Goal: Task Accomplishment & Management: Use online tool/utility

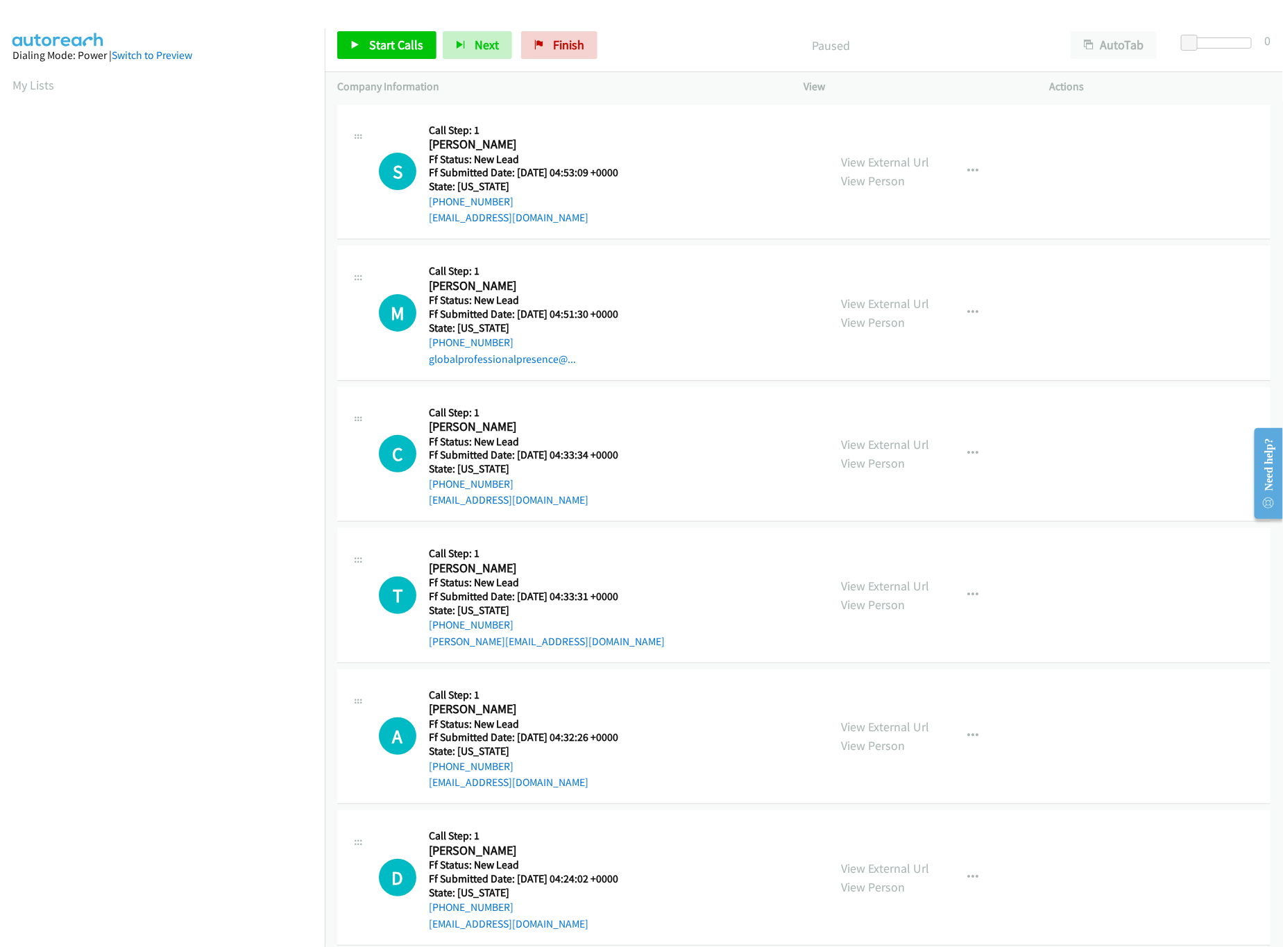
scroll to position [0, 5]
click at [862, 307] on link "View External Url" at bounding box center [886, 304] width 88 height 16
click at [897, 171] on div "View External Url View Person" at bounding box center [886, 171] width 88 height 37
click at [899, 160] on link "View External Url" at bounding box center [886, 162] width 88 height 16
click at [373, 49] on span "Start Calls" at bounding box center [396, 45] width 54 height 16
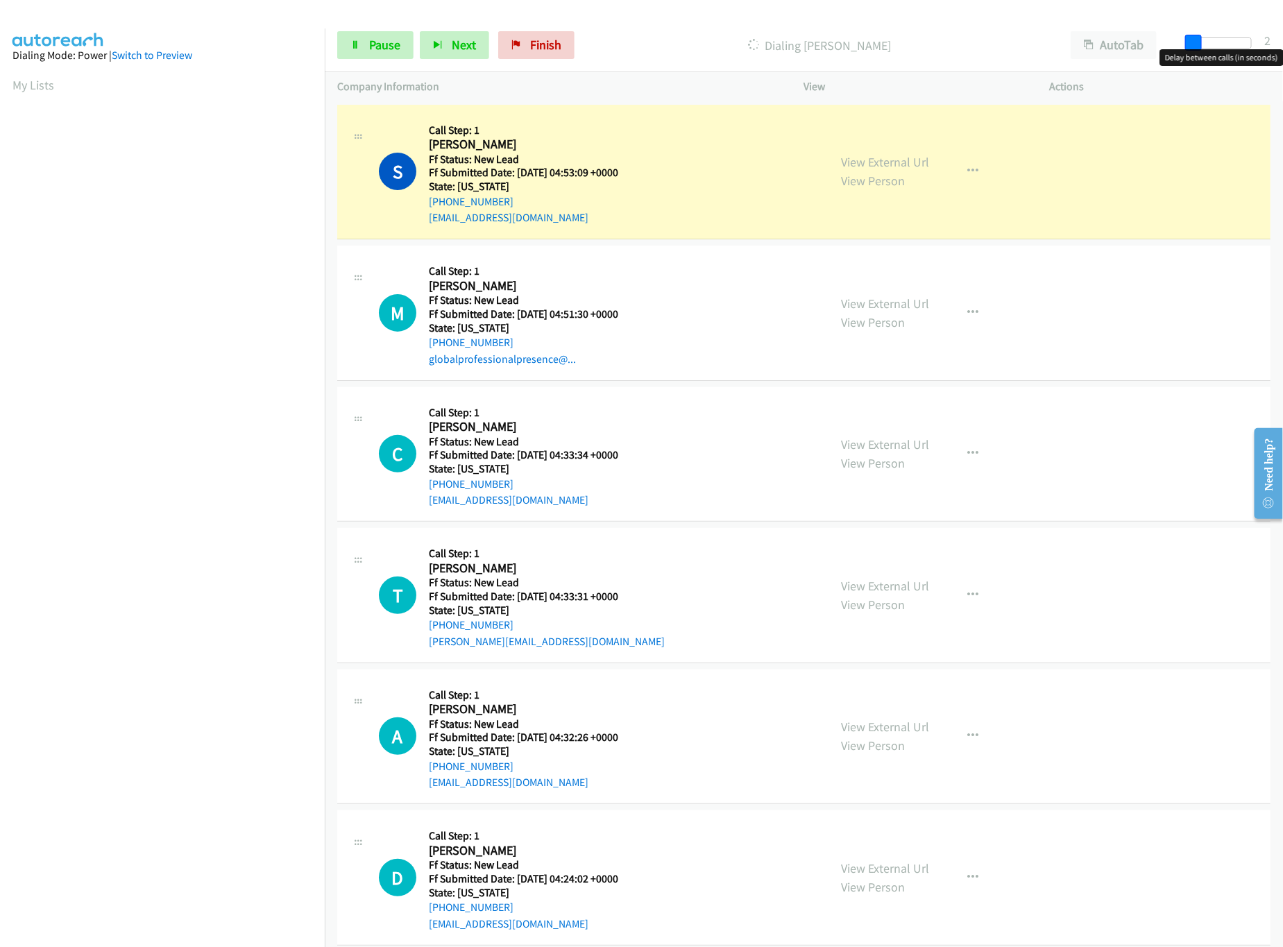
drag, startPoint x: 1191, startPoint y: 46, endPoint x: 1167, endPoint y: 19, distance: 35.9
click at [1195, 46] on span at bounding box center [1193, 43] width 17 height 17
drag, startPoint x: 1197, startPoint y: 37, endPoint x: 1206, endPoint y: 37, distance: 9.0
click at [1206, 37] on span at bounding box center [1206, 43] width 17 height 17
click at [874, 457] on link "View Person" at bounding box center [874, 463] width 64 height 16
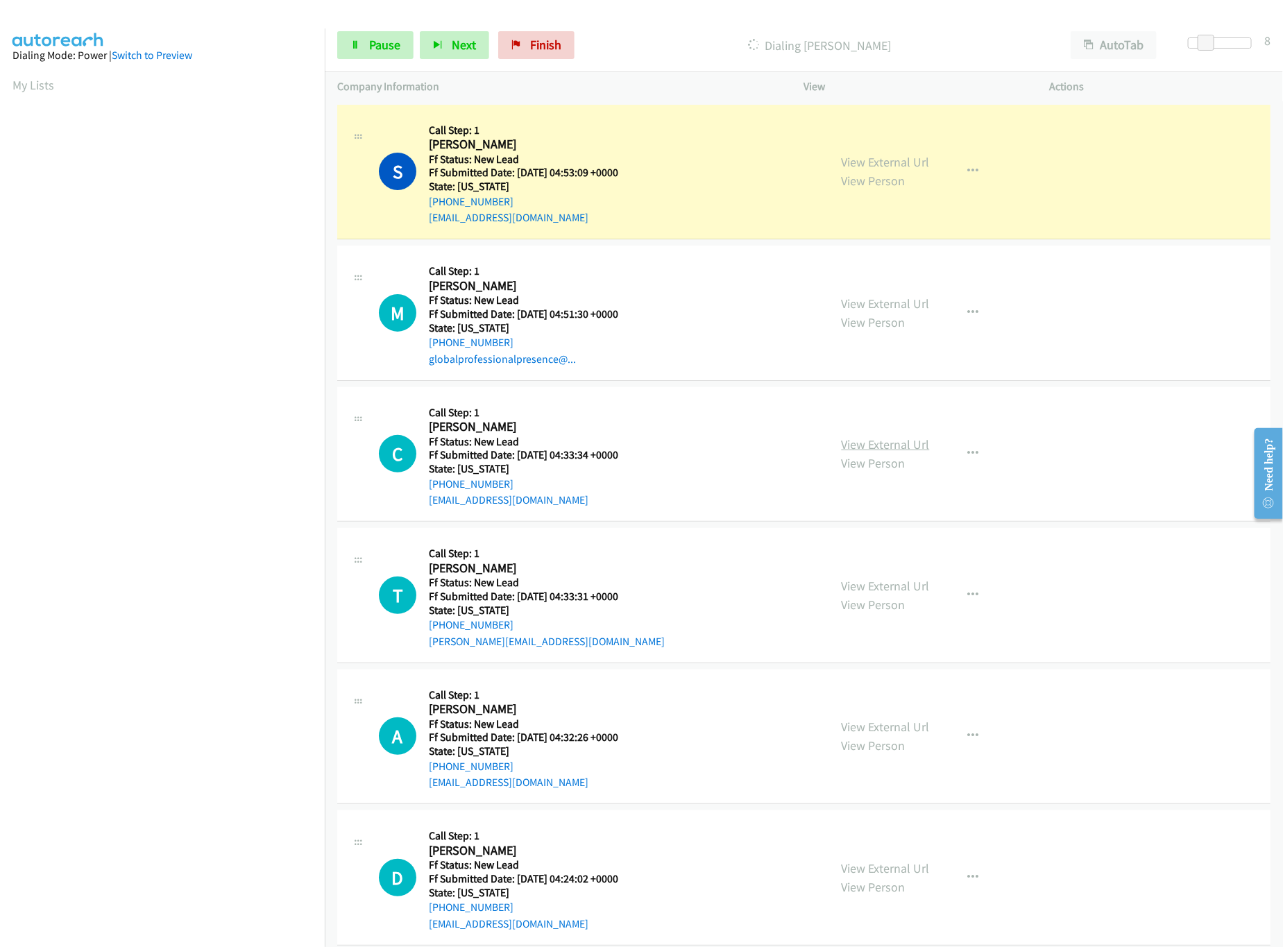
click at [875, 450] on link "View External Url" at bounding box center [886, 444] width 88 height 16
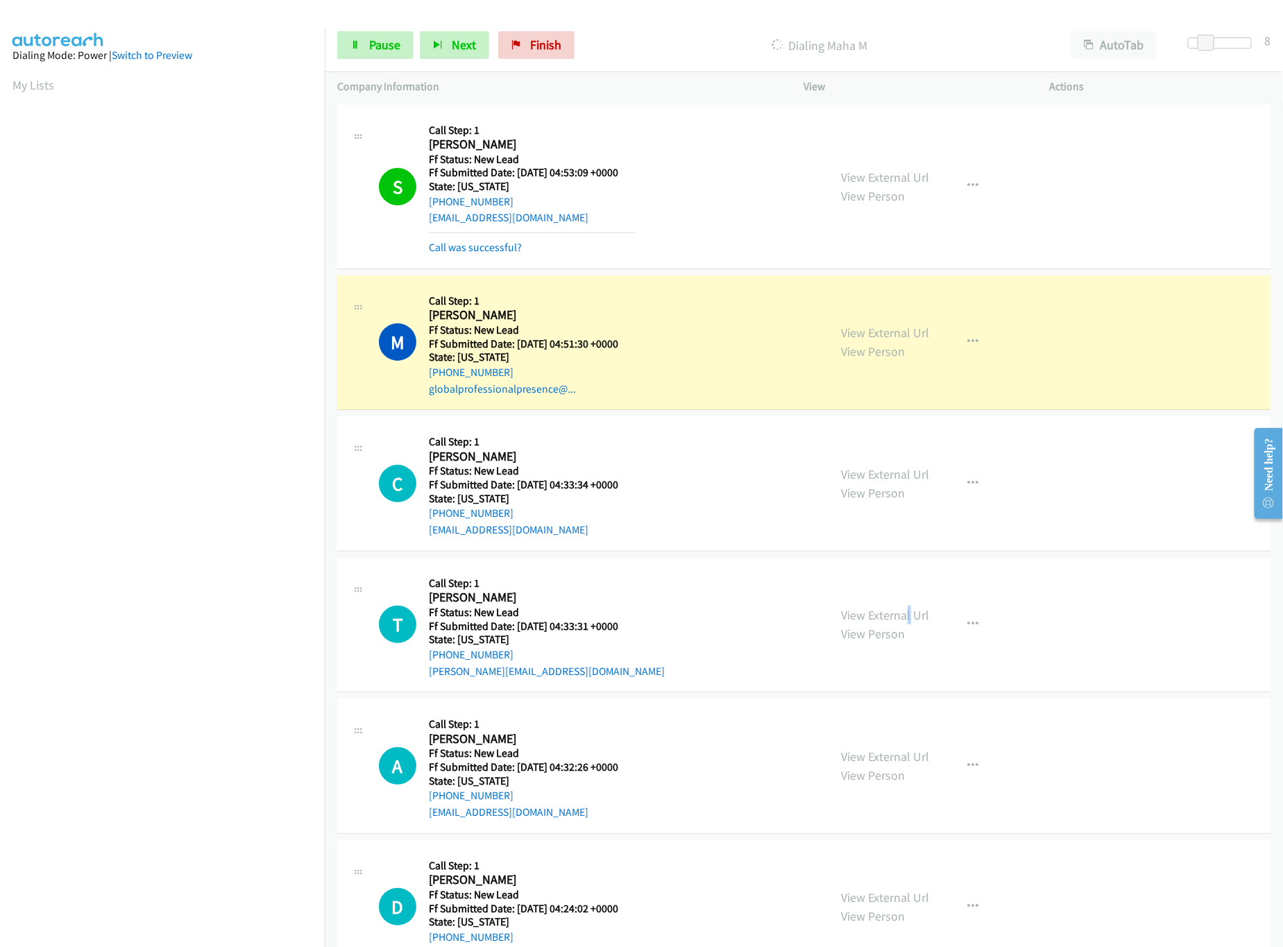
click at [900, 604] on div "View External Url View Person View External Url Email Schedule/Manage Callback …" at bounding box center [958, 625] width 258 height 110
click at [900, 607] on div "View External Url View Person View External Url Email Schedule/Manage Callback …" at bounding box center [958, 625] width 258 height 110
click at [900, 611] on link "View External Url" at bounding box center [886, 615] width 88 height 16
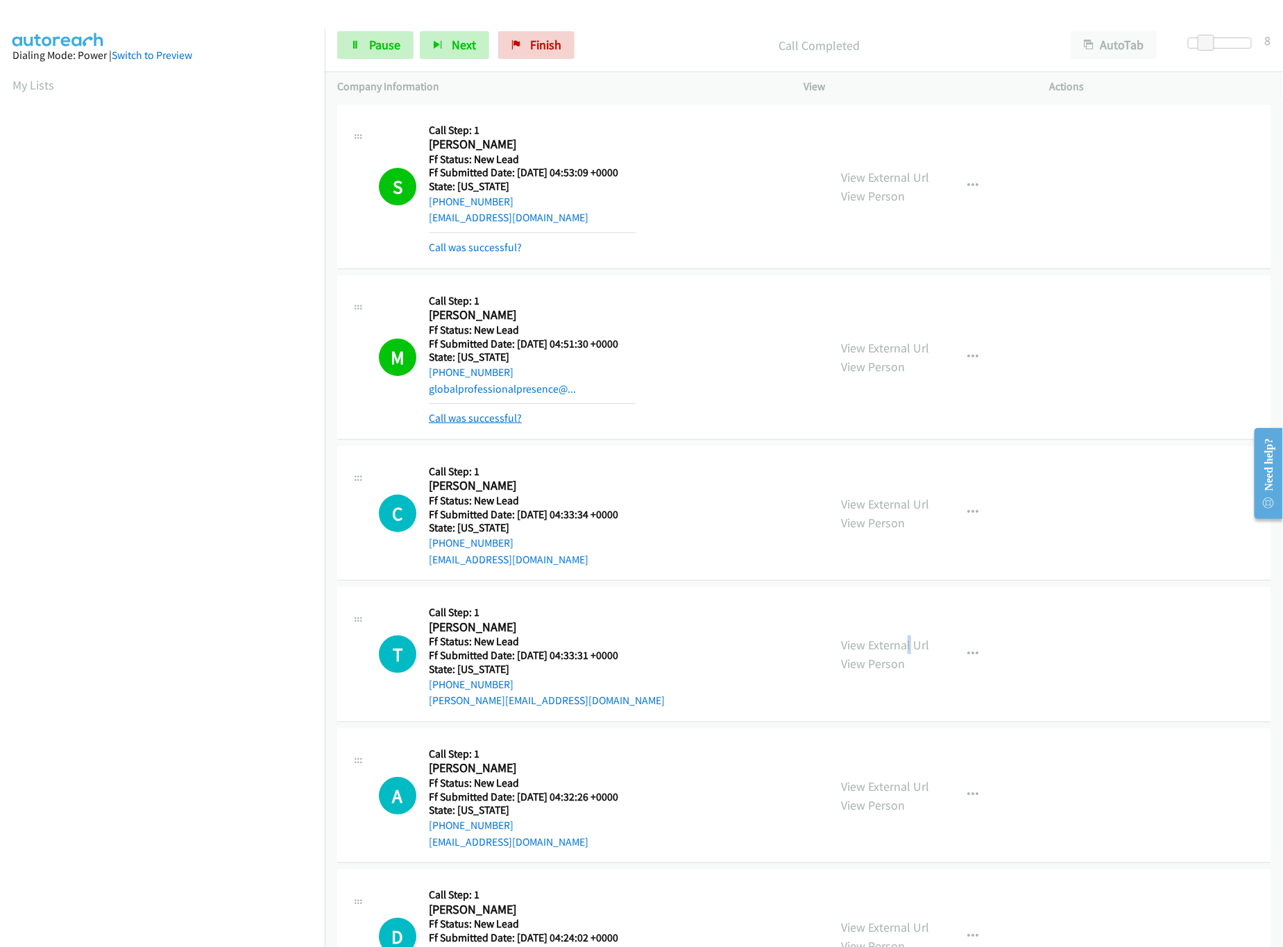
click at [494, 418] on link "Call was successful?" at bounding box center [475, 418] width 93 height 13
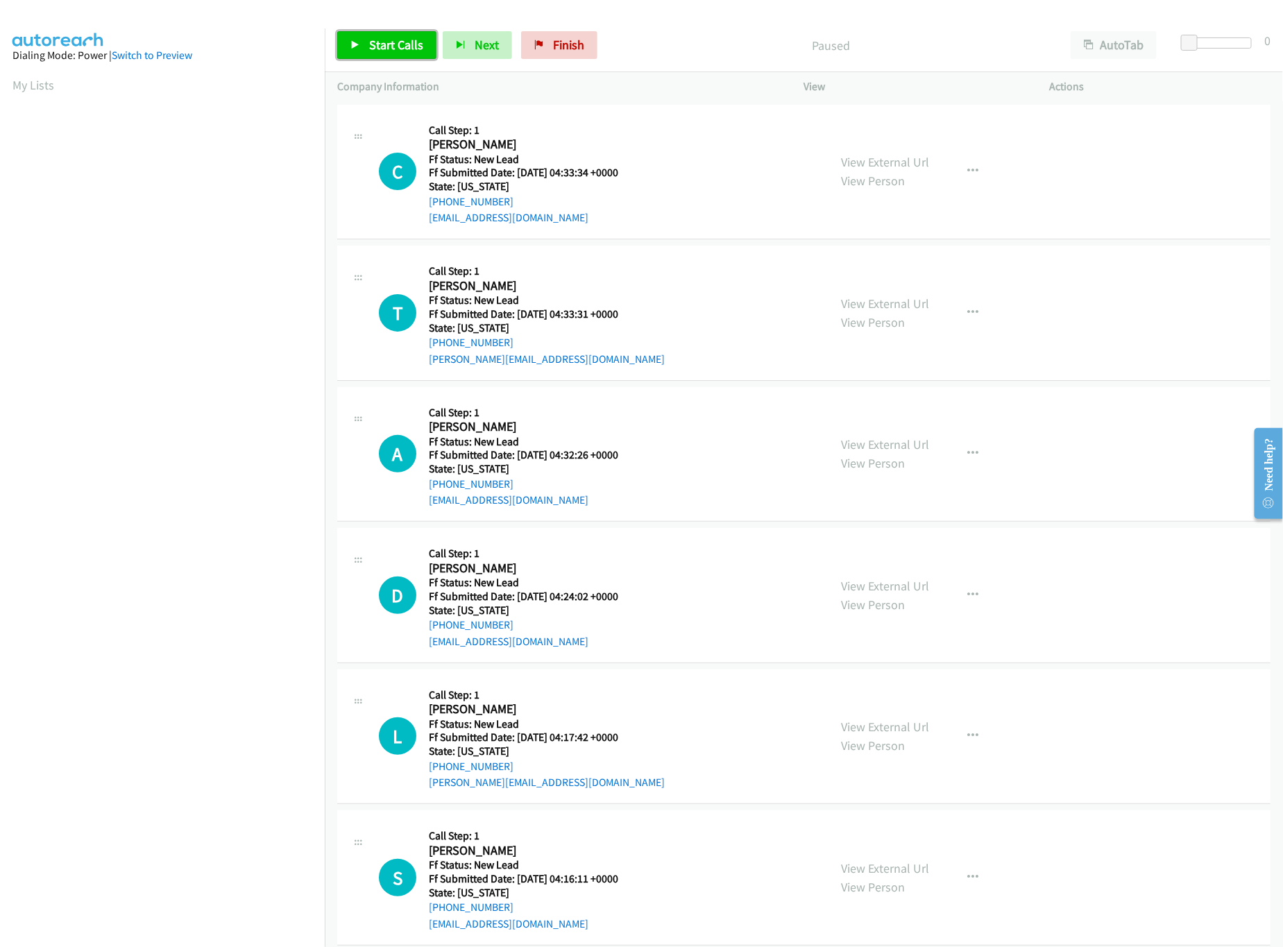
click at [398, 46] on span "Start Calls" at bounding box center [396, 45] width 54 height 16
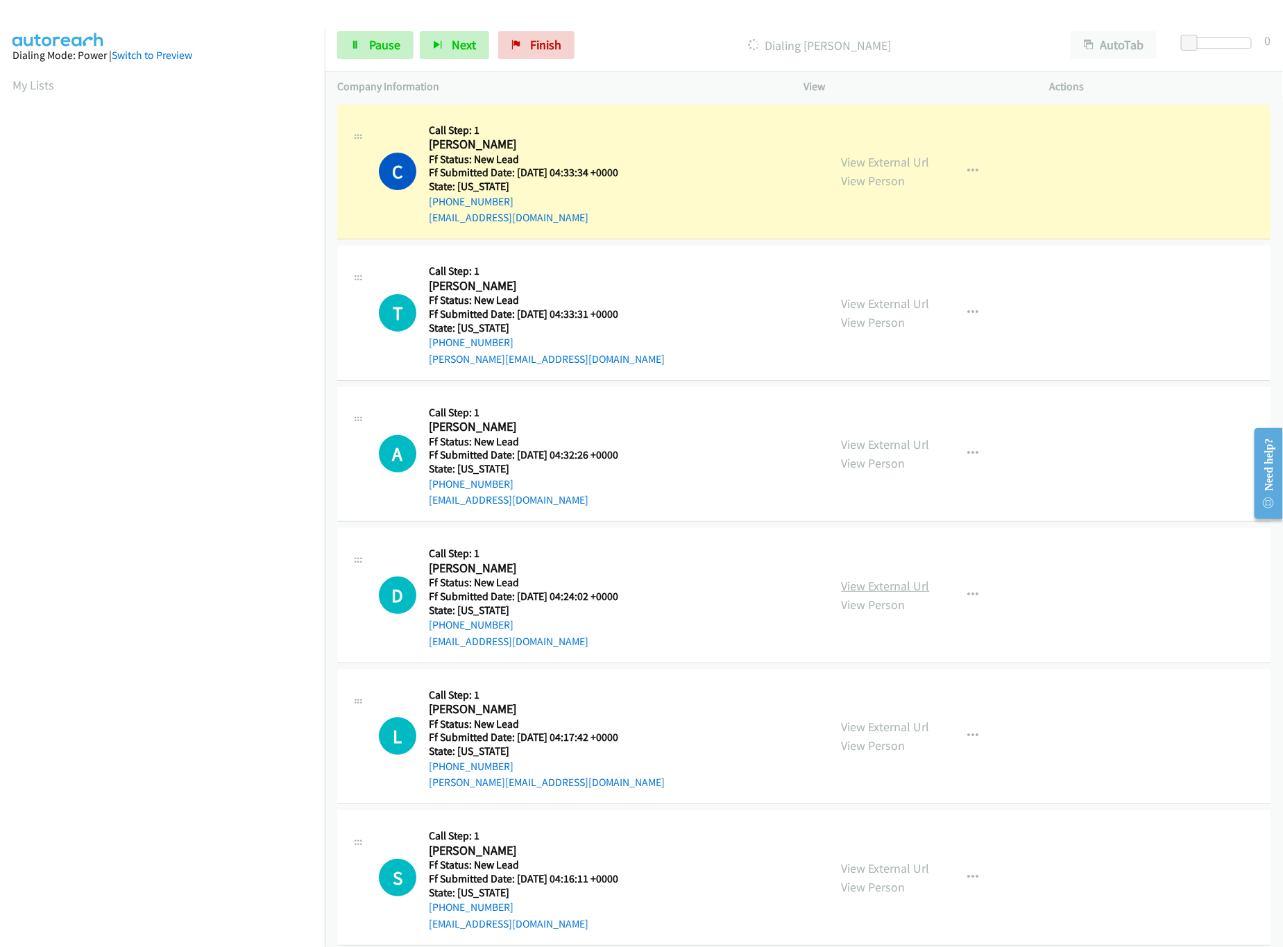
click at [875, 586] on link "View External Url" at bounding box center [886, 586] width 88 height 16
click at [906, 446] on link "View External Url" at bounding box center [886, 444] width 88 height 16
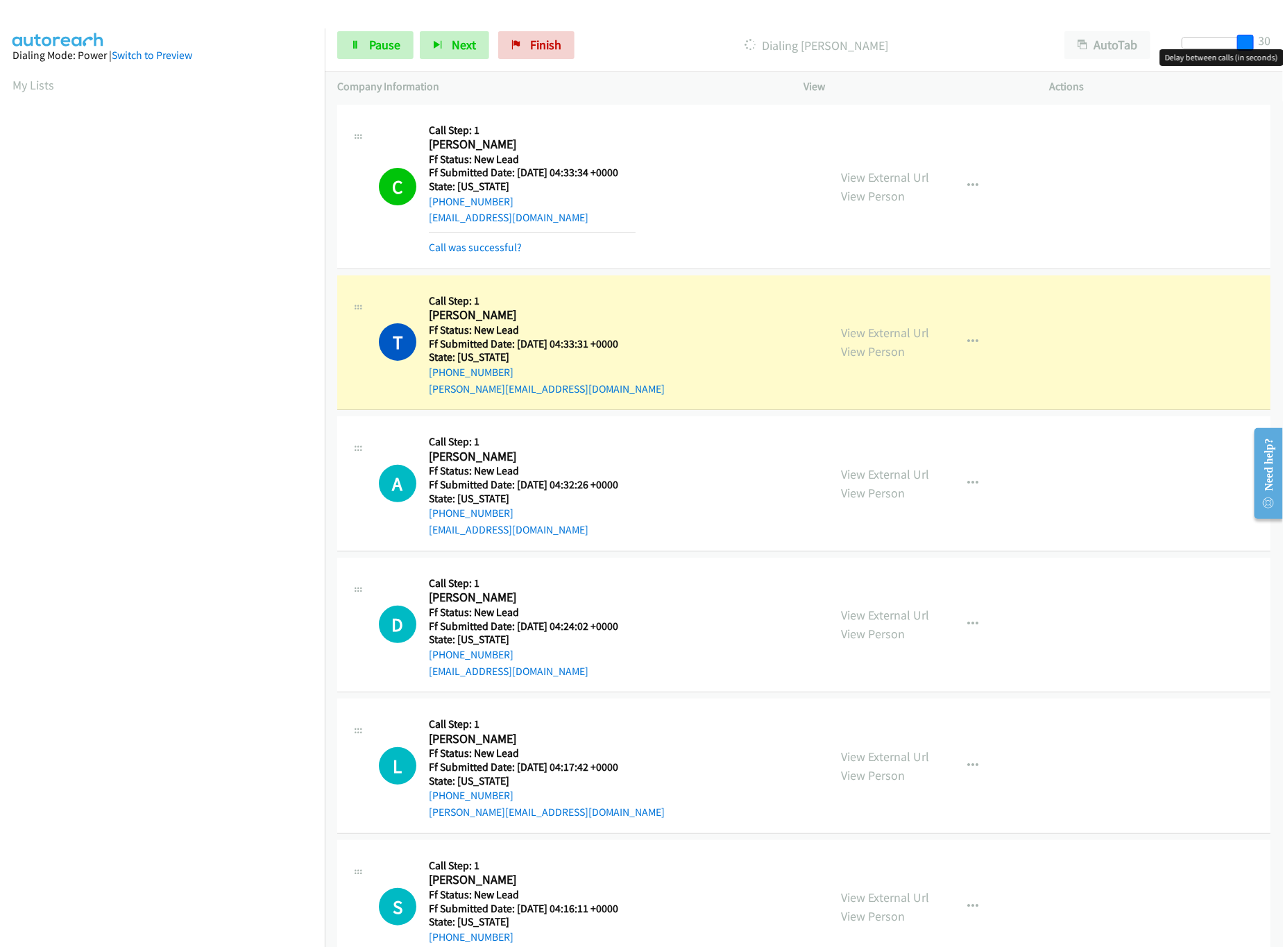
drag, startPoint x: 1193, startPoint y: 46, endPoint x: 1302, endPoint y: 52, distance: 109.1
click at [1282, 52] on html "Start Calls Pause Next Finish Dialing Tom Webb AutoTab AutoTab 30 Company Infor…" at bounding box center [641, 33] width 1283 height 66
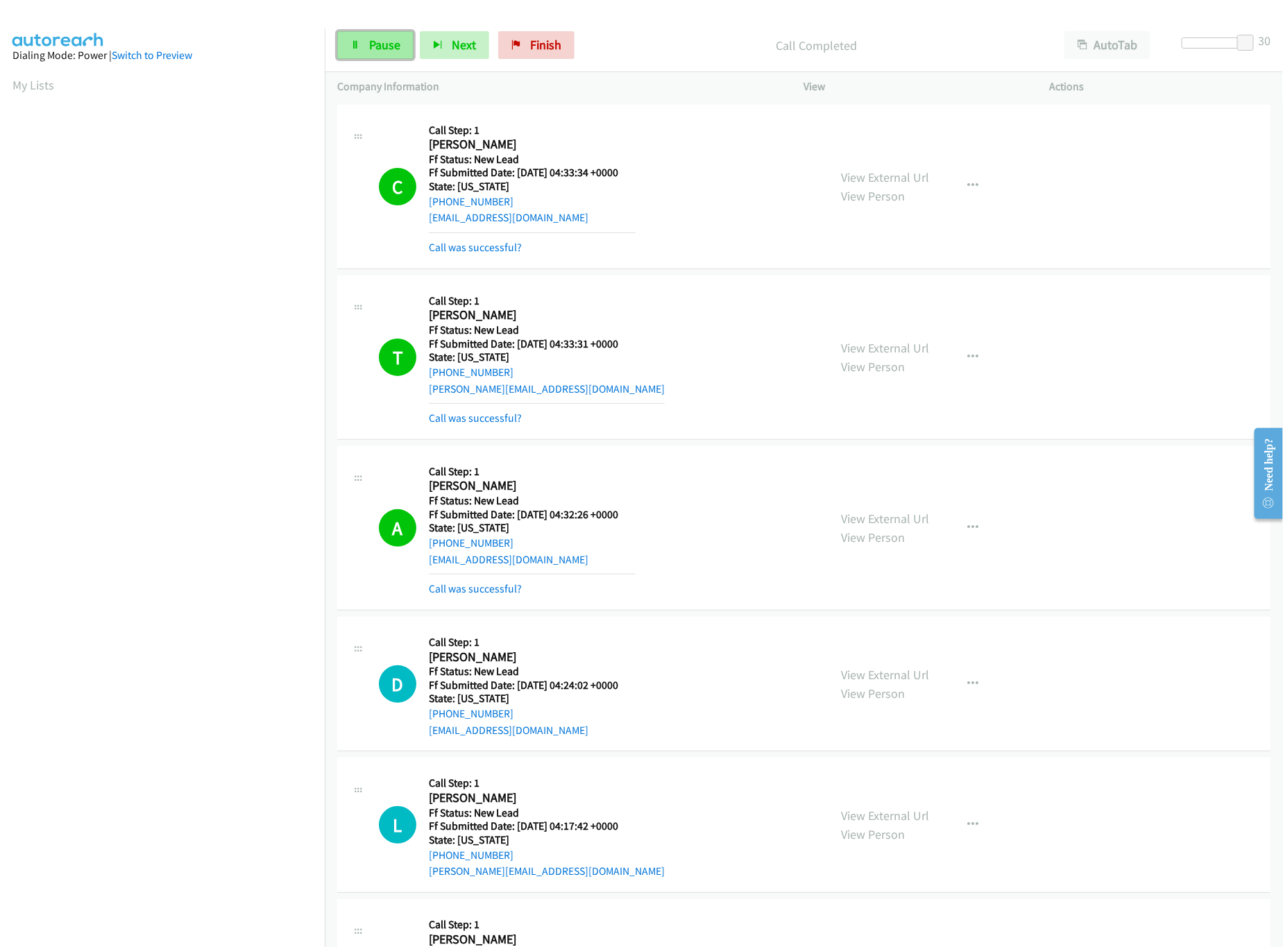
click at [361, 51] on link "Pause" at bounding box center [375, 45] width 76 height 28
click at [871, 357] on div "View External Url View Person" at bounding box center [886, 357] width 88 height 37
click at [871, 350] on link "View External Url" at bounding box center [886, 348] width 88 height 16
click at [455, 241] on link "Call was successful?" at bounding box center [475, 247] width 93 height 13
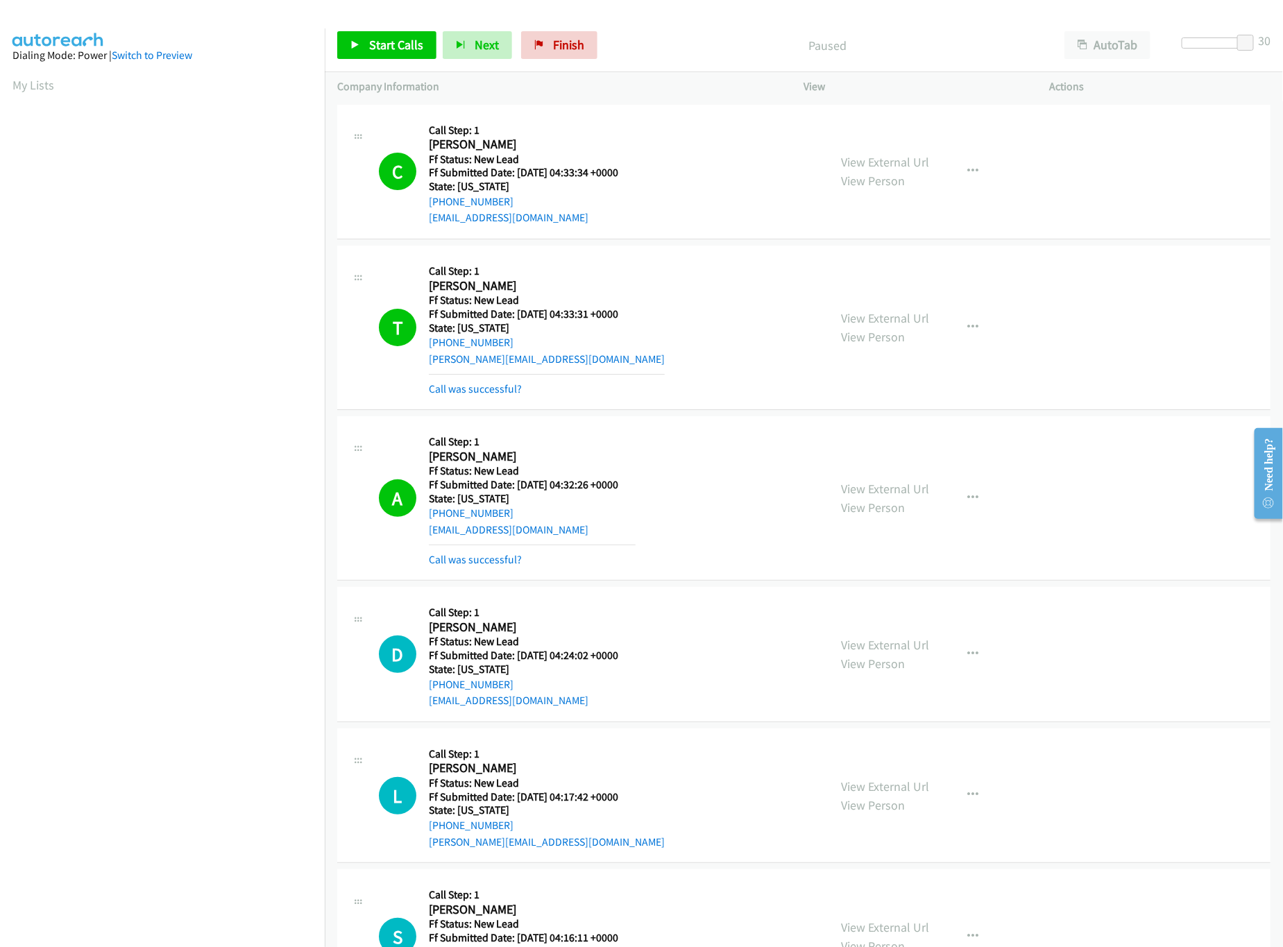
click at [461, 569] on div "A Callback Scheduled Call Step: 1 Ashley Mitchell America/New_York Ff Status: N…" at bounding box center [803, 498] width 933 height 164
click at [461, 563] on link "Call was successful?" at bounding box center [475, 559] width 93 height 13
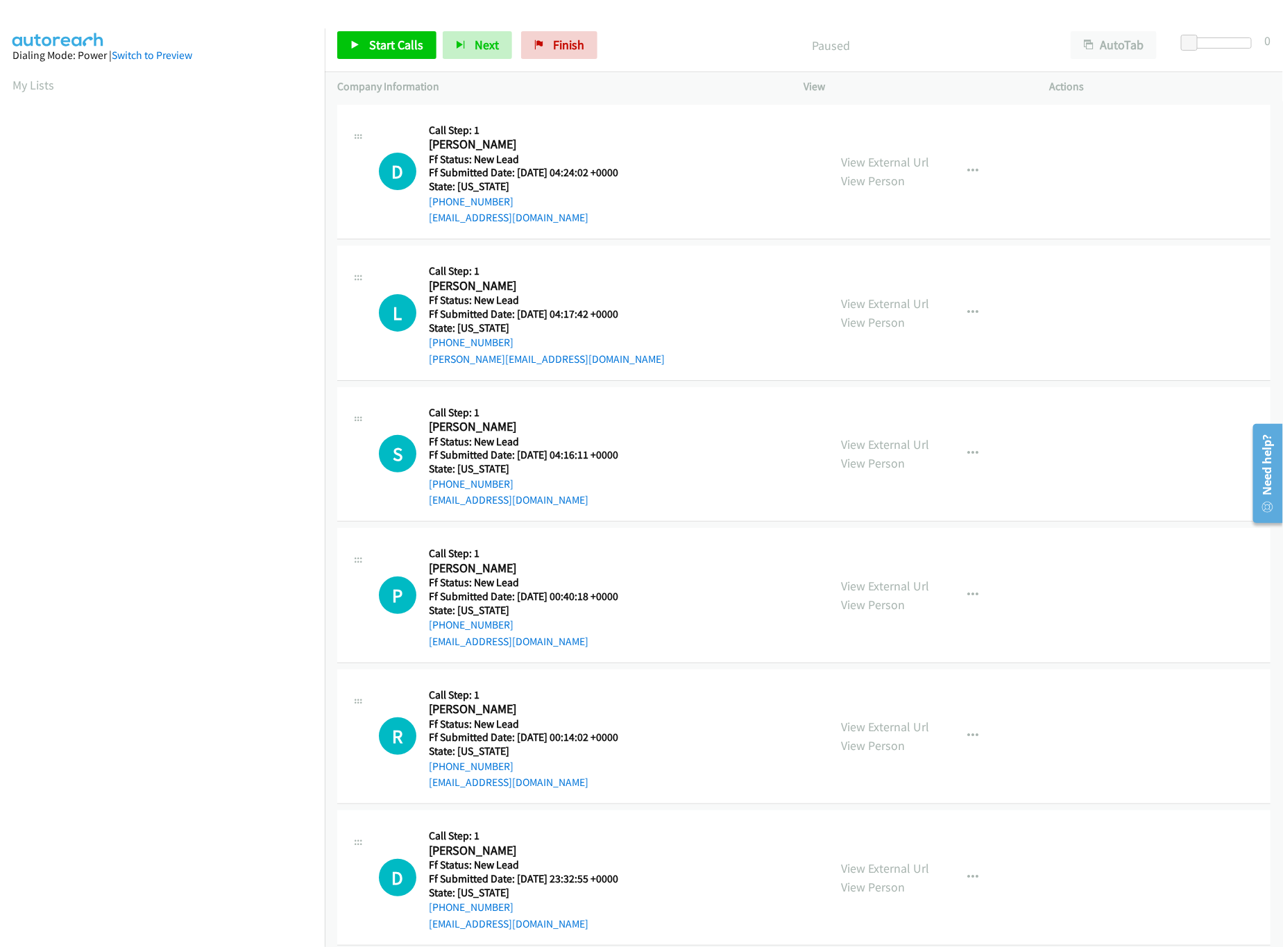
scroll to position [0, 5]
click at [402, 46] on span "Start Calls" at bounding box center [396, 45] width 54 height 16
drag, startPoint x: 1187, startPoint y: 37, endPoint x: 1281, endPoint y: 59, distance: 96.1
click at [1281, 59] on body "Start Calls Pause Next Finish Started AutoTab AutoTab 16 Company Information In…" at bounding box center [641, 33] width 1283 height 66
click at [883, 442] on link "View External Url" at bounding box center [886, 444] width 88 height 16
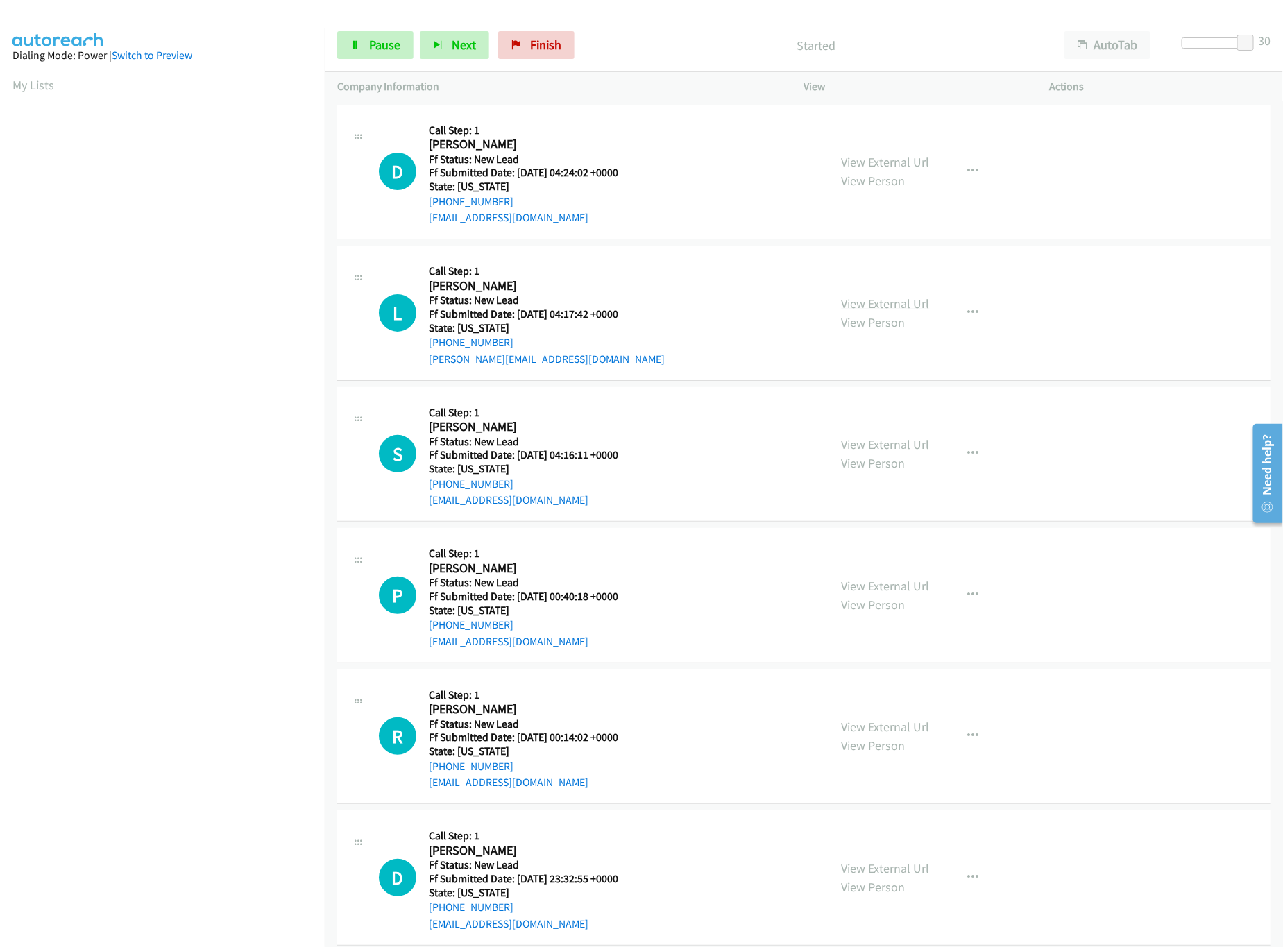
click at [898, 300] on link "View External Url" at bounding box center [886, 304] width 88 height 16
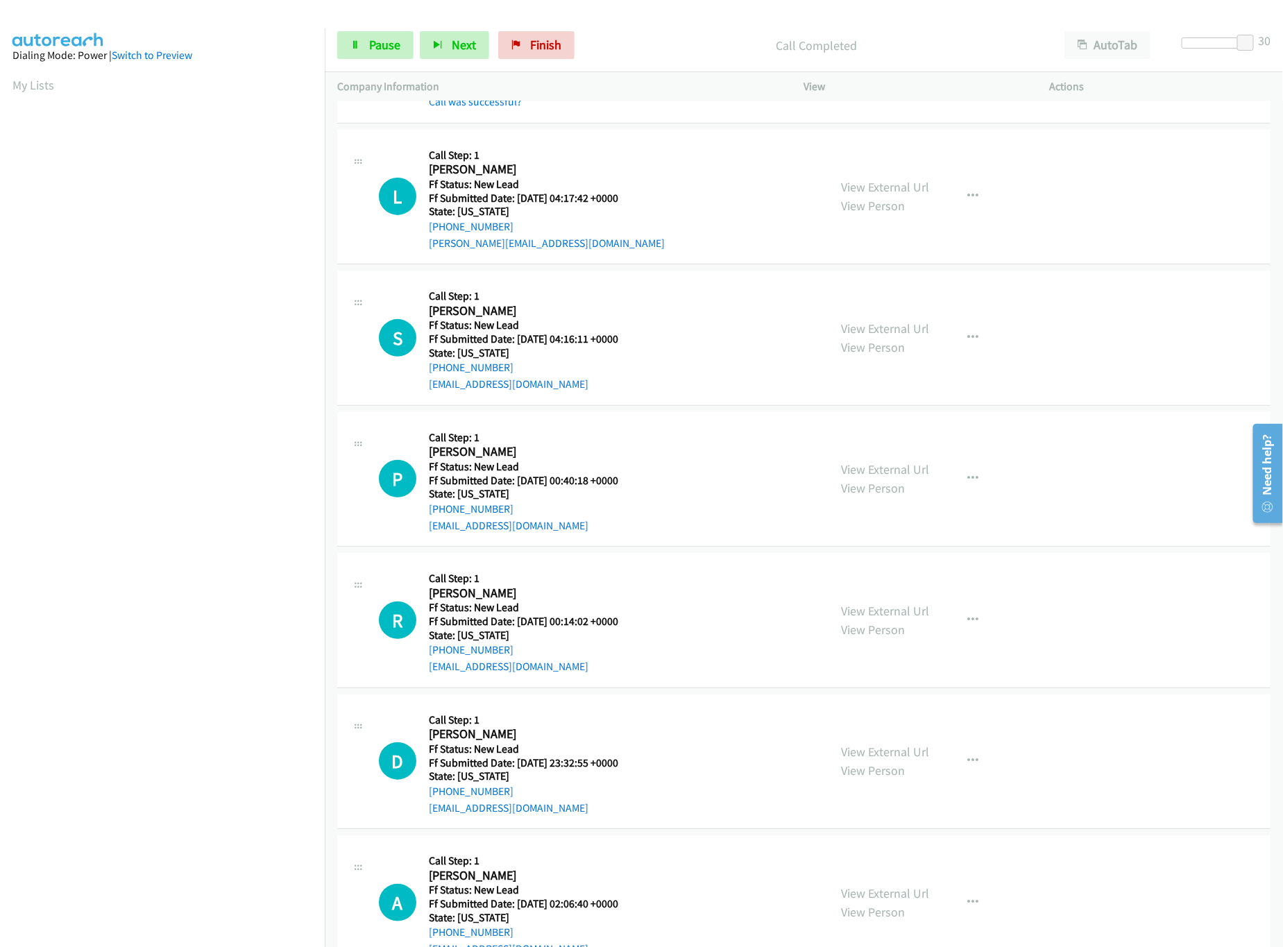
scroll to position [278, 0]
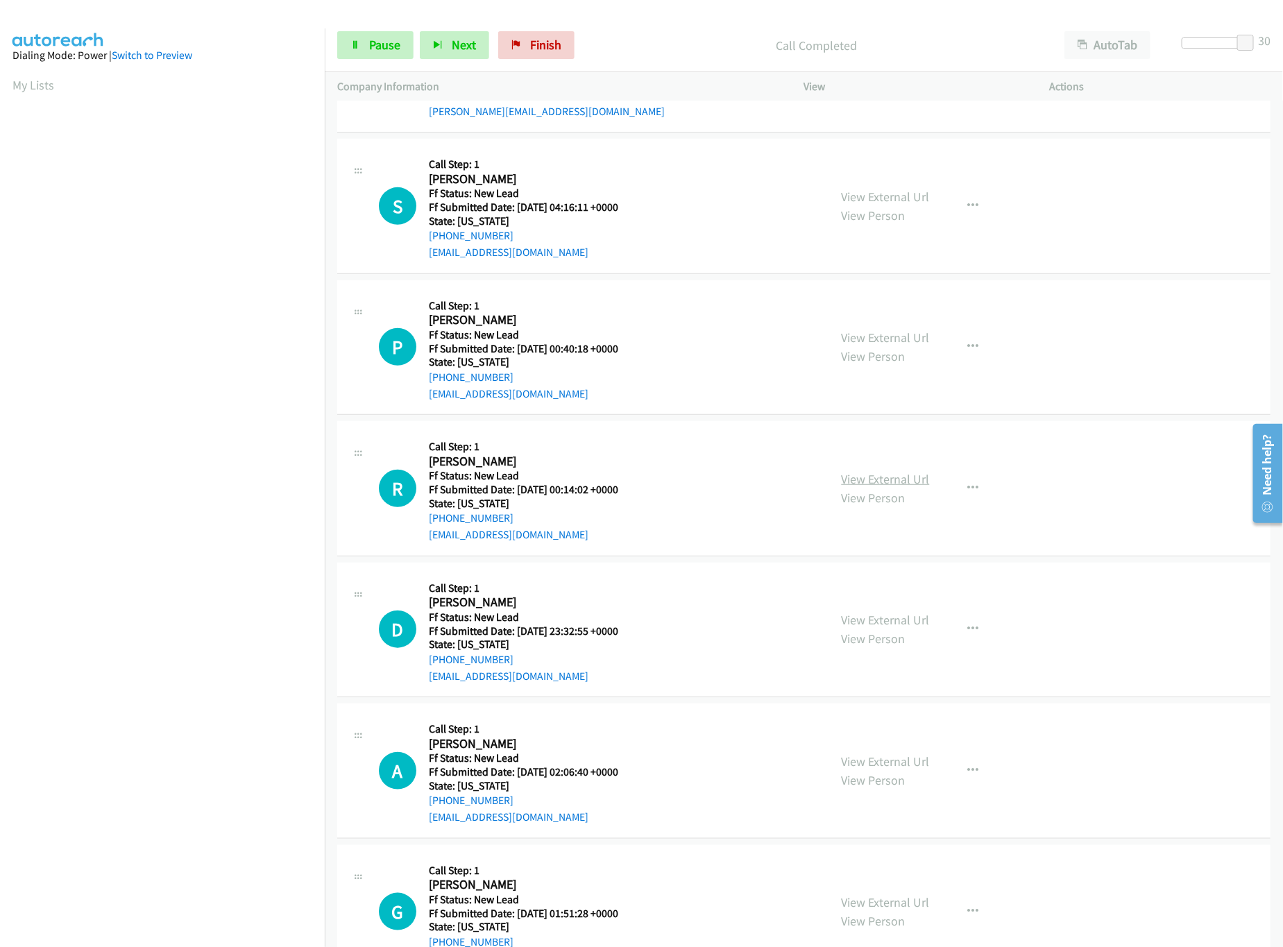
click at [860, 479] on link "View External Url" at bounding box center [886, 479] width 88 height 16
click at [898, 332] on link "View External Url" at bounding box center [886, 338] width 88 height 16
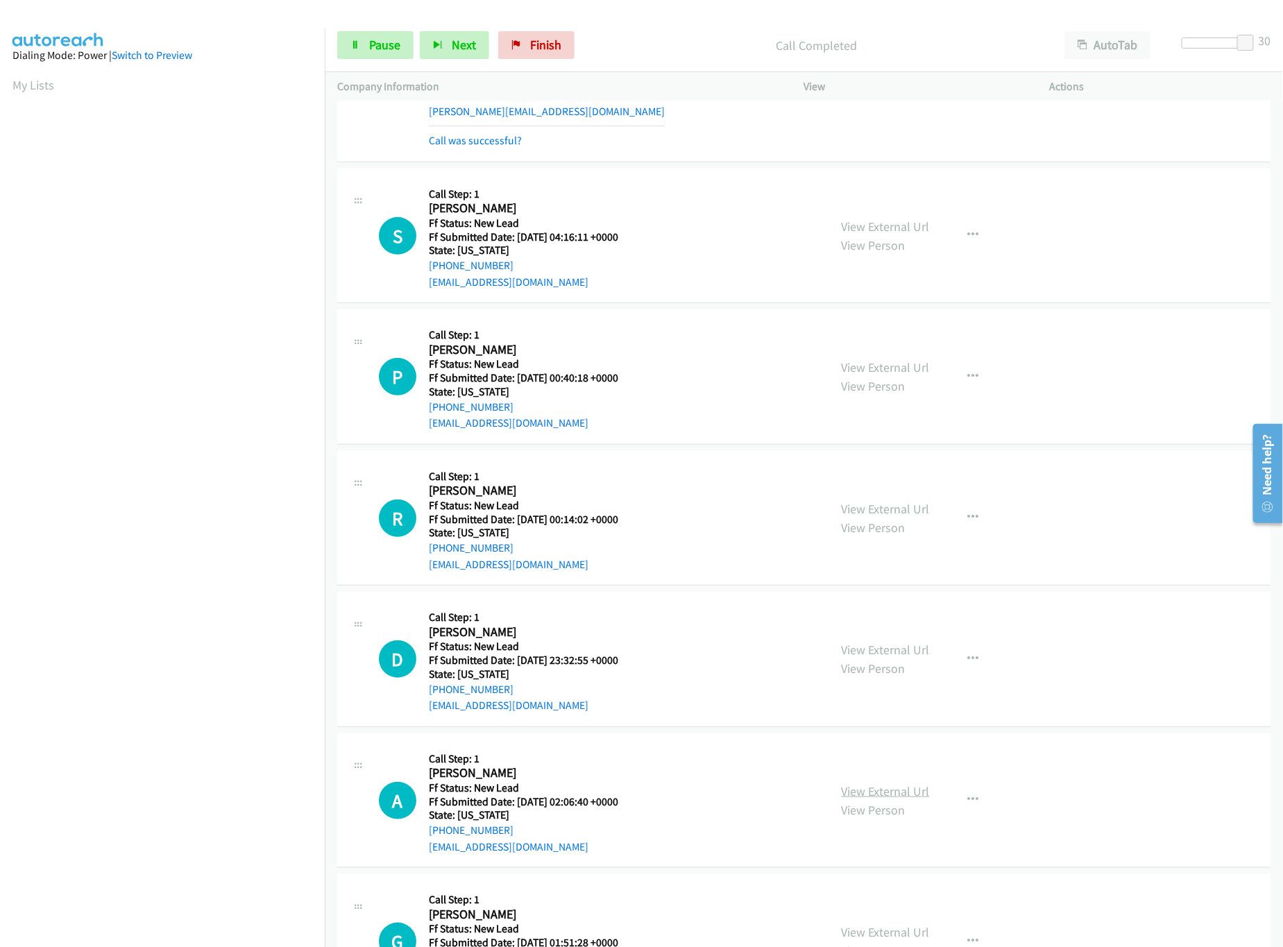
click at [854, 787] on link "View External Url" at bounding box center [886, 791] width 88 height 16
click at [894, 644] on link "View External Url" at bounding box center [886, 650] width 88 height 16
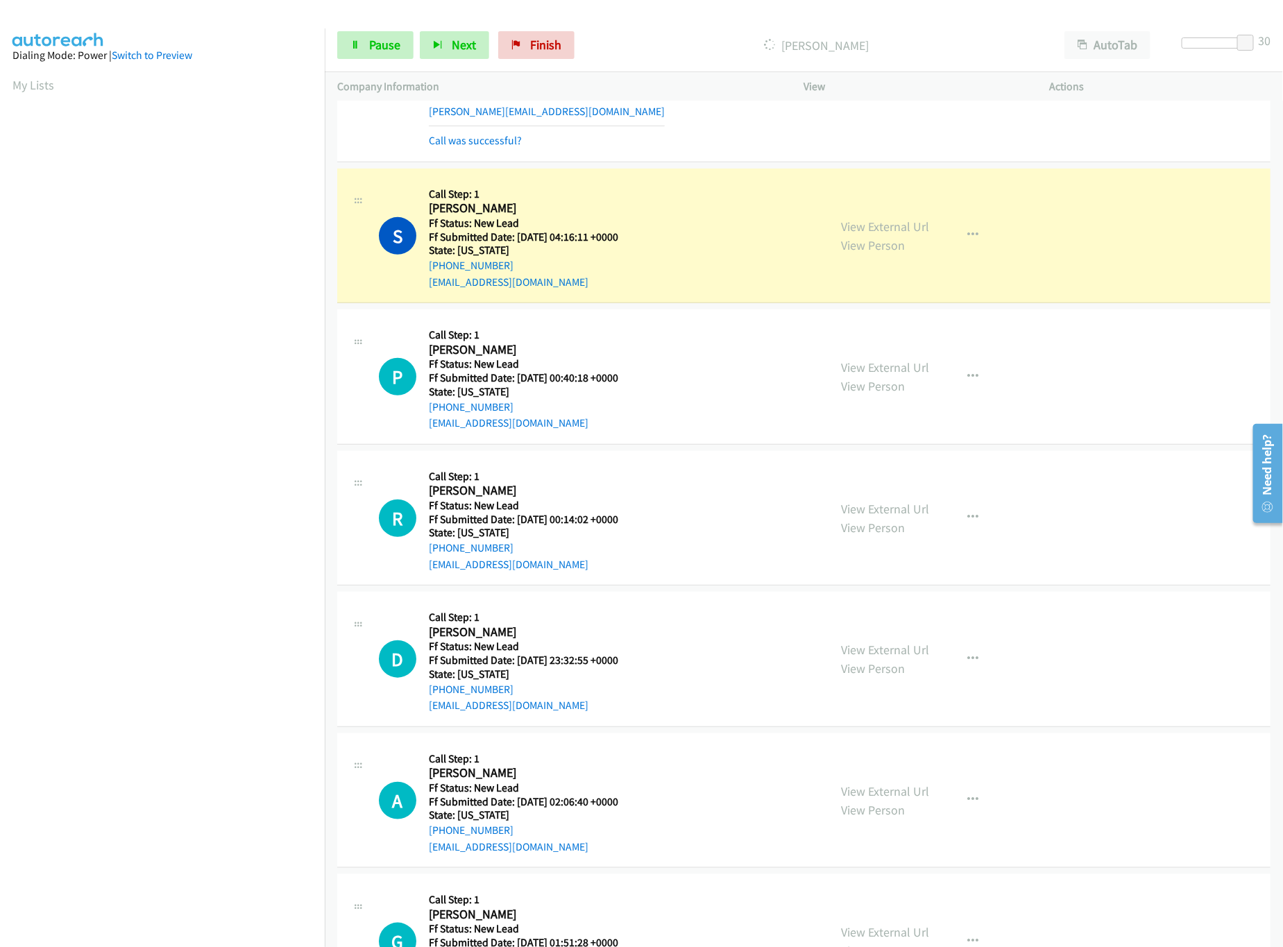
click at [82, 883] on nav "Dialing Mode: Power | Switch to Preview My Lists" at bounding box center [162, 501] width 325 height 947
click at [1200, 48] on div at bounding box center [1214, 42] width 64 height 11
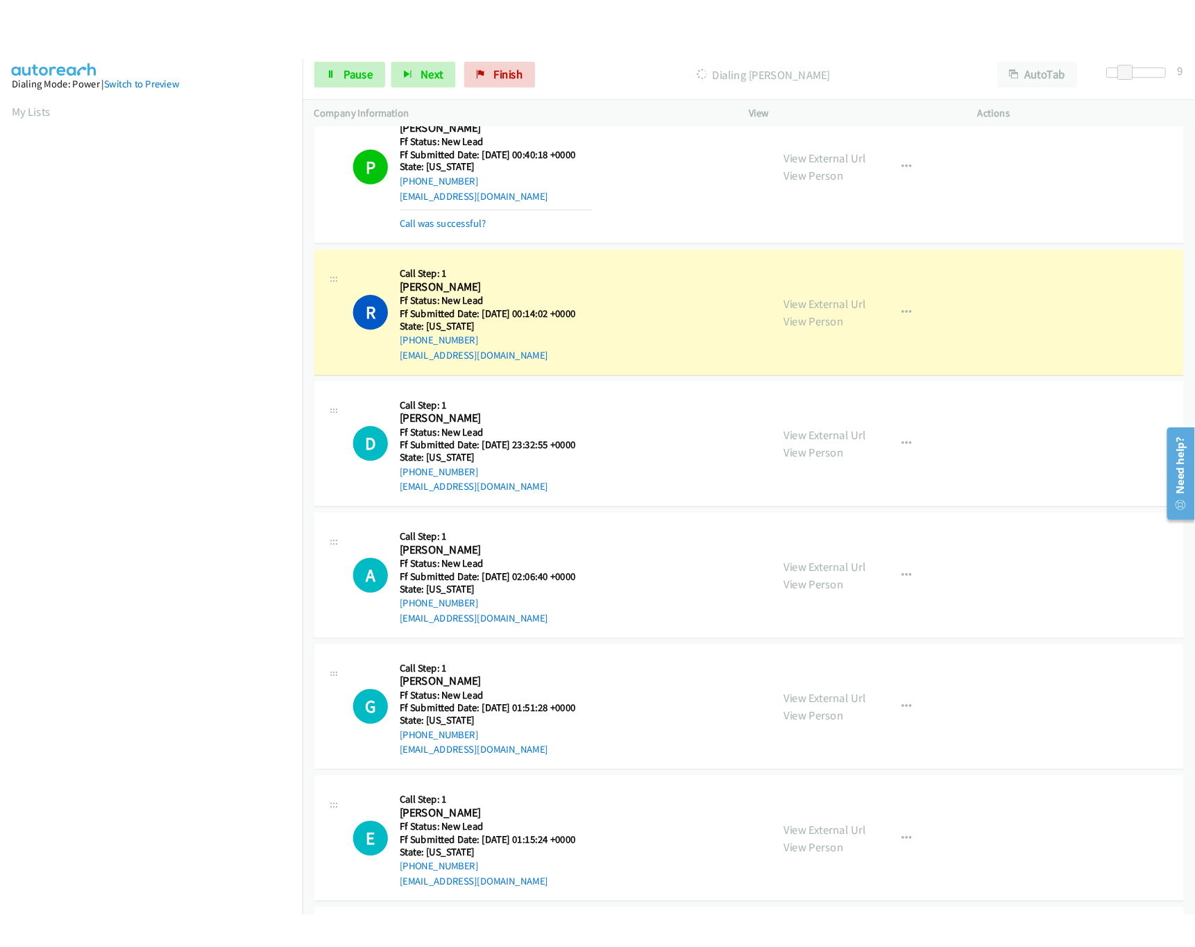
scroll to position [694, 0]
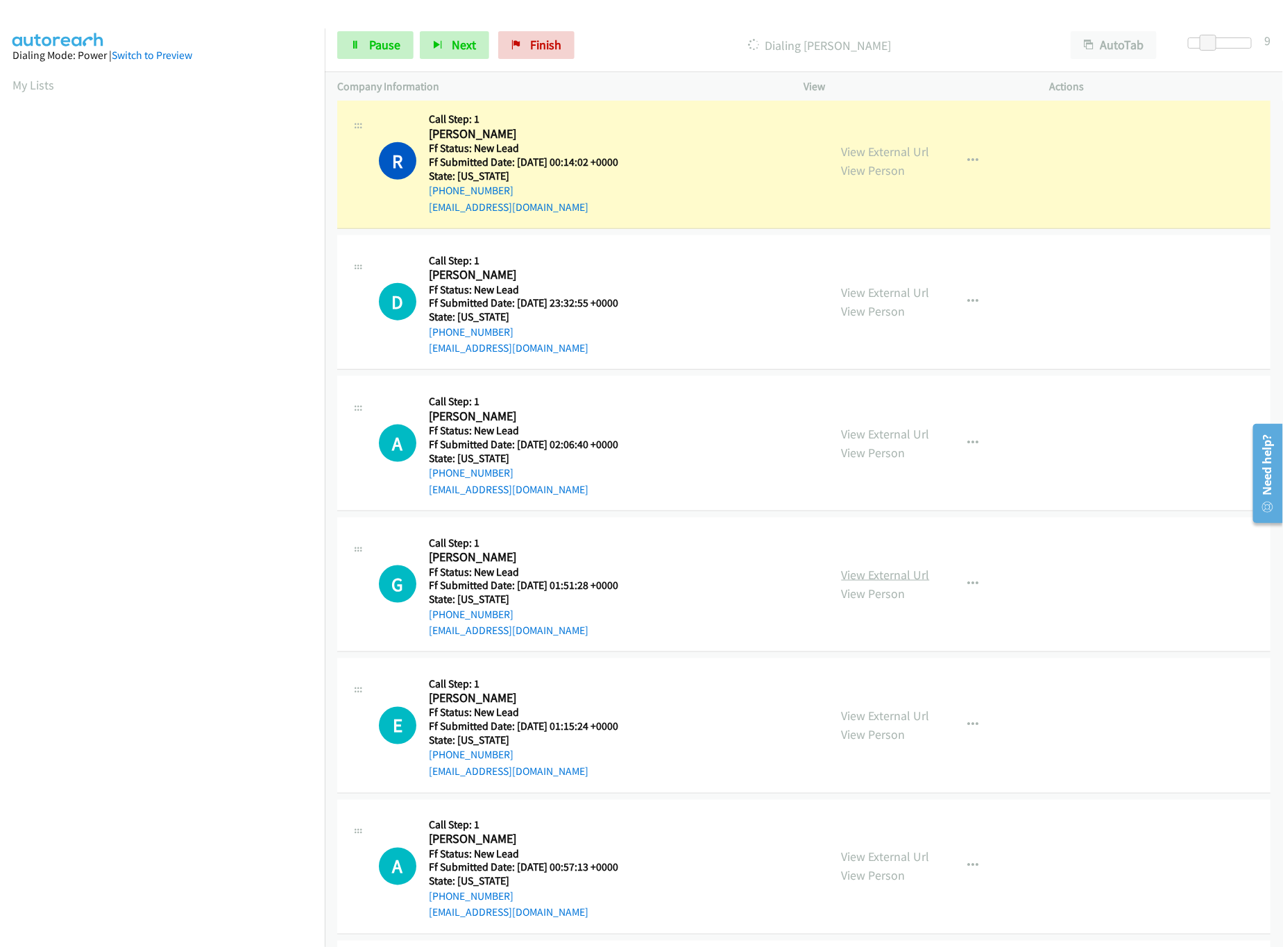
click at [881, 583] on link "View External Url" at bounding box center [886, 575] width 88 height 16
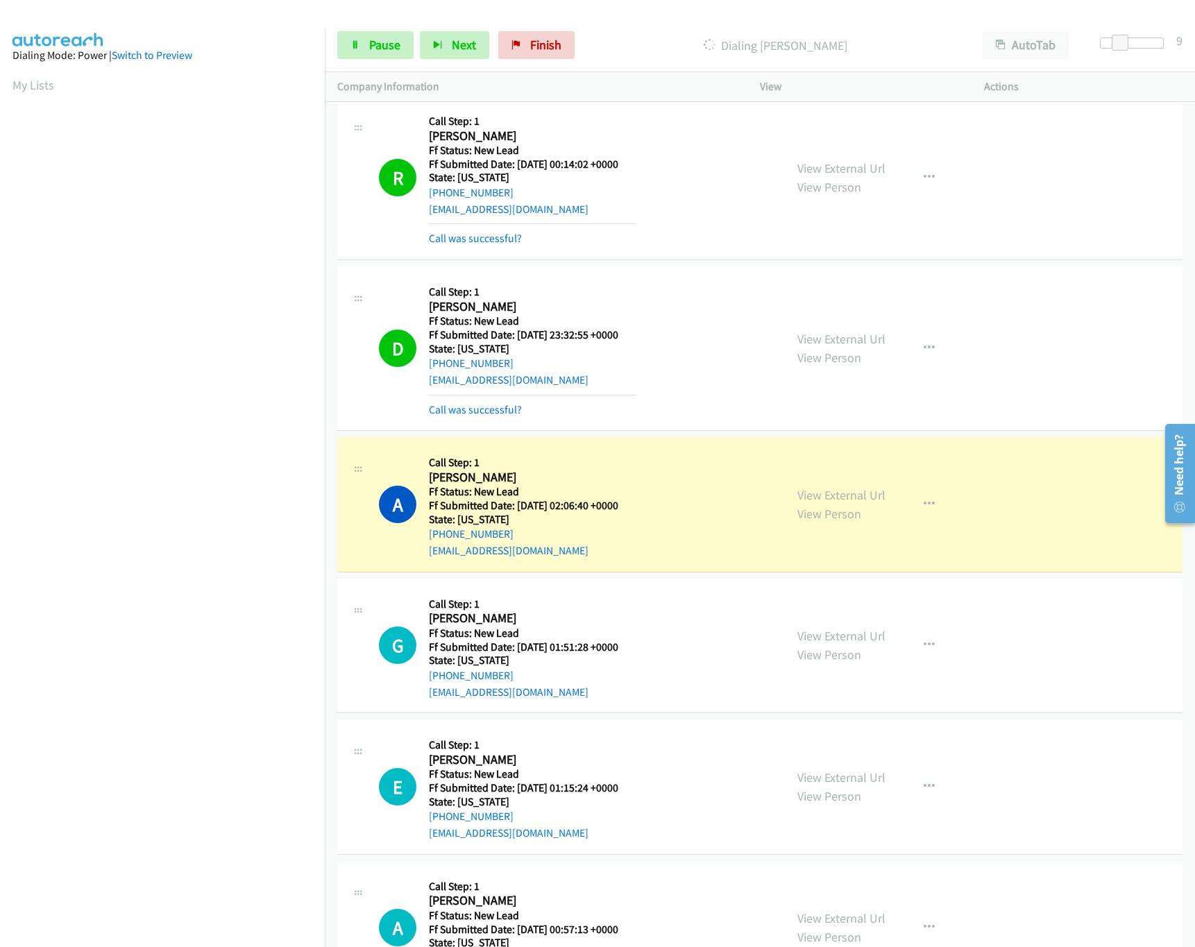
scroll to position [971, 0]
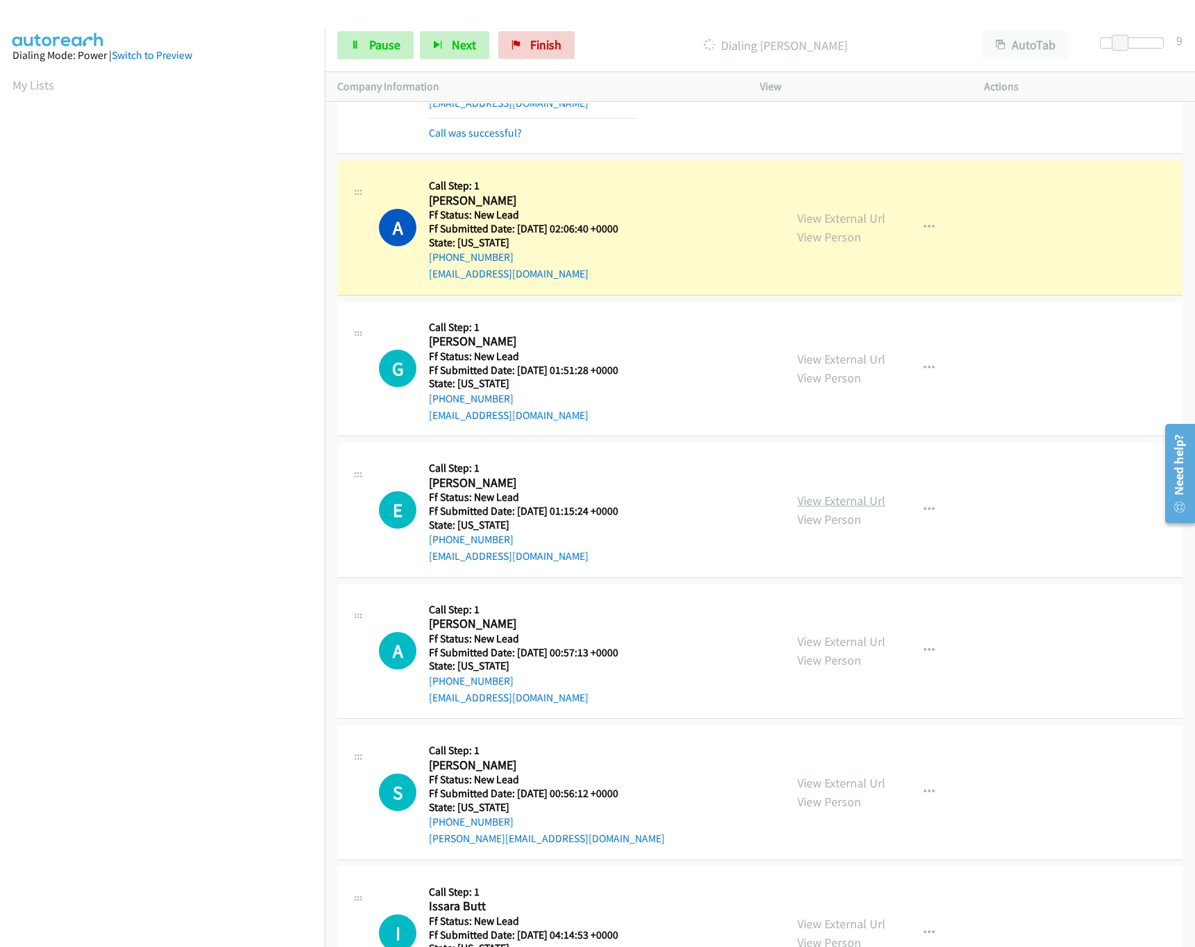
click at [818, 496] on link "View External Url" at bounding box center [841, 501] width 88 height 16
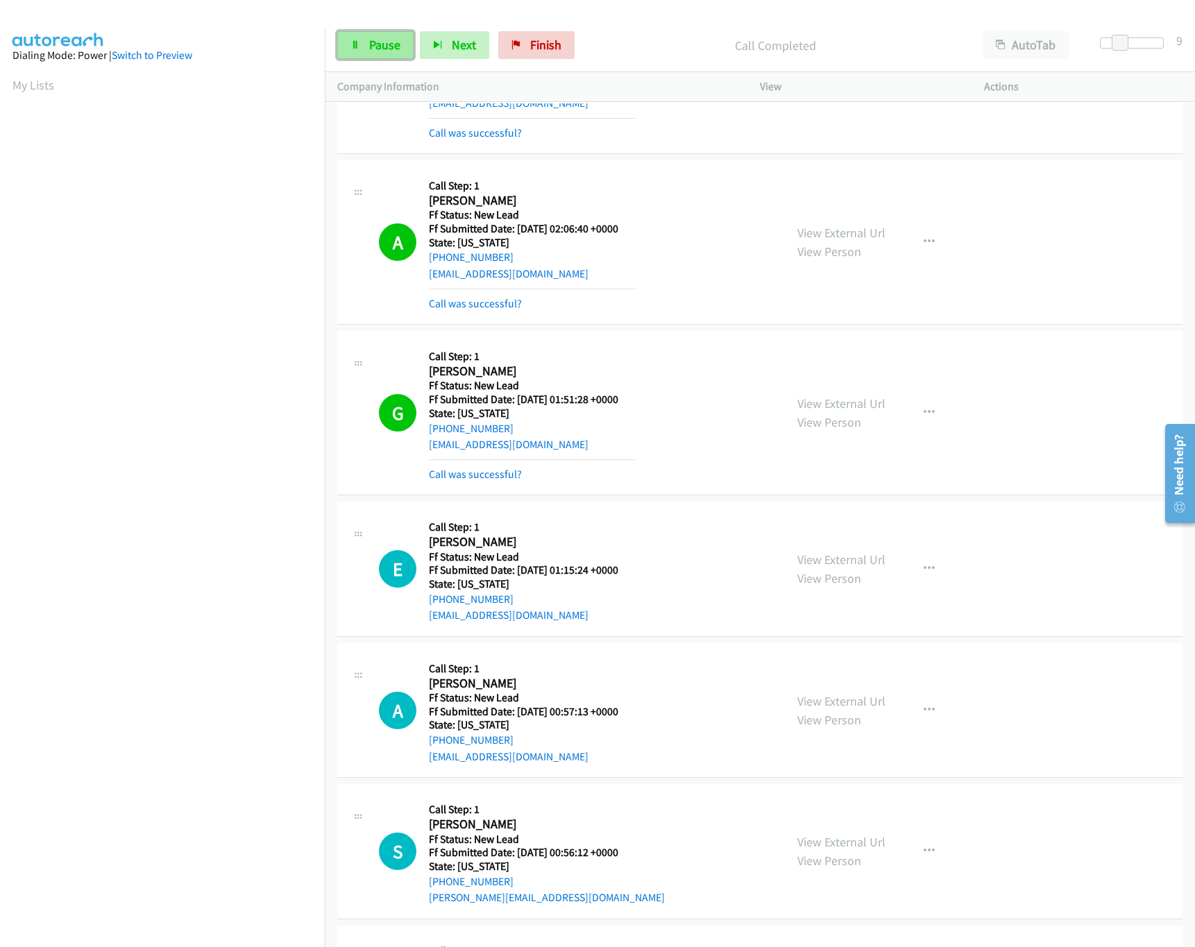
click at [385, 42] on span "Pause" at bounding box center [384, 45] width 31 height 16
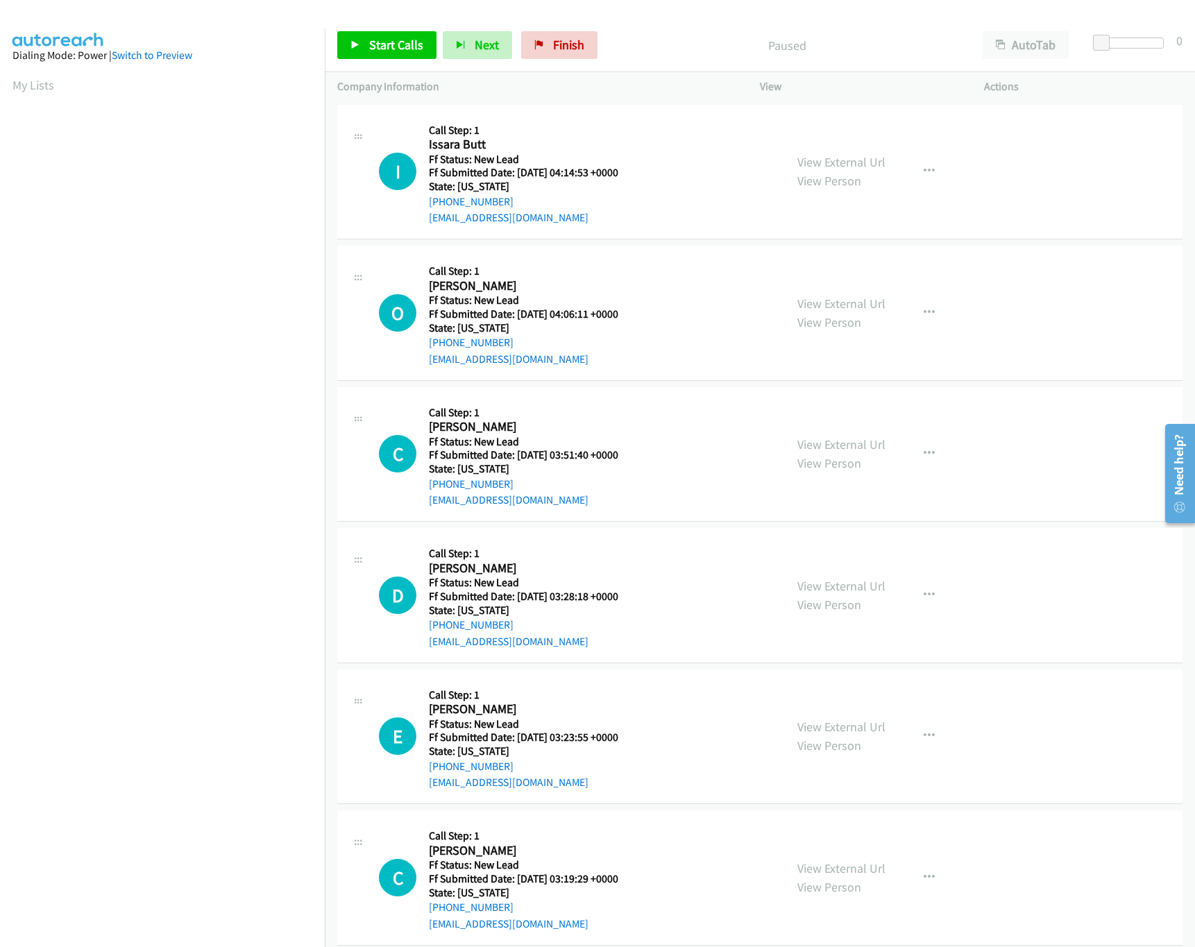
click at [230, 838] on nav "Dialing Mode: Power | Switch to Preview My Lists" at bounding box center [162, 501] width 325 height 947
drag, startPoint x: 677, startPoint y: 296, endPoint x: 694, endPoint y: 217, distance: 80.3
click at [696, 210] on tbody "I Callback Scheduled Call Step: 1 Issara Butt America/New_York Ff Status: New L…" at bounding box center [760, 878] width 870 height 1554
drag, startPoint x: 662, startPoint y: 304, endPoint x: 669, endPoint y: 169, distance: 134.8
click at [669, 169] on tbody "I Callback Scheduled Call Step: 1 Issara Butt America/New_York Ff Status: New L…" at bounding box center [760, 878] width 870 height 1554
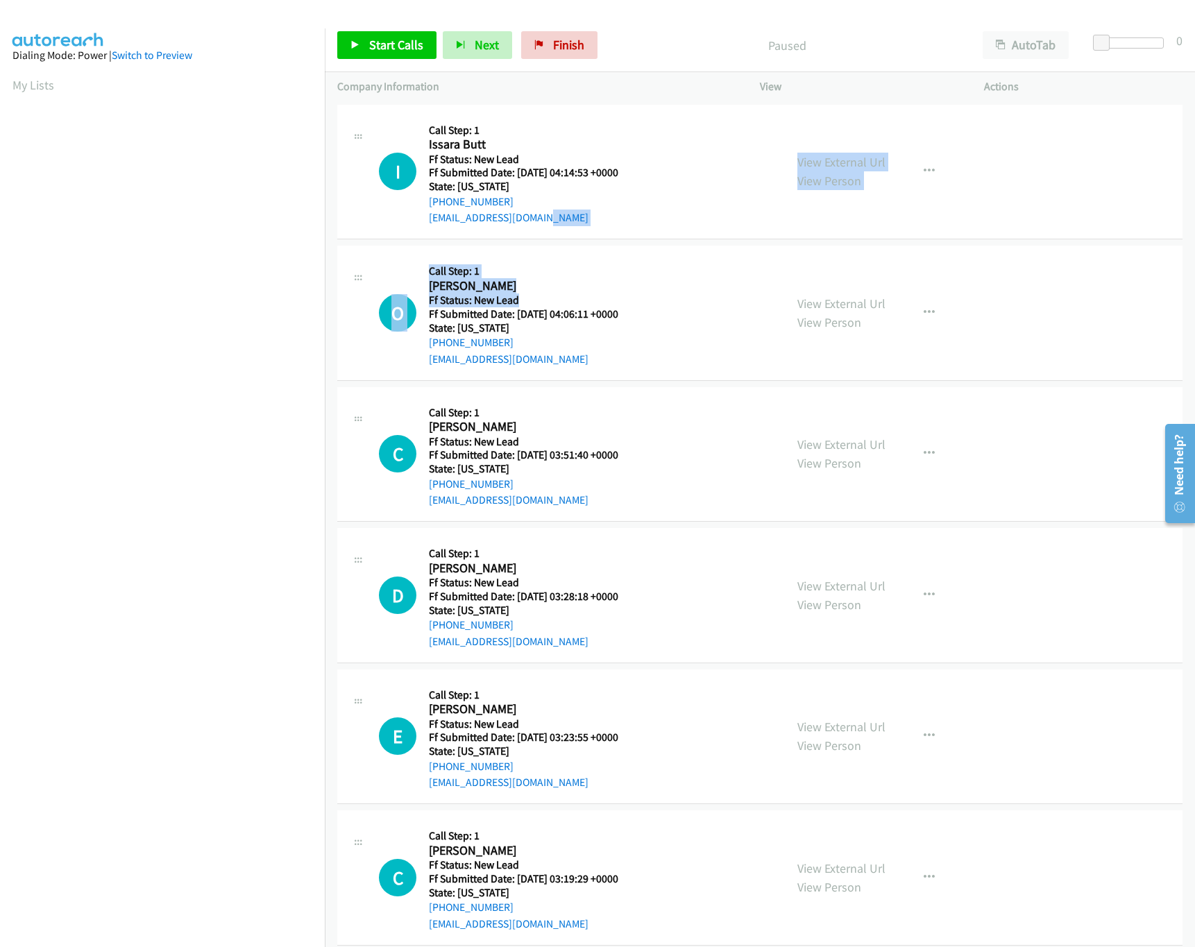
drag, startPoint x: 704, startPoint y: 160, endPoint x: 692, endPoint y: 381, distance: 221.0
click at [694, 214] on div "I Callback Scheduled Call Step: 1 Issara Butt America/New_York Ff Status: New L…" at bounding box center [575, 172] width 393 height 110
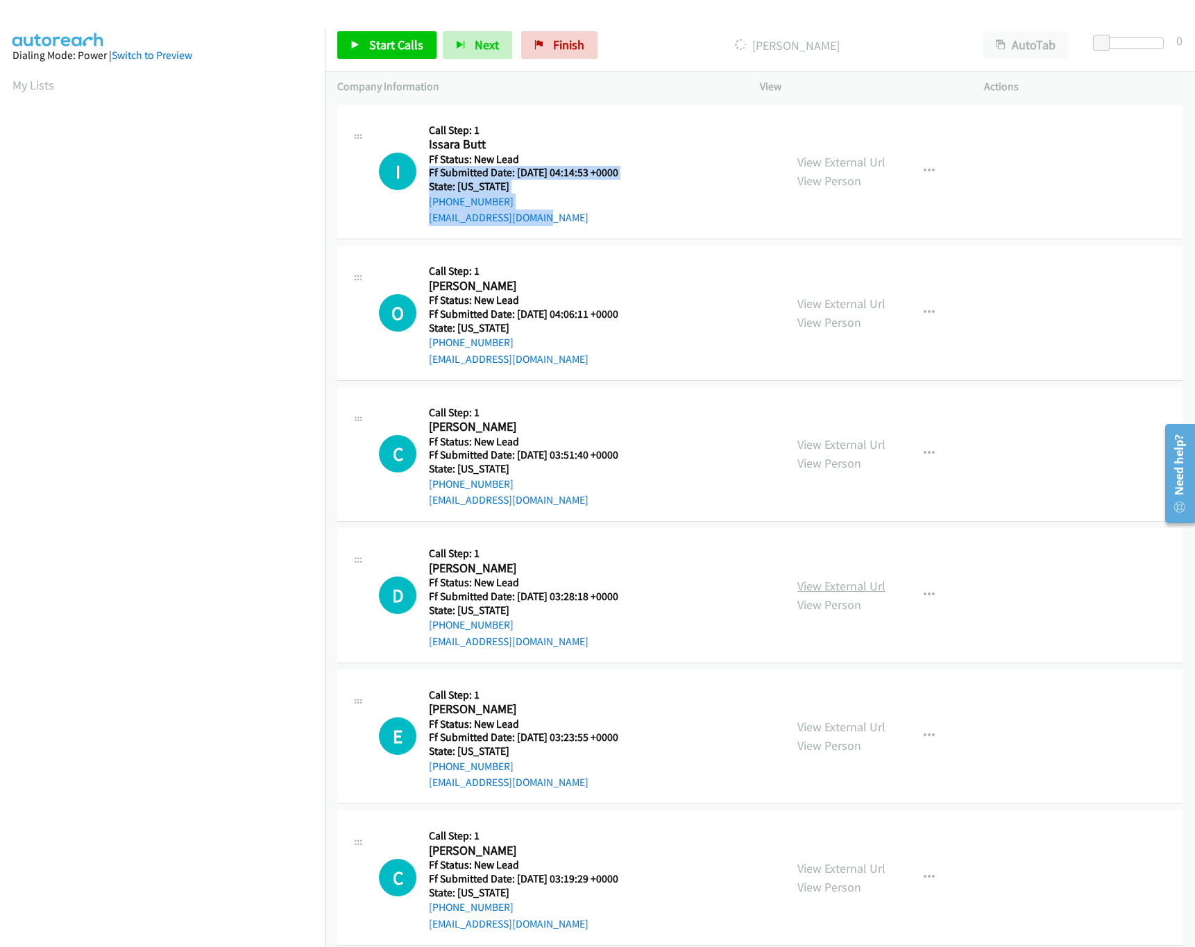
click at [827, 584] on link "View External Url" at bounding box center [841, 586] width 88 height 16
click at [852, 442] on link "View External Url" at bounding box center [841, 444] width 88 height 16
click at [863, 308] on link "View External Url" at bounding box center [841, 304] width 88 height 16
click at [691, 146] on div "I Callback Scheduled Call Step: 1 Issara Butt America/New_York Ff Status: New L…" at bounding box center [575, 172] width 393 height 110
click at [860, 155] on link "View External Url" at bounding box center [841, 162] width 88 height 16
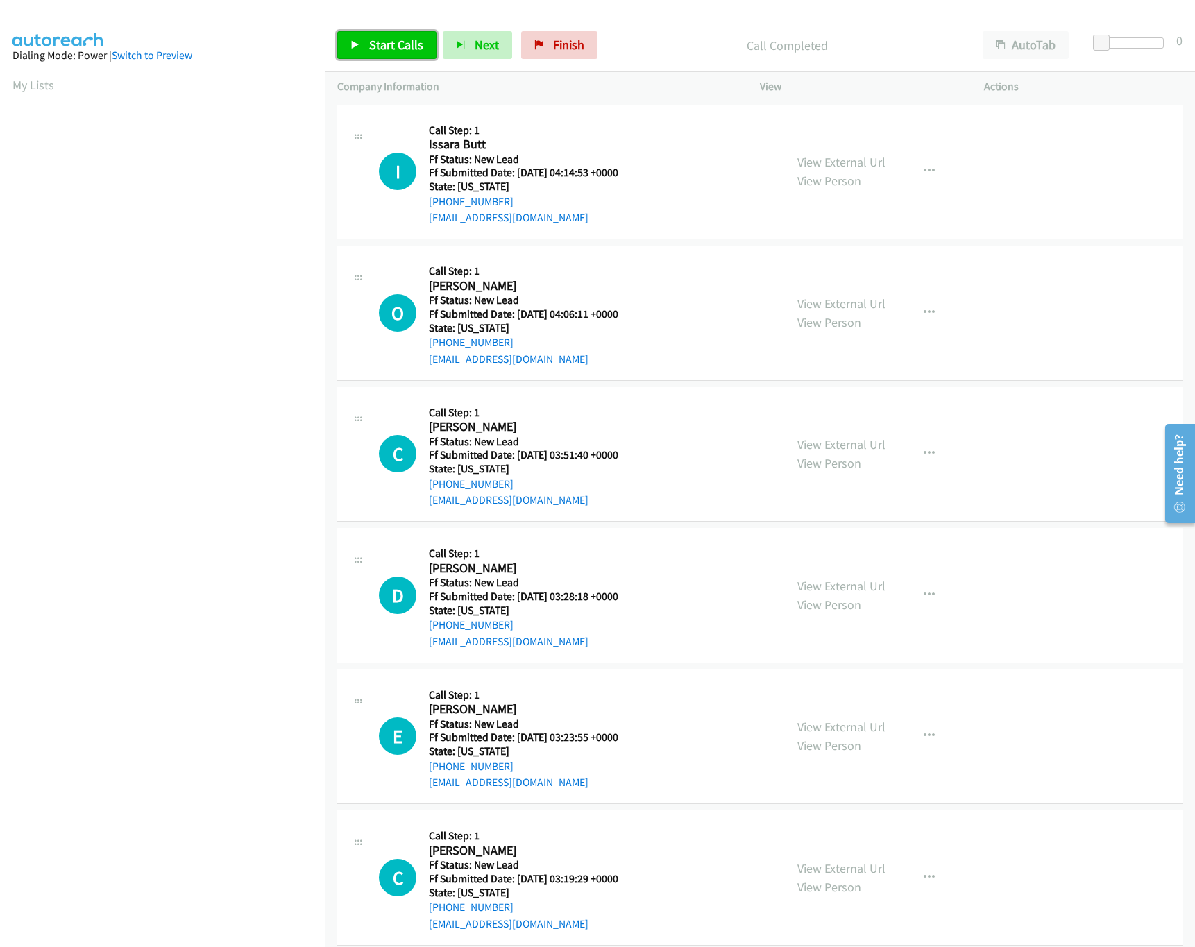
click at [371, 40] on span "Start Calls" at bounding box center [396, 45] width 54 height 16
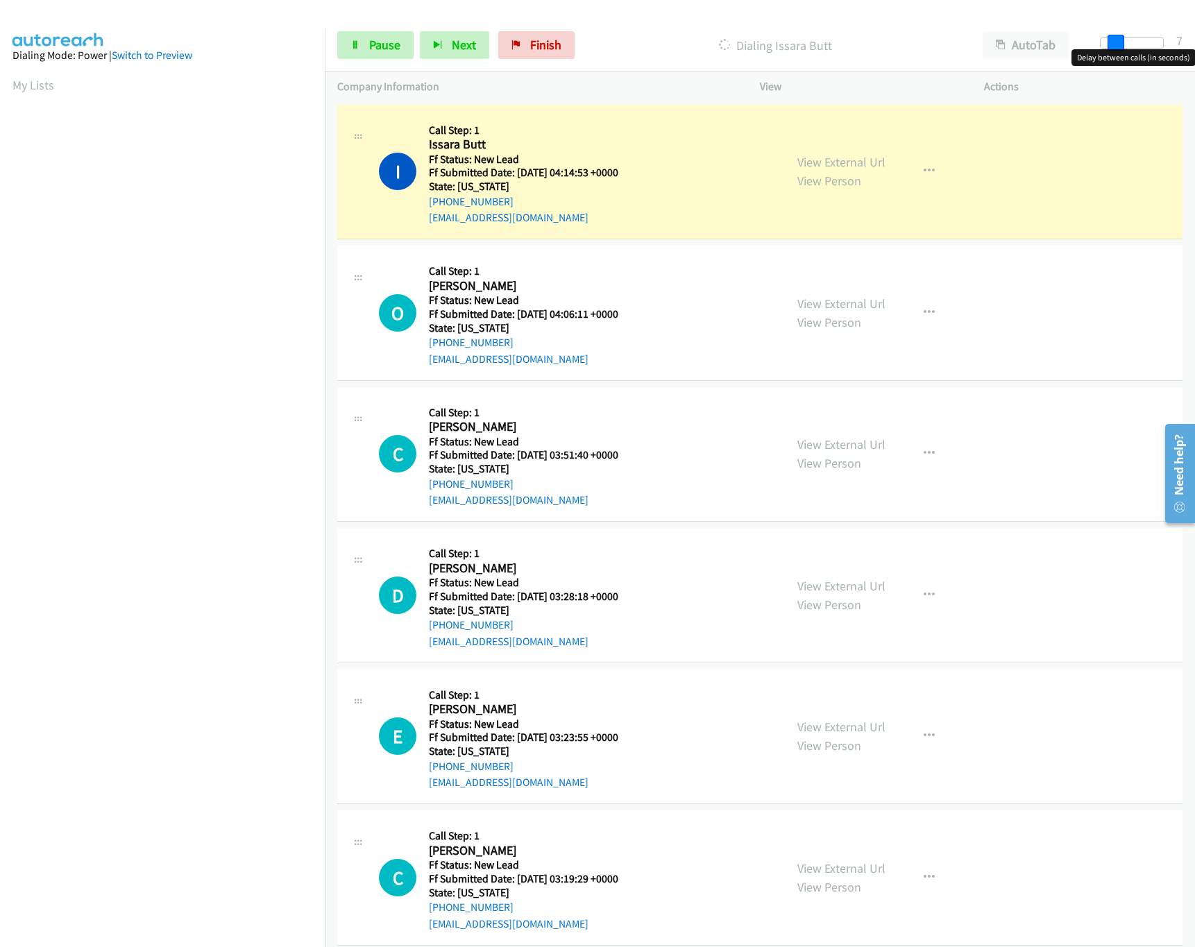
drag, startPoint x: 1102, startPoint y: 46, endPoint x: 1121, endPoint y: 44, distance: 18.8
click at [1121, 44] on span at bounding box center [1116, 43] width 17 height 17
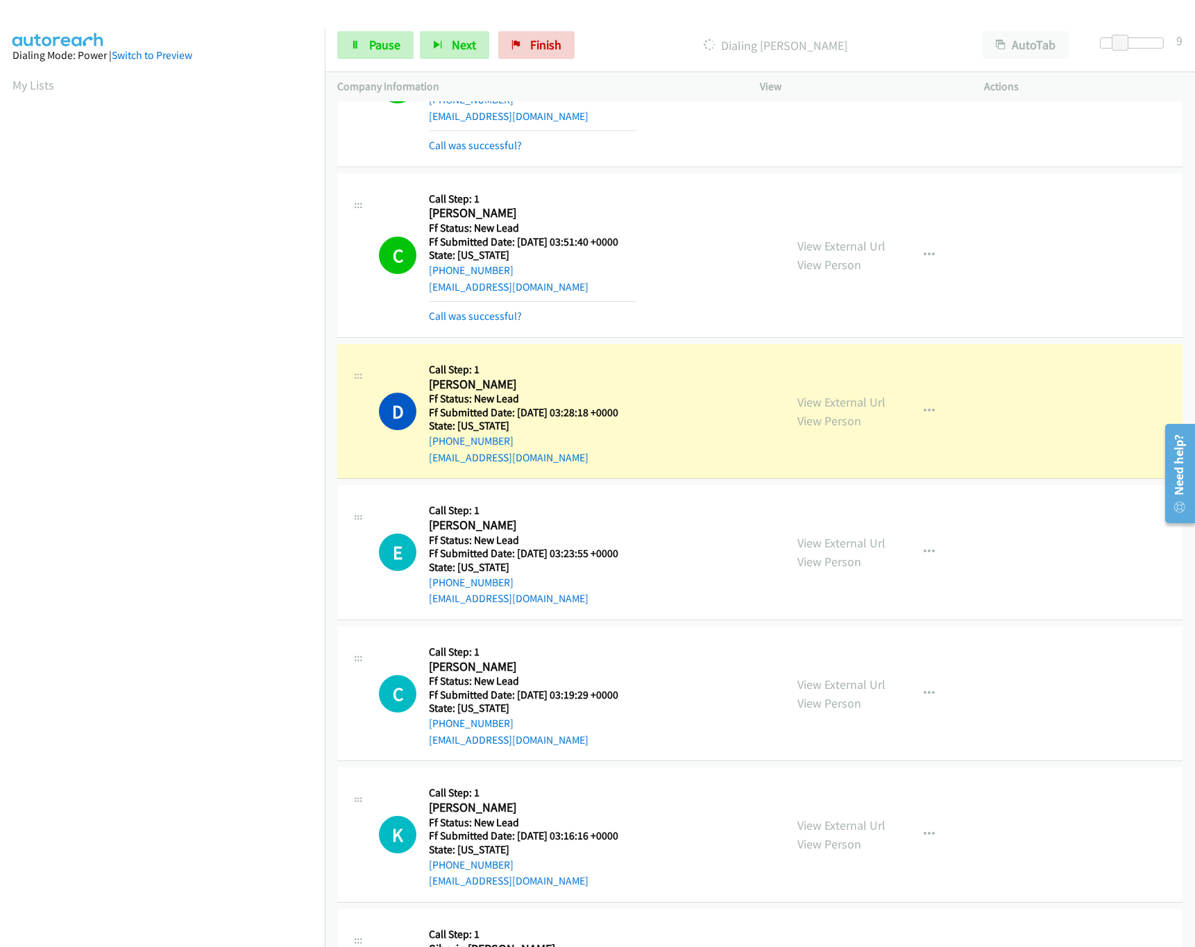
scroll to position [554, 0]
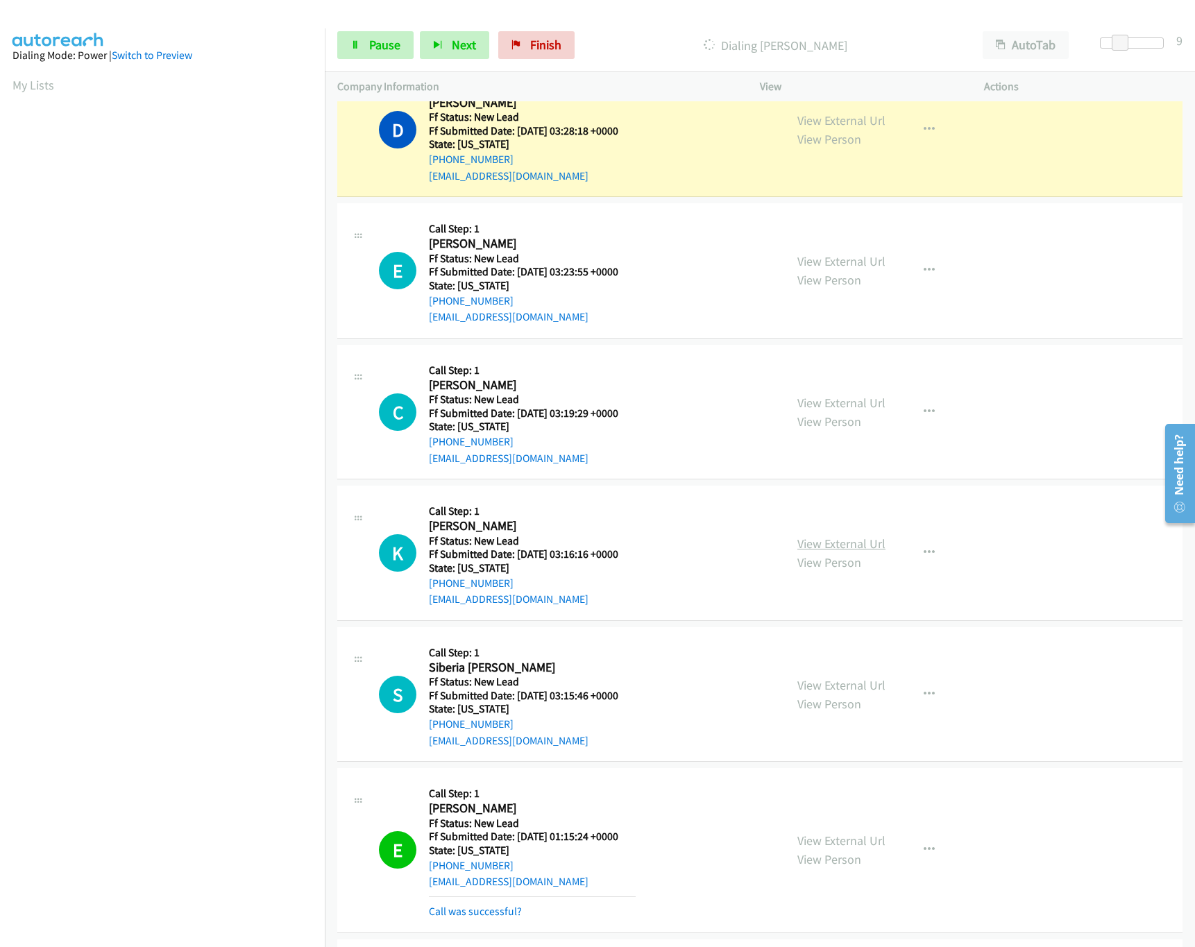
click at [837, 543] on link "View External Url" at bounding box center [841, 544] width 88 height 16
click at [850, 406] on link "View External Url" at bounding box center [841, 403] width 88 height 16
click at [844, 267] on link "View External Url" at bounding box center [841, 261] width 88 height 16
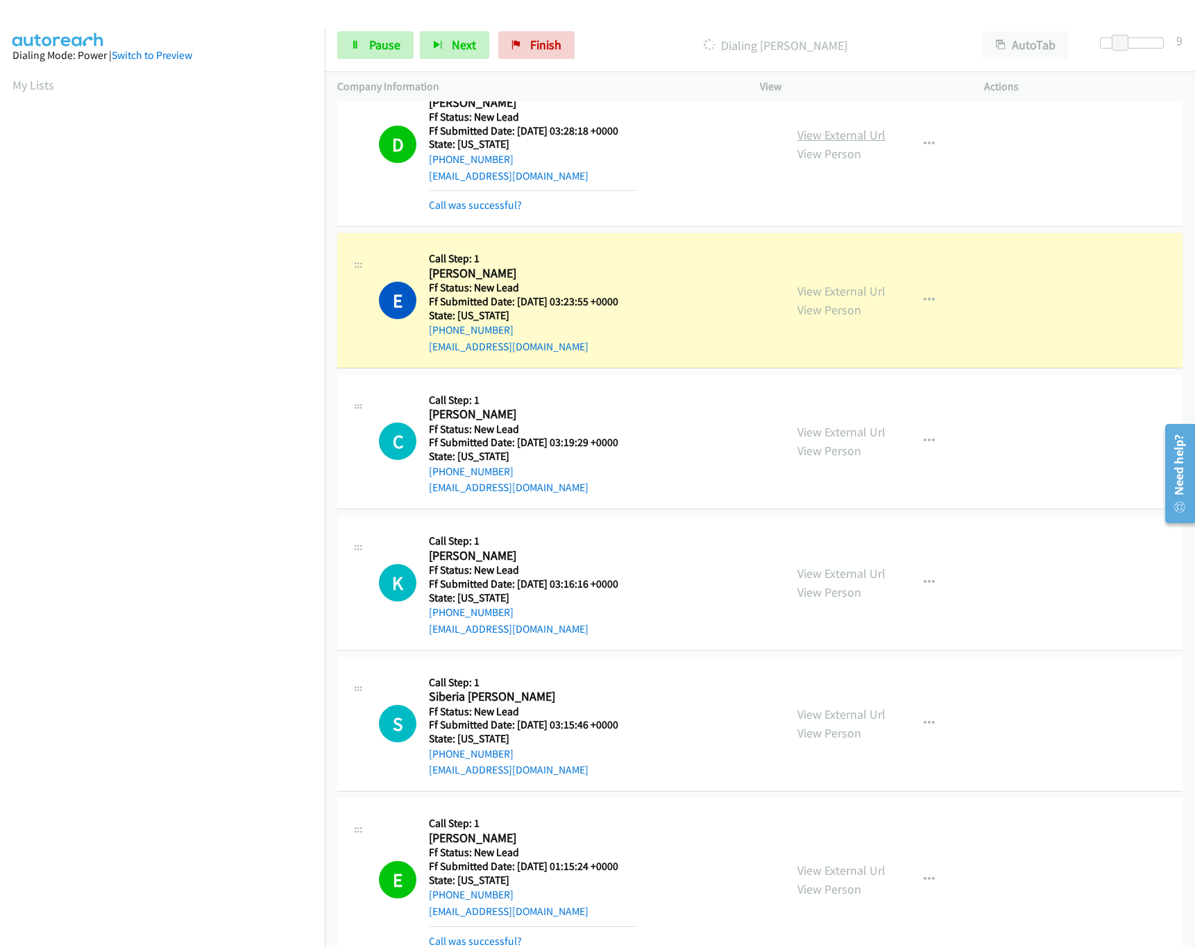
click at [806, 128] on div "View External Url View Person View External Url Email Schedule/Manage Callback …" at bounding box center [903, 144] width 237 height 139
click at [808, 131] on link "View External Url" at bounding box center [841, 135] width 88 height 16
click at [379, 42] on span "Pause" at bounding box center [384, 45] width 31 height 16
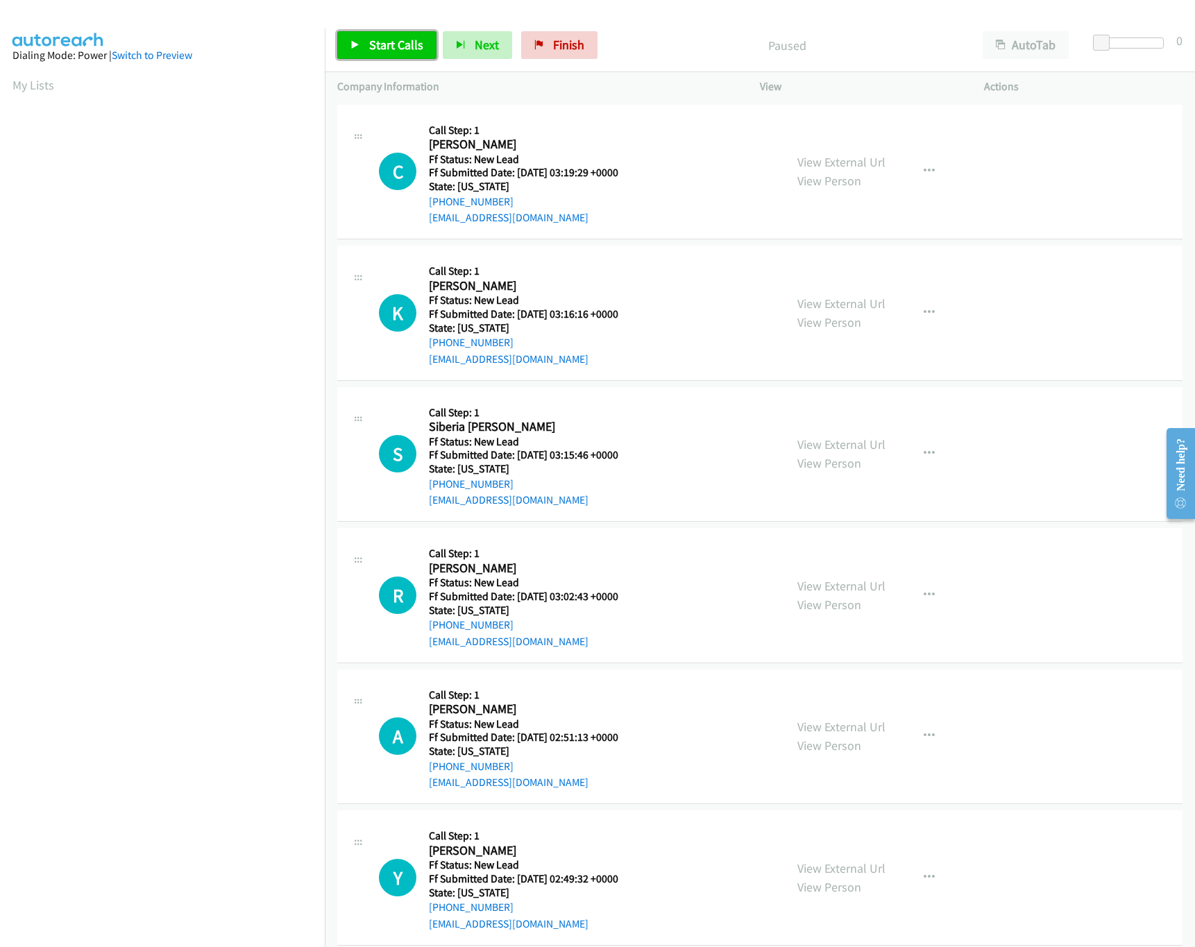
click at [378, 61] on div "Start Calls Pause Next Finish Paused AutoTab AutoTab 0" at bounding box center [760, 45] width 870 height 53
click at [400, 42] on span "Start Calls" at bounding box center [396, 45] width 54 height 16
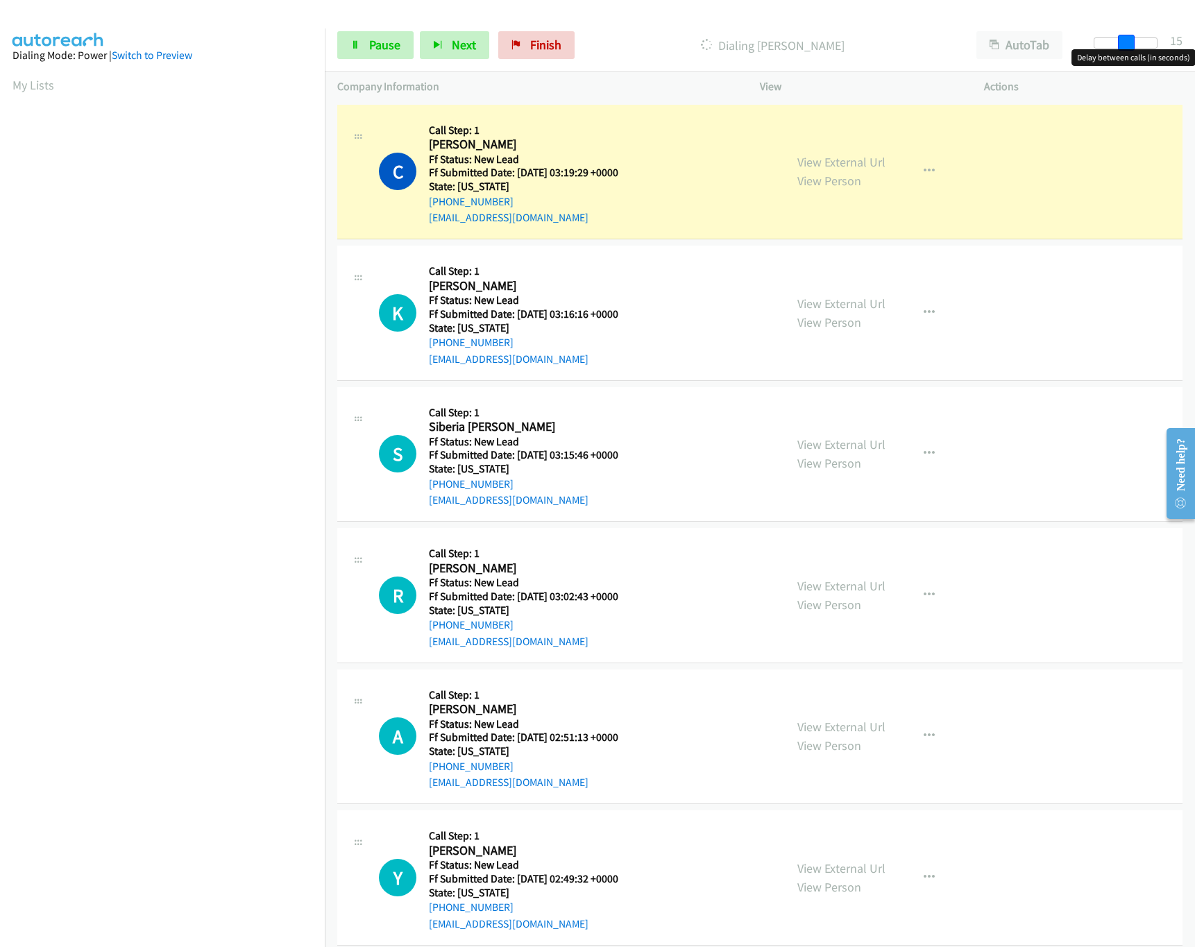
click at [1131, 40] on div at bounding box center [1126, 42] width 64 height 11
click at [815, 588] on link "View External Url" at bounding box center [841, 586] width 88 height 16
click at [831, 446] on link "View External Url" at bounding box center [841, 444] width 88 height 16
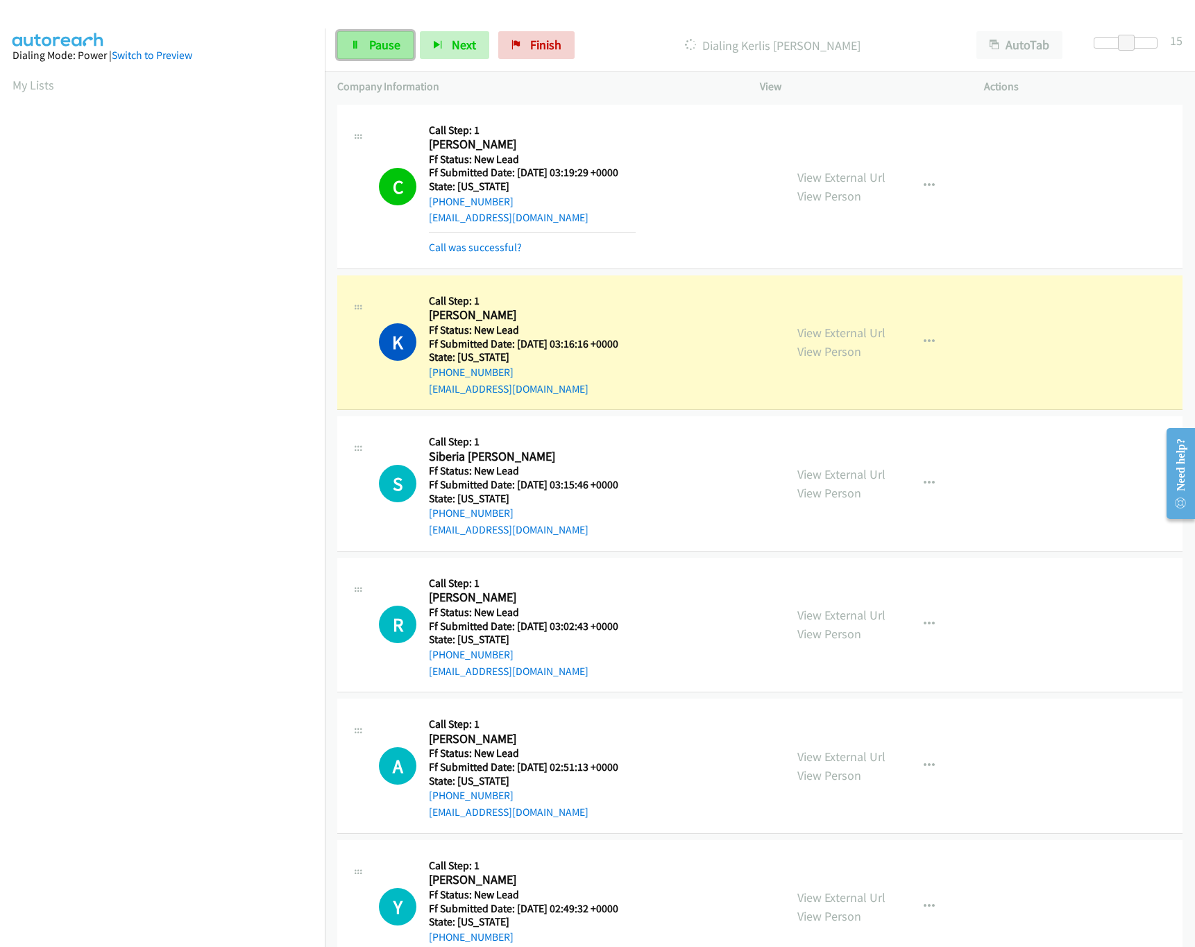
click at [368, 53] on link "Pause" at bounding box center [375, 45] width 76 height 28
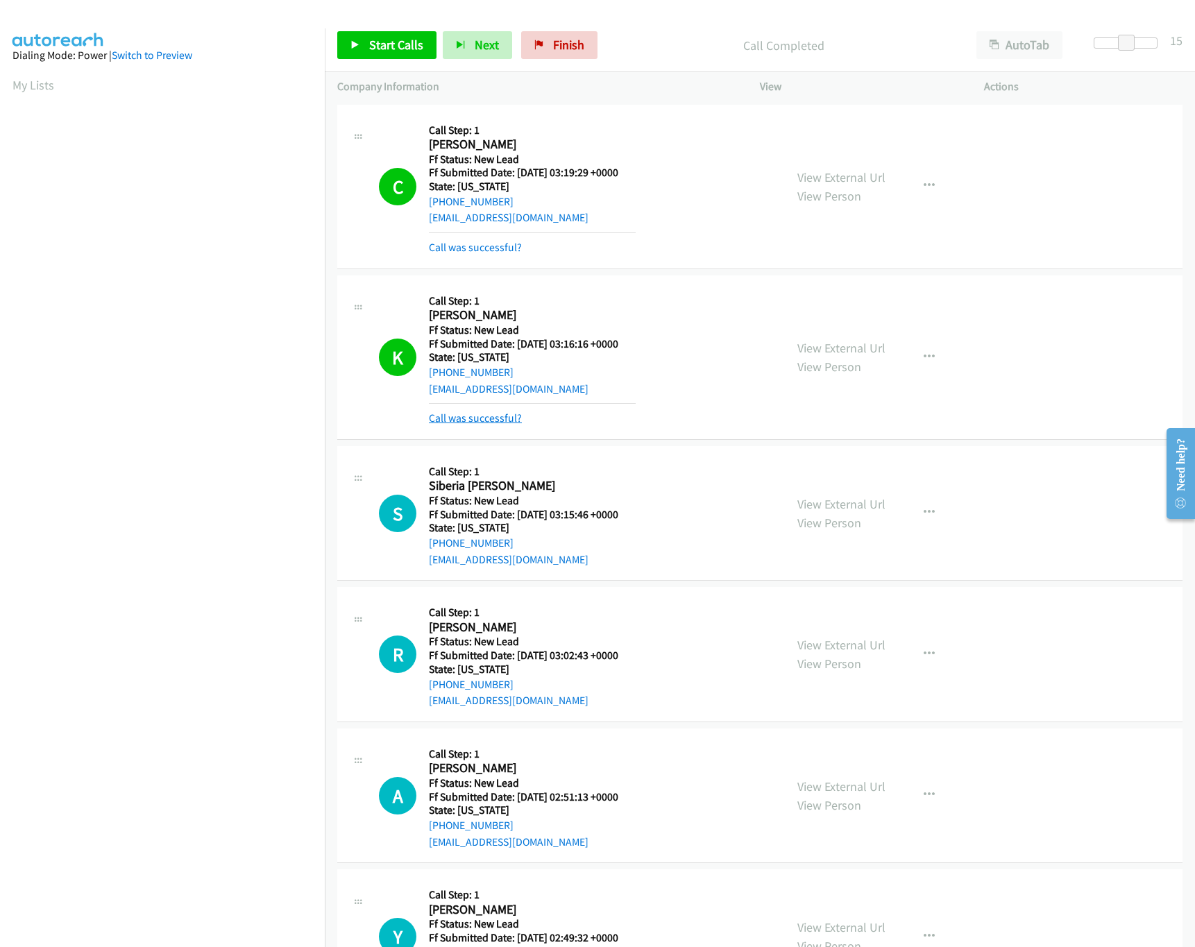
click at [487, 423] on link "Call was successful?" at bounding box center [475, 418] width 93 height 13
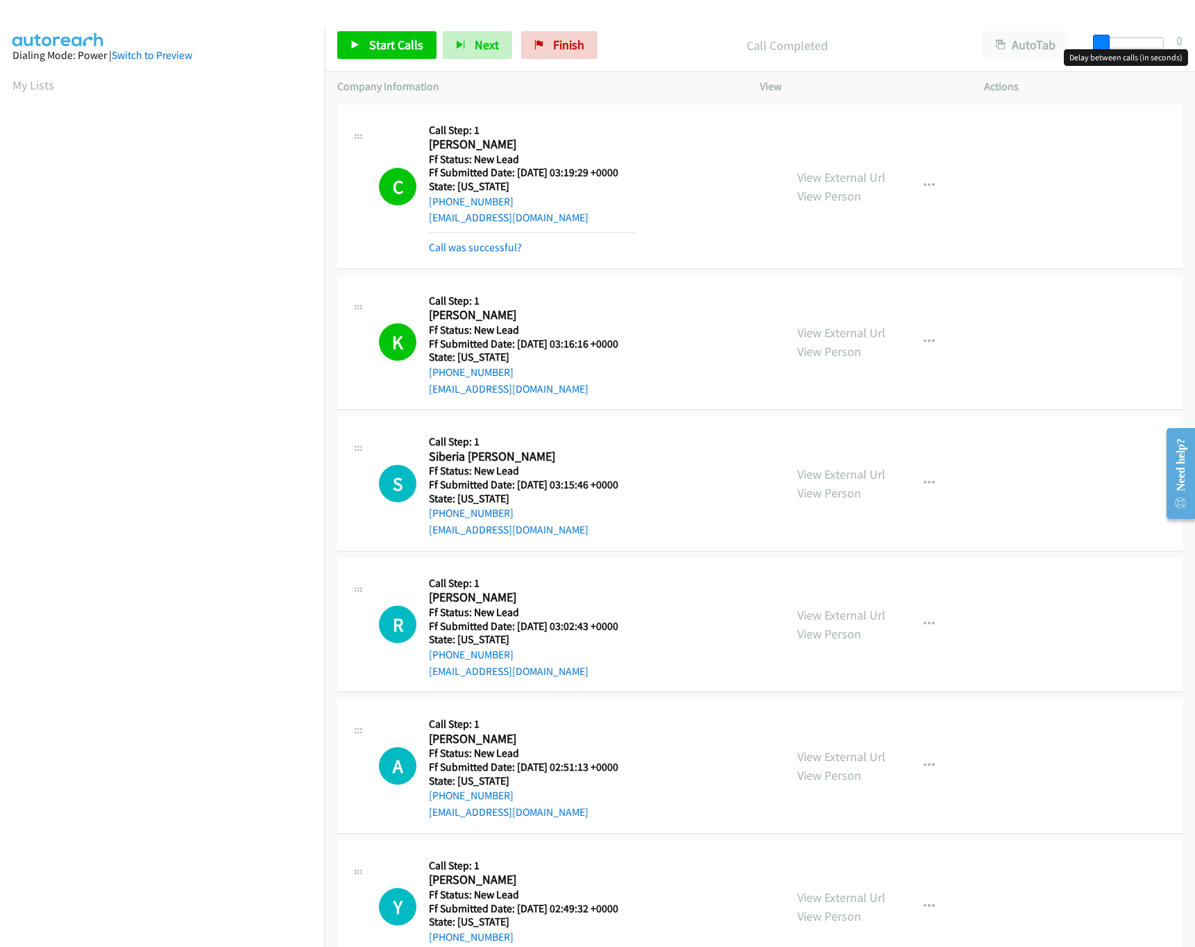
drag, startPoint x: 1131, startPoint y: 40, endPoint x: 931, endPoint y: 55, distance: 200.4
click at [931, 55] on div "Start Calls Pause Next Finish Call Completed AutoTab AutoTab 0" at bounding box center [760, 45] width 870 height 53
click at [385, 37] on link "Start Calls" at bounding box center [386, 45] width 99 height 28
drag, startPoint x: 1099, startPoint y: 35, endPoint x: 1207, endPoint y: 34, distance: 108.3
click at [1194, 34] on html "Start Calls Pause Next Finish Started AutoTab AutoTab 30 Company Information In…" at bounding box center [597, 33] width 1195 height 66
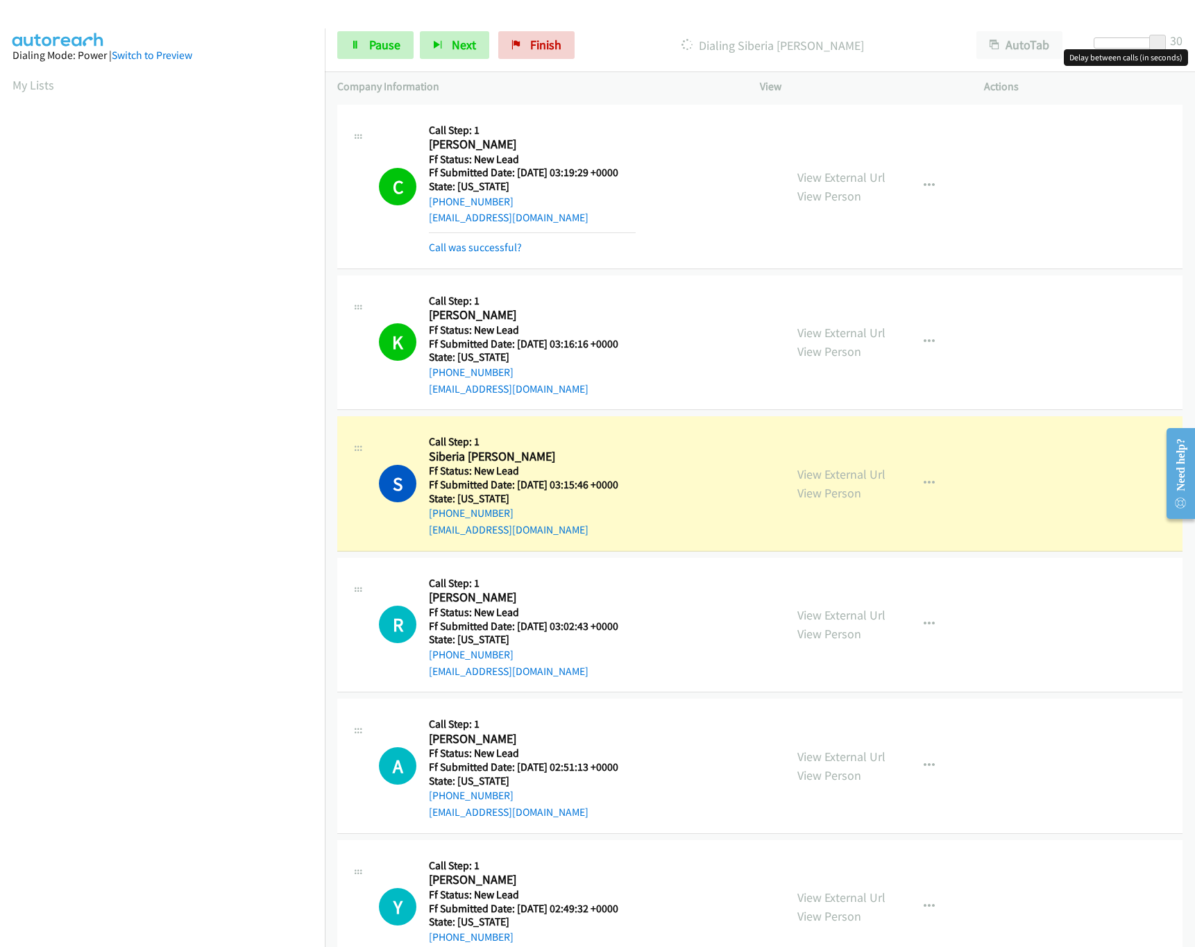
click at [1127, 44] on div at bounding box center [1126, 42] width 64 height 11
click at [831, 760] on link "View External Url" at bounding box center [841, 757] width 88 height 16
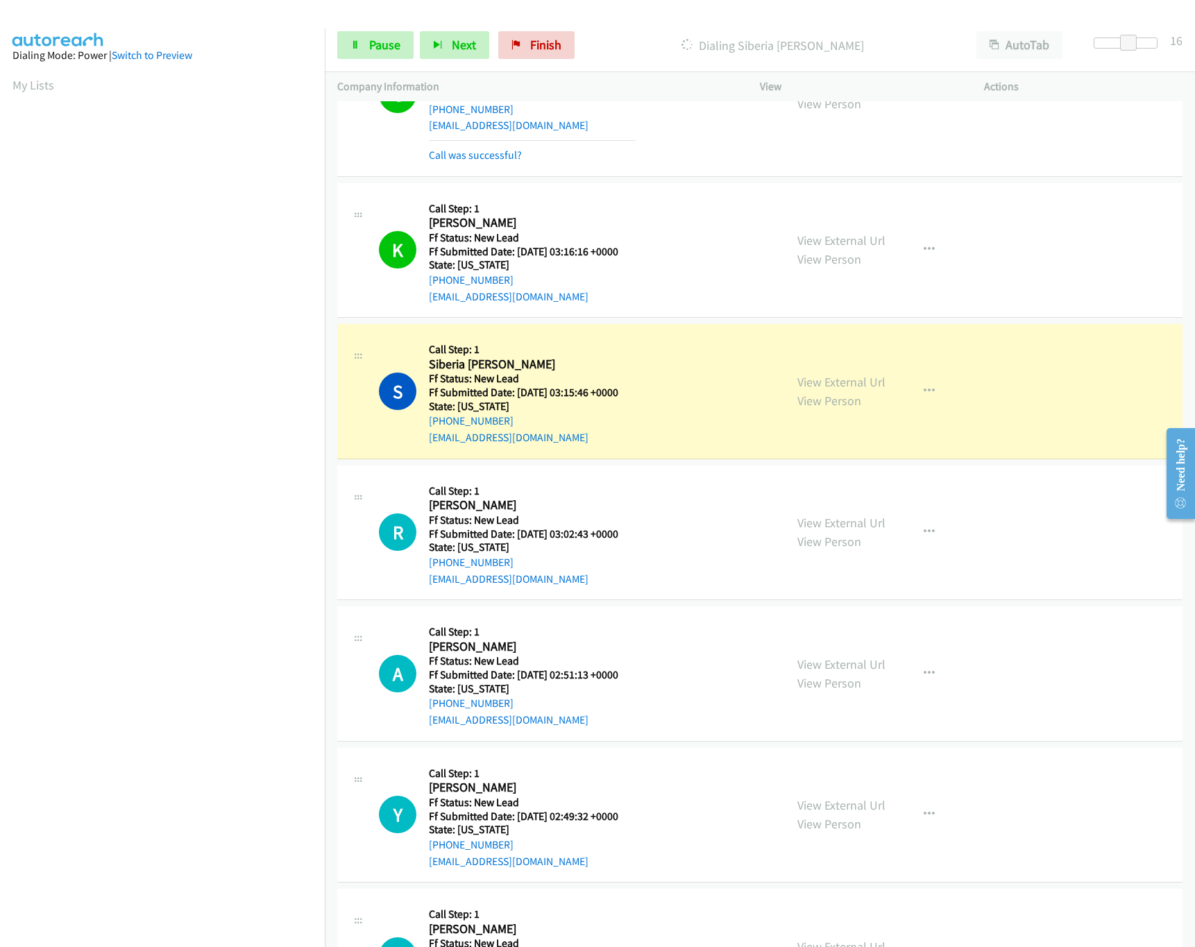
scroll to position [278, 0]
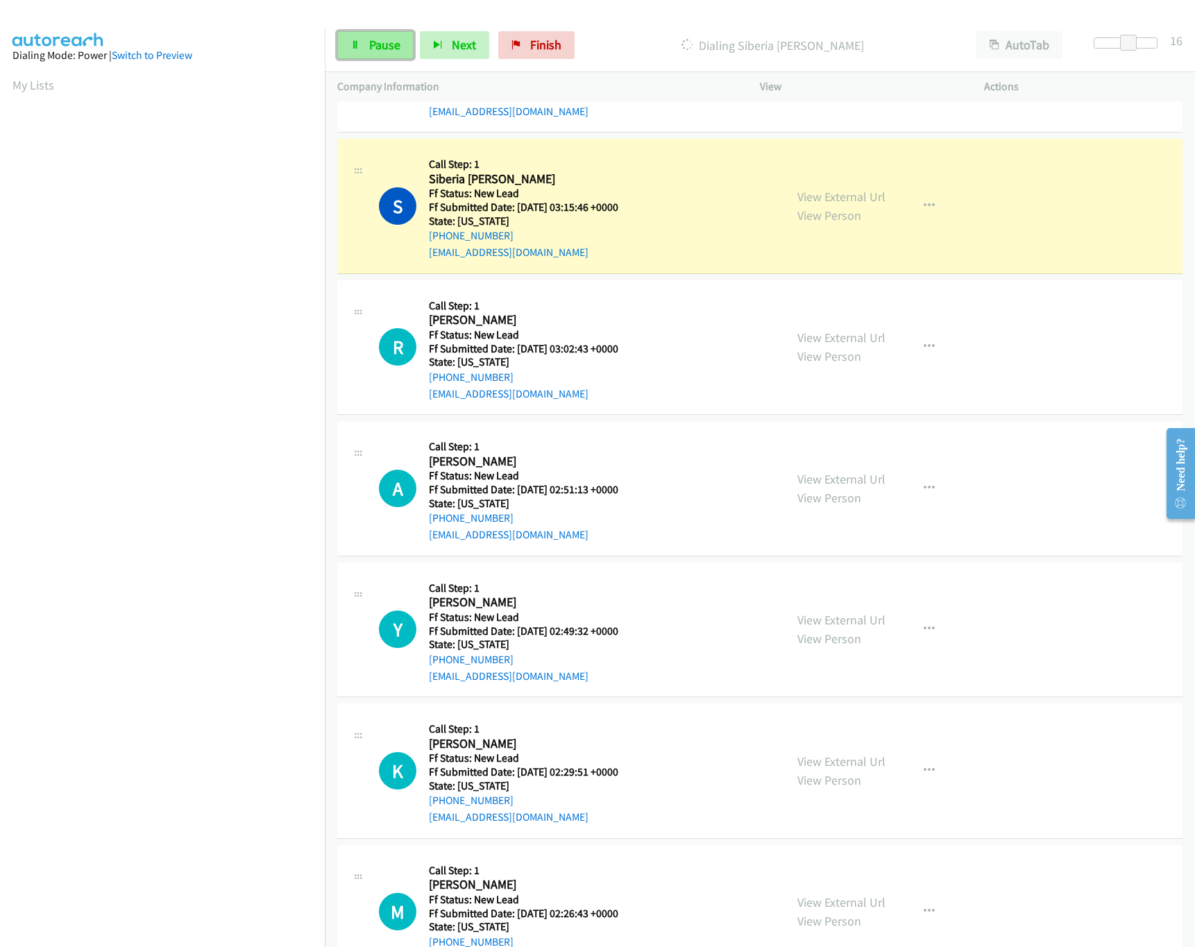
click at [373, 53] on link "Pause" at bounding box center [375, 45] width 76 height 28
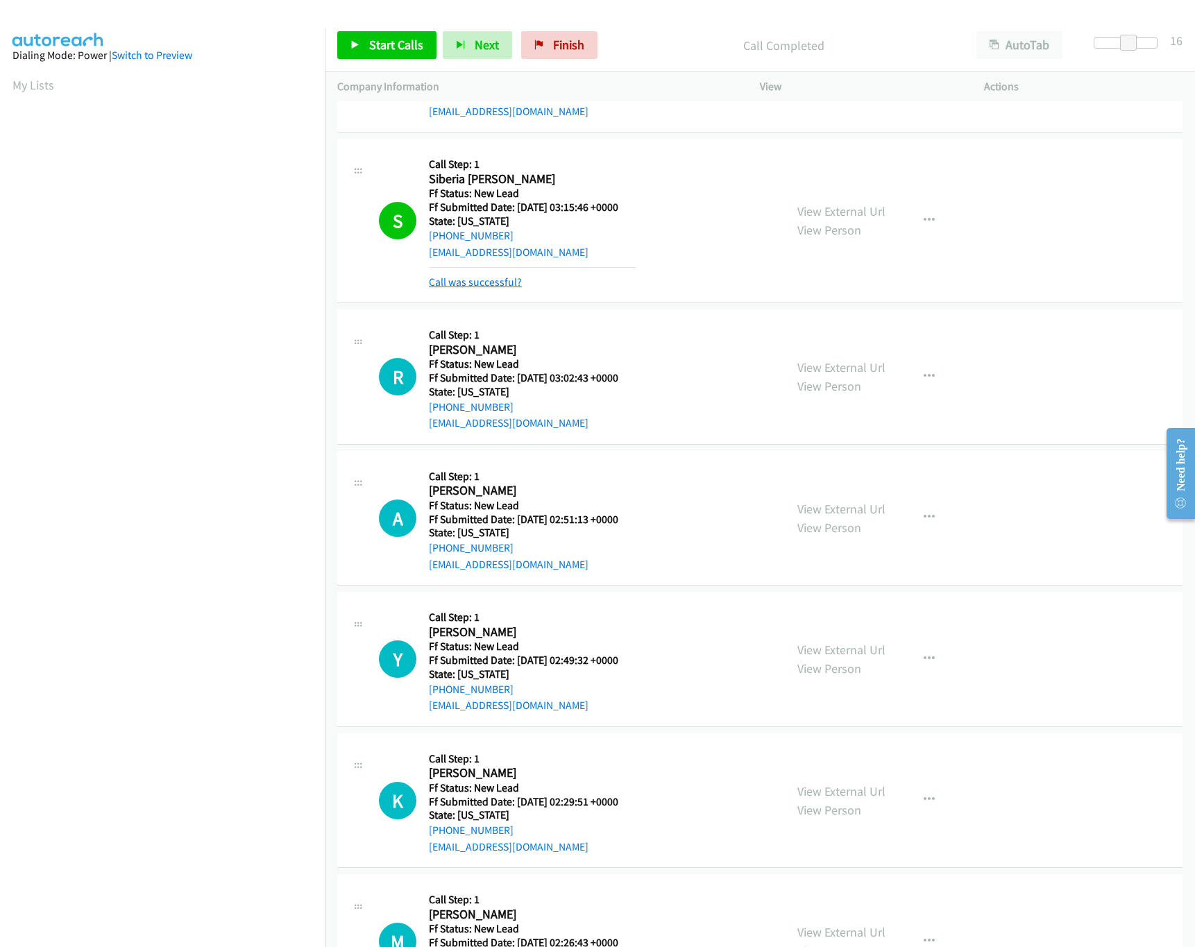
click at [439, 287] on link "Call was successful?" at bounding box center [475, 281] width 93 height 13
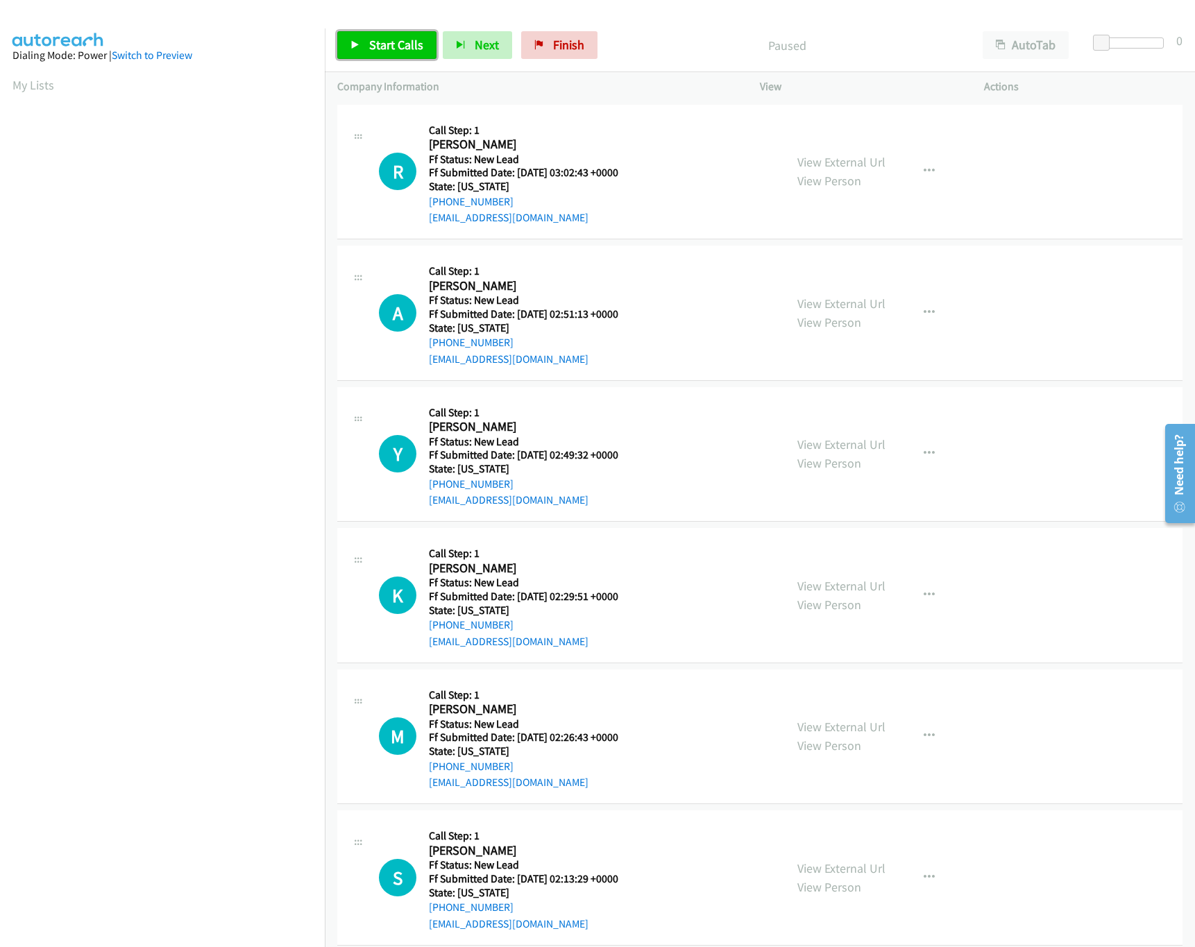
click at [406, 46] on span "Start Calls" at bounding box center [396, 45] width 54 height 16
click at [396, 51] on span "Pause" at bounding box center [384, 45] width 31 height 16
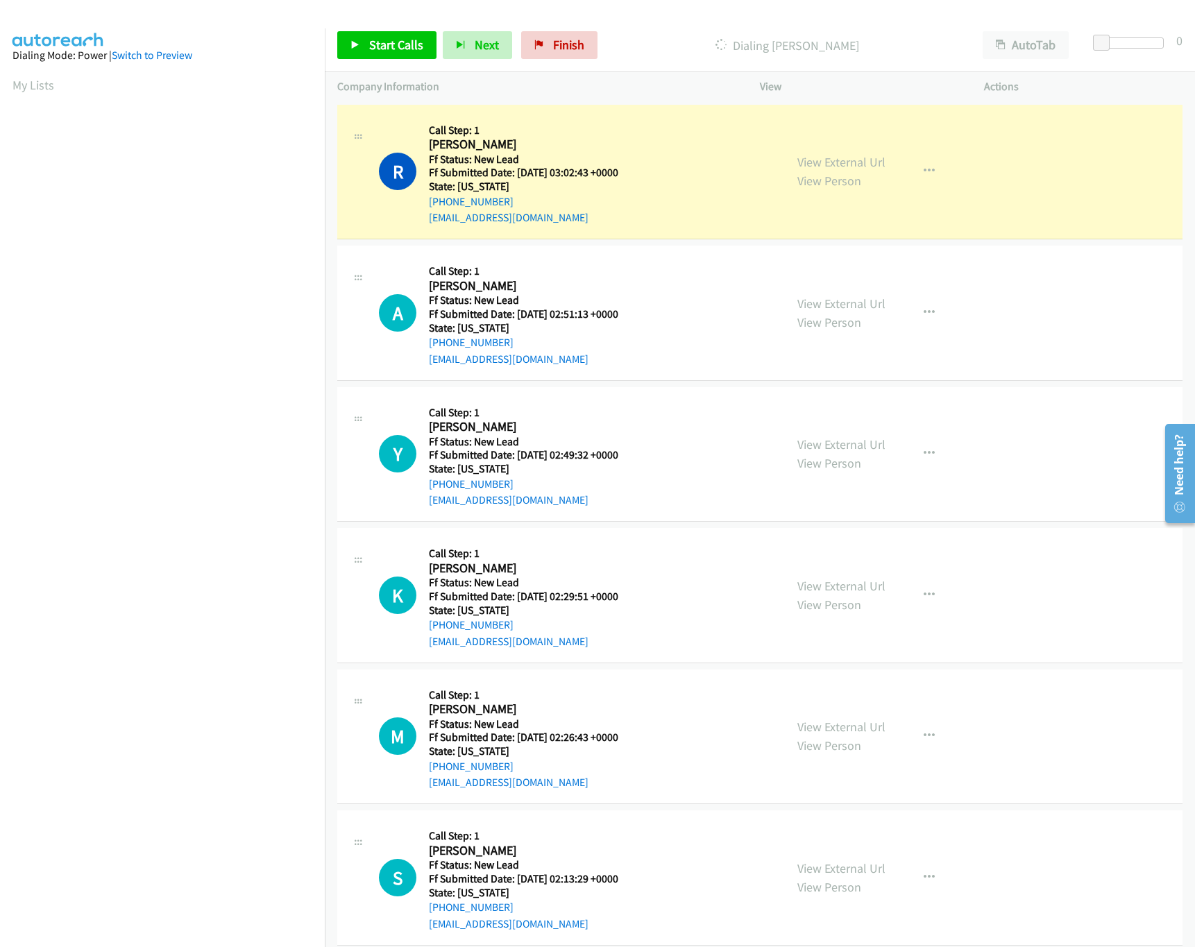
click at [173, 839] on nav "Dialing Mode: Power | Switch to Preview My Lists" at bounding box center [162, 501] width 325 height 947
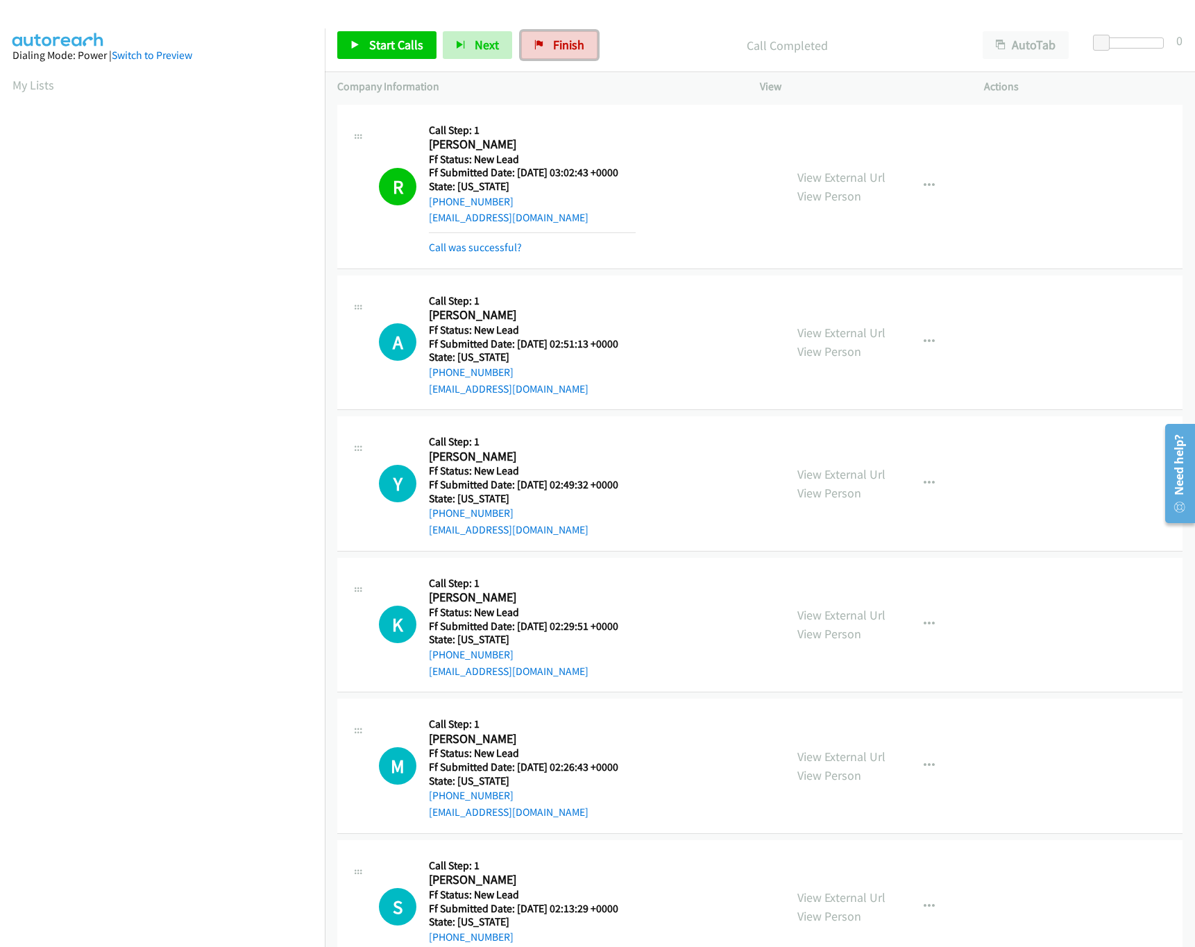
click at [534, 44] on icon at bounding box center [539, 46] width 10 height 10
click at [692, 81] on p "Company Information" at bounding box center [536, 86] width 398 height 17
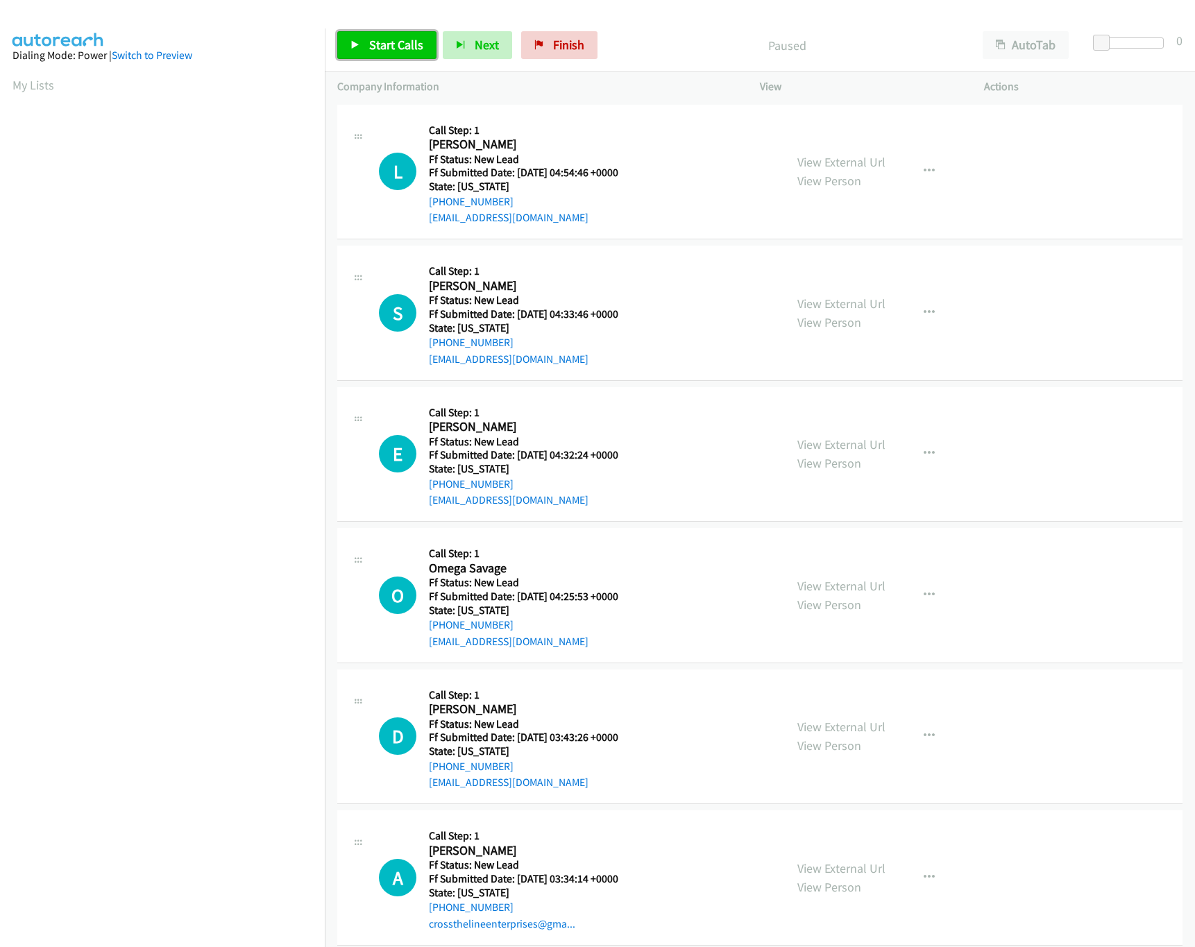
click at [365, 50] on link "Start Calls" at bounding box center [386, 45] width 99 height 28
click at [367, 42] on link "Pause" at bounding box center [375, 45] width 76 height 28
click at [367, 42] on link "Start Calls" at bounding box center [386, 45] width 99 height 28
click at [862, 155] on link "View External Url" at bounding box center [841, 162] width 88 height 16
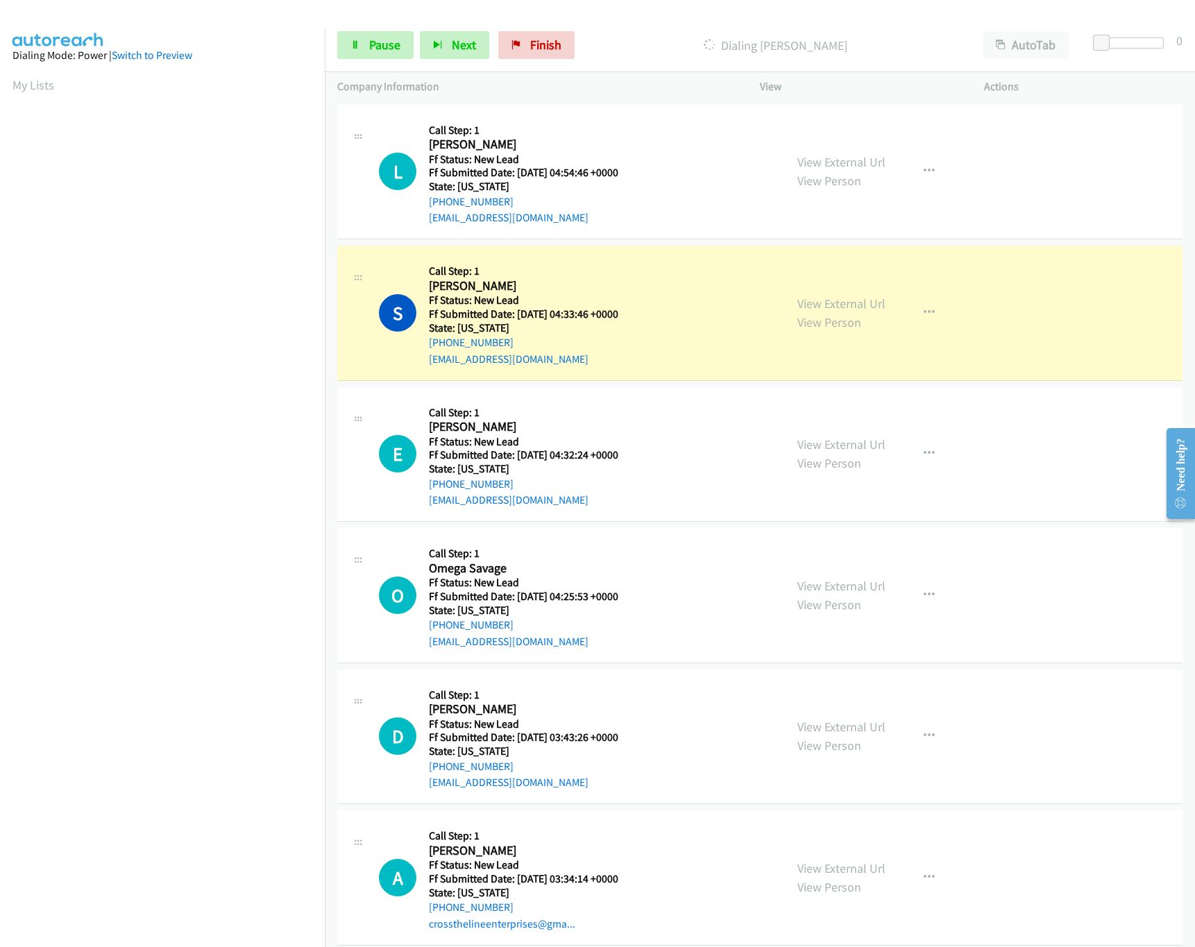
click at [720, 275] on div "S Callback Scheduled Call Step: 1 Shauntiana Johnson America/Chicago Ff Status:…" at bounding box center [575, 313] width 393 height 110
click at [825, 309] on link "View External Url" at bounding box center [841, 304] width 88 height 16
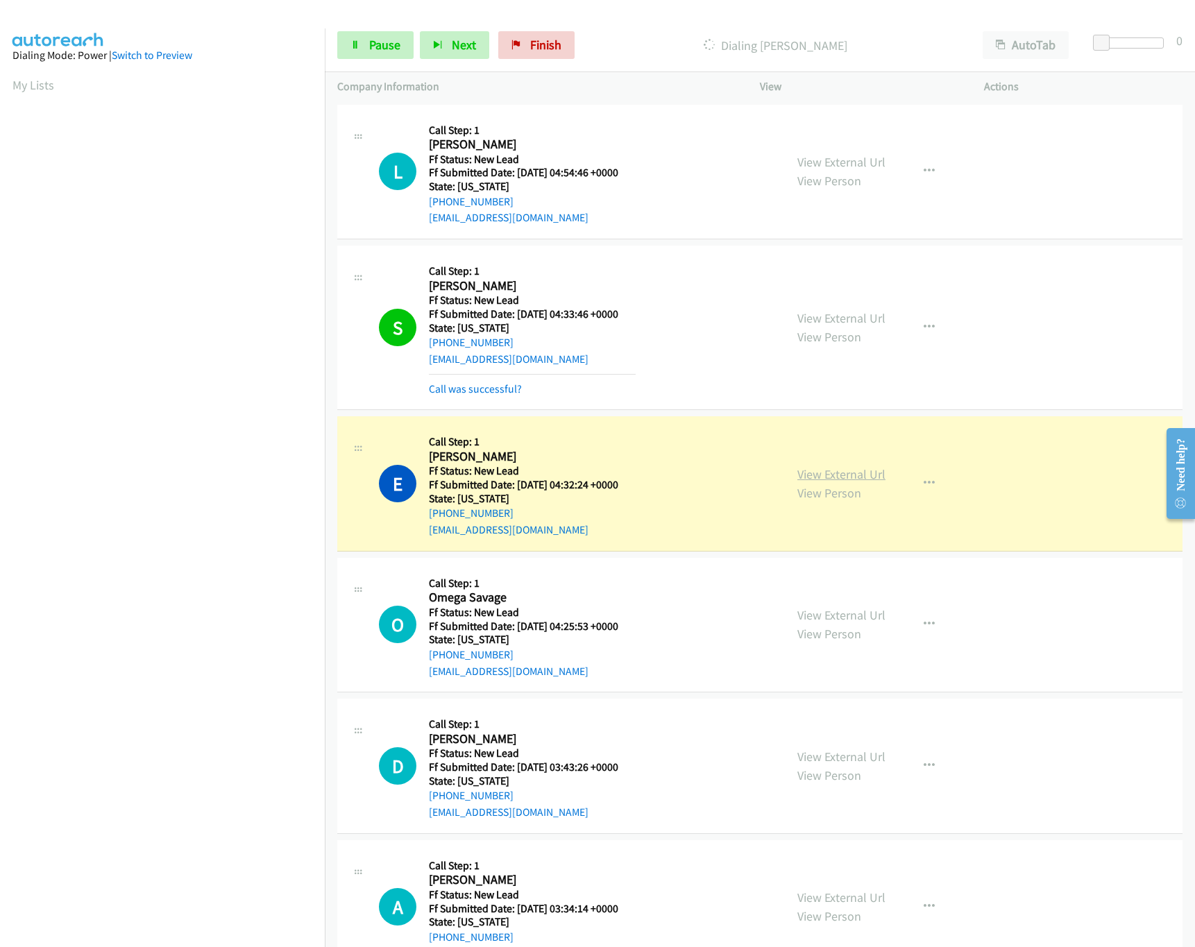
click at [829, 475] on link "View External Url" at bounding box center [841, 474] width 88 height 16
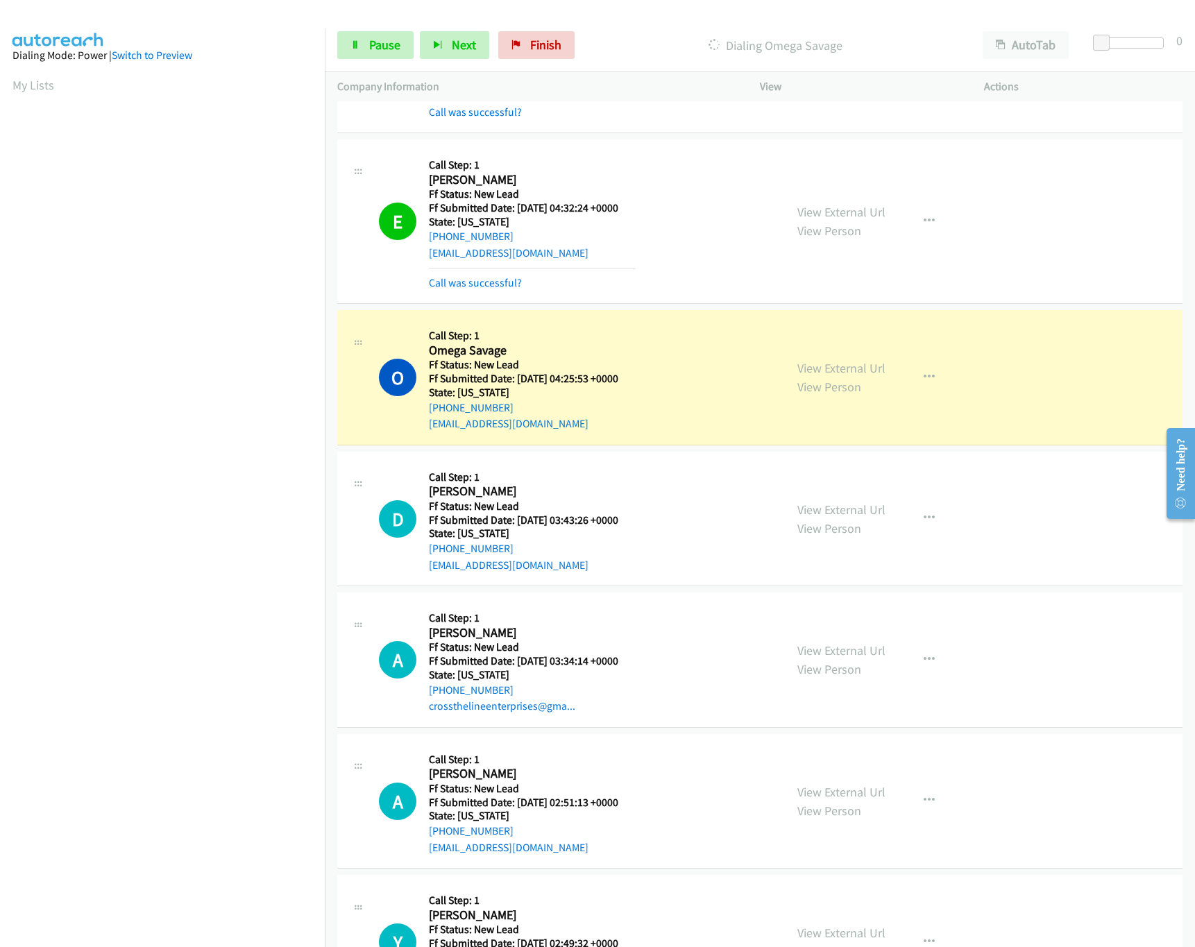
scroll to position [278, 0]
click at [820, 373] on link "View External Url" at bounding box center [841, 367] width 88 height 16
click at [869, 508] on link "View External Url" at bounding box center [841, 509] width 88 height 16
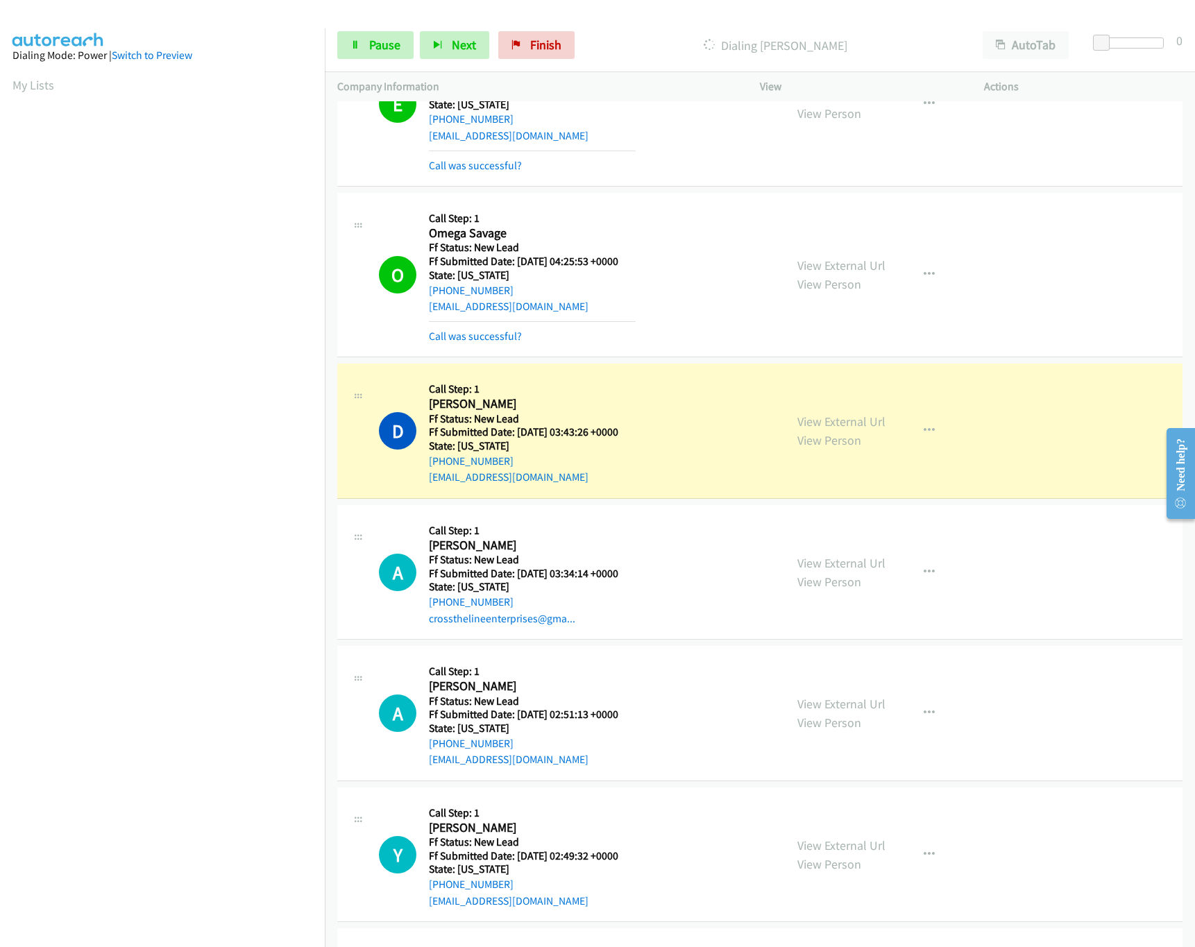
scroll to position [554, 0]
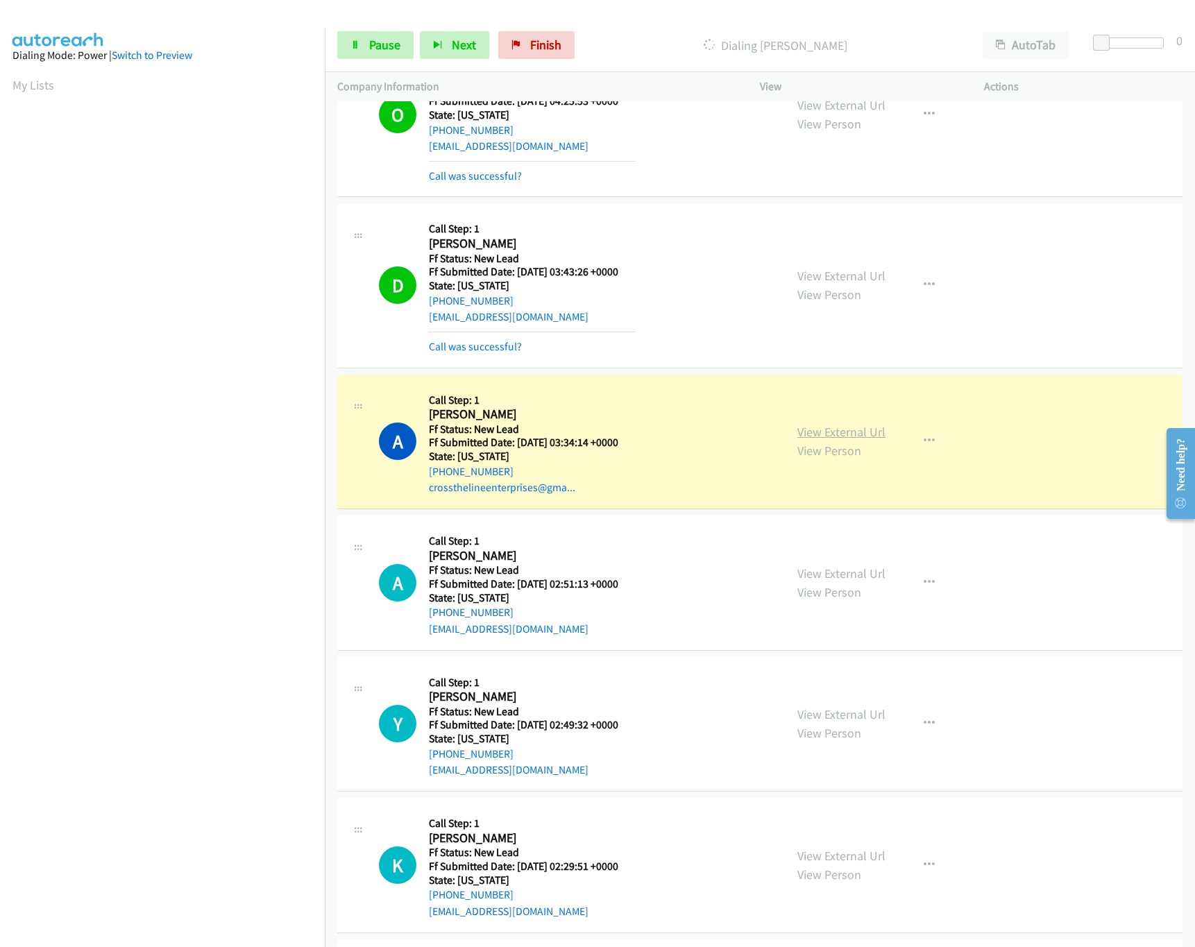
click at [858, 436] on link "View External Url" at bounding box center [841, 432] width 88 height 16
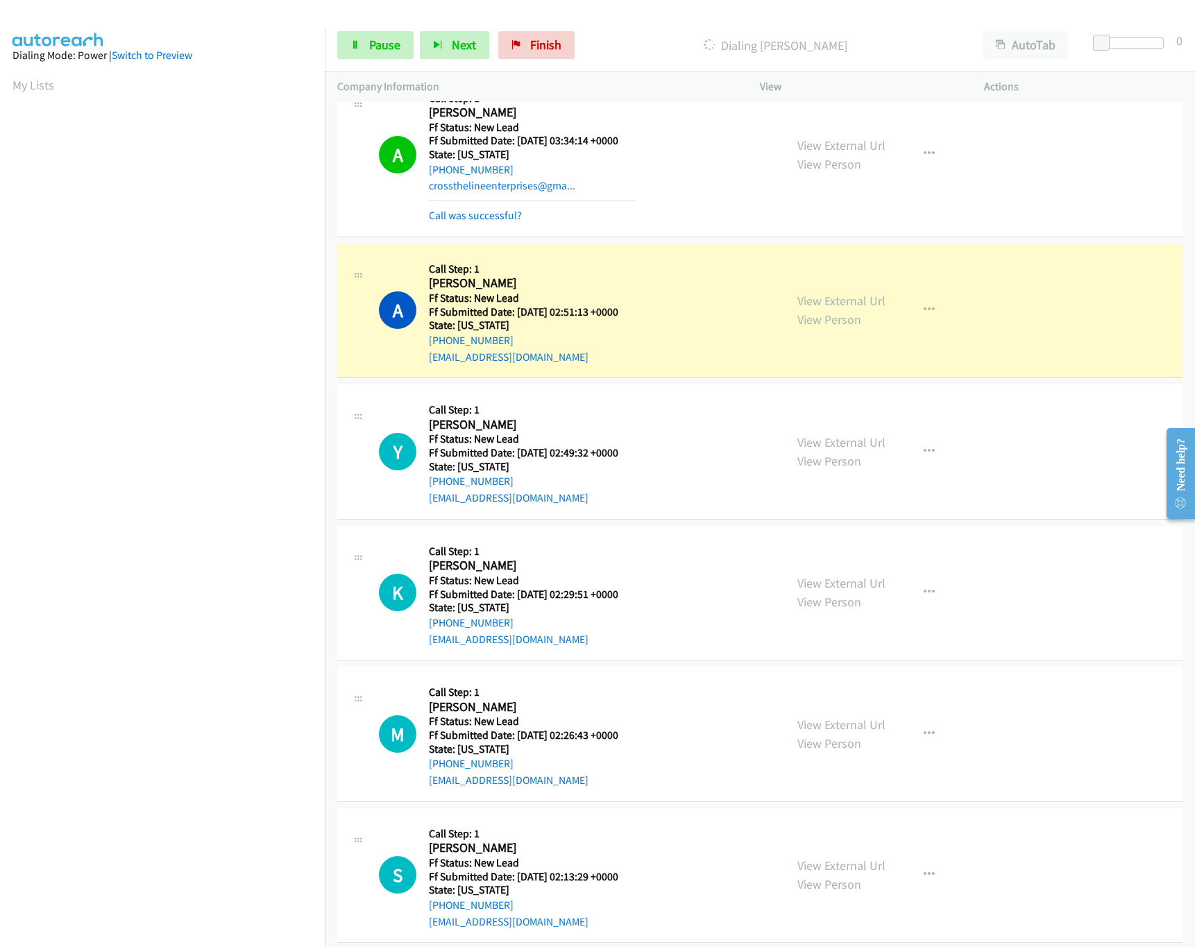
scroll to position [971, 0]
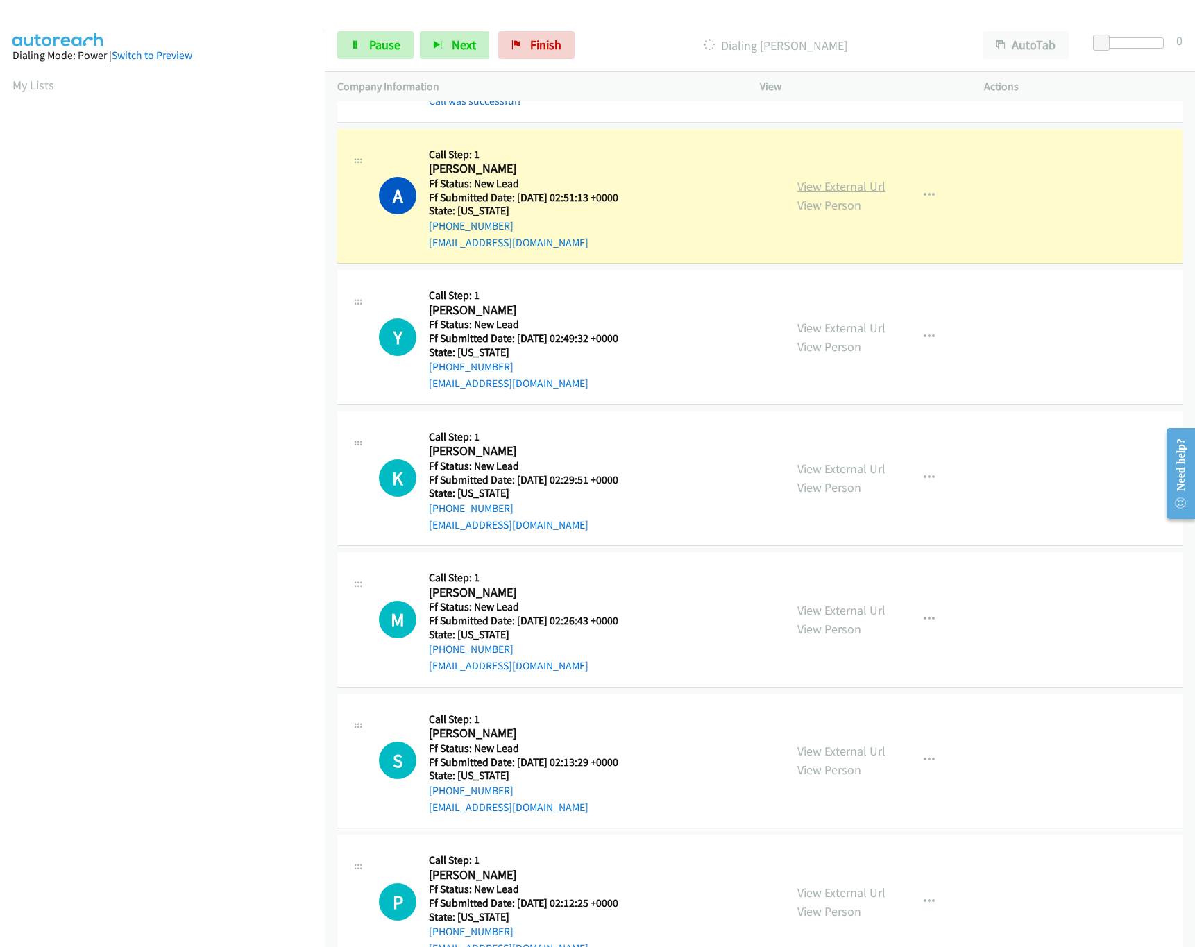
click at [839, 188] on link "View External Url" at bounding box center [841, 186] width 88 height 16
click at [829, 336] on link "View External Url" at bounding box center [841, 328] width 88 height 16
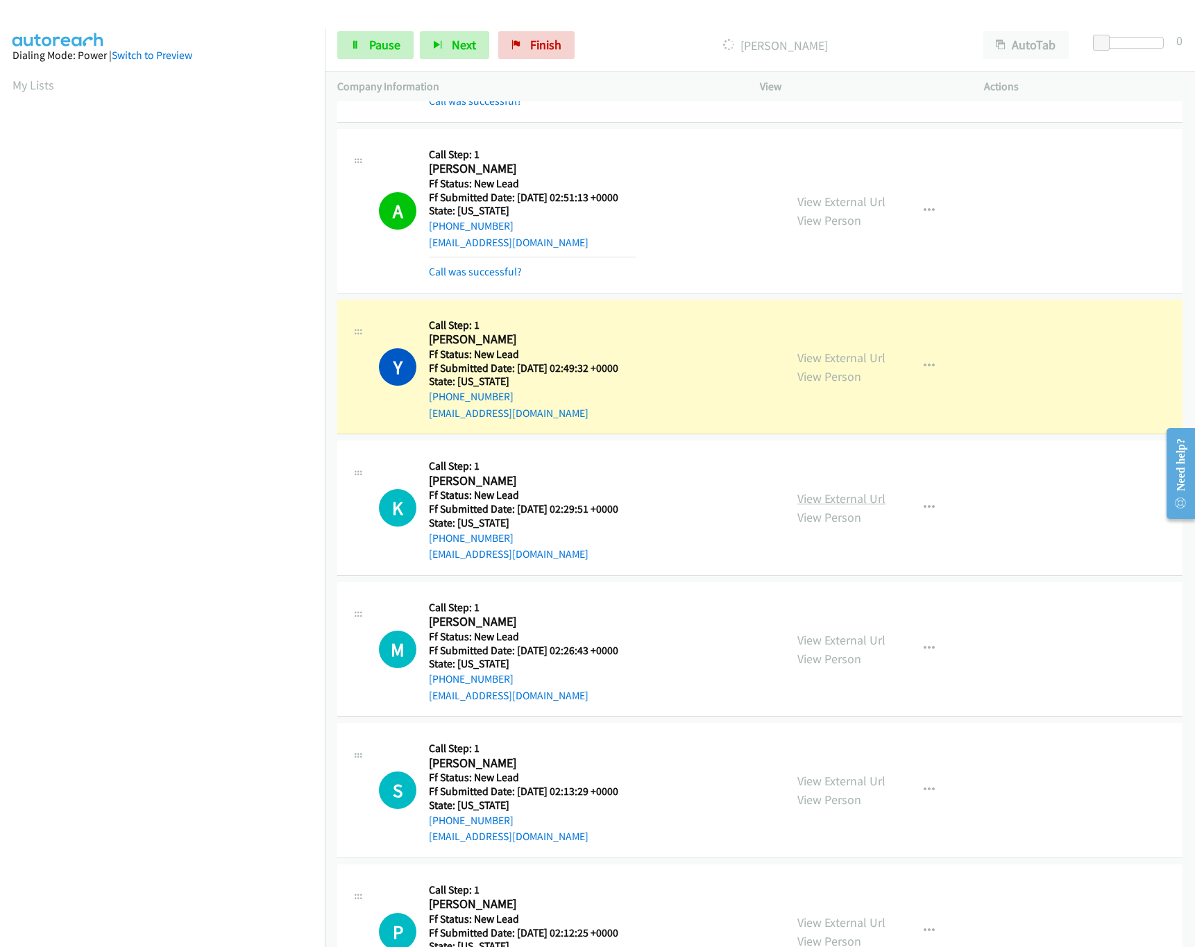
click at [826, 500] on link "View External Url" at bounding box center [841, 499] width 88 height 16
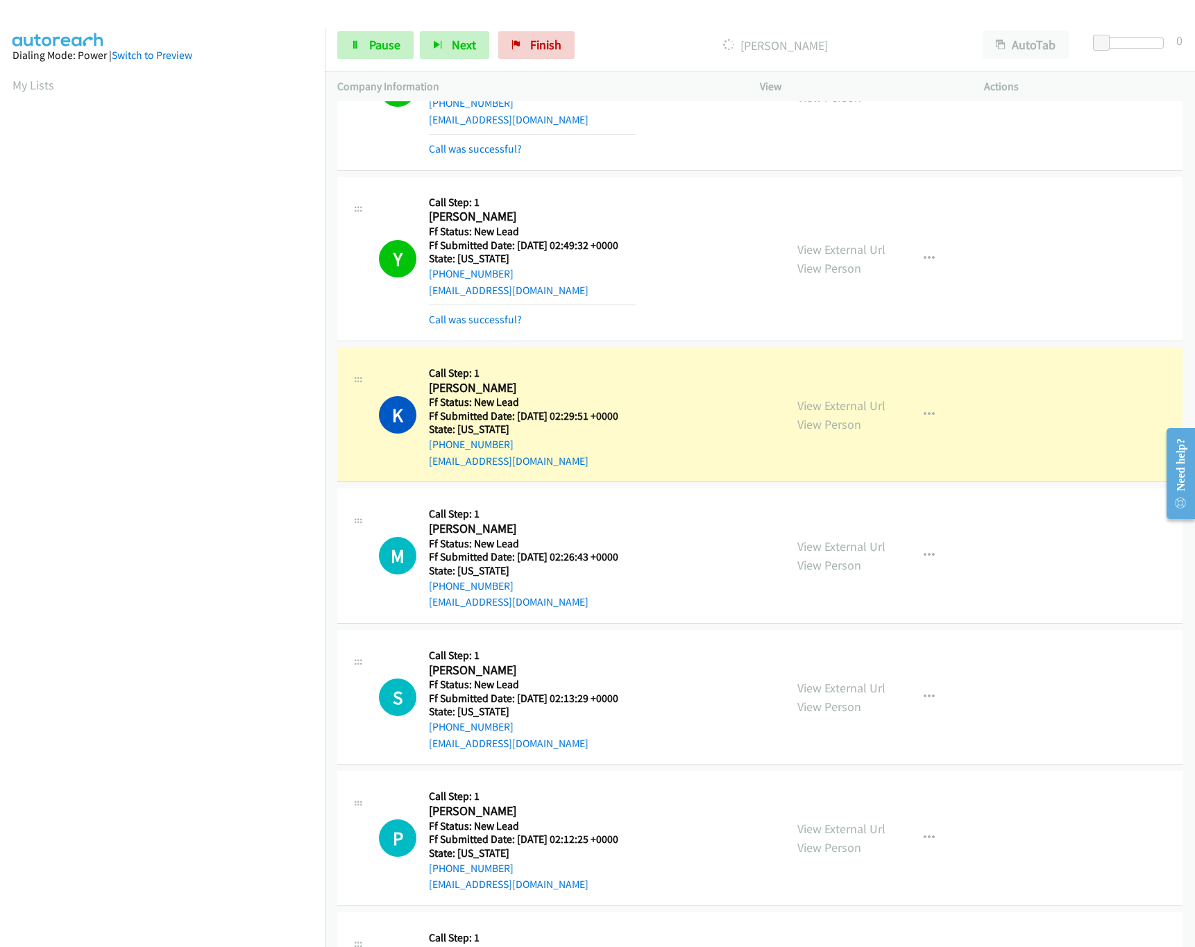
scroll to position [1249, 0]
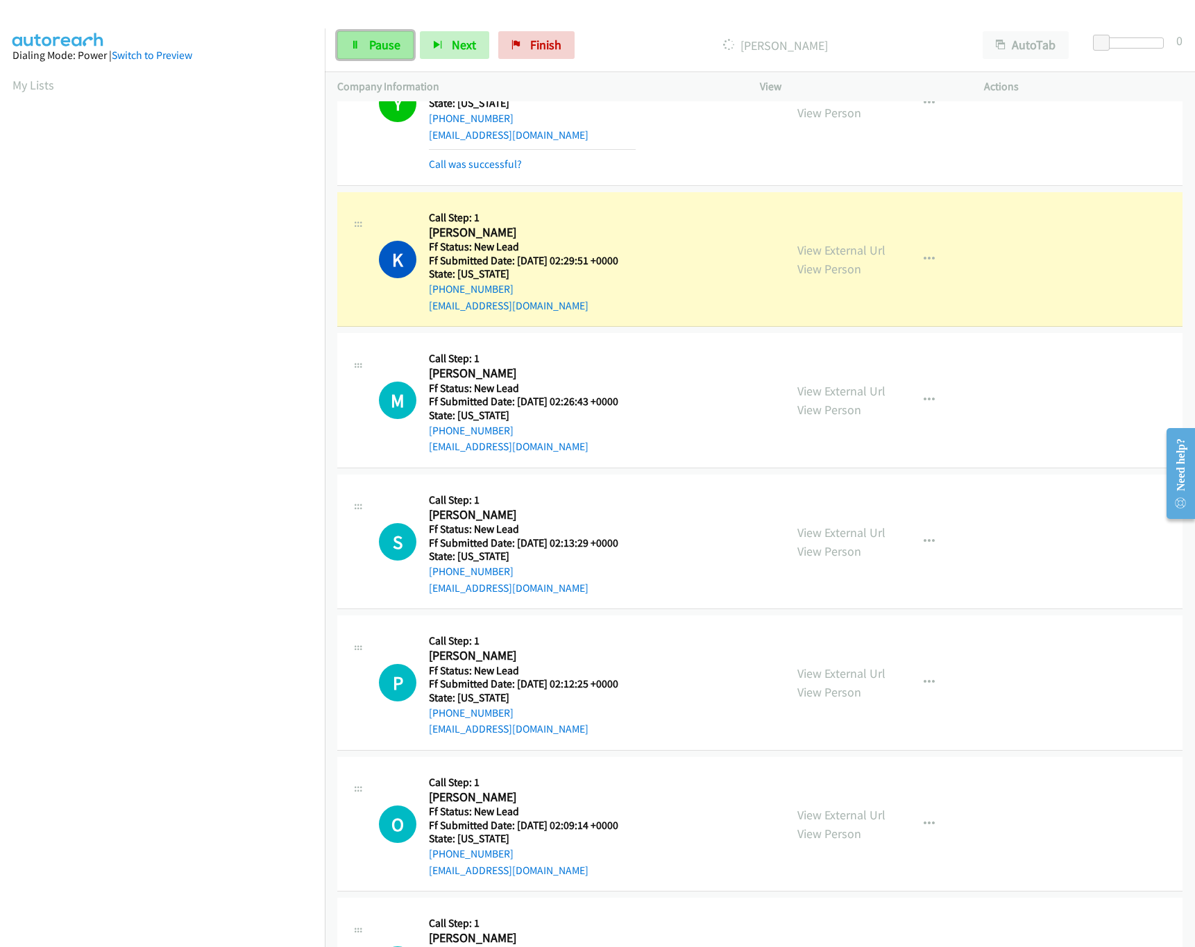
click at [369, 40] on span "Pause" at bounding box center [384, 45] width 31 height 16
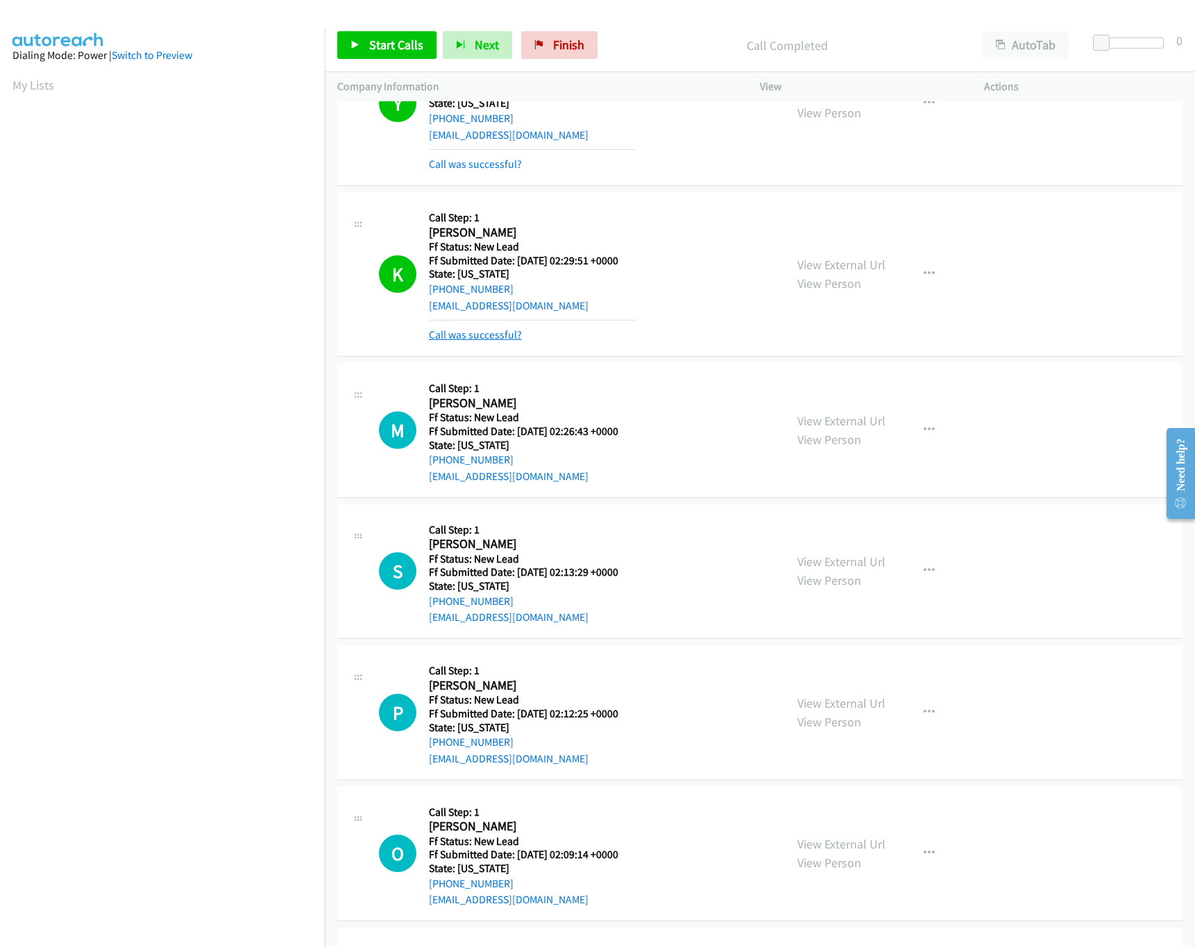
click at [490, 341] on link "Call was successful?" at bounding box center [475, 334] width 93 height 13
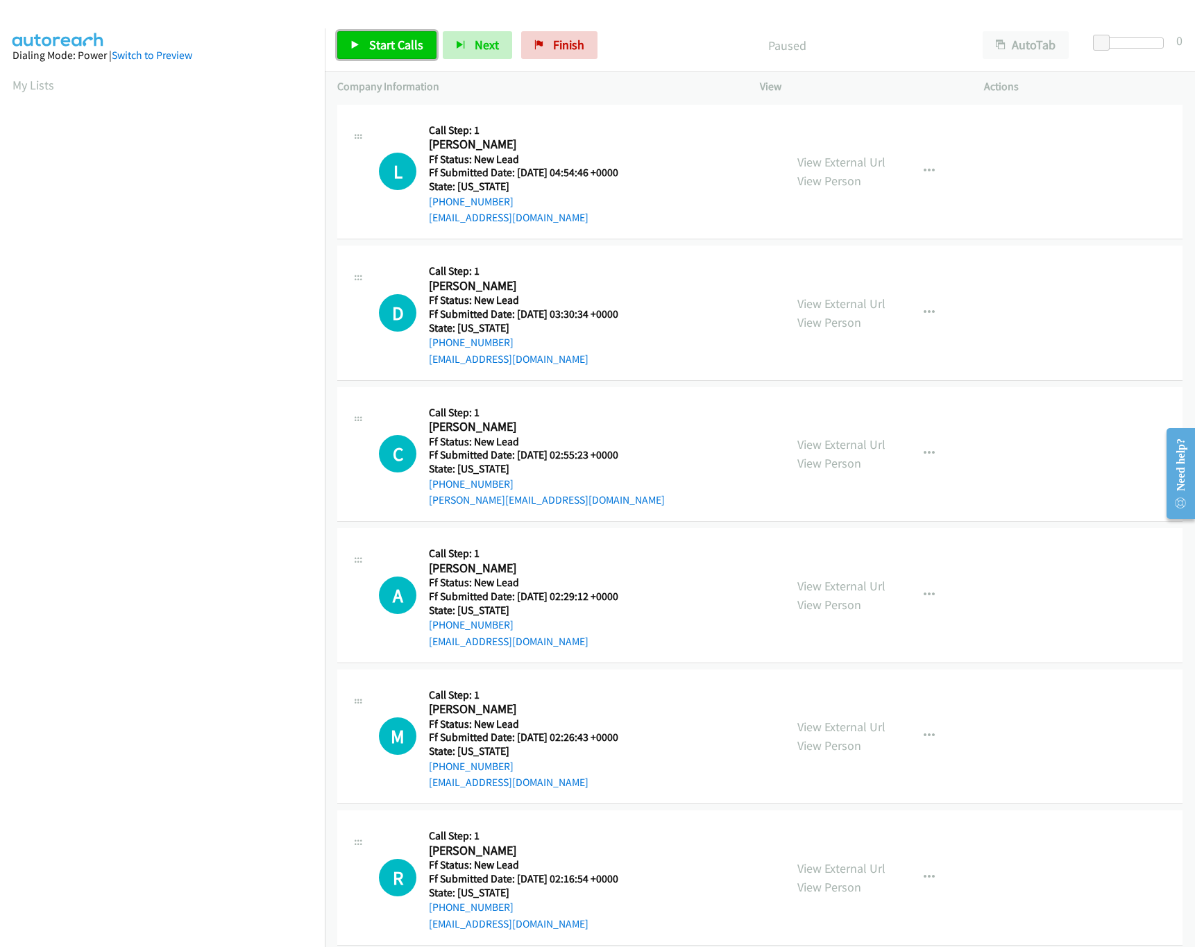
click at [425, 42] on link "Start Calls" at bounding box center [386, 45] width 99 height 28
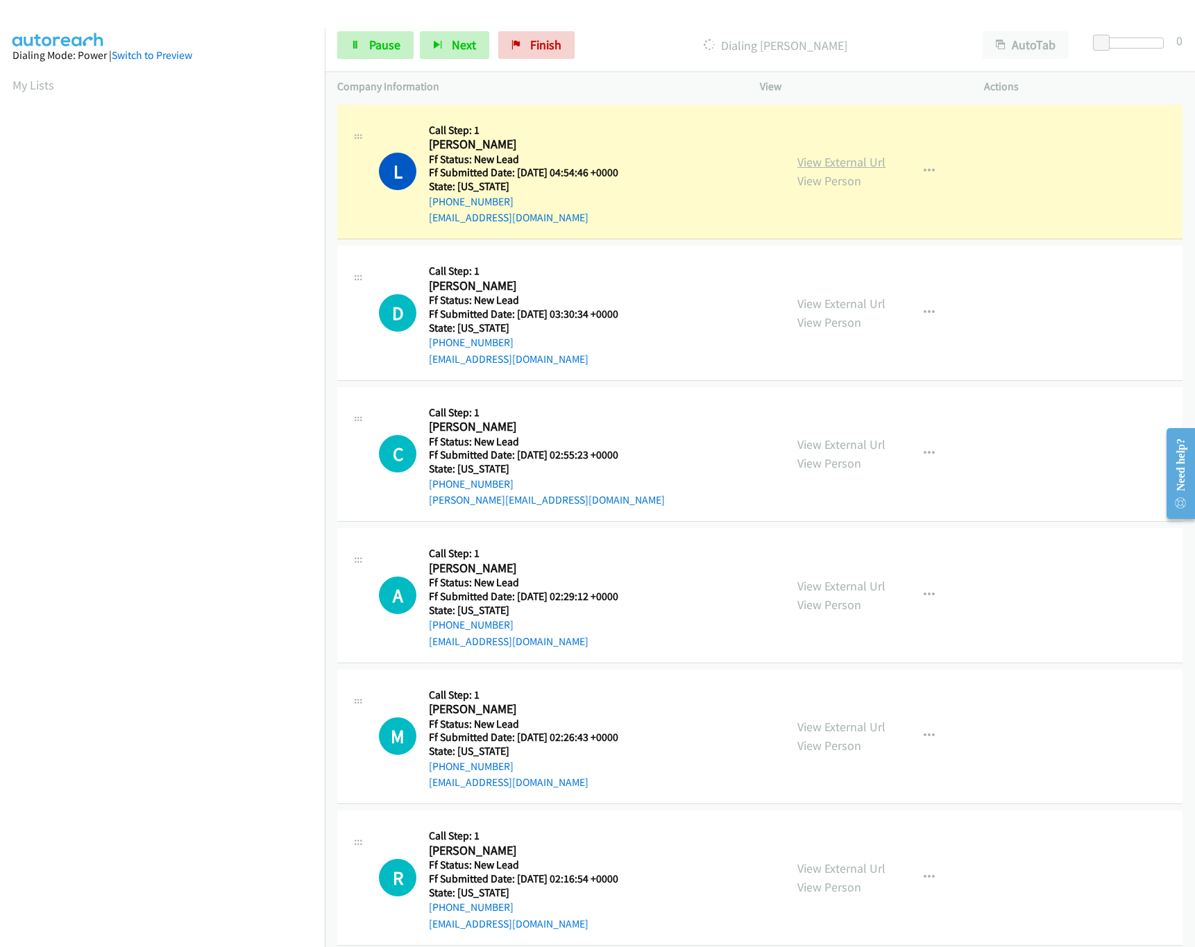
click at [826, 159] on link "View External Url" at bounding box center [841, 162] width 88 height 16
click at [827, 302] on link "View External Url" at bounding box center [841, 304] width 88 height 16
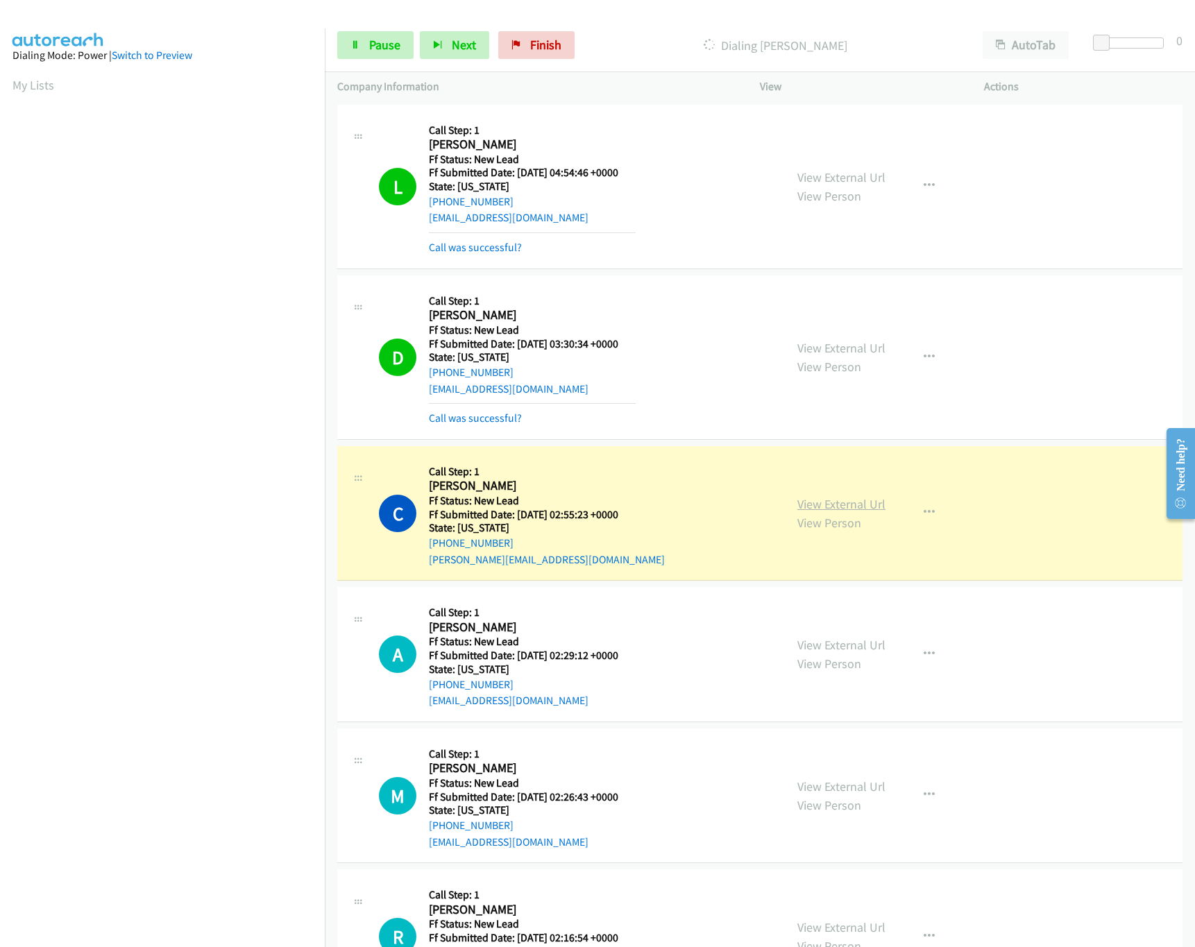
click at [846, 500] on link "View External Url" at bounding box center [841, 504] width 88 height 16
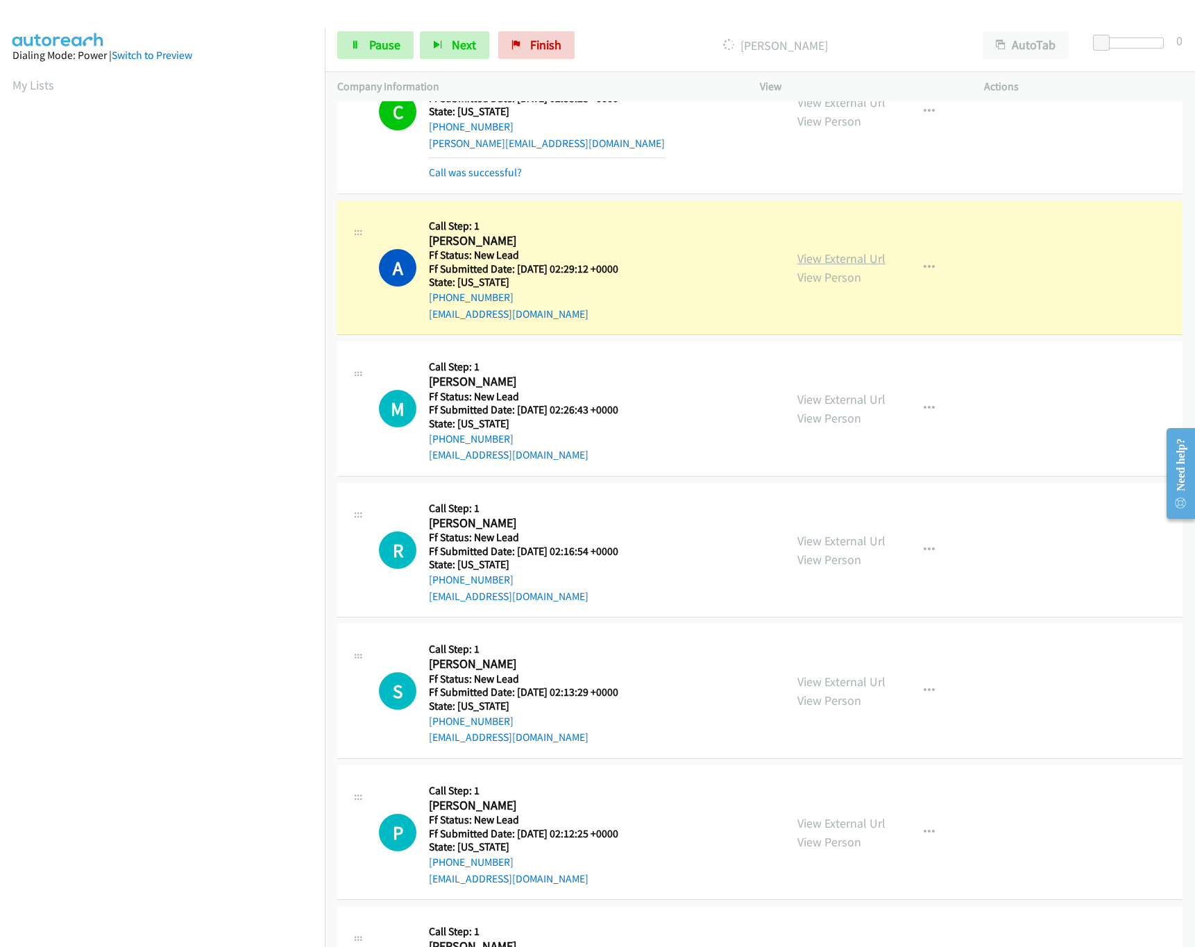
click at [852, 263] on link "View External Url" at bounding box center [841, 259] width 88 height 16
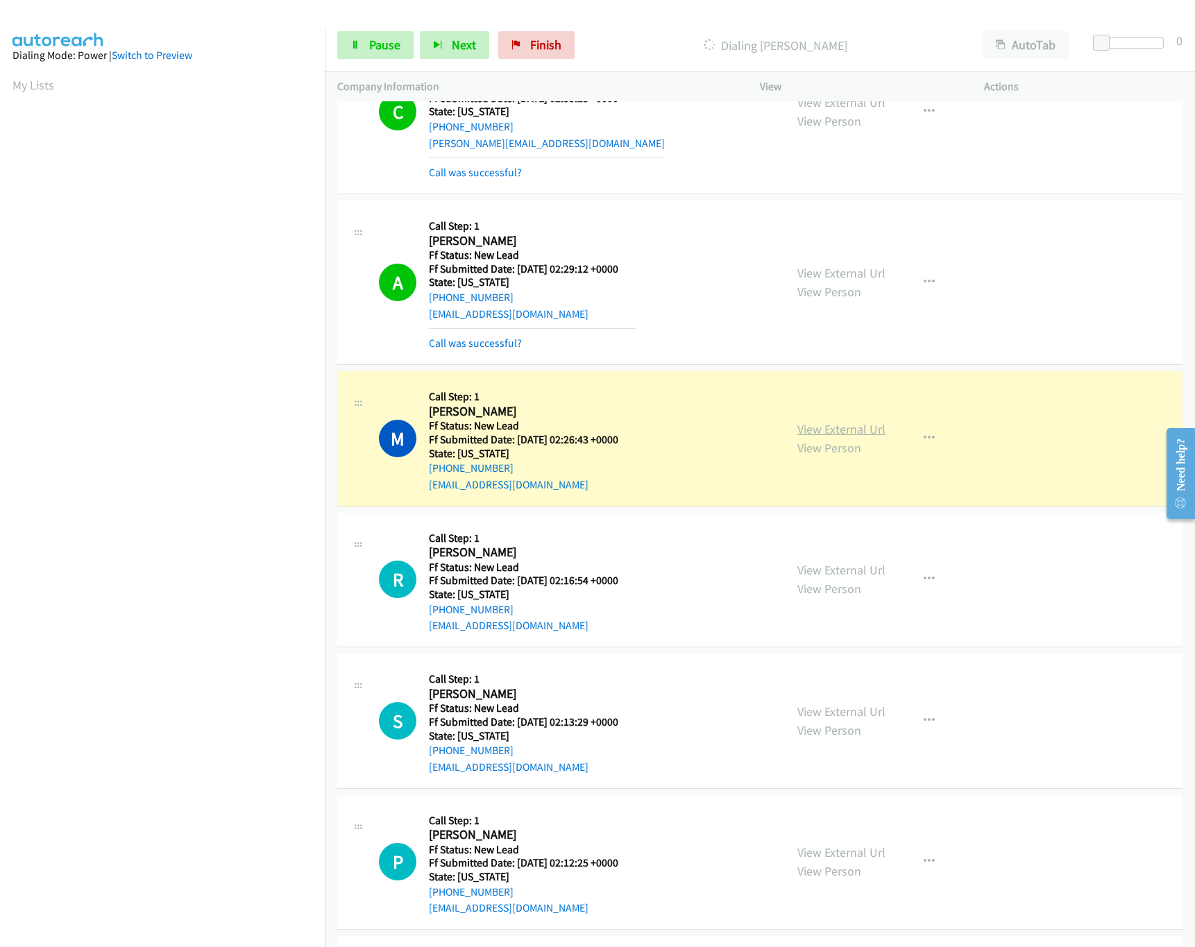
click at [852, 427] on link "View External Url" at bounding box center [841, 429] width 88 height 16
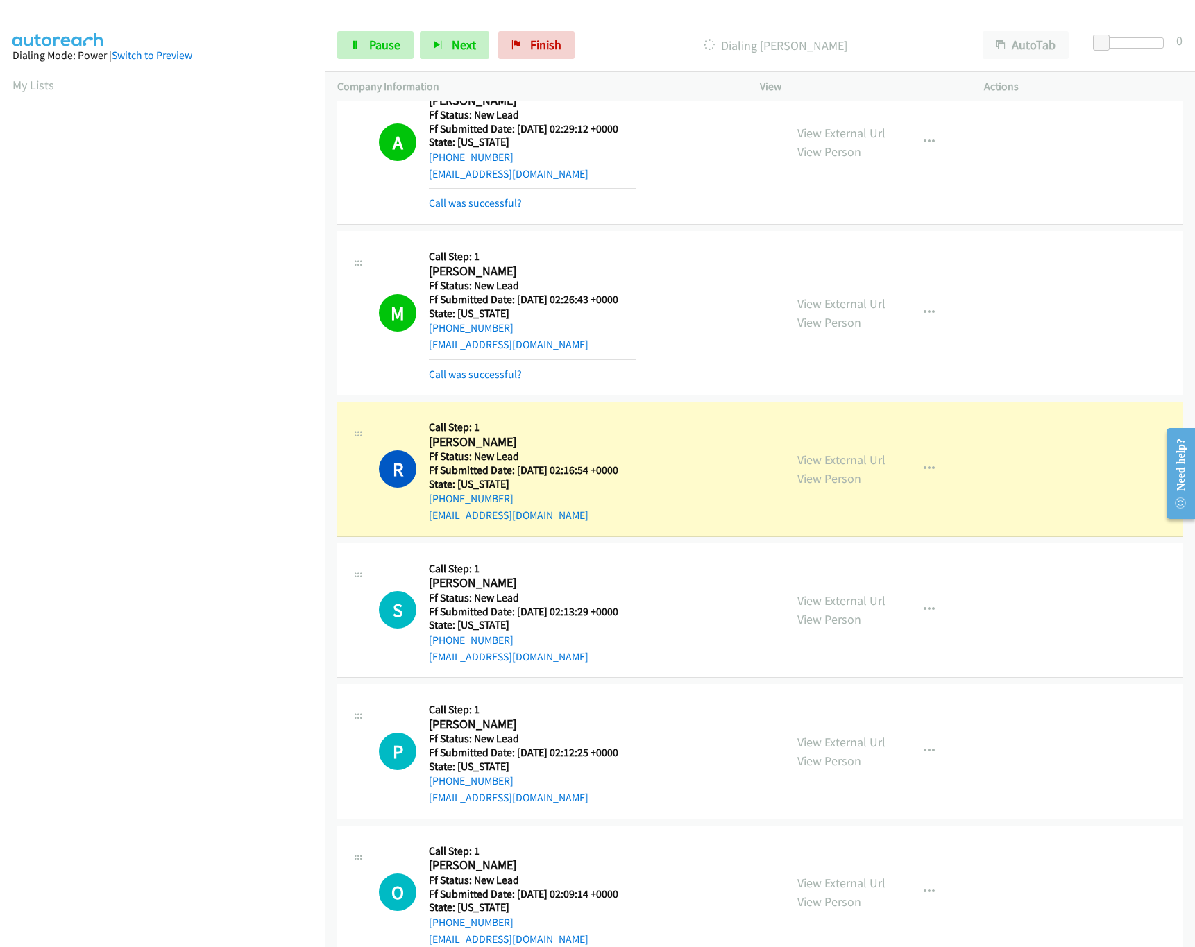
scroll to position [694, 0]
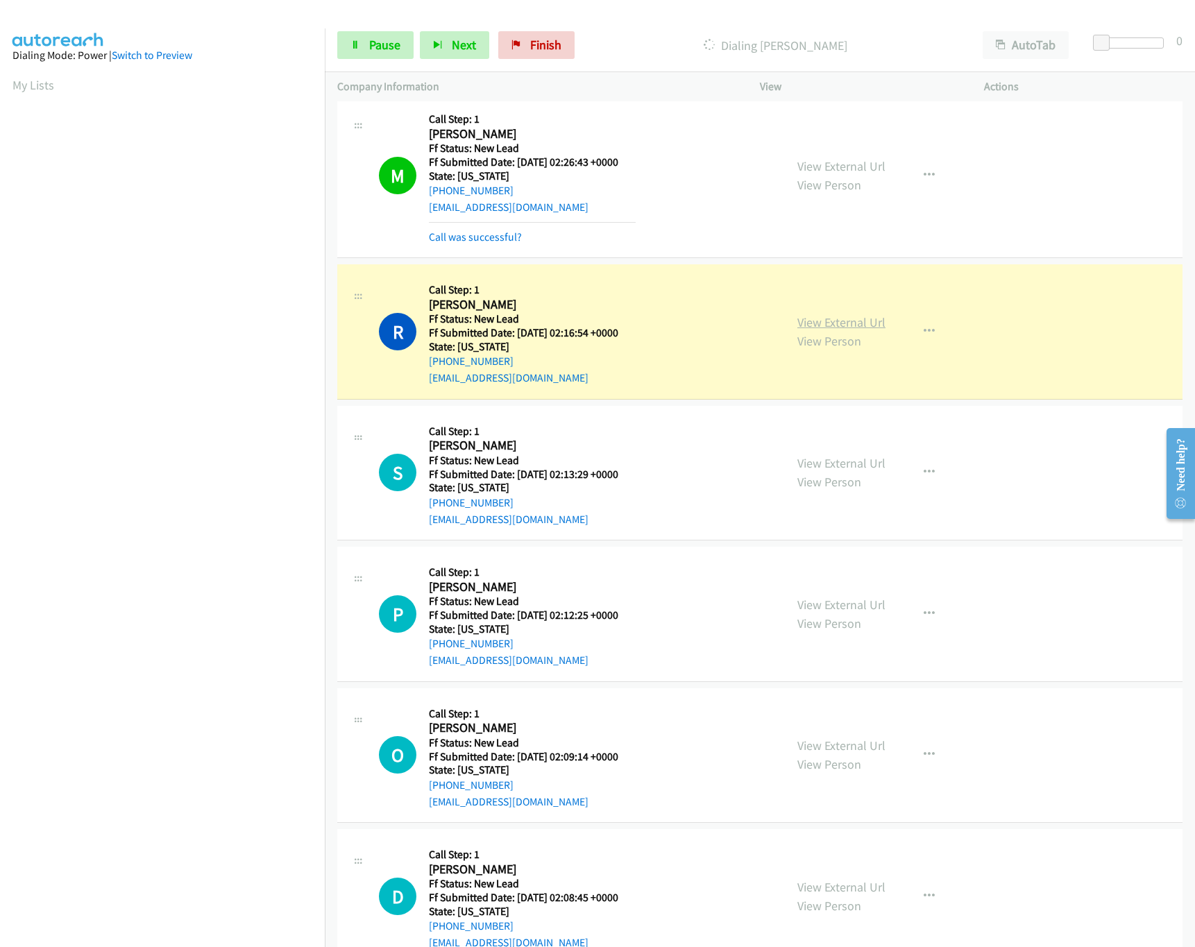
click at [817, 319] on link "View External Url" at bounding box center [841, 322] width 88 height 16
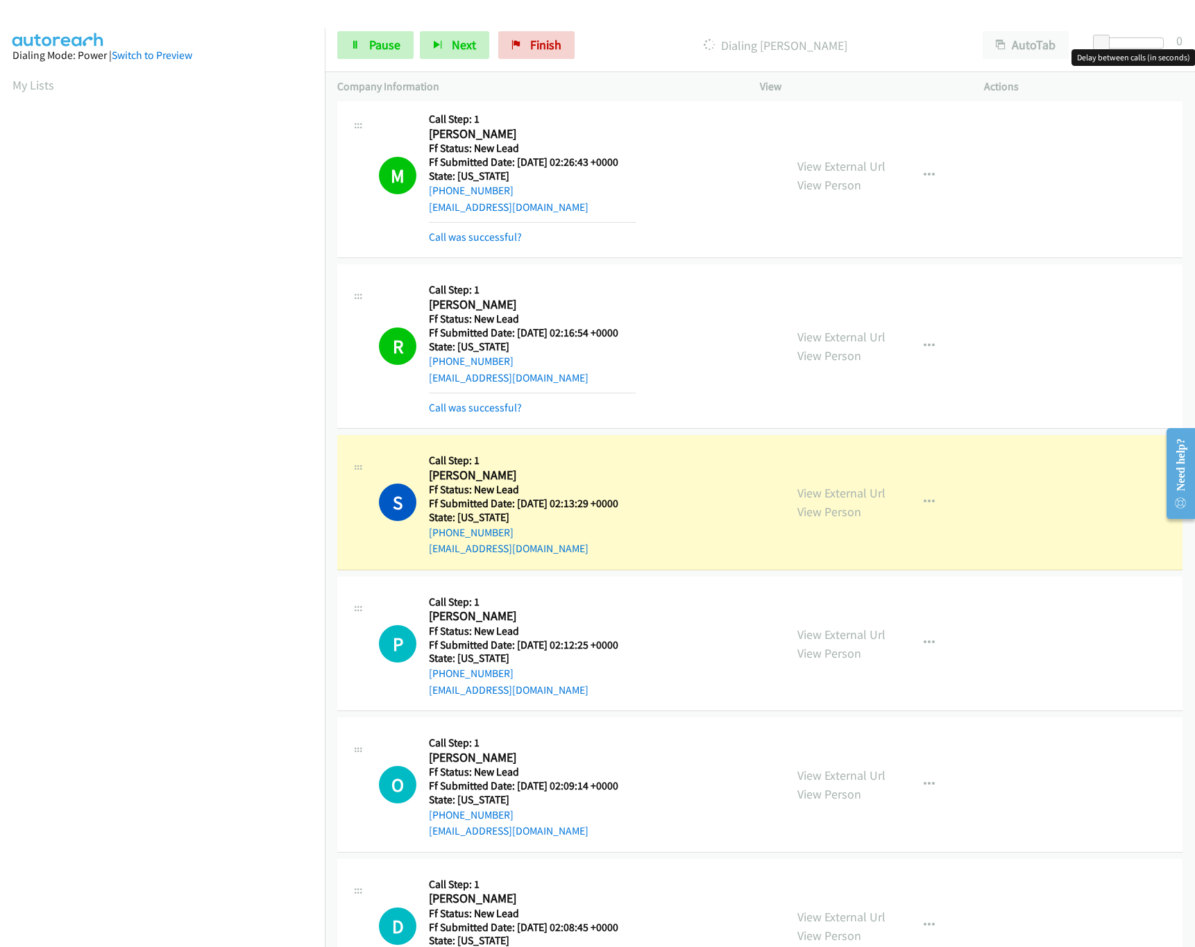
click at [1137, 42] on div at bounding box center [1132, 42] width 64 height 11
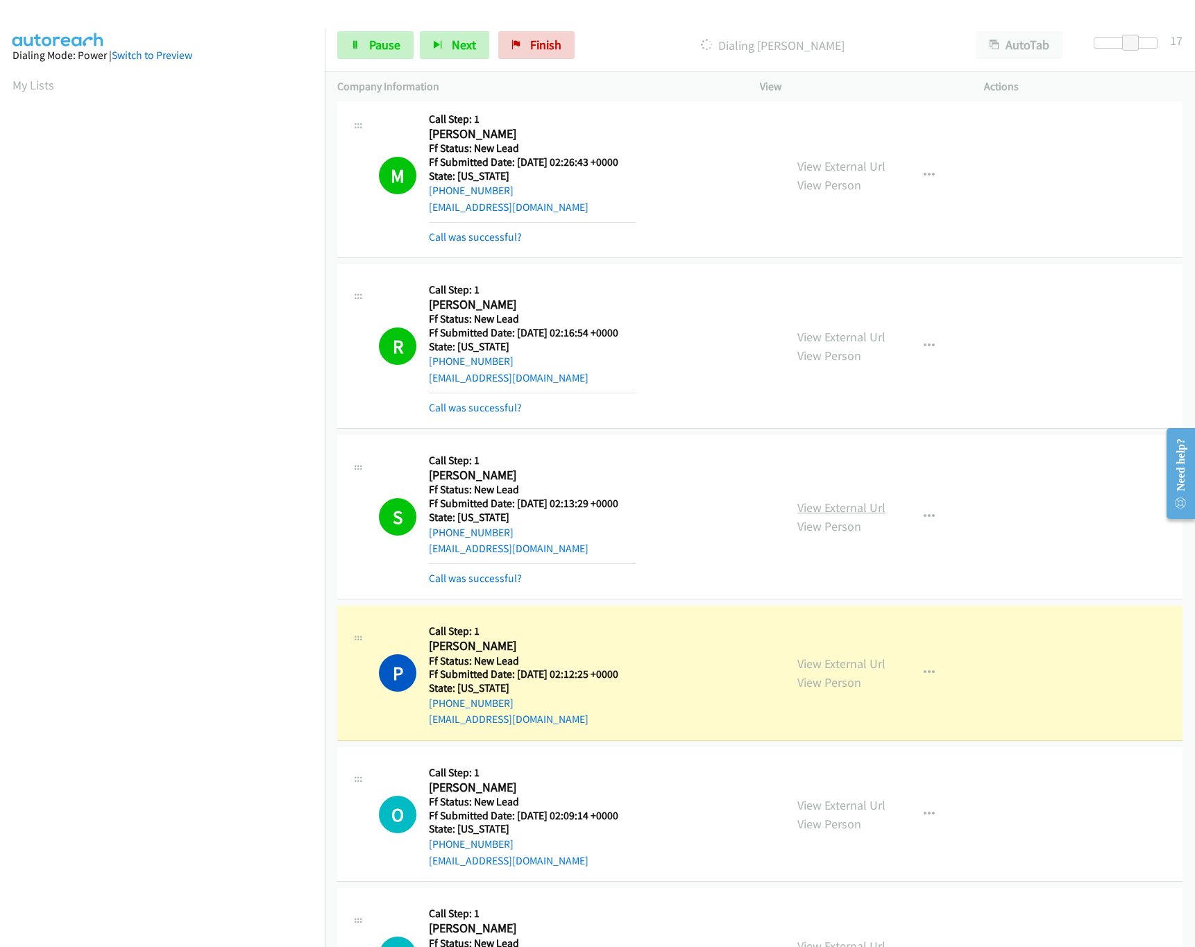
click at [851, 511] on link "View External Url" at bounding box center [841, 508] width 88 height 16
click at [852, 669] on link "View External Url" at bounding box center [841, 664] width 88 height 16
drag, startPoint x: 1135, startPoint y: 42, endPoint x: 1189, endPoint y: 46, distance: 55.0
click at [1185, 46] on div "Start Calls Pause Next Finish Dialing Peter Myles AutoTab AutoTab 30" at bounding box center [760, 45] width 870 height 53
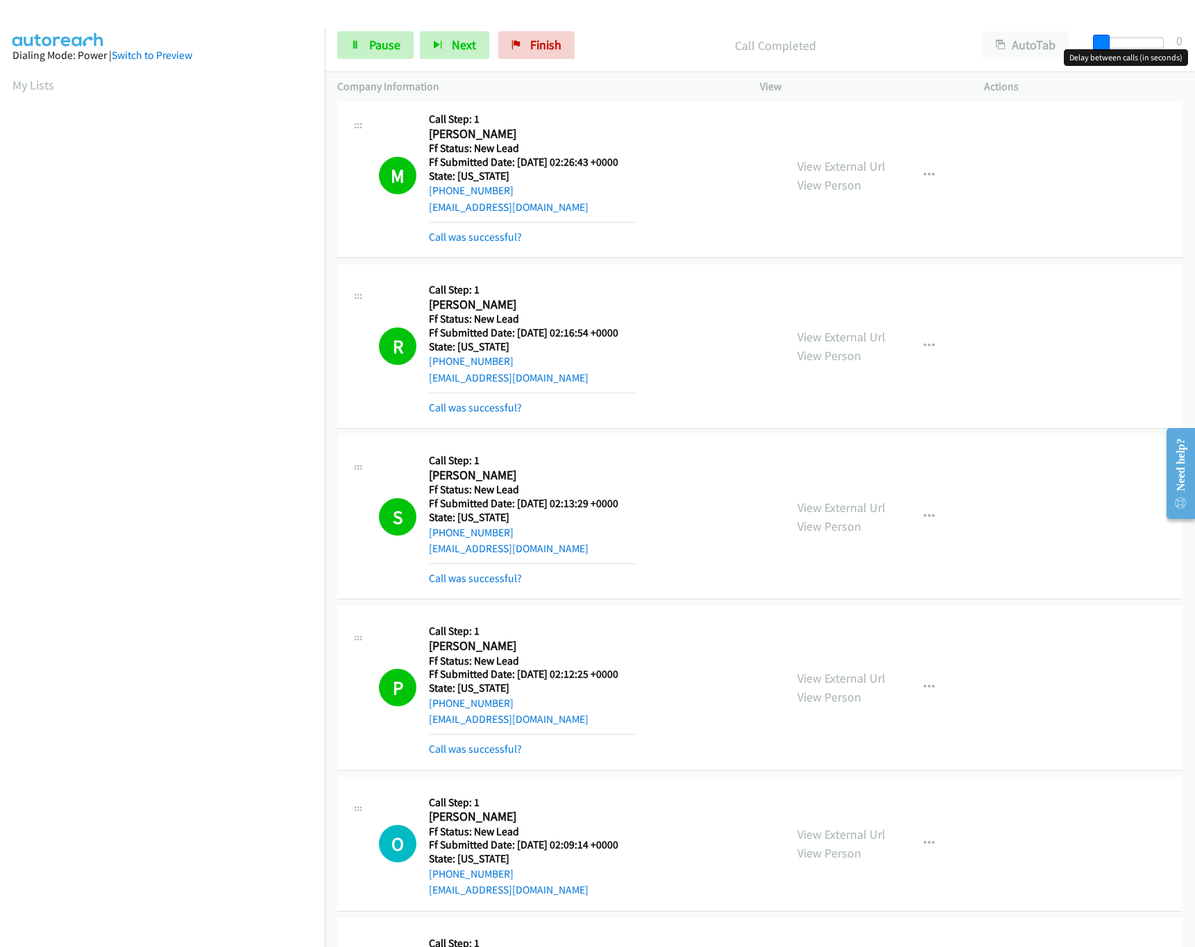
drag, startPoint x: 1164, startPoint y: 37, endPoint x: 1091, endPoint y: 49, distance: 74.4
click at [1091, 49] on body "Start Calls Pause Next Finish Call Completed AutoTab AutoTab 0 Company Informat…" at bounding box center [597, 33] width 1195 height 66
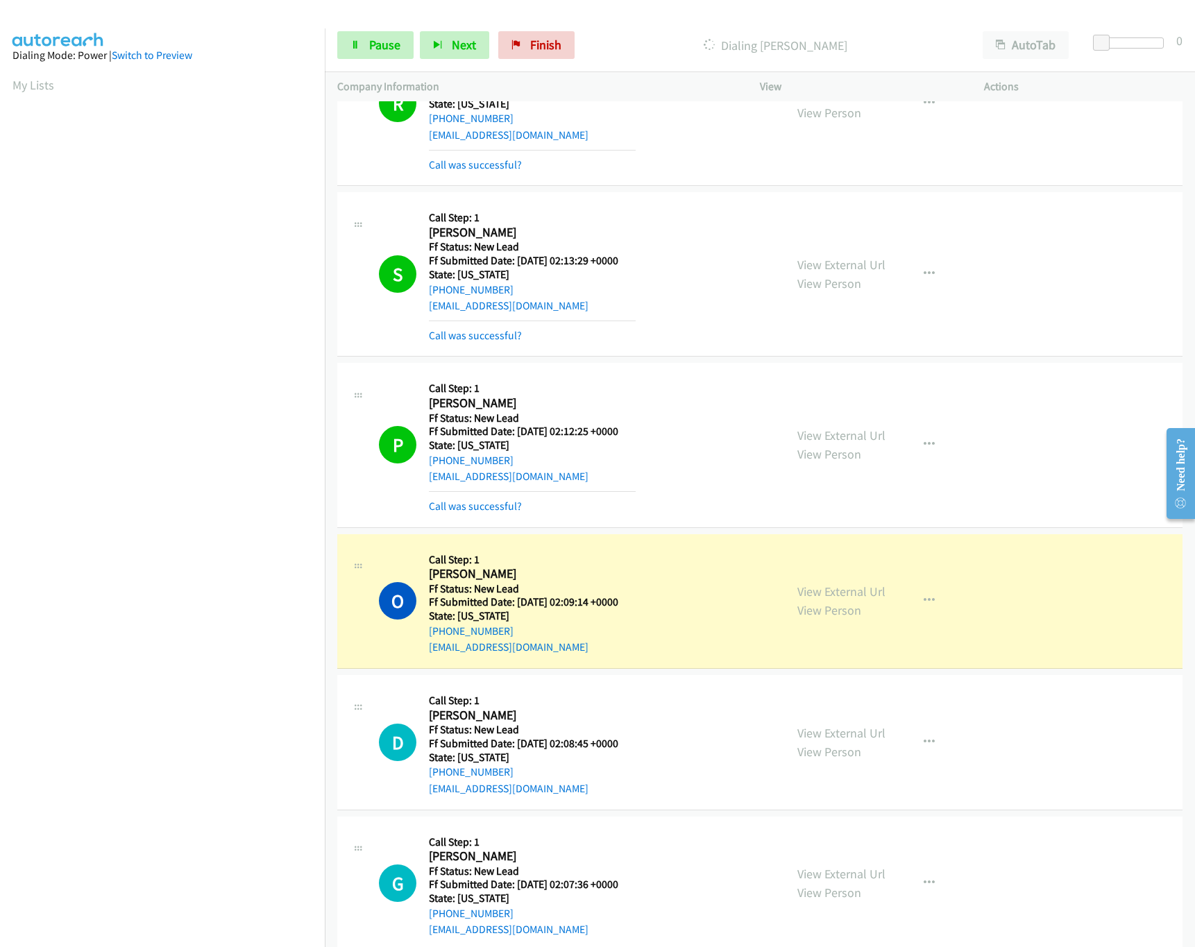
scroll to position [971, 0]
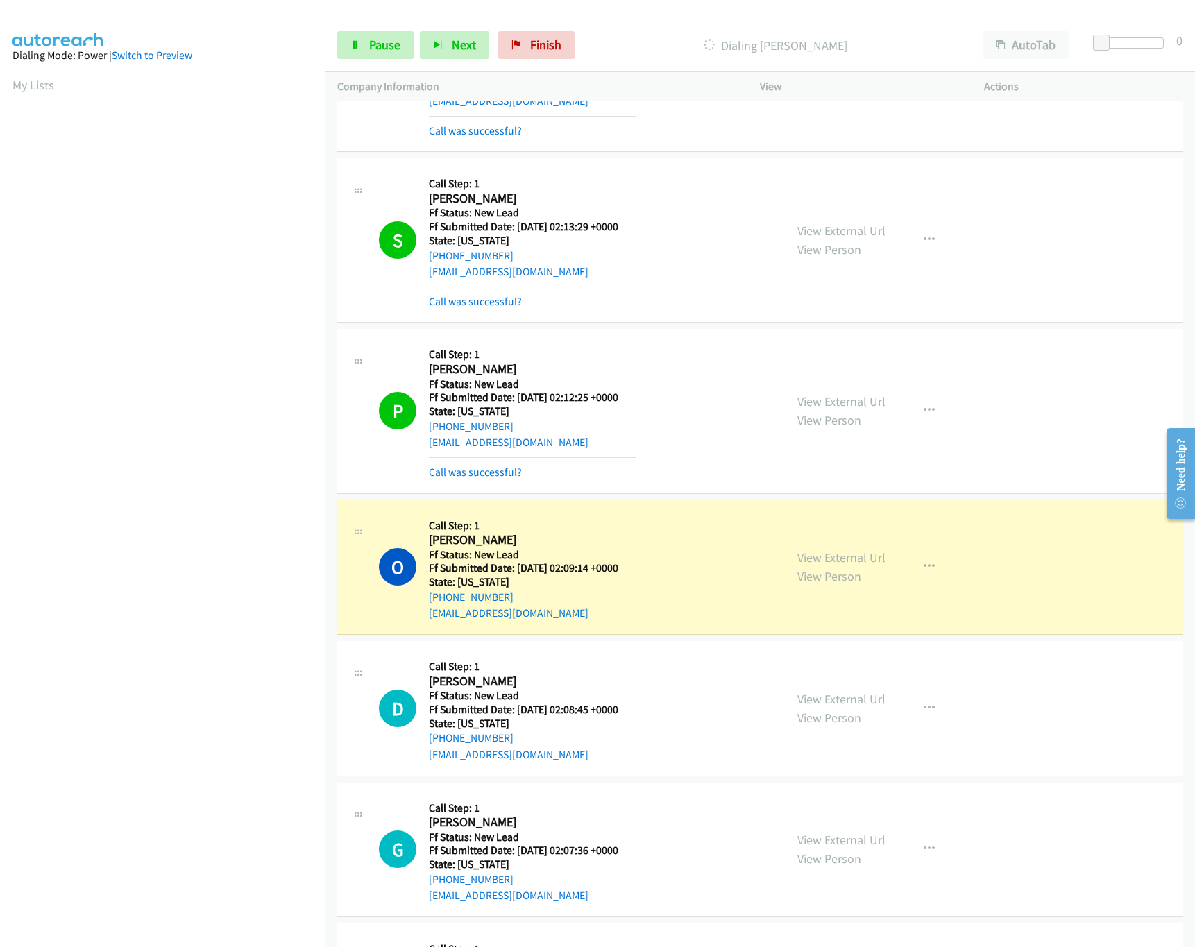
click at [808, 560] on link "View External Url" at bounding box center [841, 558] width 88 height 16
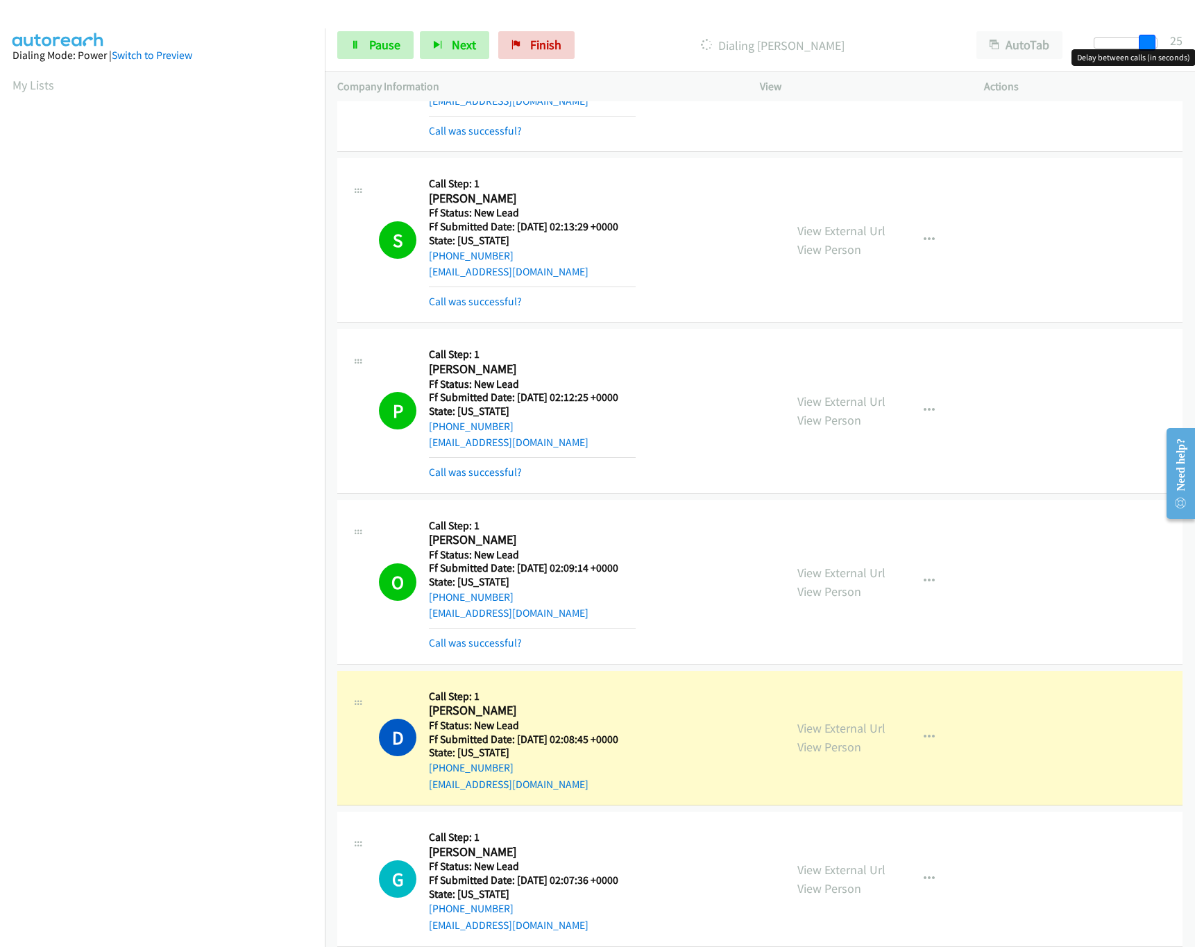
drag, startPoint x: 1100, startPoint y: 42, endPoint x: 1239, endPoint y: 51, distance: 139.0
click at [1194, 51] on html "Start Calls Pause Next Finish Dialing Danielle Musso AutoTab AutoTab 25 Company…" at bounding box center [597, 33] width 1195 height 66
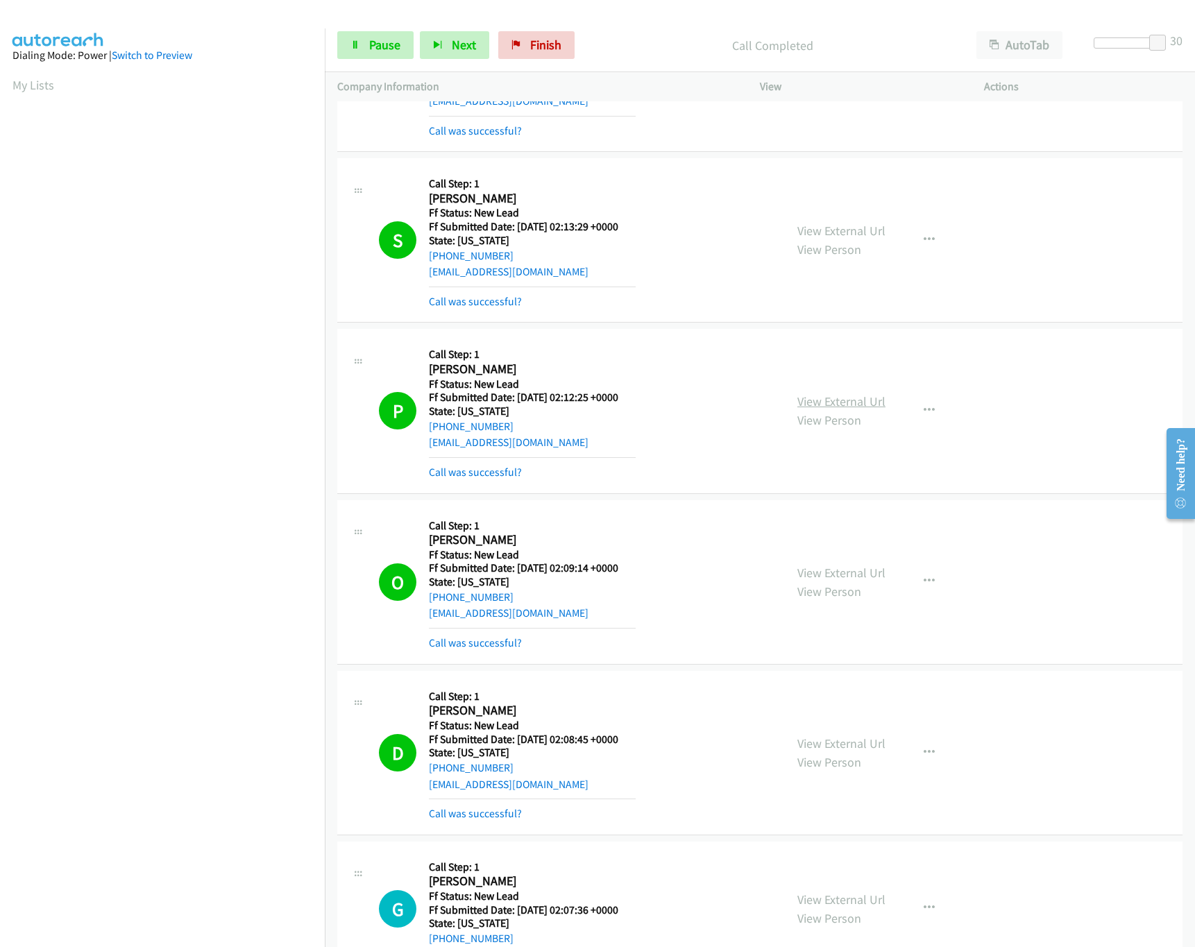
click at [821, 402] on link "View External Url" at bounding box center [841, 401] width 88 height 16
click at [836, 581] on link "View External Url" at bounding box center [841, 573] width 88 height 16
click at [833, 752] on link "View External Url" at bounding box center [841, 744] width 88 height 16
click at [389, 55] on link "Pause" at bounding box center [375, 45] width 76 height 28
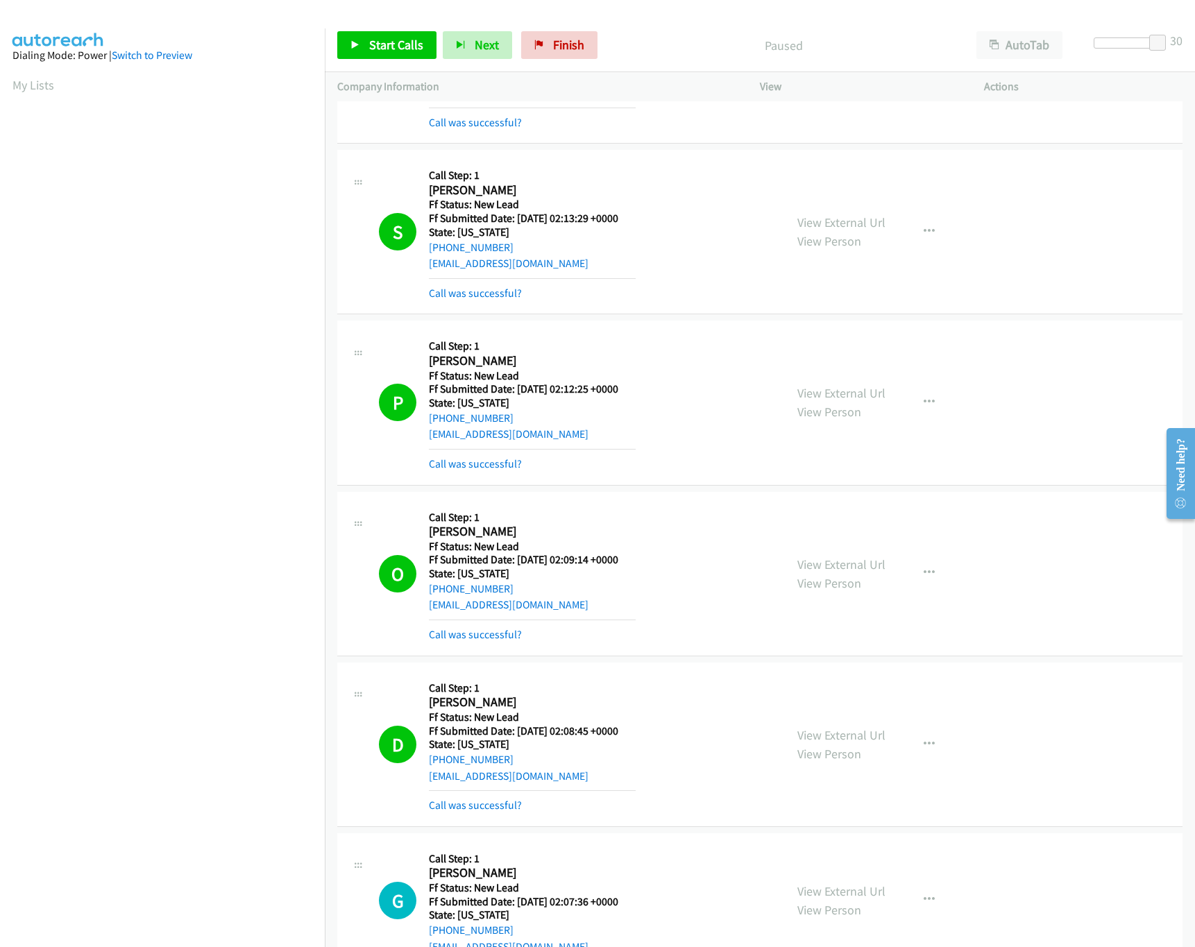
scroll to position [833, 0]
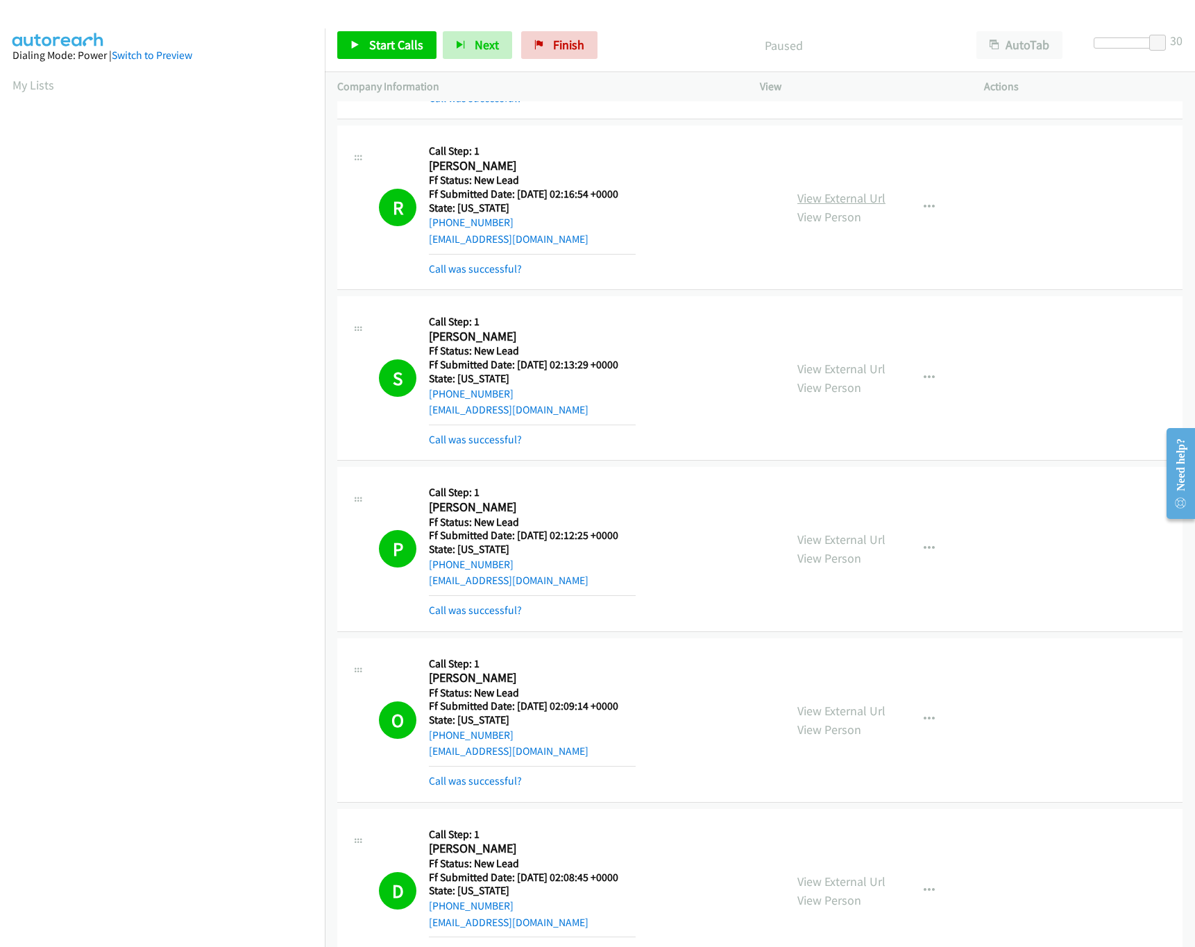
click at [839, 196] on link "View External Url" at bounding box center [841, 198] width 88 height 16
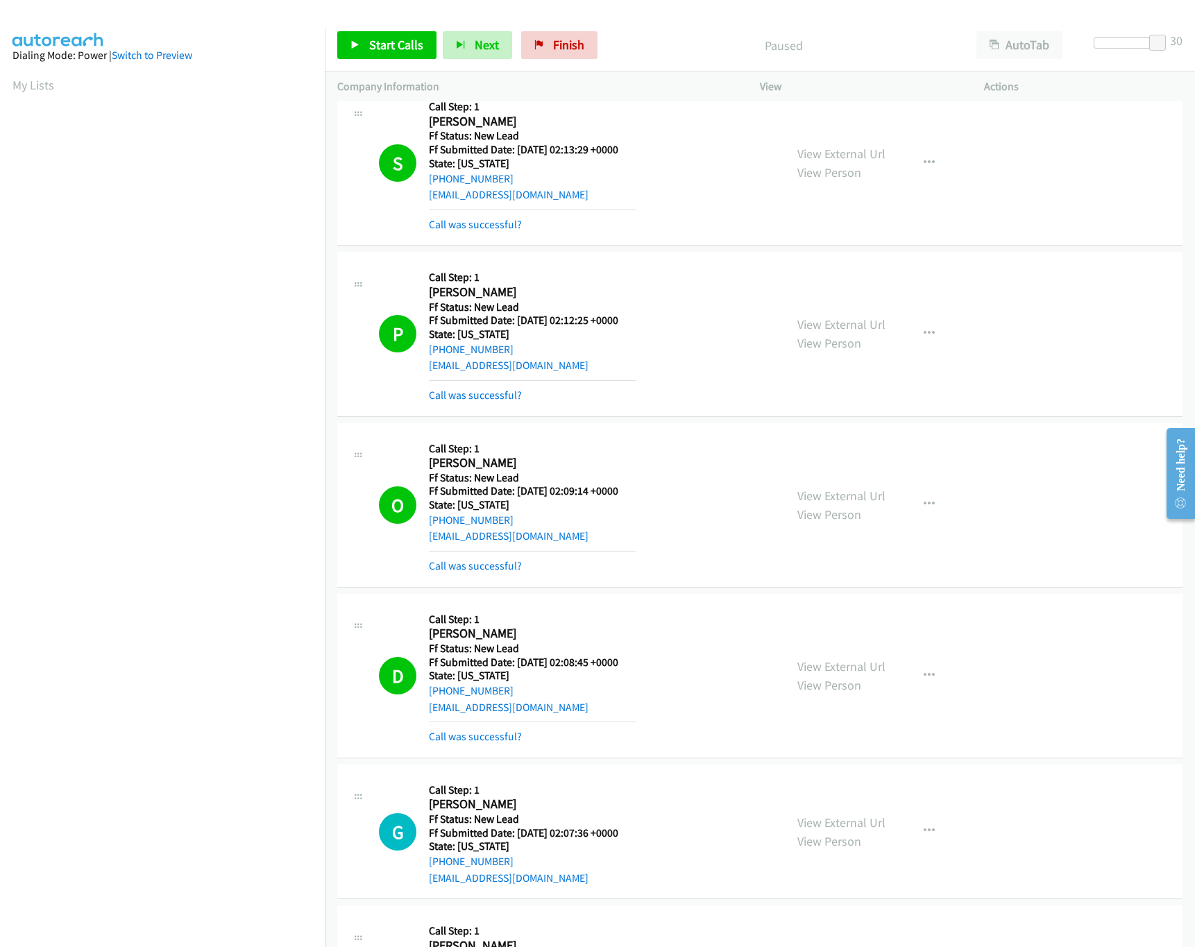
scroll to position [1110, 0]
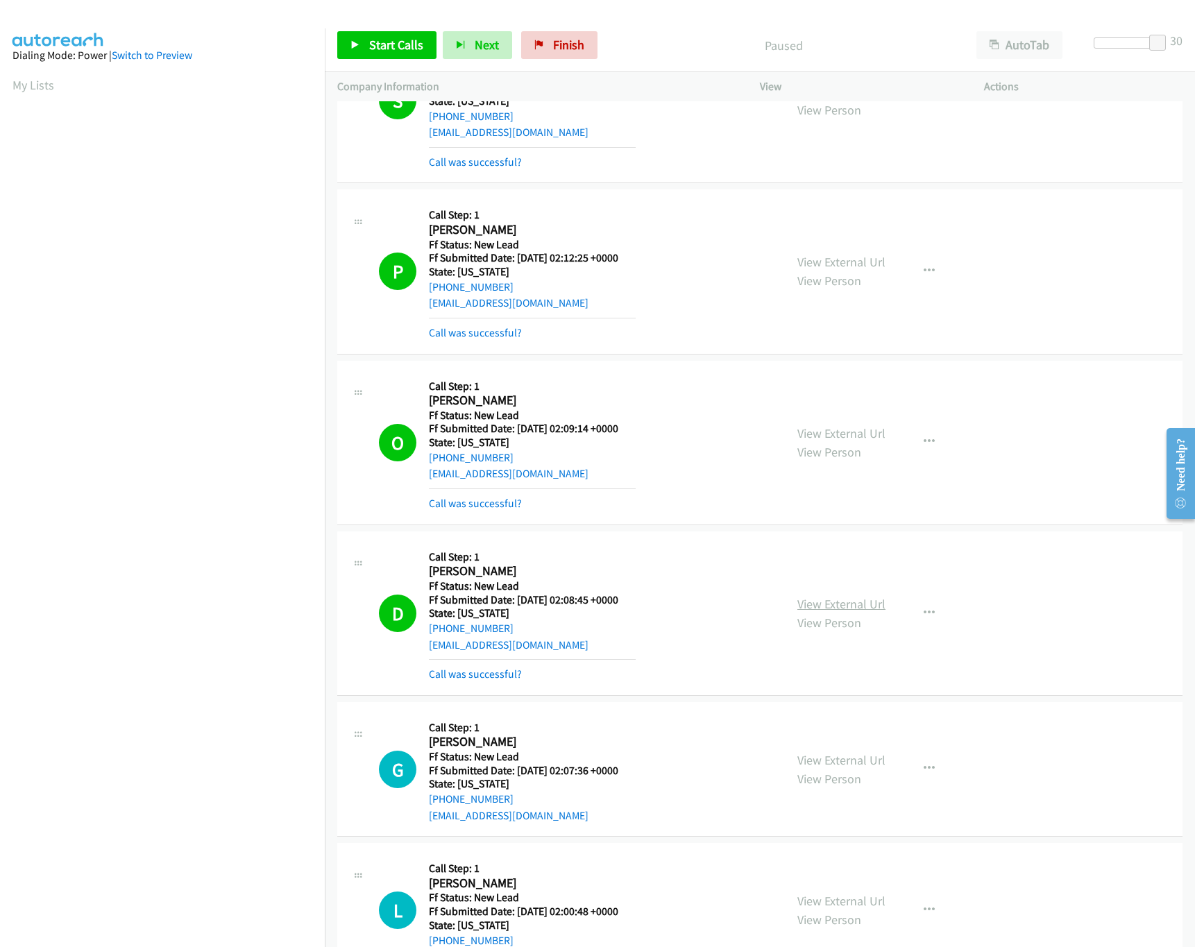
click at [839, 612] on link "View External Url" at bounding box center [841, 604] width 88 height 16
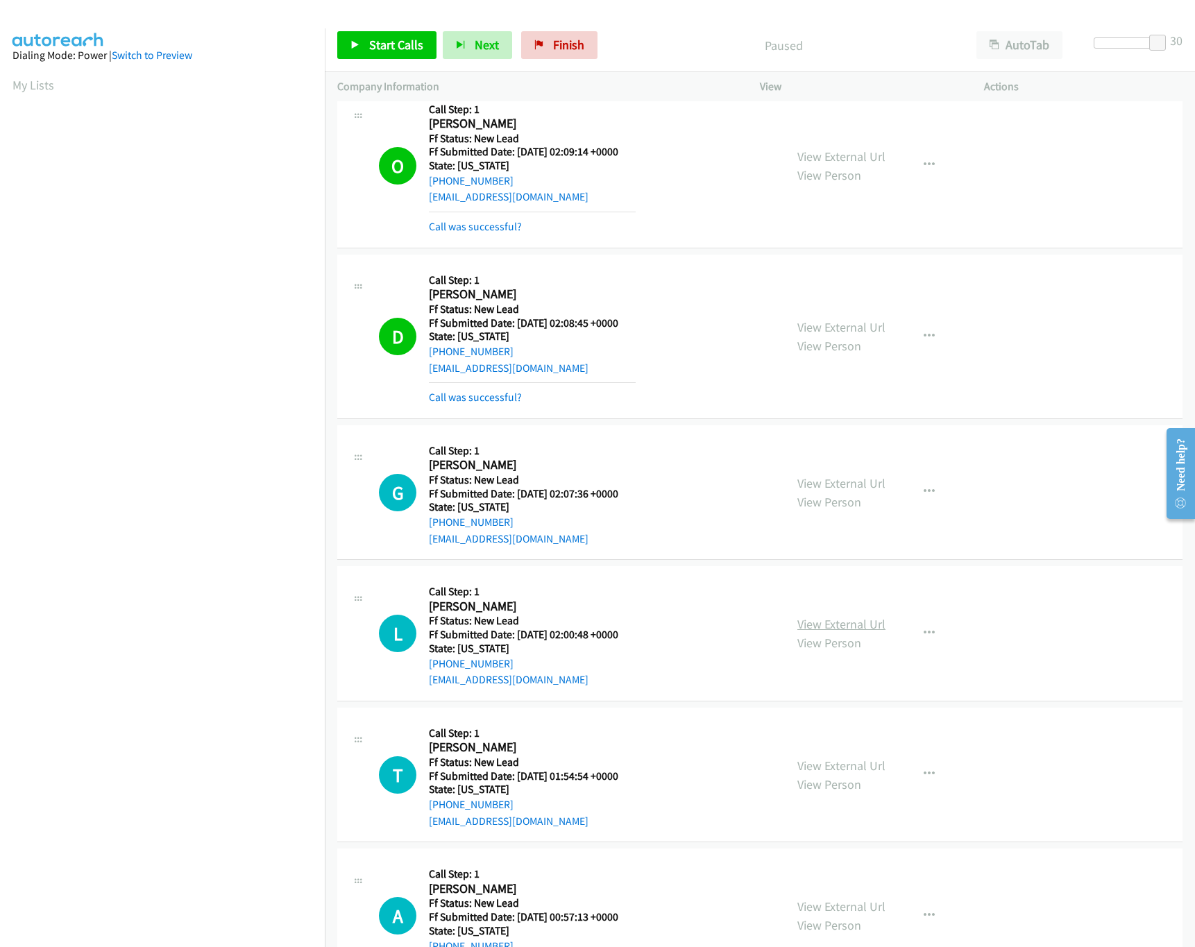
click at [829, 631] on link "View External Url" at bounding box center [841, 624] width 88 height 16
click at [858, 479] on div "View External Url View Person View External Url Email Schedule/Manage Callback …" at bounding box center [903, 493] width 237 height 110
click at [860, 491] on link "View External Url" at bounding box center [841, 483] width 88 height 16
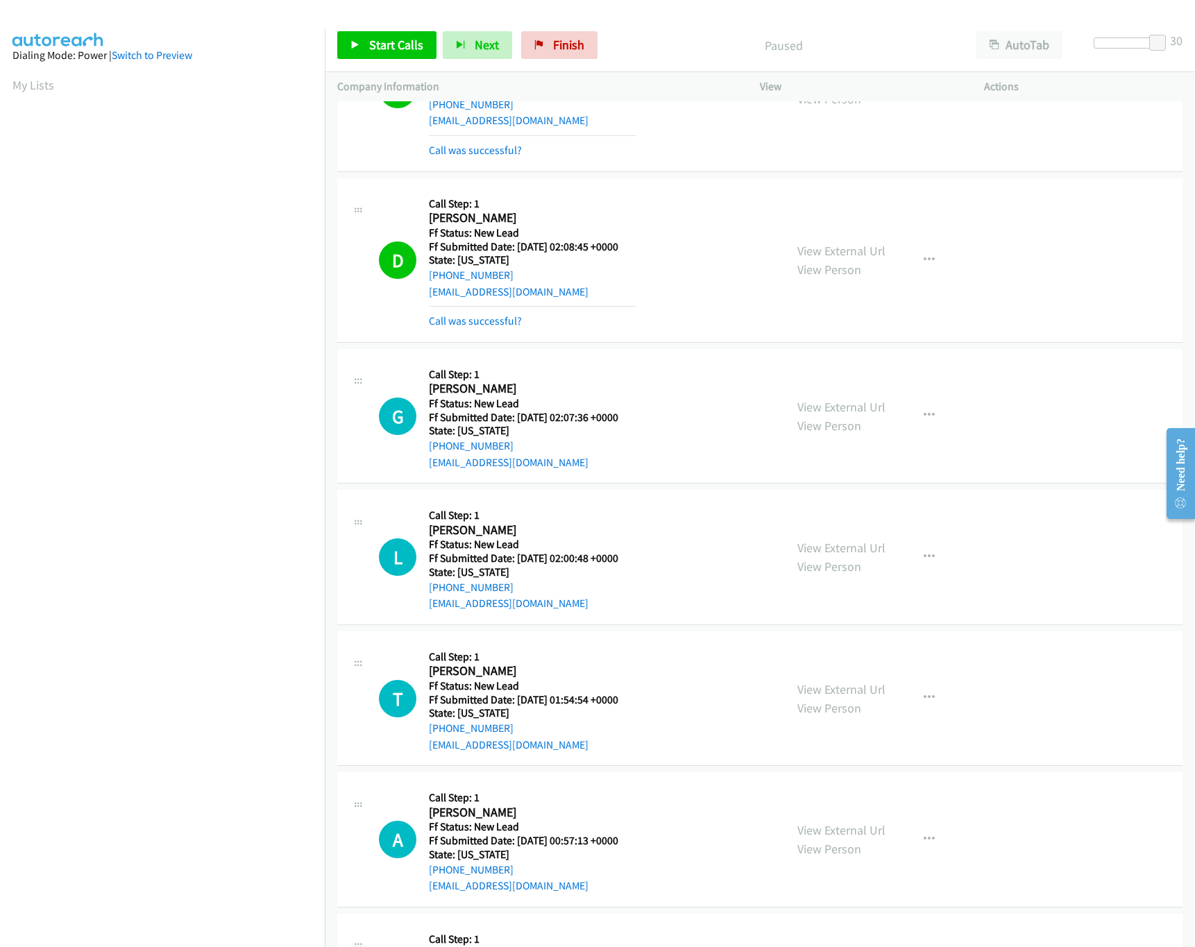
scroll to position [1527, 0]
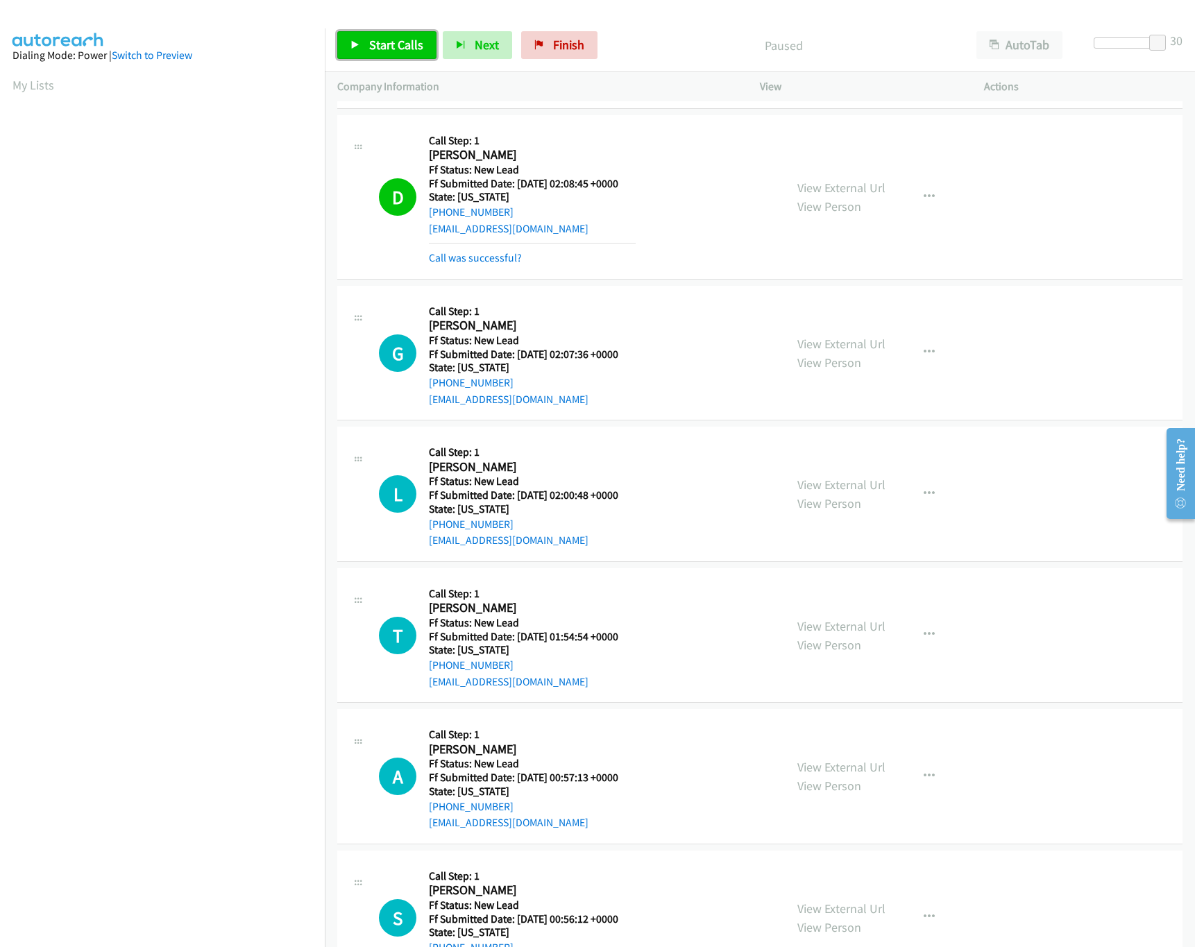
click at [371, 49] on span "Start Calls" at bounding box center [396, 45] width 54 height 16
drag, startPoint x: 1166, startPoint y: 44, endPoint x: 706, endPoint y: 62, distance: 459.8
click at [722, 60] on div "Start Calls Pause Next Finish Started AutoTab AutoTab 0" at bounding box center [760, 45] width 870 height 53
click at [373, 40] on span "Pause" at bounding box center [384, 45] width 31 height 16
click at [363, 46] on link "Start Calls" at bounding box center [386, 45] width 99 height 28
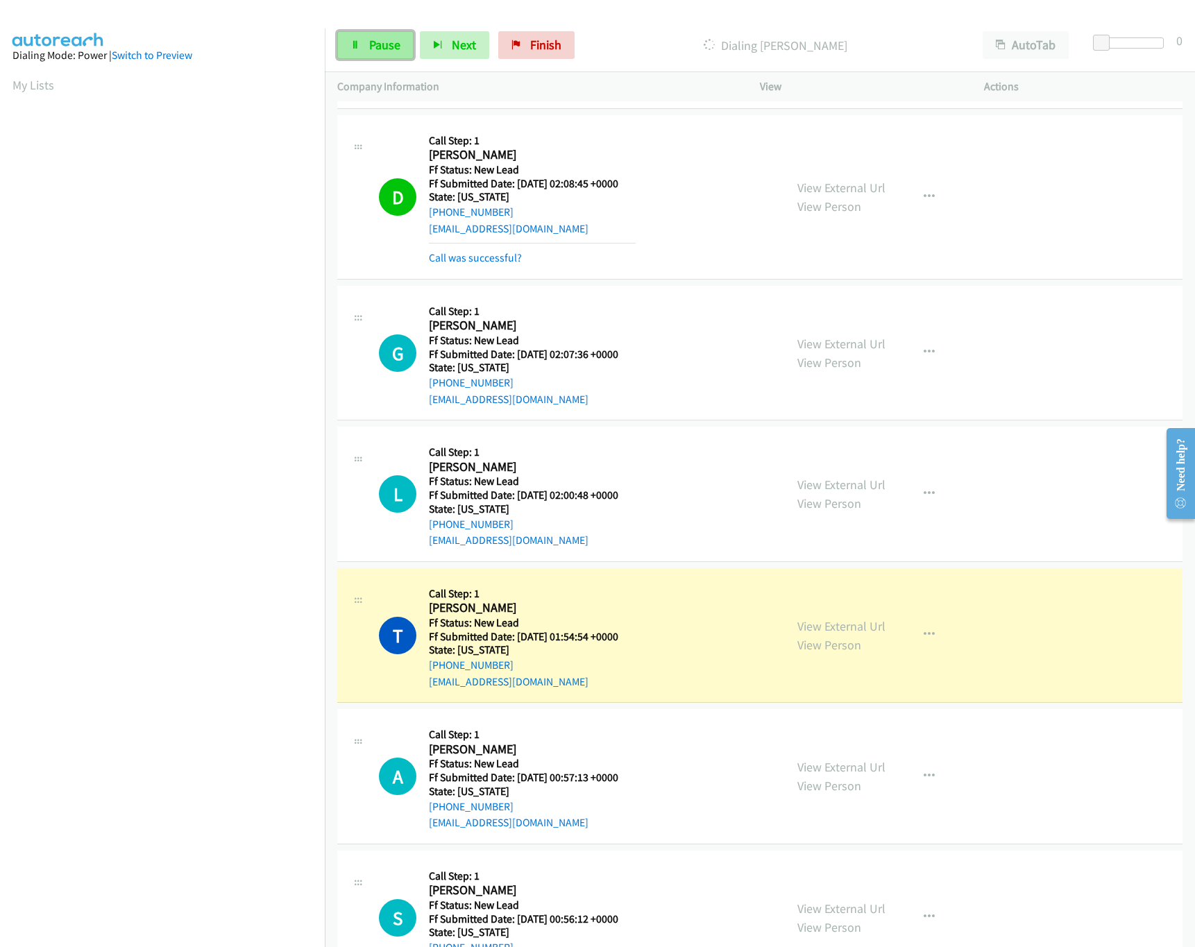
click at [384, 48] on span "Pause" at bounding box center [384, 45] width 31 height 16
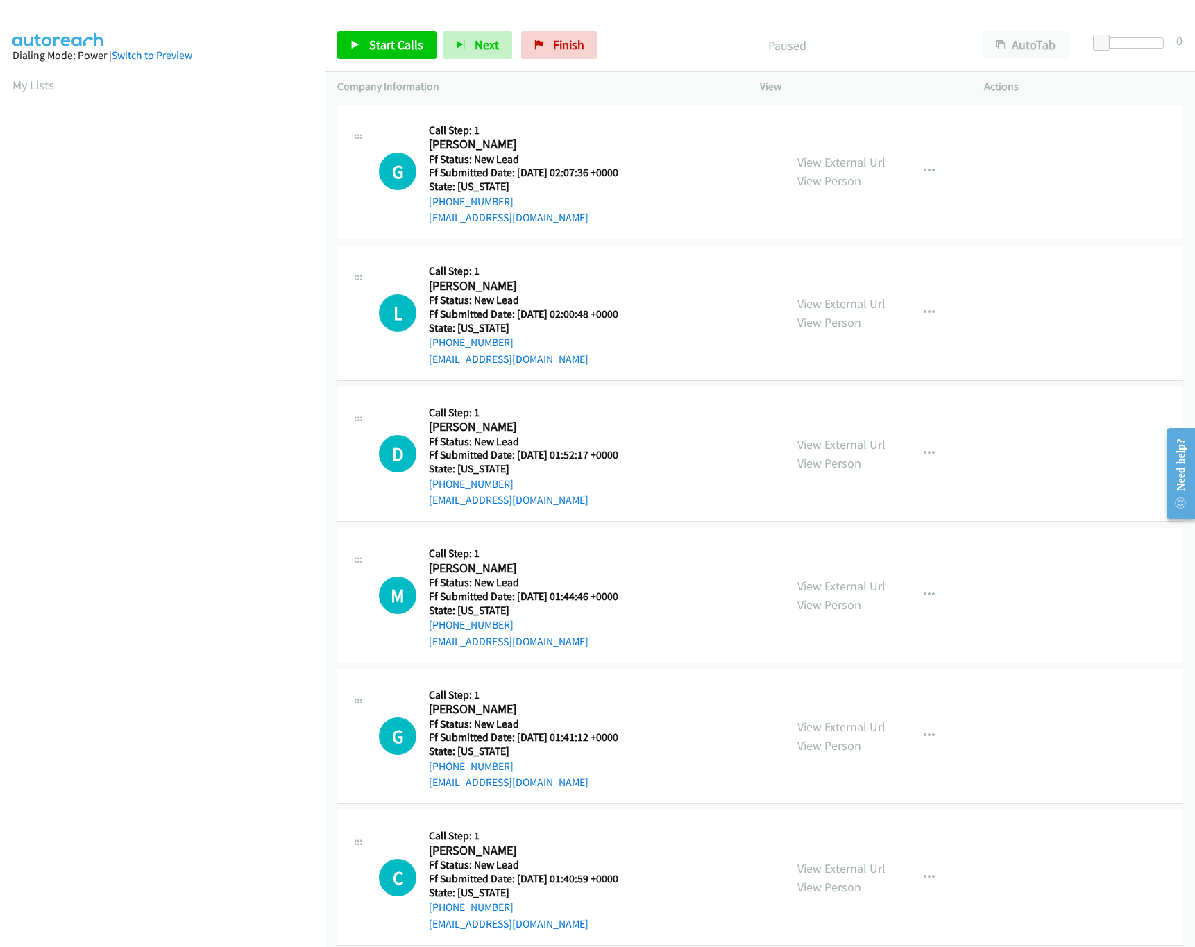
click at [829, 442] on link "View External Url" at bounding box center [841, 444] width 88 height 16
drag, startPoint x: 1108, startPoint y: 40, endPoint x: 1037, endPoint y: 48, distance: 71.3
click at [1037, 48] on div "Start Calls Pause Next Finish Paused AutoTab AutoTab 0" at bounding box center [760, 45] width 870 height 53
click at [362, 50] on link "Start Calls" at bounding box center [386, 45] width 99 height 28
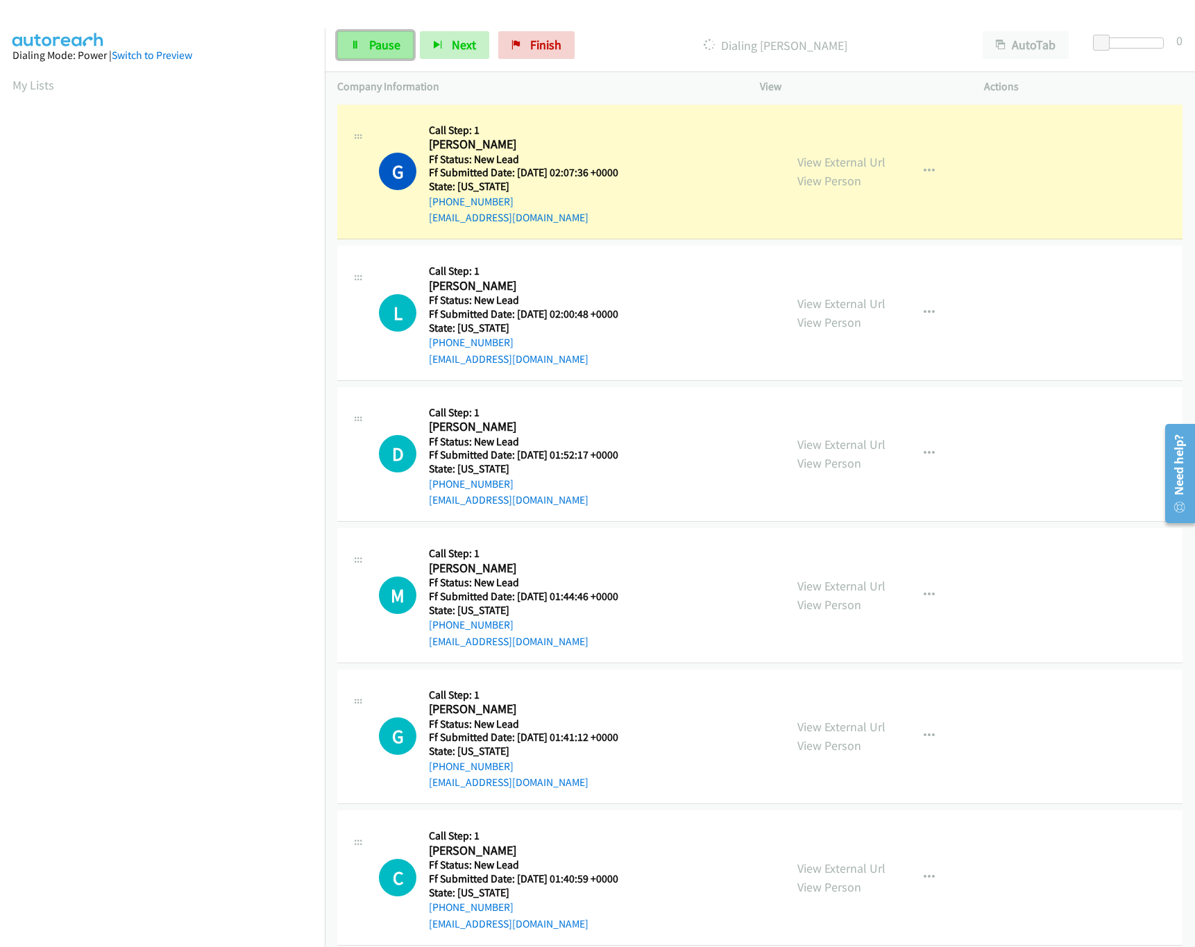
click at [367, 48] on link "Pause" at bounding box center [375, 45] width 76 height 28
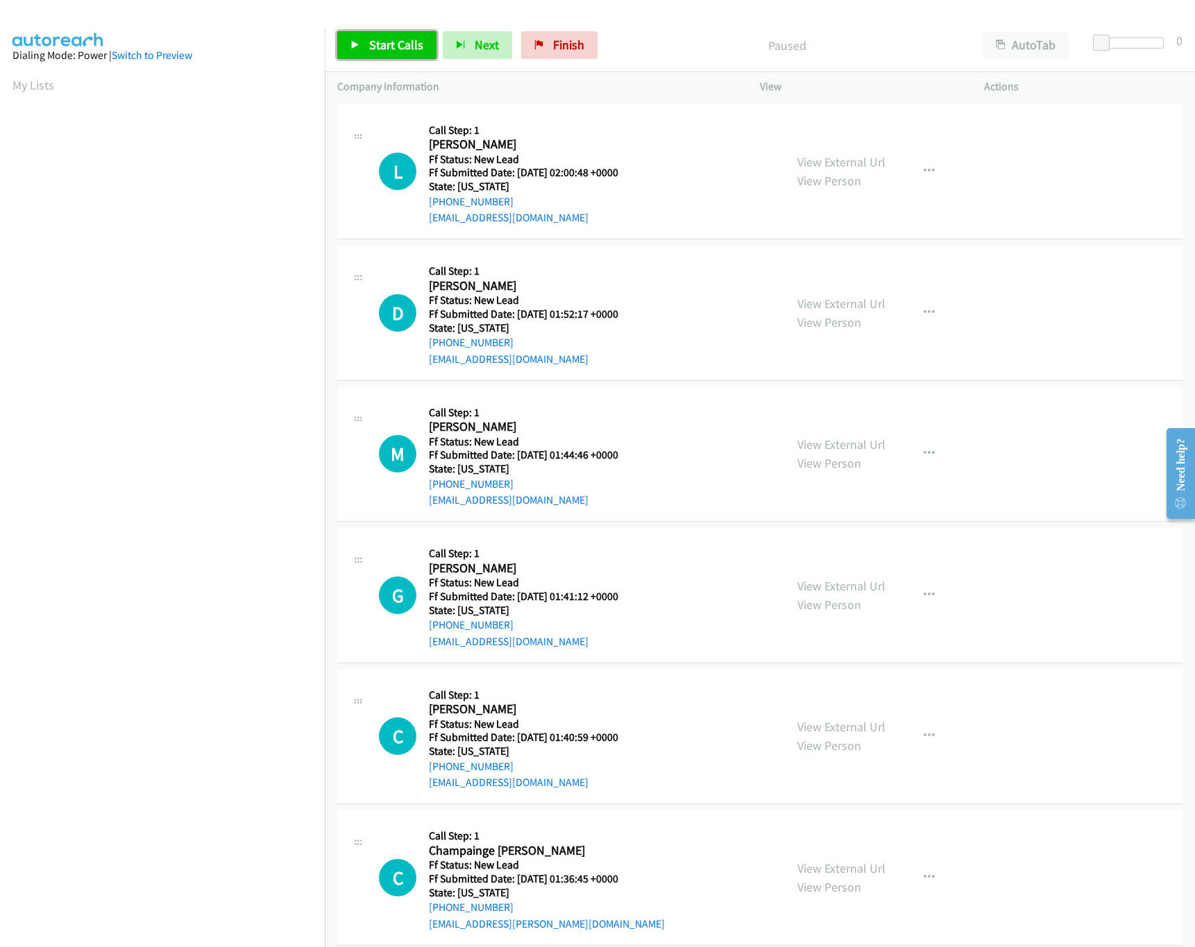
click at [414, 44] on span "Start Calls" at bounding box center [396, 45] width 54 height 16
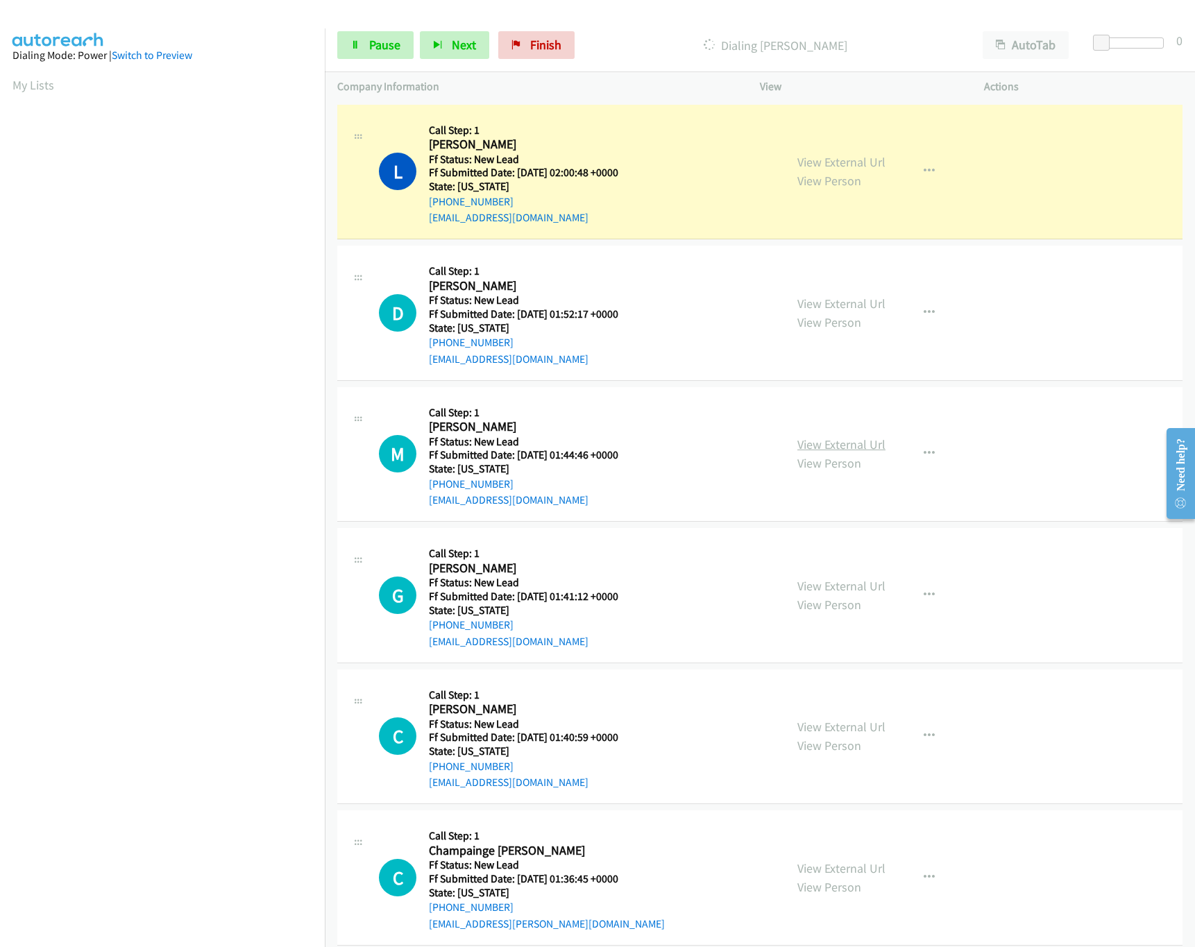
click at [845, 440] on link "View External Url" at bounding box center [841, 444] width 88 height 16
click at [1131, 44] on div at bounding box center [1132, 42] width 64 height 11
click at [371, 44] on span "Pause" at bounding box center [384, 45] width 31 height 16
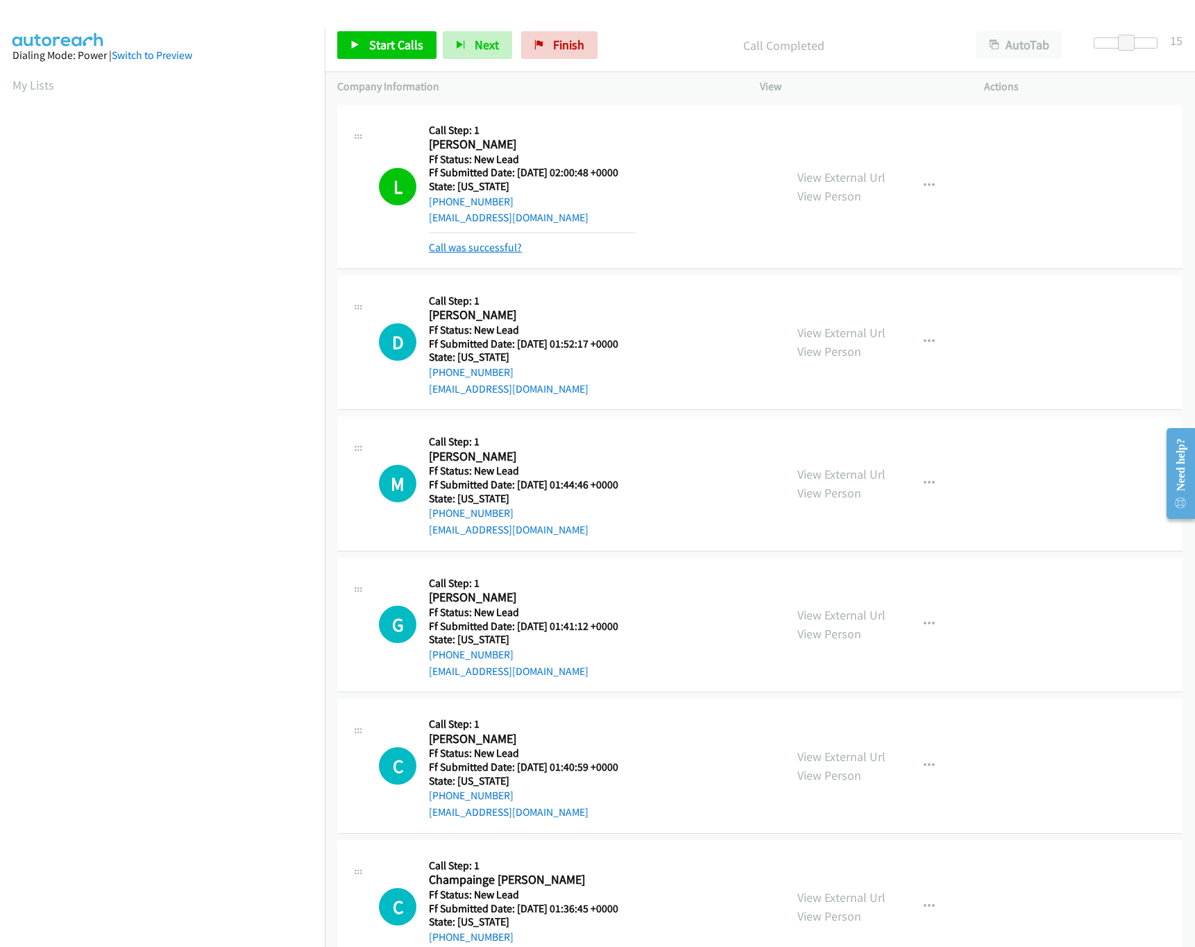
click at [484, 246] on link "Call was successful?" at bounding box center [475, 247] width 93 height 13
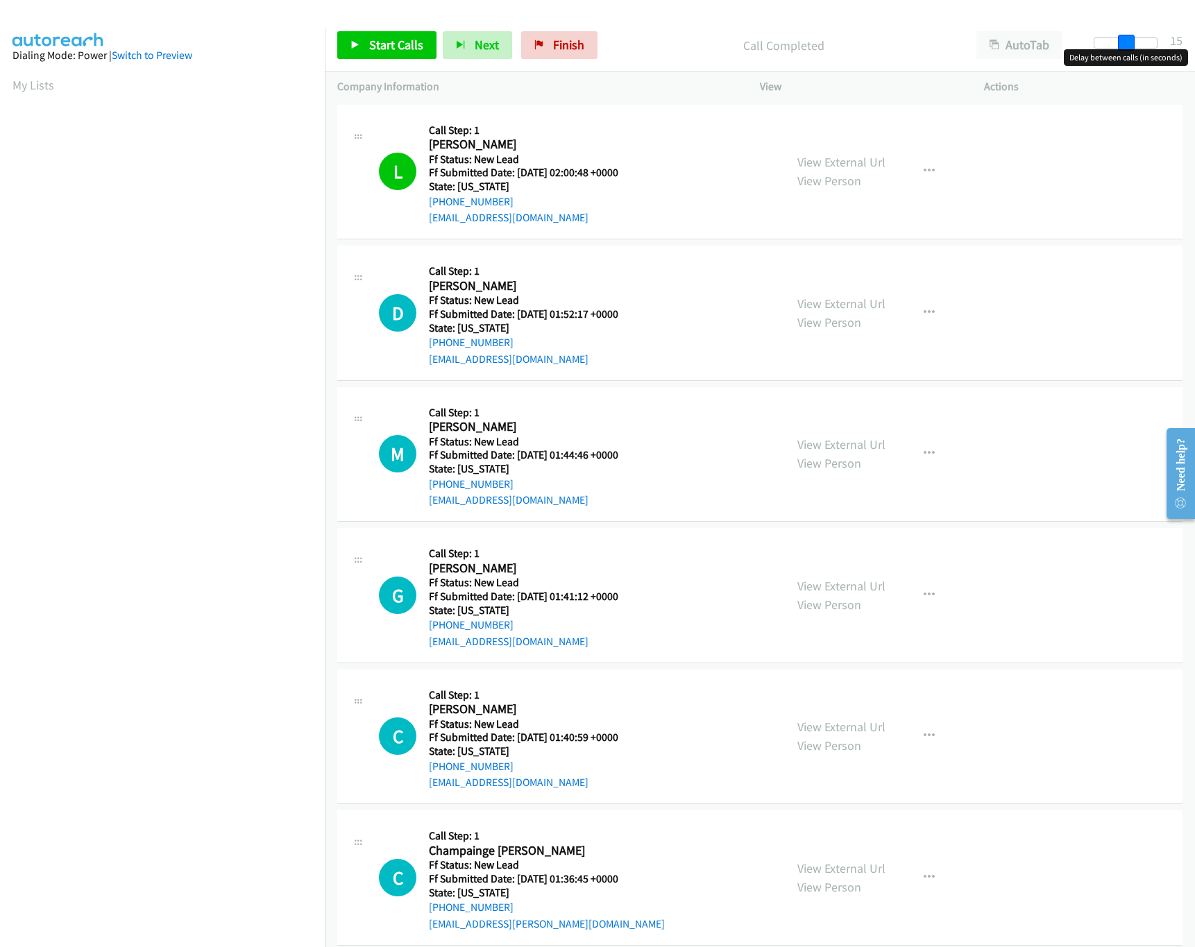
drag, startPoint x: 1126, startPoint y: 40, endPoint x: 937, endPoint y: 40, distance: 189.4
click at [937, 40] on div "Start Calls Pause Next Finish Call Completed AutoTab AutoTab 15" at bounding box center [760, 45] width 870 height 53
click at [365, 40] on link "Start Calls" at bounding box center [386, 45] width 99 height 28
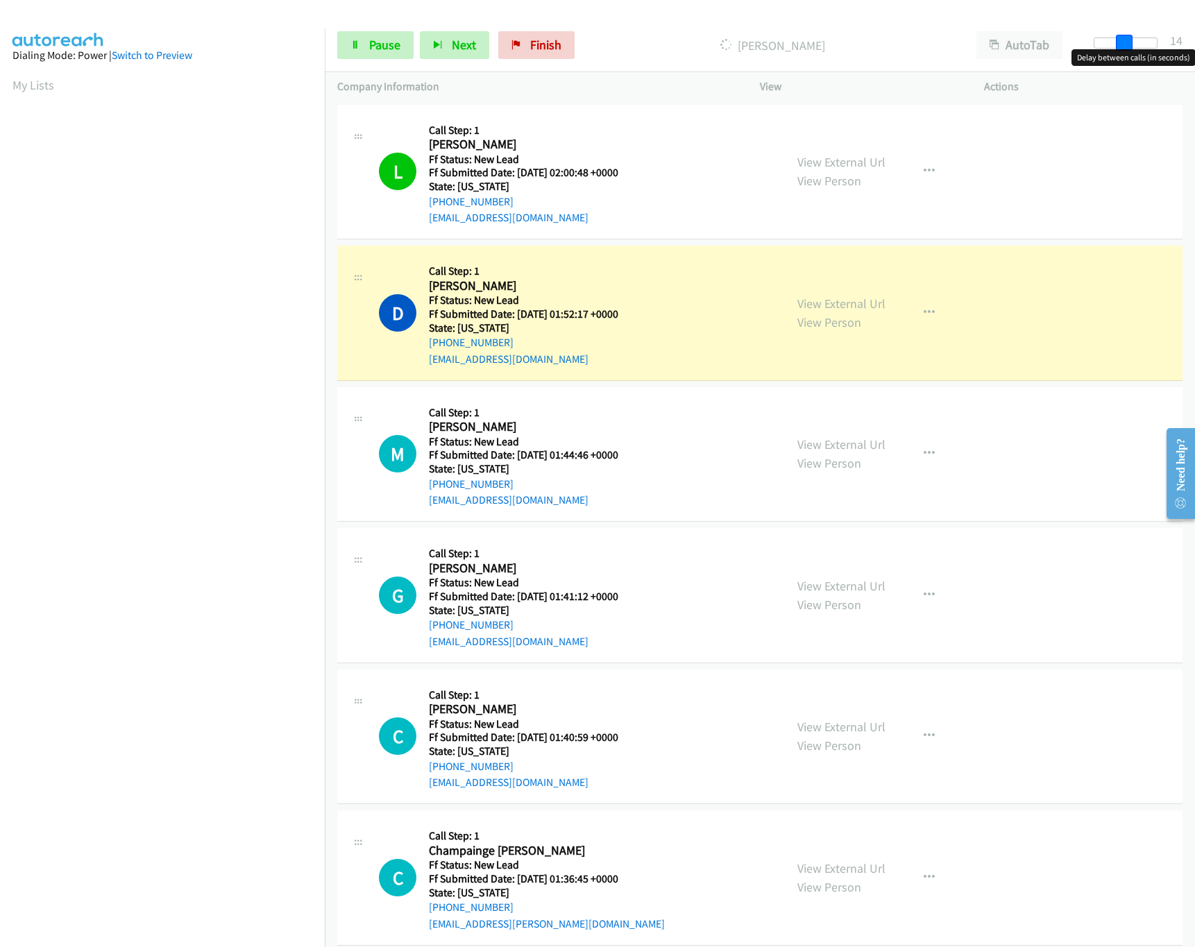
drag, startPoint x: 1100, startPoint y: 40, endPoint x: 1170, endPoint y: 57, distance: 72.2
click at [1185, 48] on div "Start Calls Pause Next Finish Dialing Damian Mitchell AutoTab AutoTab 14" at bounding box center [760, 45] width 870 height 53
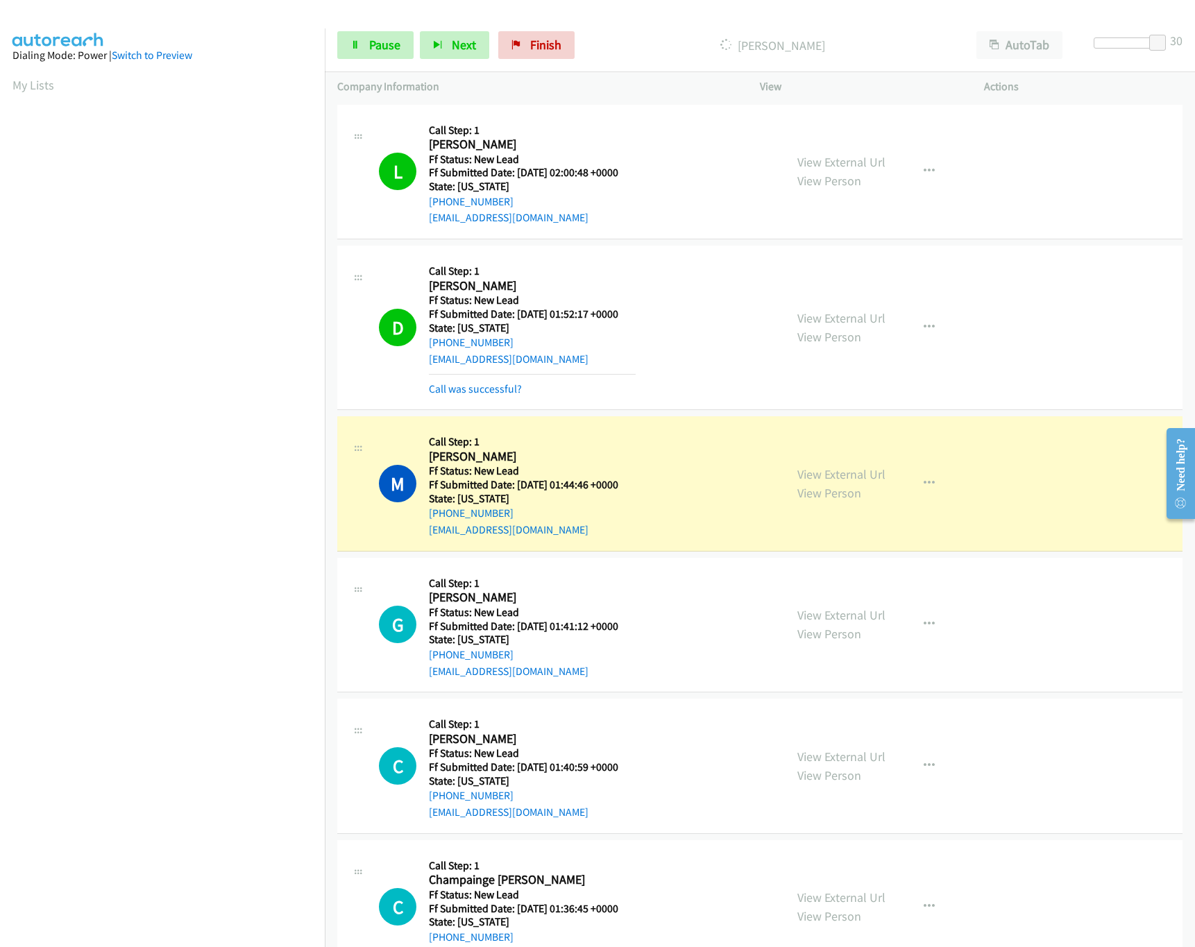
scroll to position [278, 0]
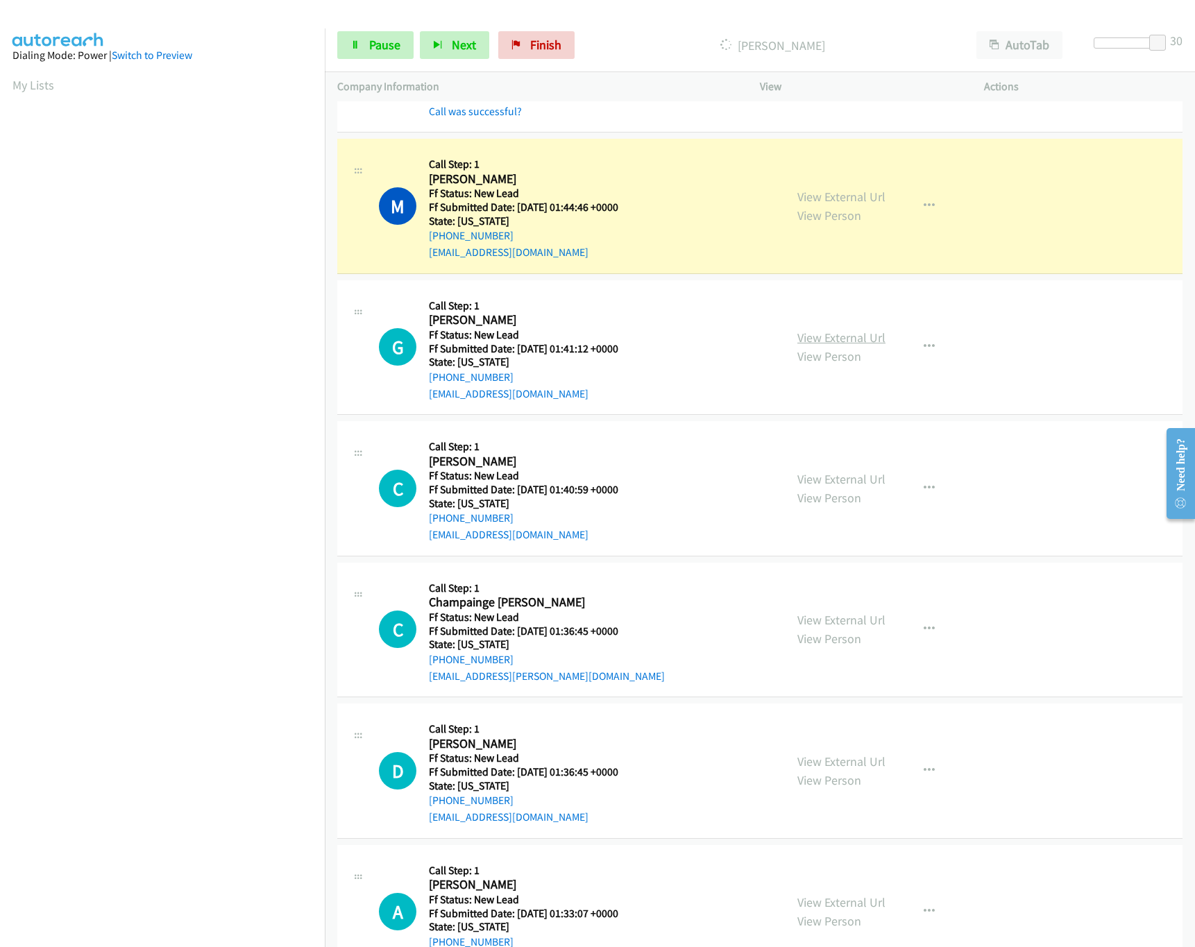
click at [811, 339] on link "View External Url" at bounding box center [841, 338] width 88 height 16
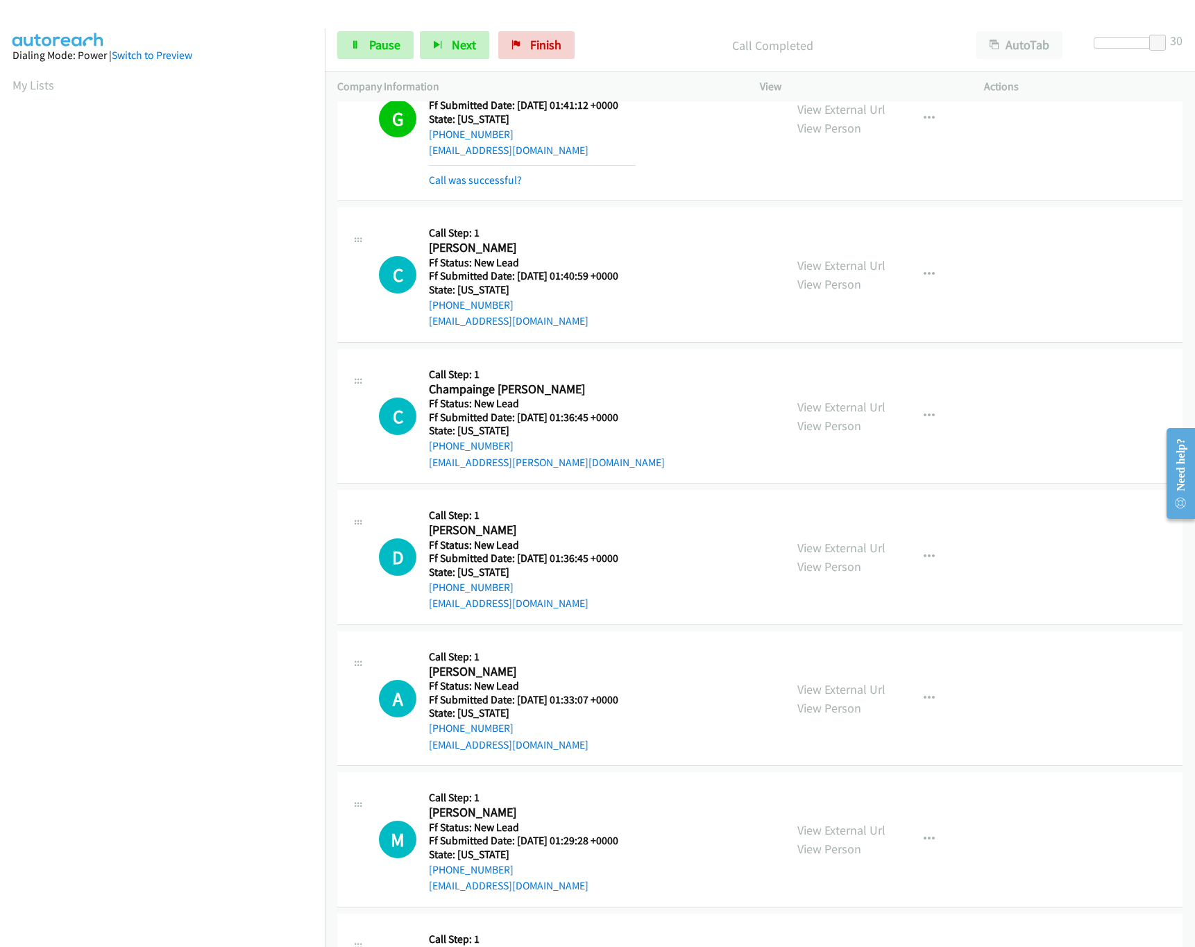
scroll to position [554, 0]
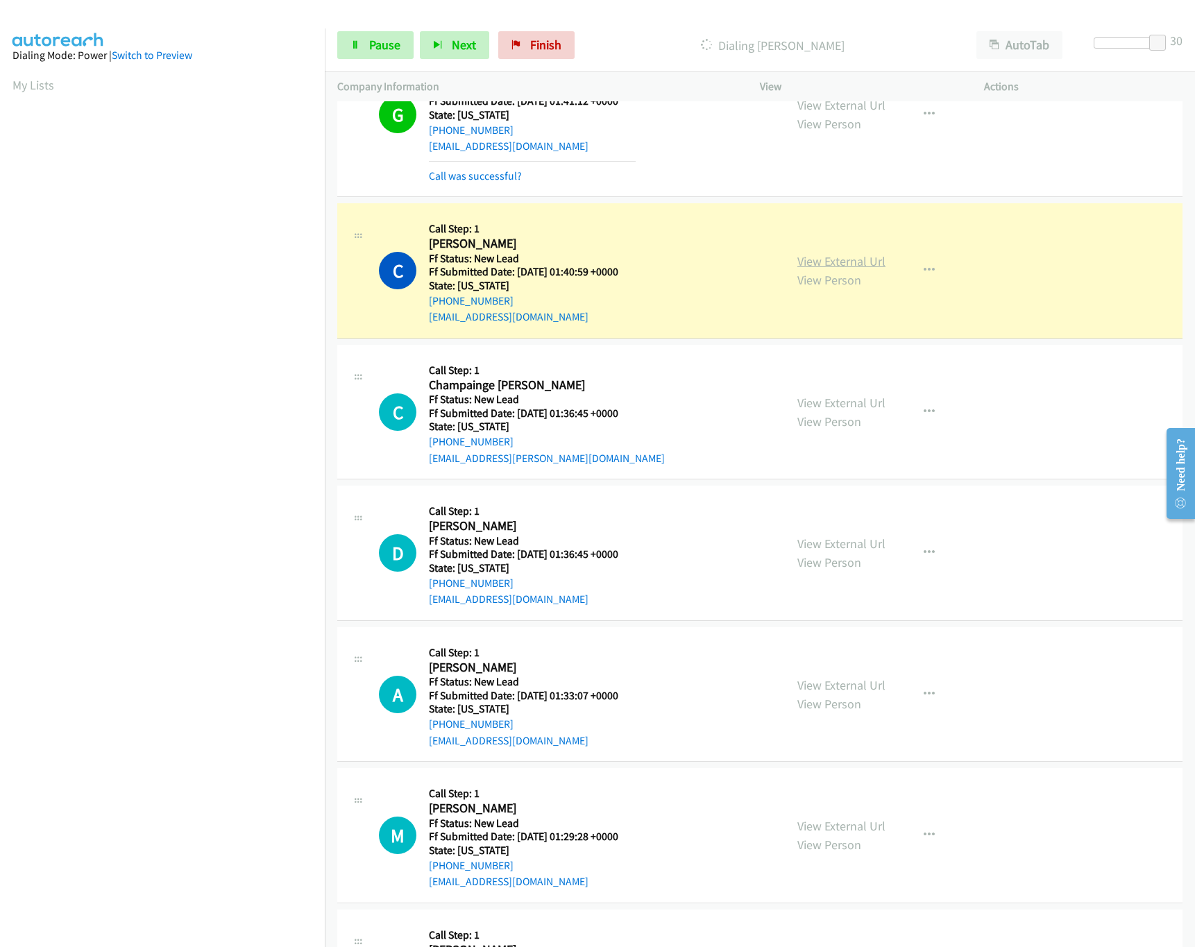
click at [822, 261] on link "View External Url" at bounding box center [841, 261] width 88 height 16
click at [380, 34] on link "Pause" at bounding box center [375, 45] width 76 height 28
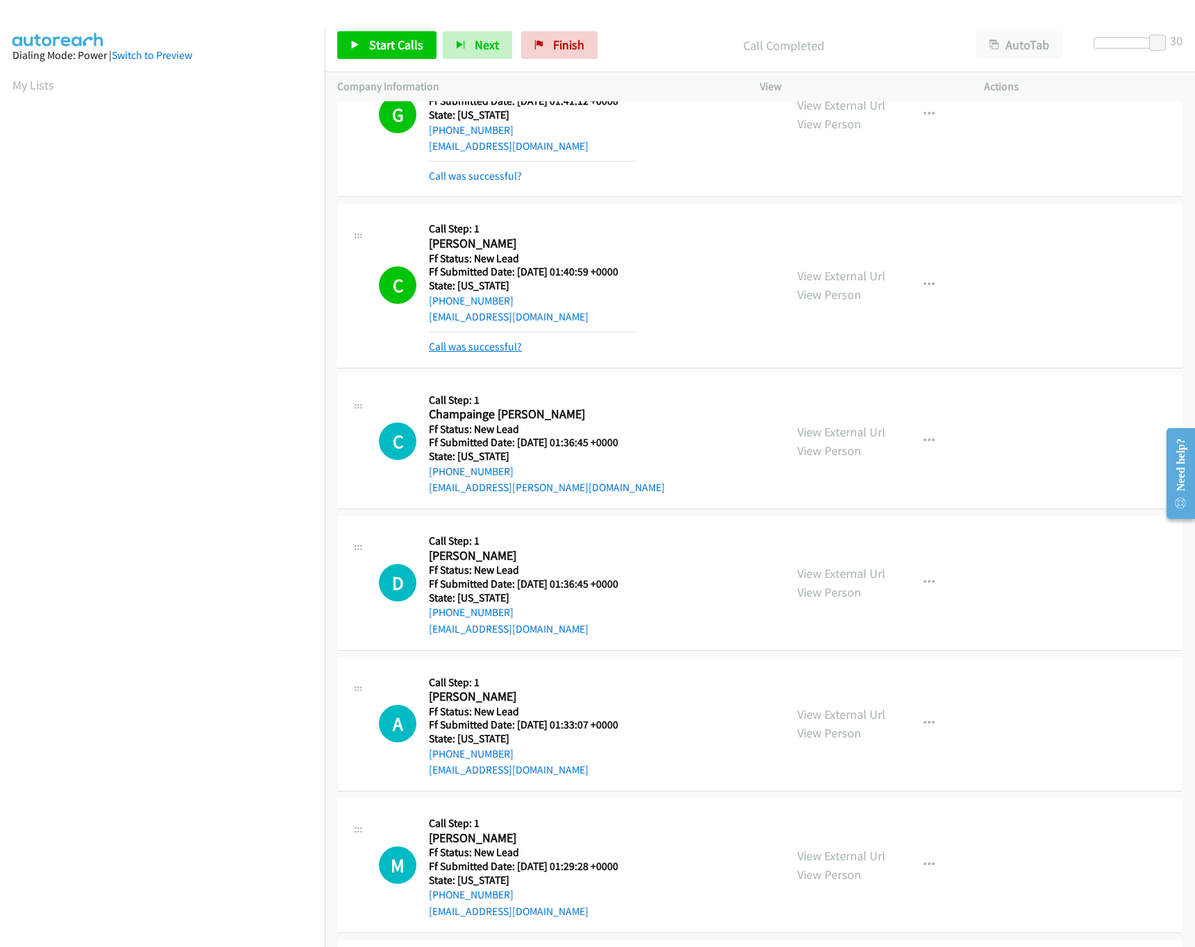
click at [437, 342] on link "Call was successful?" at bounding box center [475, 346] width 93 height 13
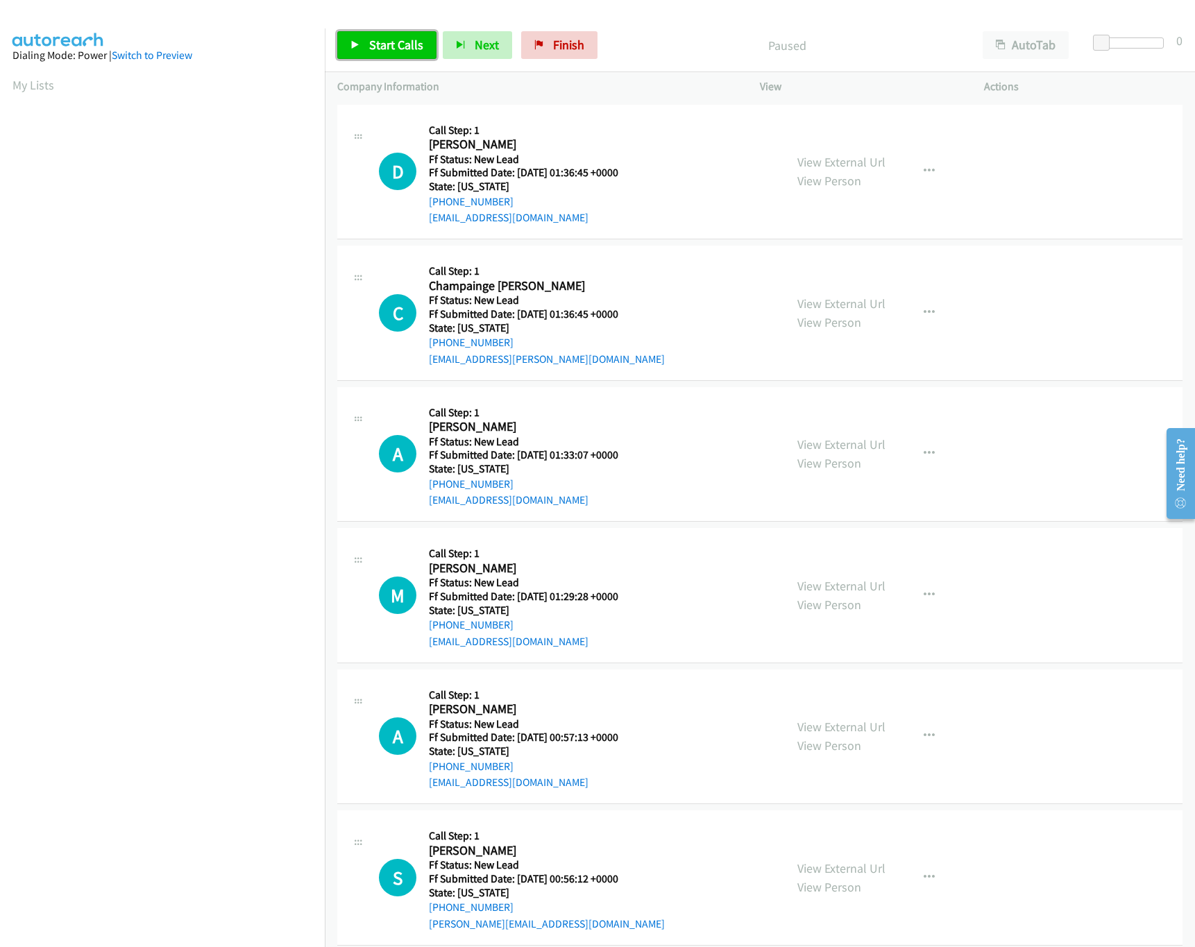
click at [398, 52] on span "Start Calls" at bounding box center [396, 45] width 54 height 16
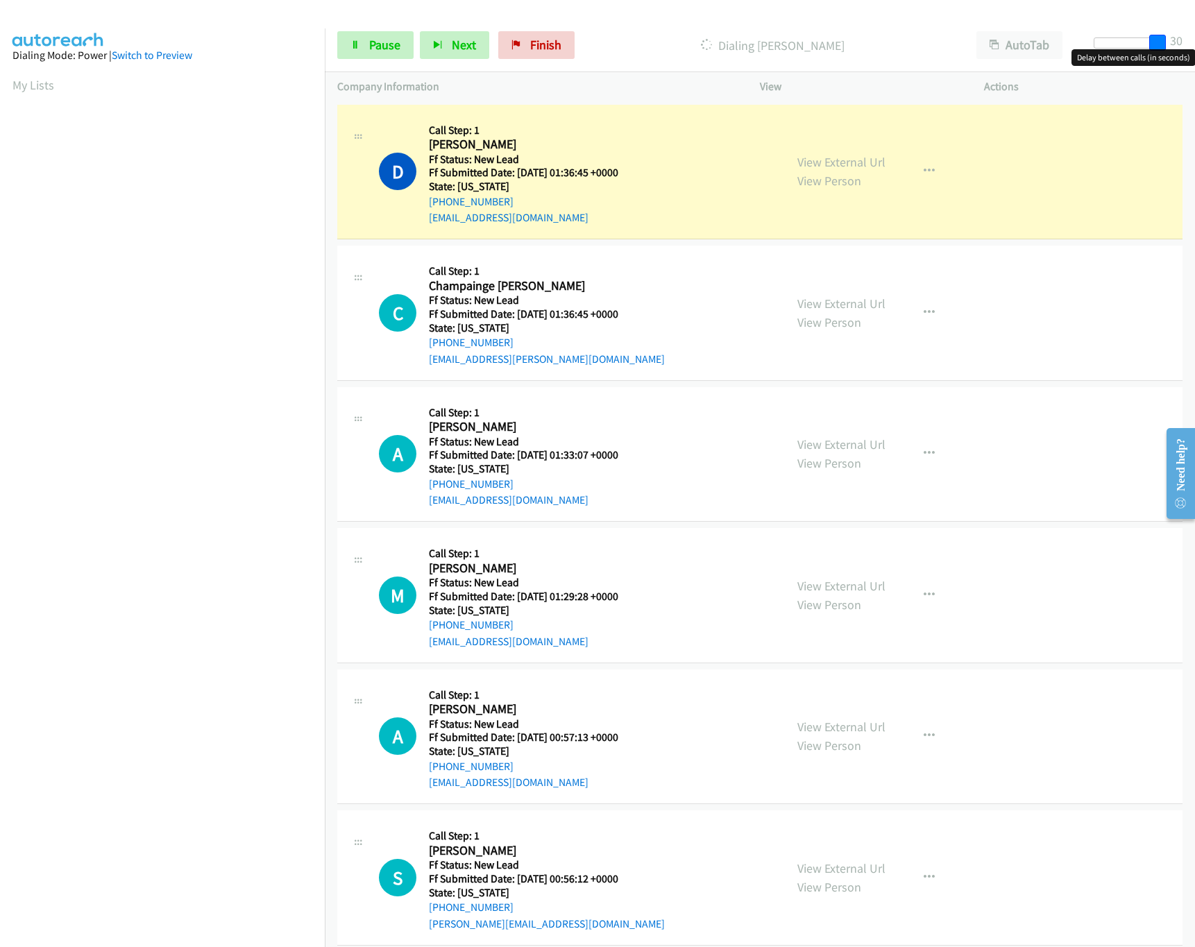
drag, startPoint x: 1108, startPoint y: 42, endPoint x: 1196, endPoint y: 53, distance: 88.1
click at [1194, 53] on html "Start Calls Pause Next Finish Dialing Dave Derhammer AutoTab AutoTab 30 Company…" at bounding box center [597, 33] width 1195 height 66
click at [871, 162] on link "View External Url" at bounding box center [841, 162] width 88 height 16
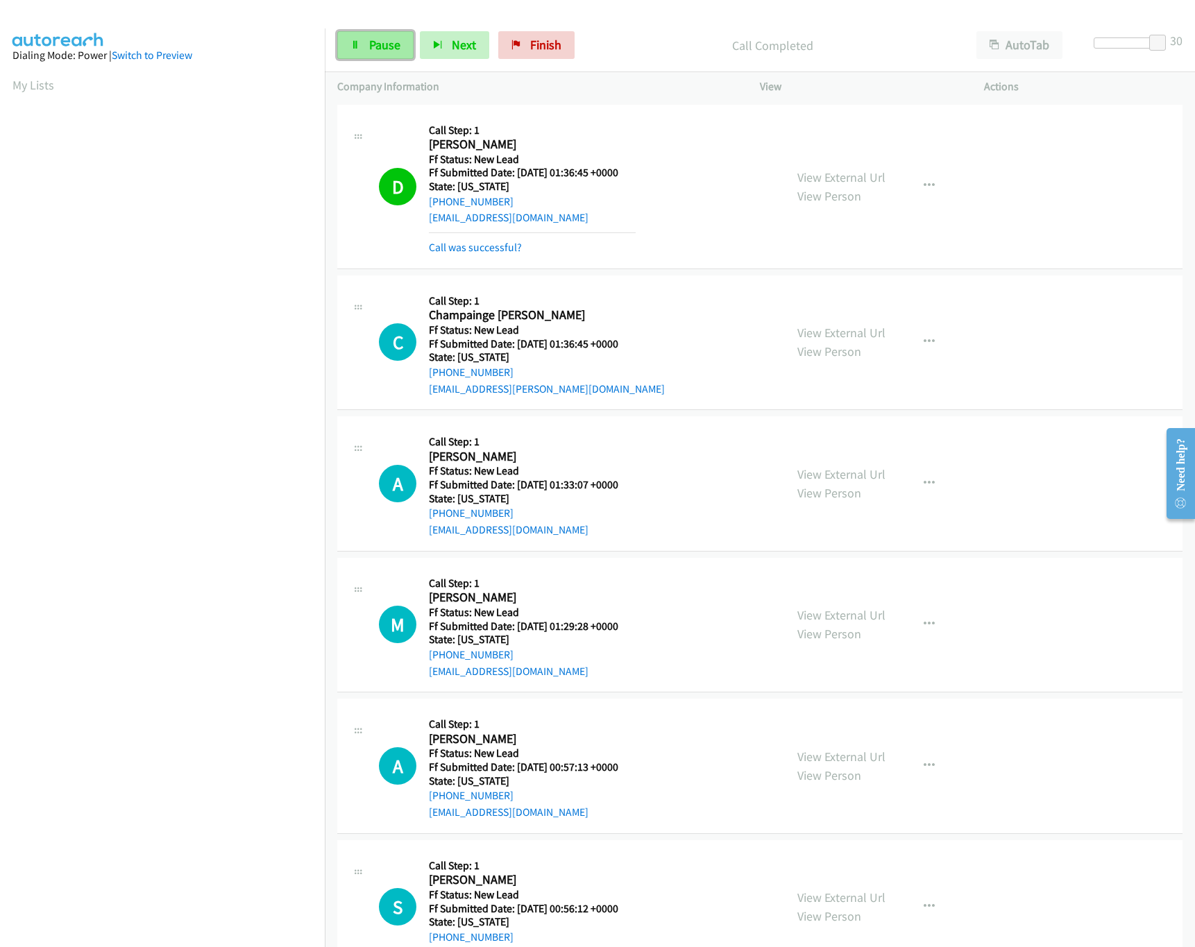
click at [384, 50] on span "Pause" at bounding box center [384, 45] width 31 height 16
click at [854, 30] on div "Start Calls Pause Next Finish Paused AutoTab AutoTab 30" at bounding box center [760, 45] width 870 height 53
drag, startPoint x: 463, startPoint y: 241, endPoint x: 454, endPoint y: 230, distance: 14.9
click at [463, 241] on link "Call was successful?" at bounding box center [475, 247] width 93 height 13
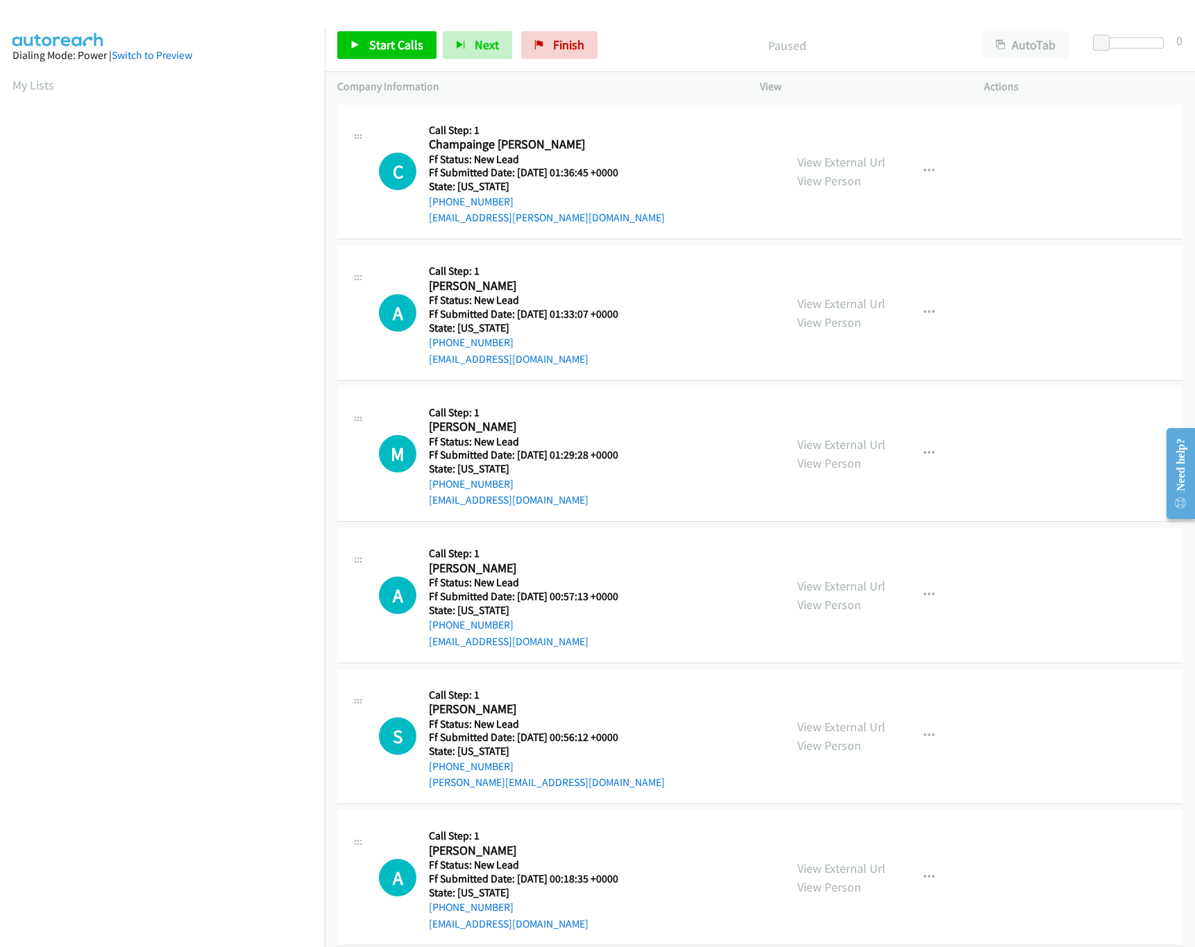
scroll to position [0, 5]
drag, startPoint x: 560, startPoint y: 49, endPoint x: 641, endPoint y: 67, distance: 83.3
click at [560, 49] on span "Finish" at bounding box center [568, 45] width 31 height 16
click at [841, 165] on link "View External Url" at bounding box center [841, 162] width 88 height 16
click at [814, 304] on link "View External Url" at bounding box center [841, 304] width 88 height 16
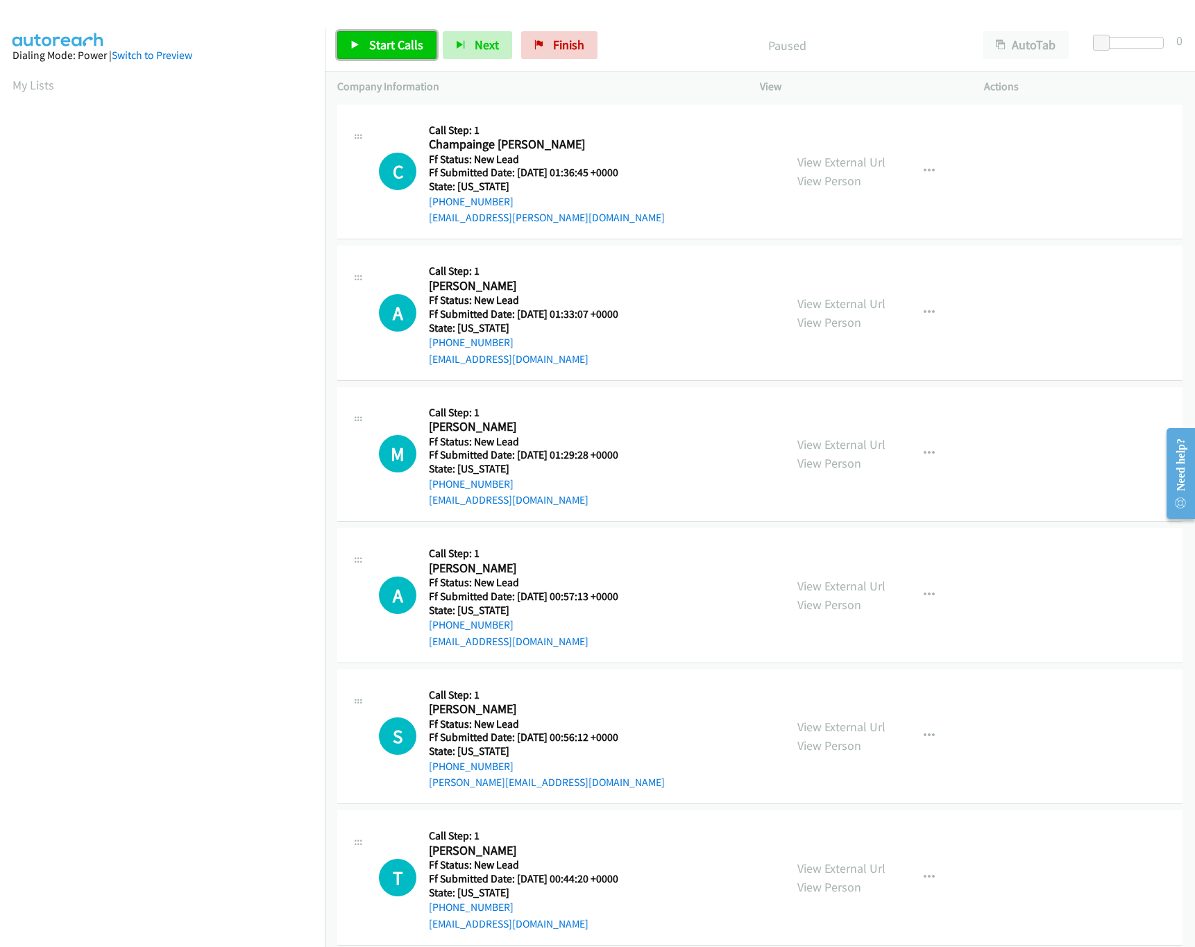
click at [375, 46] on span "Start Calls" at bounding box center [396, 45] width 54 height 16
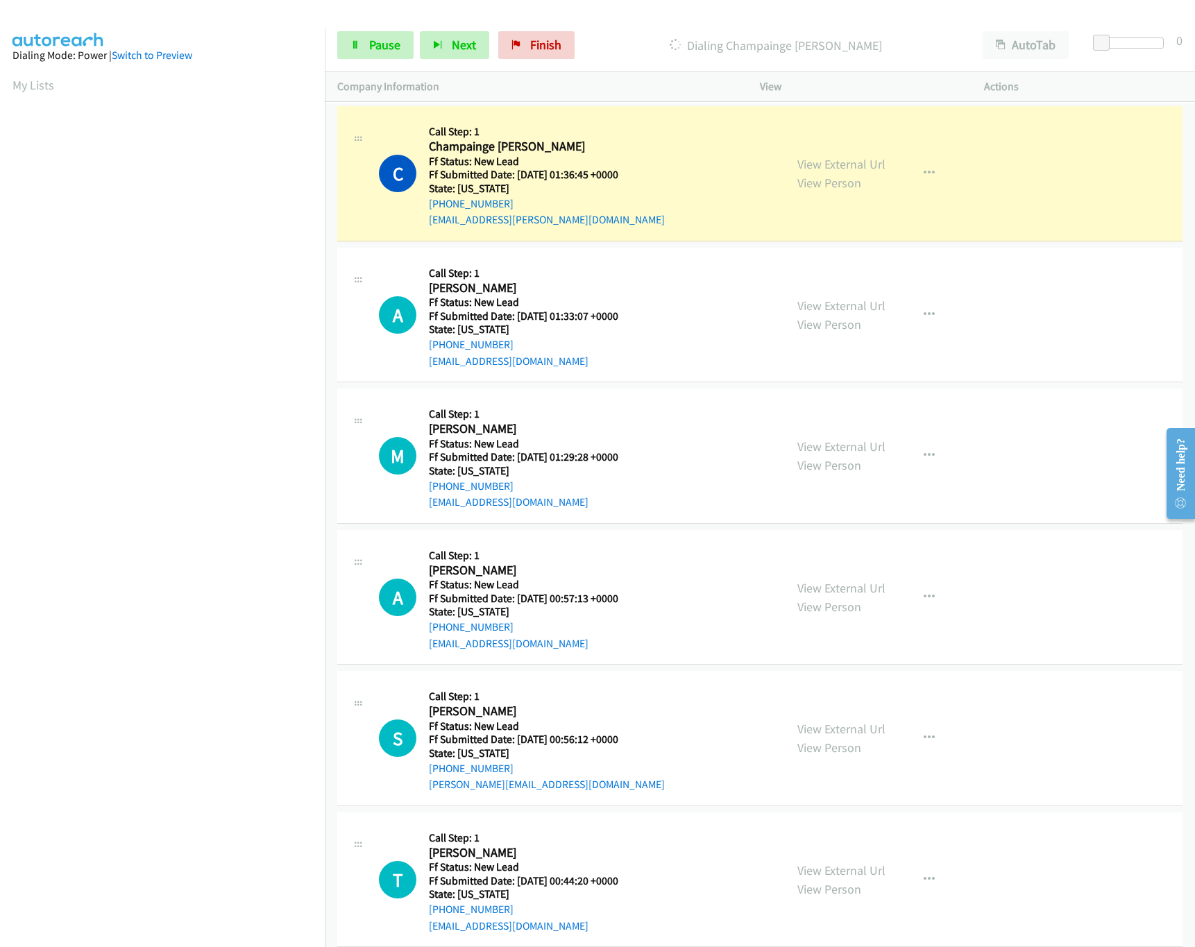
click at [652, 23] on div "Start Calls Pause Next Finish Dialing Champainge Horne AutoTab AutoTab 0" at bounding box center [760, 45] width 870 height 53
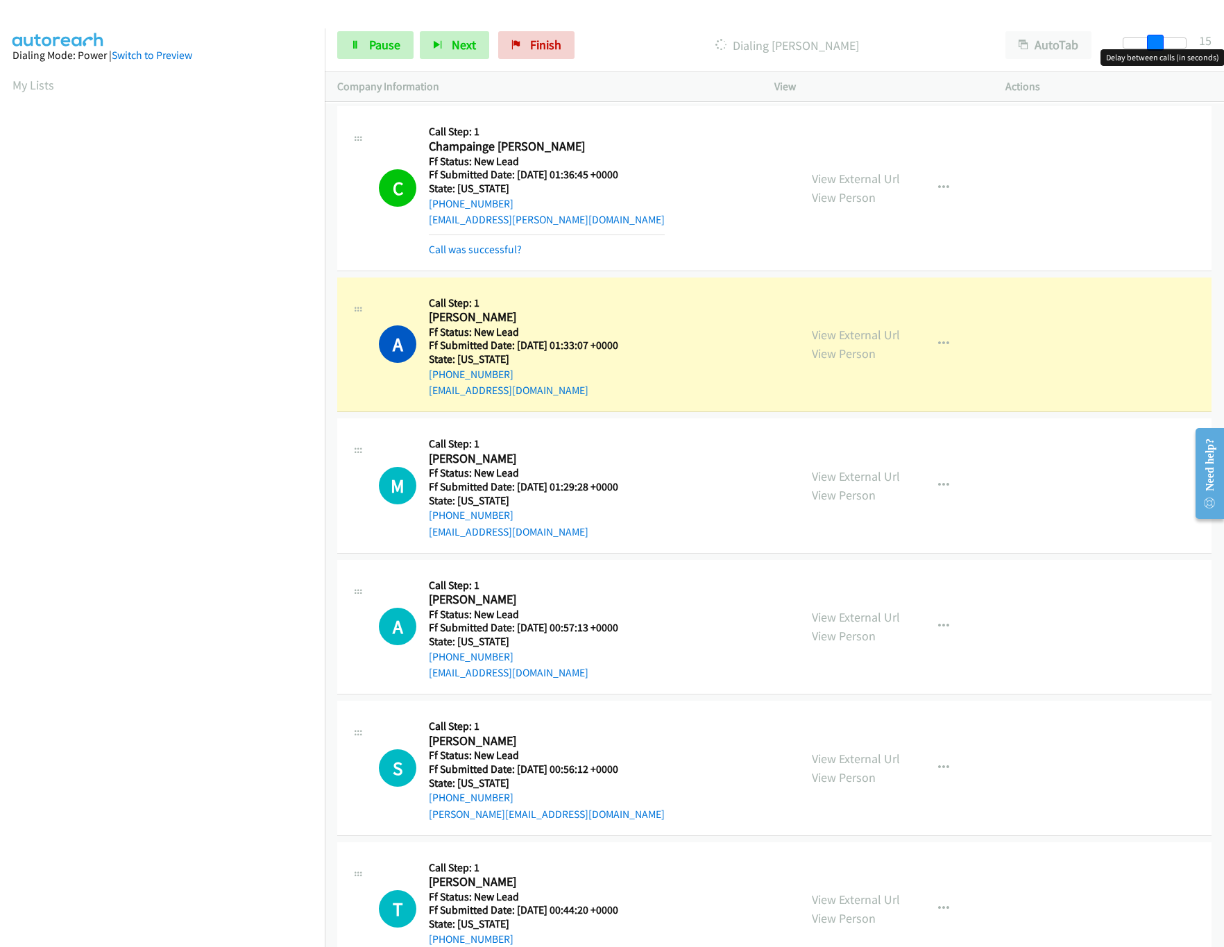
drag, startPoint x: 1160, startPoint y: 40, endPoint x: 1170, endPoint y: 40, distance: 9.7
click at [1170, 40] on div at bounding box center [1155, 42] width 64 height 11
click at [843, 470] on link "View External Url" at bounding box center [856, 476] width 88 height 16
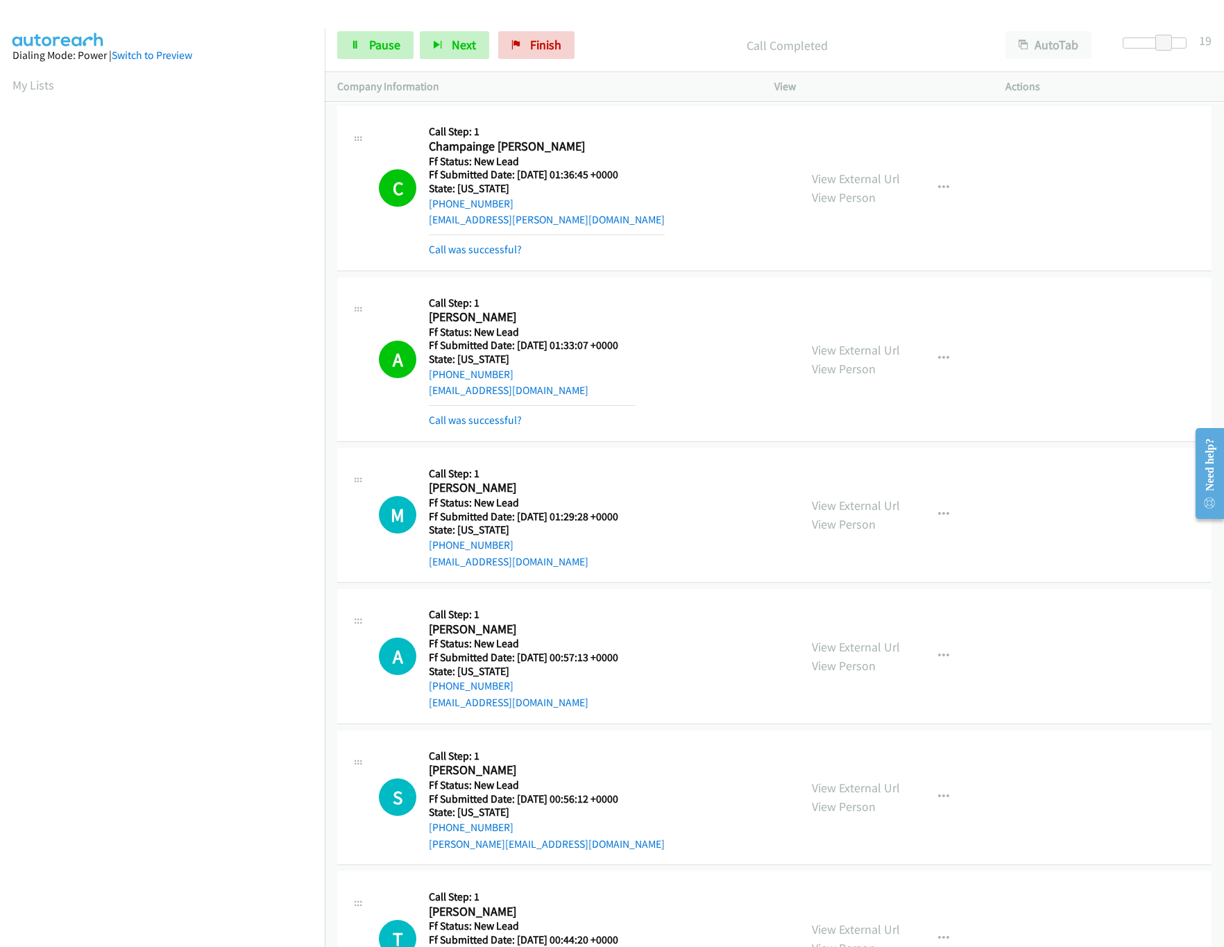
click at [840, 639] on div "View External Url View Person" at bounding box center [856, 656] width 88 height 37
click at [836, 650] on link "View External Url" at bounding box center [856, 647] width 88 height 16
click at [843, 346] on link "View External Url" at bounding box center [856, 350] width 88 height 16
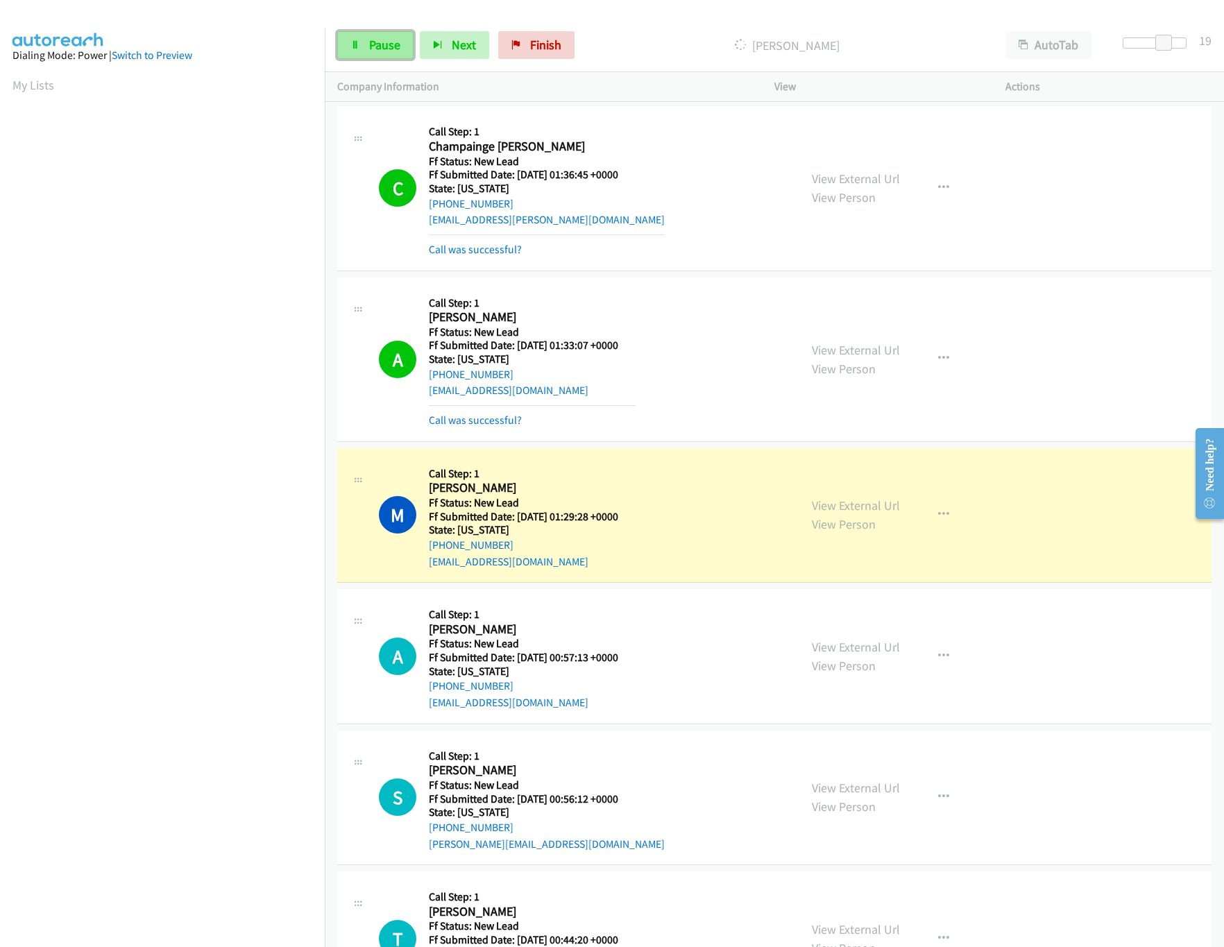
click at [375, 36] on link "Pause" at bounding box center [375, 45] width 76 height 28
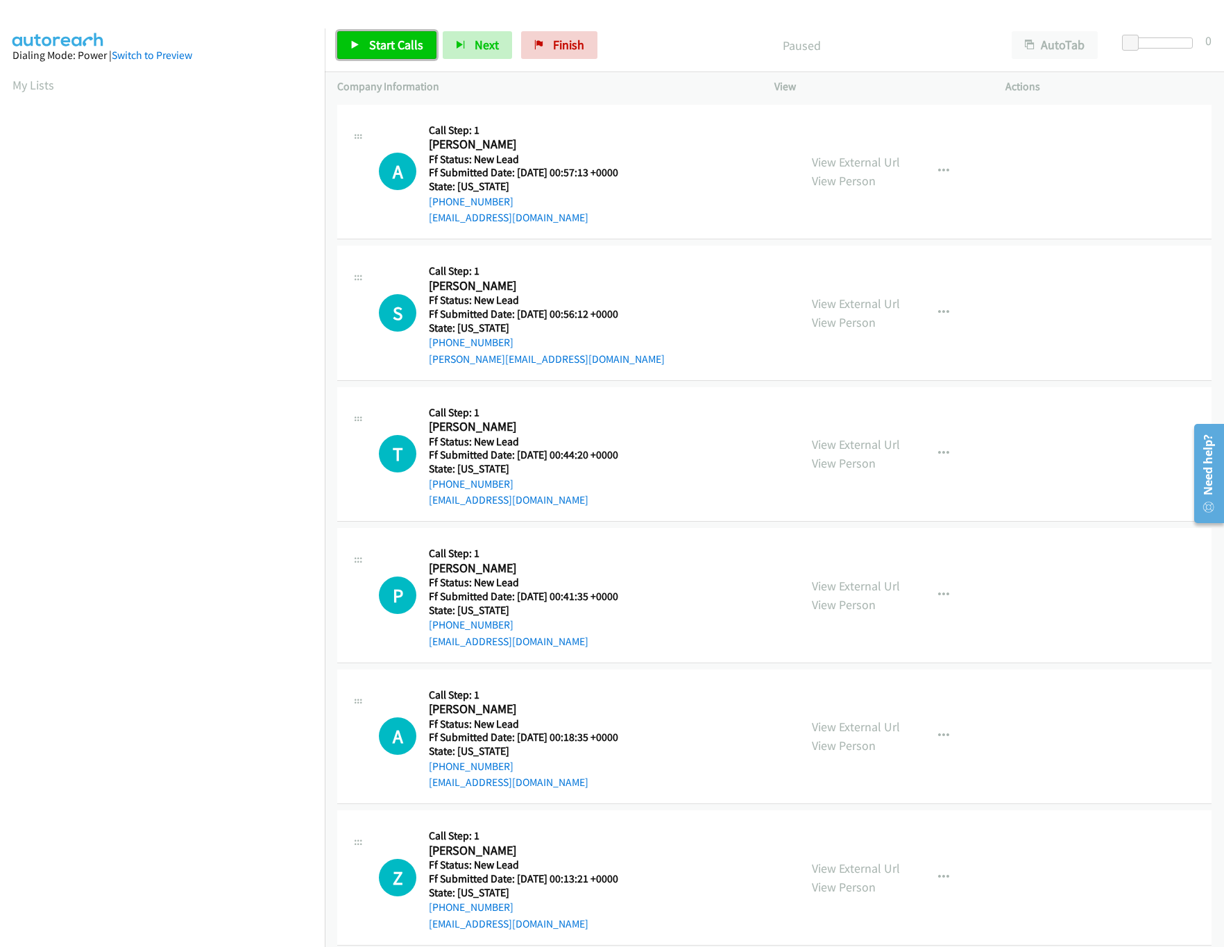
click at [360, 51] on link "Start Calls" at bounding box center [386, 45] width 99 height 28
click at [863, 585] on link "View External Url" at bounding box center [856, 586] width 88 height 16
click at [871, 442] on link "View External Url" at bounding box center [856, 444] width 88 height 16
click at [881, 290] on div "View External Url View Person View External Url Email Schedule/Manage Callback …" at bounding box center [921, 313] width 244 height 110
click at [881, 309] on link "View External Url" at bounding box center [856, 304] width 88 height 16
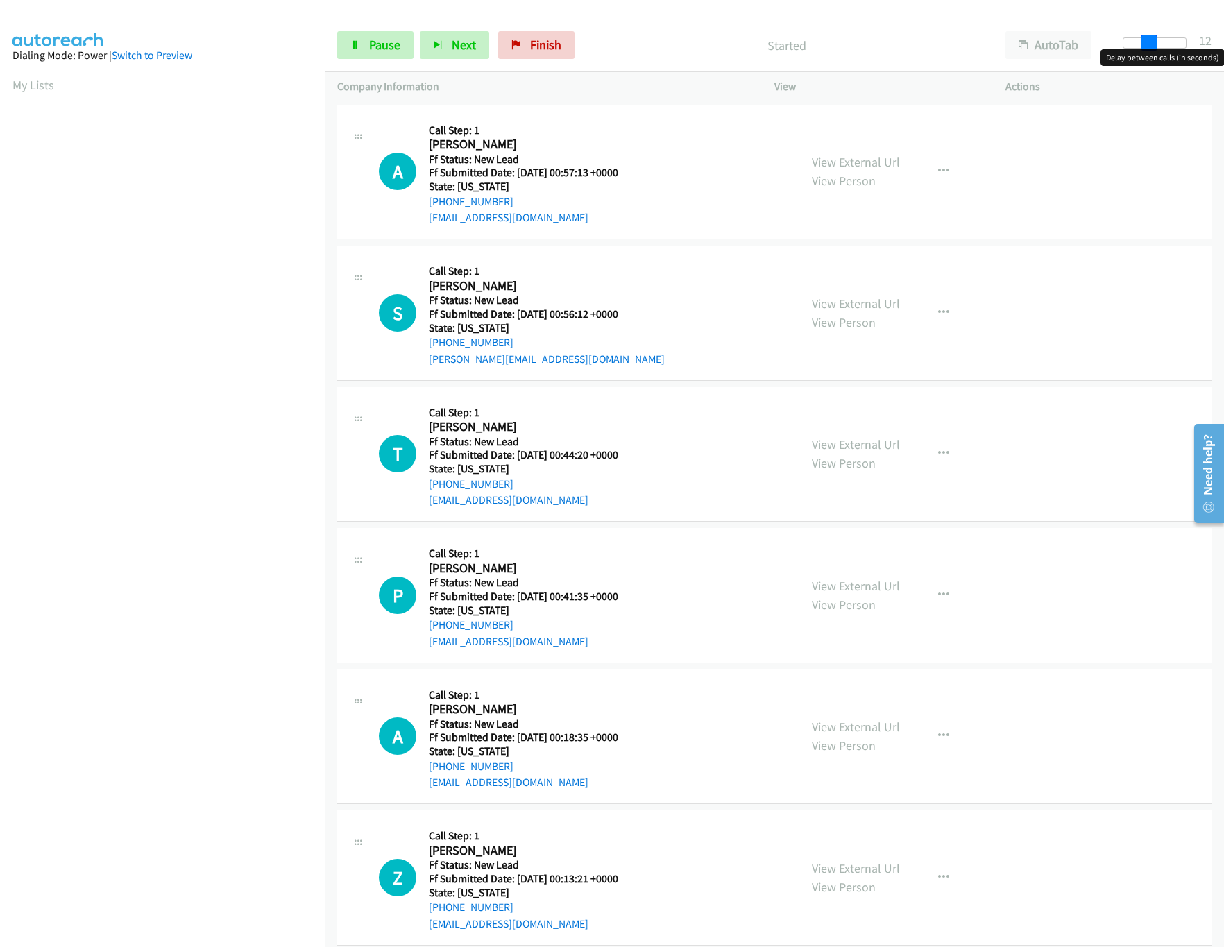
click at [1153, 46] on div at bounding box center [1155, 42] width 64 height 11
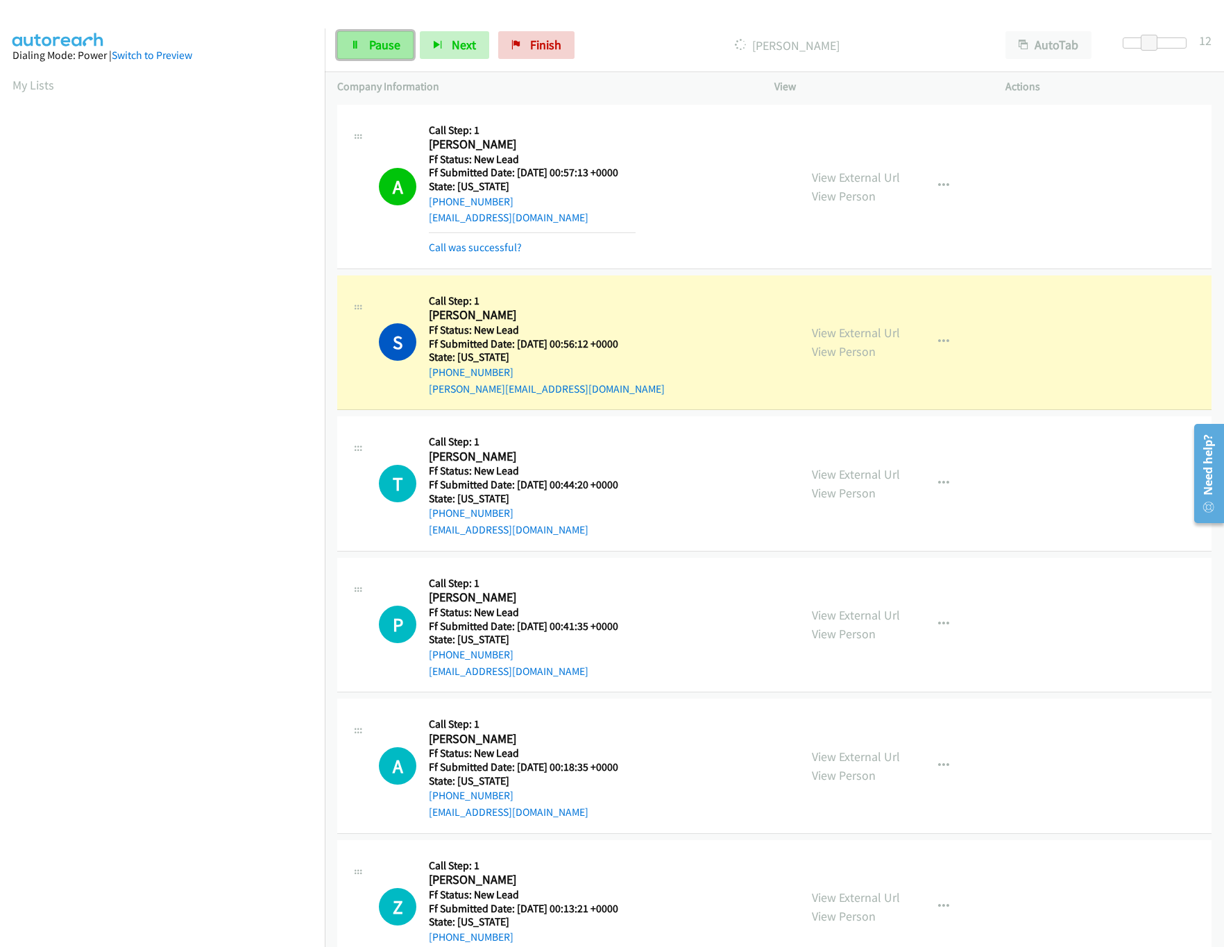
click at [382, 33] on link "Pause" at bounding box center [375, 45] width 76 height 28
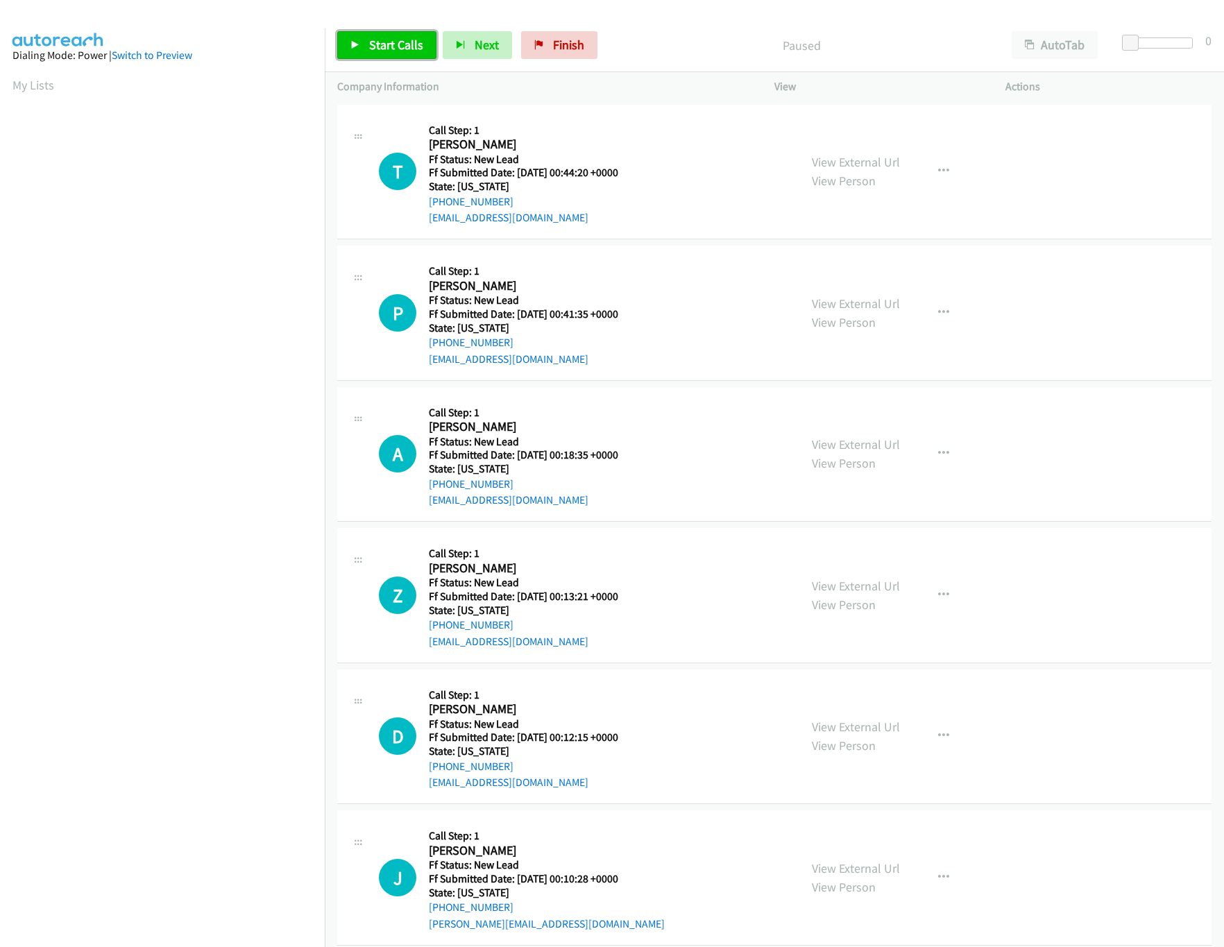
click at [396, 42] on span "Start Calls" at bounding box center [396, 45] width 54 height 16
click at [817, 442] on link "View External Url" at bounding box center [856, 444] width 88 height 16
click at [838, 583] on link "View External Url" at bounding box center [856, 586] width 88 height 16
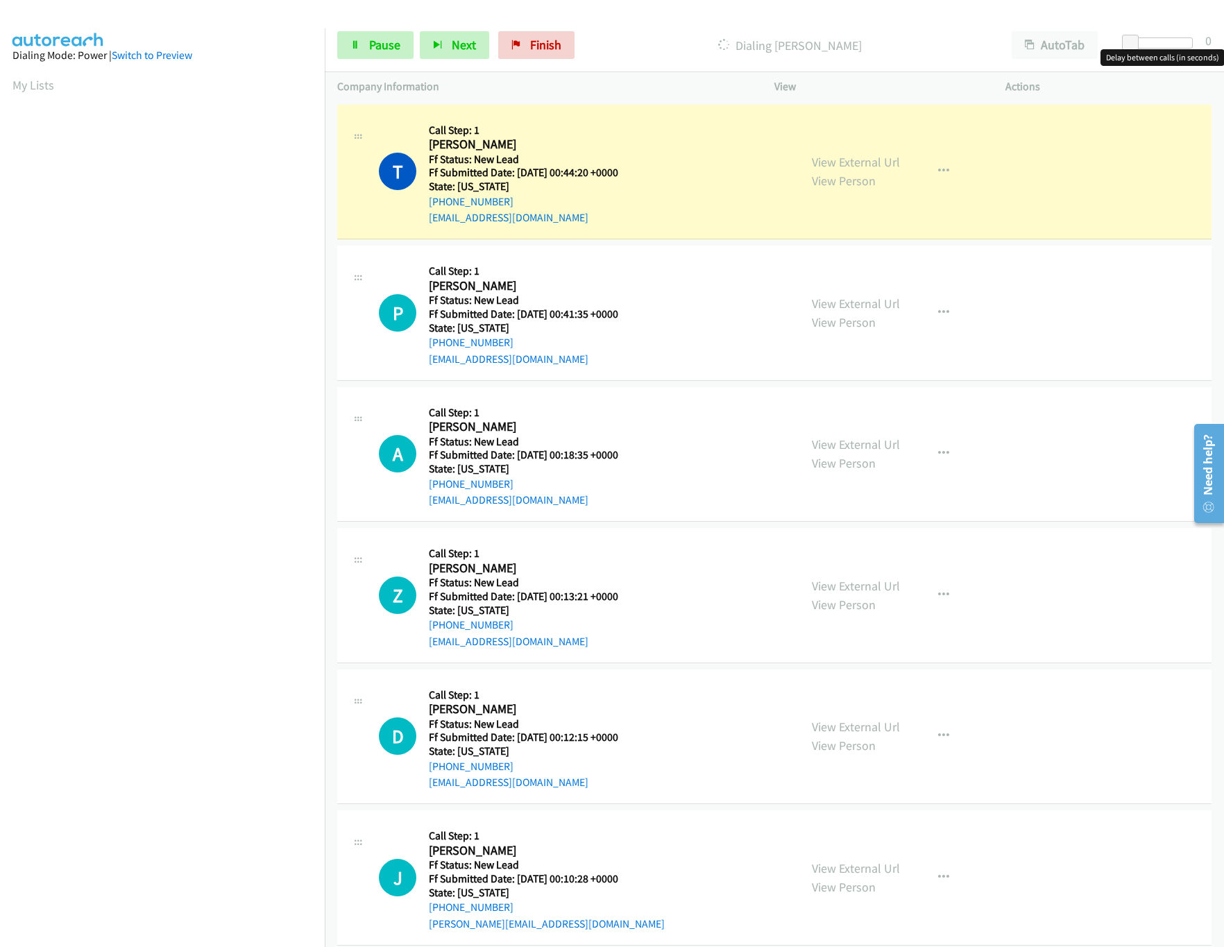
click at [1158, 40] on div at bounding box center [1161, 42] width 64 height 11
click at [1154, 40] on span at bounding box center [1153, 43] width 17 height 17
click at [356, 44] on icon at bounding box center [355, 46] width 10 height 10
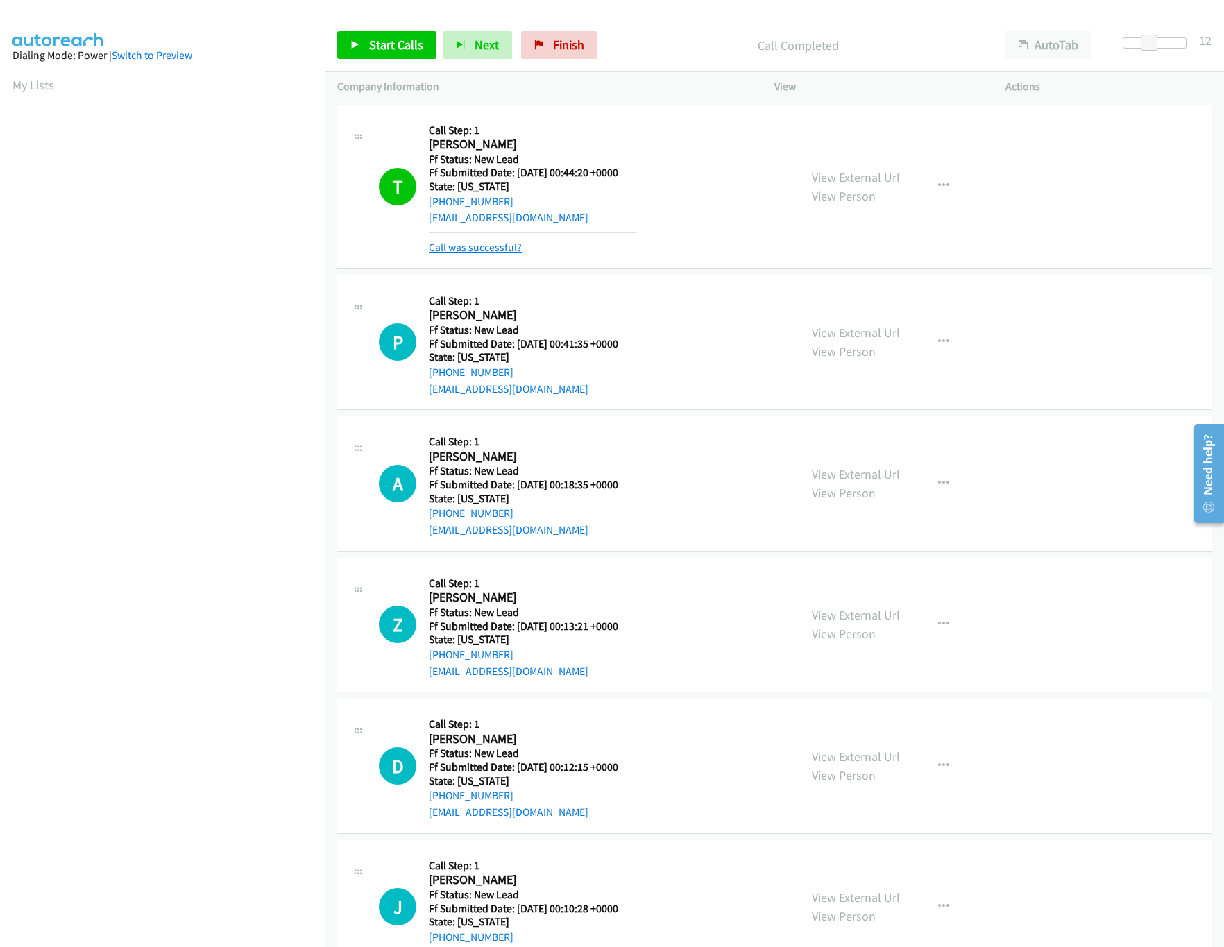
click at [473, 246] on link "Call was successful?" at bounding box center [475, 247] width 93 height 13
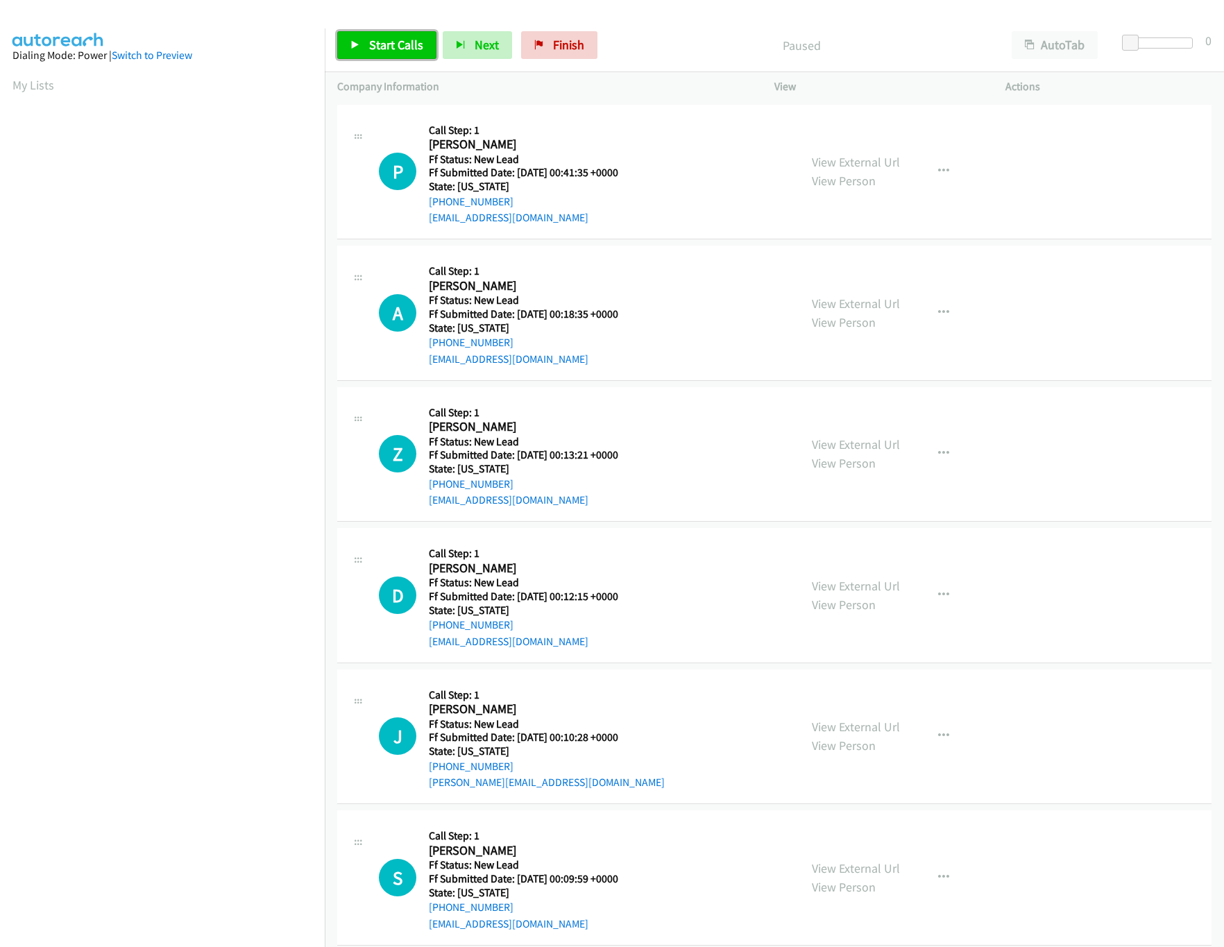
click at [408, 52] on span "Start Calls" at bounding box center [396, 45] width 54 height 16
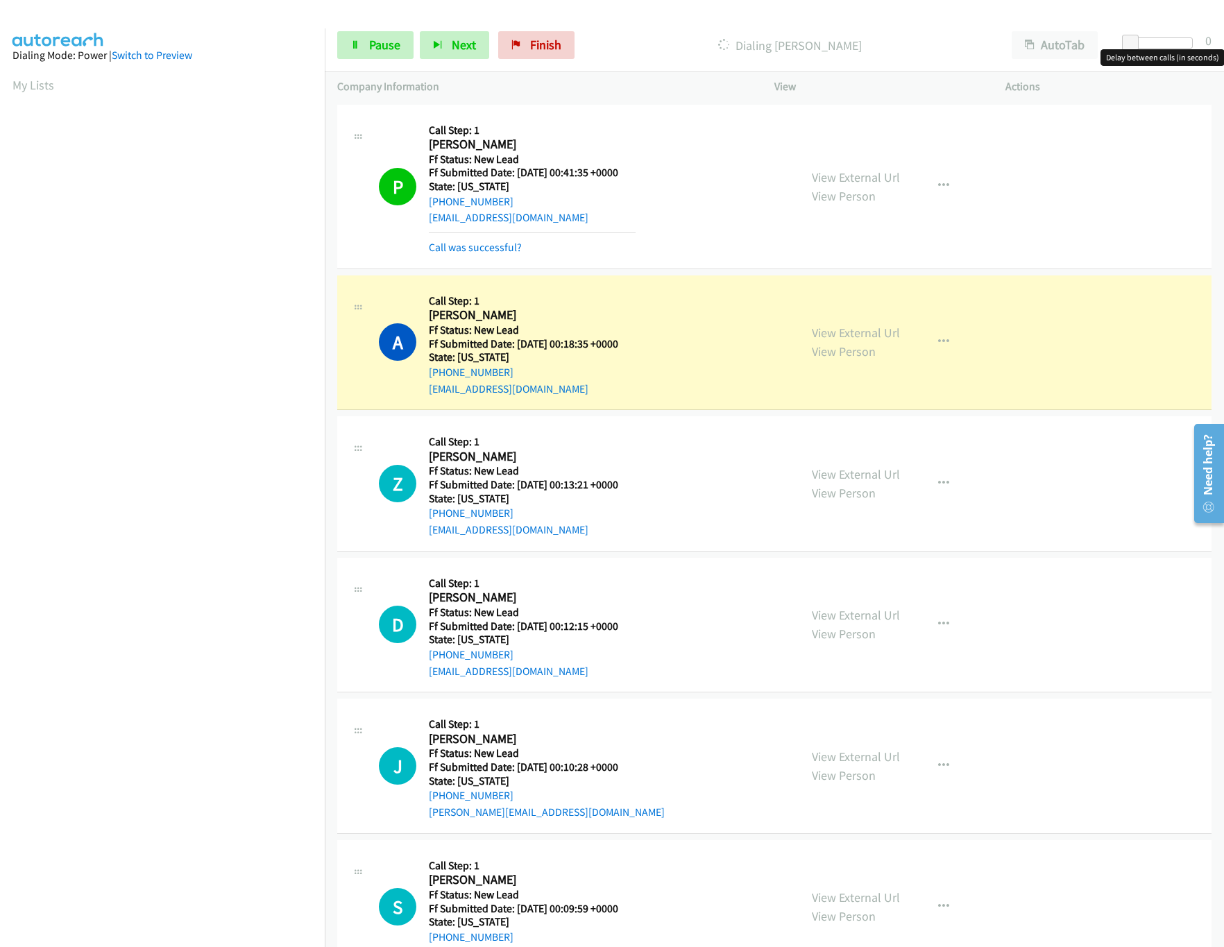
click at [1157, 40] on div at bounding box center [1161, 42] width 64 height 11
click at [392, 49] on span "Pause" at bounding box center [384, 45] width 31 height 16
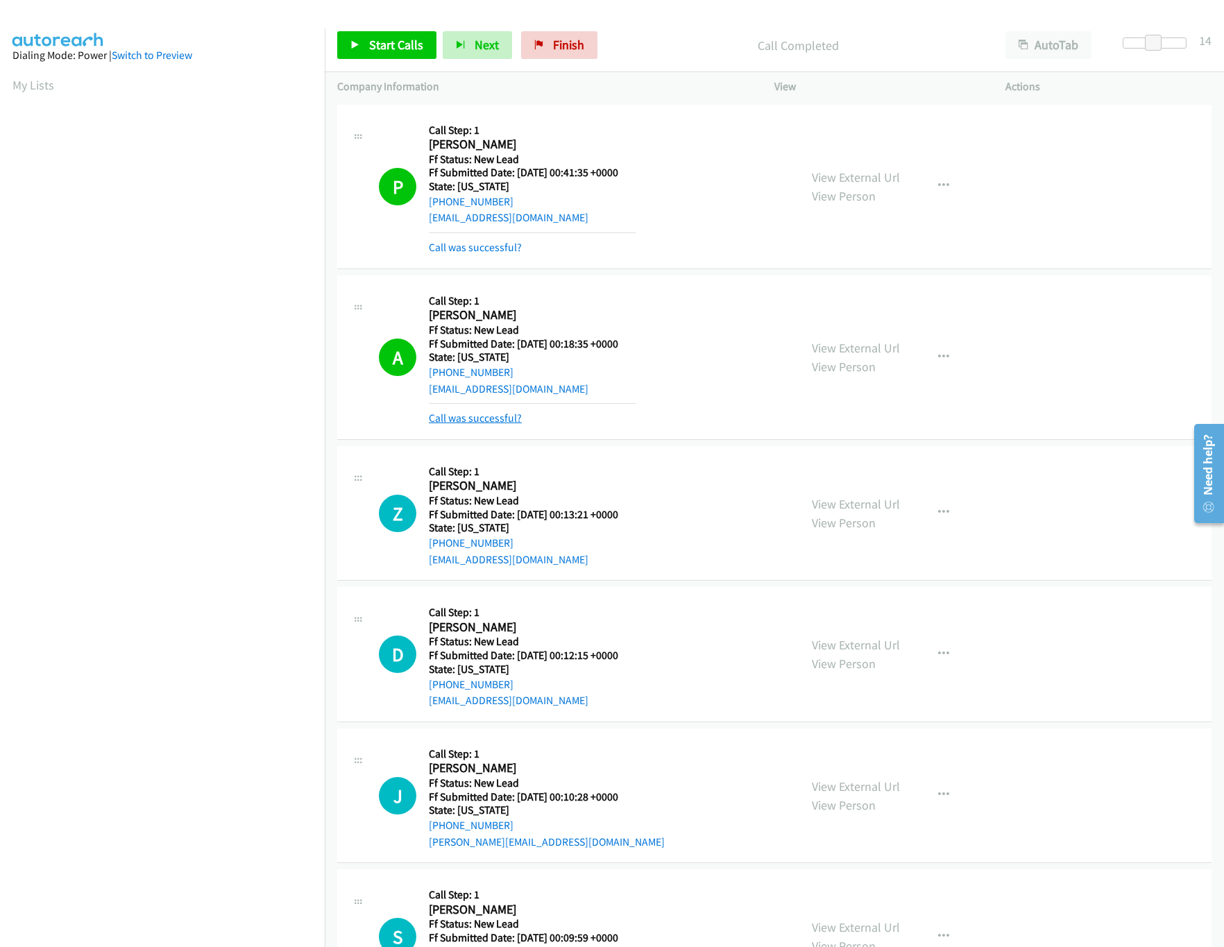
click at [496, 419] on link "Call was successful?" at bounding box center [475, 418] width 93 height 13
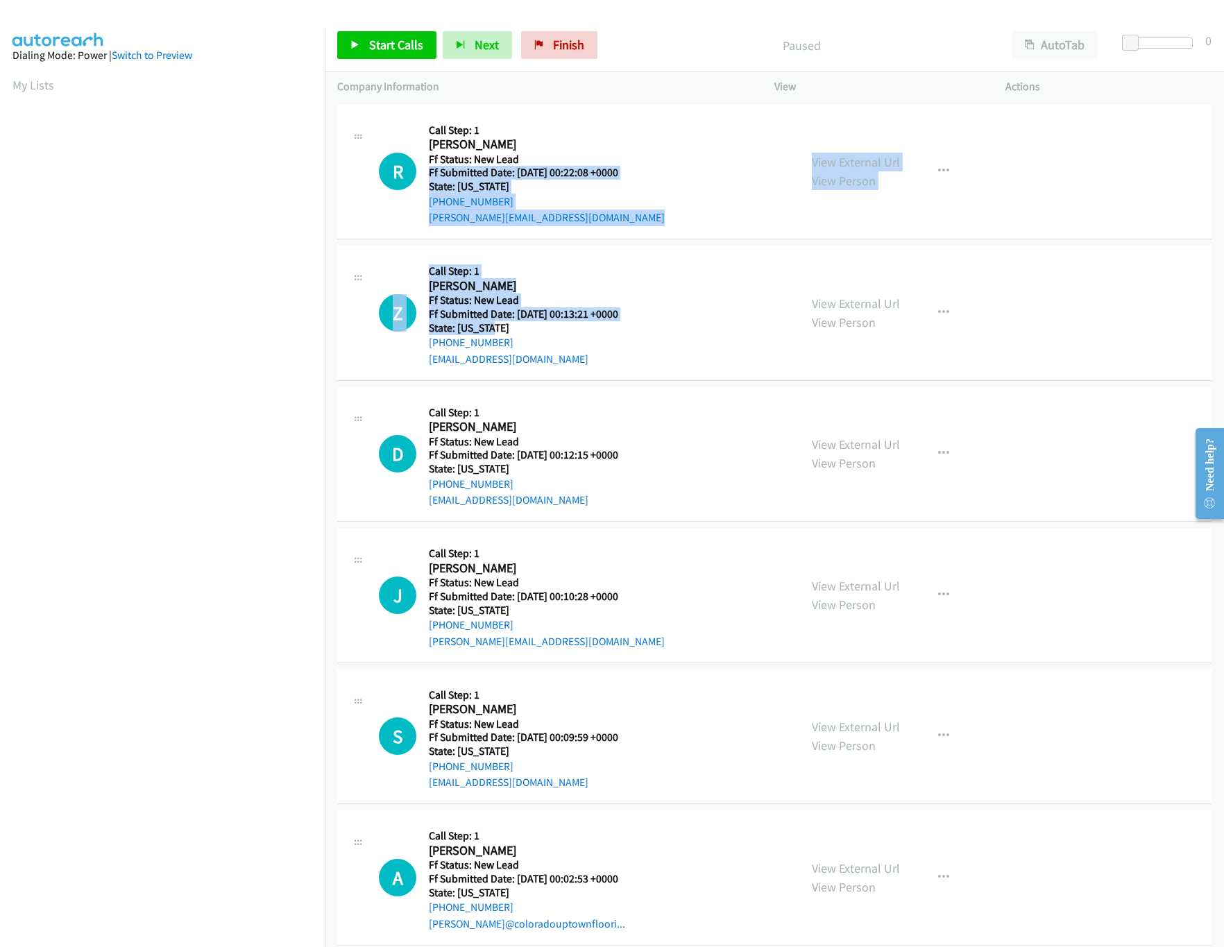
drag, startPoint x: 670, startPoint y: 334, endPoint x: 685, endPoint y: 159, distance: 175.5
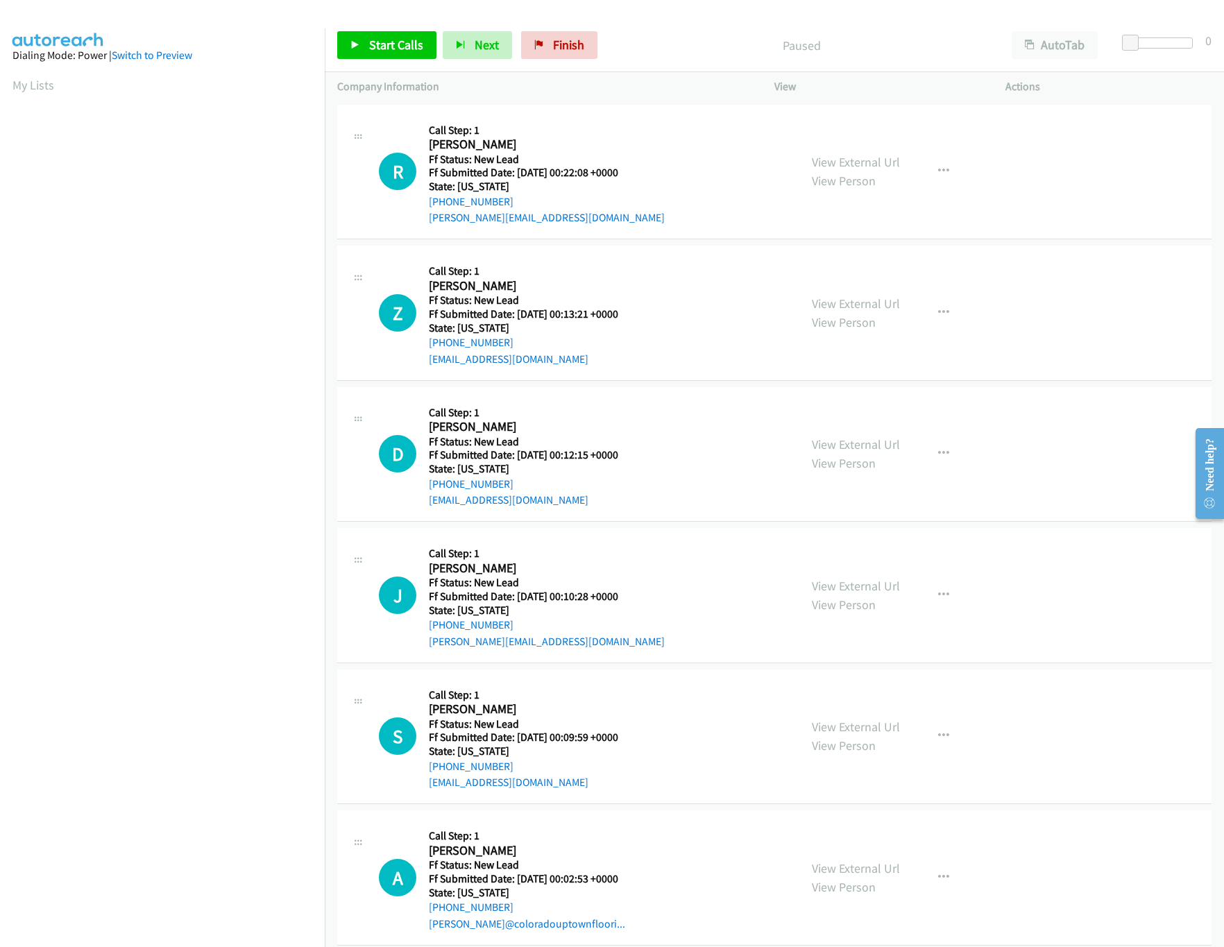
drag, startPoint x: 724, startPoint y: 363, endPoint x: 741, endPoint y: 181, distance: 182.6
click at [736, 286] on div "Z Callback Scheduled Call Step: 1 [PERSON_NAME] America/New_York Ff Status: New…" at bounding box center [583, 313] width 408 height 110
click at [741, 167] on div "R Callback Scheduled Call Step: 1 [PERSON_NAME] America/New_York Ff Status: New…" at bounding box center [583, 172] width 408 height 110
drag, startPoint x: 741, startPoint y: 167, endPoint x: 729, endPoint y: 294, distance: 128.2
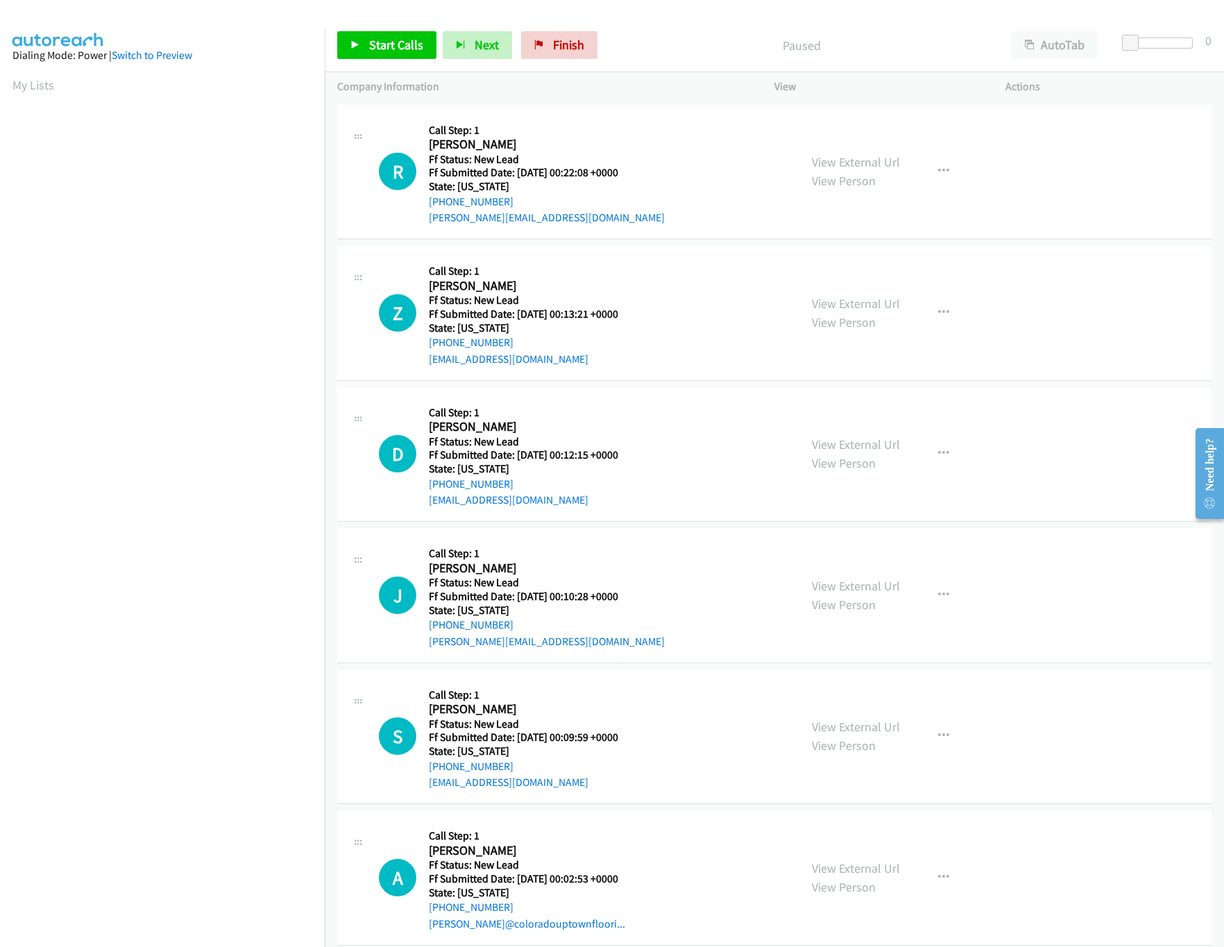
drag, startPoint x: 721, startPoint y: 356, endPoint x: 725, endPoint y: 254, distance: 102.1
click at [722, 356] on div "Z Callback Scheduled Call Step: 1 Zulma Weste America/New_York Ff Status: New L…" at bounding box center [583, 313] width 408 height 110
click at [849, 156] on link "View External Url" at bounding box center [856, 162] width 88 height 16
click at [388, 44] on span "Start Calls" at bounding box center [396, 45] width 54 height 16
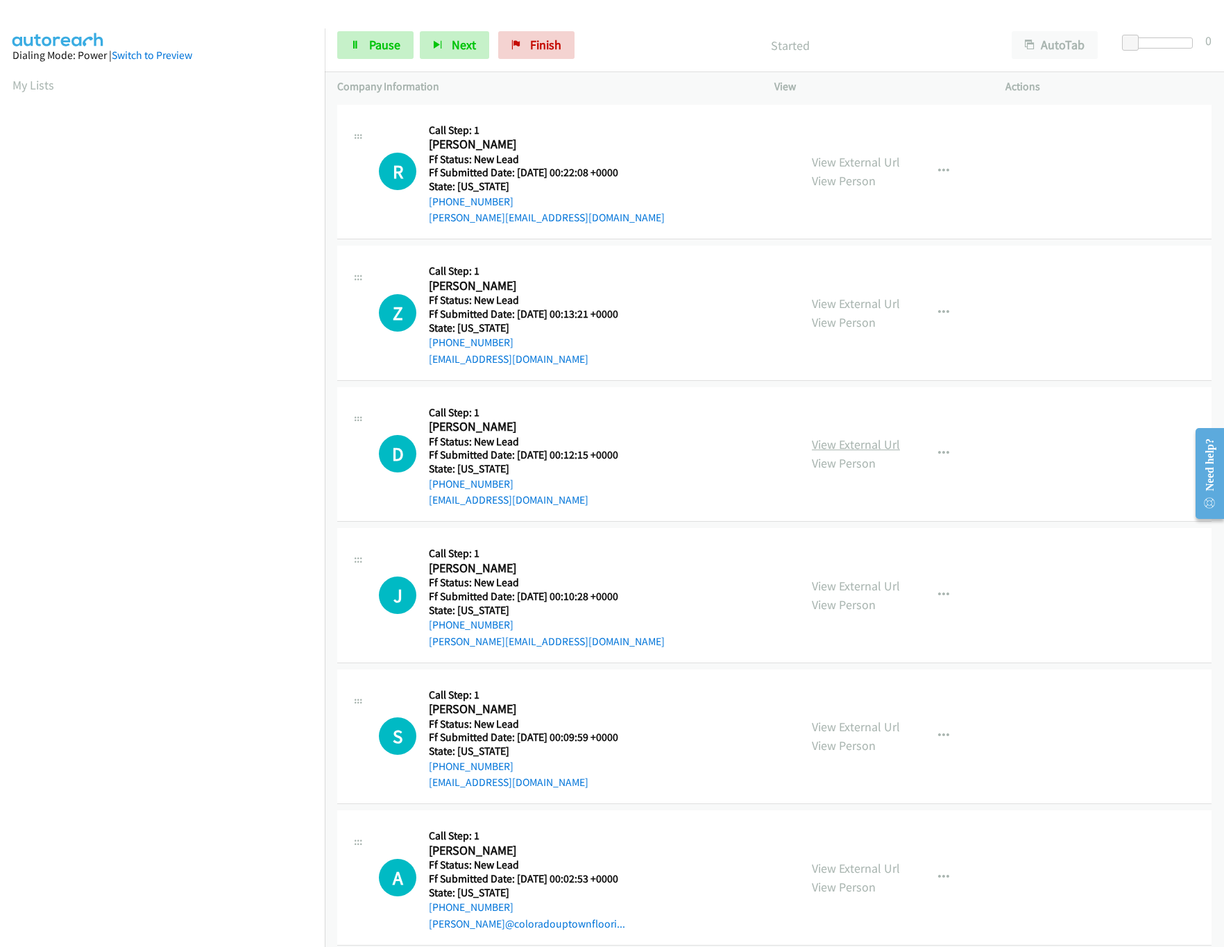
click at [842, 446] on link "View External Url" at bounding box center [856, 444] width 88 height 16
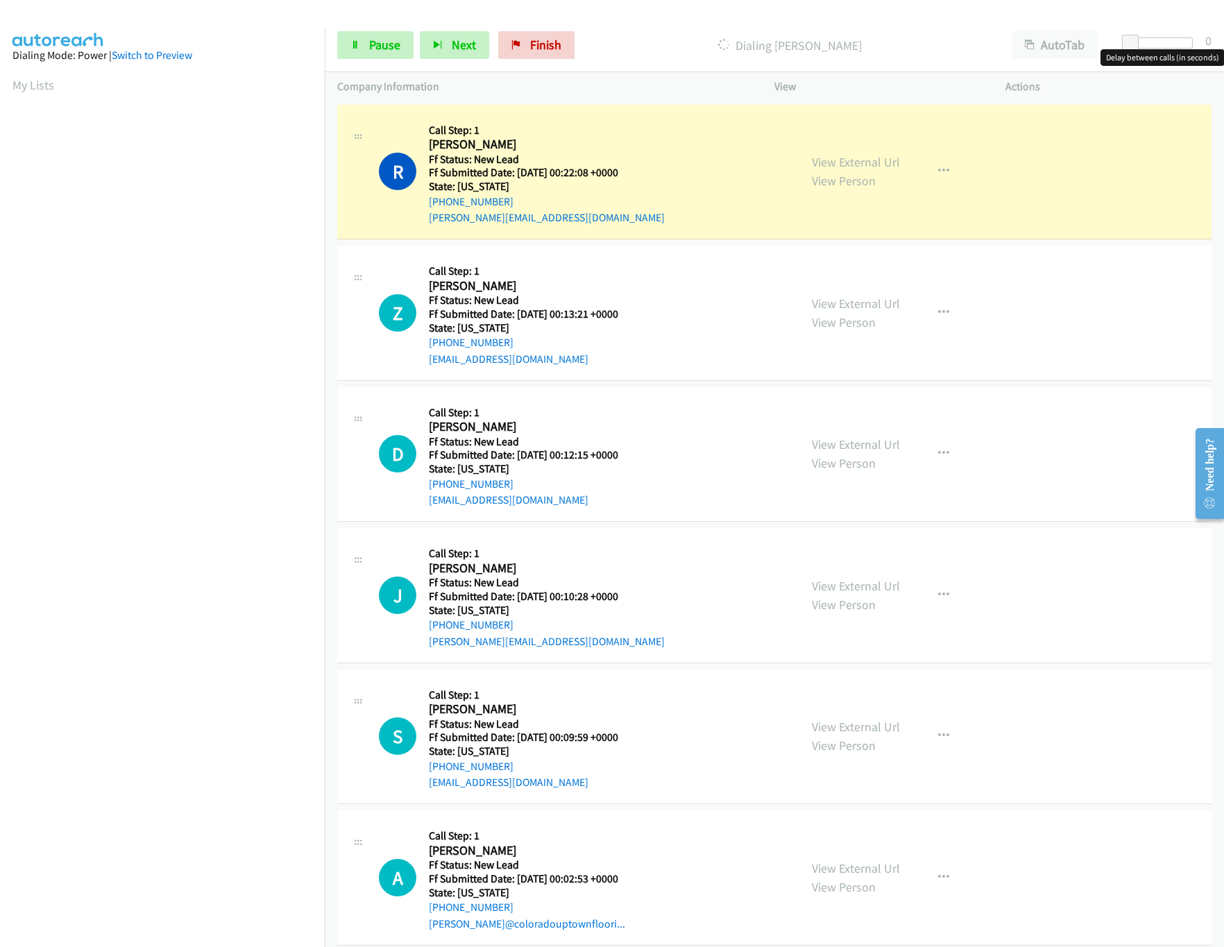
click at [1144, 46] on div at bounding box center [1161, 42] width 64 height 11
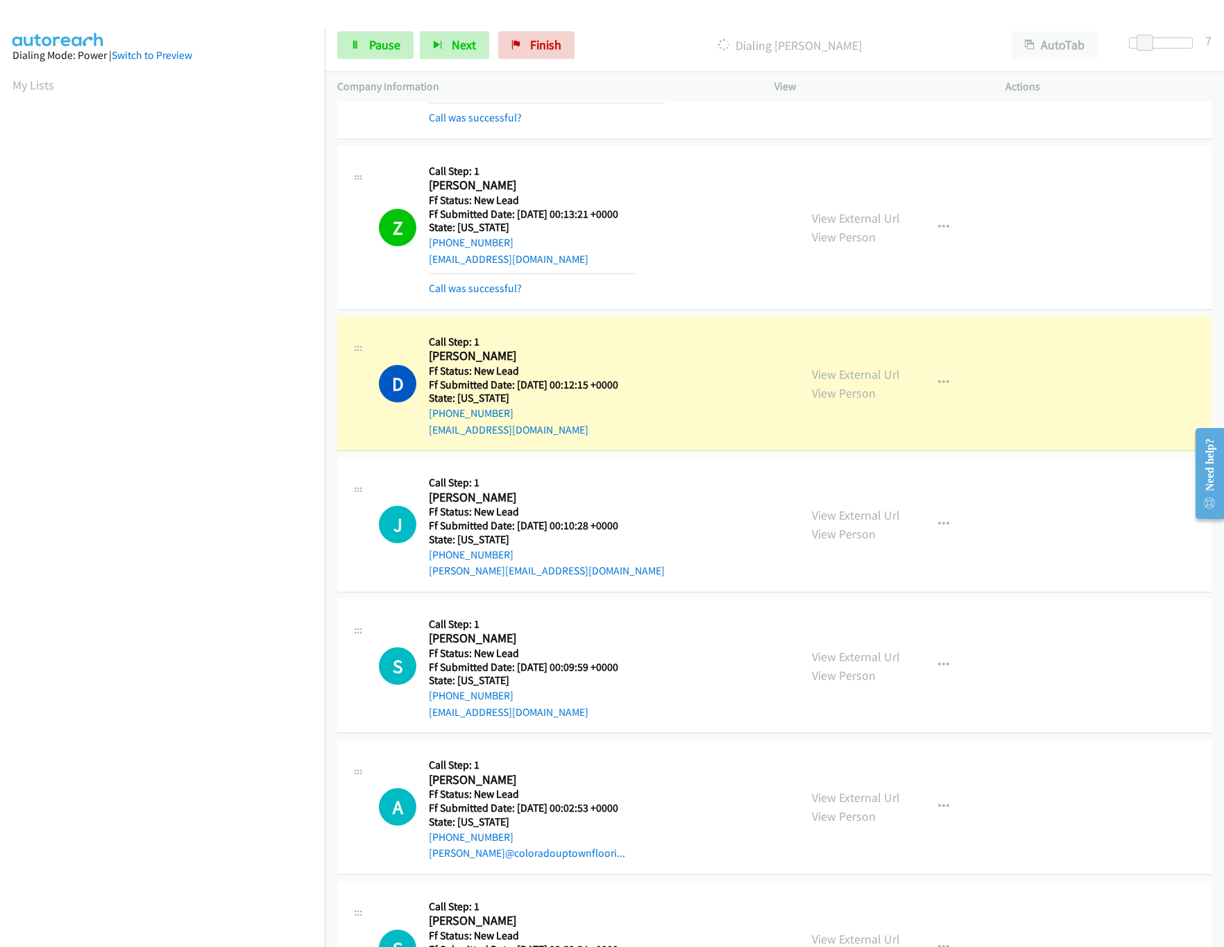
scroll to position [278, 0]
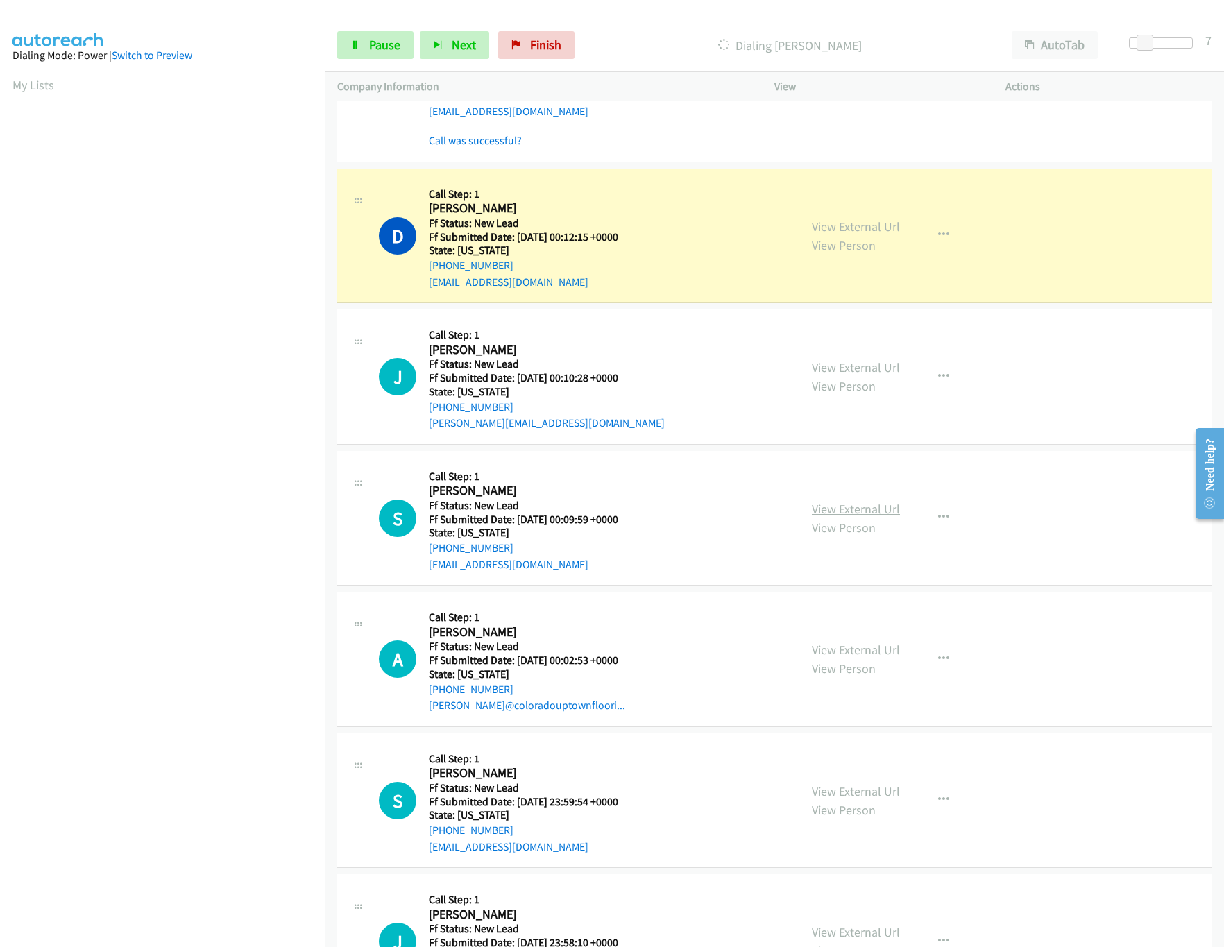
click at [840, 502] on link "View External Url" at bounding box center [856, 509] width 88 height 16
click at [865, 367] on link "View External Url" at bounding box center [856, 367] width 88 height 16
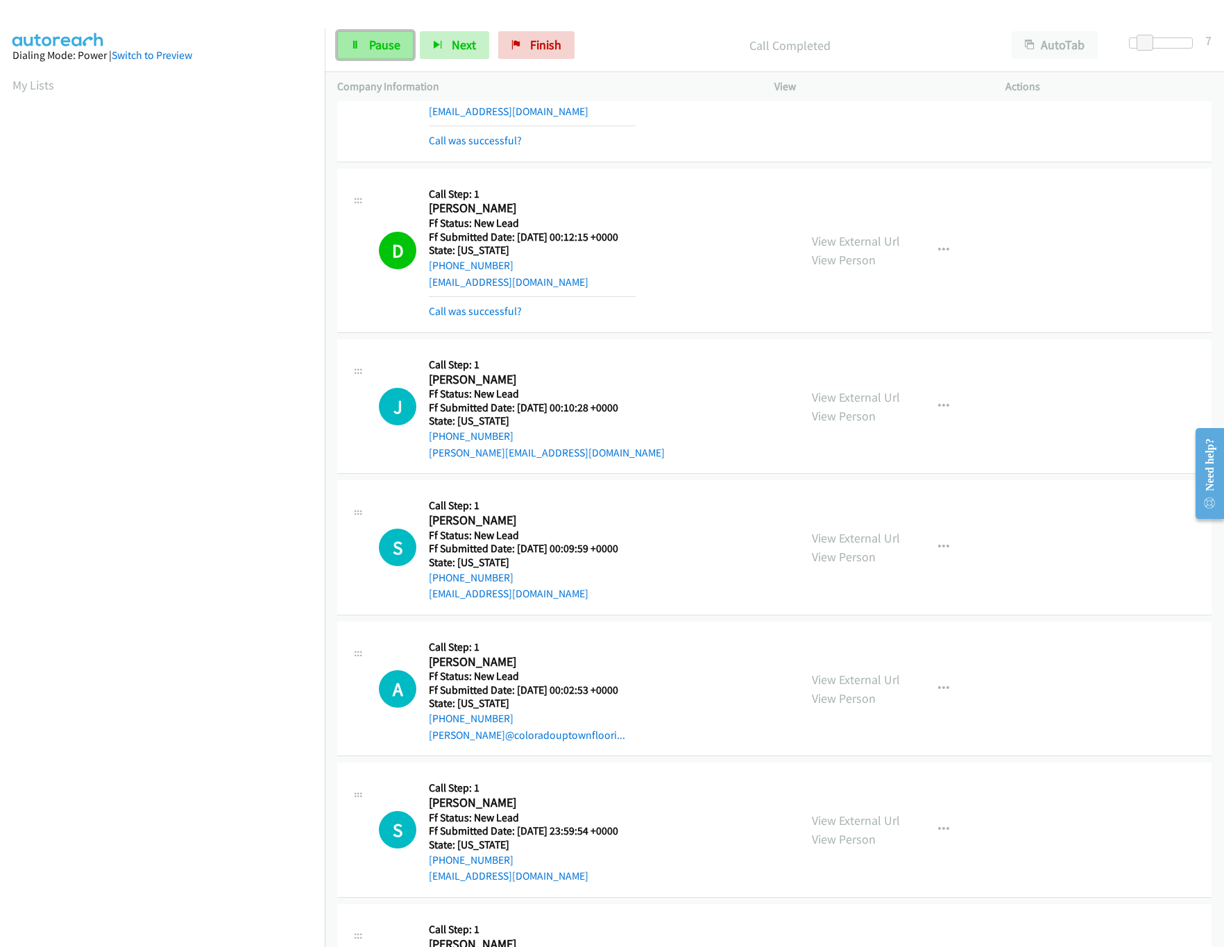
click at [367, 55] on link "Pause" at bounding box center [375, 45] width 76 height 28
click at [491, 314] on link "Call was successful?" at bounding box center [475, 311] width 93 height 13
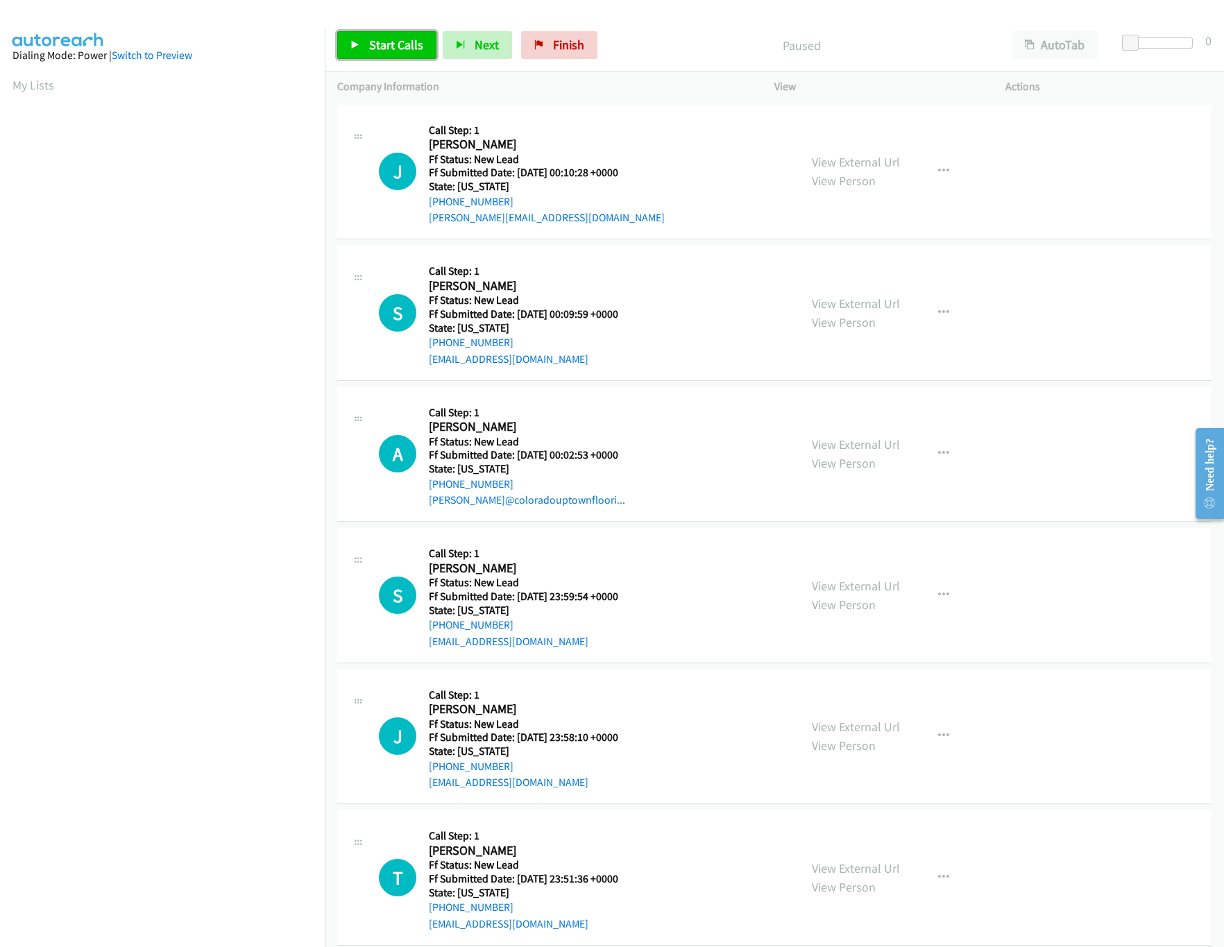
click at [377, 40] on span "Start Calls" at bounding box center [396, 45] width 54 height 16
drag, startPoint x: 1130, startPoint y: 40, endPoint x: 1148, endPoint y: 44, distance: 17.8
click at [1148, 44] on span at bounding box center [1149, 43] width 17 height 17
click at [823, 450] on link "View External Url" at bounding box center [856, 444] width 88 height 16
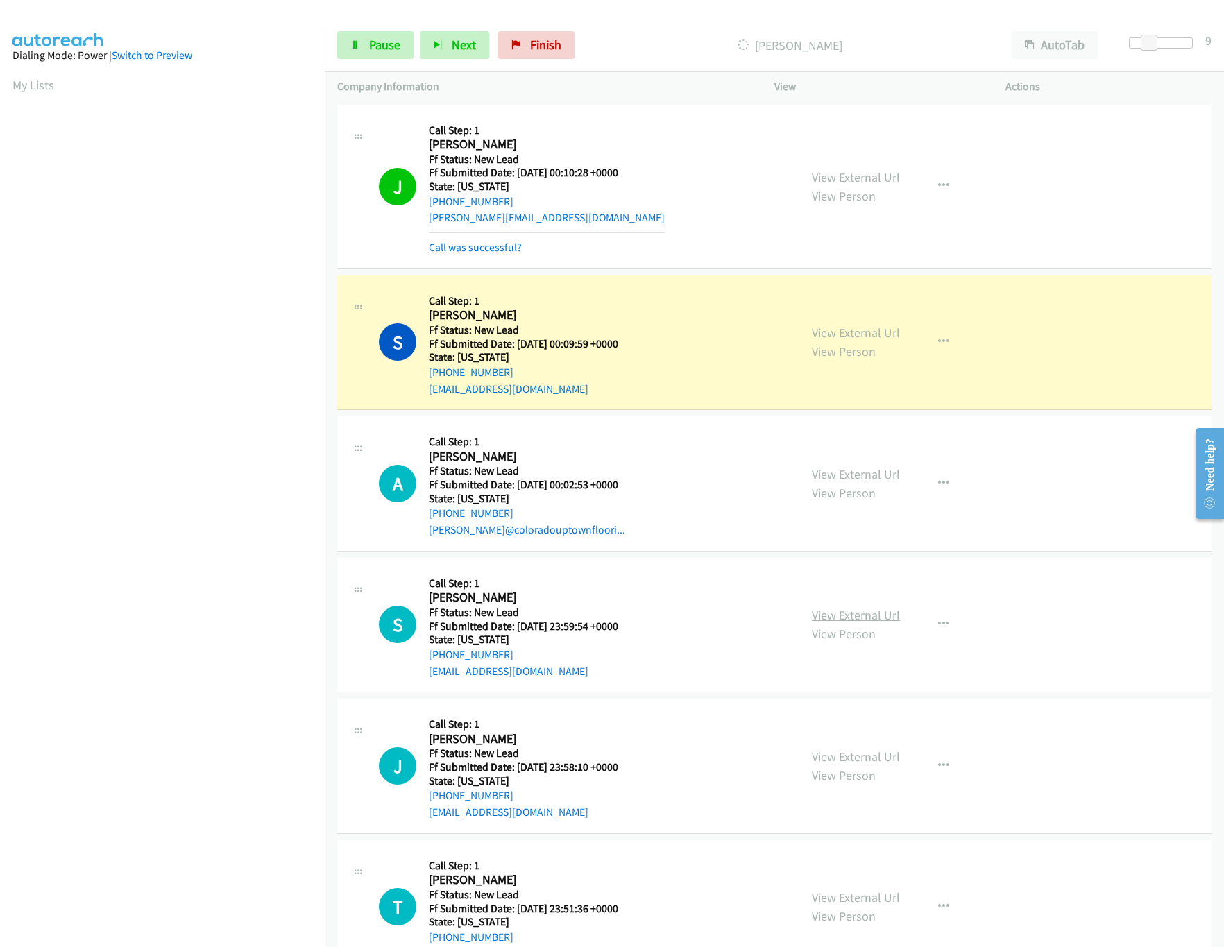
click at [829, 620] on link "View External Url" at bounding box center [856, 615] width 88 height 16
click at [816, 754] on link "View External Url" at bounding box center [856, 757] width 88 height 16
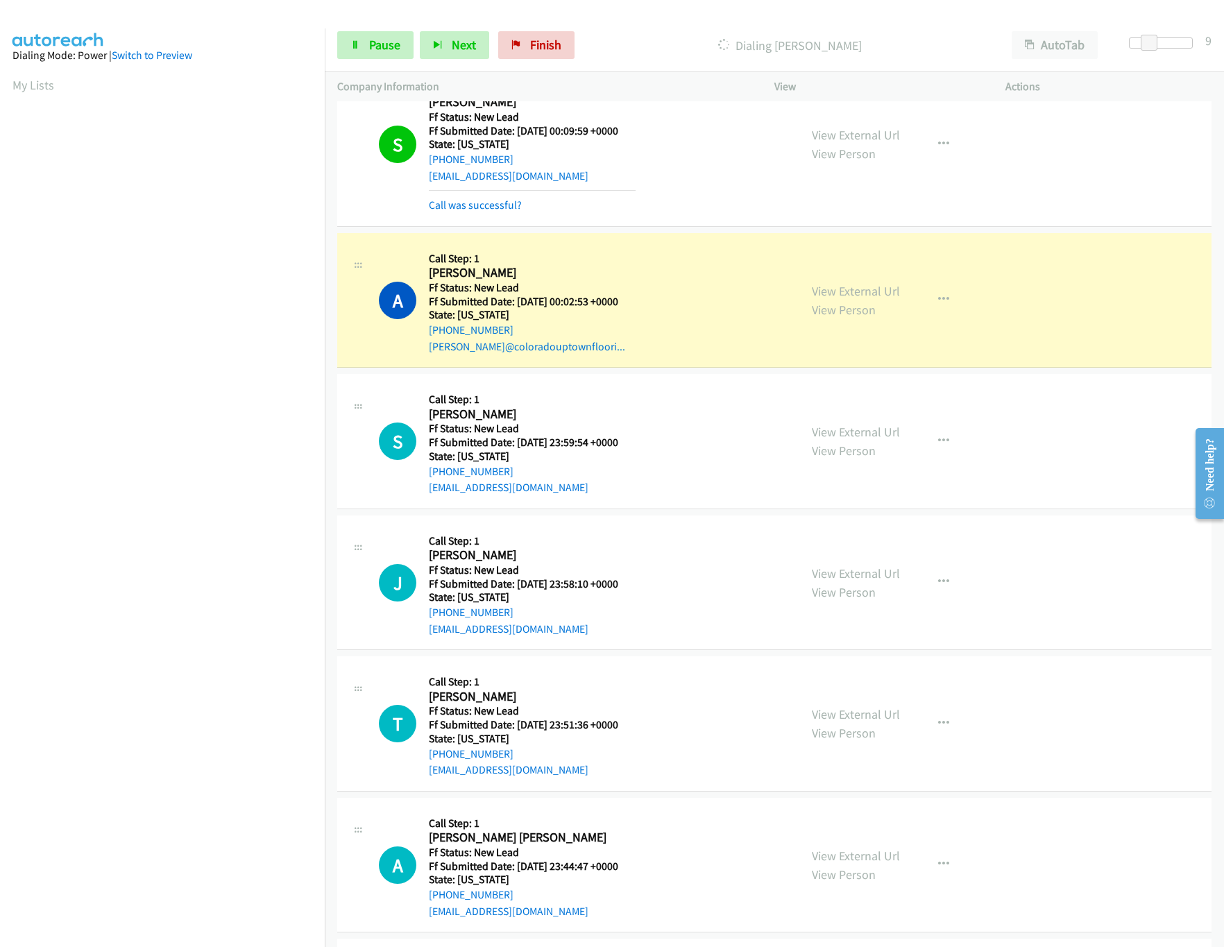
scroll to position [416, 0]
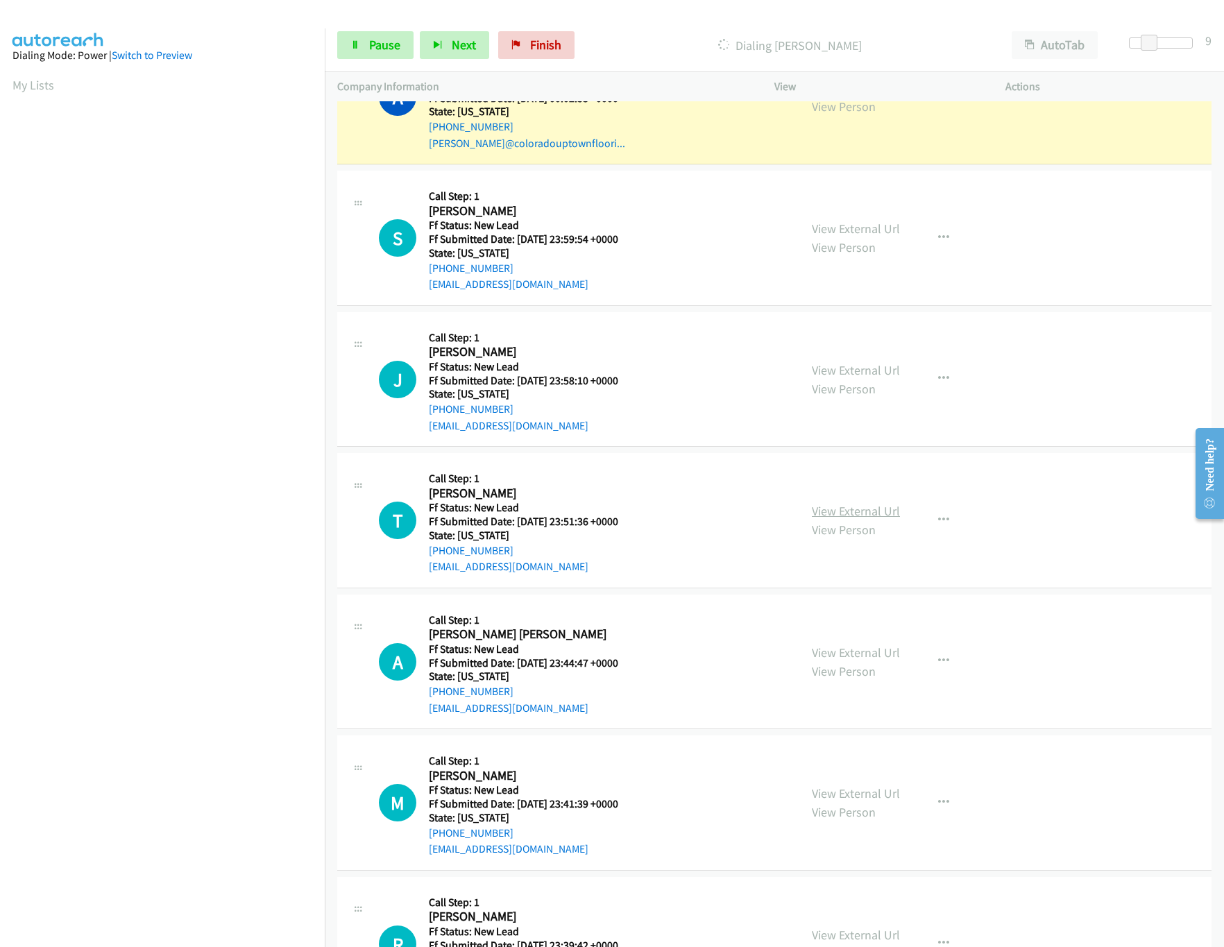
click at [854, 509] on link "View External Url" at bounding box center [856, 511] width 88 height 16
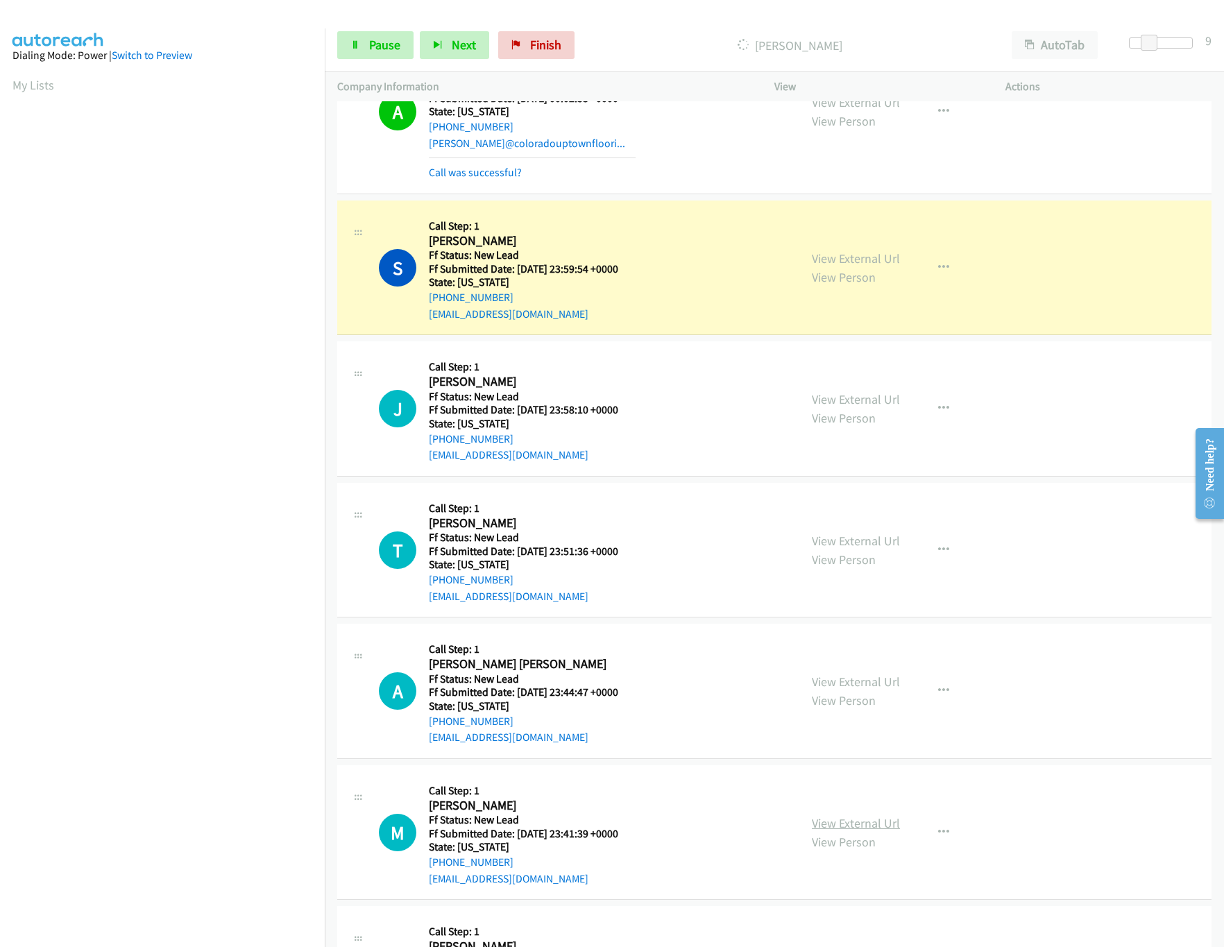
click at [849, 821] on link "View External Url" at bounding box center [856, 823] width 88 height 16
click at [864, 681] on link "View External Url" at bounding box center [856, 682] width 88 height 16
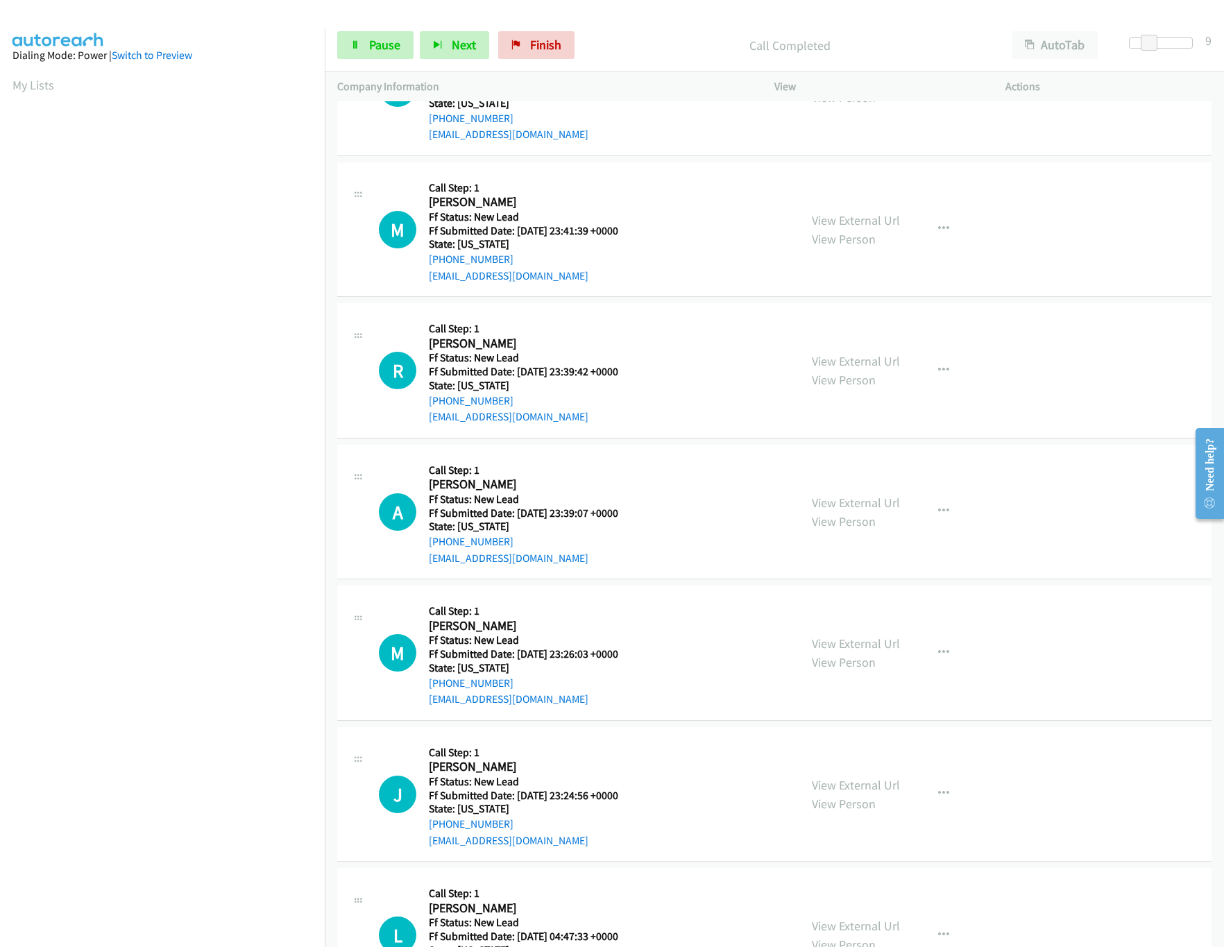
scroll to position [1110, 0]
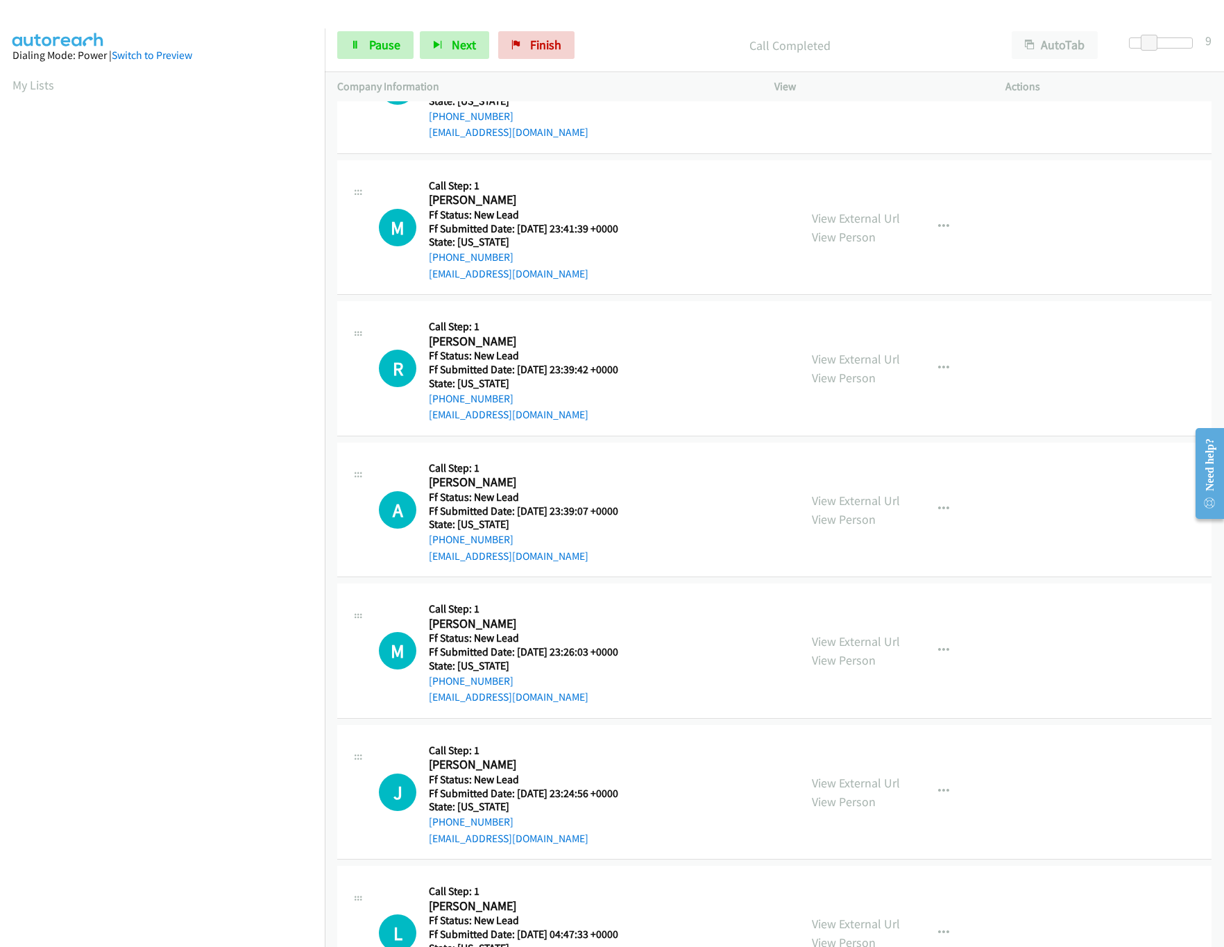
drag, startPoint x: 856, startPoint y: 647, endPoint x: 856, endPoint y: 611, distance: 36.8
click at [856, 647] on link "View External Url" at bounding box center [856, 642] width 88 height 16
click at [868, 509] on link "View External Url" at bounding box center [856, 501] width 88 height 16
click at [869, 348] on div "View External Url View Person View External Url Email Schedule/Manage Callback …" at bounding box center [921, 369] width 244 height 110
click at [869, 367] on link "View External Url" at bounding box center [856, 359] width 88 height 16
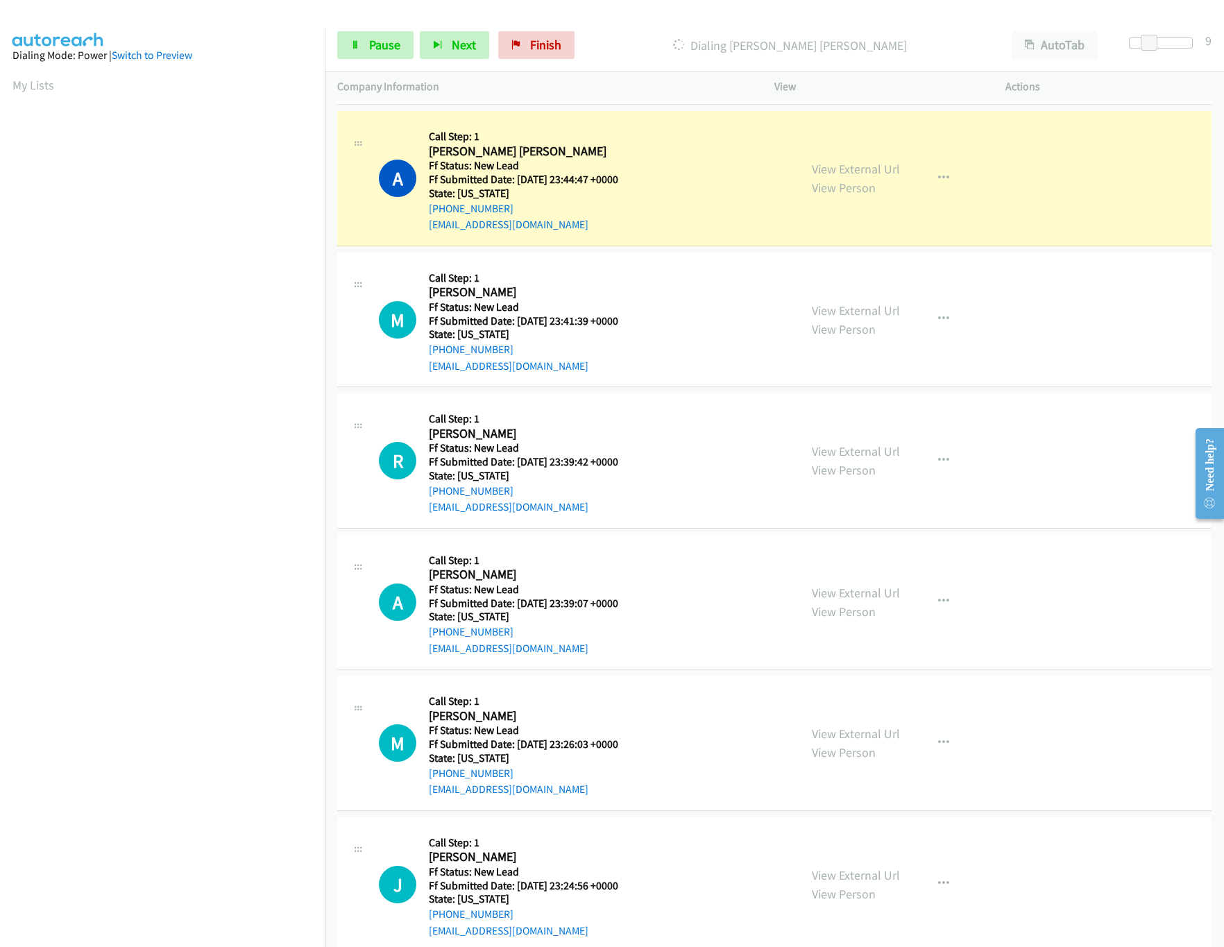
scroll to position [971, 0]
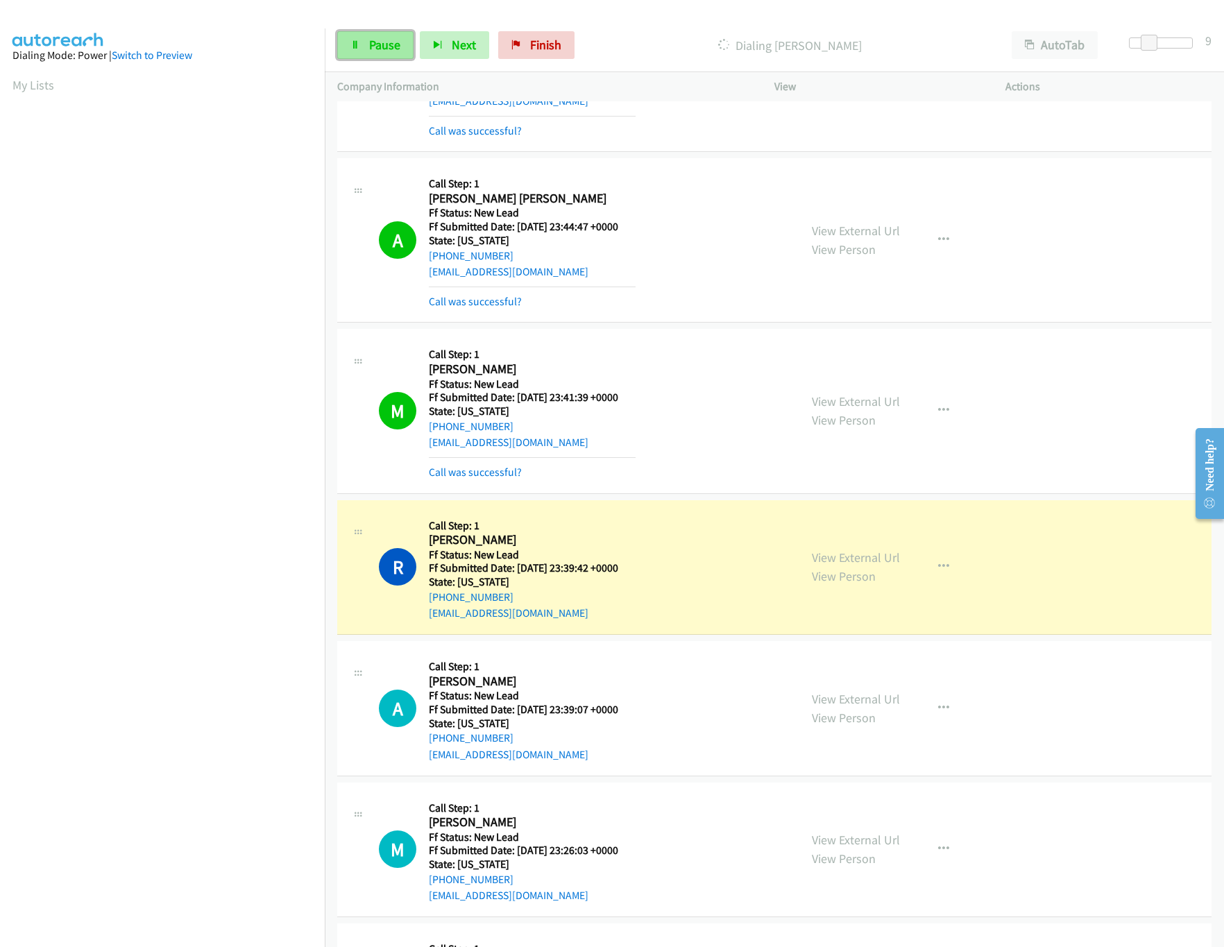
click at [400, 38] on link "Pause" at bounding box center [375, 45] width 76 height 28
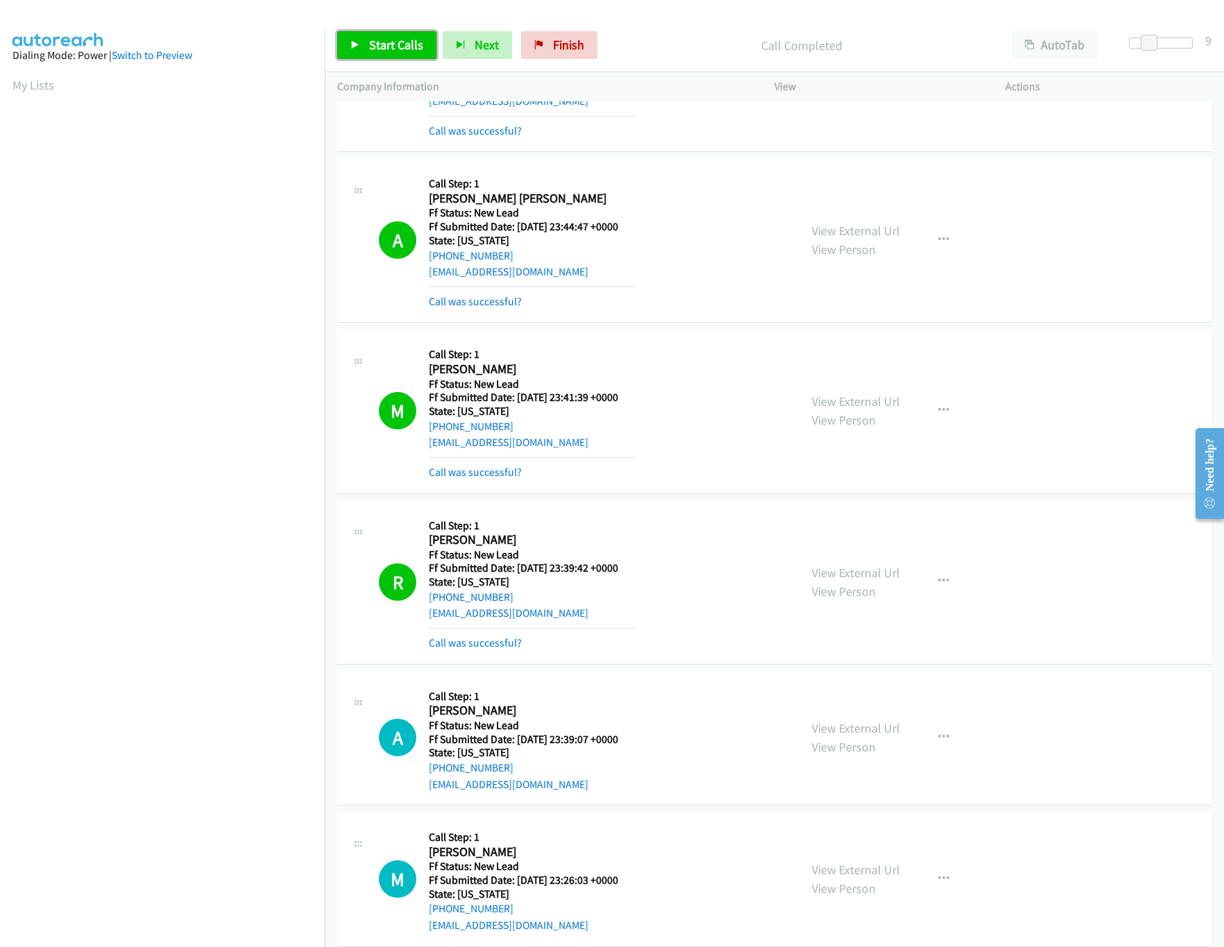
click at [386, 49] on span "Start Calls" at bounding box center [396, 45] width 54 height 16
click at [386, 49] on span "Pause" at bounding box center [384, 45] width 31 height 16
click at [500, 647] on link "Call was successful?" at bounding box center [475, 642] width 93 height 13
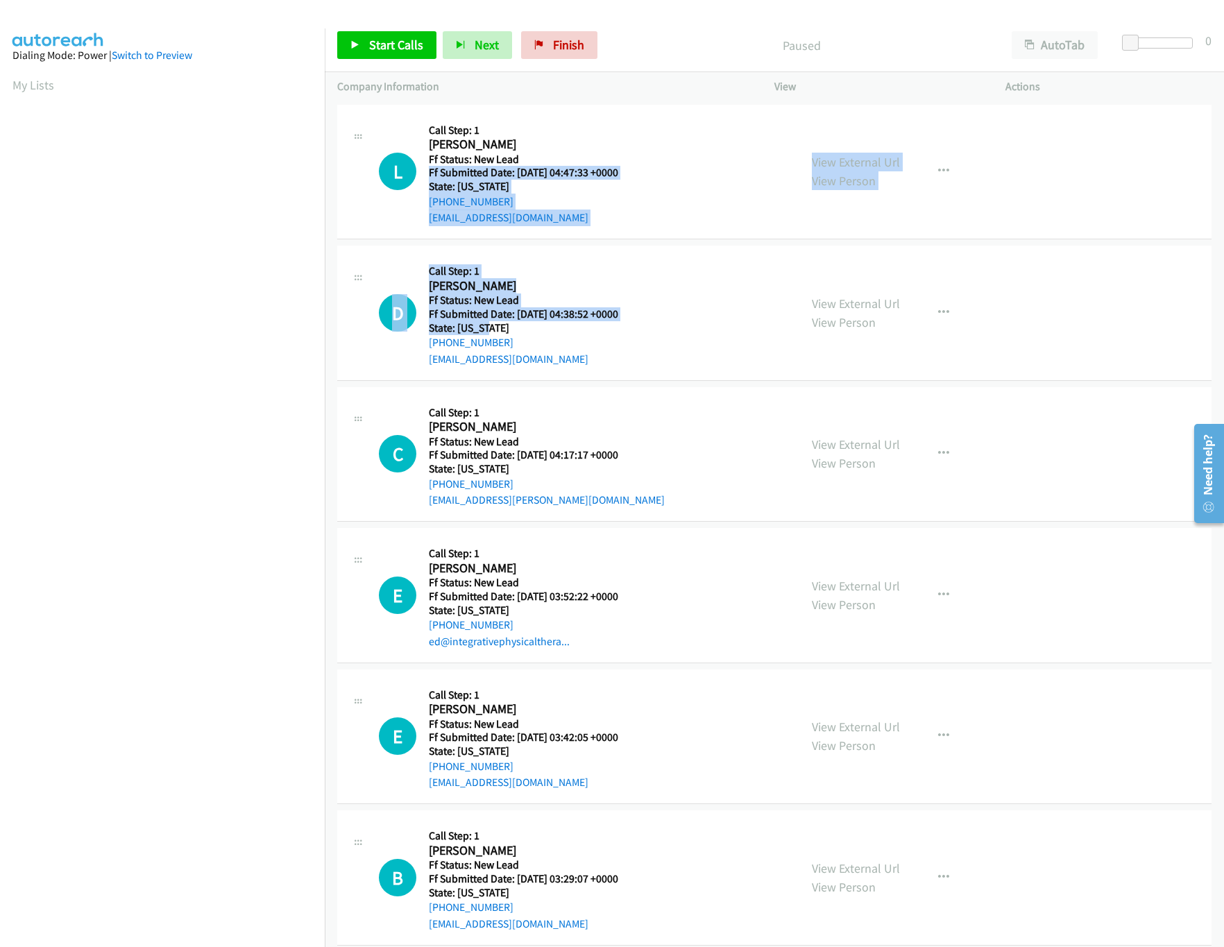
drag, startPoint x: 484, startPoint y: 321, endPoint x: 569, endPoint y: 140, distance: 199.6
click at [569, 142] on tbody "L Callback Scheduled Call Step: 1 Liz Lombardo America/Los_Angeles Ff Status: N…" at bounding box center [774, 948] width 899 height 1695
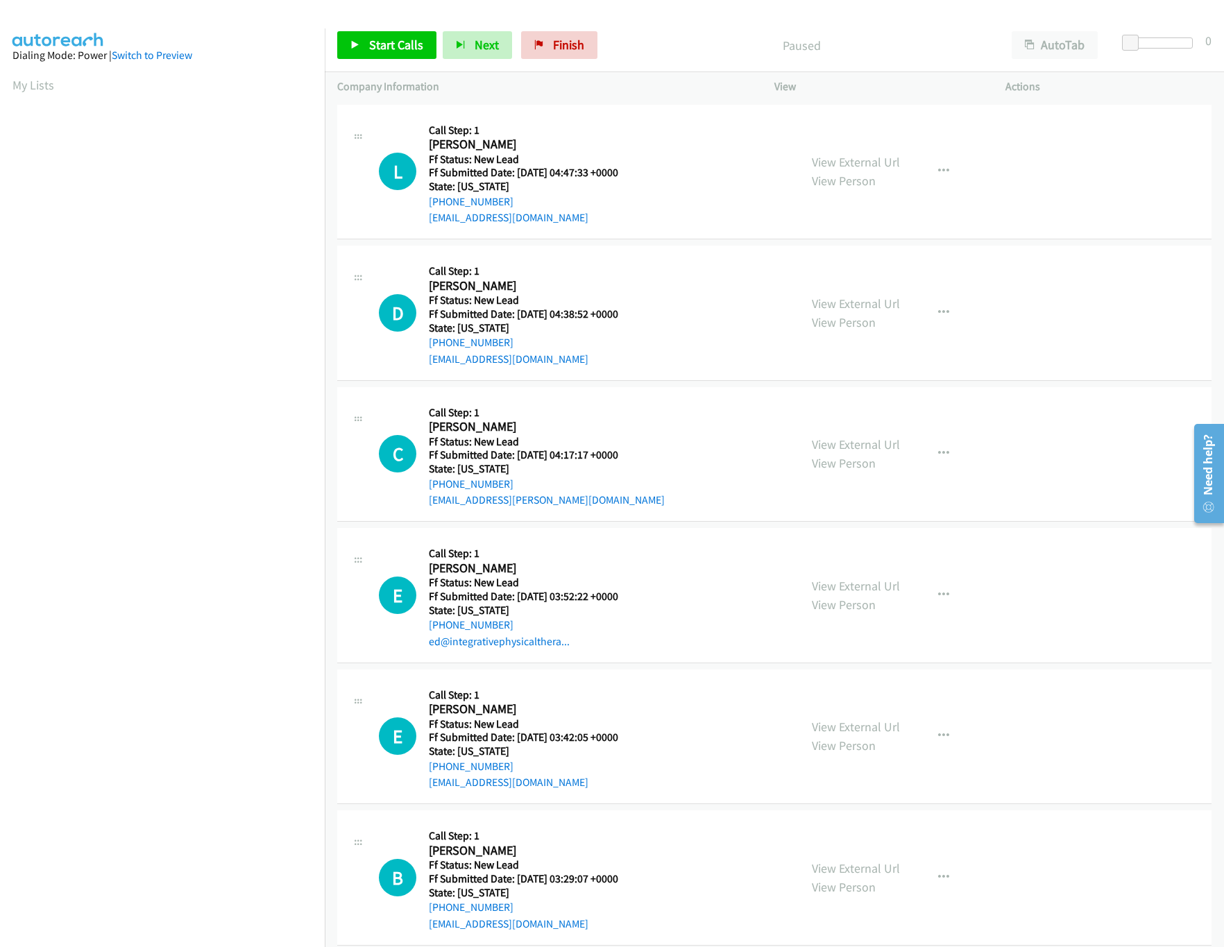
click at [681, 358] on div "D Callback Scheduled Call Step: 1 Darrionna Schaefer America/Los_Angeles Ff Sta…" at bounding box center [583, 313] width 408 height 110
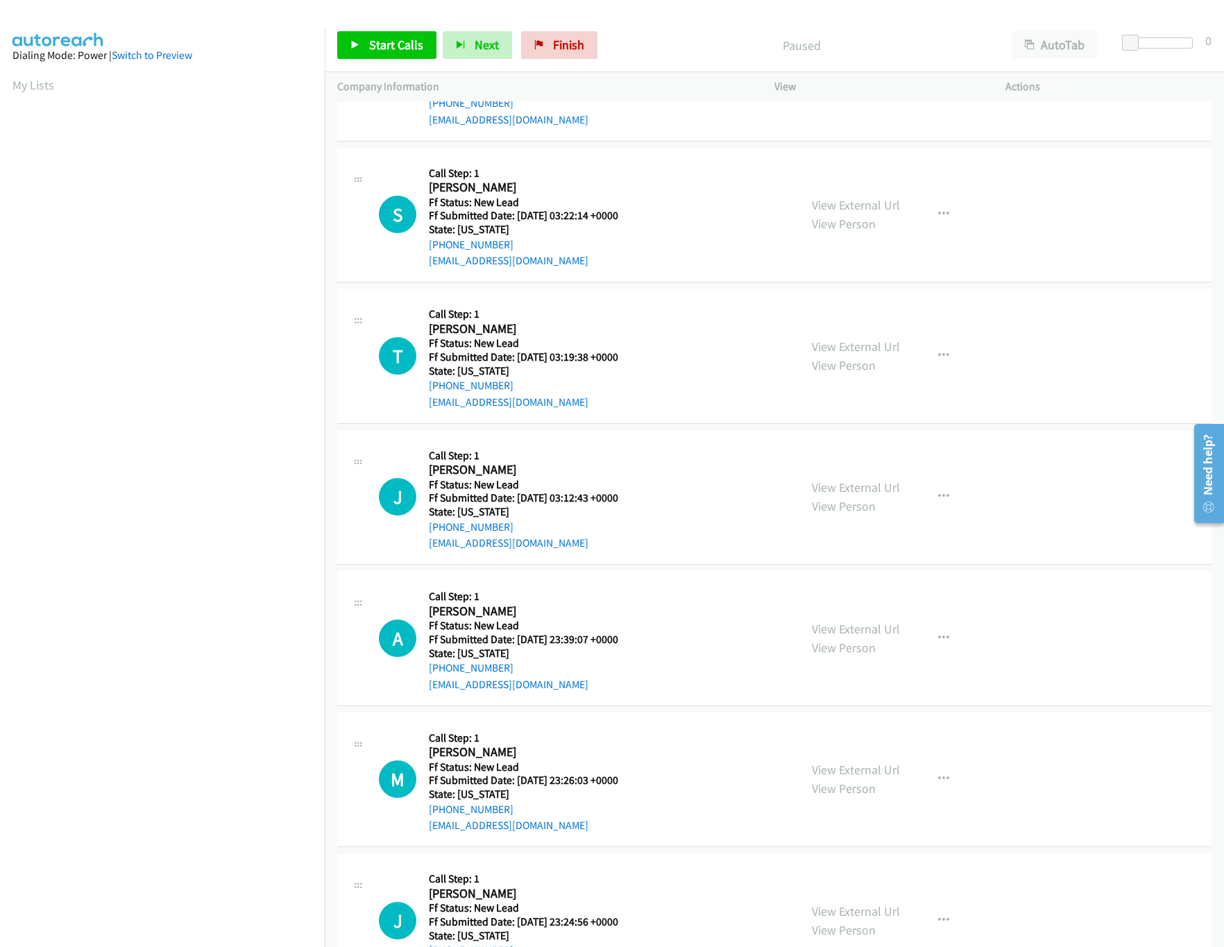
scroll to position [875, 0]
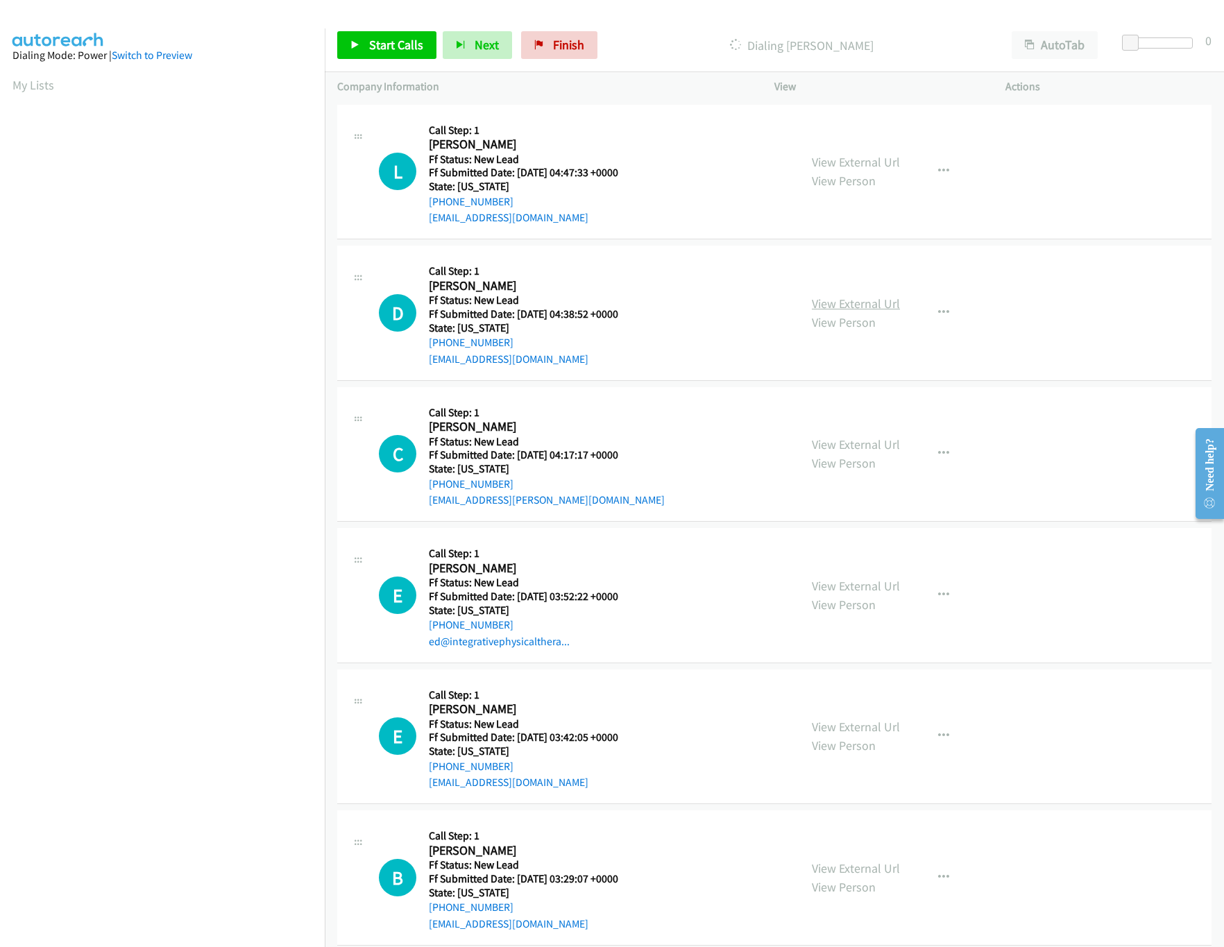
click at [881, 304] on link "View External Url" at bounding box center [856, 304] width 88 height 16
click at [873, 167] on link "View External Url" at bounding box center [856, 162] width 88 height 16
click at [852, 584] on link "View External Url" at bounding box center [856, 586] width 88 height 16
click at [865, 448] on link "View External Url" at bounding box center [856, 444] width 88 height 16
click at [391, 54] on link "Start Calls" at bounding box center [386, 45] width 99 height 28
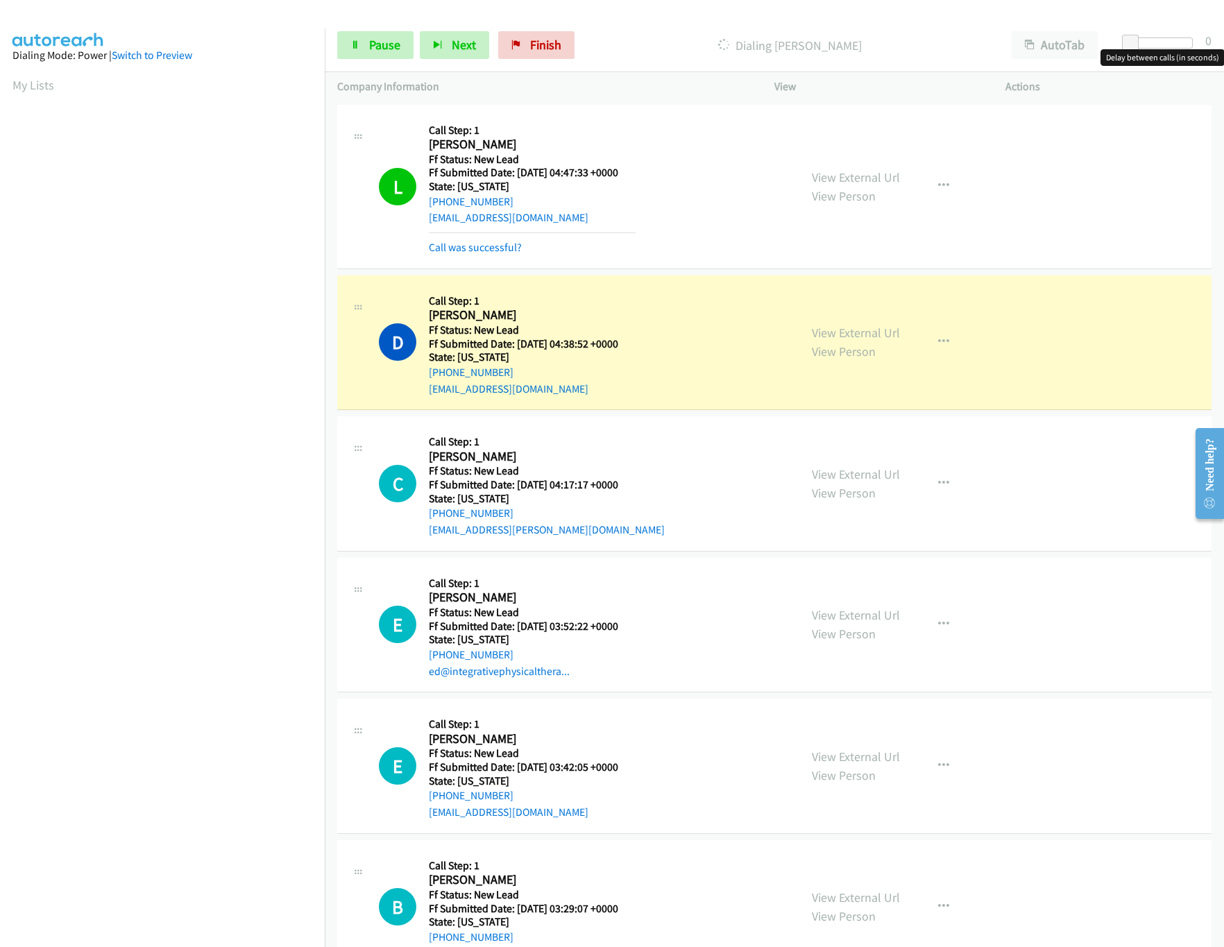
click at [1151, 42] on div at bounding box center [1161, 42] width 64 height 11
drag, startPoint x: 1151, startPoint y: 42, endPoint x: 1160, endPoint y: 44, distance: 9.3
click at [1160, 44] on span at bounding box center [1155, 43] width 17 height 17
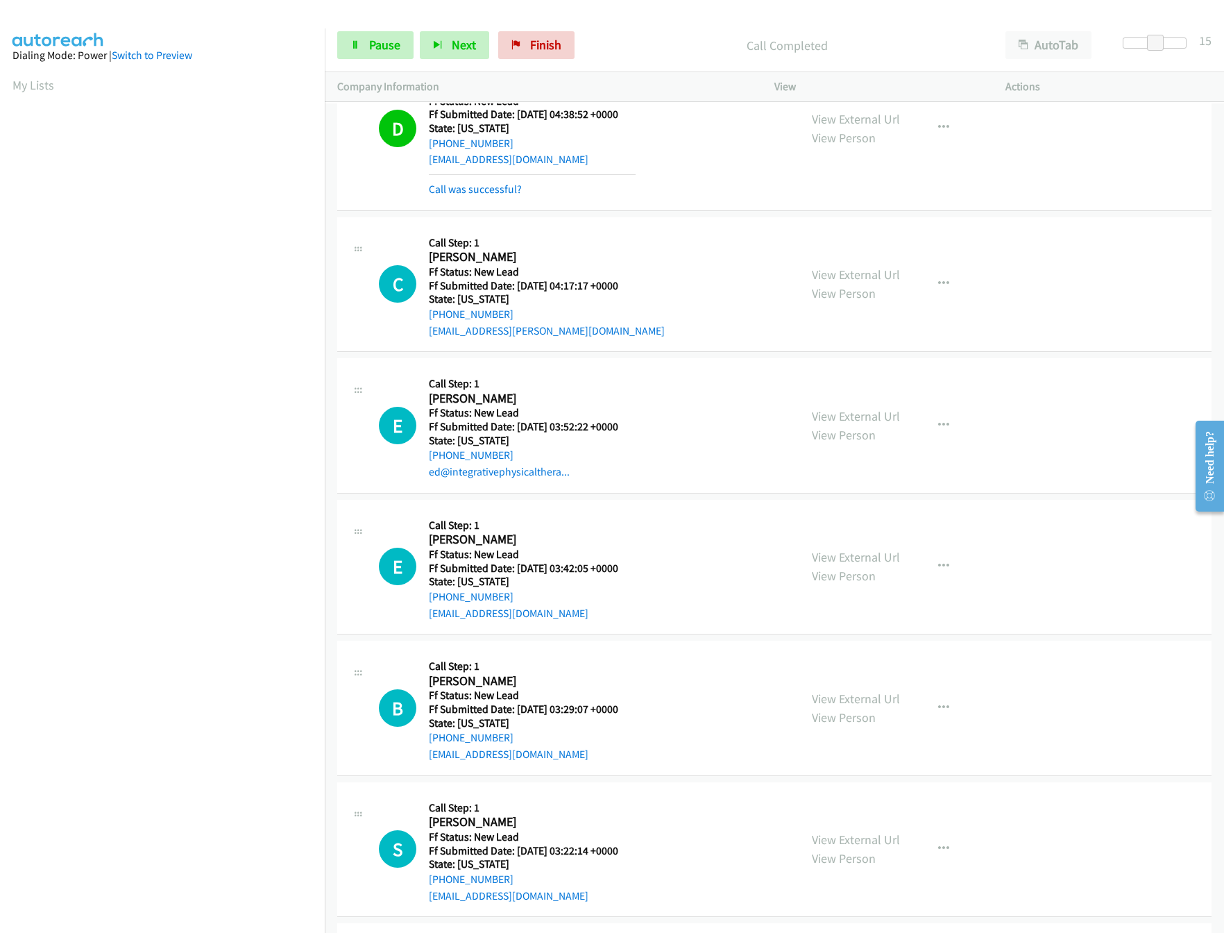
scroll to position [416, 0]
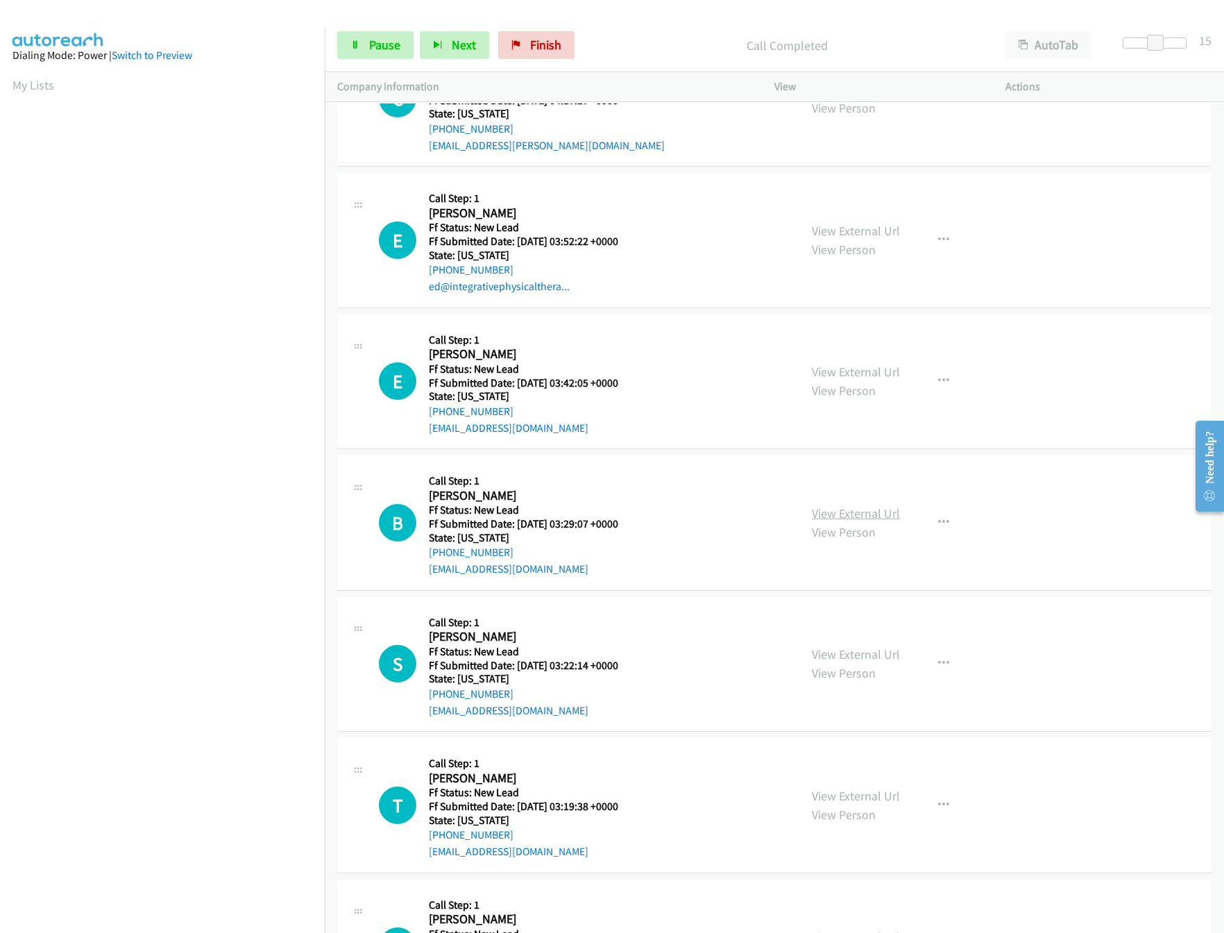
click at [869, 512] on link "View External Url" at bounding box center [856, 513] width 88 height 16
click at [836, 373] on link "View External Url" at bounding box center [856, 372] width 88 height 16
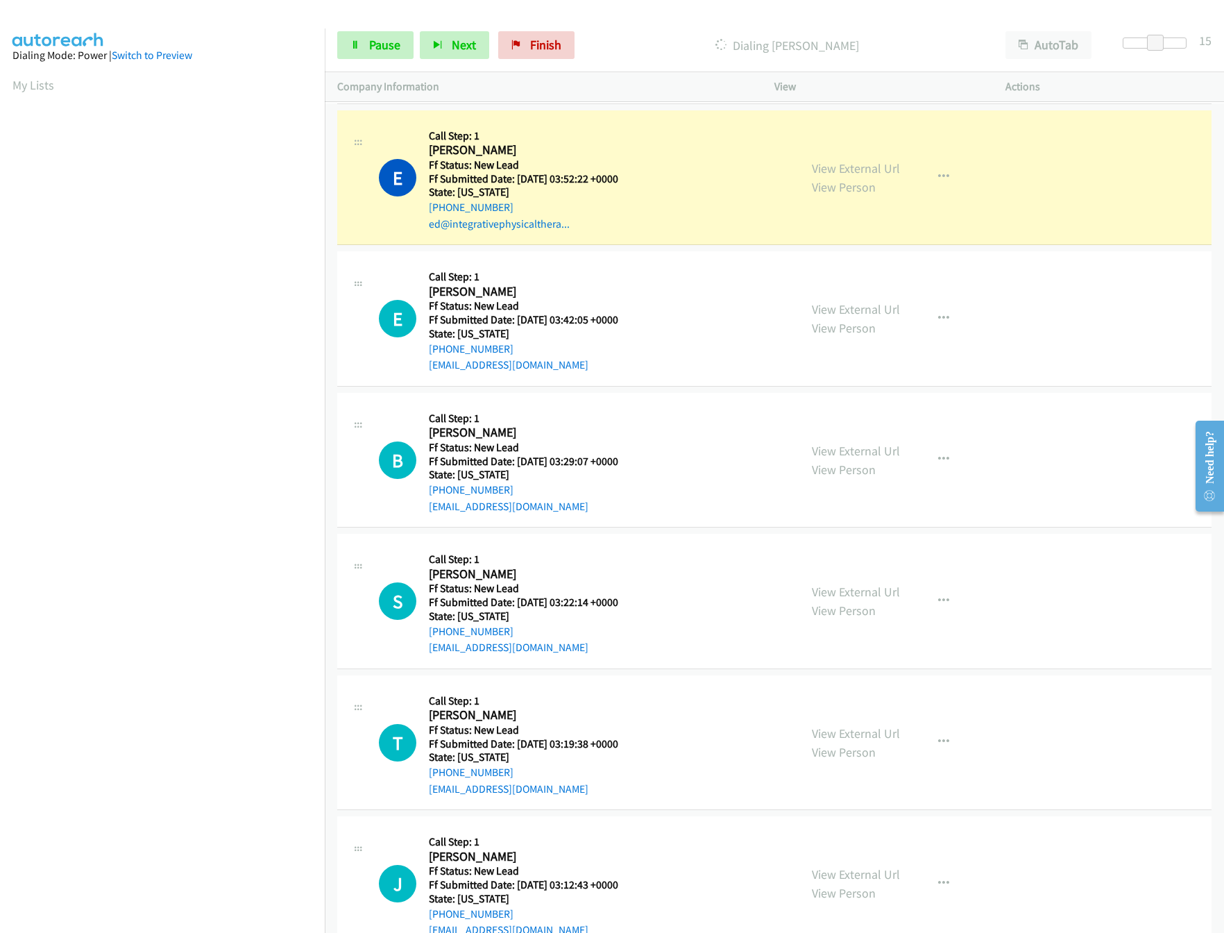
scroll to position [554, 0]
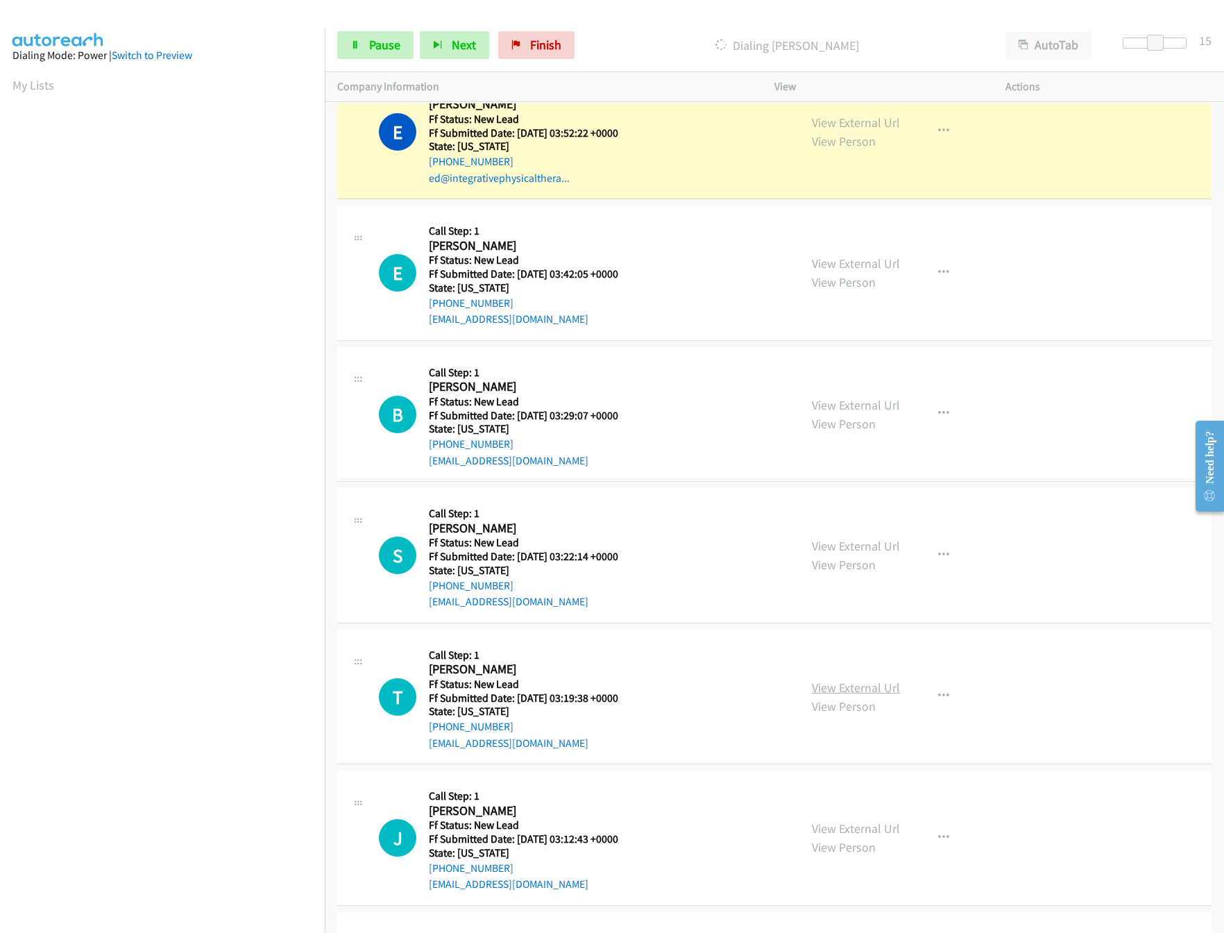
click at [836, 686] on link "View External Url" at bounding box center [856, 687] width 88 height 16
click at [867, 545] on link "View External Url" at bounding box center [856, 546] width 88 height 16
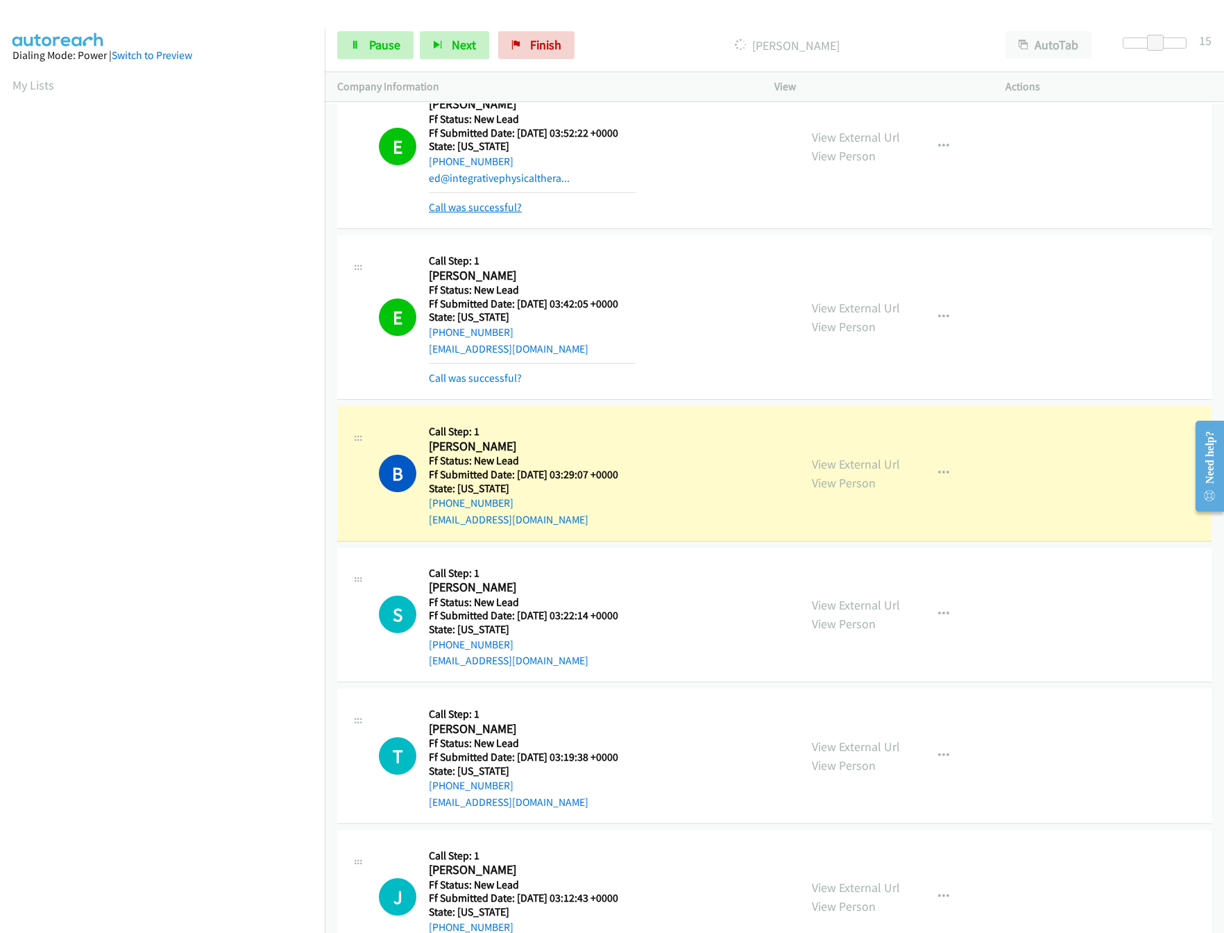
click at [506, 214] on link "Call was successful?" at bounding box center [475, 207] width 93 height 13
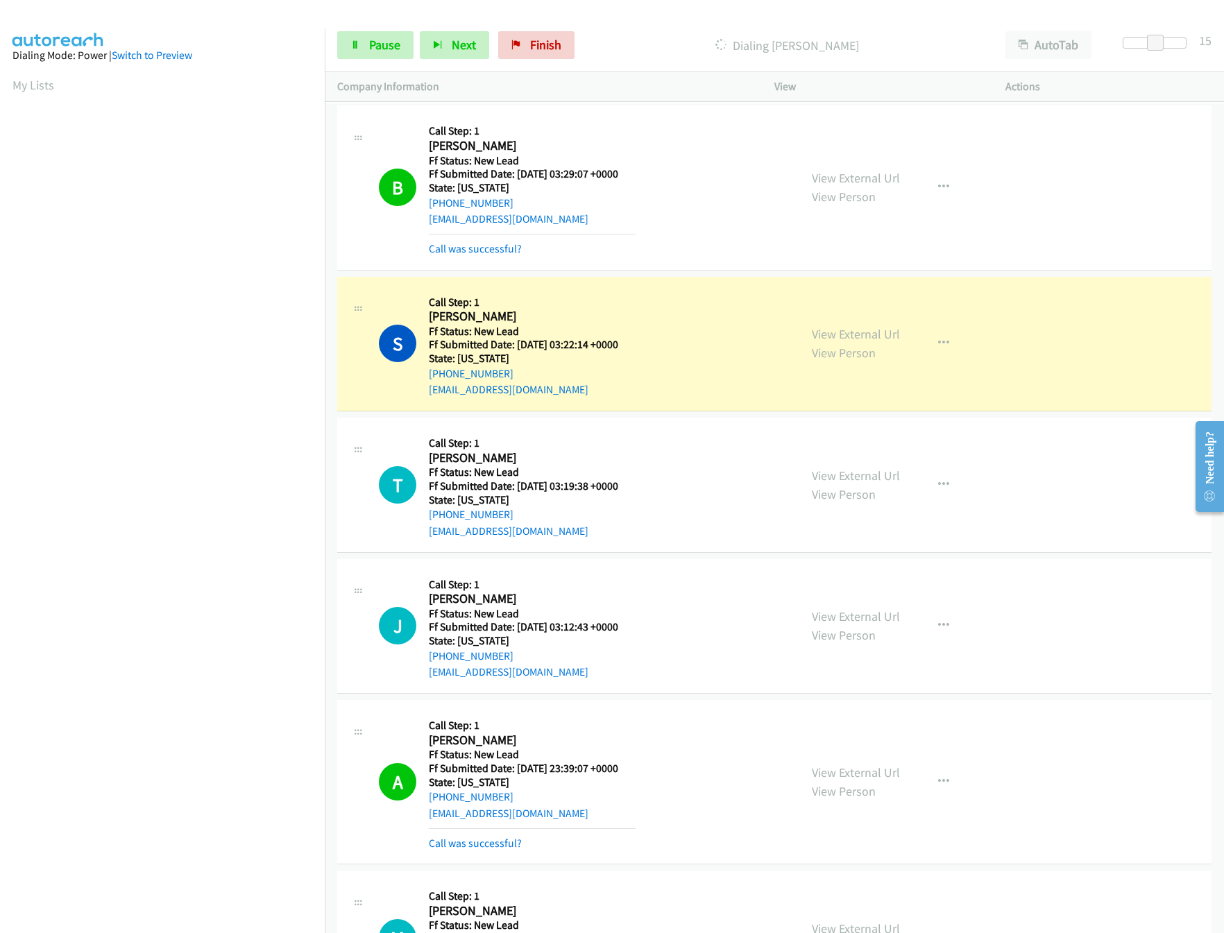
scroll to position [971, 0]
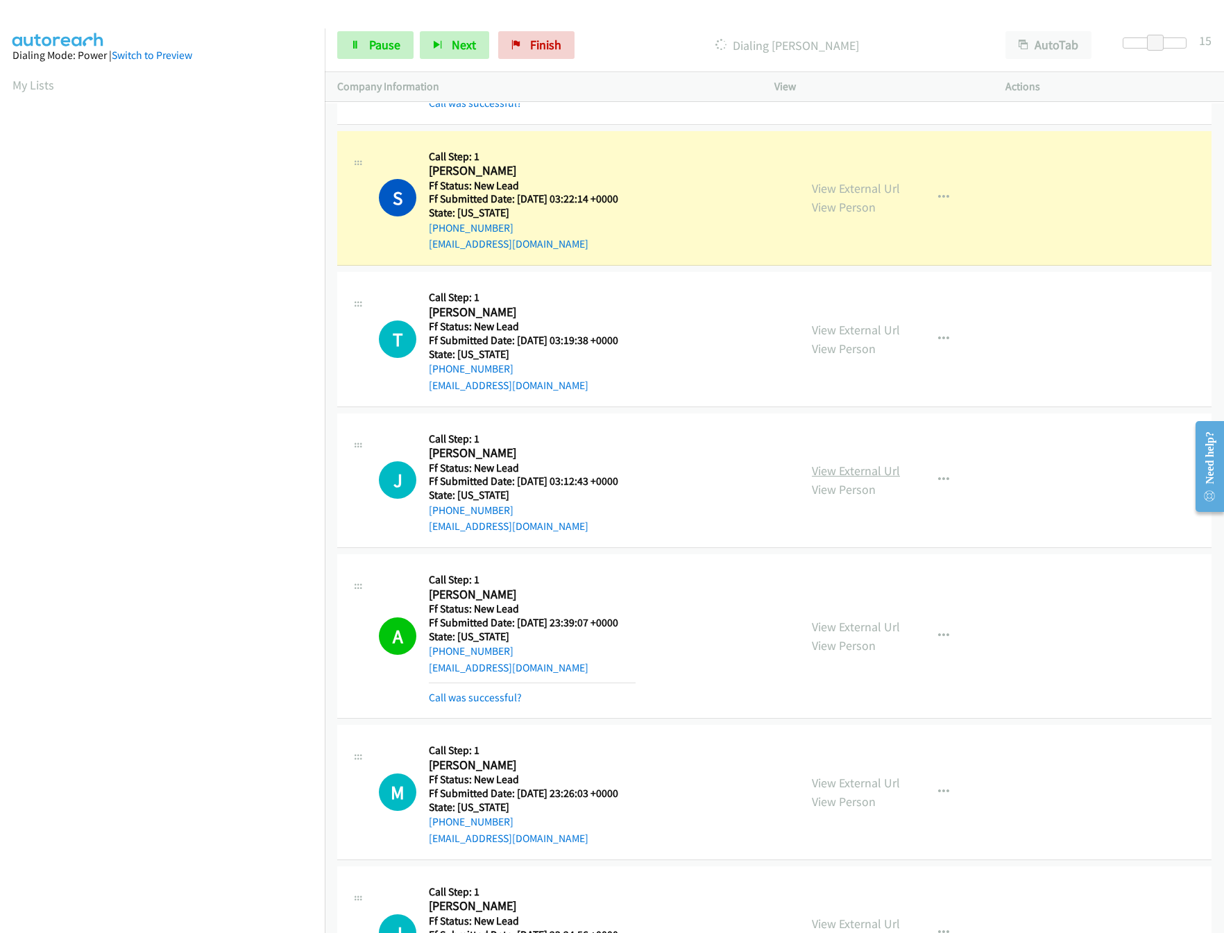
click at [865, 484] on div "View External Url View Person" at bounding box center [856, 479] width 88 height 37
click at [865, 479] on link "View External Url" at bounding box center [856, 471] width 88 height 16
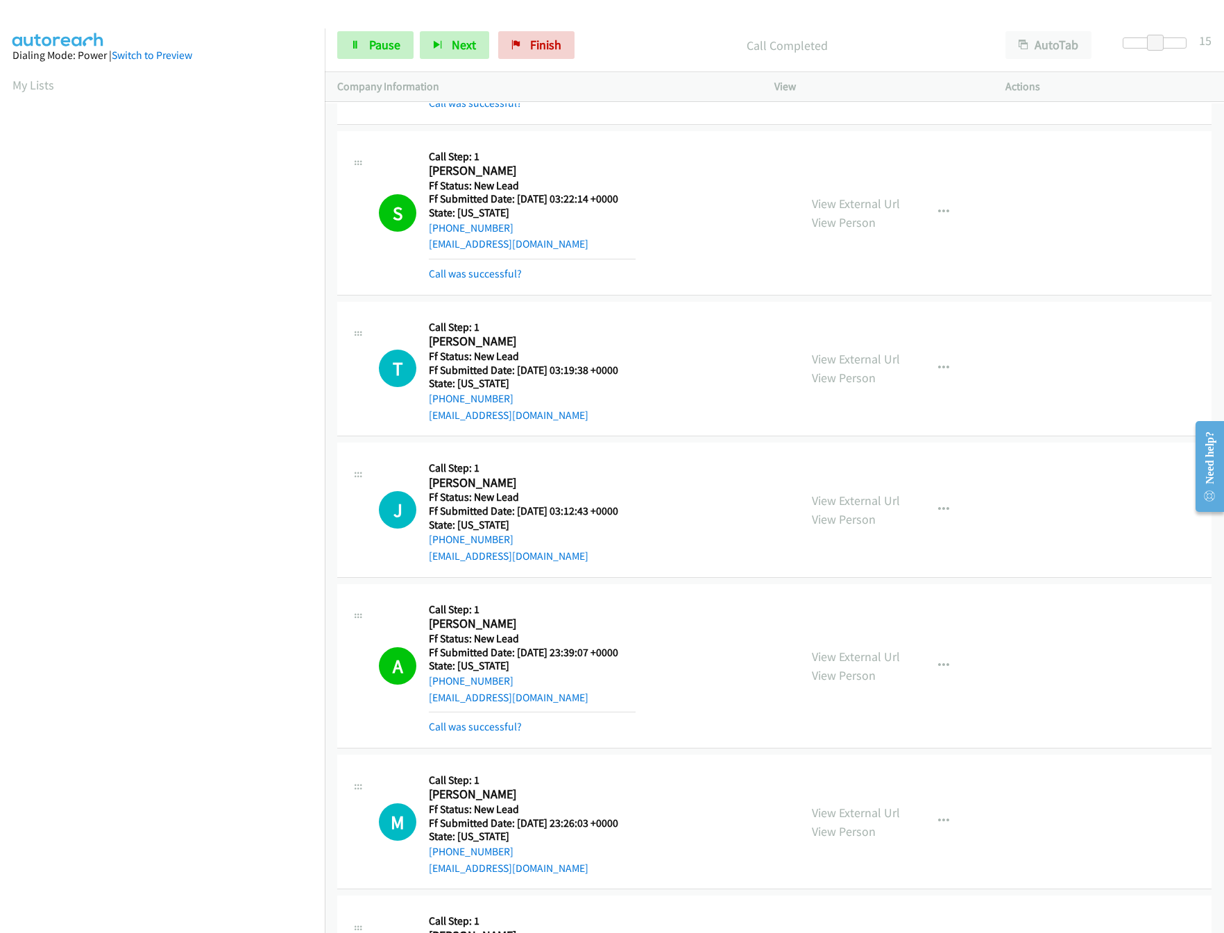
scroll to position [1249, 0]
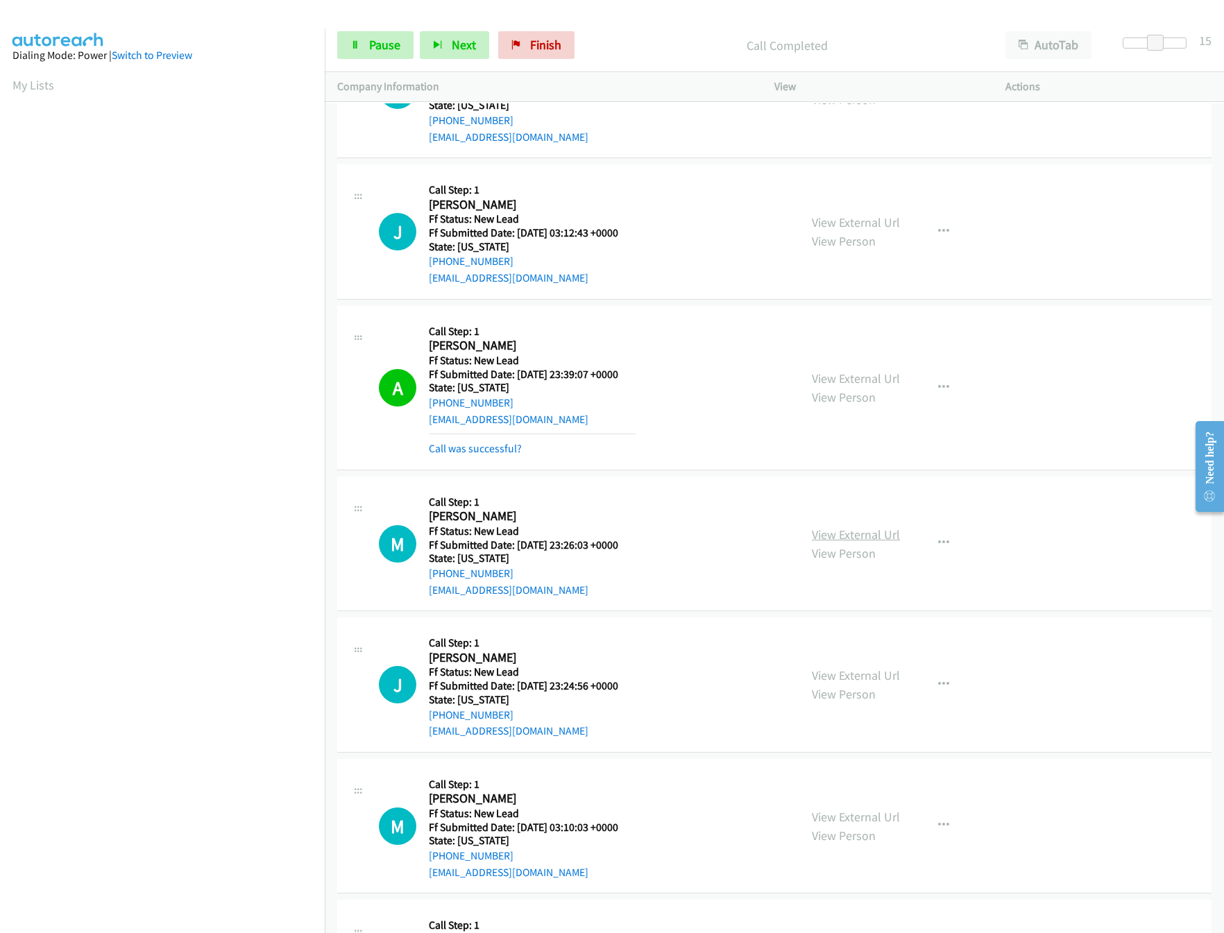
click at [879, 542] on link "View External Url" at bounding box center [856, 535] width 88 height 16
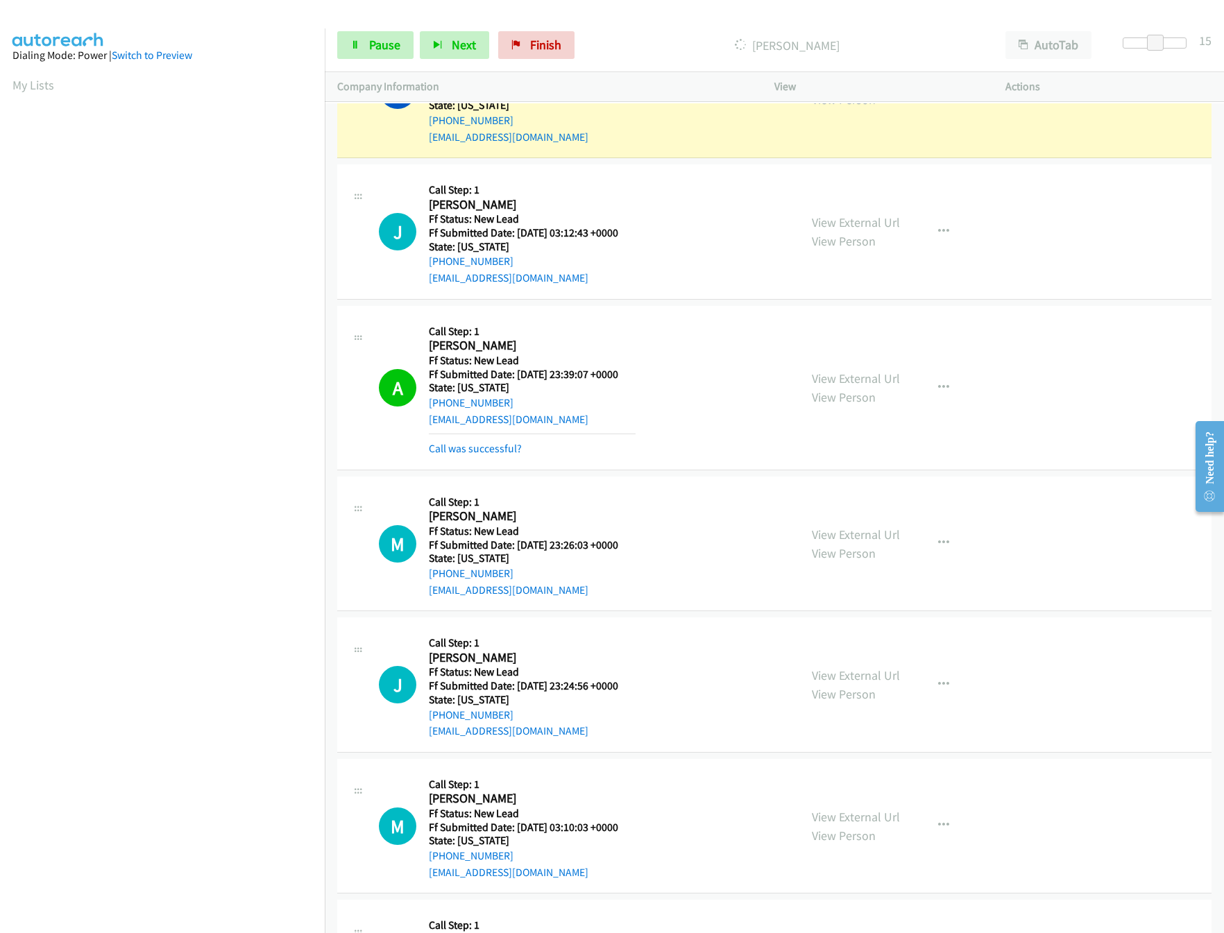
scroll to position [1110, 0]
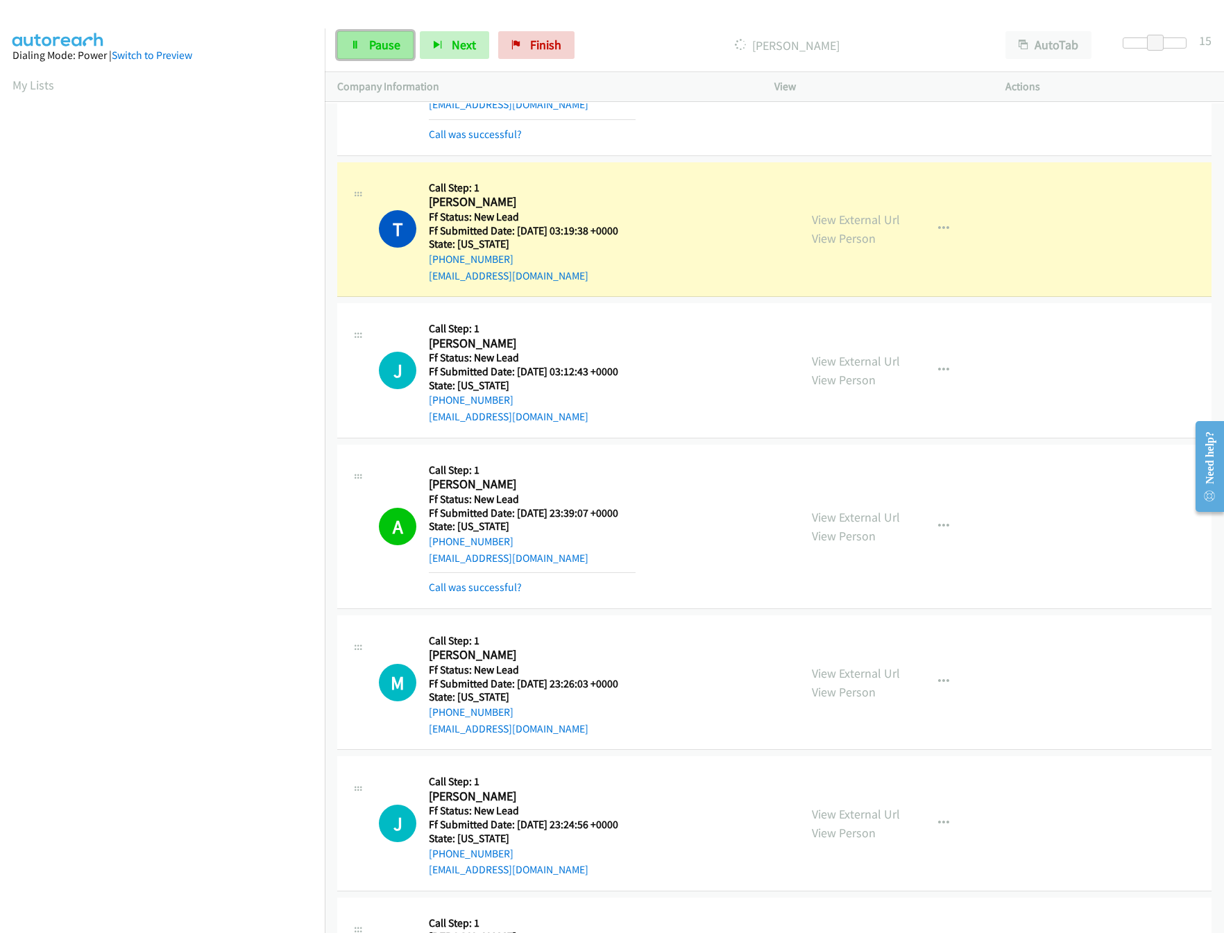
click at [346, 40] on link "Pause" at bounding box center [375, 45] width 76 height 28
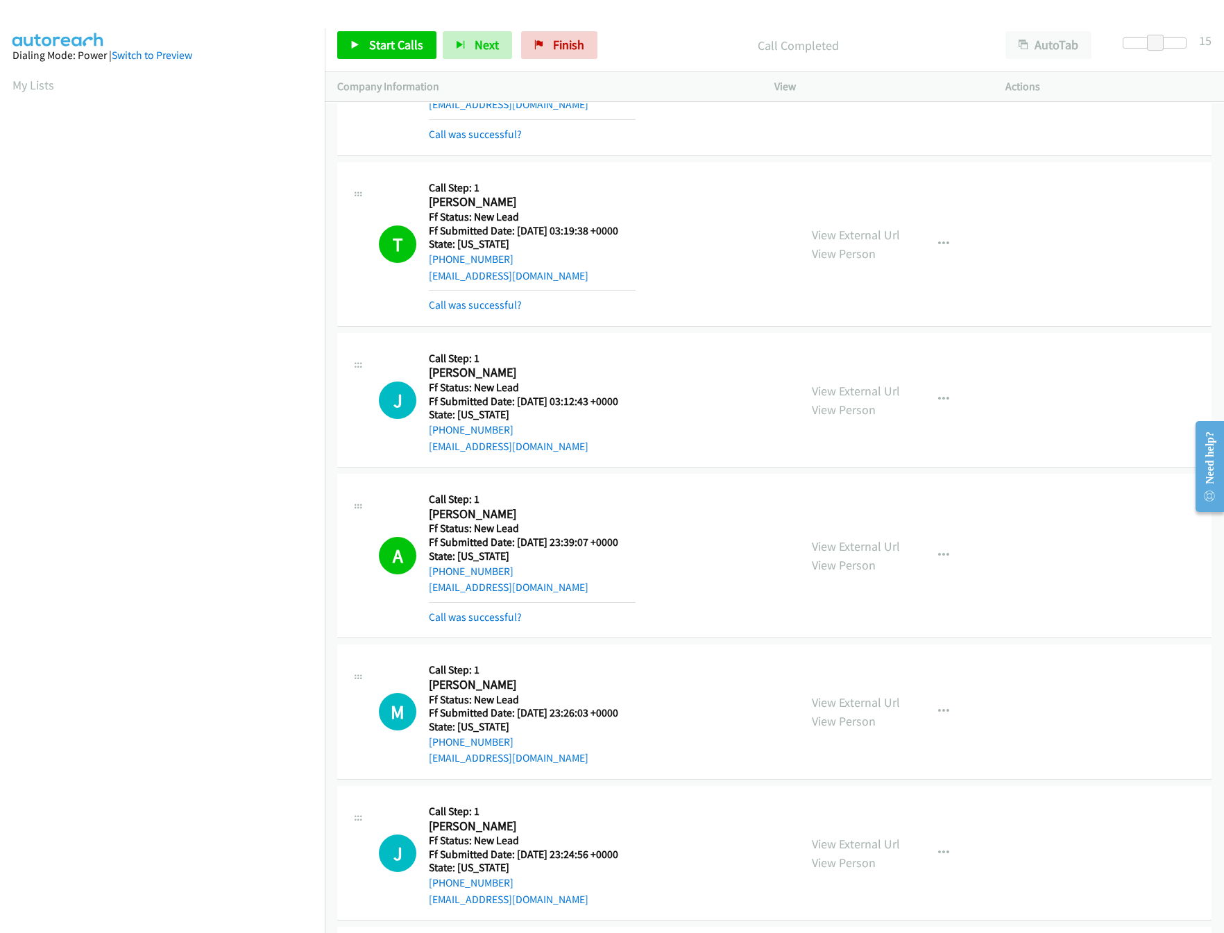
scroll to position [1249, 0]
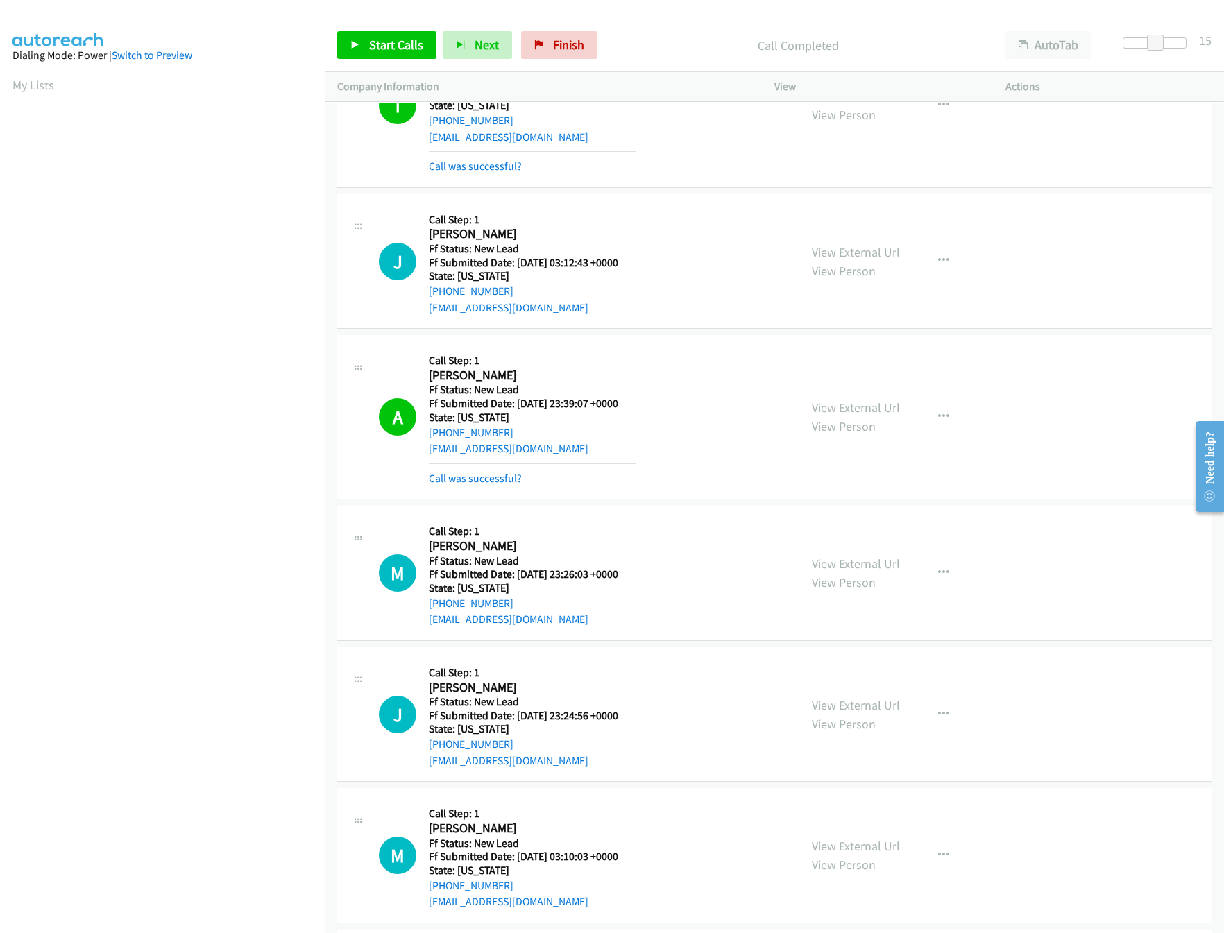
click at [825, 408] on link "View External Url" at bounding box center [856, 408] width 88 height 16
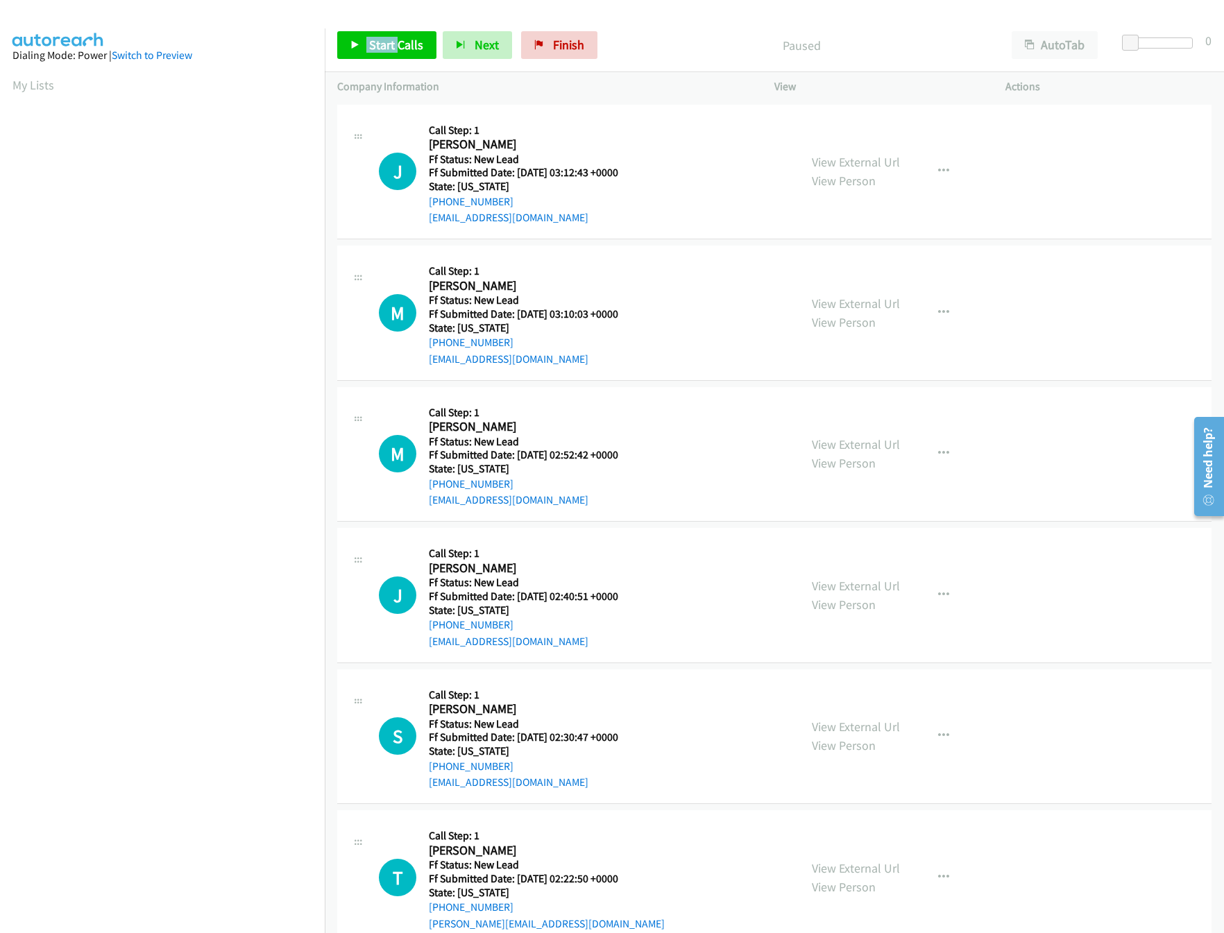
drag, startPoint x: 396, startPoint y: 29, endPoint x: 394, endPoint y: 38, distance: 9.1
click at [394, 38] on div "Start Calls Pause Next Finish Paused AutoTab AutoTab 0" at bounding box center [774, 45] width 899 height 53
click at [394, 38] on span "Start Calls" at bounding box center [396, 45] width 54 height 16
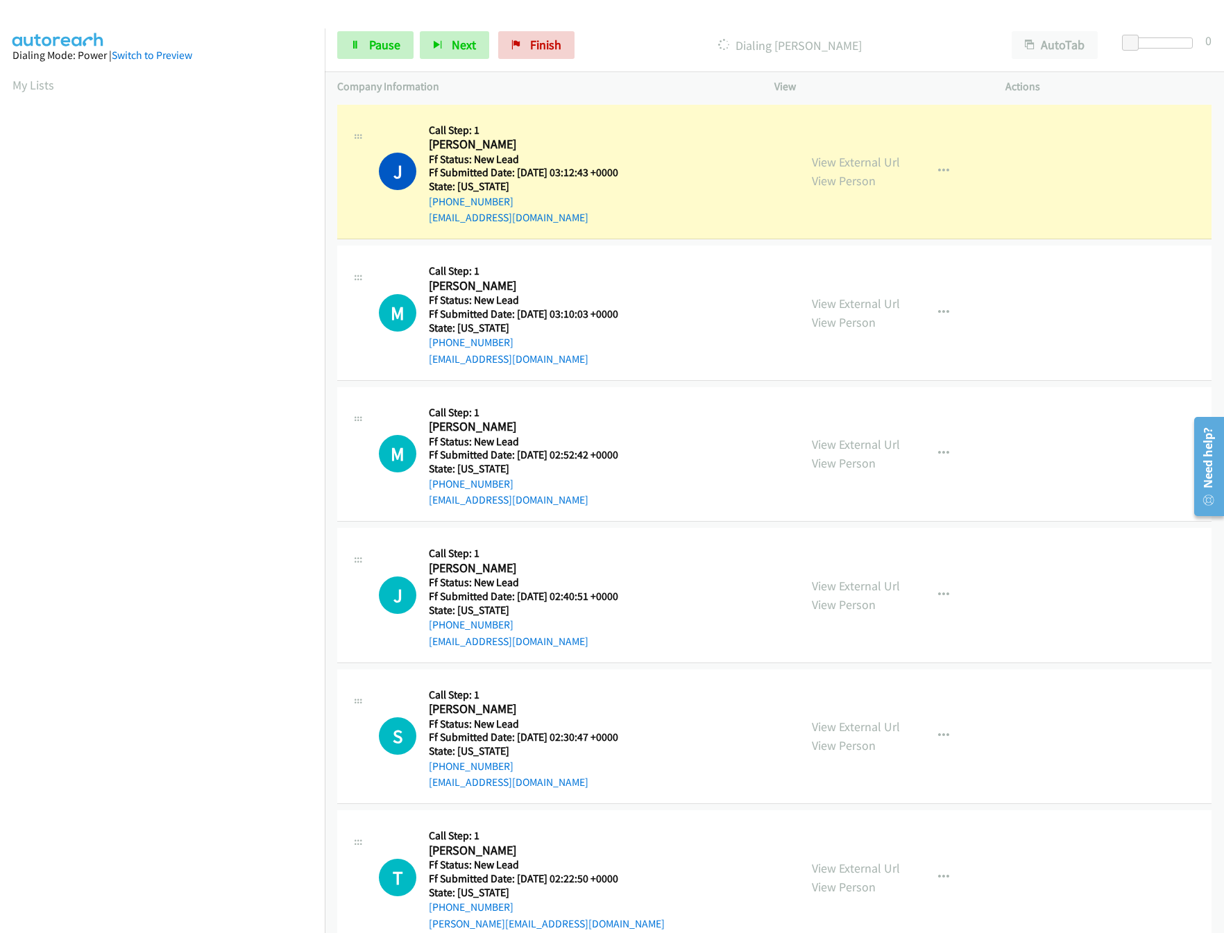
click at [298, 823] on nav "Dialing Mode: Power | Switch to Preview My Lists" at bounding box center [162, 494] width 325 height 933
click at [1155, 44] on div at bounding box center [1155, 42] width 64 height 11
click at [1160, 44] on span at bounding box center [1155, 43] width 17 height 17
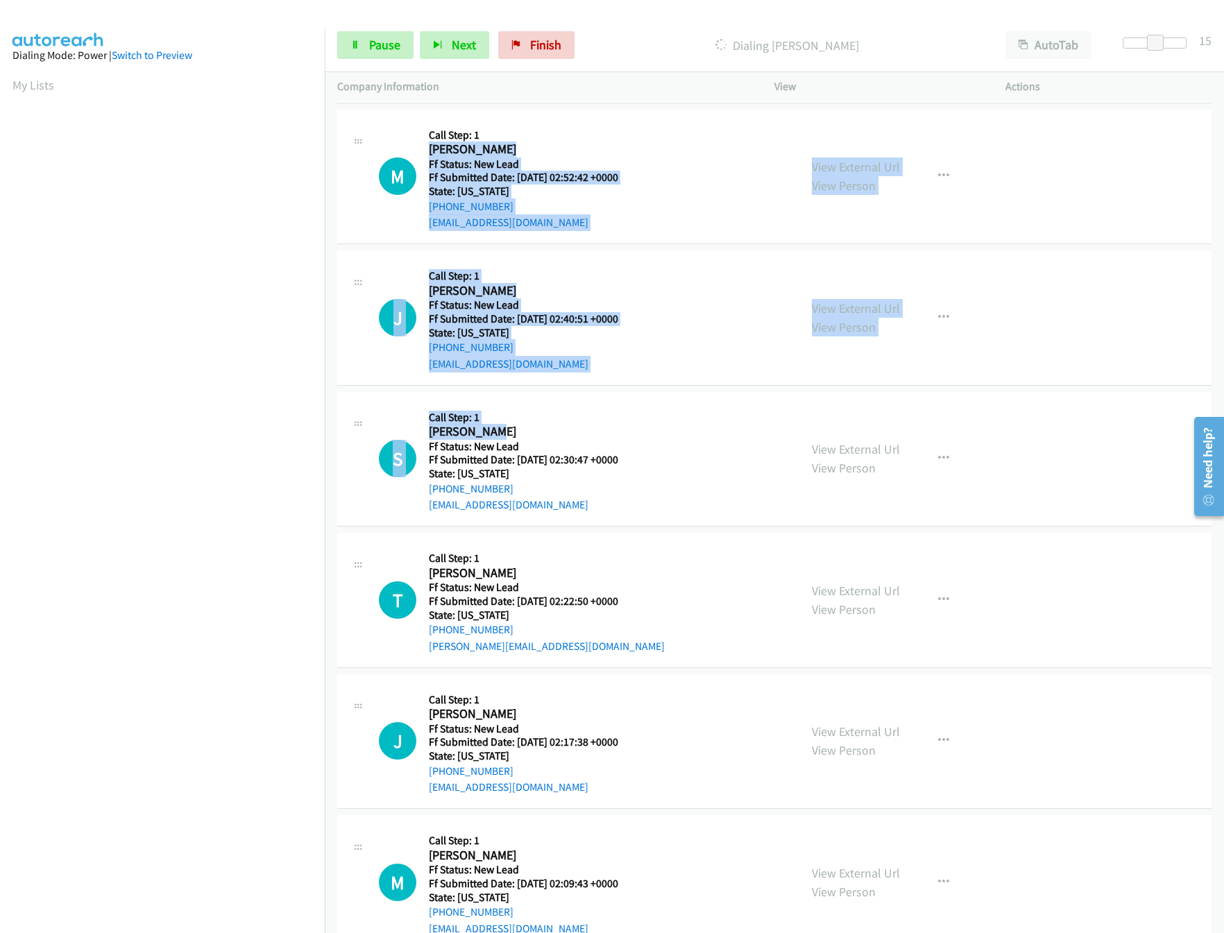
drag, startPoint x: 665, startPoint y: 431, endPoint x: 690, endPoint y: 196, distance: 235.9
click at [708, 137] on tbody "J Callback Scheduled Call Step: 1 Jan Wanzer America/Los_Angeles Ff Status: New…" at bounding box center [774, 601] width 899 height 1554
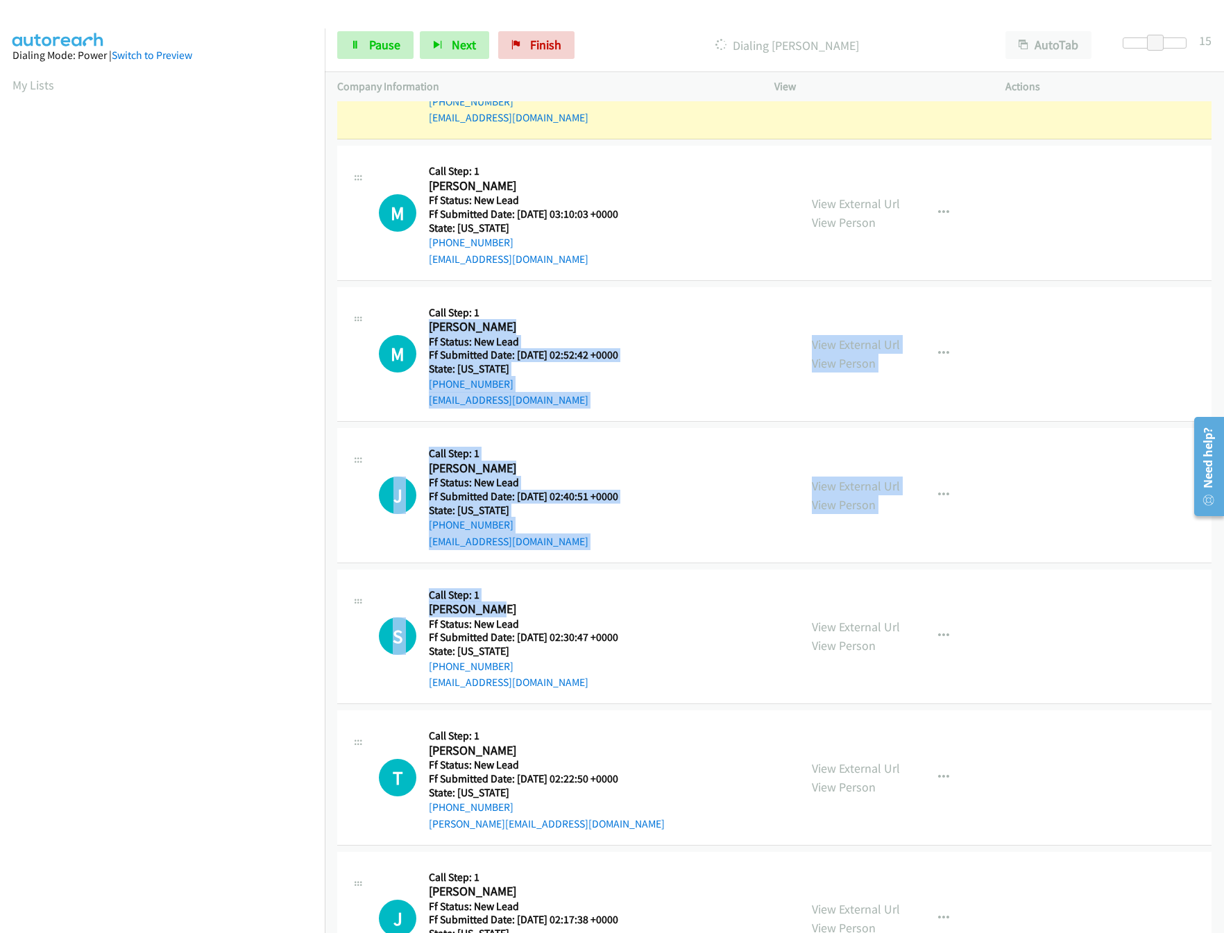
scroll to position [0, 0]
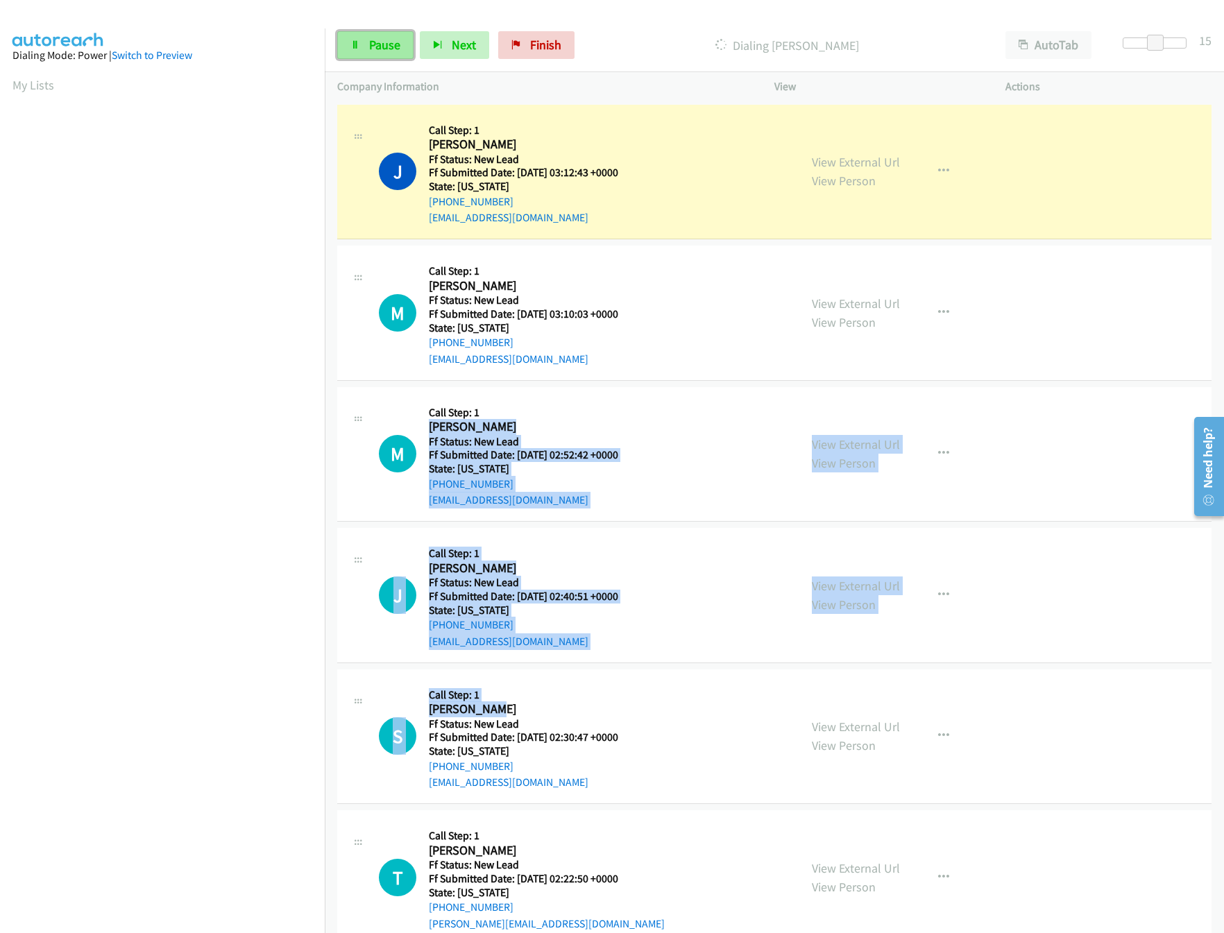
click at [402, 42] on link "Pause" at bounding box center [375, 45] width 76 height 28
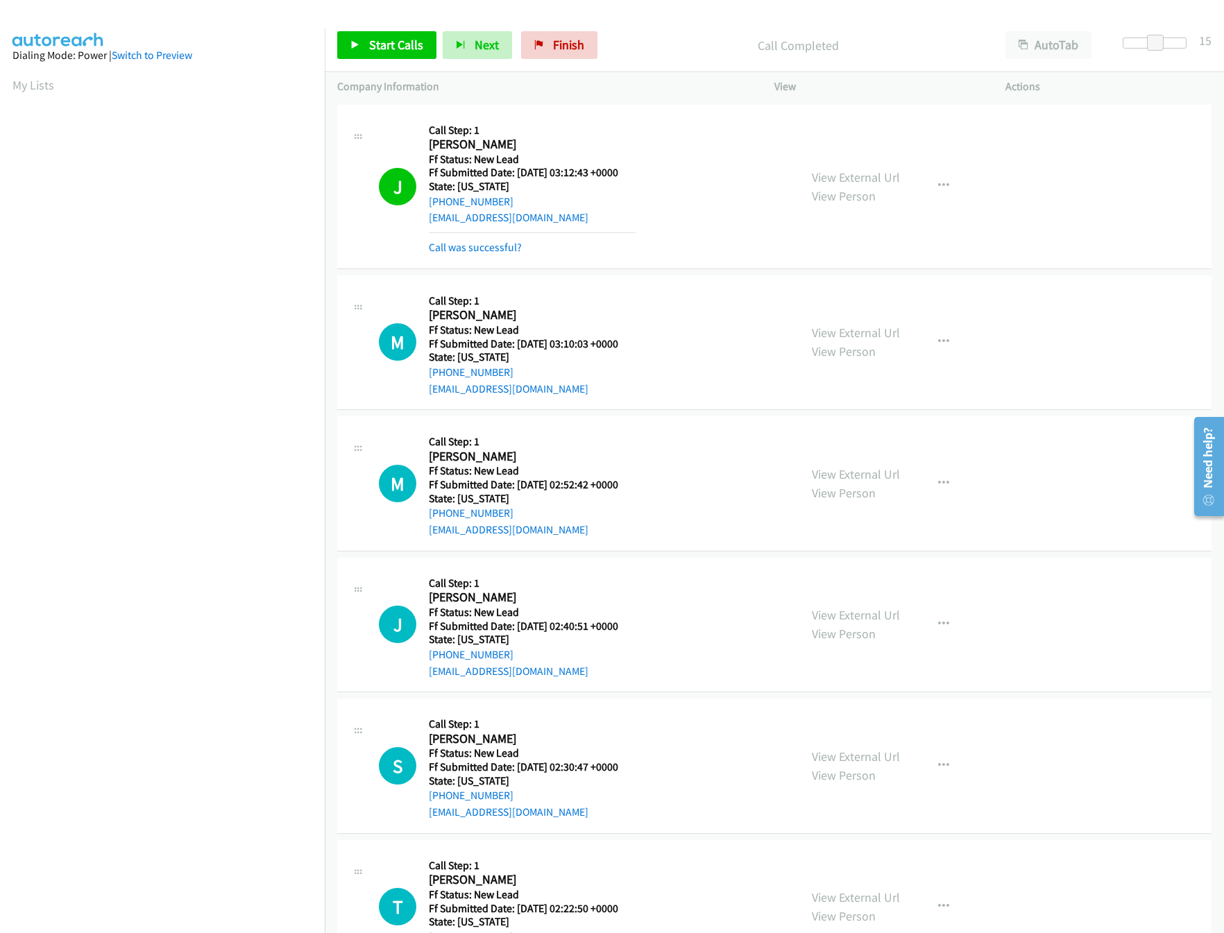
click at [687, 294] on div "M Callback Scheduled Call Step: 1 Meryl Roth America/Los_Angeles Ff Status: New…" at bounding box center [583, 343] width 408 height 110
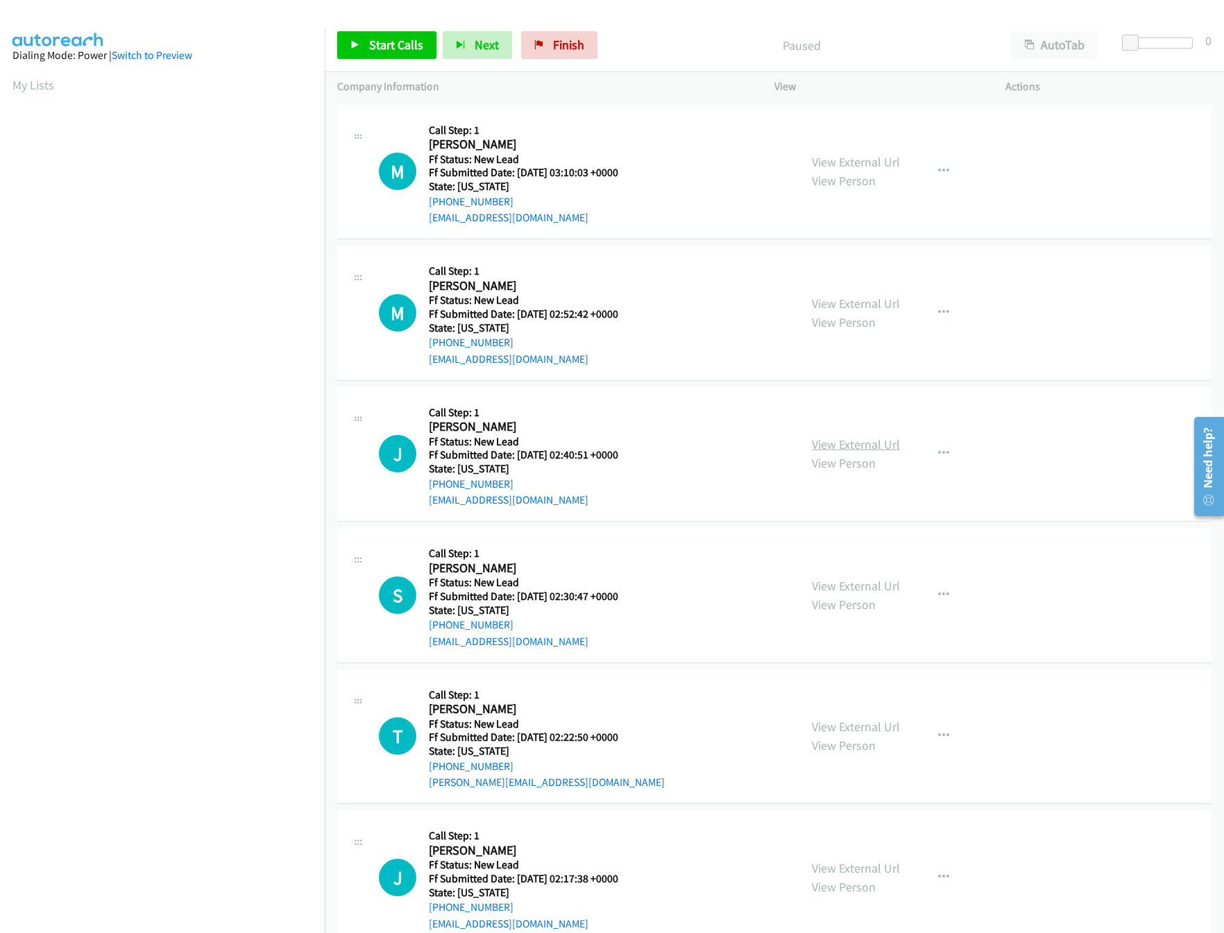
click at [841, 444] on link "View External Url" at bounding box center [856, 444] width 88 height 16
click at [826, 307] on link "View External Url" at bounding box center [856, 304] width 88 height 16
click at [837, 157] on link "View External Url" at bounding box center [856, 162] width 88 height 16
click at [414, 51] on span "Start Calls" at bounding box center [396, 45] width 54 height 16
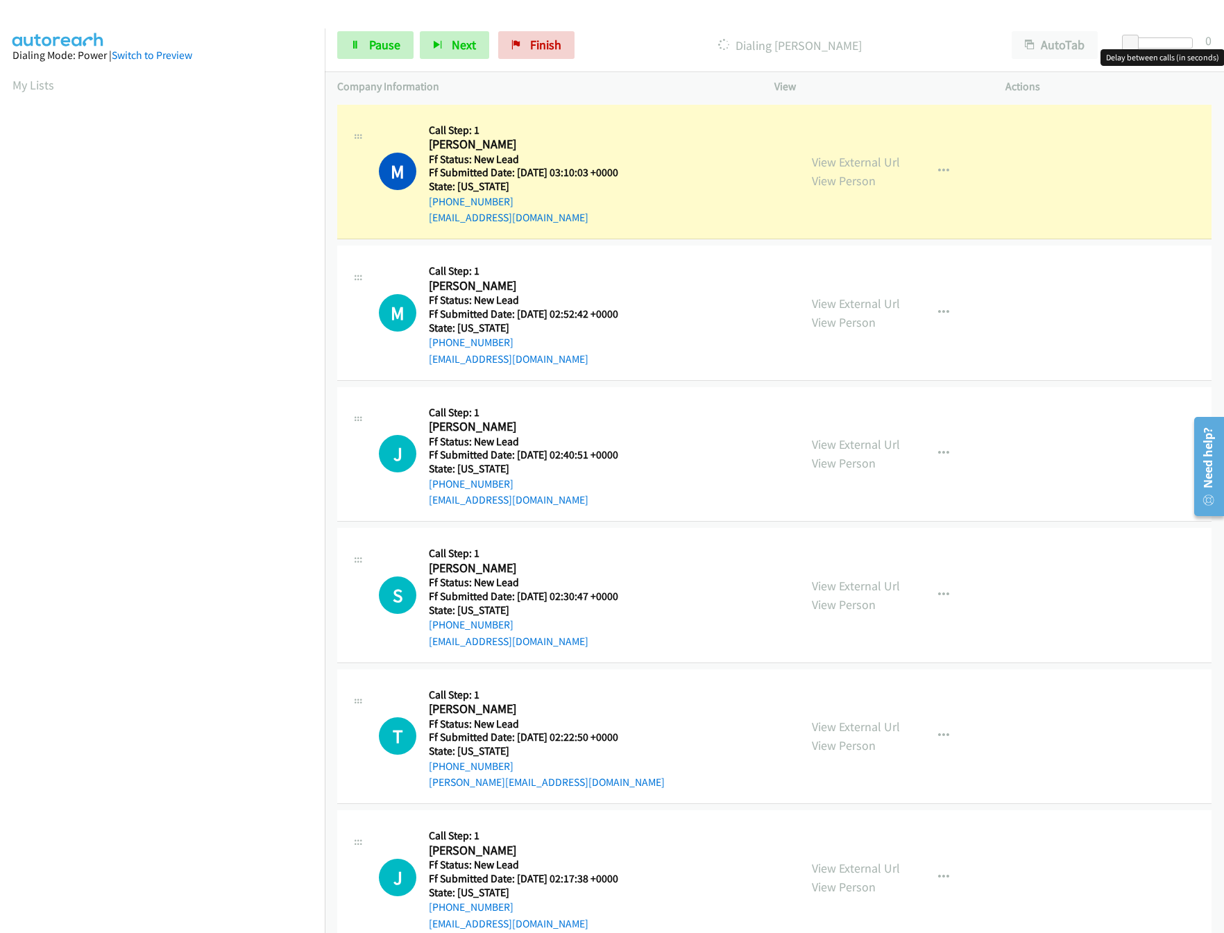
click at [1151, 38] on div at bounding box center [1161, 42] width 64 height 11
click at [820, 588] on link "View External Url" at bounding box center [856, 586] width 88 height 16
click at [1150, 35] on span at bounding box center [1145, 43] width 17 height 17
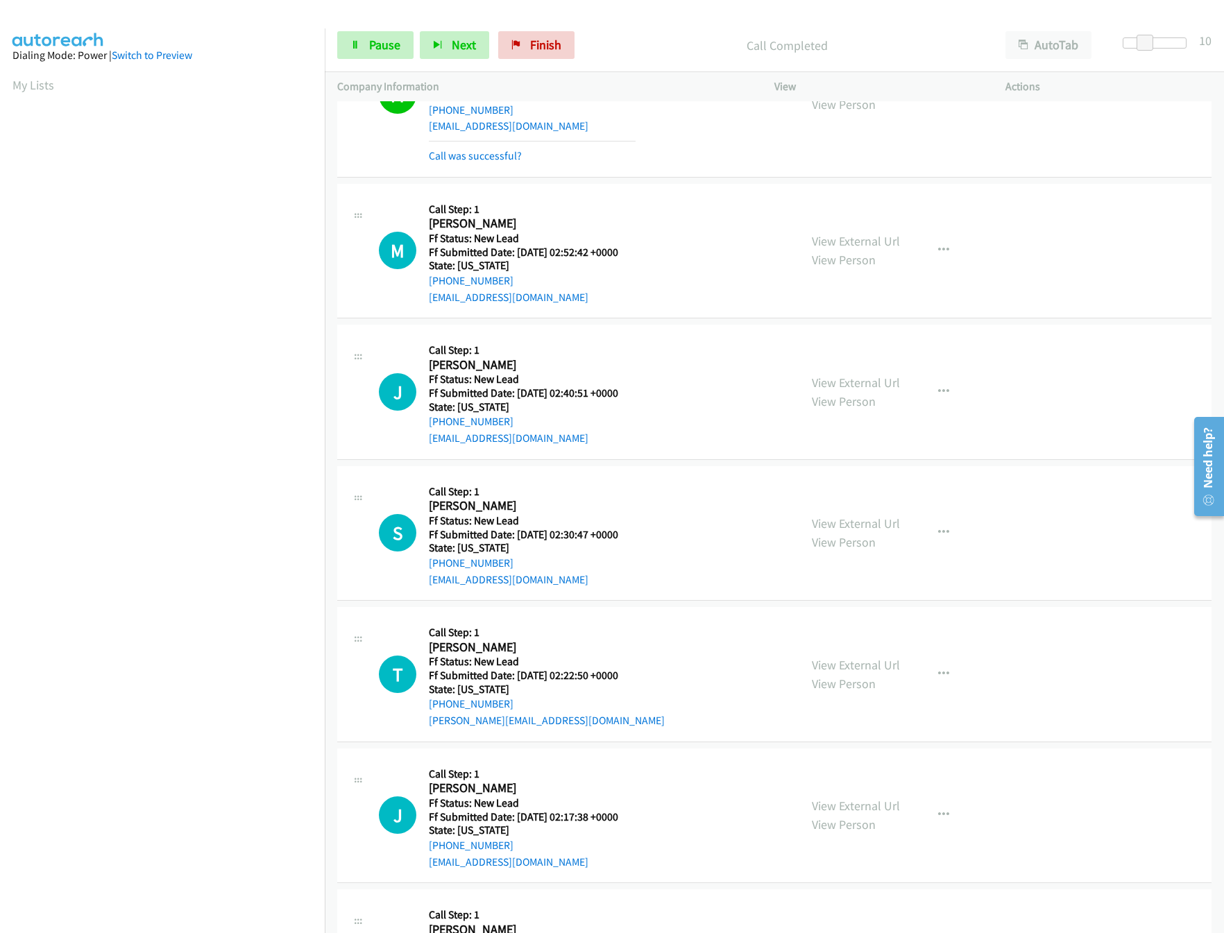
scroll to position [138, 0]
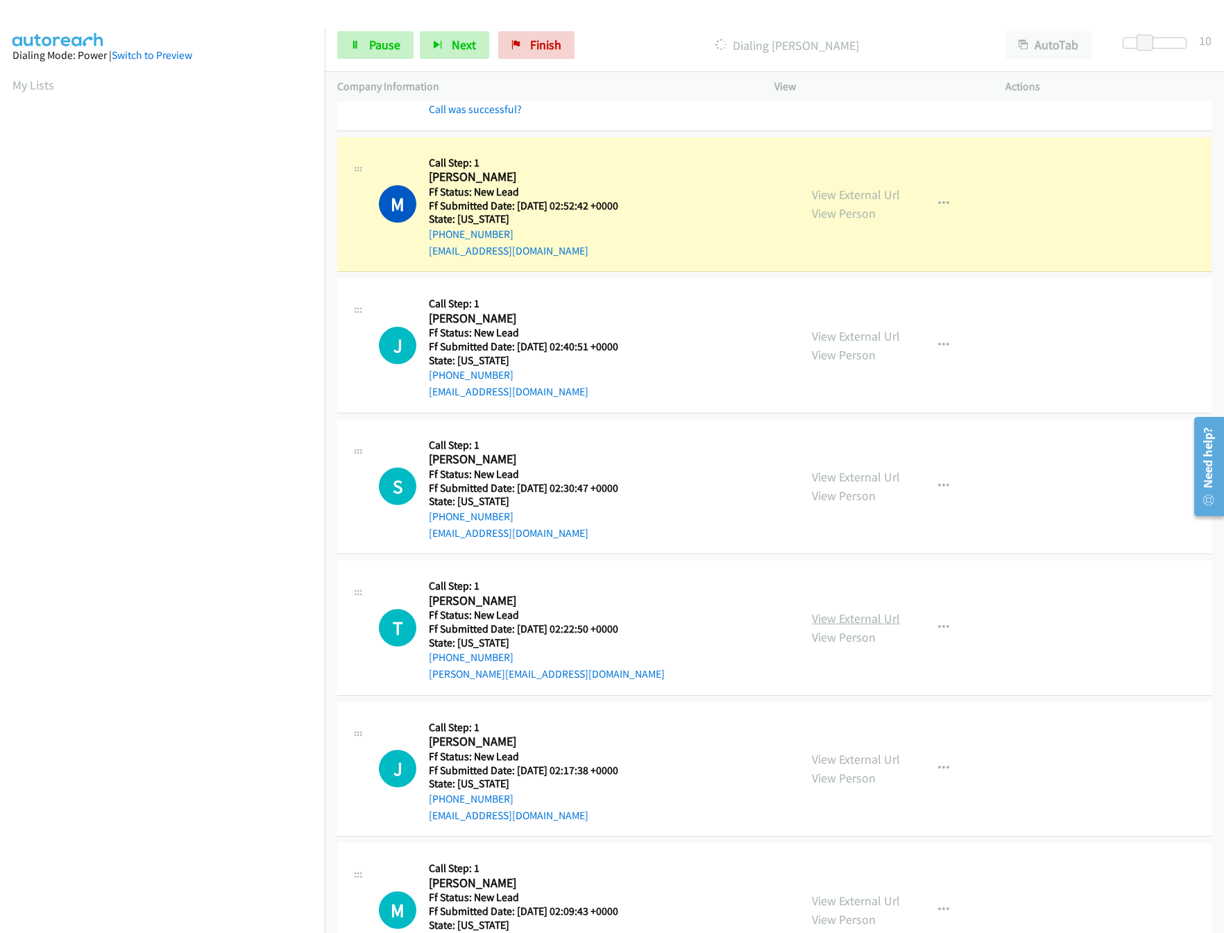
click at [850, 620] on link "View External Url" at bounding box center [856, 619] width 88 height 16
click at [852, 763] on link "View External Url" at bounding box center [856, 760] width 88 height 16
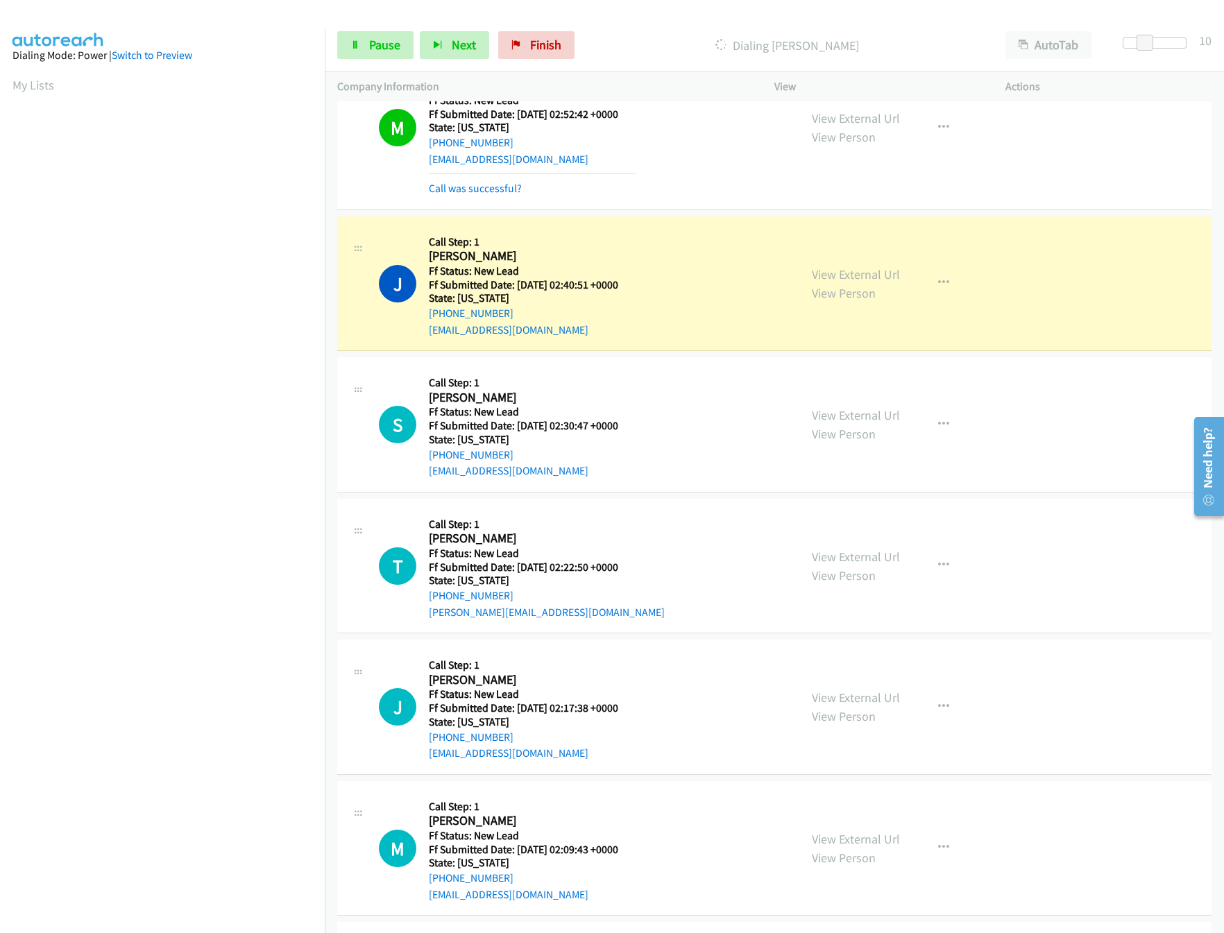
scroll to position [278, 0]
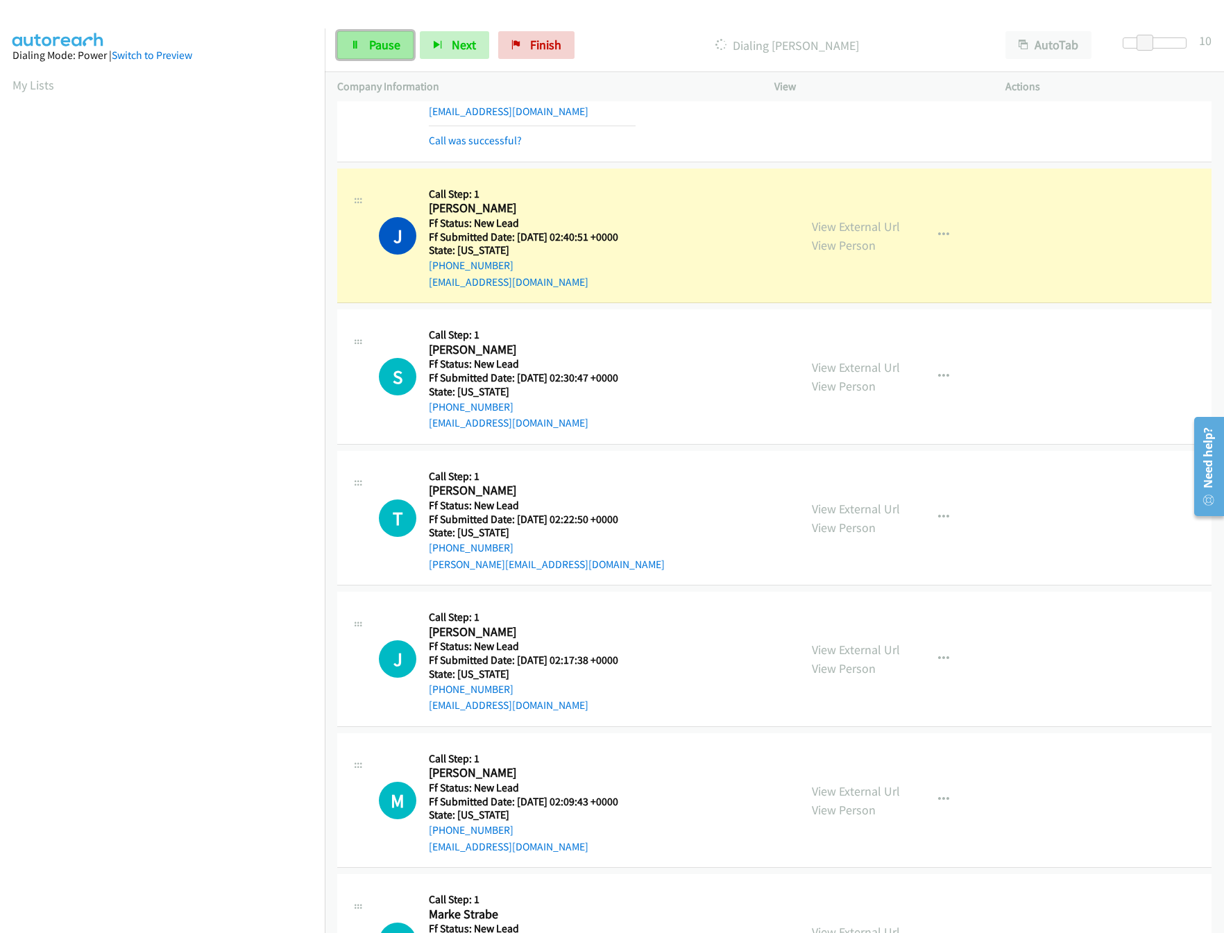
click at [358, 35] on link "Pause" at bounding box center [375, 45] width 76 height 28
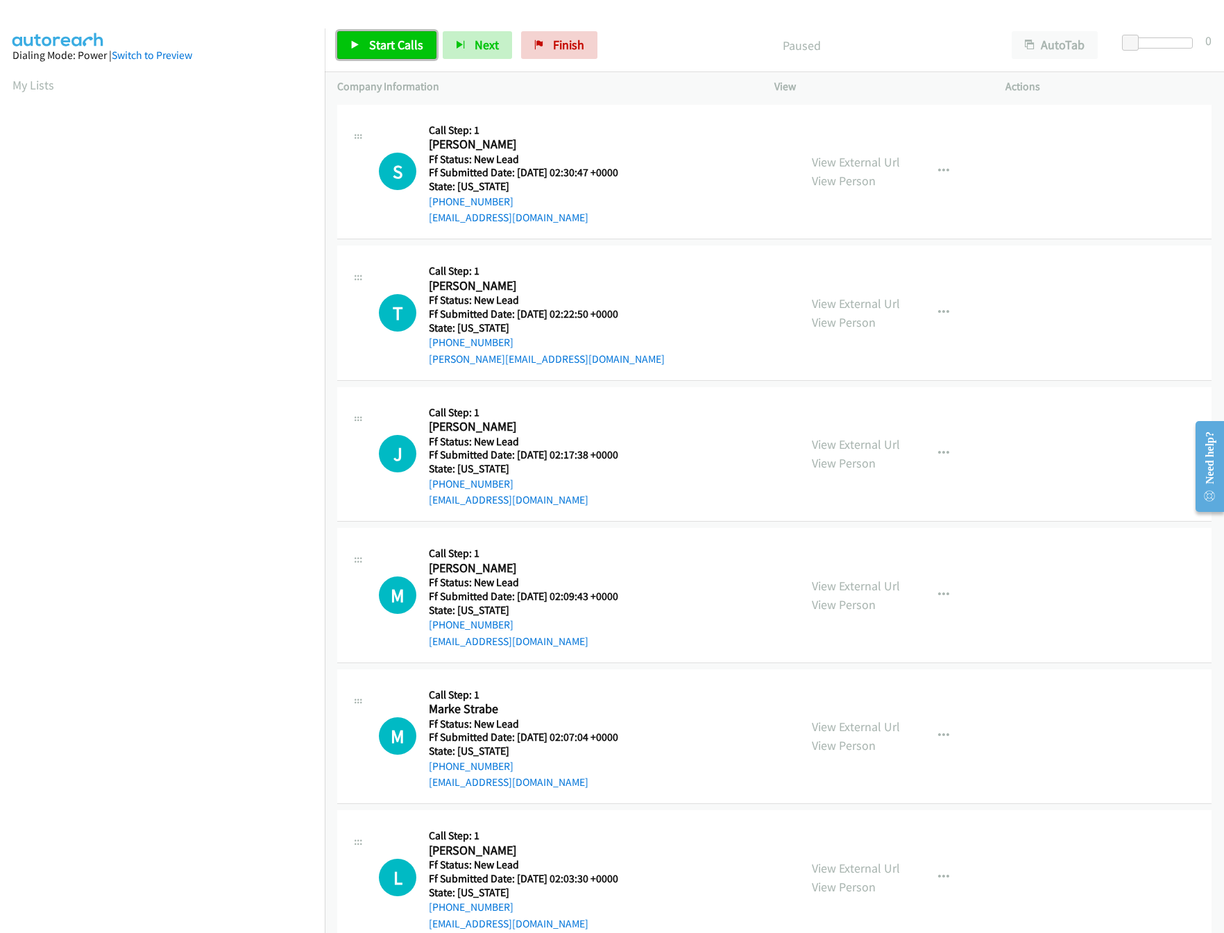
click at [379, 53] on link "Start Calls" at bounding box center [386, 45] width 99 height 28
drag, startPoint x: 1133, startPoint y: 46, endPoint x: 1162, endPoint y: 52, distance: 29.7
click at [1162, 52] on body "Start Calls Pause Next Finish Started AutoTab AutoTab 14 Company Information In…" at bounding box center [612, 33] width 1224 height 66
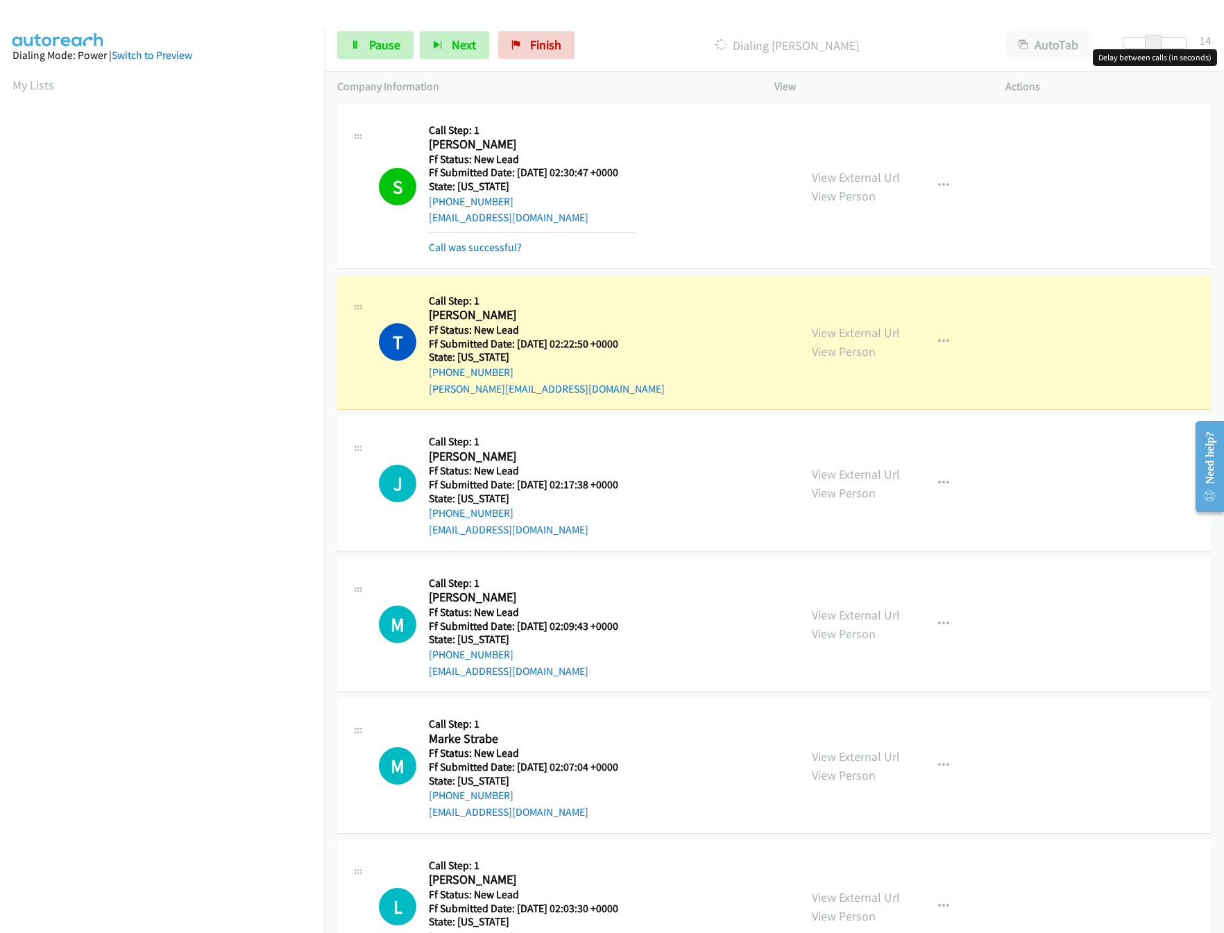
drag, startPoint x: 1152, startPoint y: 44, endPoint x: 1164, endPoint y: 88, distance: 46.1
click at [1189, 69] on div "Start Calls Pause Next Finish Dialing [PERSON_NAME] AutoTab AutoTab 14" at bounding box center [774, 45] width 899 height 53
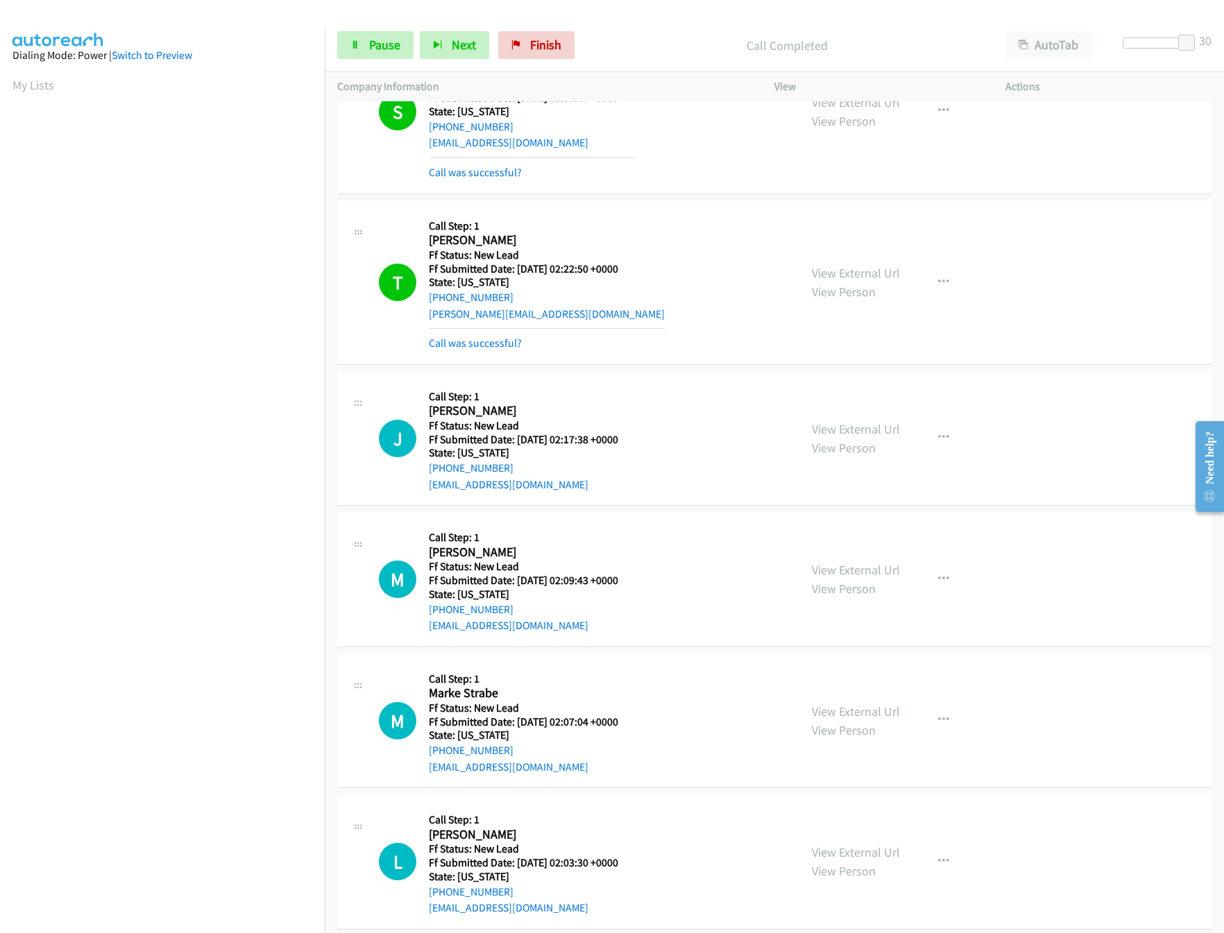
scroll to position [138, 0]
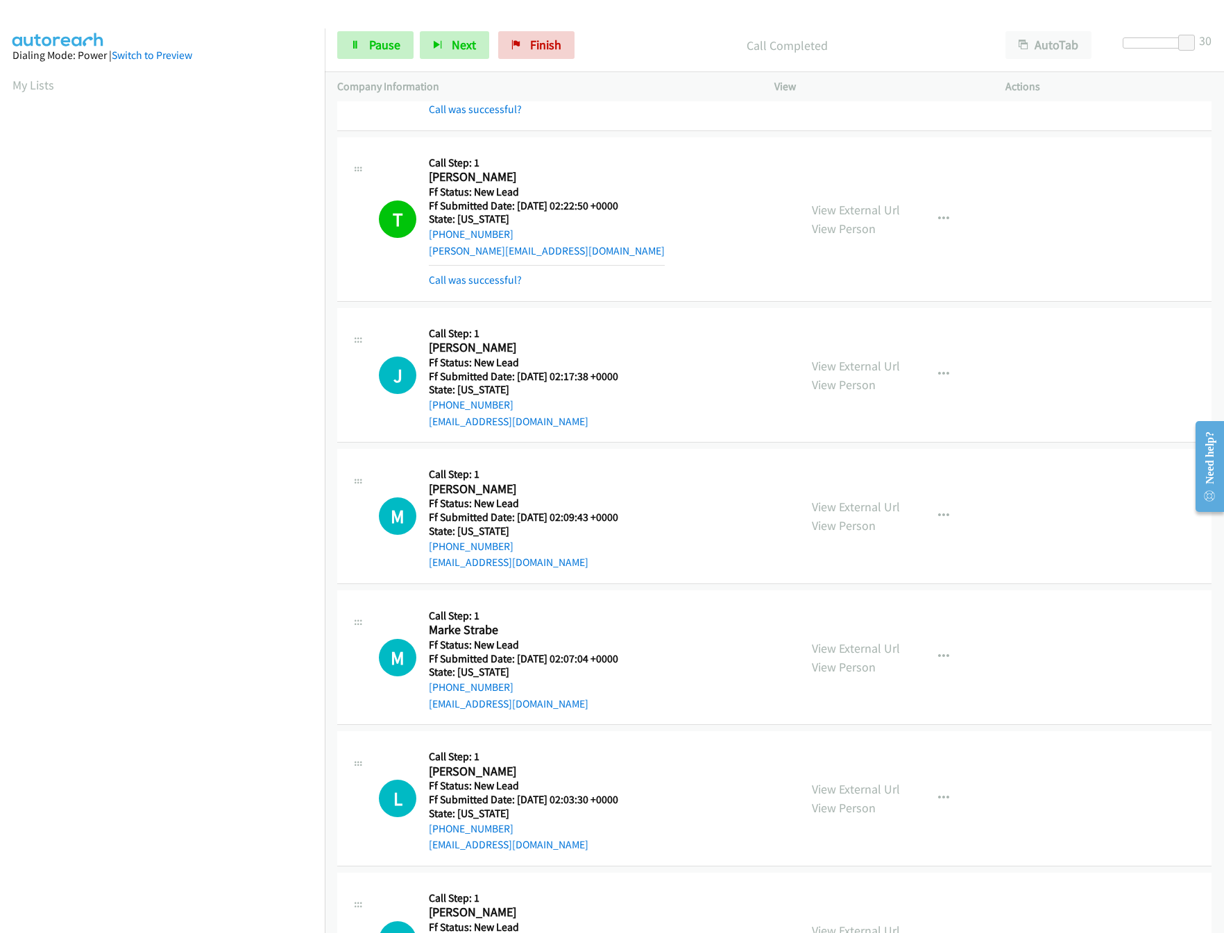
click at [862, 659] on div "View External Url View Person" at bounding box center [856, 657] width 88 height 37
click at [862, 654] on link "View External Url" at bounding box center [856, 649] width 88 height 16
click at [873, 500] on link "View External Url" at bounding box center [856, 507] width 88 height 16
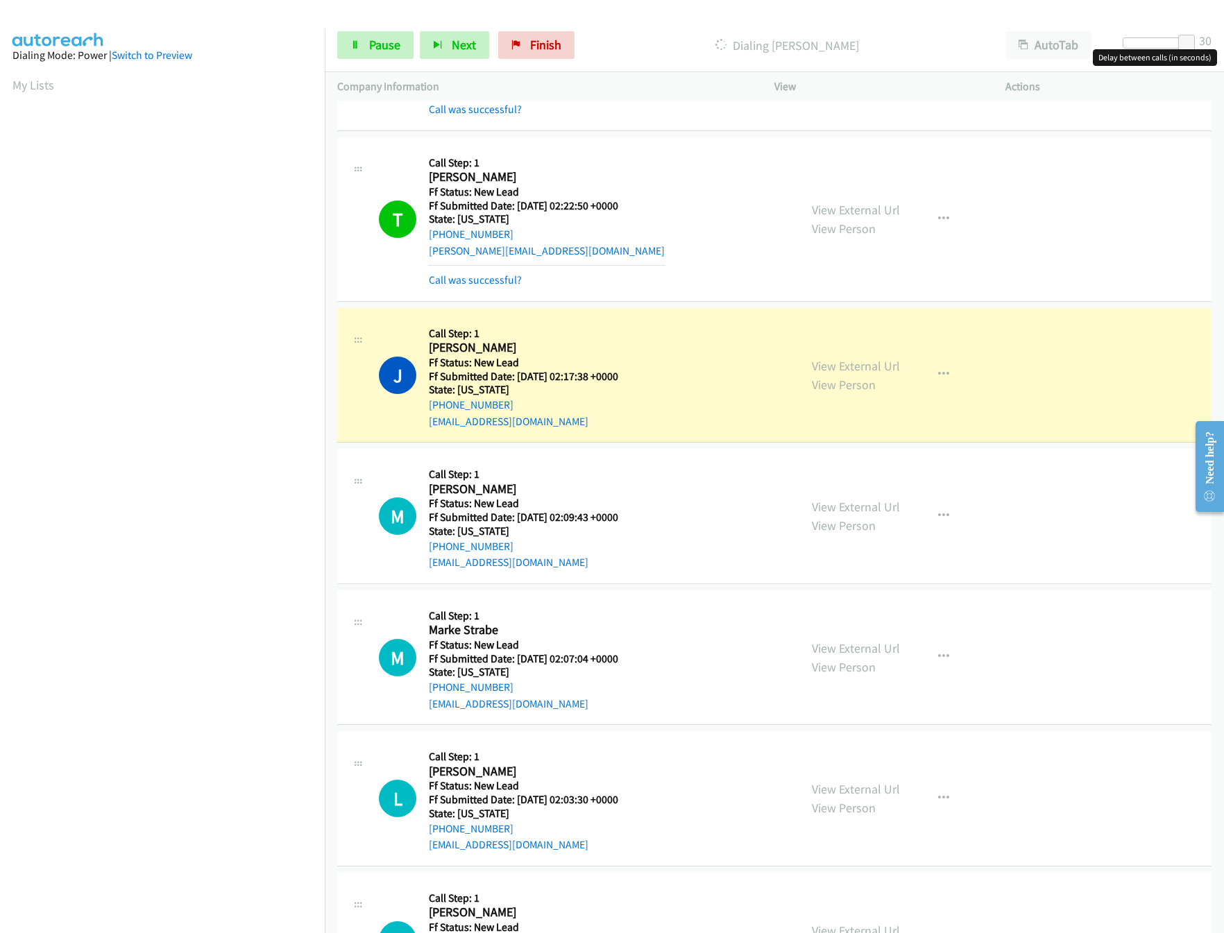
click at [1152, 42] on div at bounding box center [1155, 42] width 64 height 11
click at [1156, 42] on span at bounding box center [1157, 43] width 17 height 17
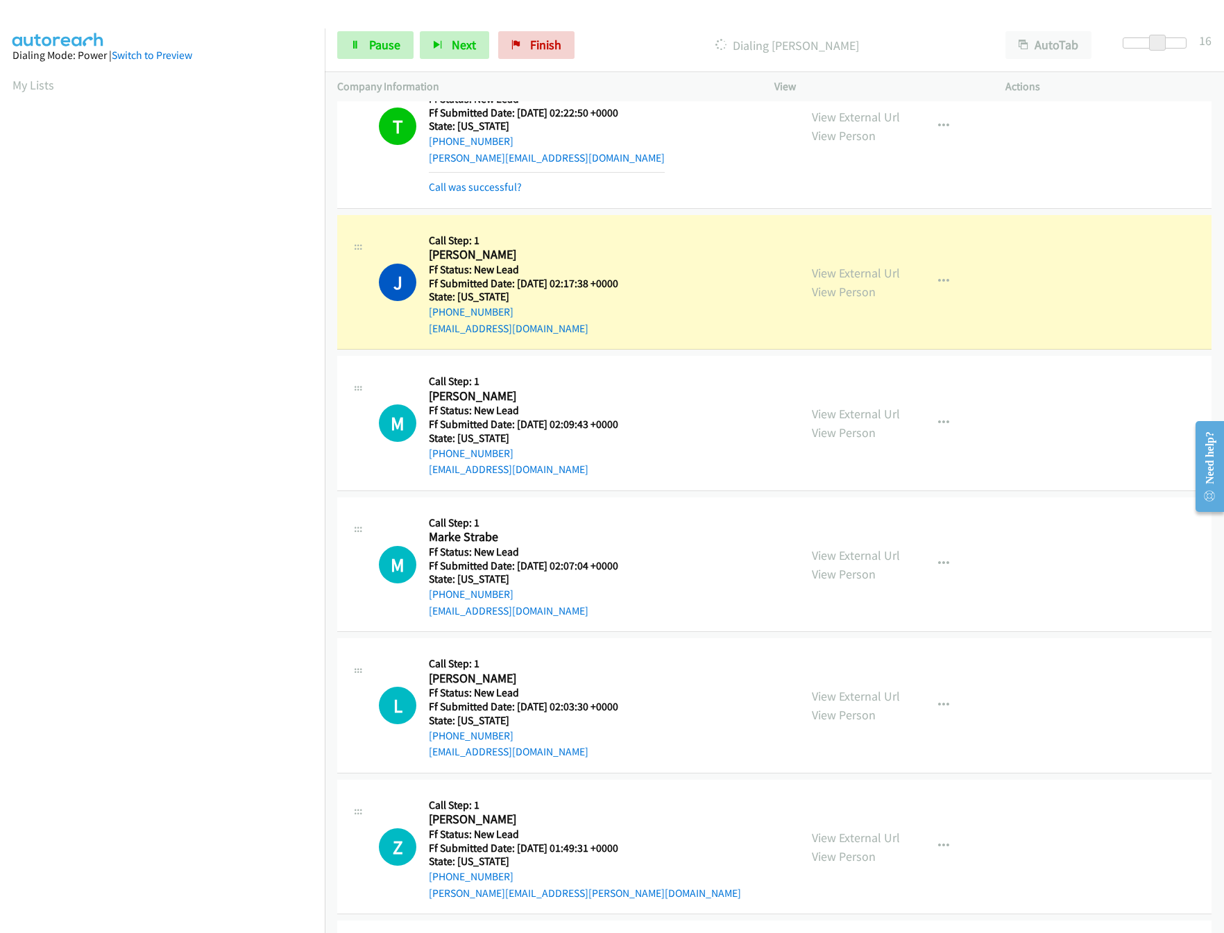
scroll to position [278, 0]
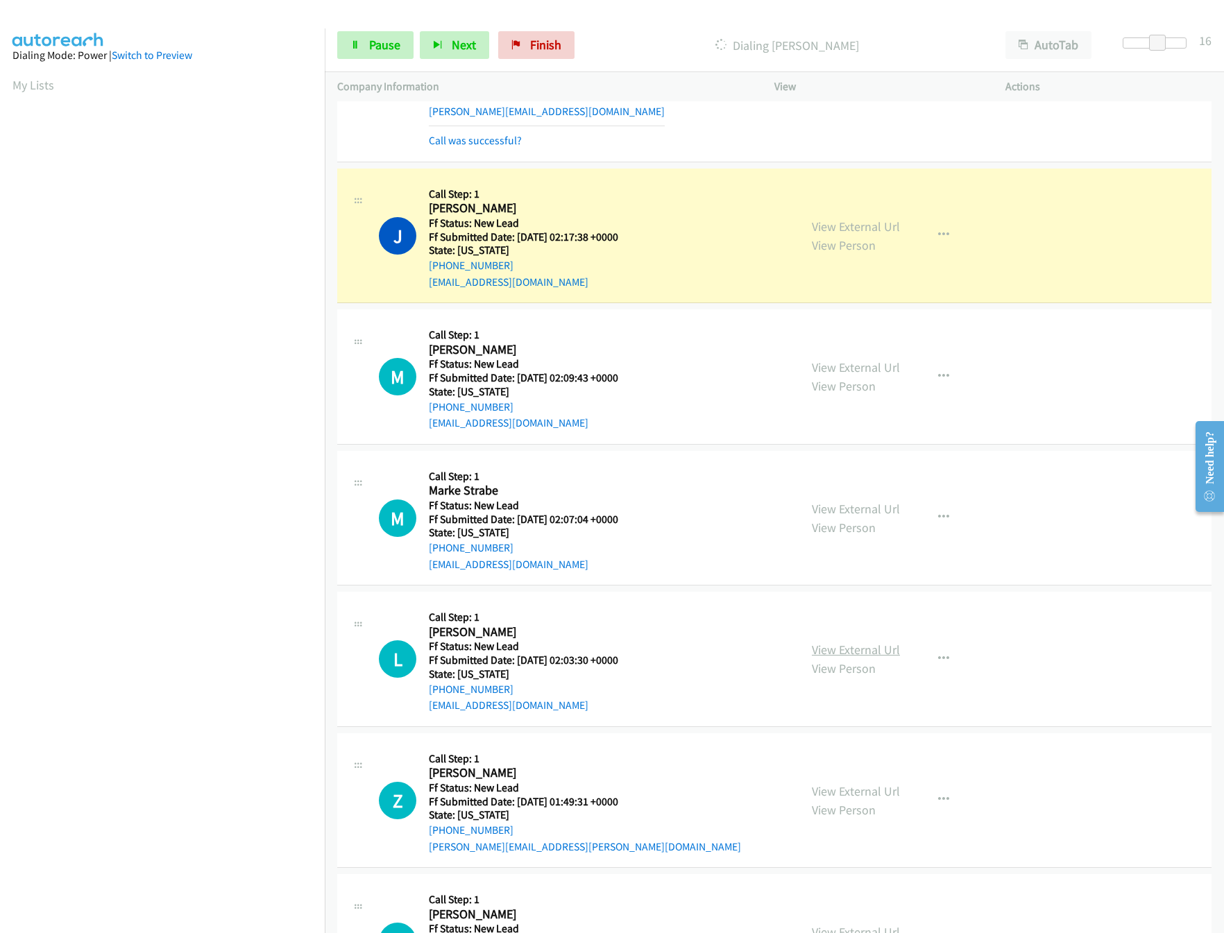
click at [839, 647] on link "View External Url" at bounding box center [856, 650] width 88 height 16
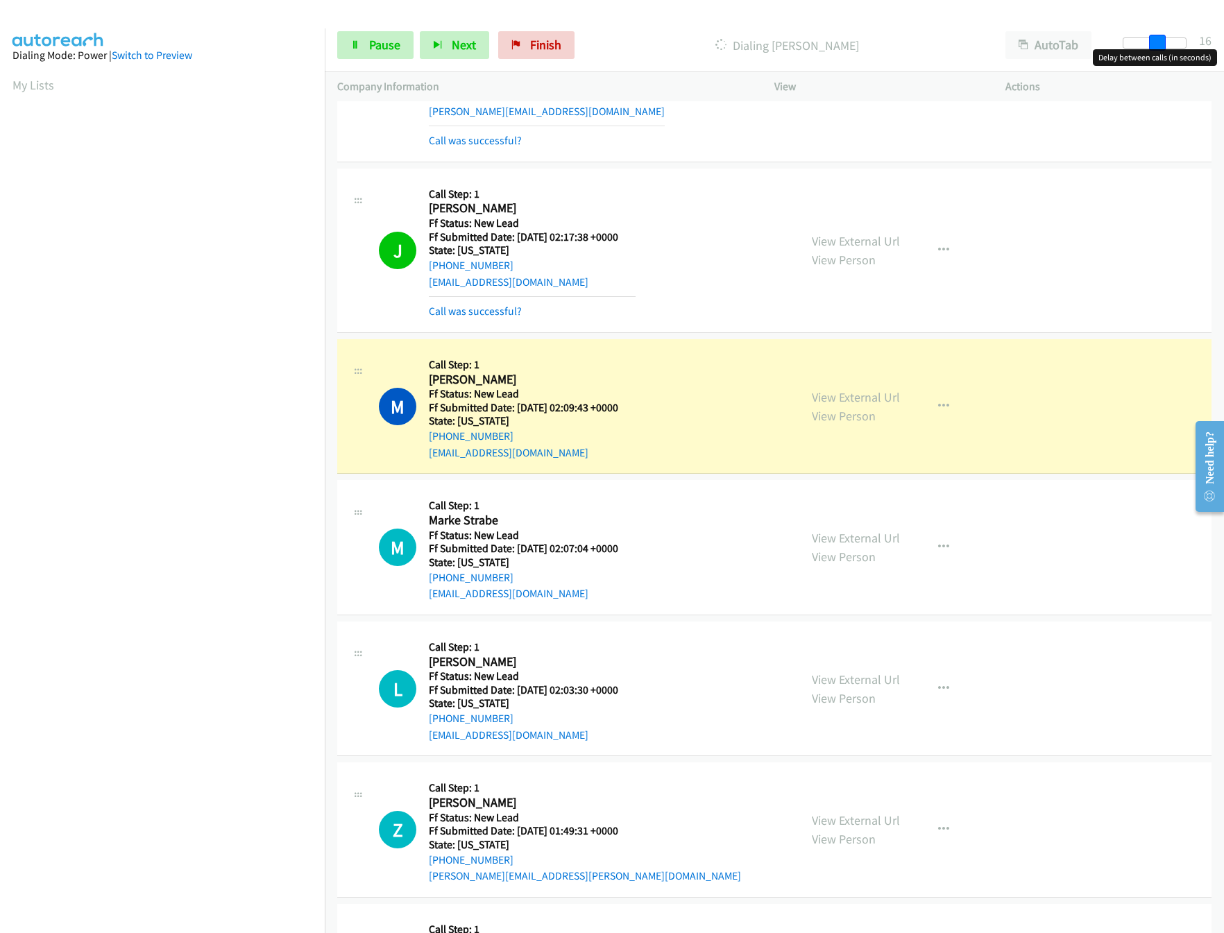
click at [1166, 40] on span at bounding box center [1157, 43] width 17 height 17
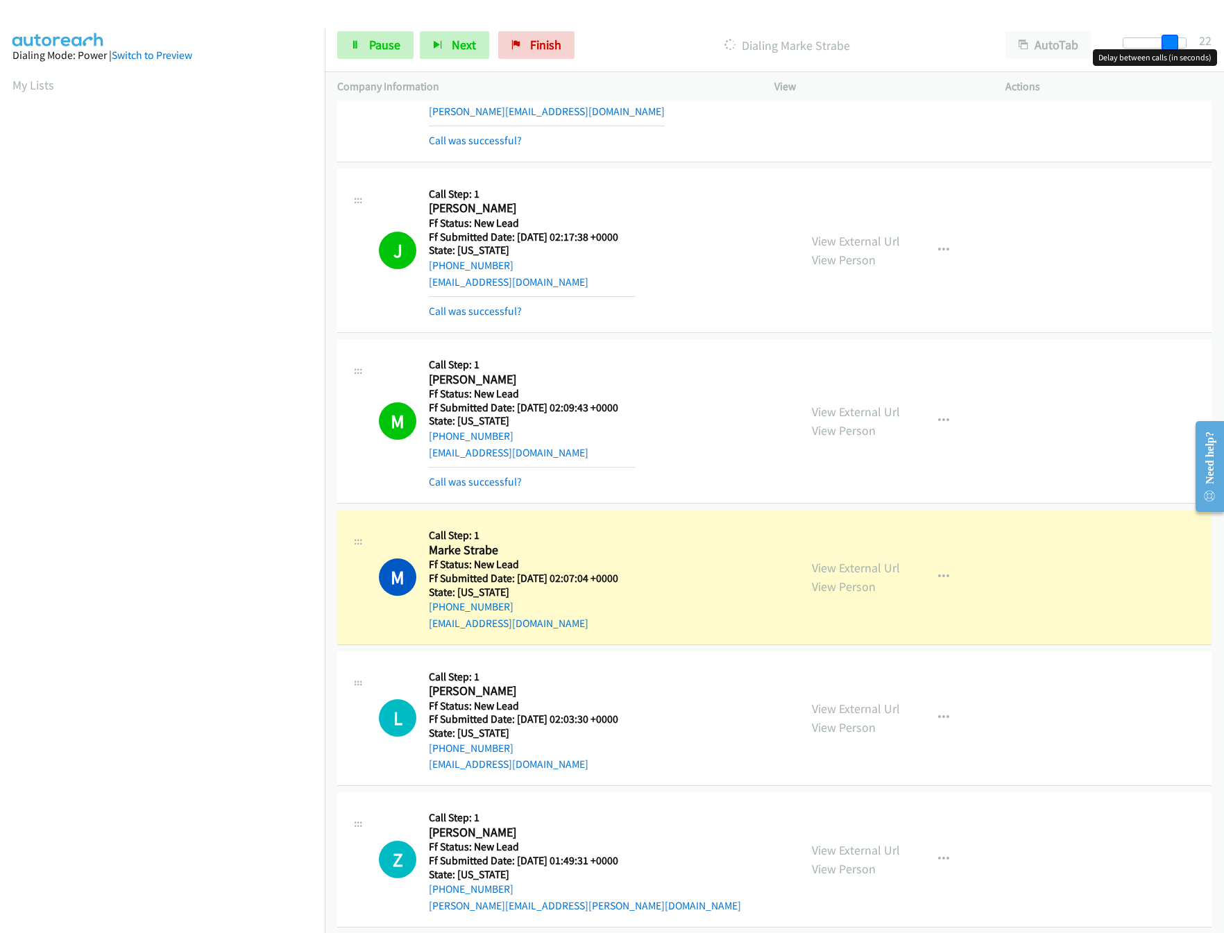
drag, startPoint x: 1160, startPoint y: 44, endPoint x: 1169, endPoint y: 44, distance: 9.0
click at [1169, 44] on span at bounding box center [1170, 43] width 17 height 17
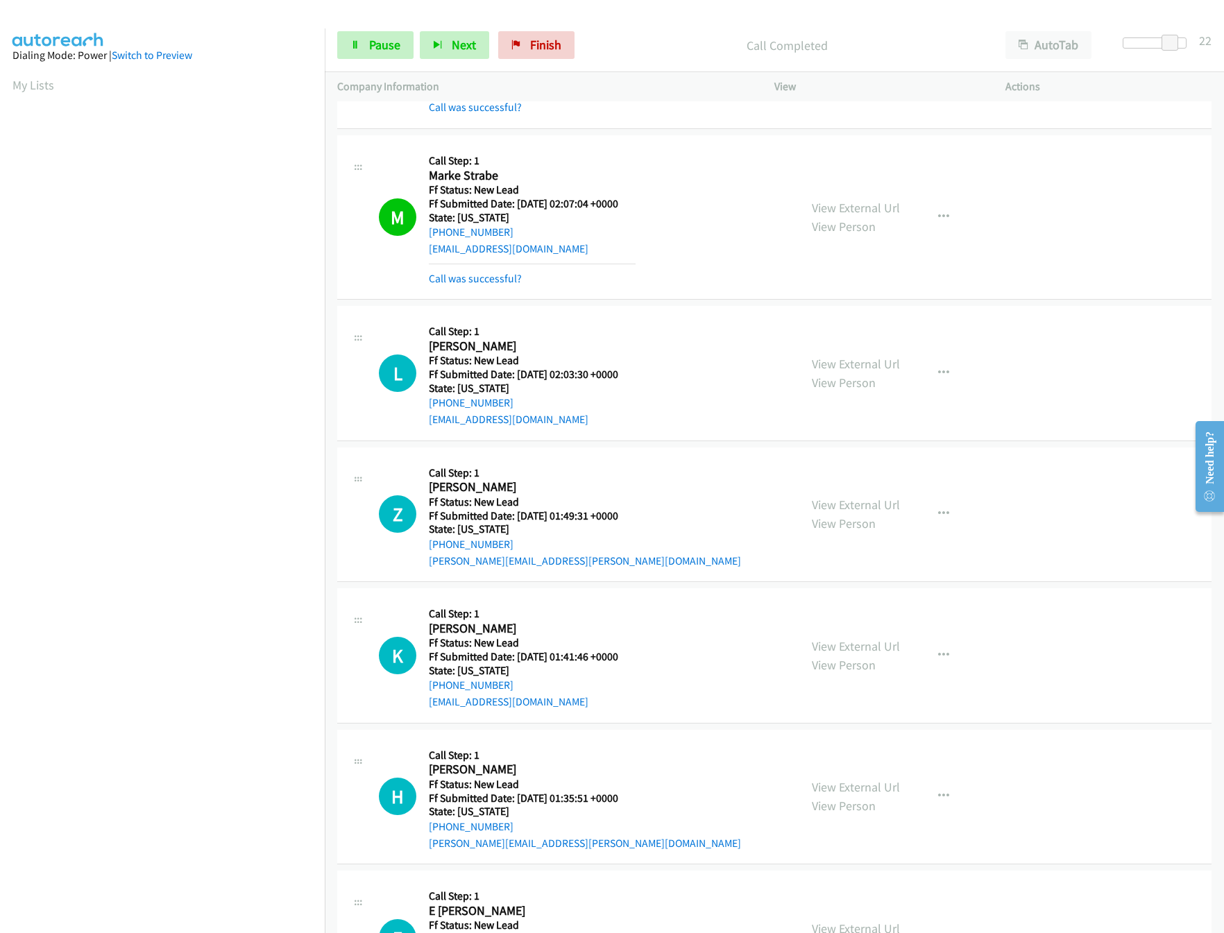
scroll to position [694, 0]
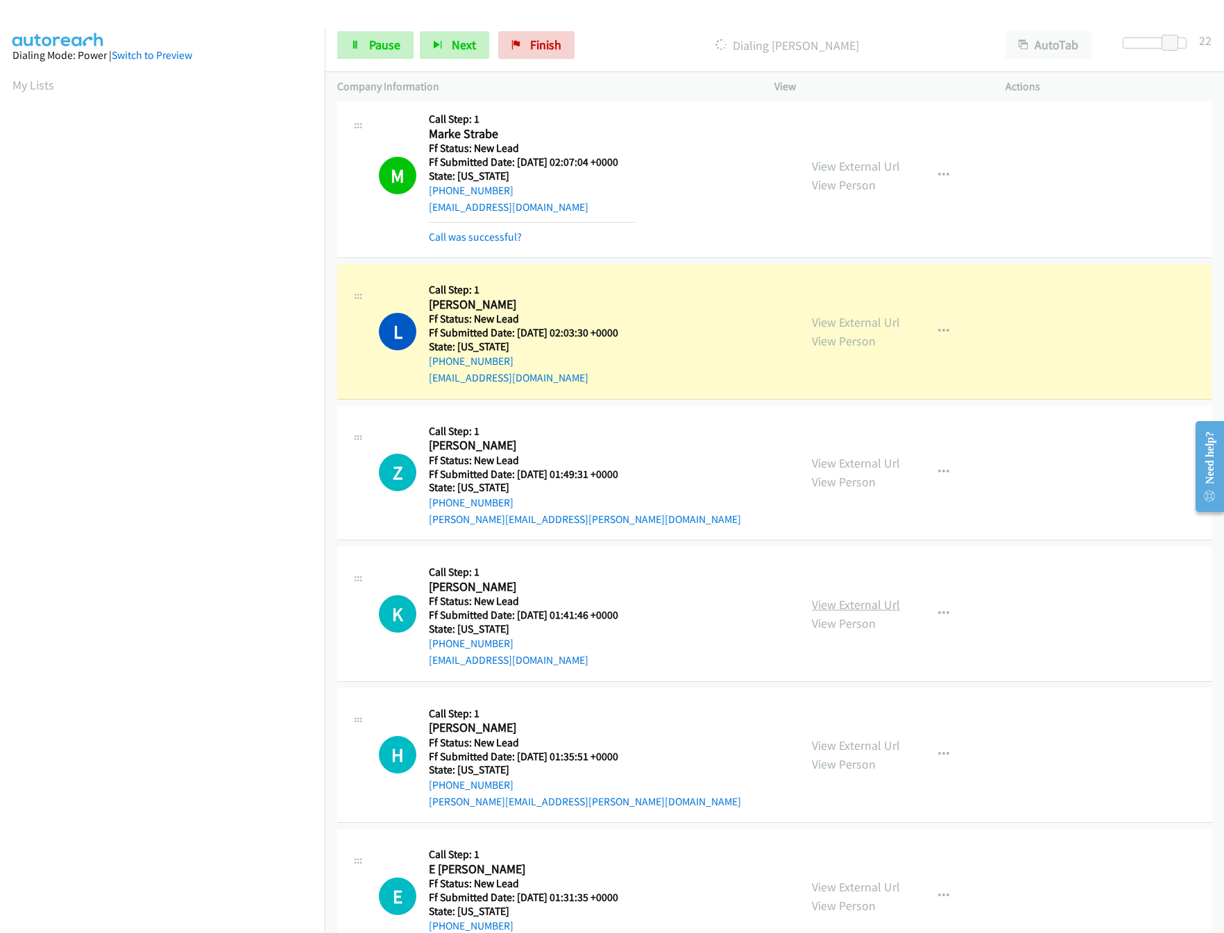
click at [847, 604] on link "View External Url" at bounding box center [856, 605] width 88 height 16
click at [839, 464] on link "View External Url" at bounding box center [856, 463] width 88 height 16
click at [396, 51] on span "Pause" at bounding box center [384, 45] width 31 height 16
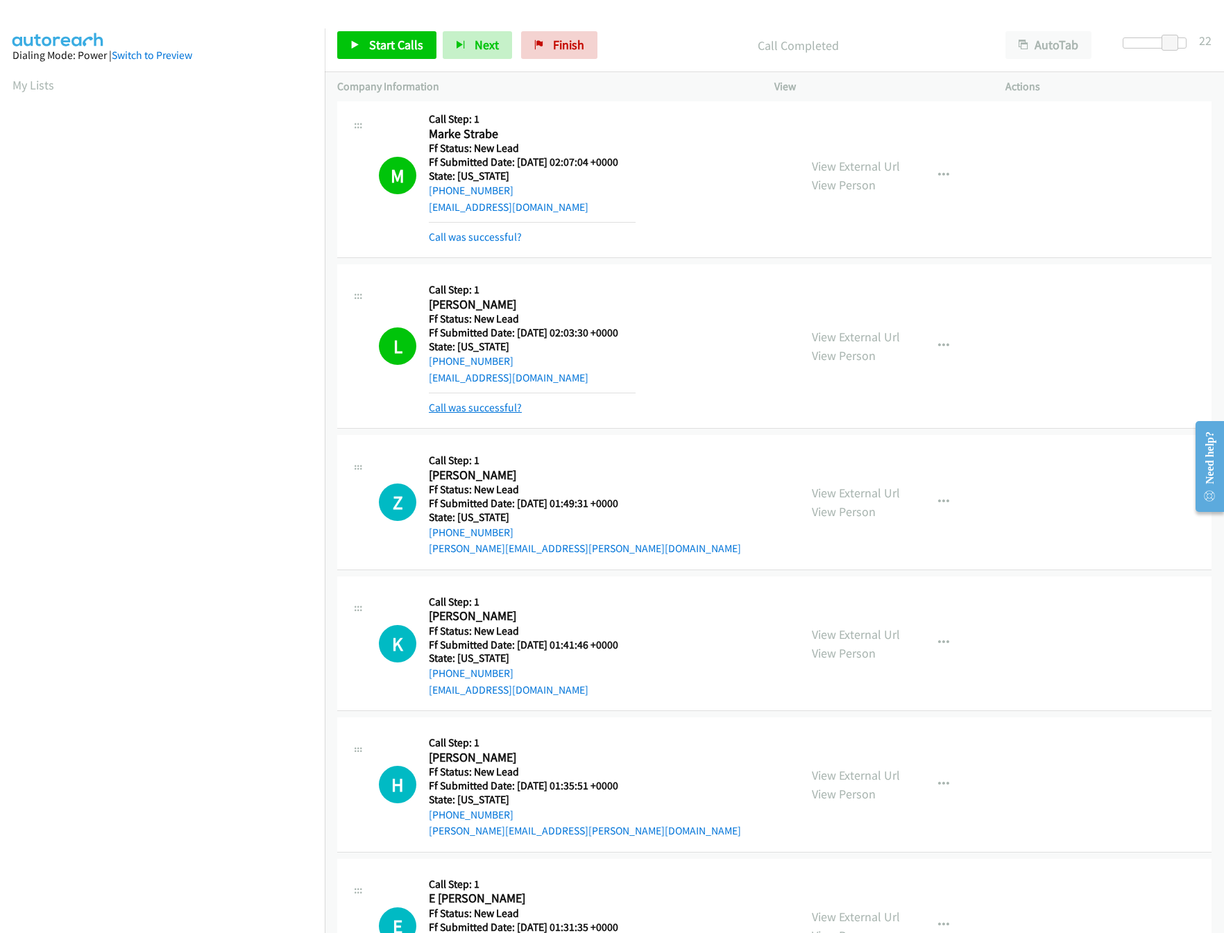
click at [502, 405] on link "Call was successful?" at bounding box center [475, 407] width 93 height 13
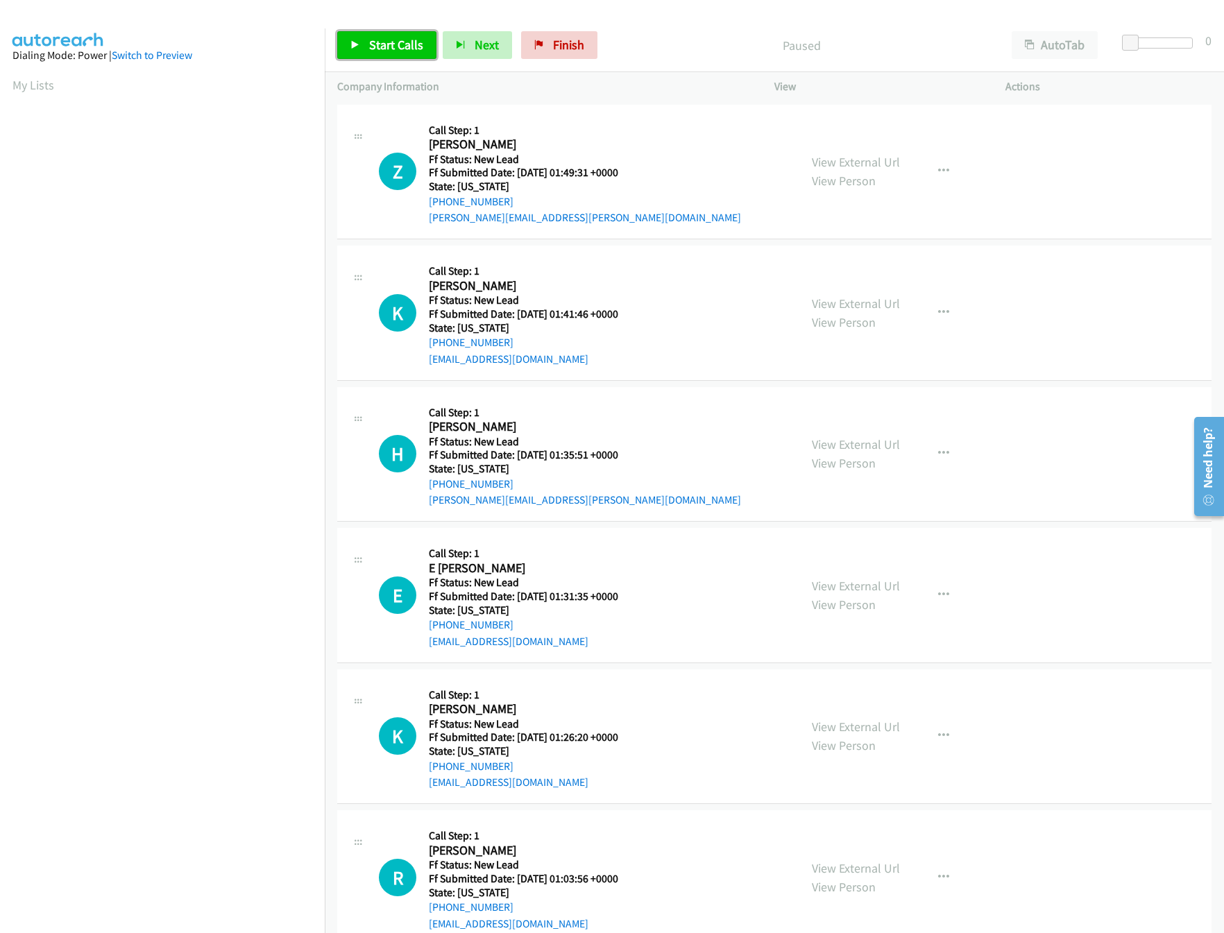
click at [364, 52] on link "Start Calls" at bounding box center [386, 45] width 99 height 28
drag, startPoint x: 702, startPoint y: 37, endPoint x: 767, endPoint y: 33, distance: 65.4
click at [702, 37] on p "Started" at bounding box center [789, 45] width 393 height 19
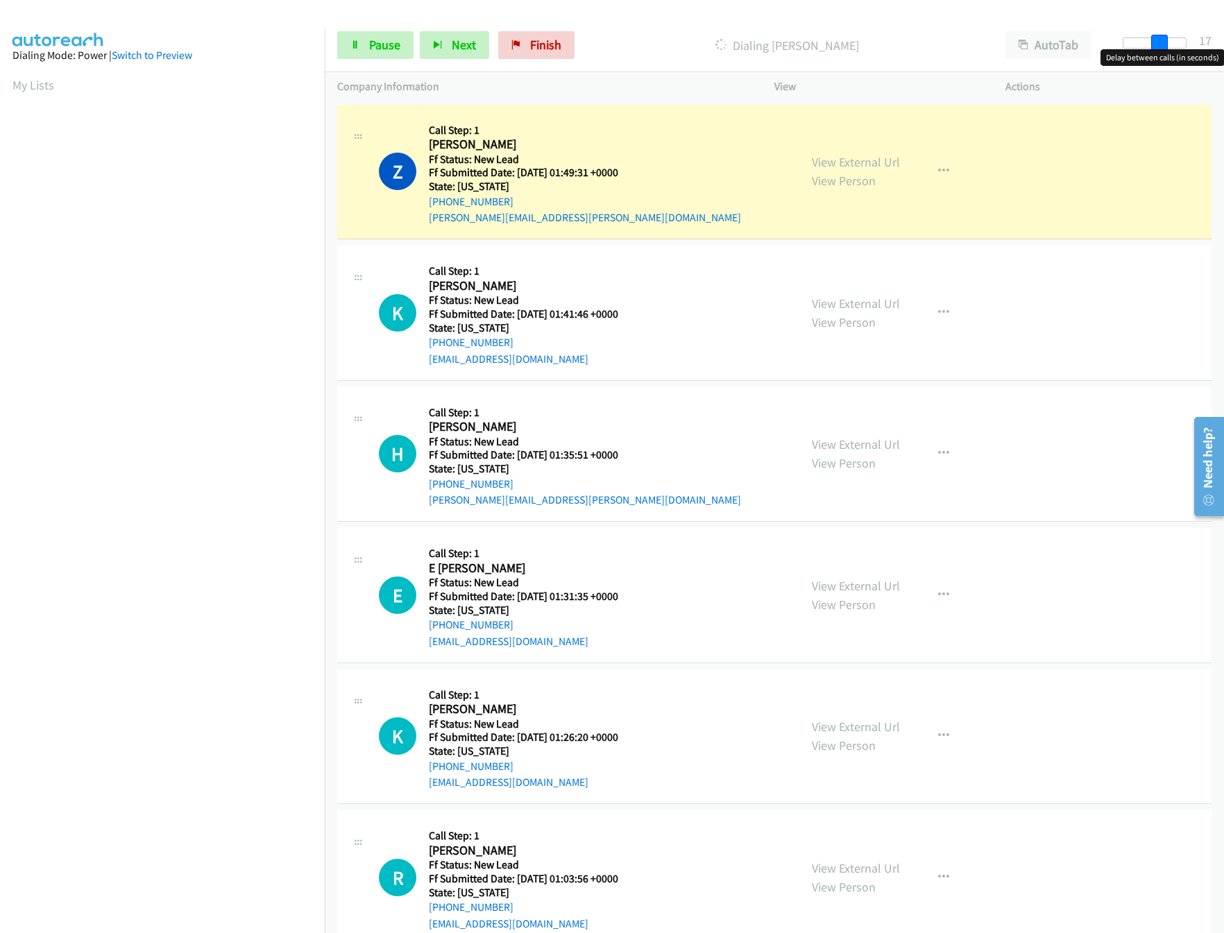
drag, startPoint x: 1133, startPoint y: 40, endPoint x: 1168, endPoint y: 44, distance: 35.6
click at [1168, 44] on span at bounding box center [1159, 43] width 17 height 17
click at [870, 443] on link "View External Url" at bounding box center [856, 444] width 88 height 16
click at [849, 583] on link "View External Url" at bounding box center [856, 586] width 88 height 16
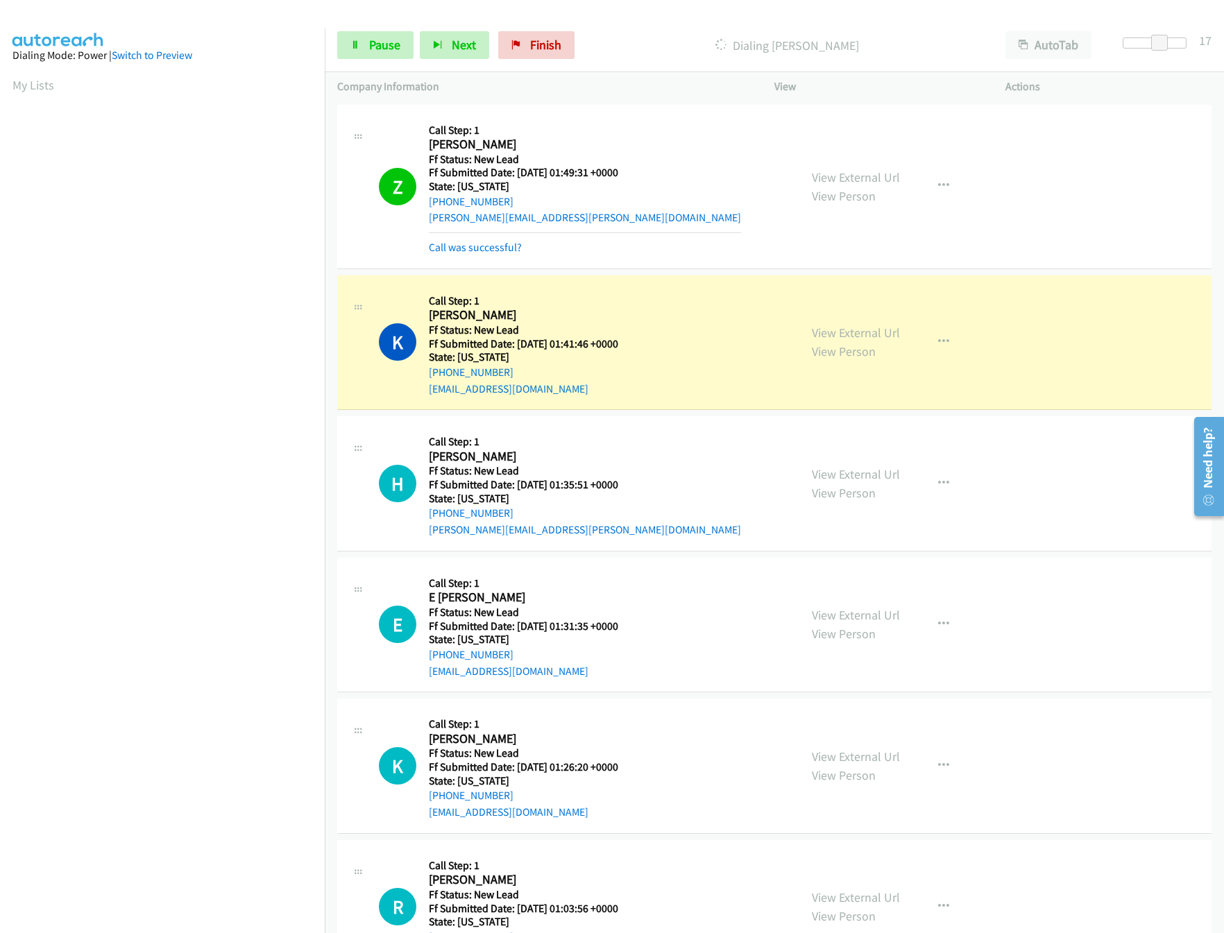
click at [842, 604] on div "View External Url View Person View External Url Email Schedule/Manage Callback …" at bounding box center [921, 625] width 244 height 110
click at [838, 611] on link "View External Url" at bounding box center [856, 615] width 88 height 16
click at [847, 762] on link "View External Url" at bounding box center [856, 757] width 88 height 16
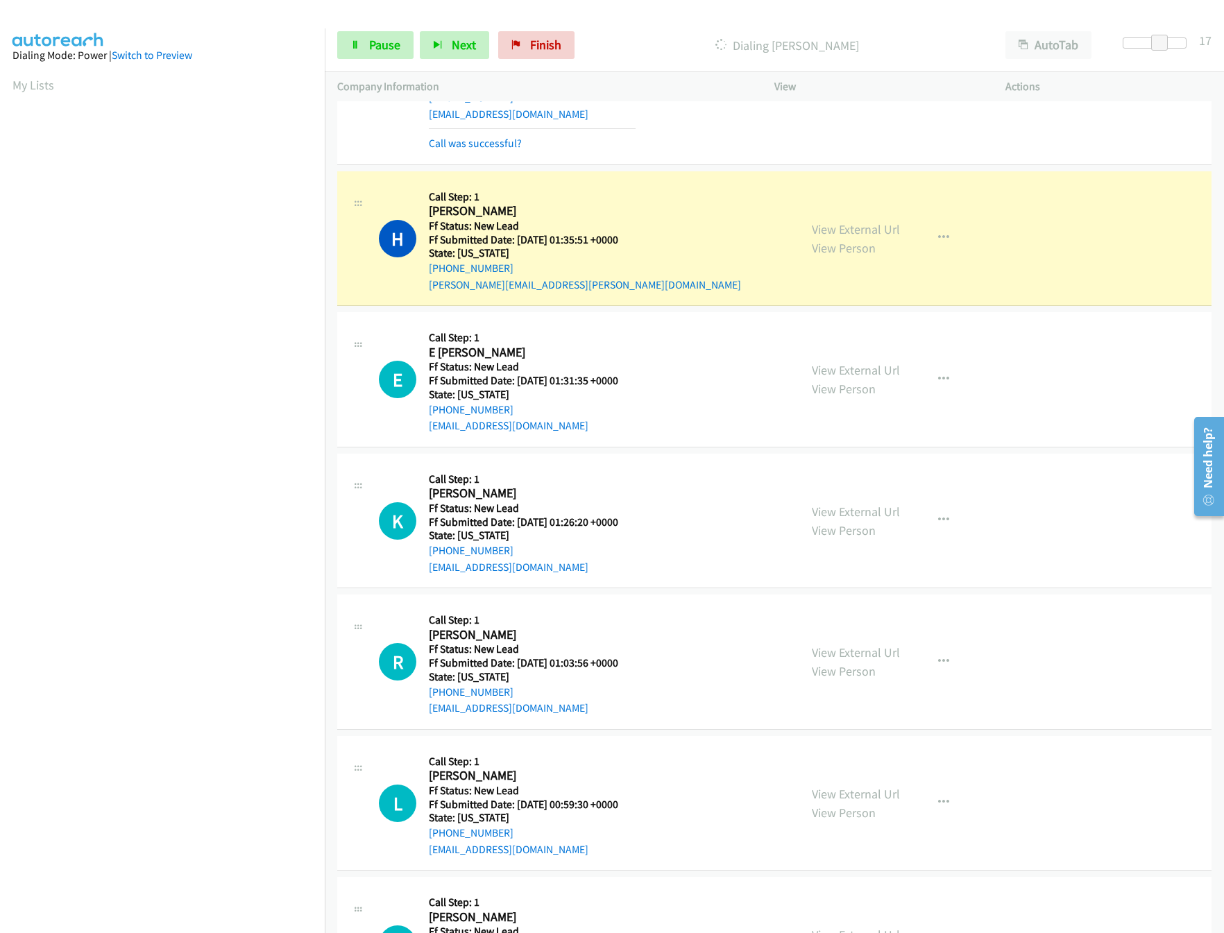
scroll to position [278, 0]
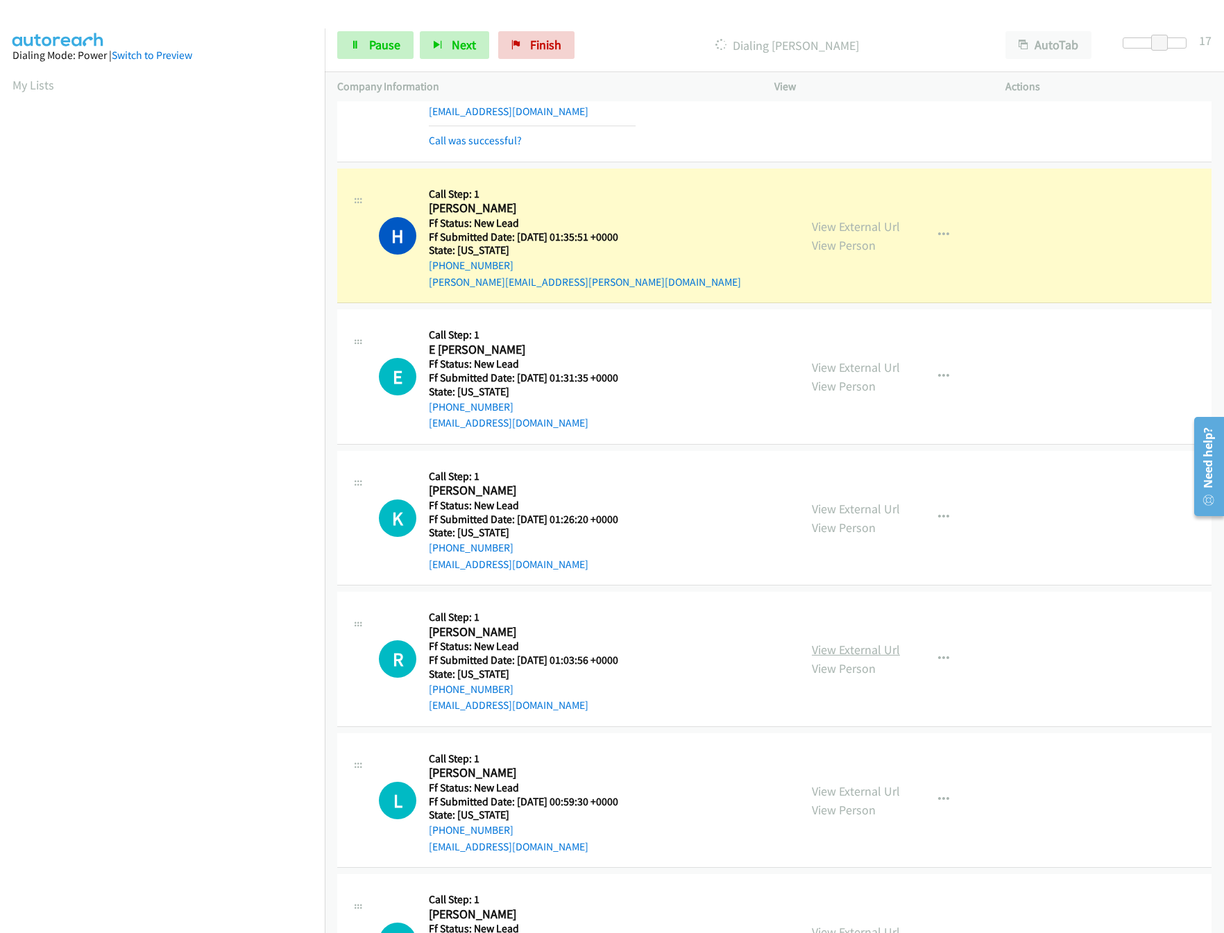
click at [848, 647] on link "View External Url" at bounding box center [856, 650] width 88 height 16
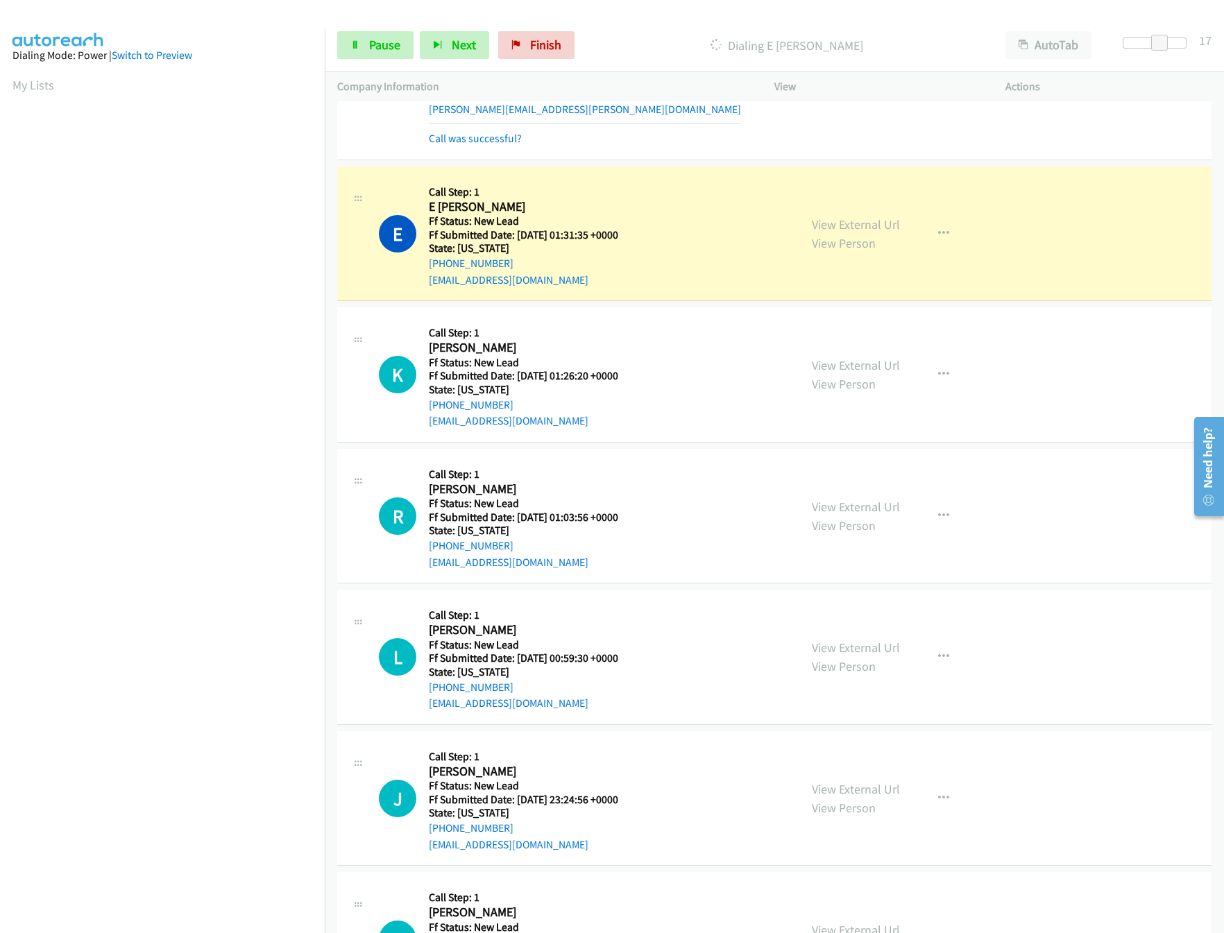
scroll to position [554, 0]
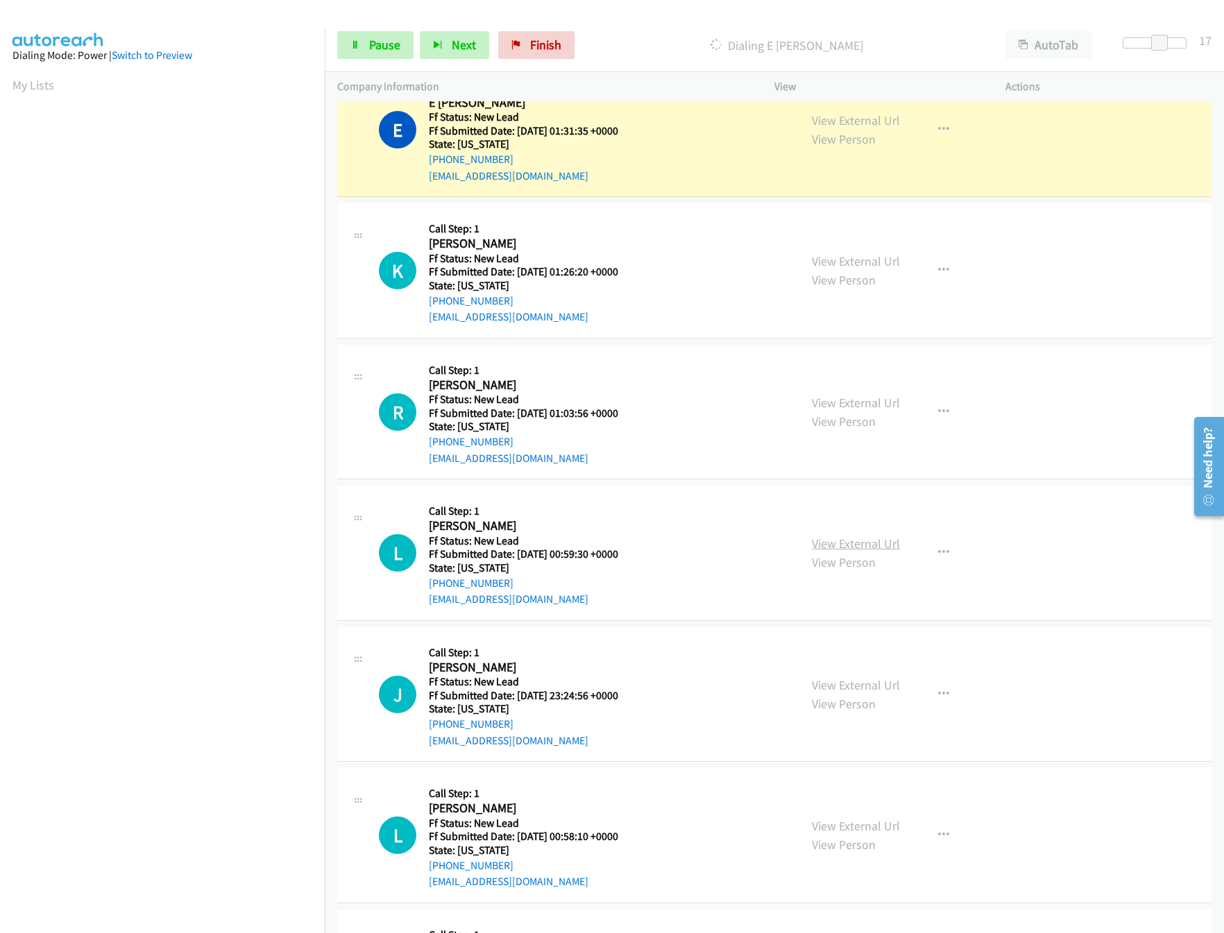
click at [876, 548] on link "View External Url" at bounding box center [856, 544] width 88 height 16
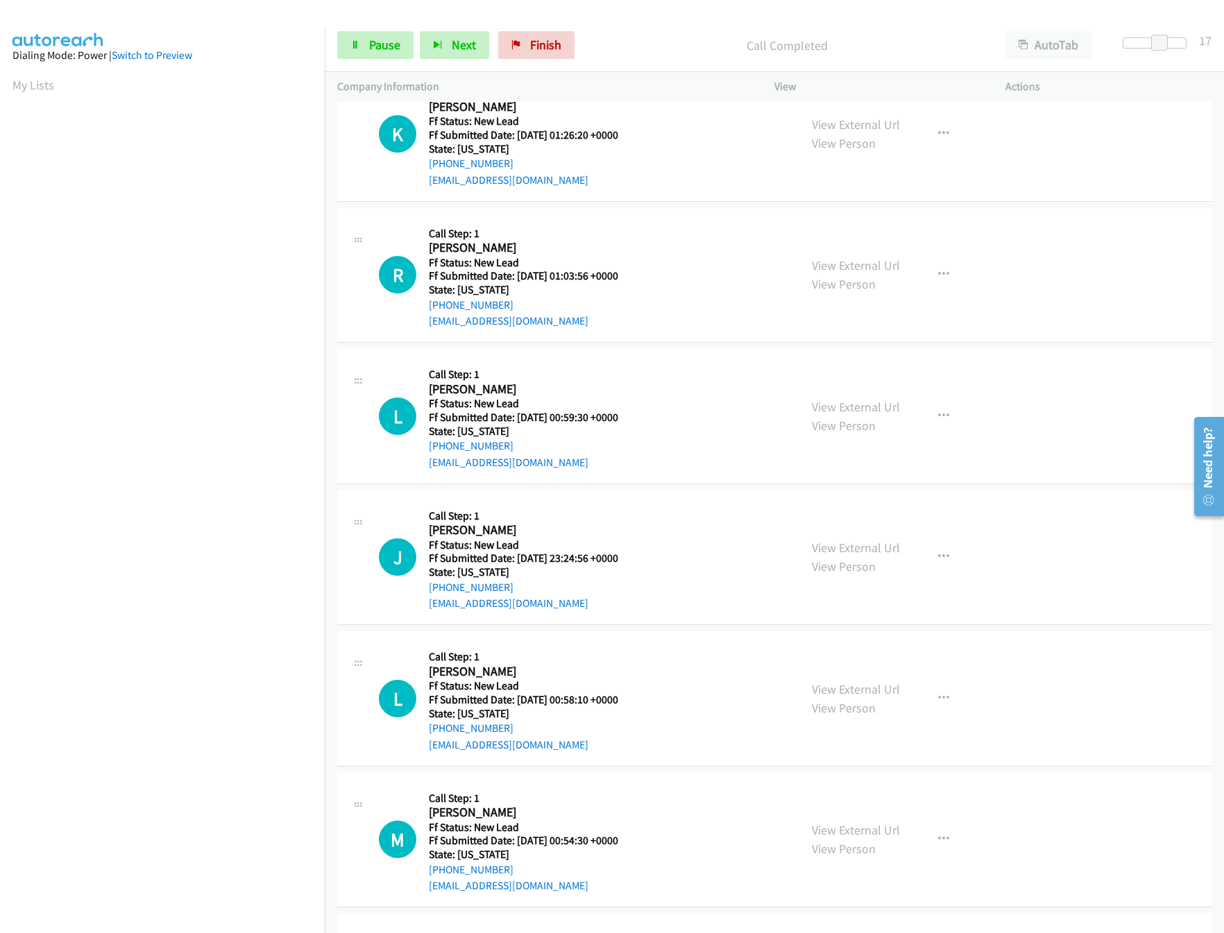
scroll to position [833, 0]
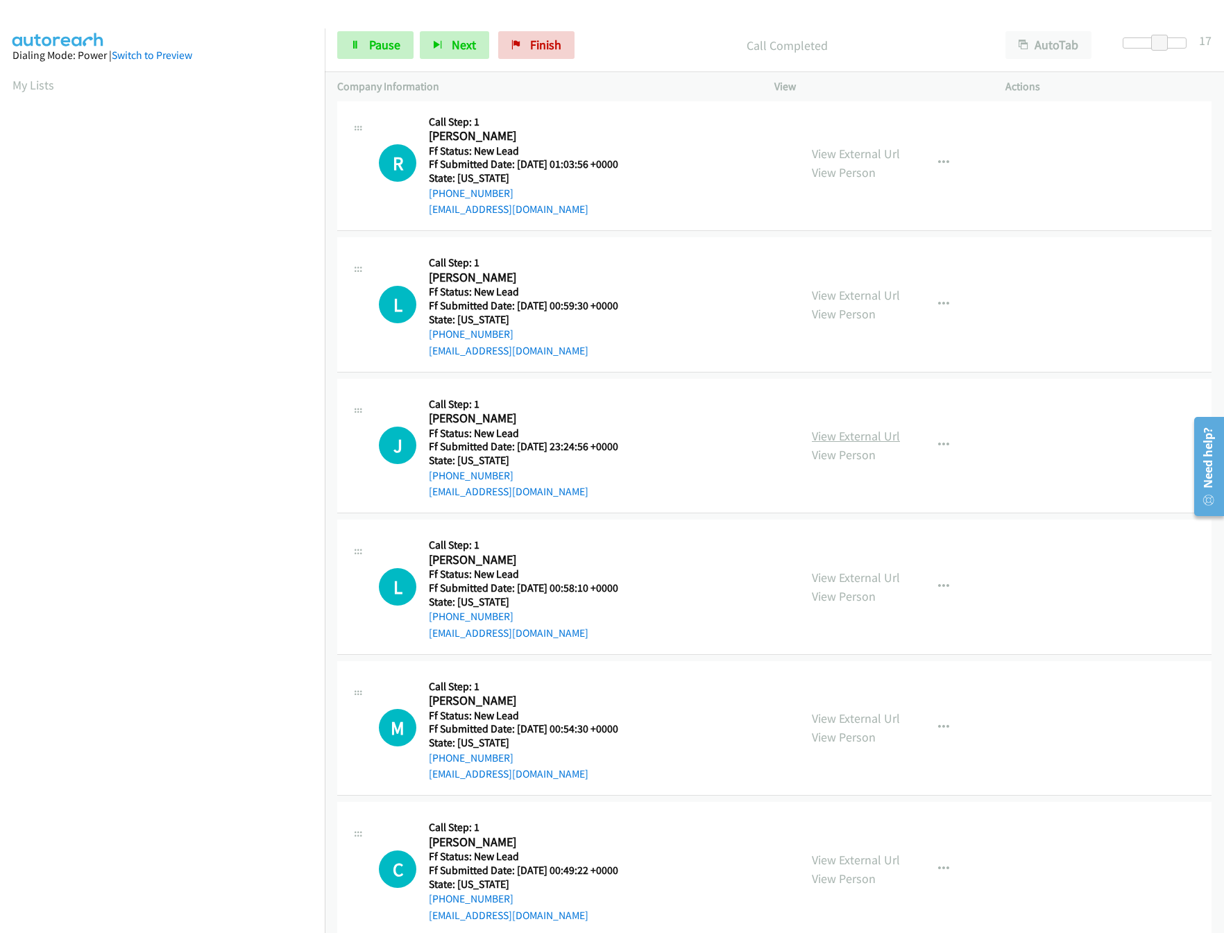
click at [866, 438] on link "View External Url" at bounding box center [856, 436] width 88 height 16
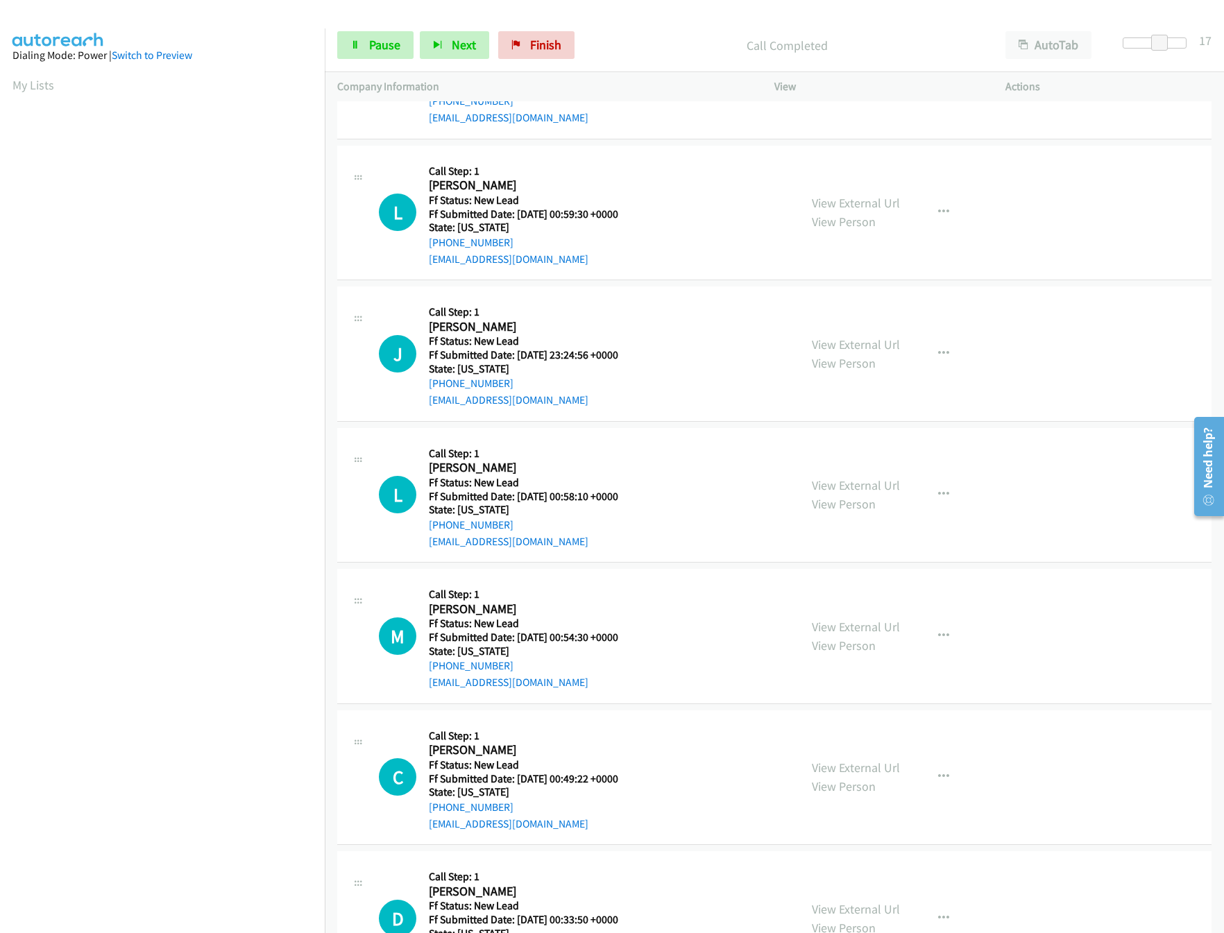
scroll to position [1001, 0]
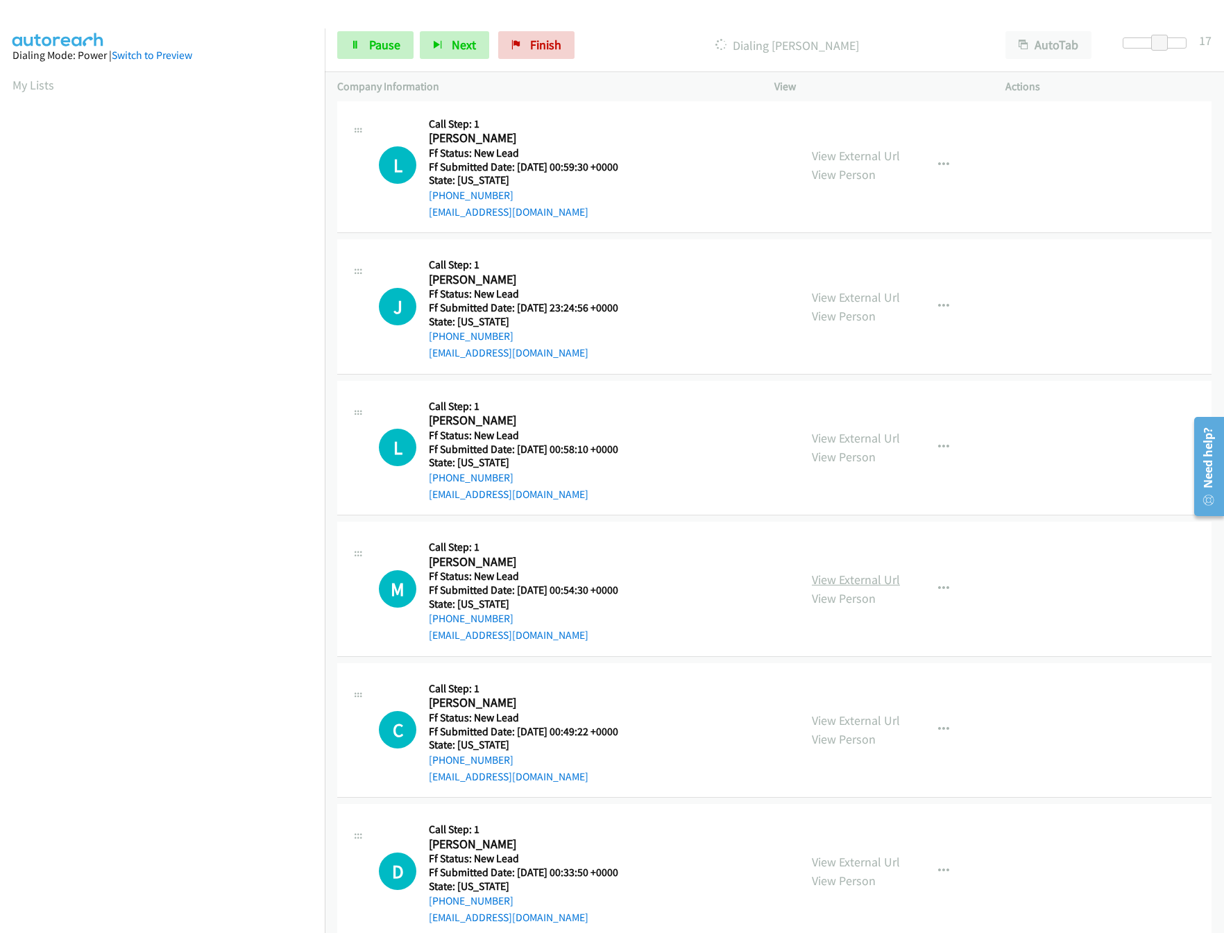
click at [852, 586] on link "View External Url" at bounding box center [856, 580] width 88 height 16
click at [842, 437] on link "View External Url" at bounding box center [856, 438] width 88 height 16
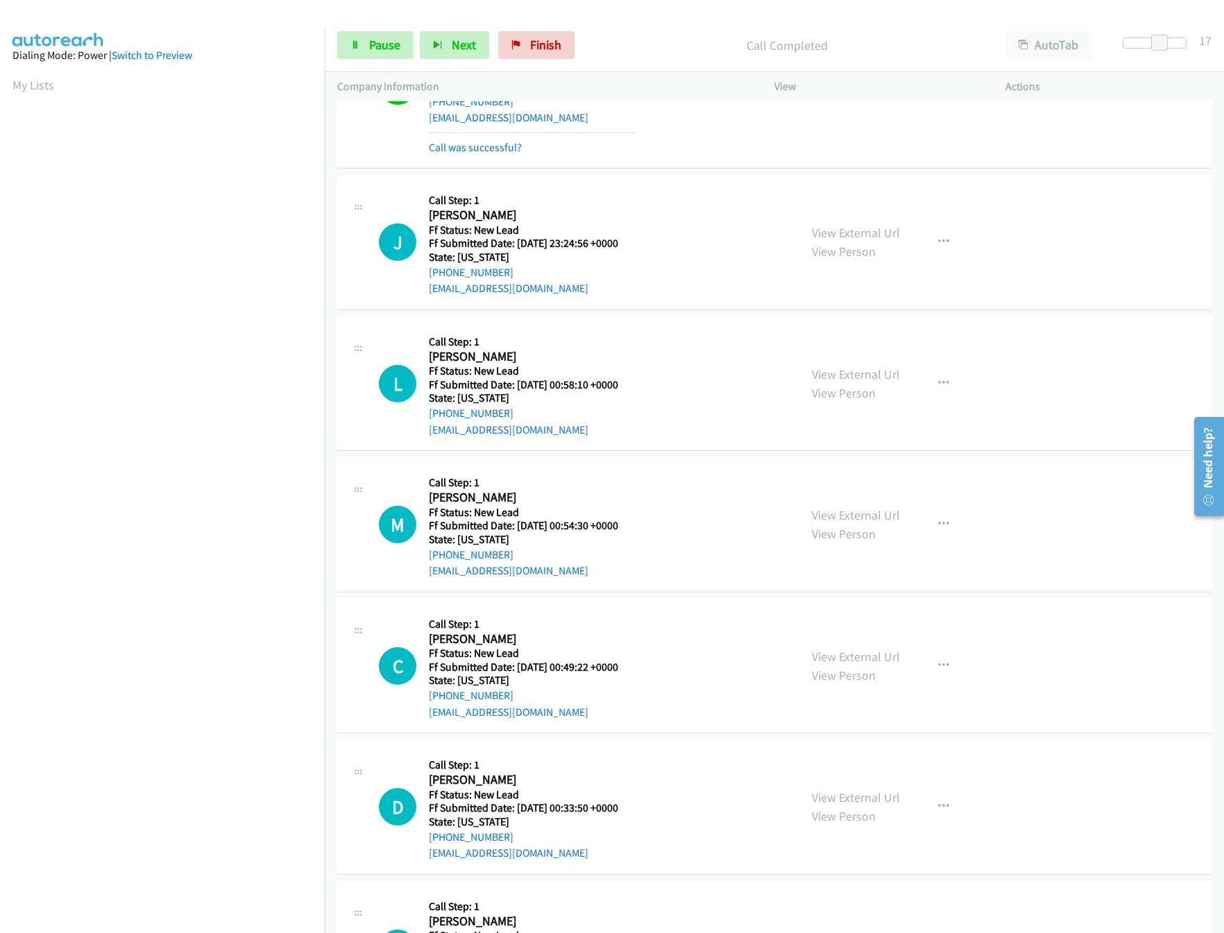
scroll to position [1171, 0]
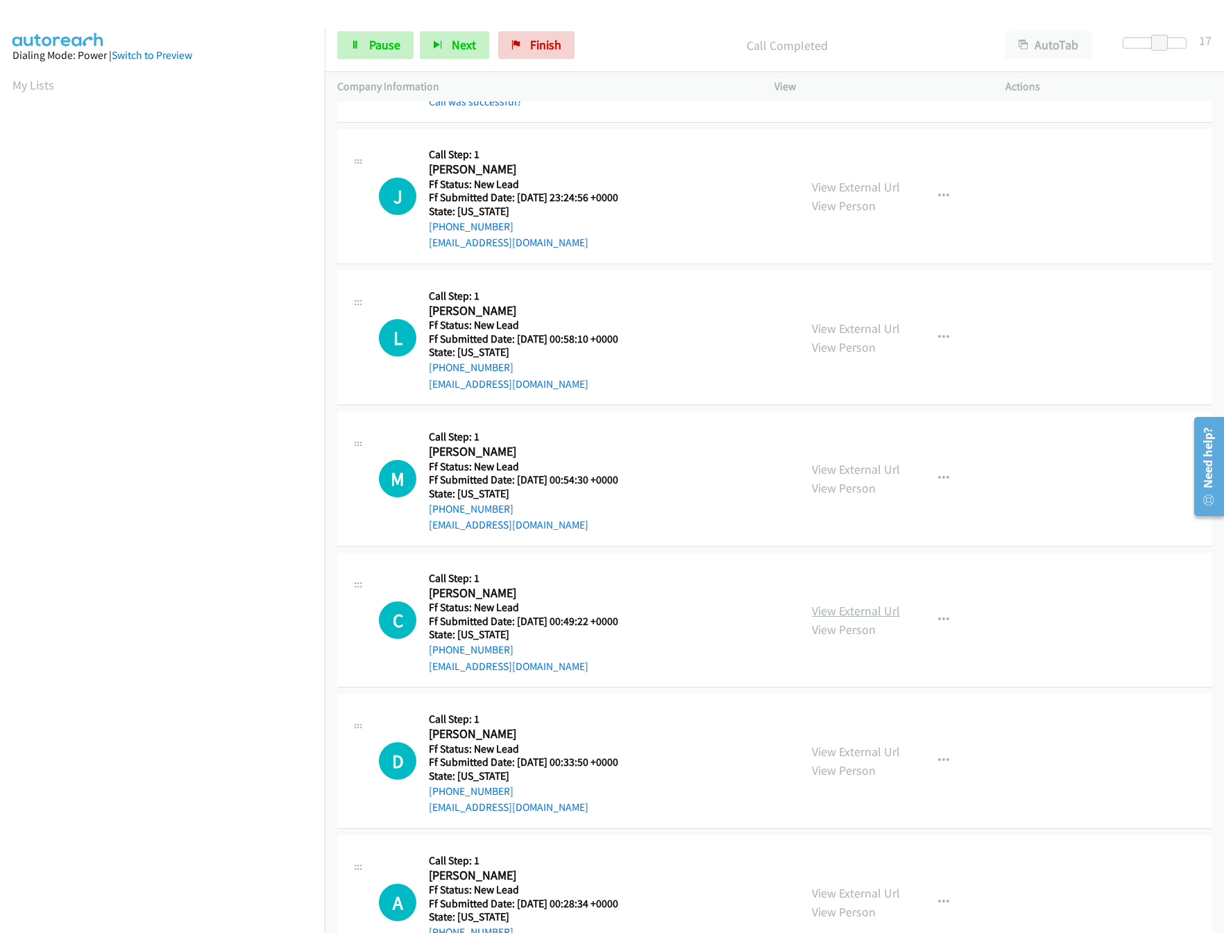
click at [840, 619] on link "View External Url" at bounding box center [856, 611] width 88 height 16
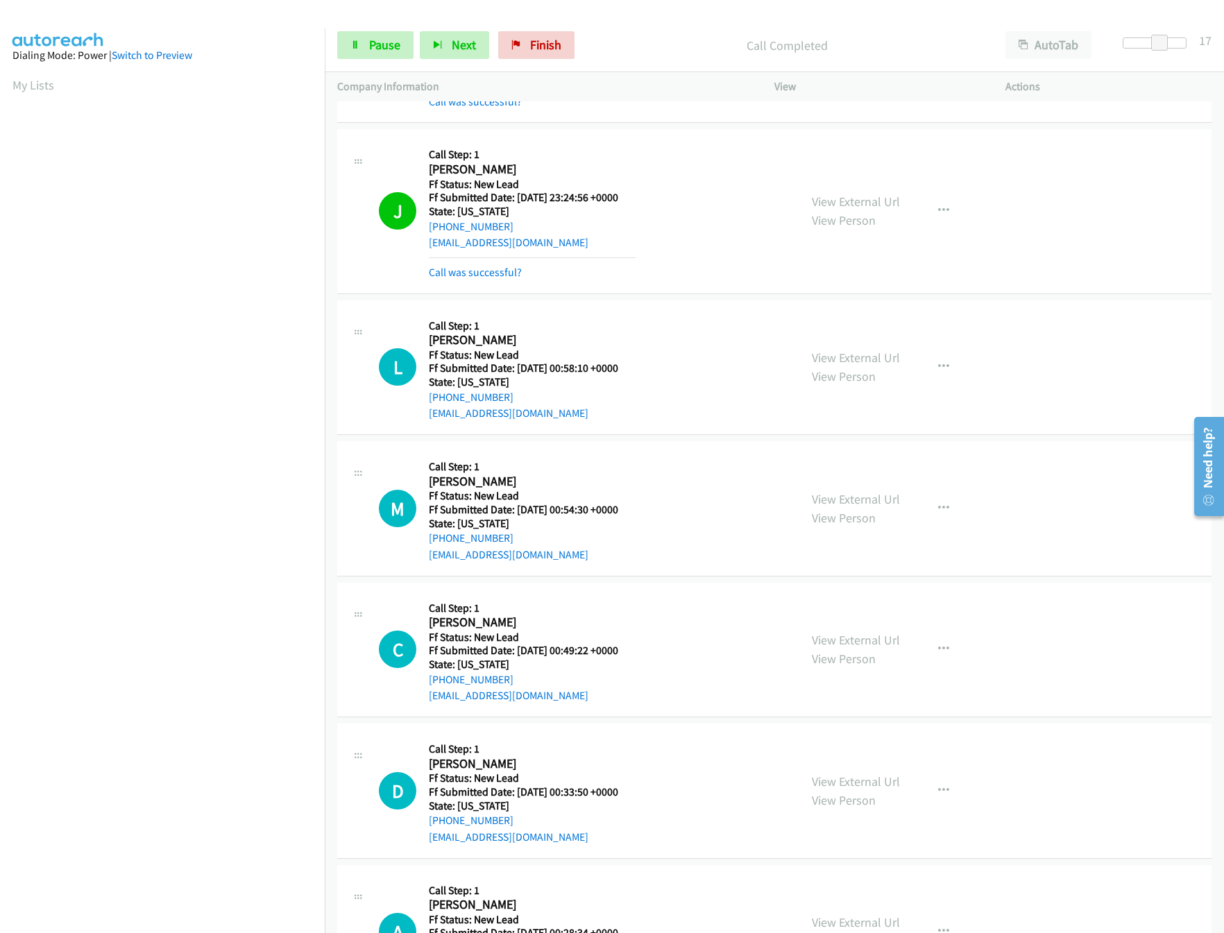
scroll to position [1309, 0]
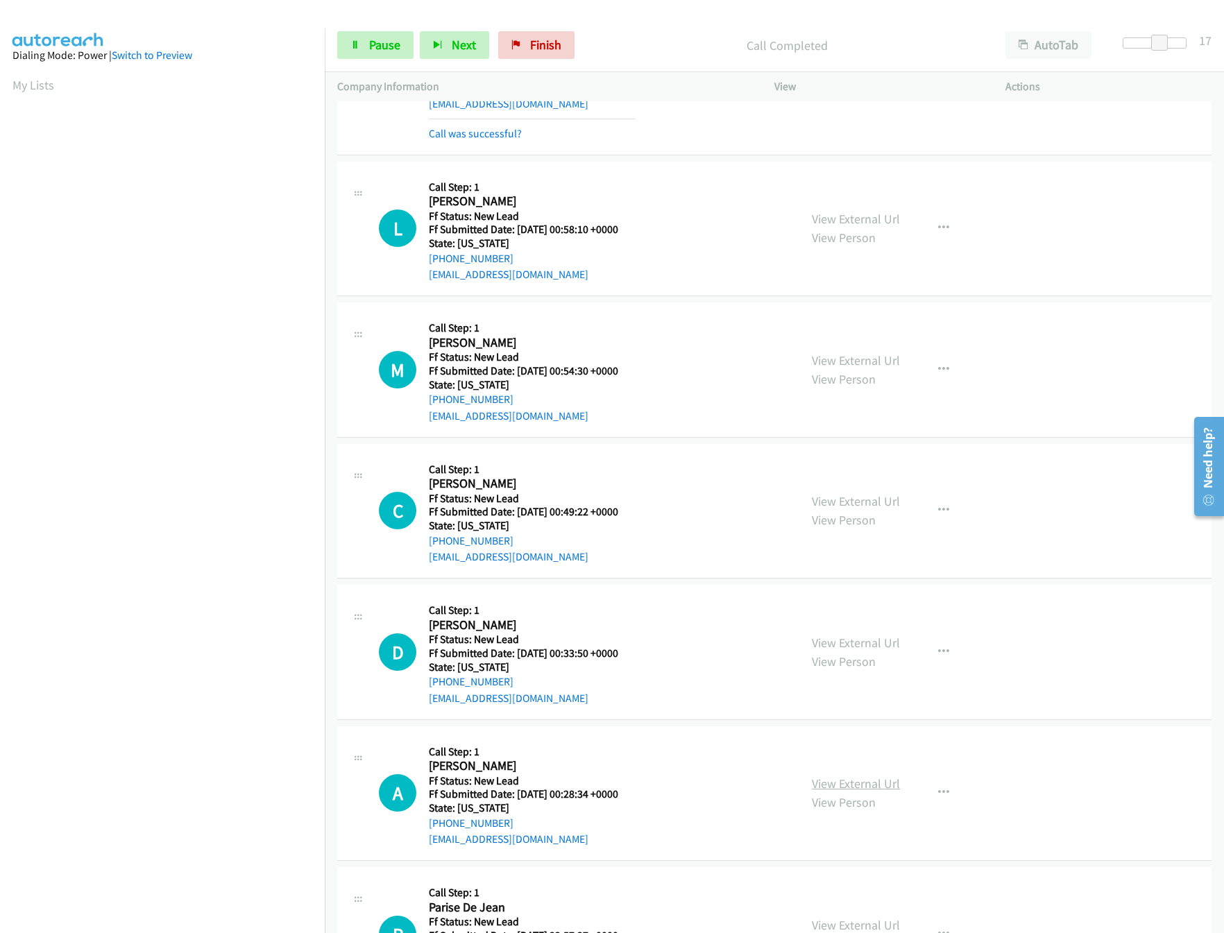
click at [833, 792] on link "View External Url" at bounding box center [856, 784] width 88 height 16
click at [858, 644] on link "View External Url" at bounding box center [856, 643] width 88 height 16
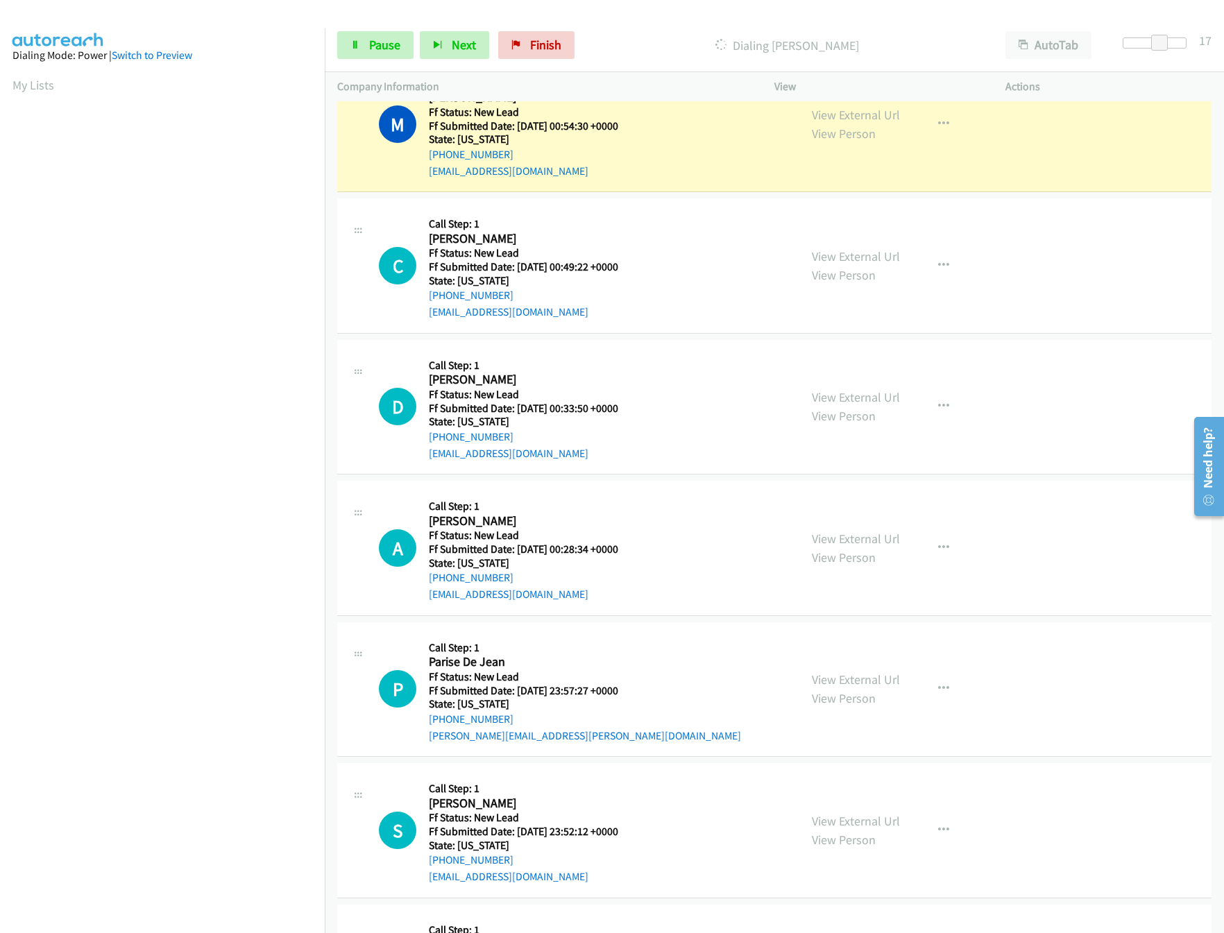
scroll to position [1587, 0]
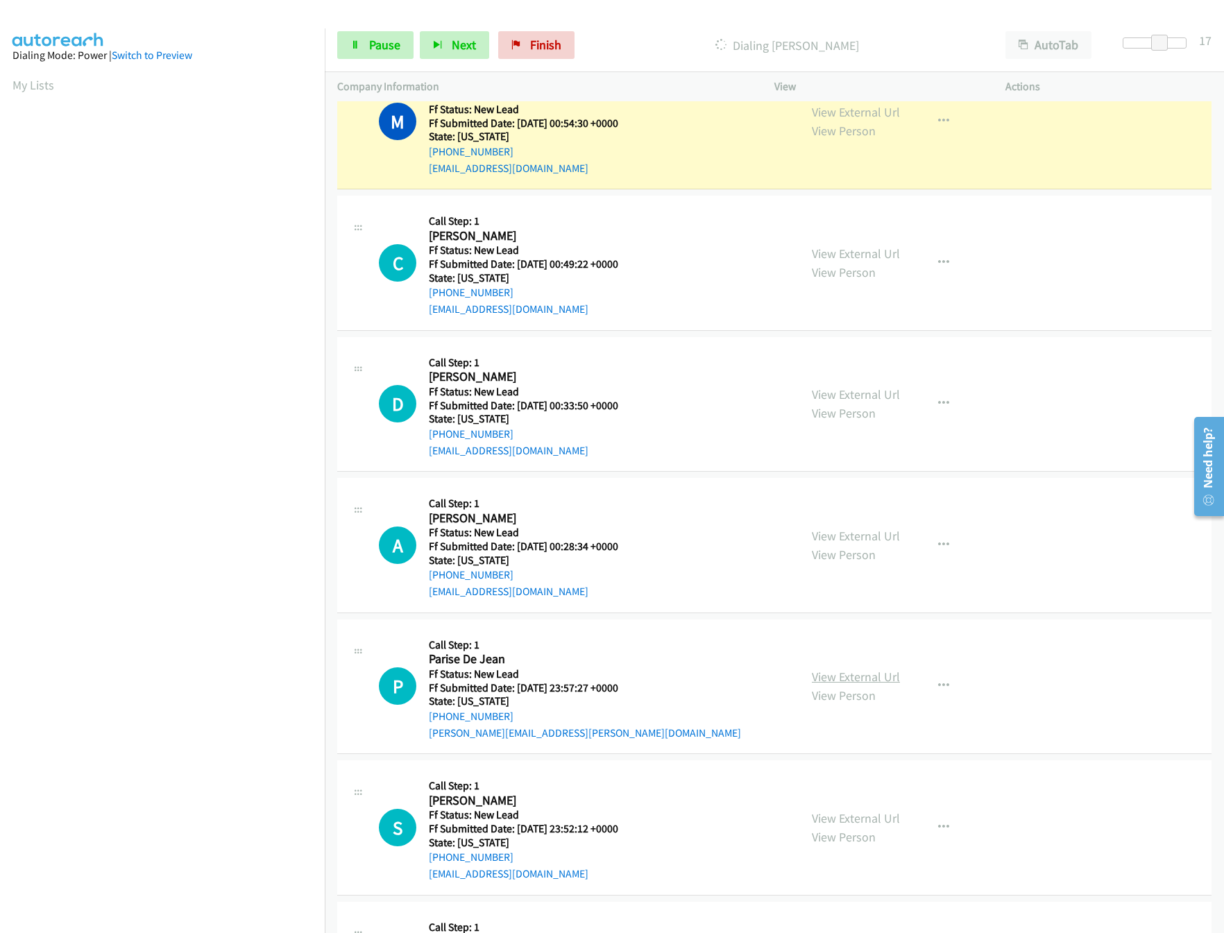
click at [852, 679] on link "View External Url" at bounding box center [856, 677] width 88 height 16
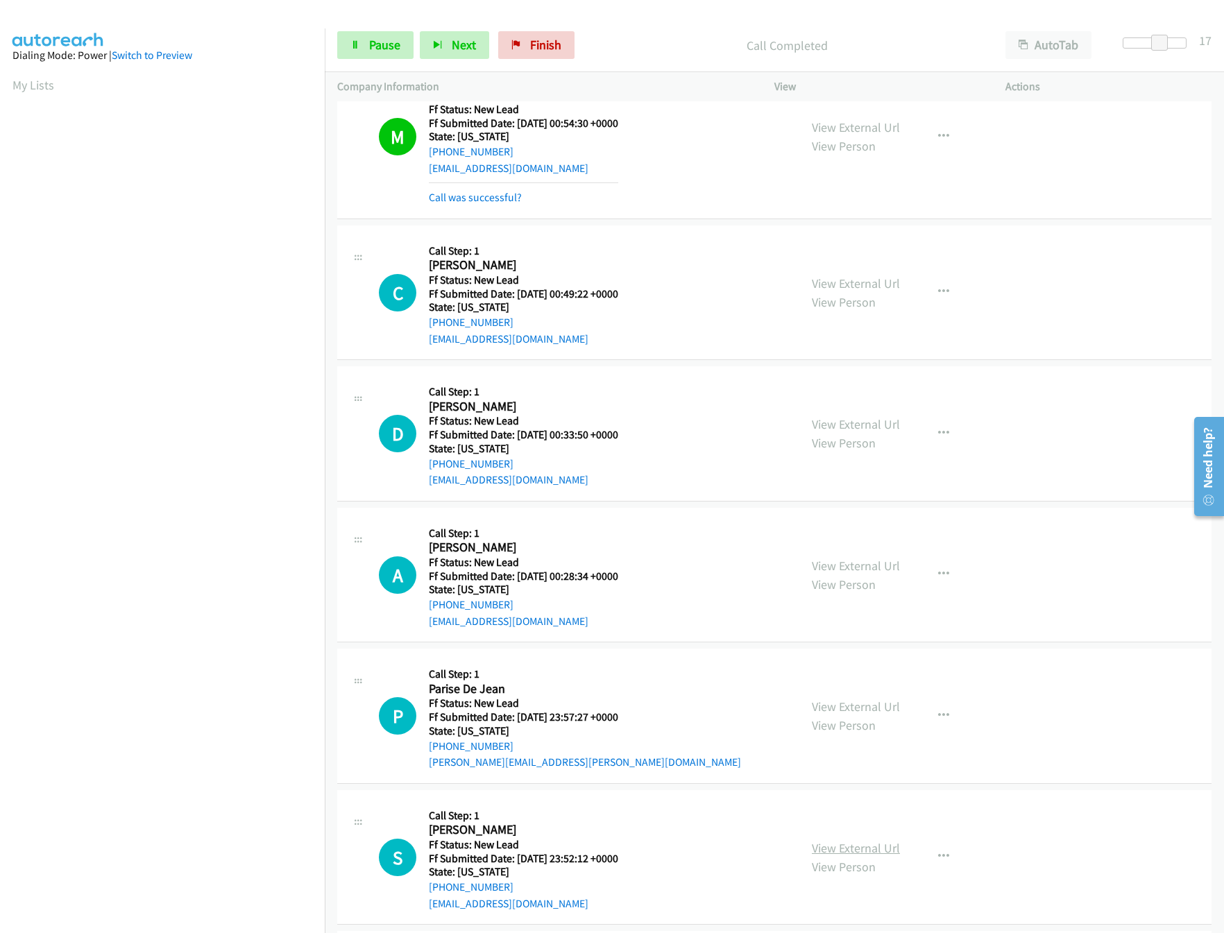
click at [843, 856] on link "View External Url" at bounding box center [856, 848] width 88 height 16
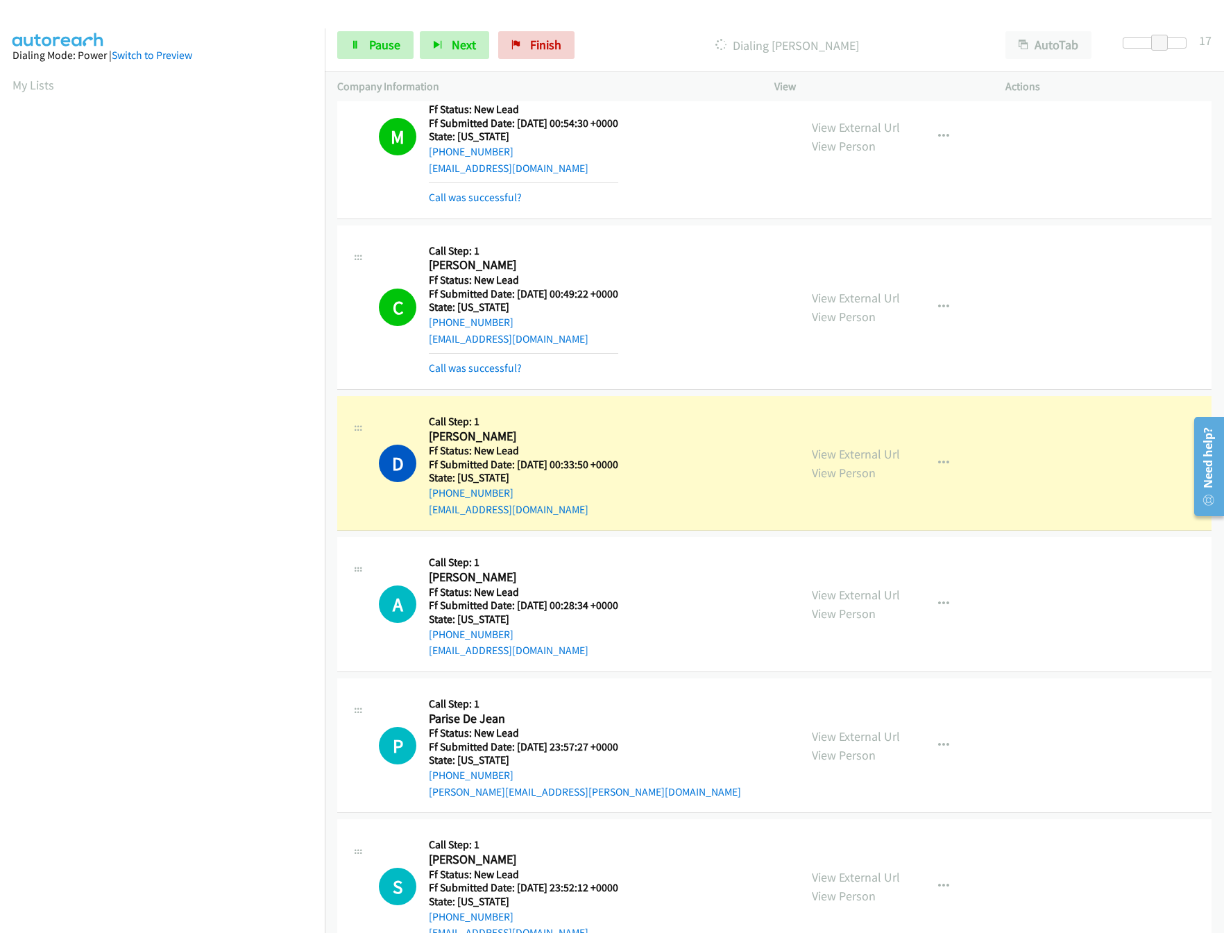
click at [302, 837] on nav "Dialing Mode: Power | Switch to Preview My Lists" at bounding box center [162, 494] width 325 height 933
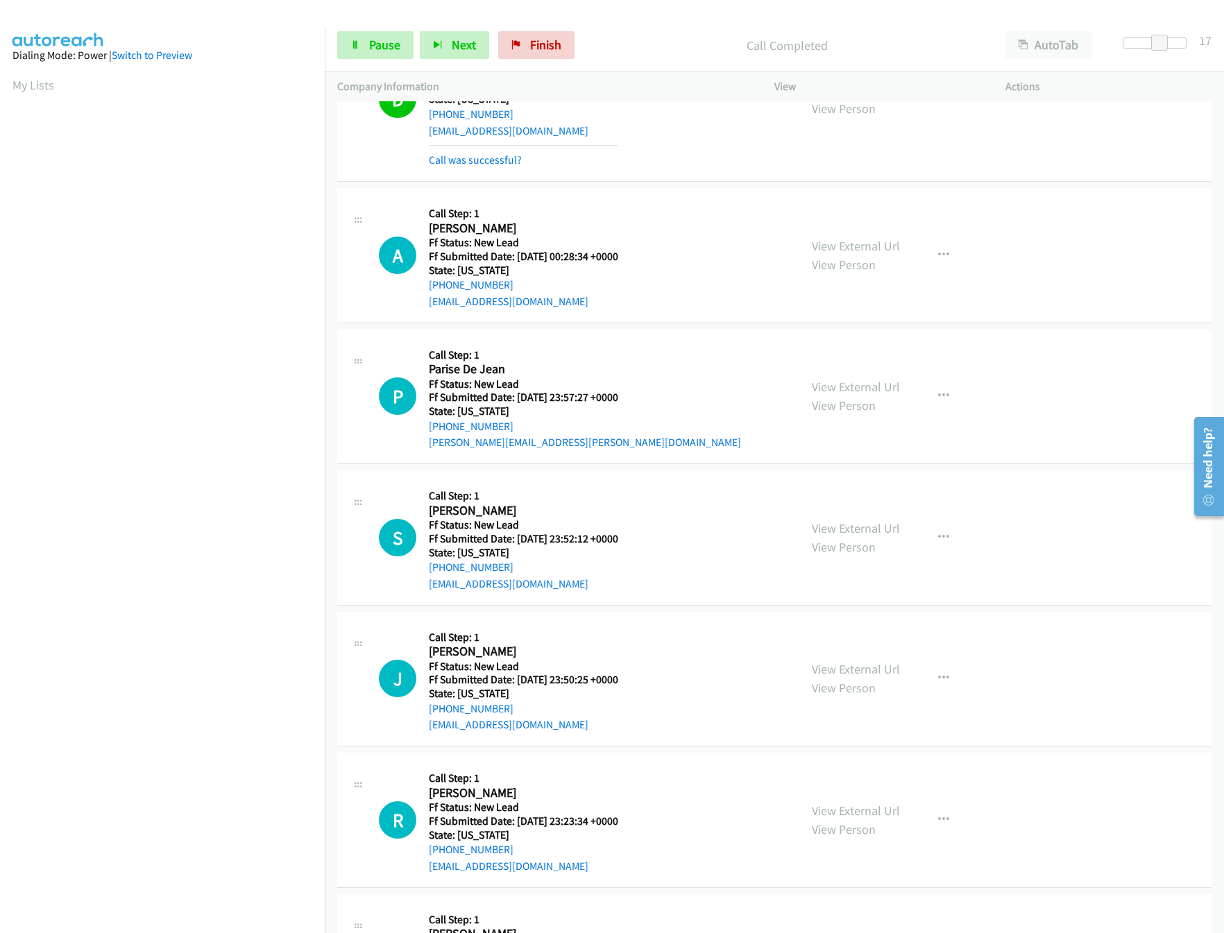
scroll to position [2003, 0]
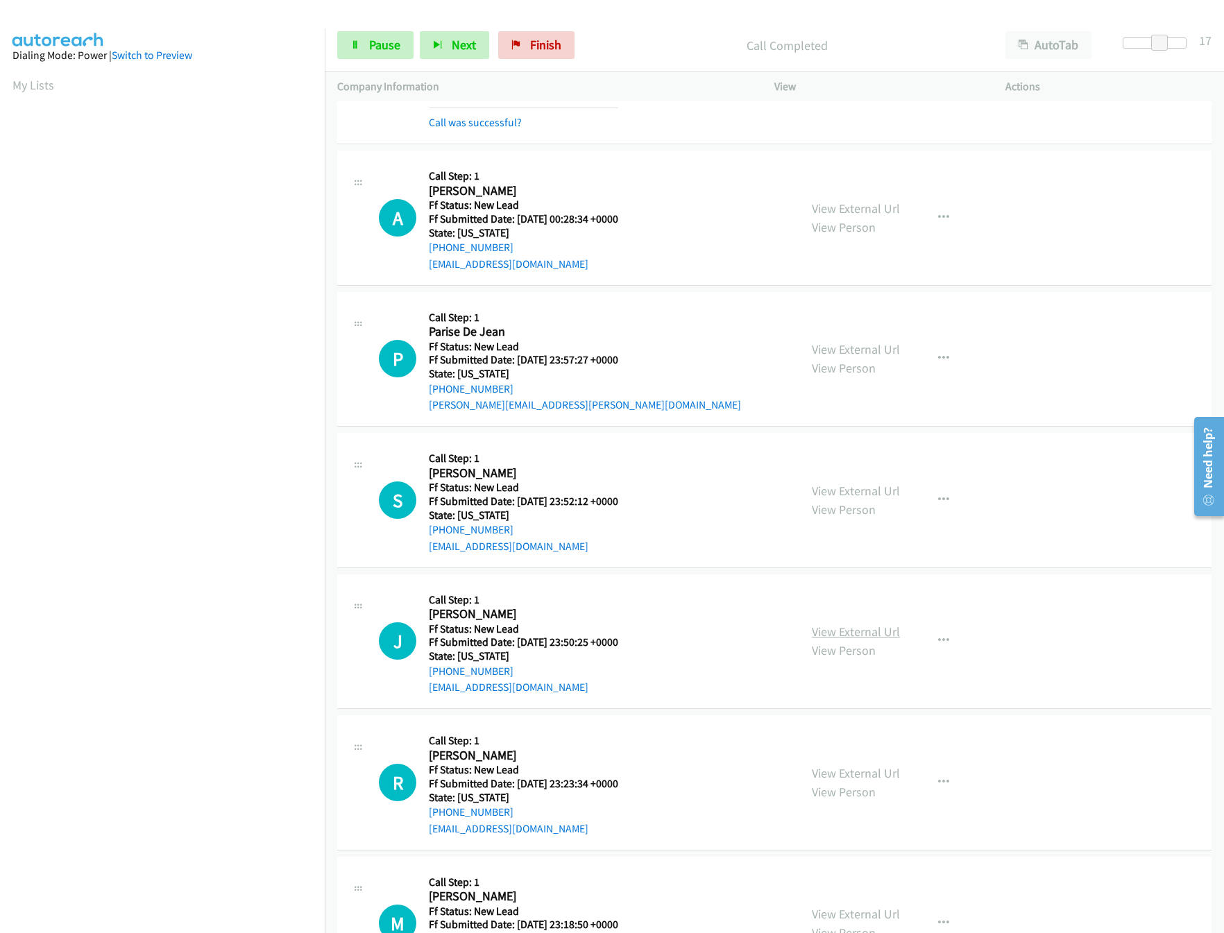
click at [836, 637] on link "View External Url" at bounding box center [856, 632] width 88 height 16
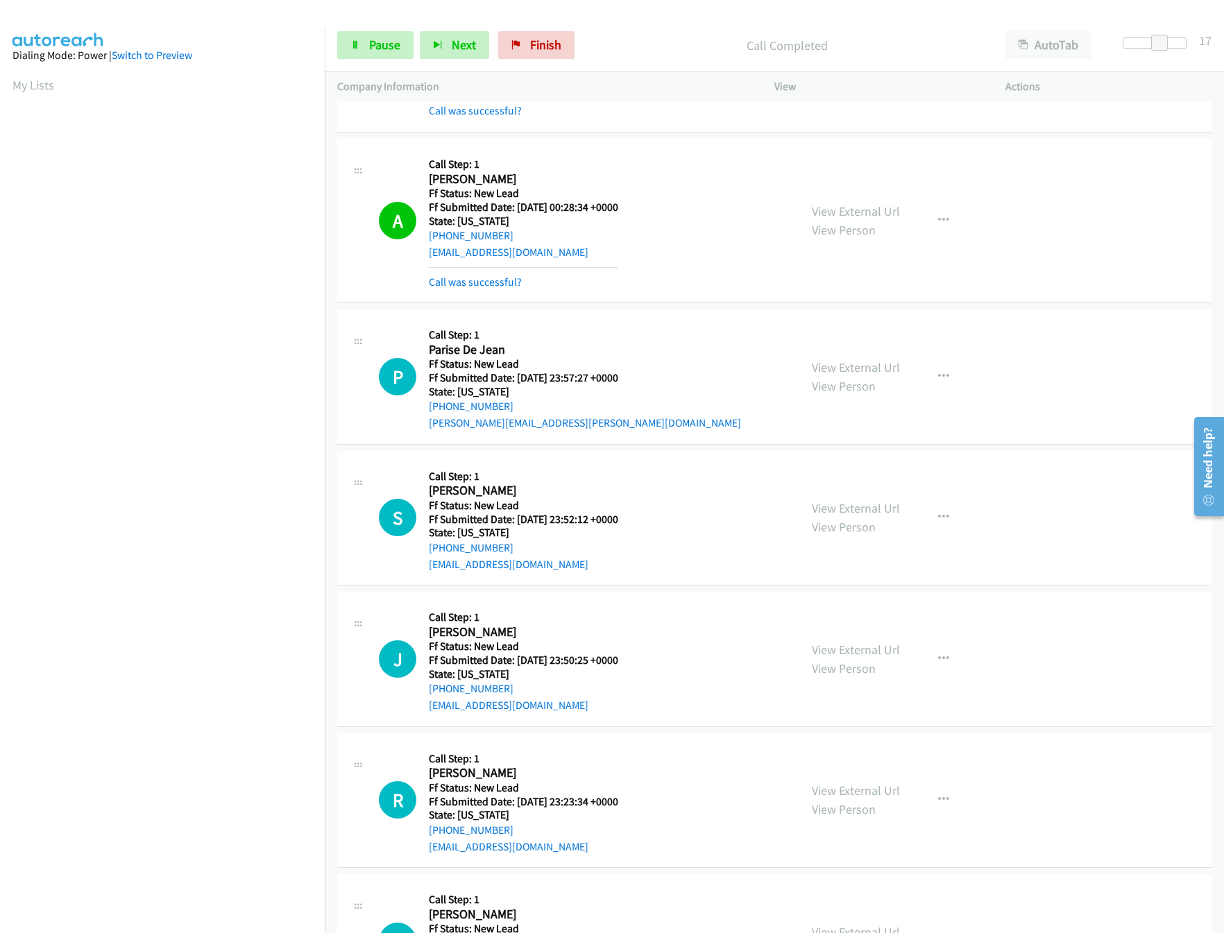
scroll to position [2142, 0]
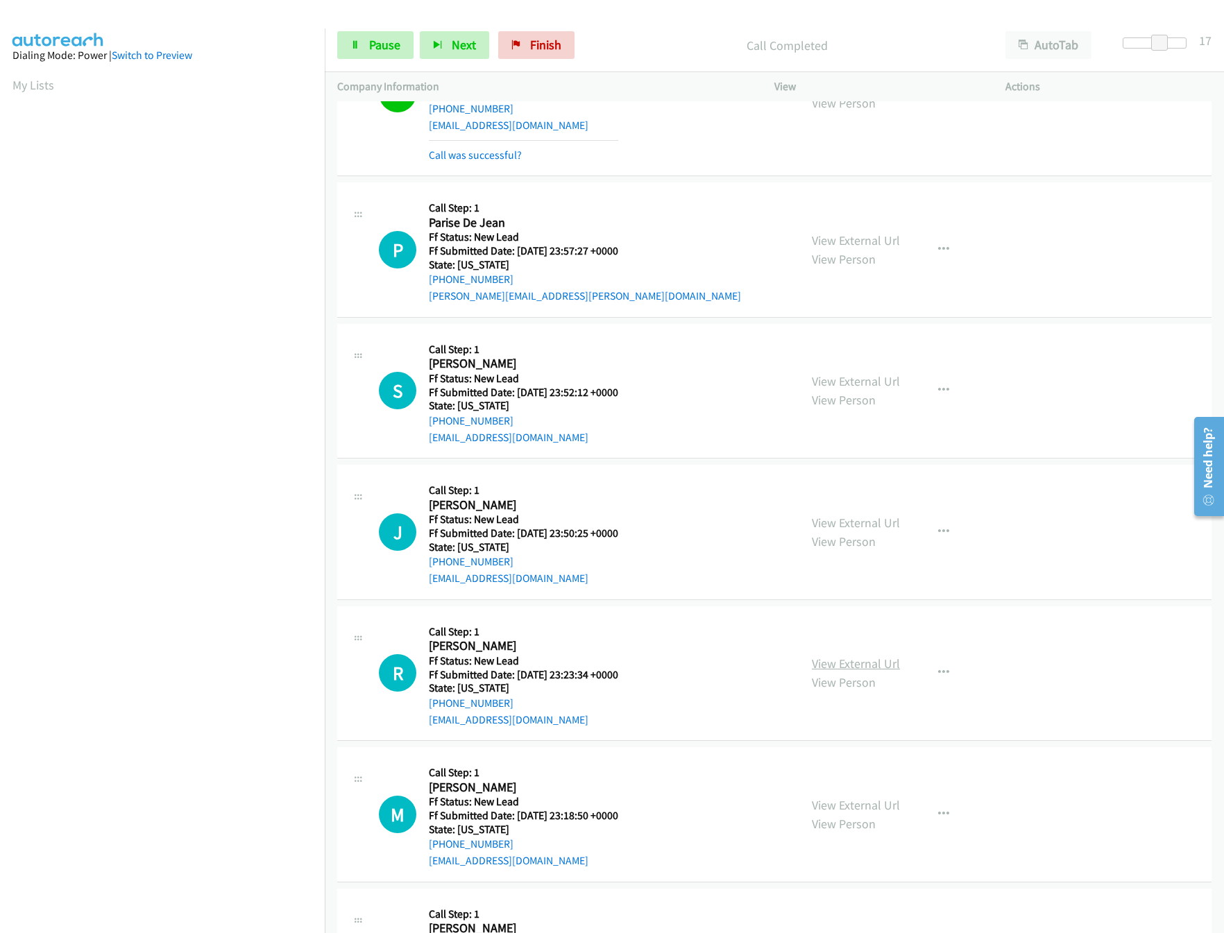
click at [825, 668] on link "View External Url" at bounding box center [856, 664] width 88 height 16
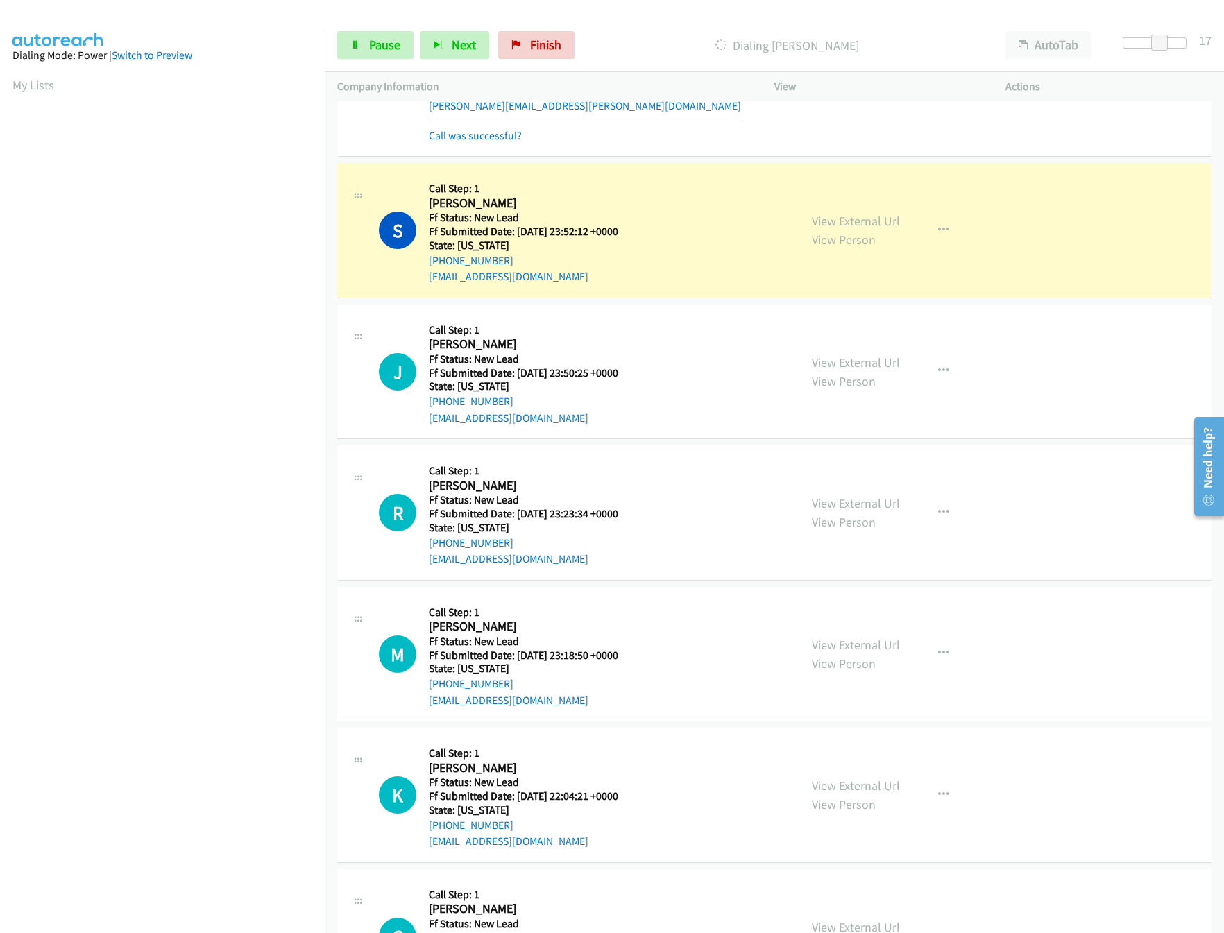
scroll to position [2420, 0]
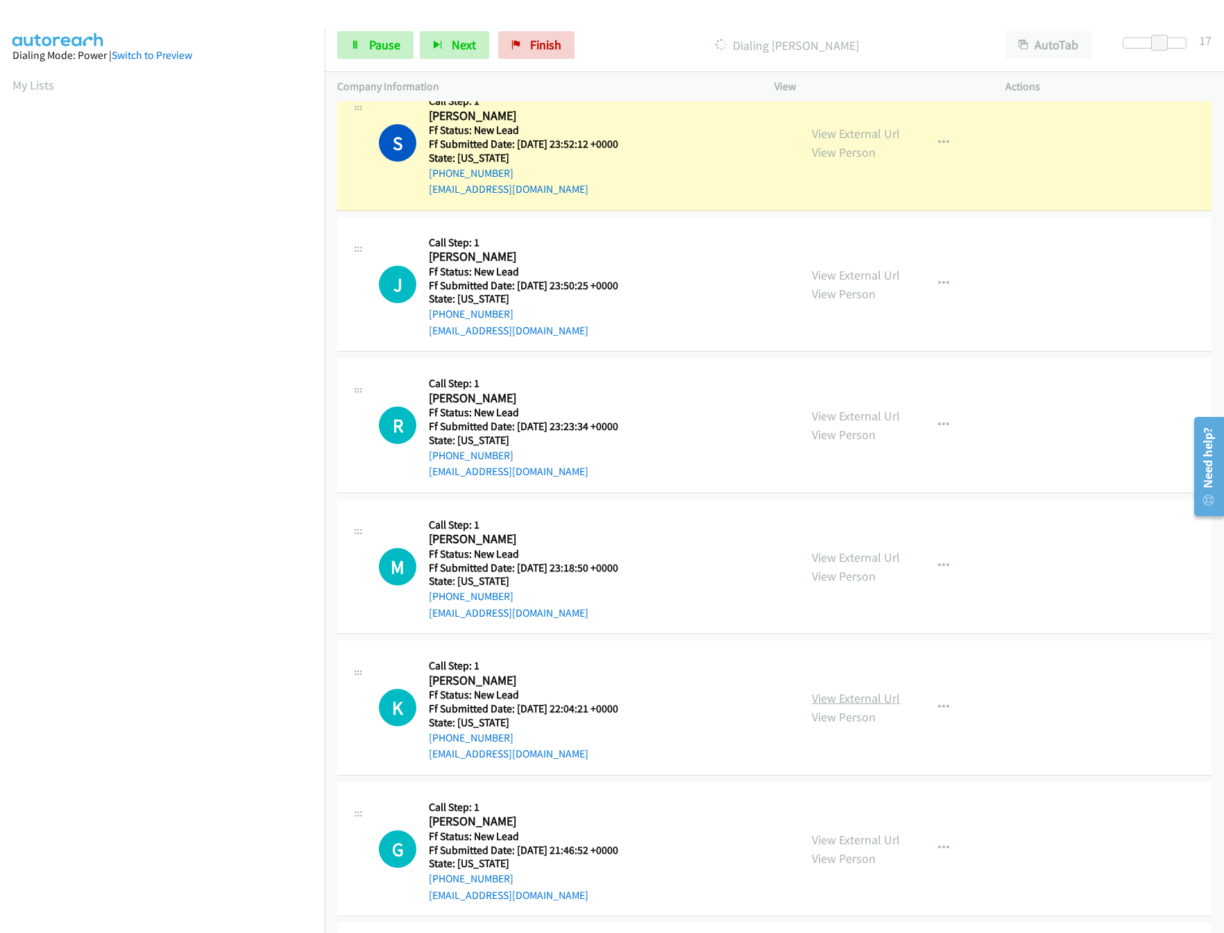
click at [829, 706] on link "View External Url" at bounding box center [856, 698] width 88 height 16
click at [872, 563] on link "View External Url" at bounding box center [856, 558] width 88 height 16
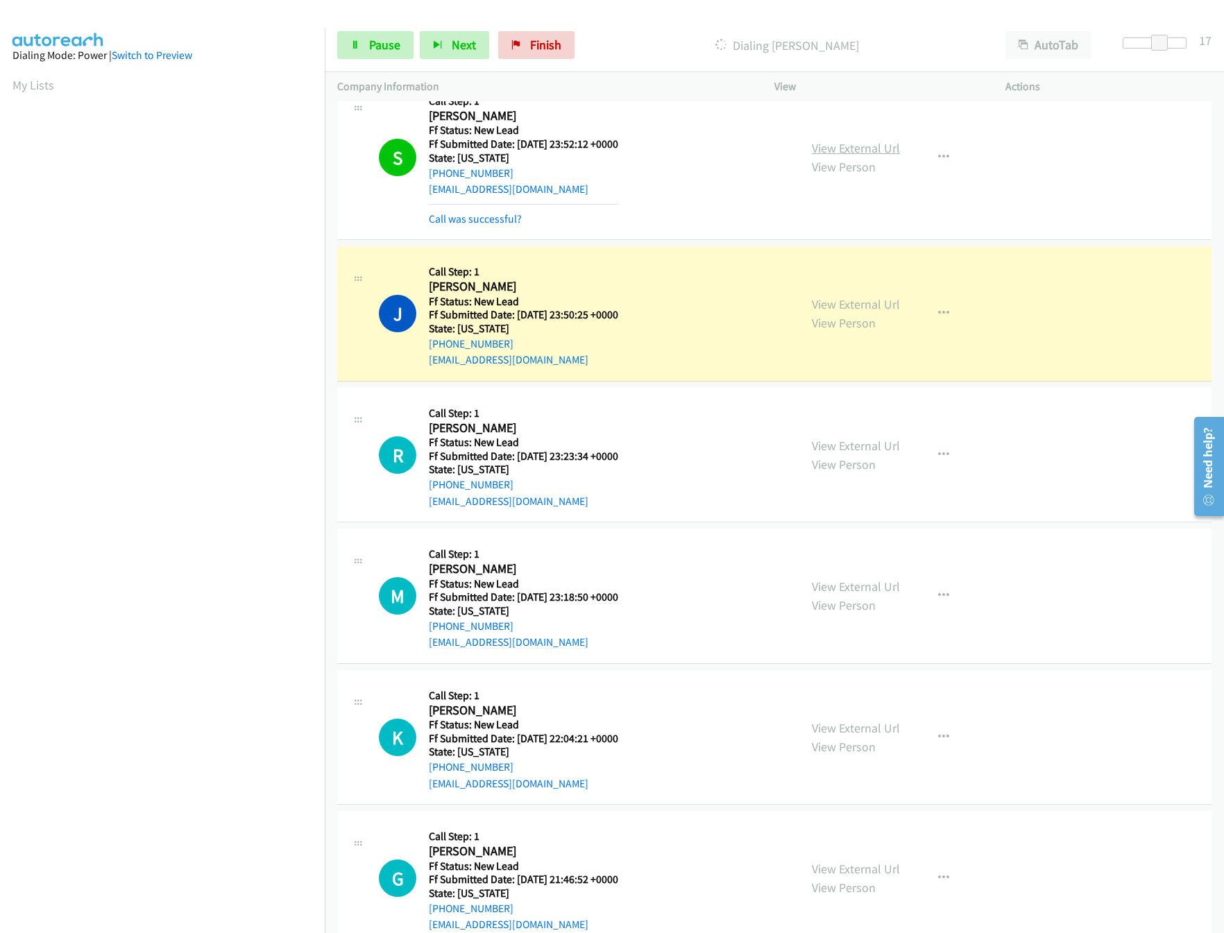
click at [839, 154] on link "View External Url" at bounding box center [856, 148] width 88 height 16
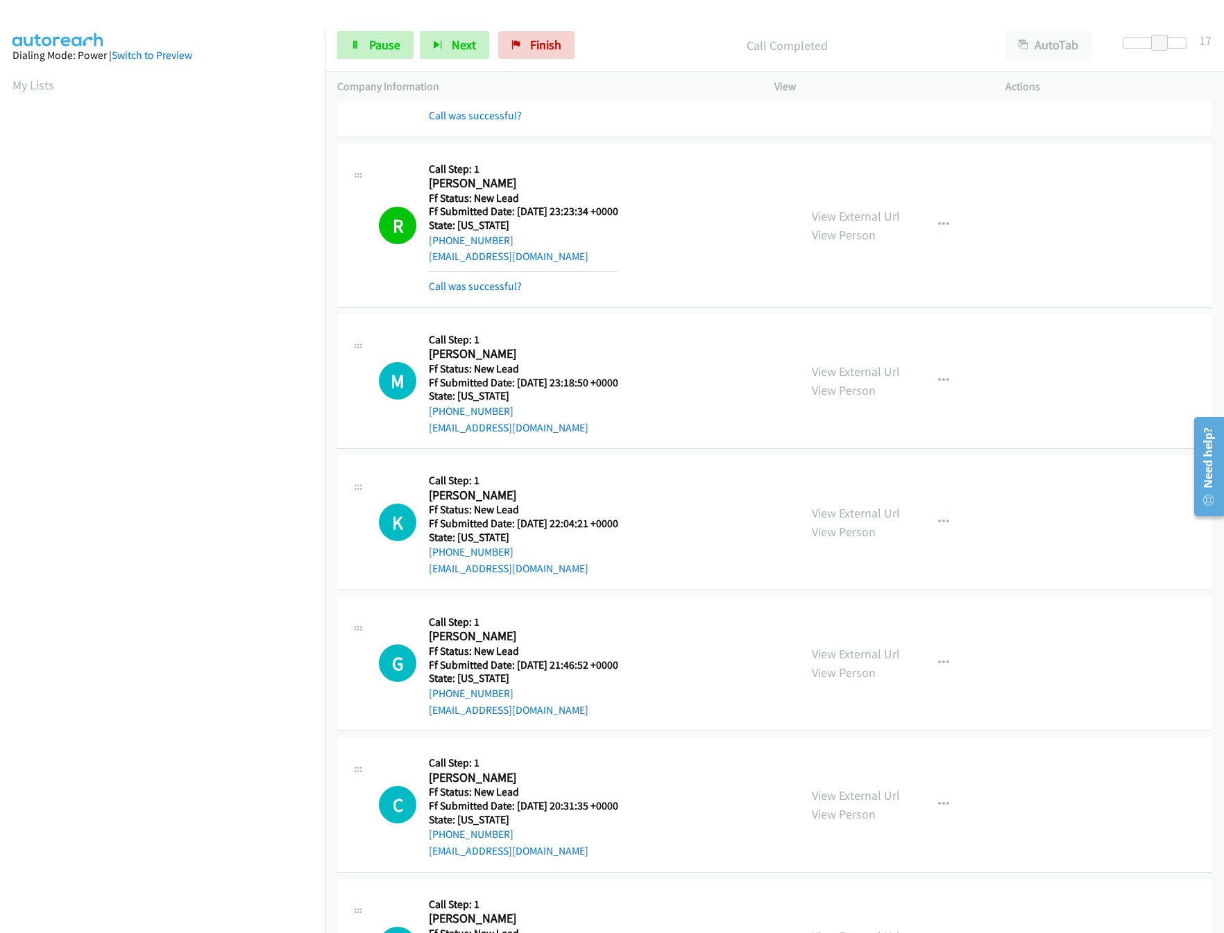
scroll to position [2697, 0]
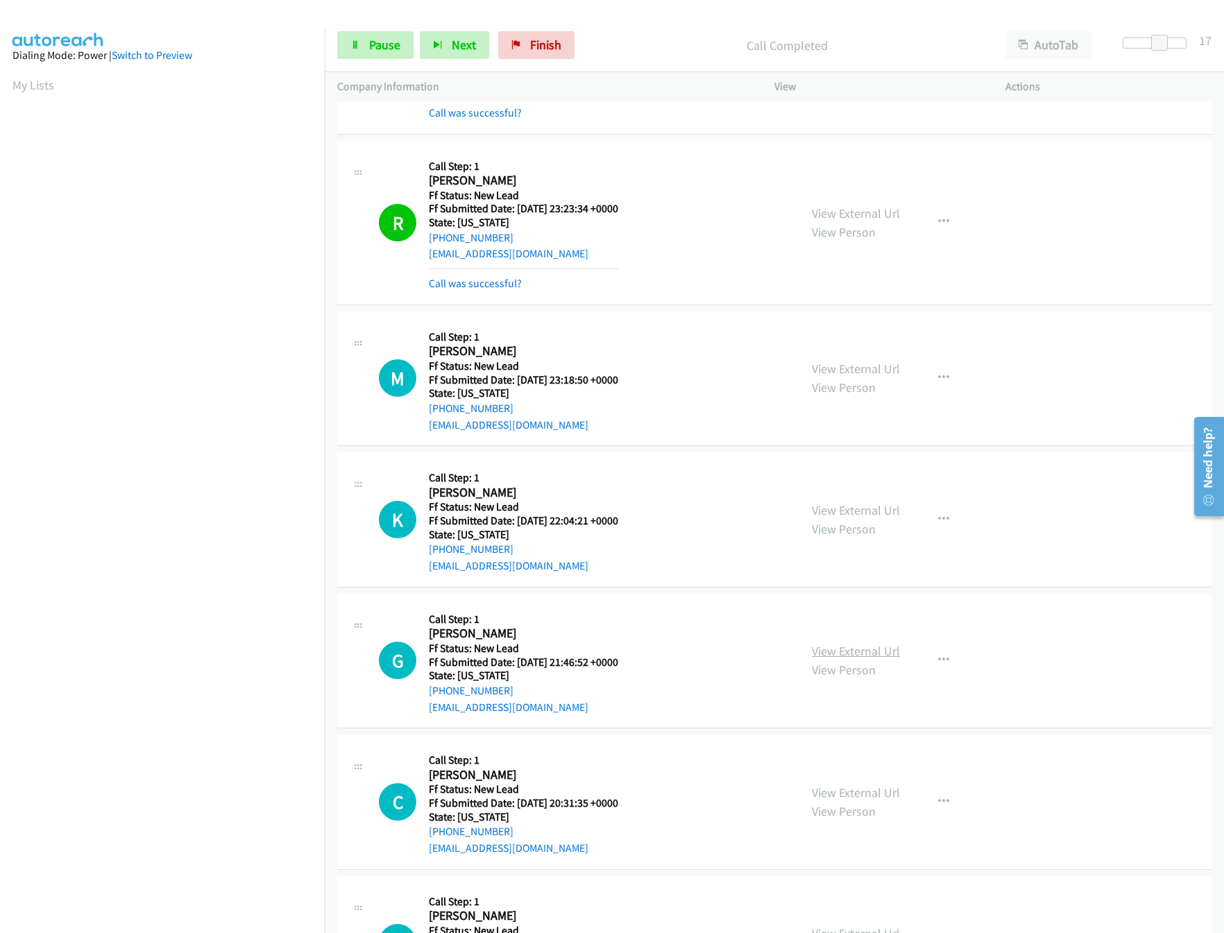
click at [826, 659] on link "View External Url" at bounding box center [856, 651] width 88 height 16
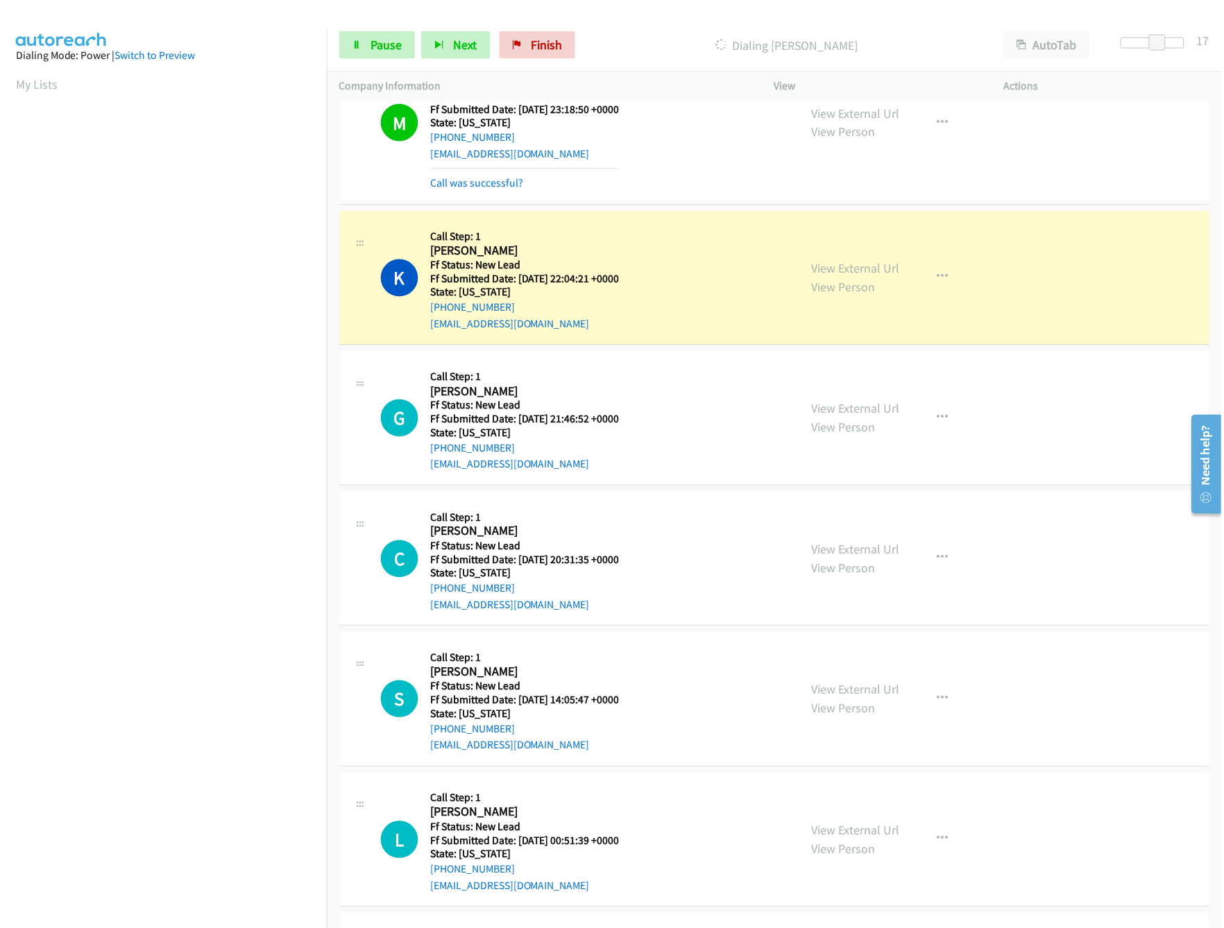
scroll to position [3126, 0]
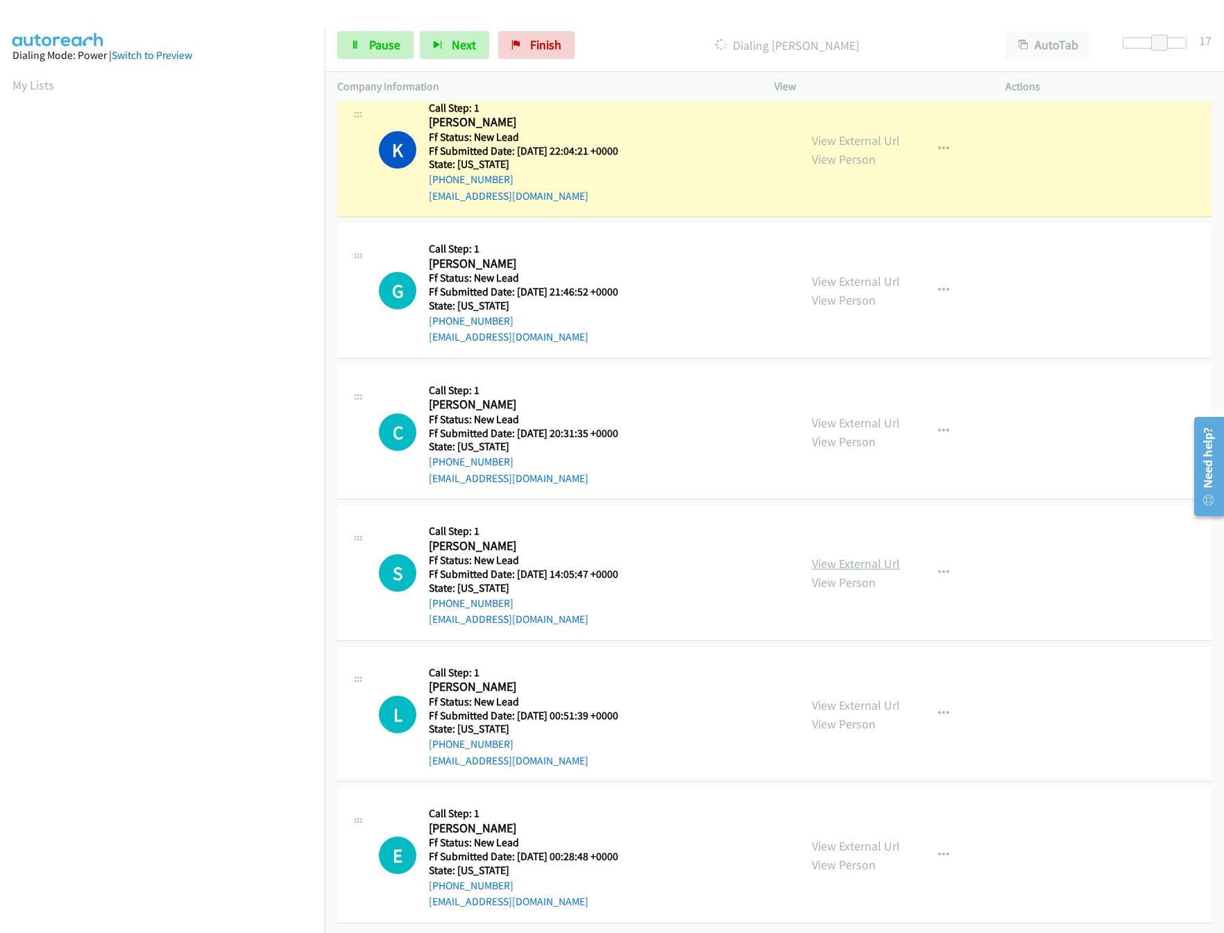
click at [877, 556] on link "View External Url" at bounding box center [856, 564] width 88 height 16
click at [858, 415] on link "View External Url" at bounding box center [856, 423] width 88 height 16
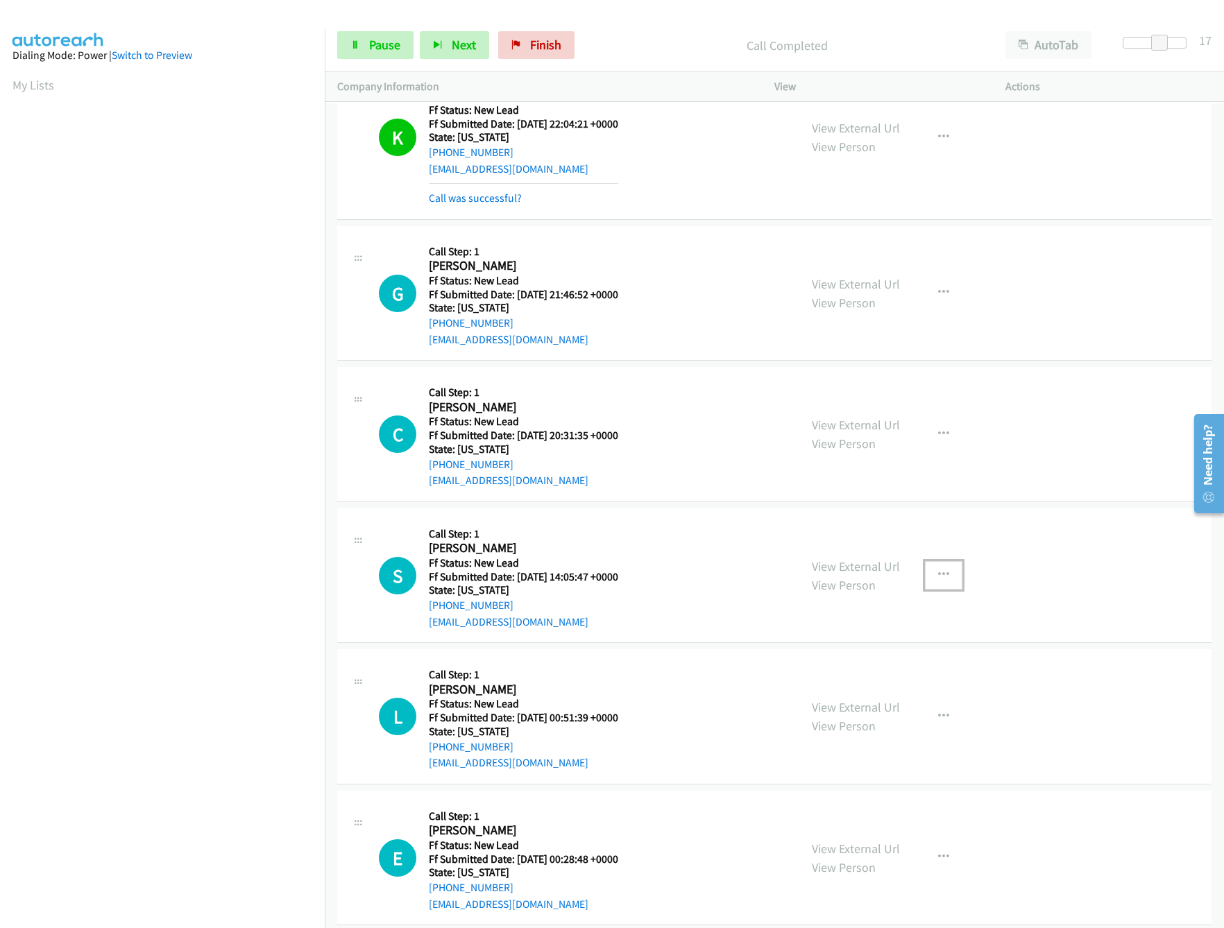
drag, startPoint x: 939, startPoint y: 589, endPoint x: 883, endPoint y: 617, distance: 62.7
click at [939, 581] on icon "button" at bounding box center [943, 575] width 11 height 11
click at [836, 672] on link "Skip Call" at bounding box center [869, 666] width 185 height 28
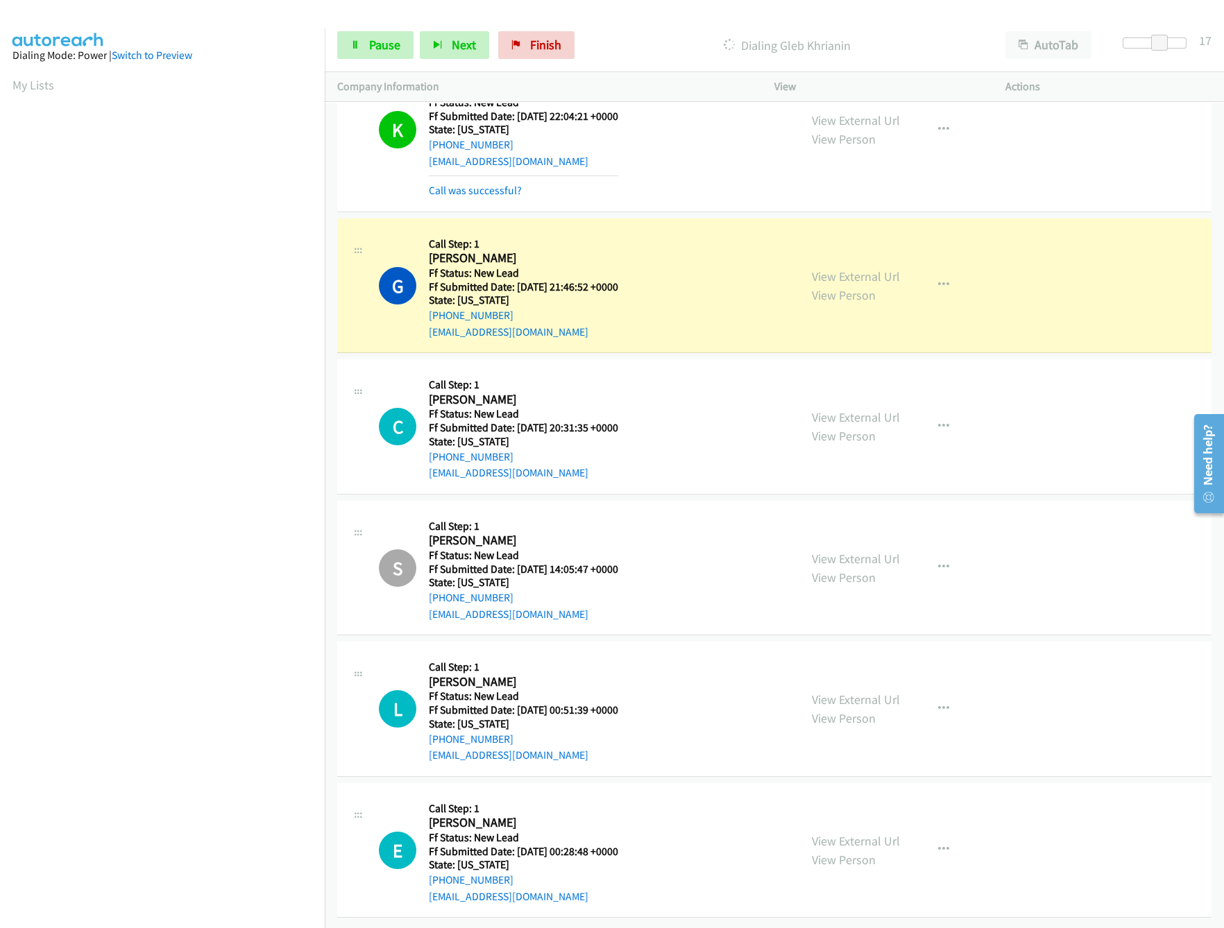
scroll to position [3163, 0]
click at [864, 692] on link "View External Url" at bounding box center [856, 700] width 88 height 16
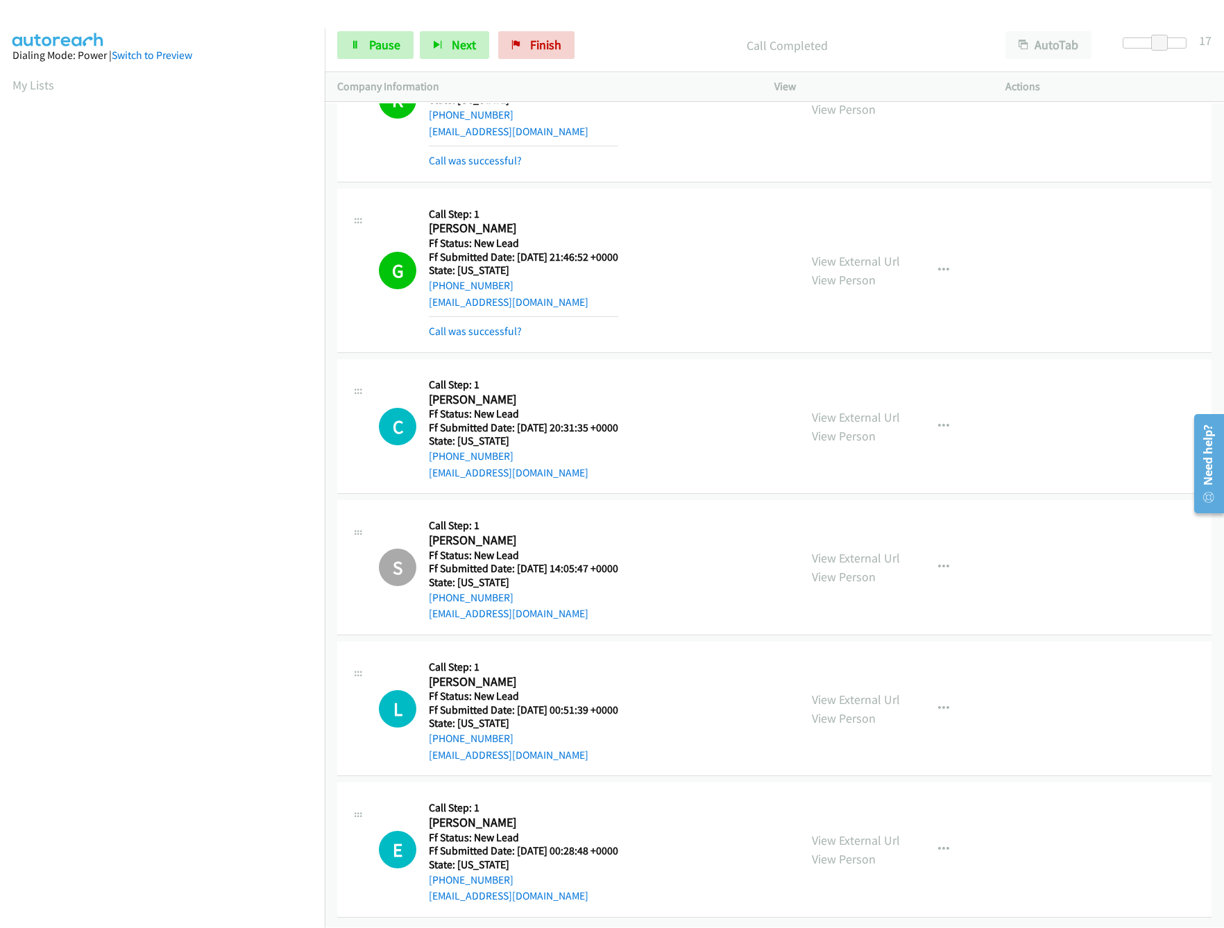
scroll to position [3194, 0]
click at [848, 833] on link "View External Url" at bounding box center [856, 841] width 88 height 16
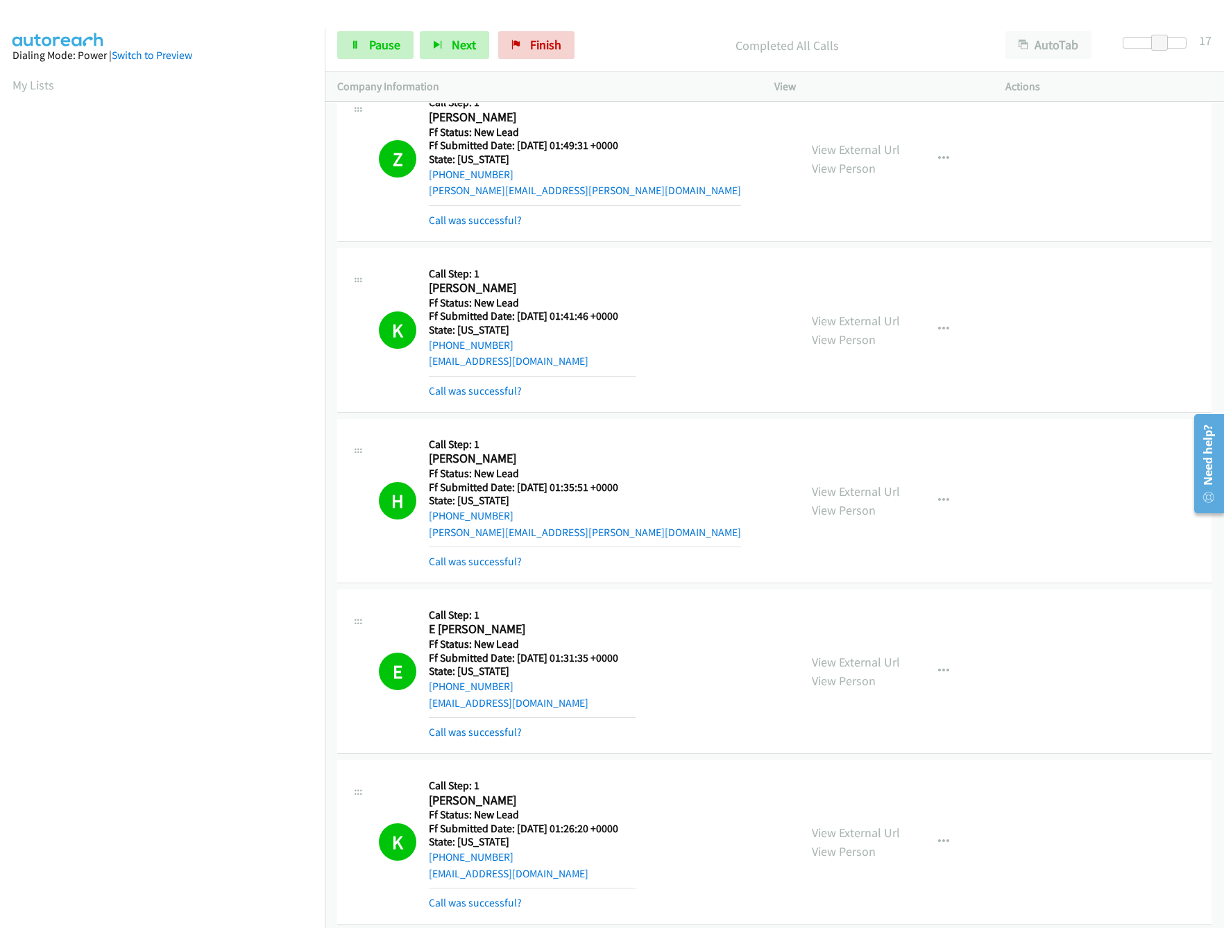
scroll to position [0, 0]
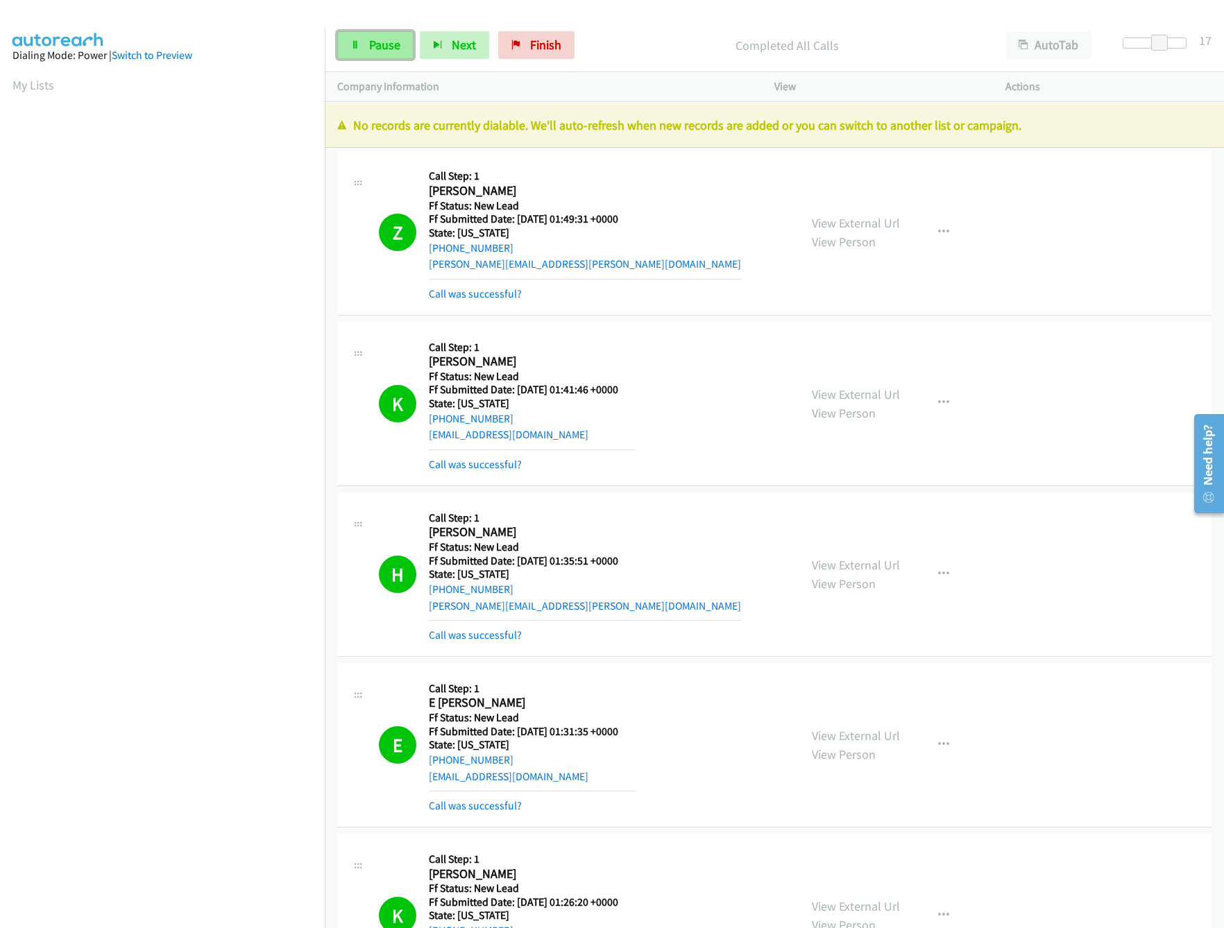
click at [377, 51] on span "Pause" at bounding box center [384, 45] width 31 height 16
click at [554, 37] on span "Finish" at bounding box center [568, 45] width 31 height 16
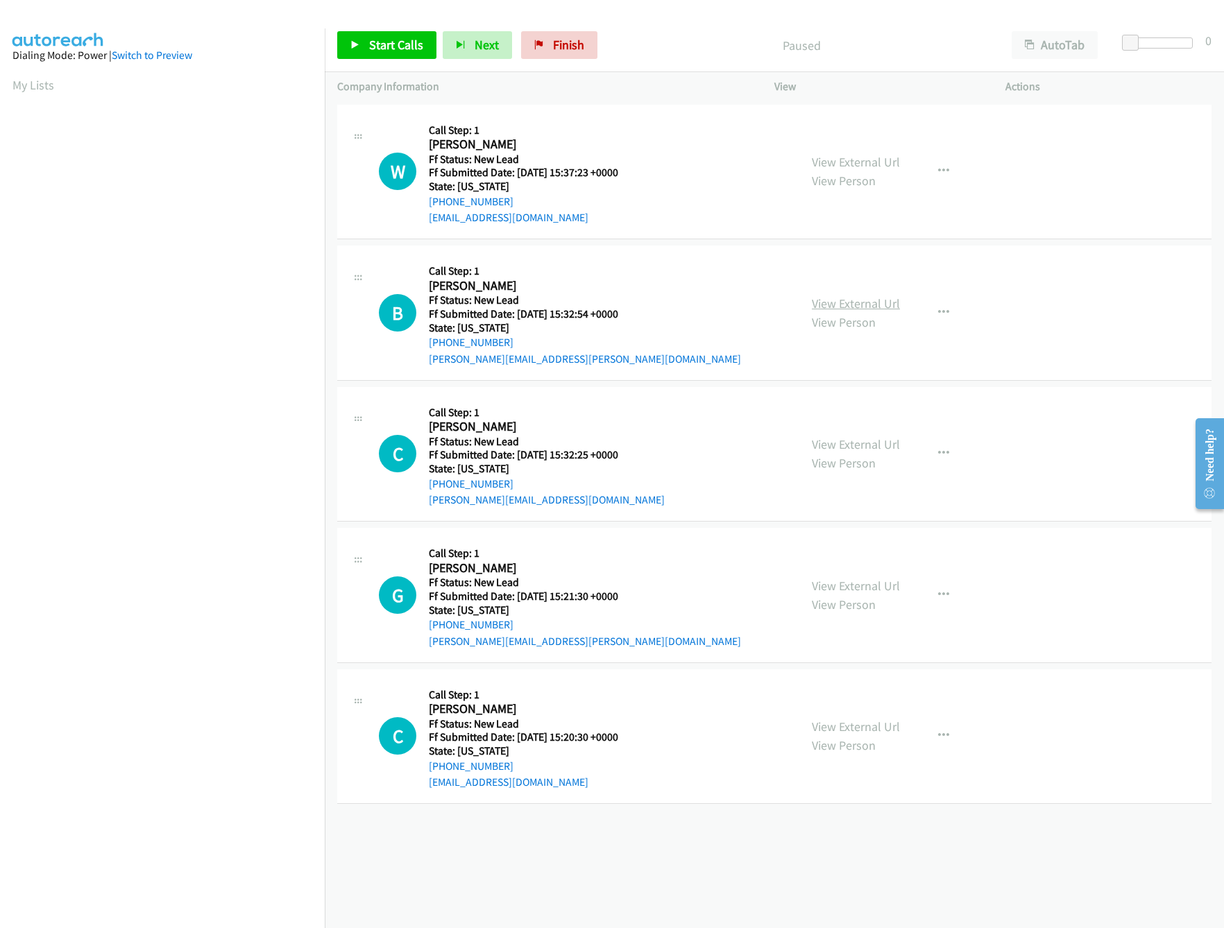
click at [856, 298] on link "View External Url" at bounding box center [856, 304] width 88 height 16
click at [870, 158] on link "View External Url" at bounding box center [856, 162] width 88 height 16
click at [394, 42] on span "Start Calls" at bounding box center [396, 45] width 54 height 16
click at [829, 592] on link "View External Url" at bounding box center [856, 586] width 88 height 16
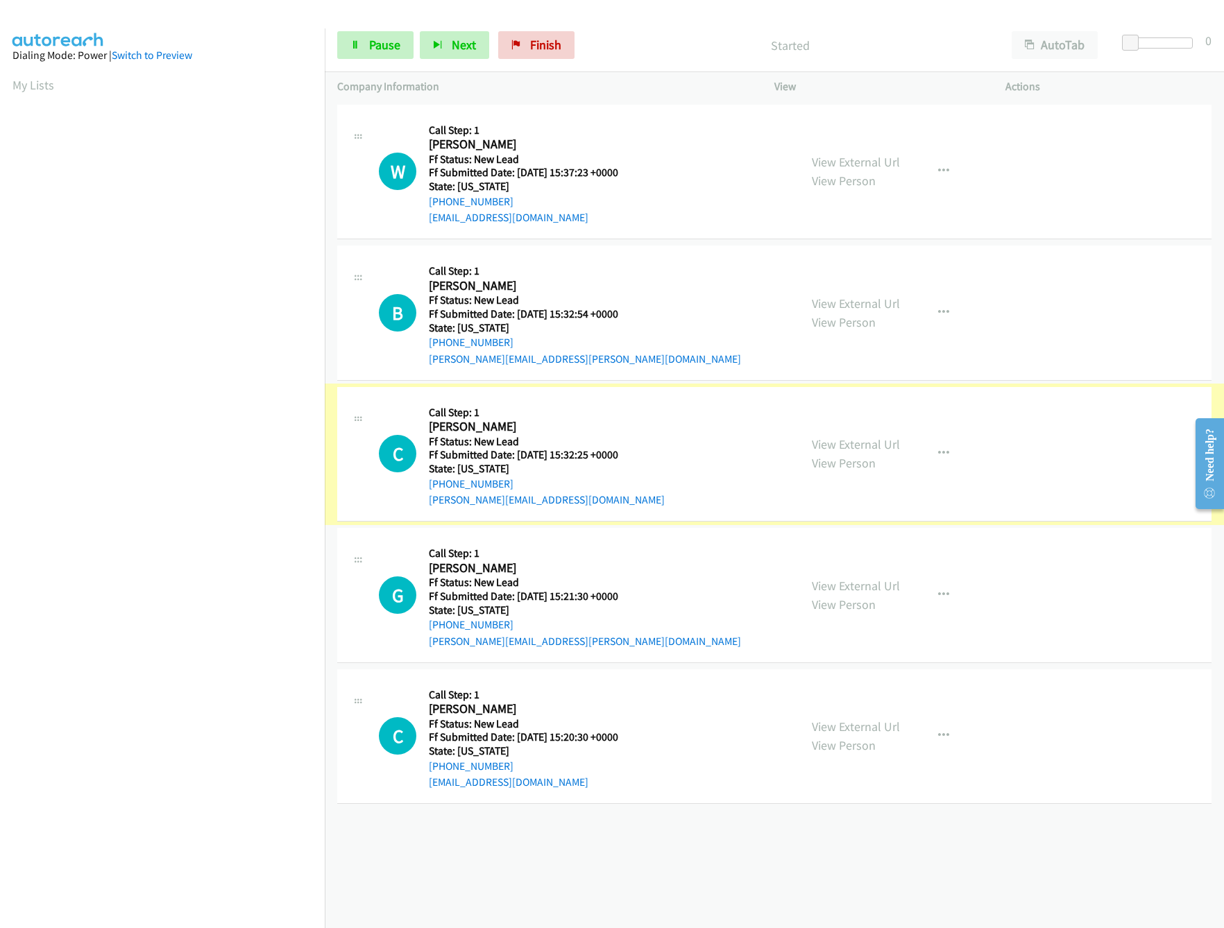
click at [869, 446] on link "View External Url" at bounding box center [856, 444] width 88 height 16
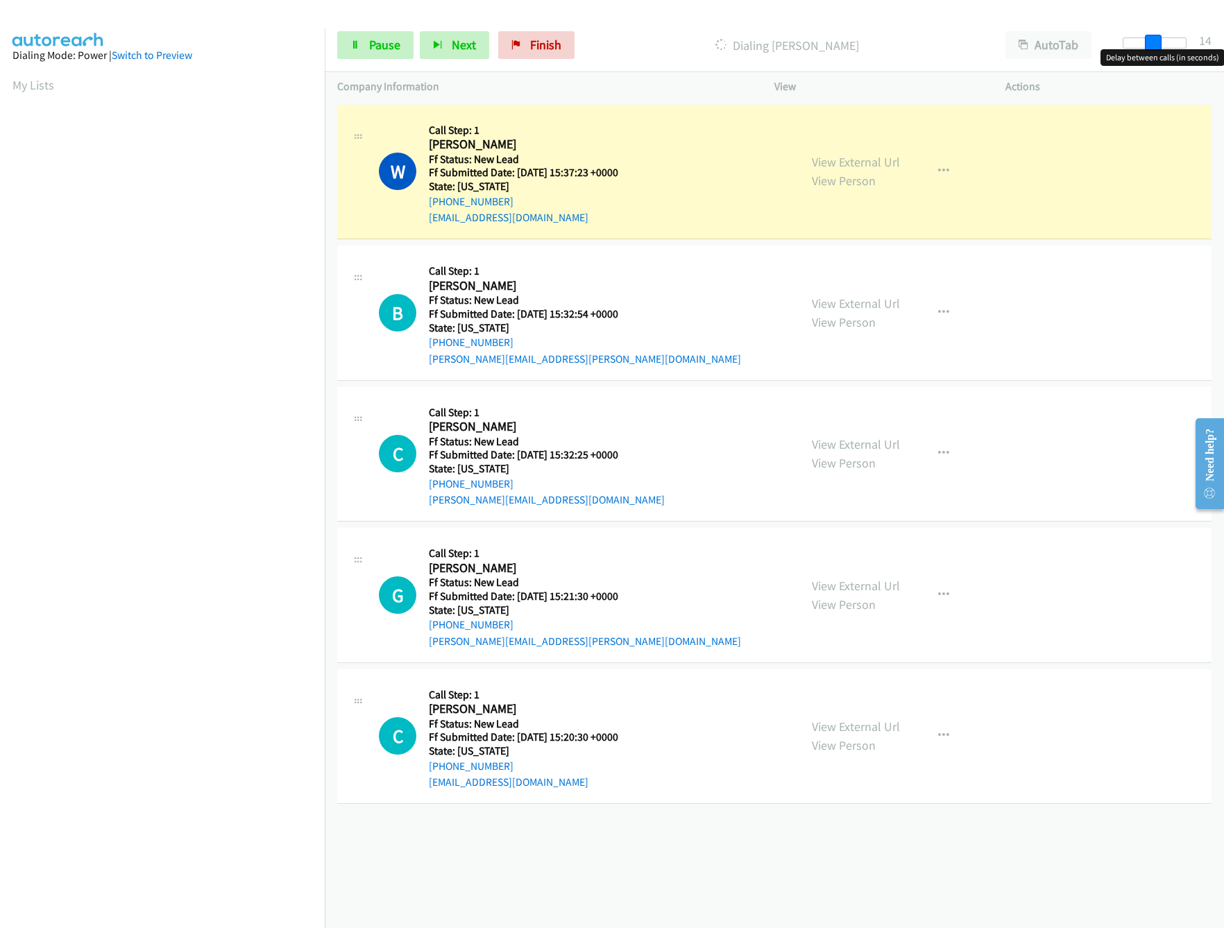
click at [1157, 40] on div at bounding box center [1155, 42] width 64 height 11
click at [1158, 40] on span at bounding box center [1153, 43] width 17 height 17
click at [350, 37] on link "Pause" at bounding box center [375, 45] width 76 height 28
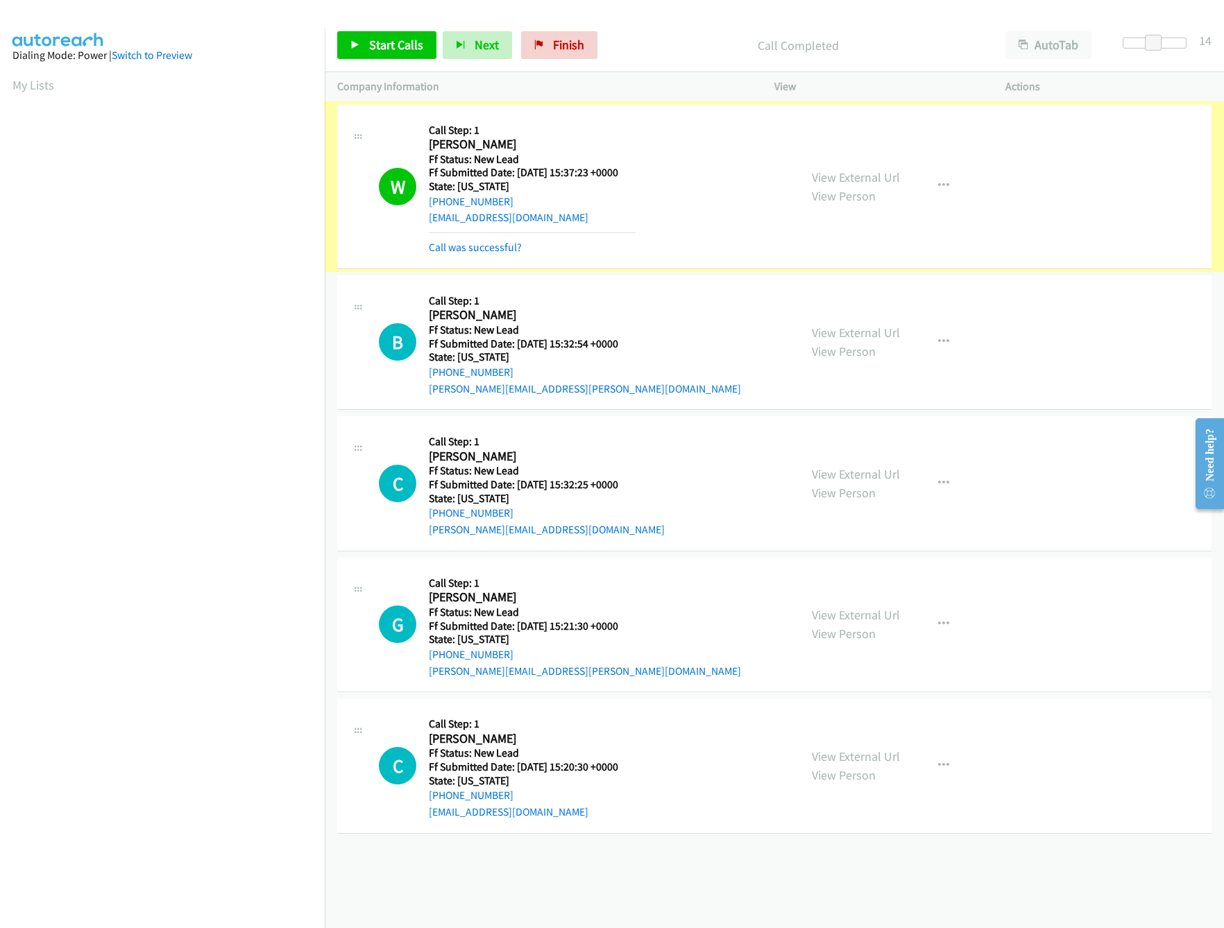
click at [462, 246] on link "Call was successful?" at bounding box center [475, 247] width 93 height 13
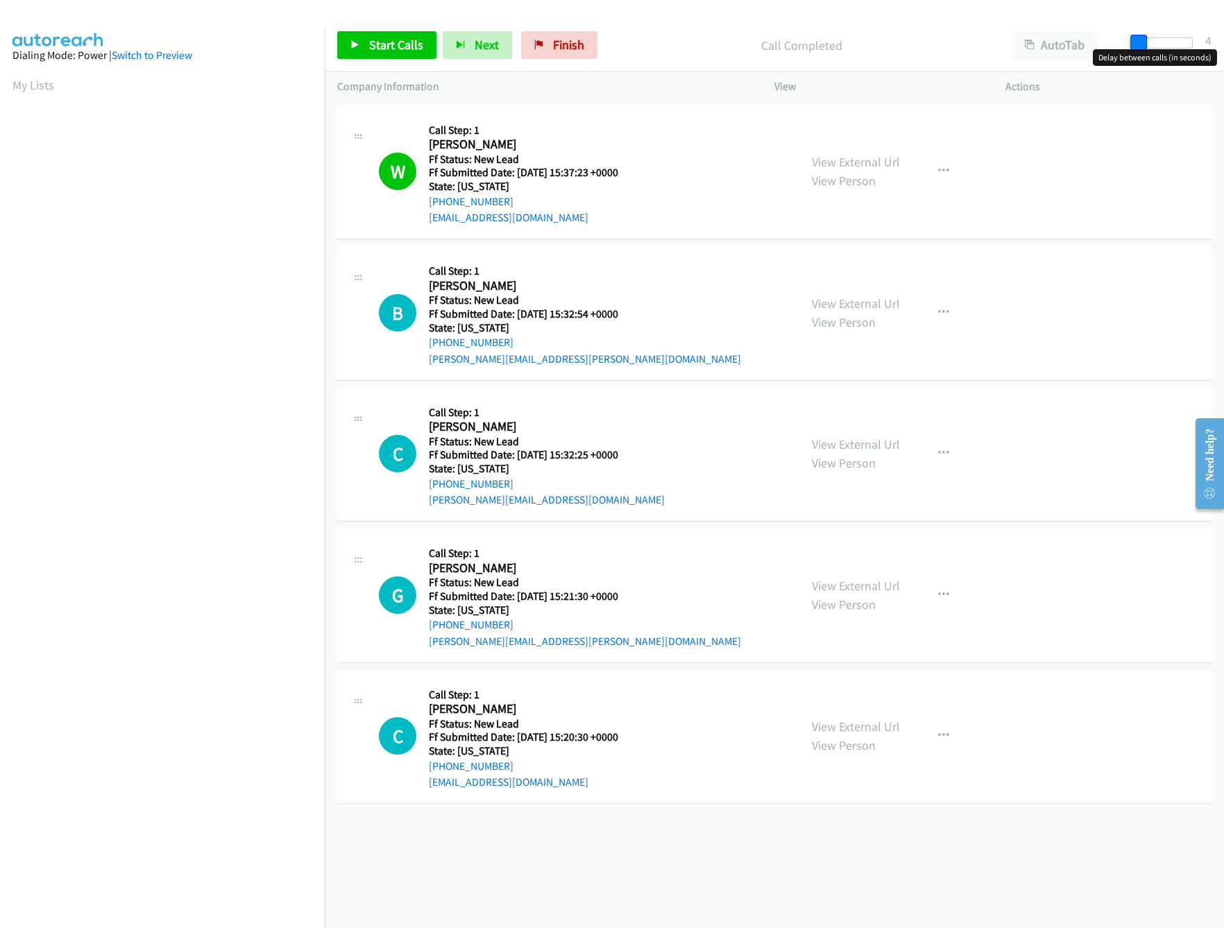
drag, startPoint x: 1154, startPoint y: 42, endPoint x: 1108, endPoint y: 38, distance: 45.9
click at [1108, 38] on div "Start Calls Pause Next Finish Call Completed AutoTab AutoTab 4" at bounding box center [774, 45] width 899 height 53
click at [411, 53] on link "Start Calls" at bounding box center [386, 45] width 99 height 28
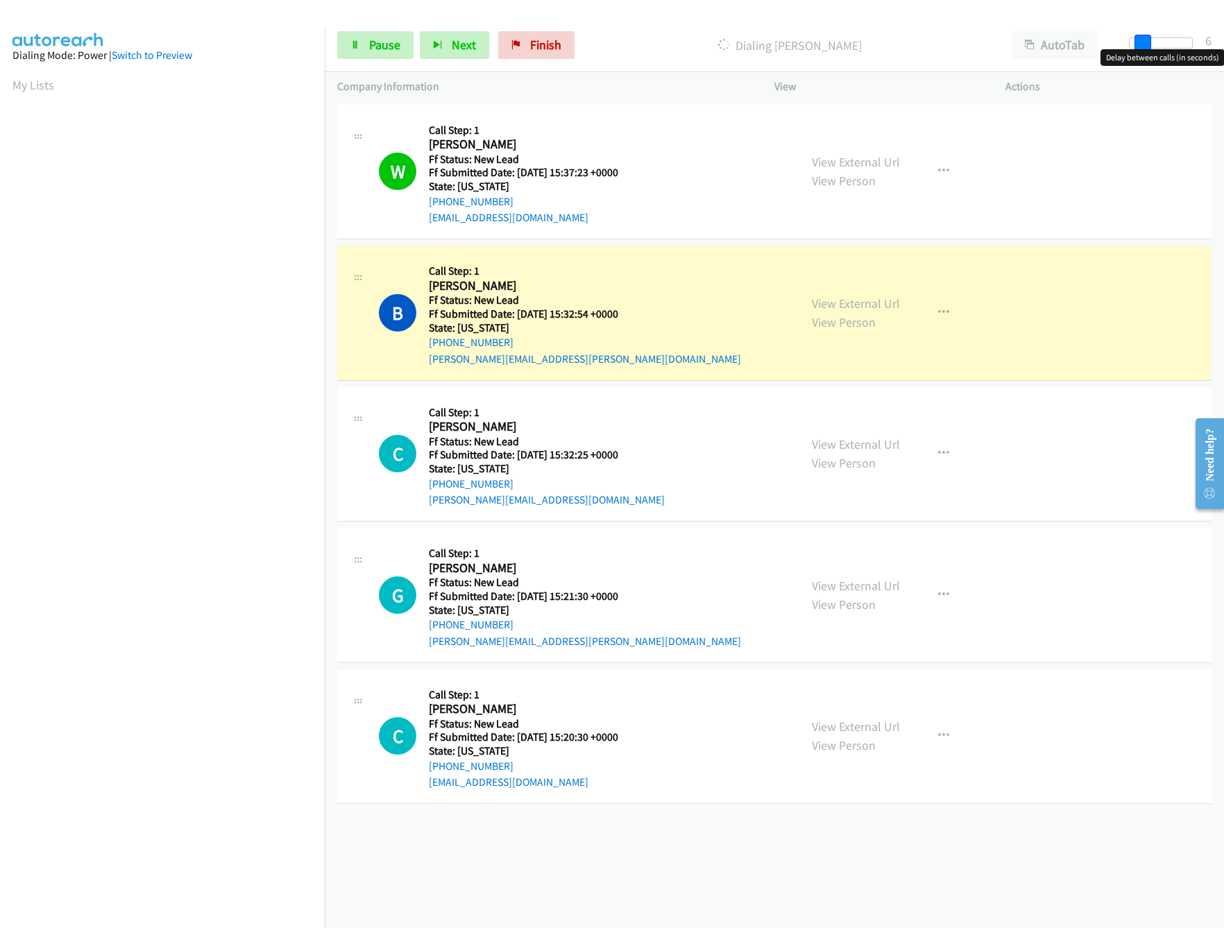
drag, startPoint x: 1135, startPoint y: 44, endPoint x: 1143, endPoint y: 44, distance: 7.6
click at [1143, 44] on span at bounding box center [1143, 43] width 17 height 17
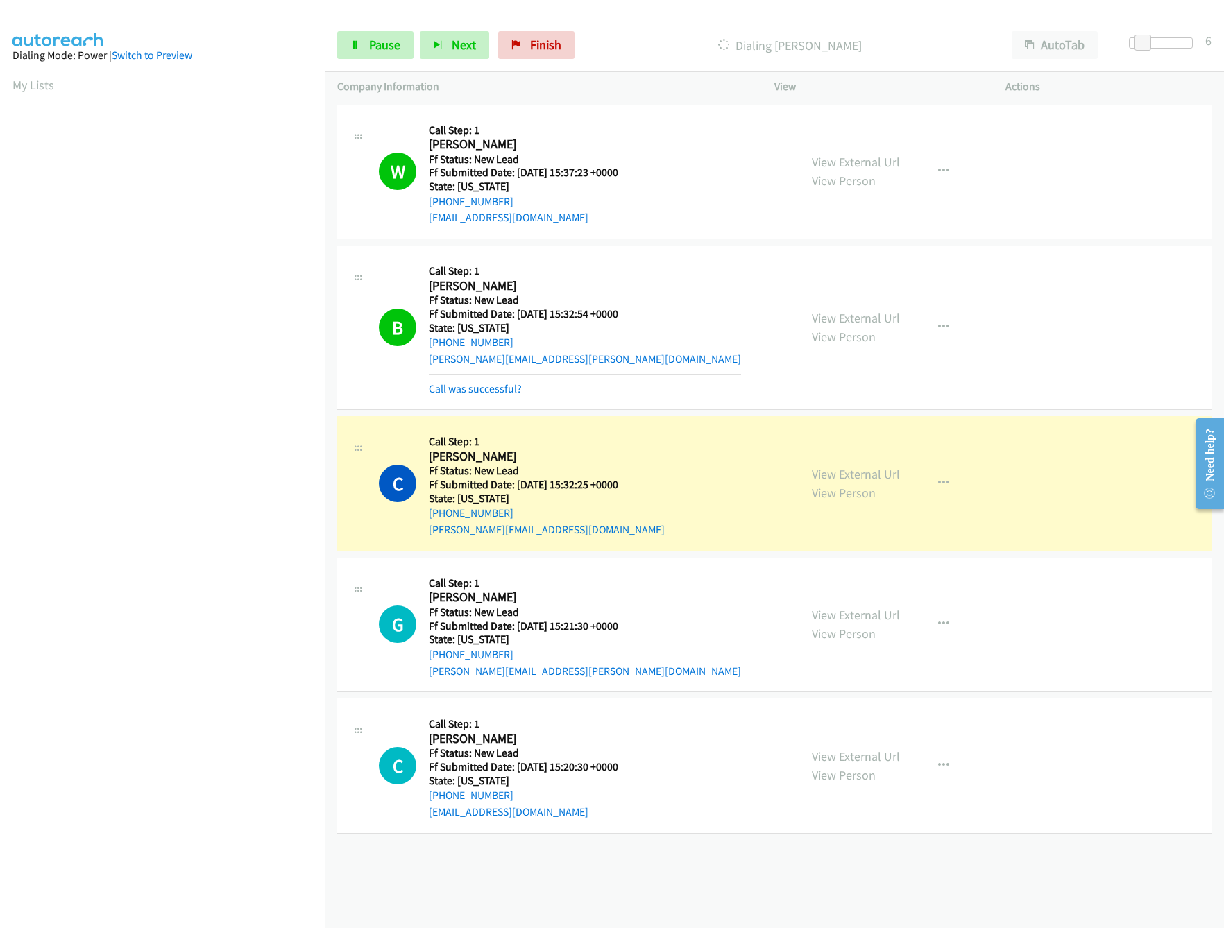
click at [866, 756] on link "View External Url" at bounding box center [856, 757] width 88 height 16
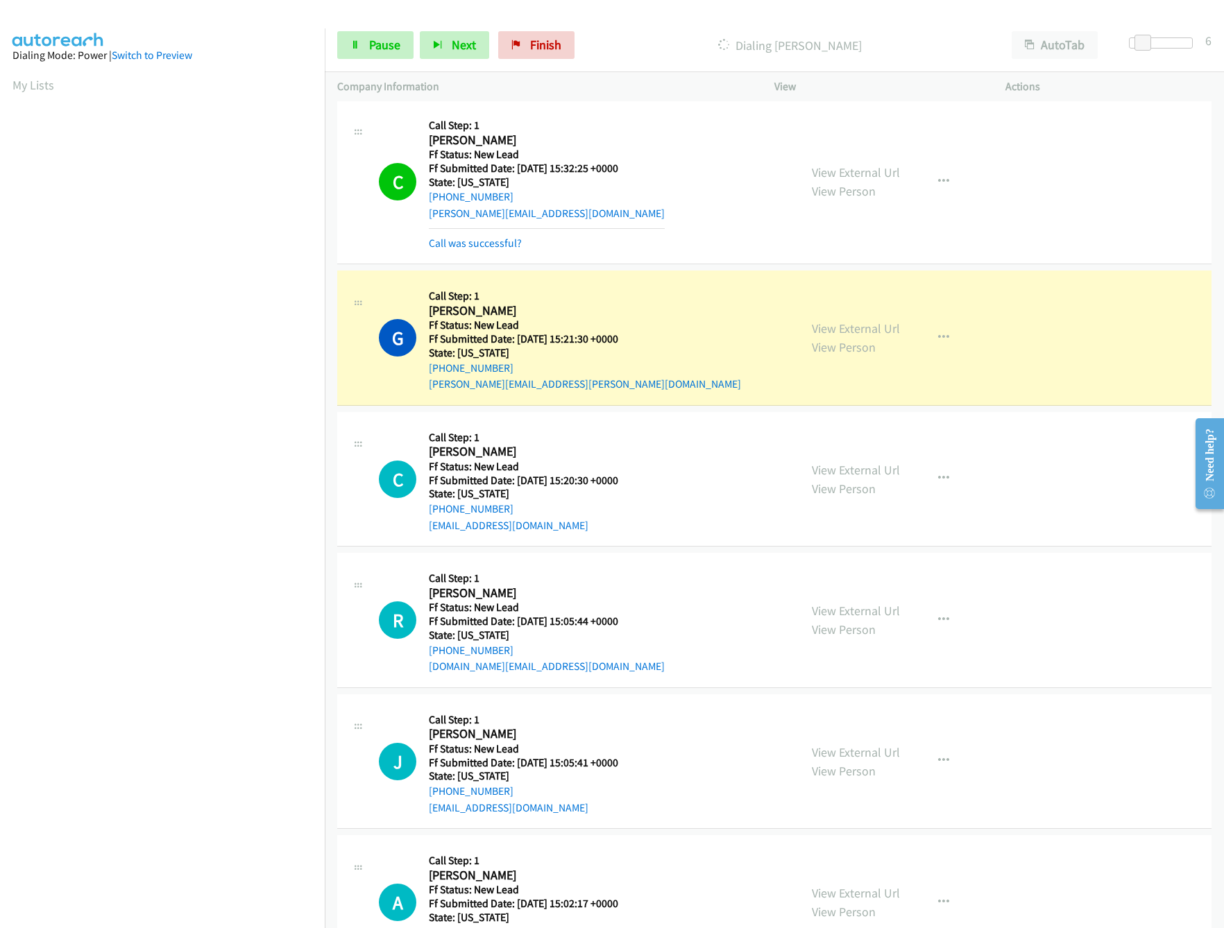
scroll to position [387, 0]
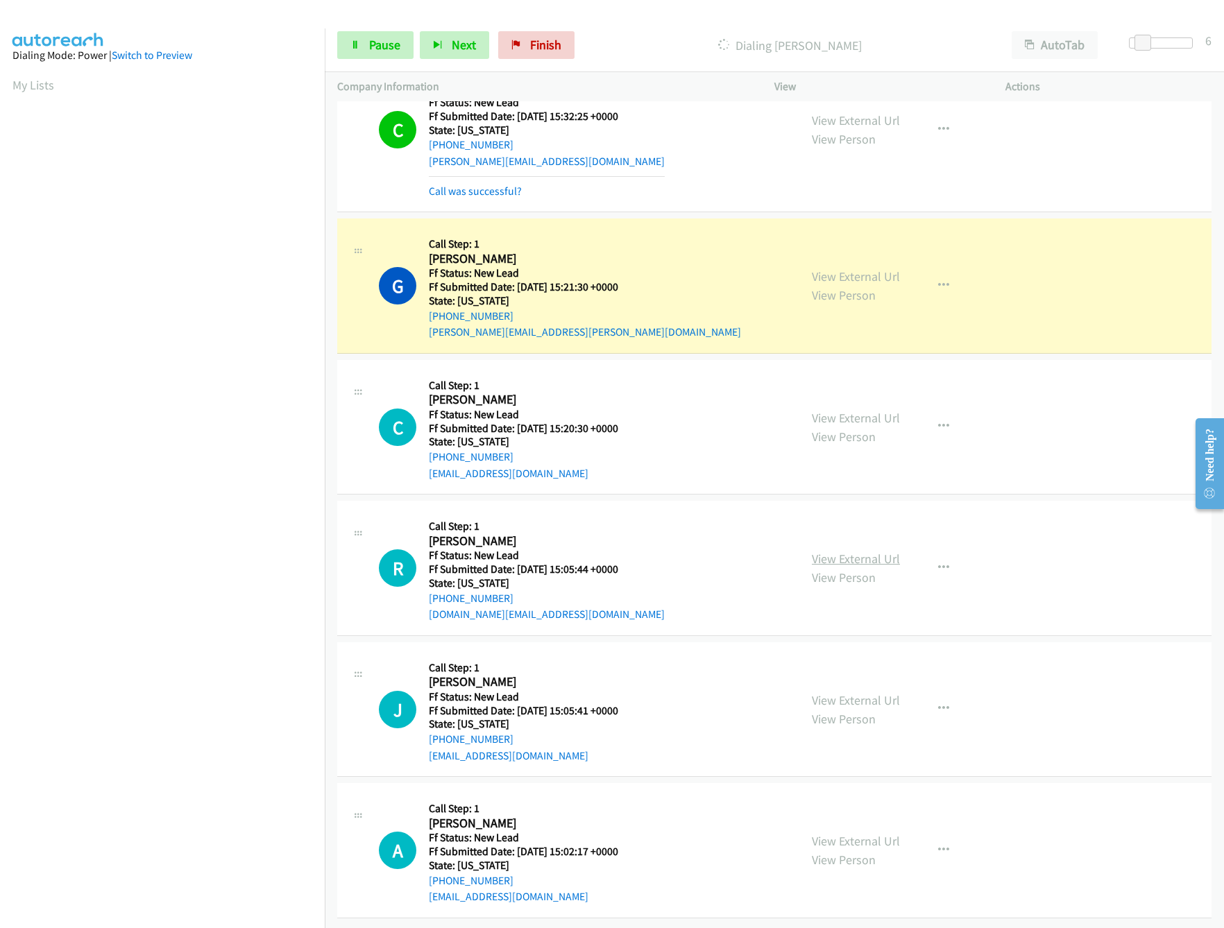
click at [847, 551] on link "View External Url" at bounding box center [856, 559] width 88 height 16
click at [839, 693] on link "View External Url" at bounding box center [856, 701] width 88 height 16
click at [835, 692] on link "View External Url" at bounding box center [856, 700] width 88 height 16
click at [836, 550] on link "View External Url" at bounding box center [856, 558] width 88 height 16
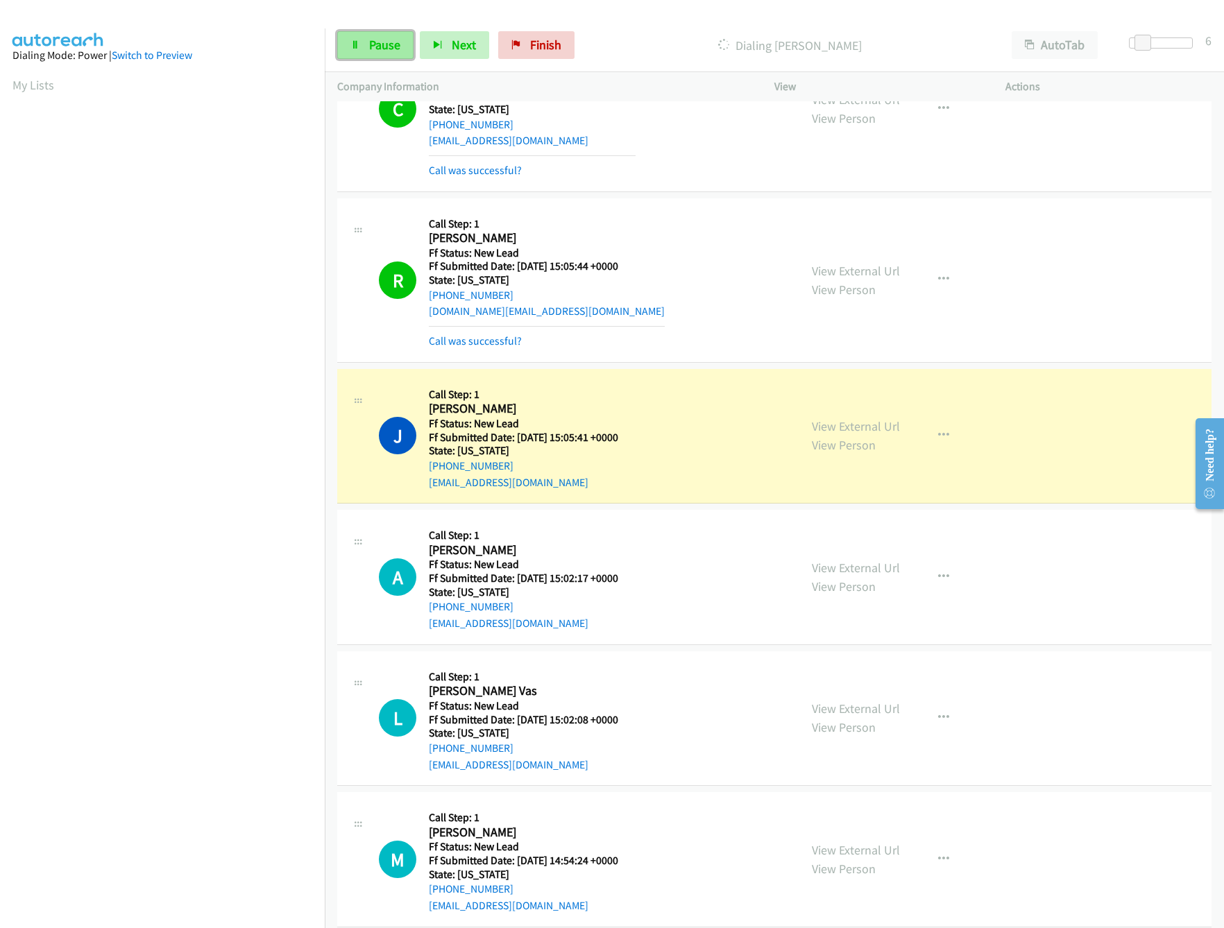
click at [386, 53] on link "Pause" at bounding box center [375, 45] width 76 height 28
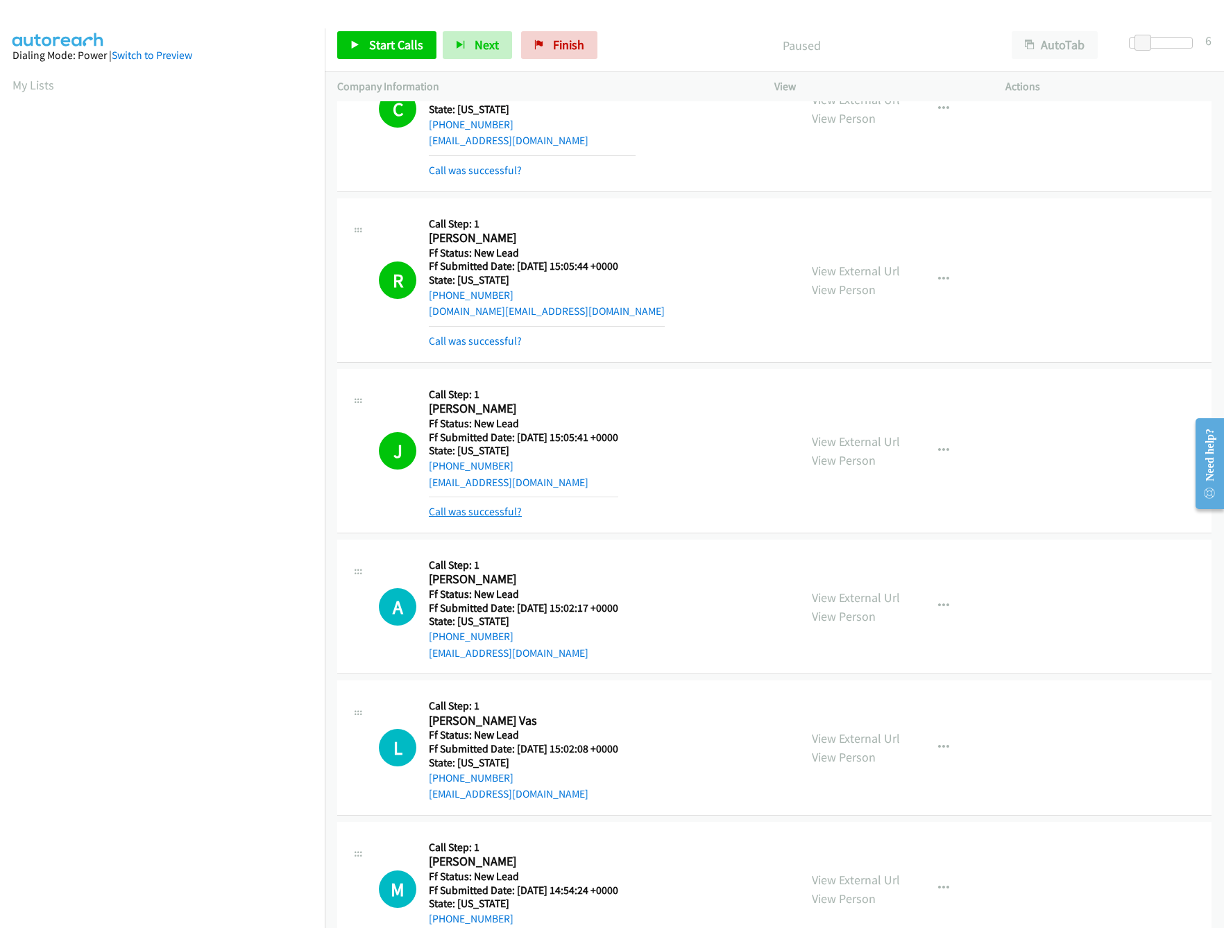
click at [488, 518] on link "Call was successful?" at bounding box center [475, 511] width 93 height 13
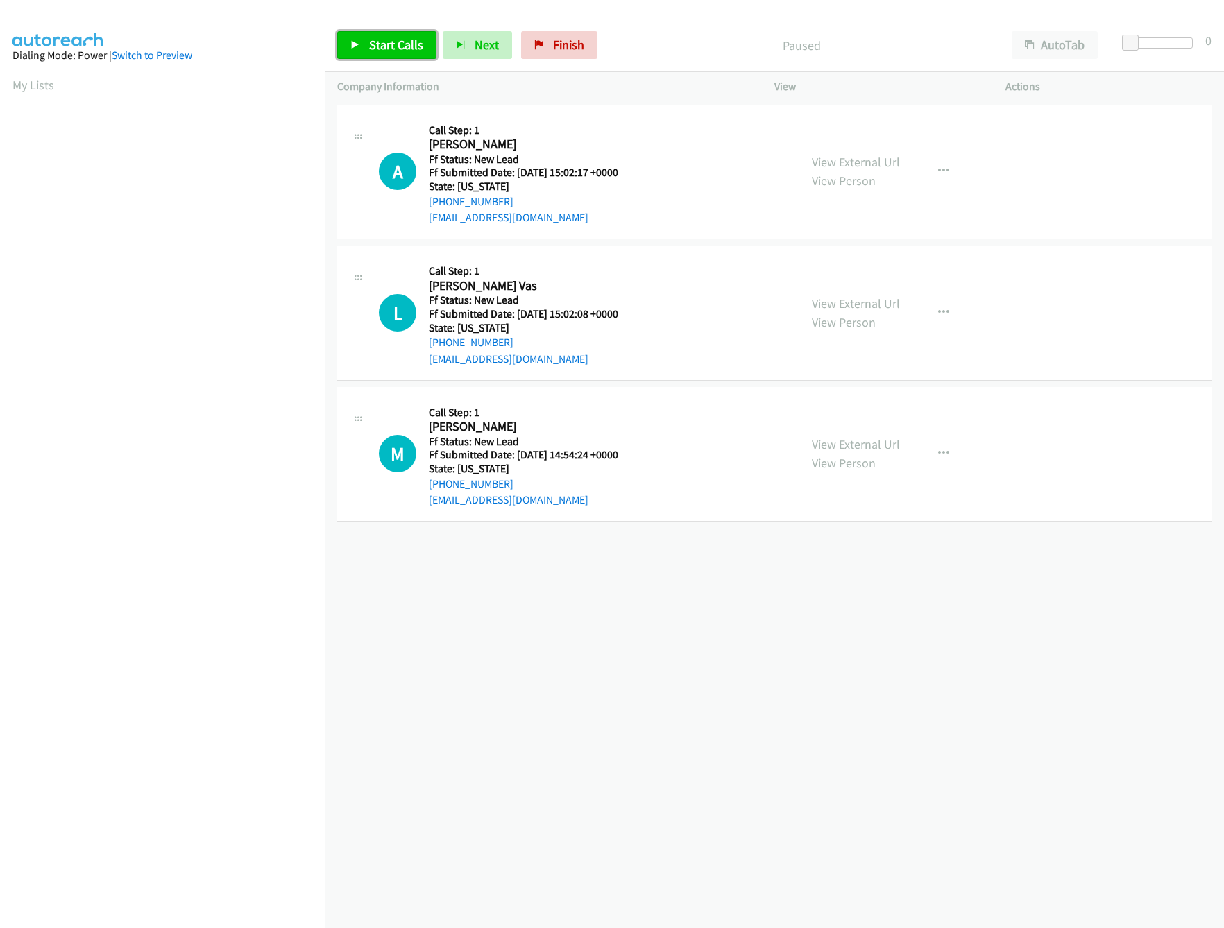
click at [400, 42] on span "Start Calls" at bounding box center [396, 45] width 54 height 16
click at [394, 51] on span "Pause" at bounding box center [384, 45] width 31 height 16
click at [383, 37] on span "Start Calls" at bounding box center [396, 45] width 54 height 16
click at [383, 37] on span "Pause" at bounding box center [384, 45] width 31 height 16
click at [369, 40] on span "Start Calls" at bounding box center [396, 45] width 54 height 16
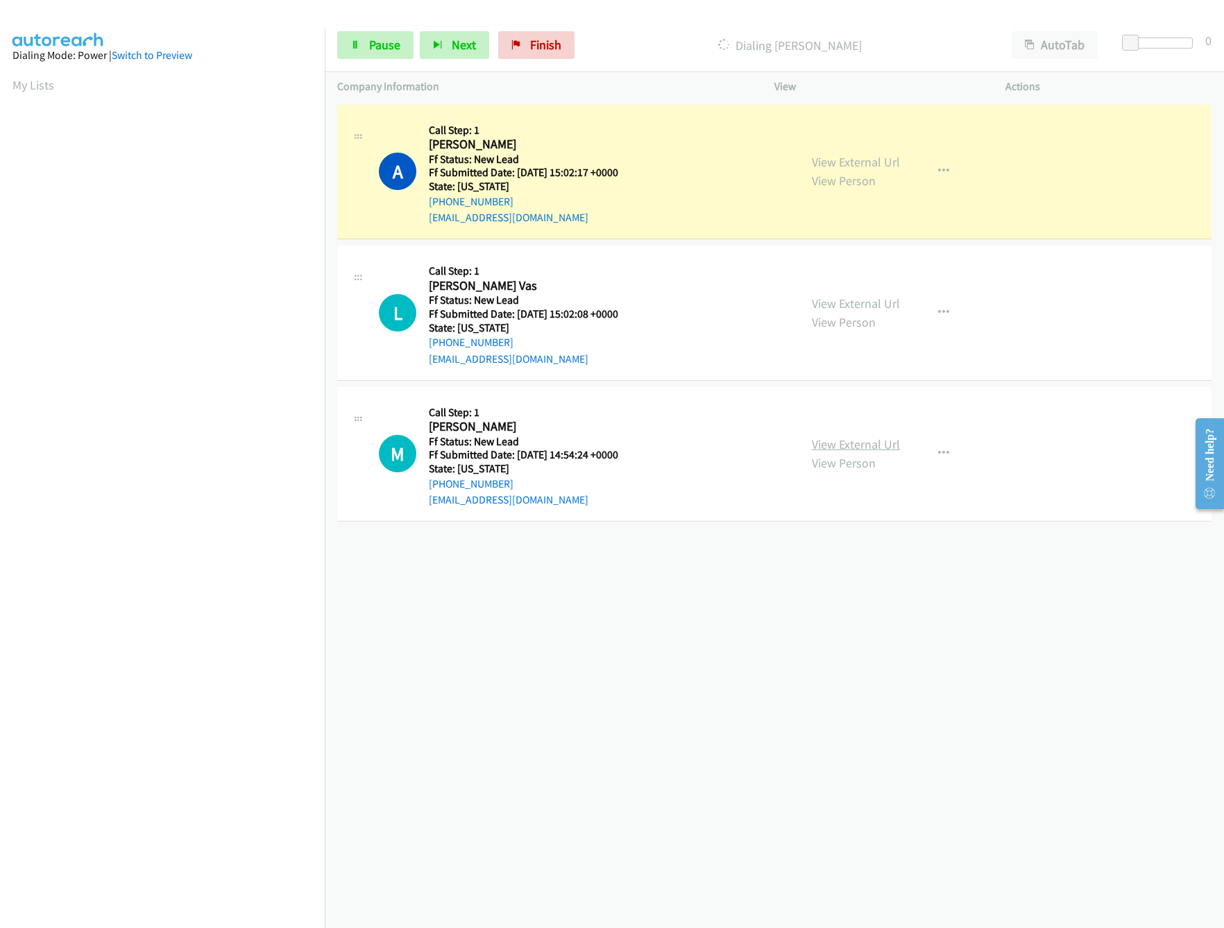
click at [863, 441] on link "View External Url" at bounding box center [856, 444] width 88 height 16
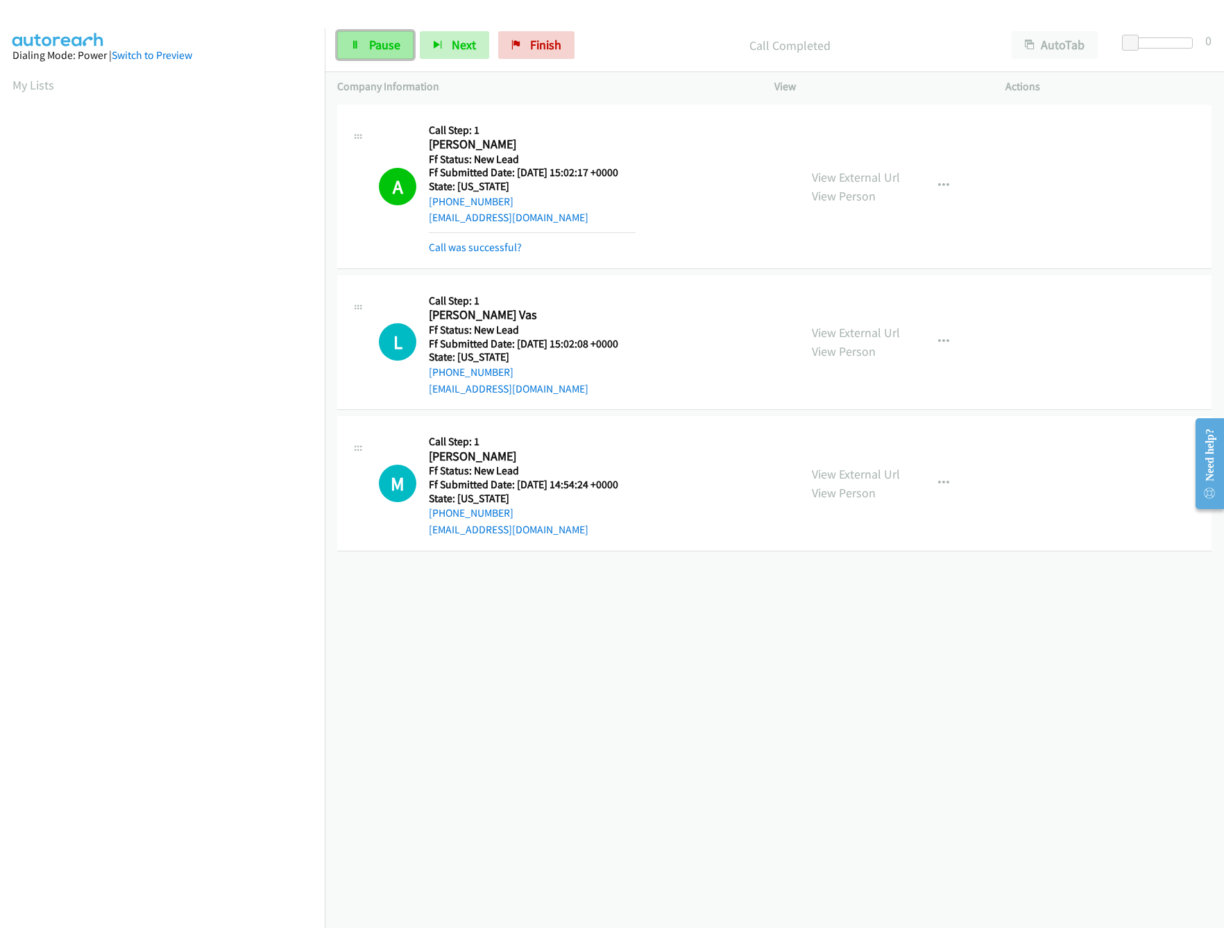
click at [352, 49] on icon at bounding box center [355, 46] width 10 height 10
click at [452, 240] on tbody "A Callback Scheduled Call Step: 1 [PERSON_NAME] America/New_York Ff Status: New…" at bounding box center [774, 327] width 899 height 453
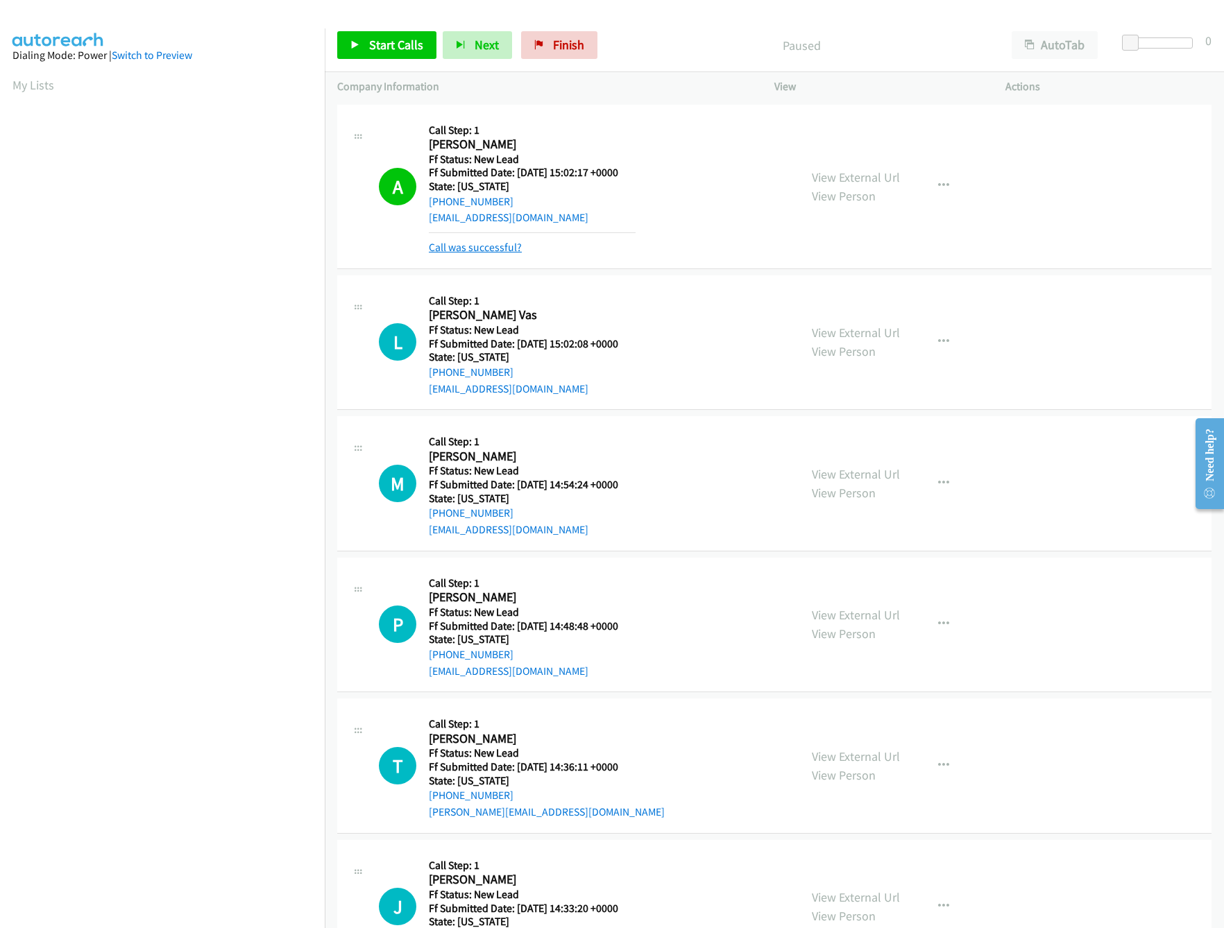
click at [490, 244] on link "Call was successful?" at bounding box center [475, 247] width 93 height 13
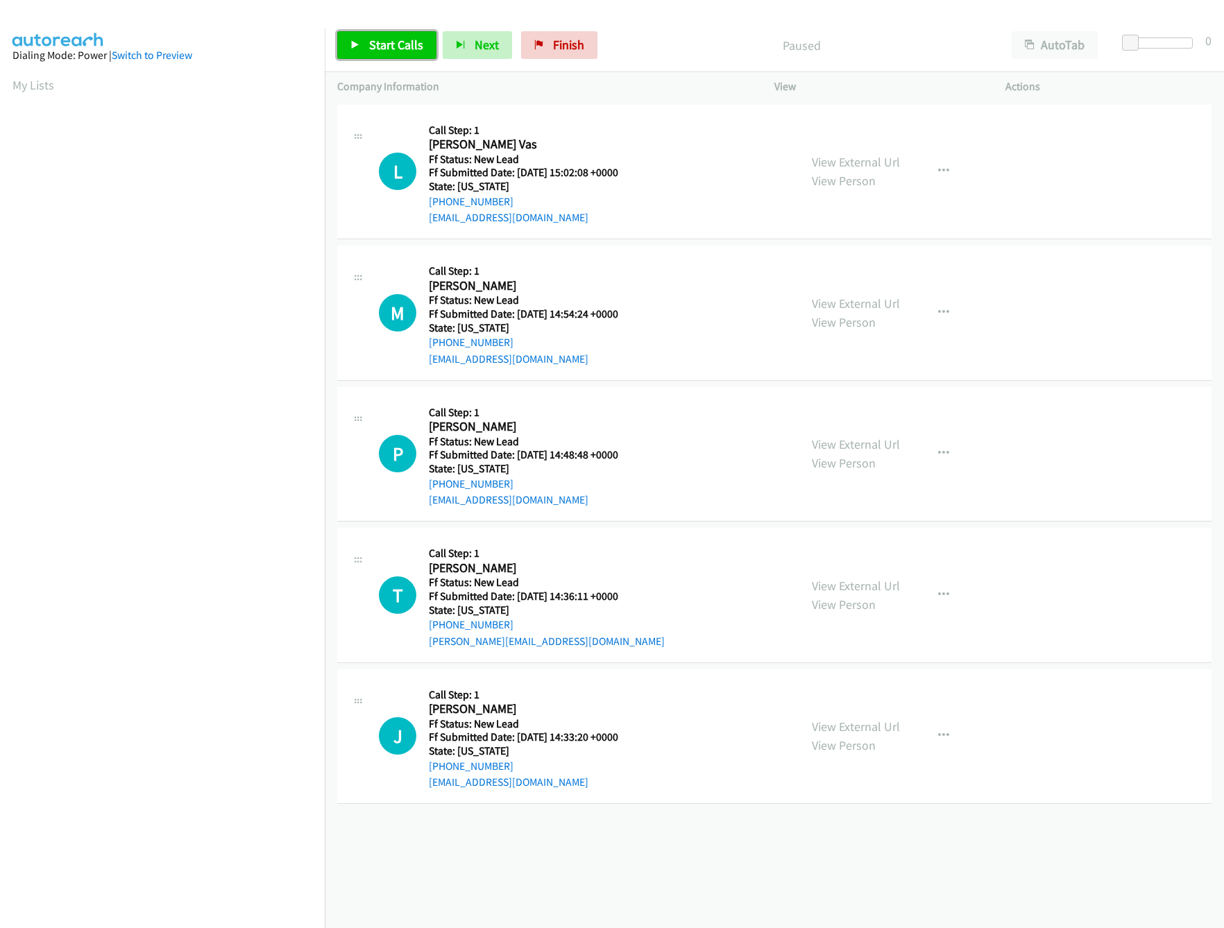
click at [396, 46] on span "Start Calls" at bounding box center [396, 45] width 54 height 16
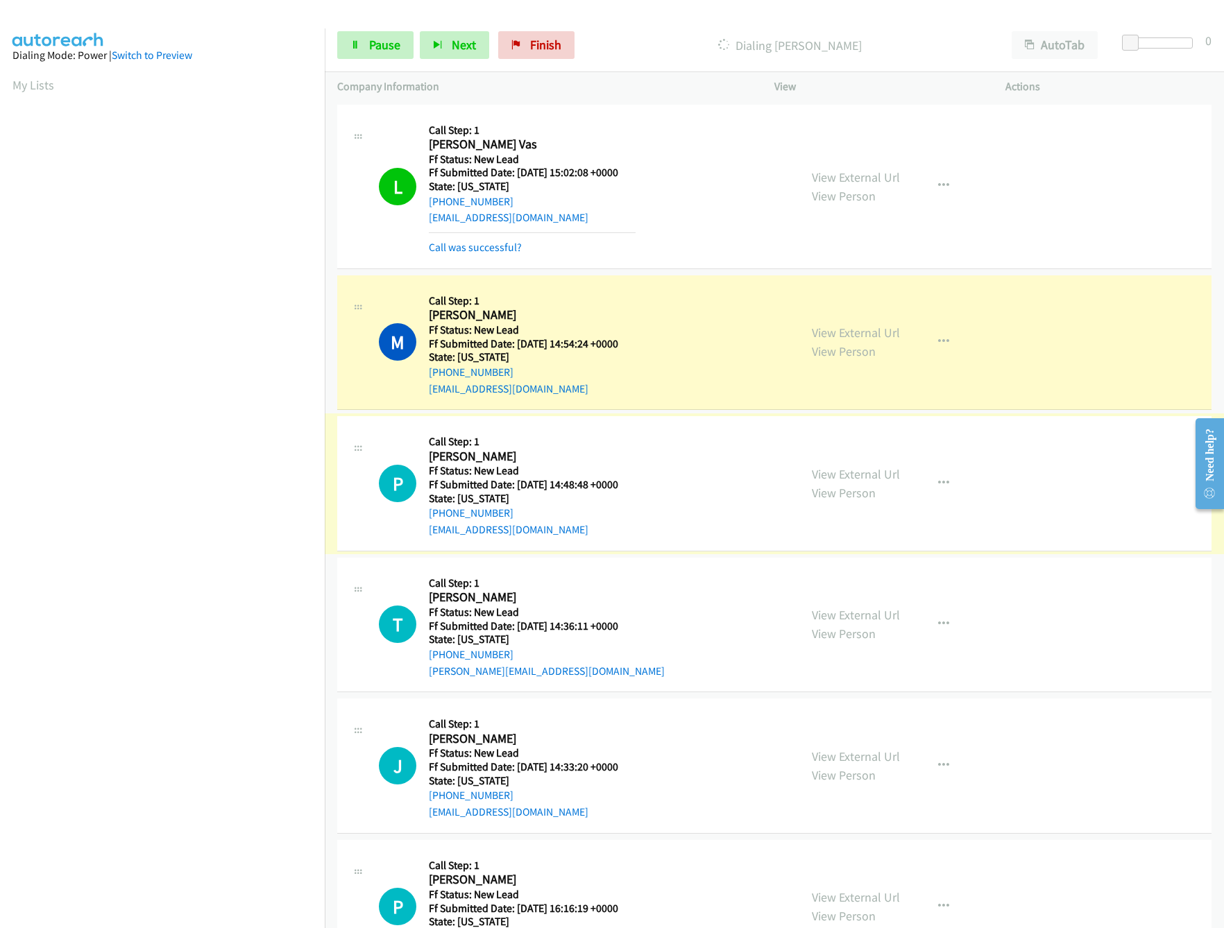
click at [824, 469] on link "View External Url" at bounding box center [856, 474] width 88 height 16
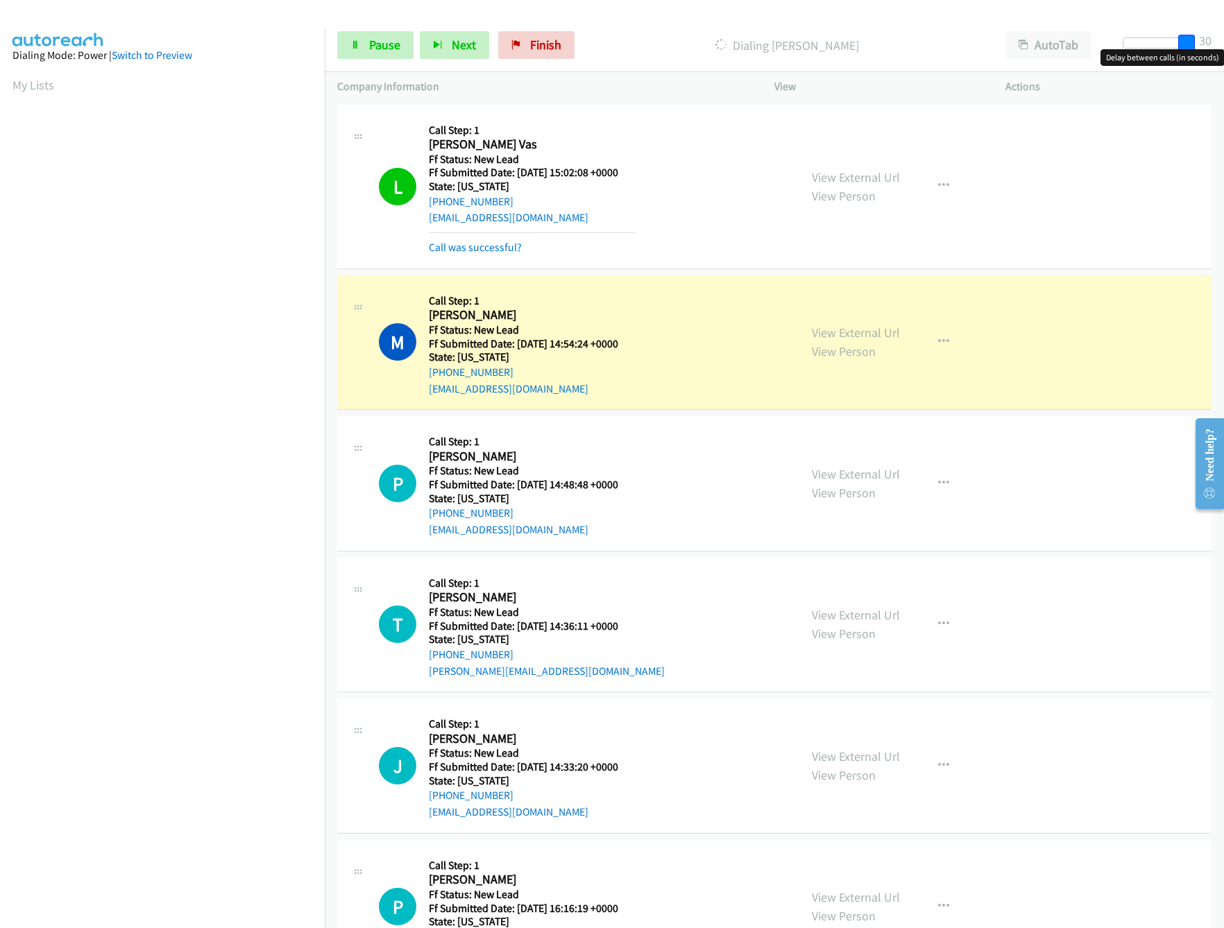
drag, startPoint x: 1131, startPoint y: 42, endPoint x: 1224, endPoint y: 40, distance: 93.0
click at [1223, 40] on html "Start Calls Pause Next Finish Dialing [PERSON_NAME] AutoTab AutoTab 30 Company …" at bounding box center [612, 33] width 1224 height 66
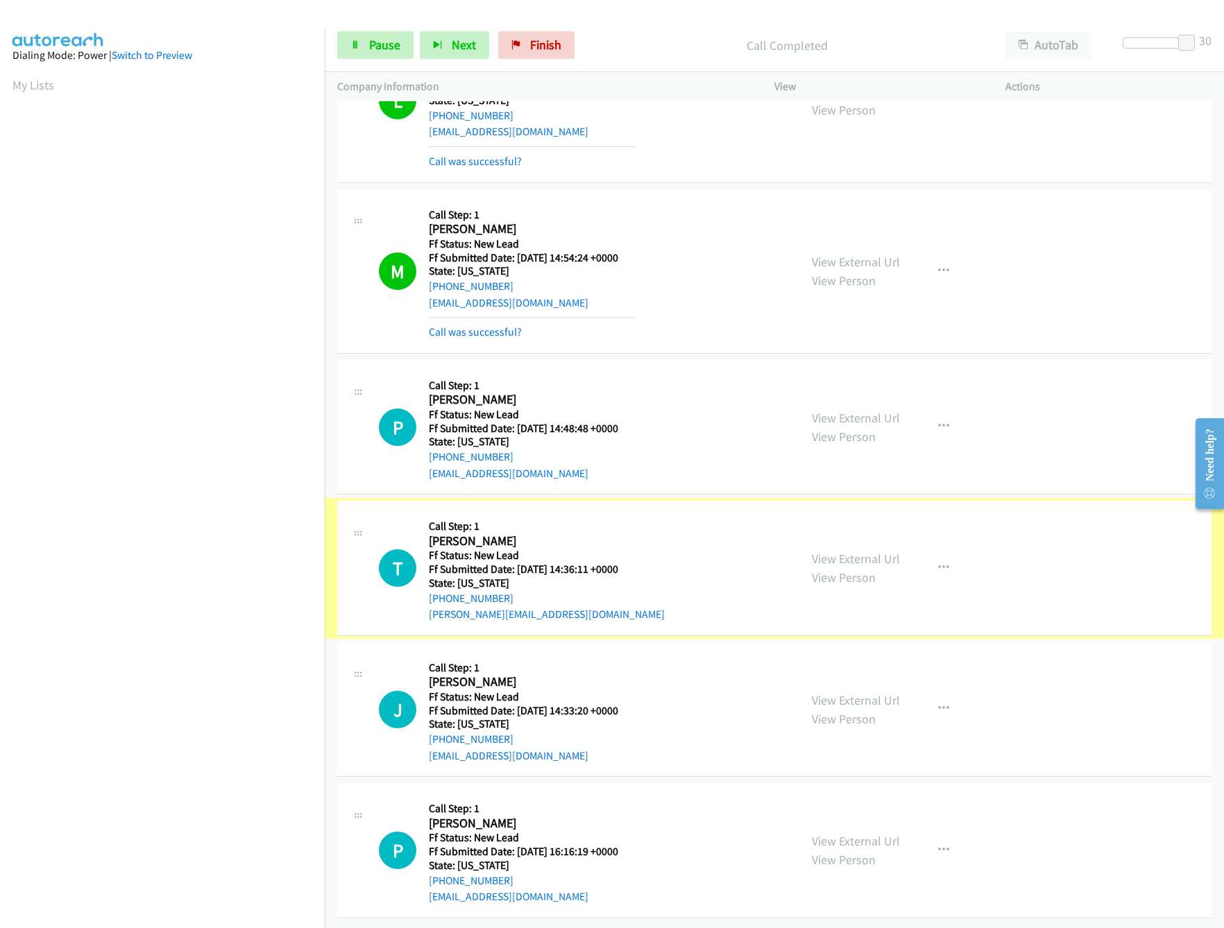
scroll to position [0, 0]
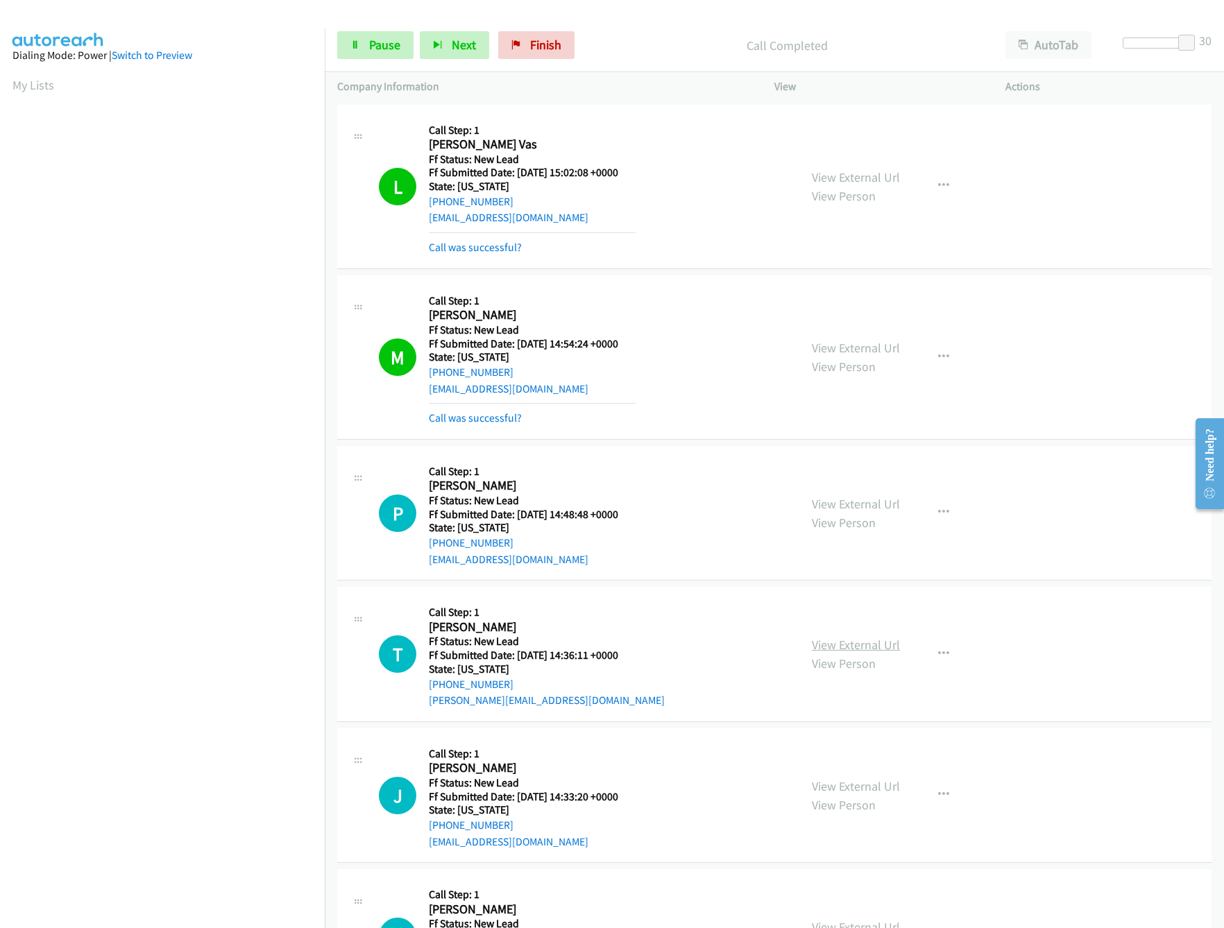
click at [876, 647] on link "View External Url" at bounding box center [856, 645] width 88 height 16
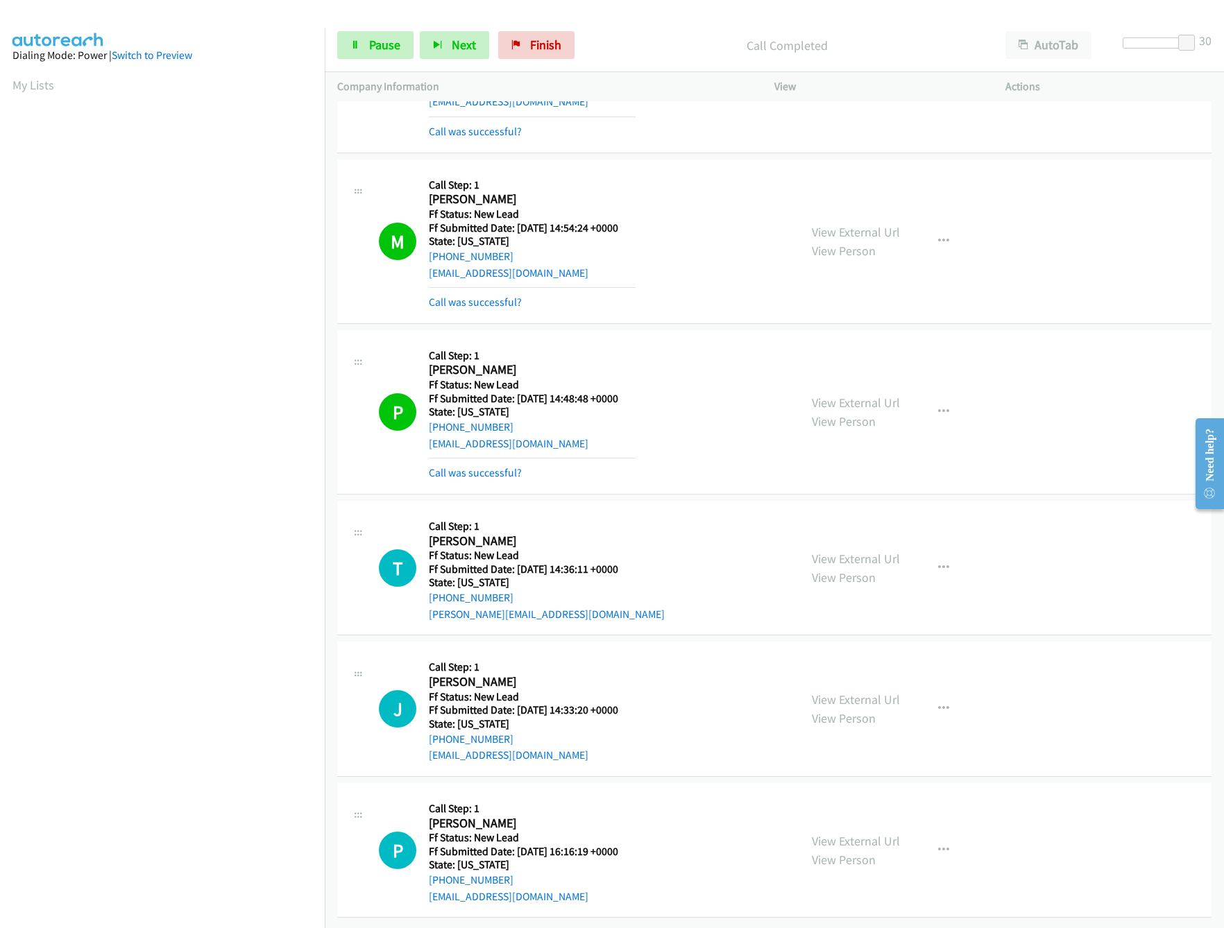
scroll to position [134, 0]
click at [500, 466] on link "Call was successful?" at bounding box center [475, 472] width 93 height 13
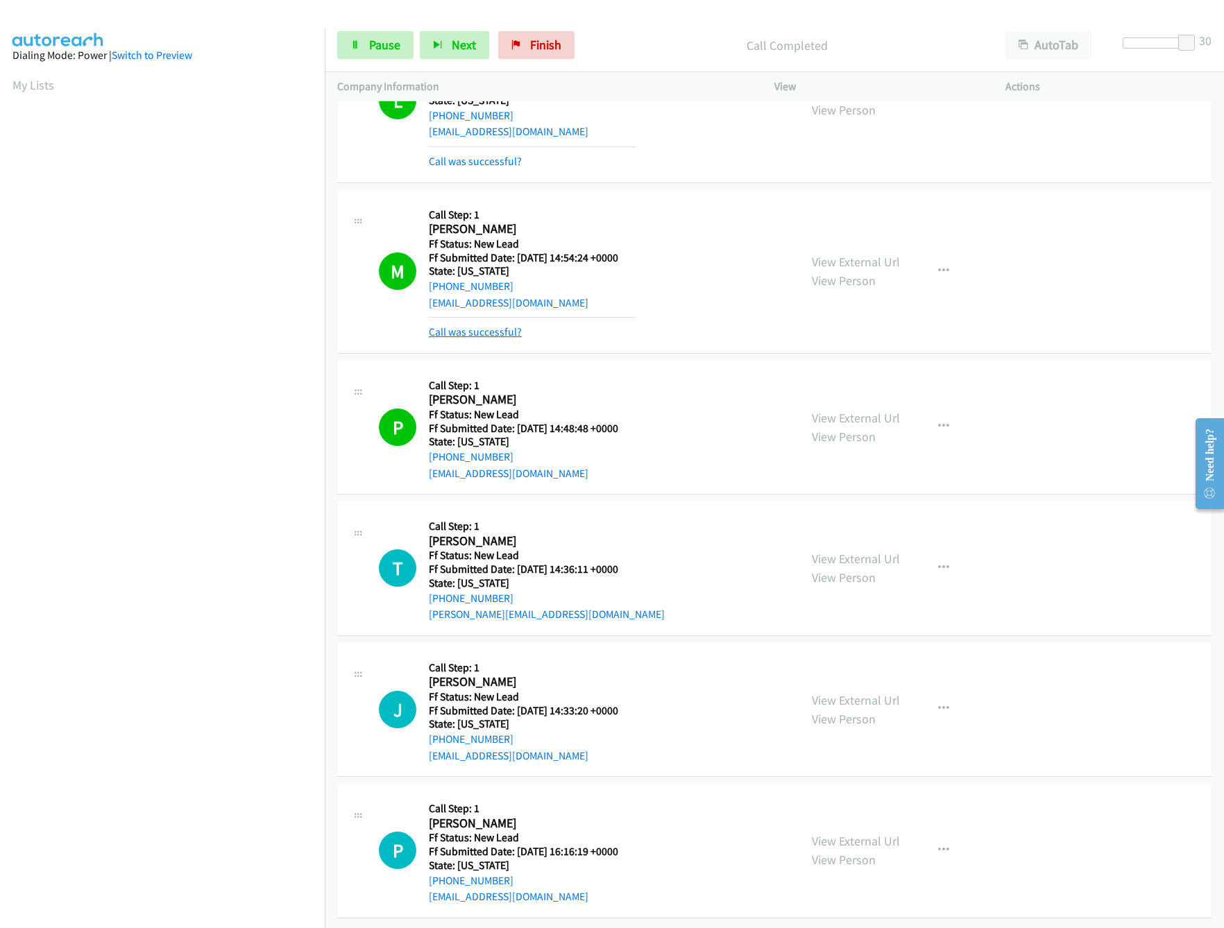
click at [475, 325] on link "Call was successful?" at bounding box center [475, 331] width 93 height 13
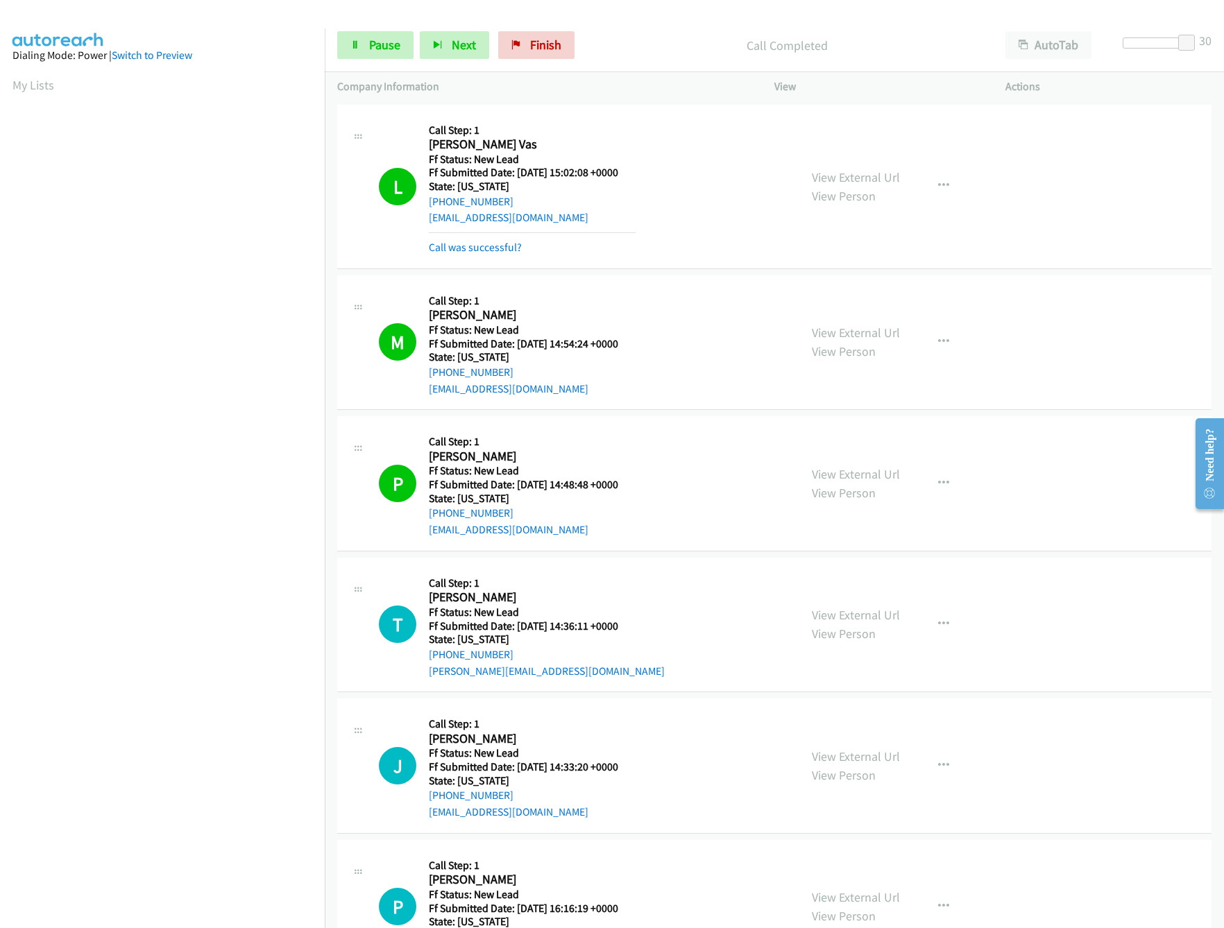
scroll to position [74, 0]
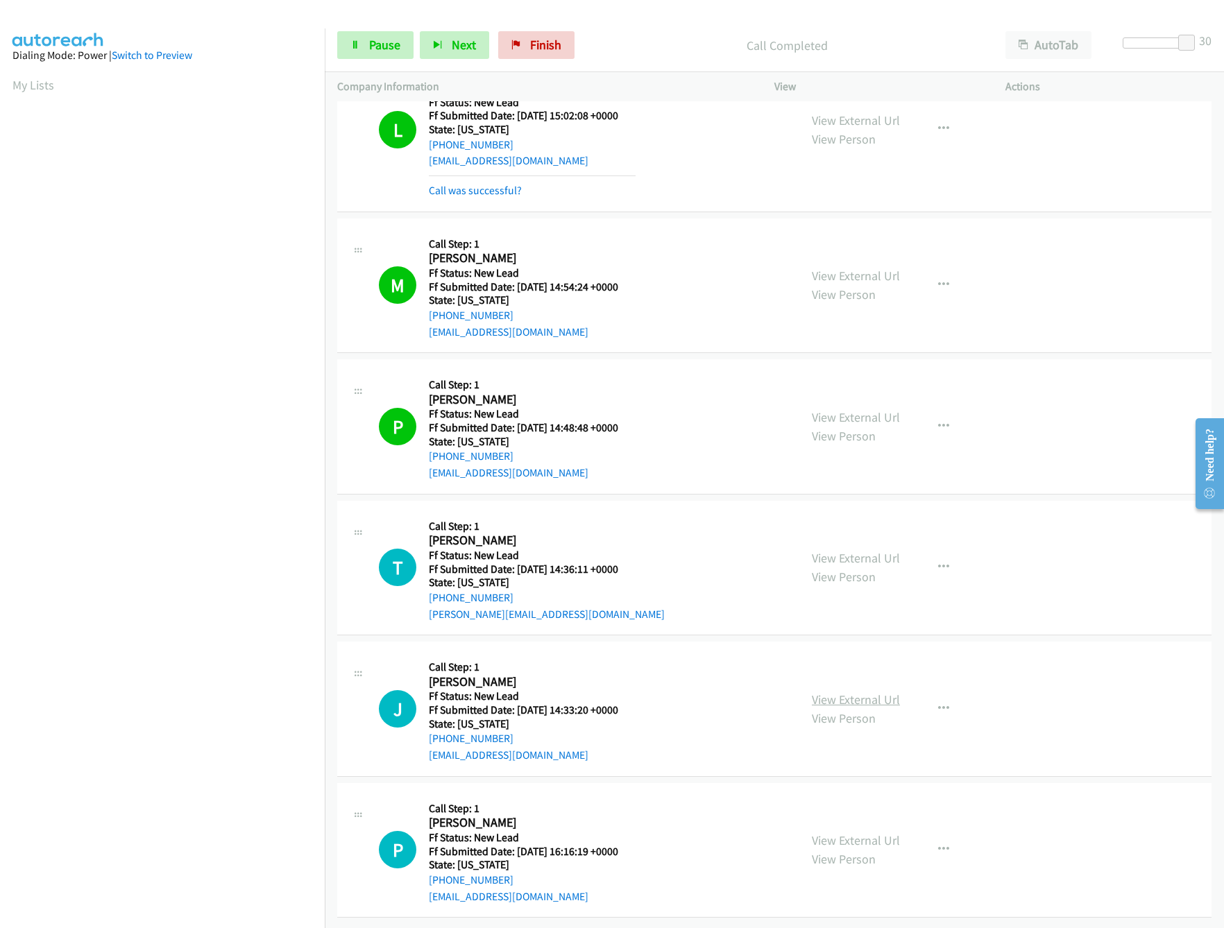
click at [844, 692] on link "View External Url" at bounding box center [856, 700] width 88 height 16
drag, startPoint x: 1183, startPoint y: 40, endPoint x: 1150, endPoint y: 44, distance: 33.6
click at [1150, 44] on span at bounding box center [1153, 43] width 17 height 17
click at [824, 833] on link "View External Url" at bounding box center [856, 841] width 88 height 16
drag, startPoint x: 1157, startPoint y: 44, endPoint x: 1143, endPoint y: 46, distance: 14.6
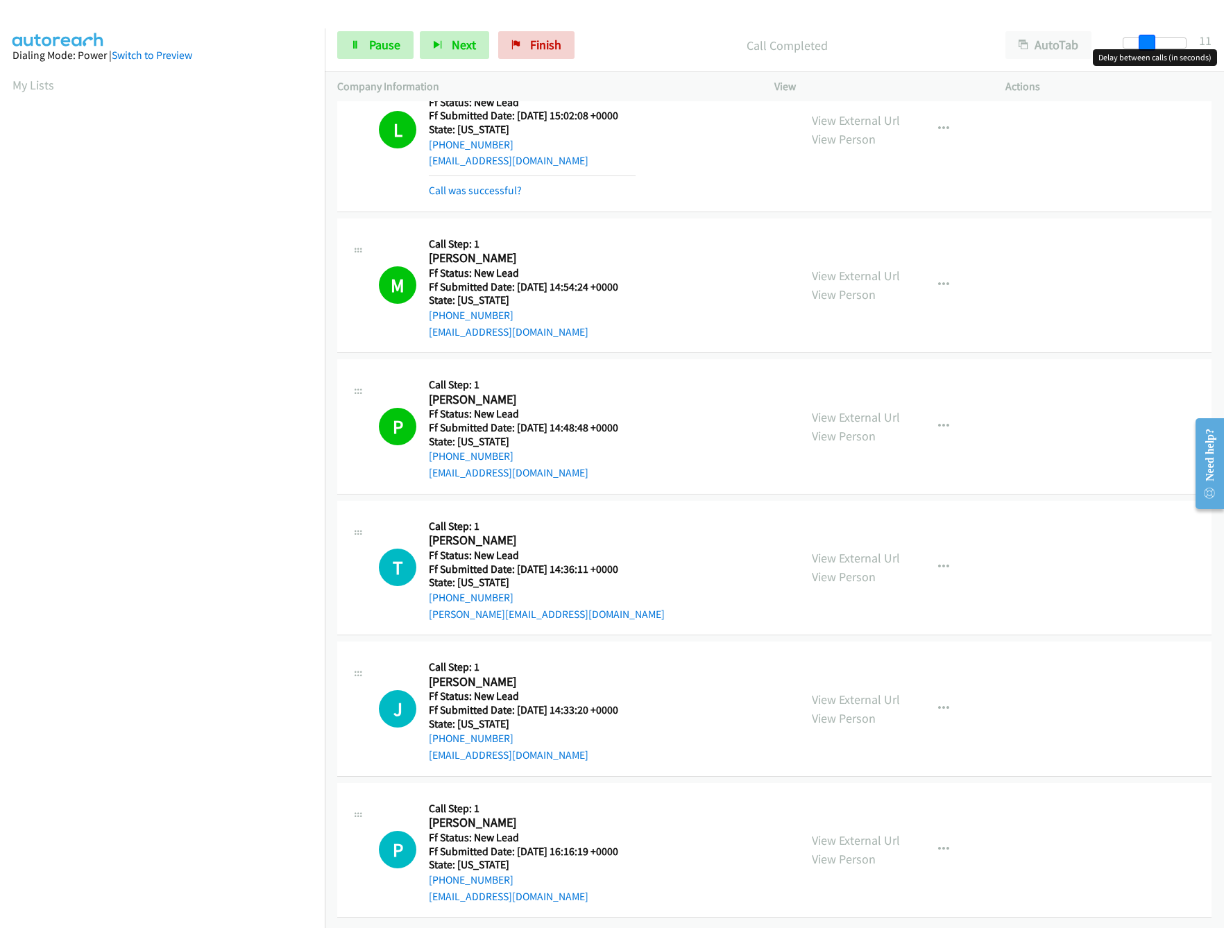
click at [1143, 46] on span at bounding box center [1147, 43] width 17 height 17
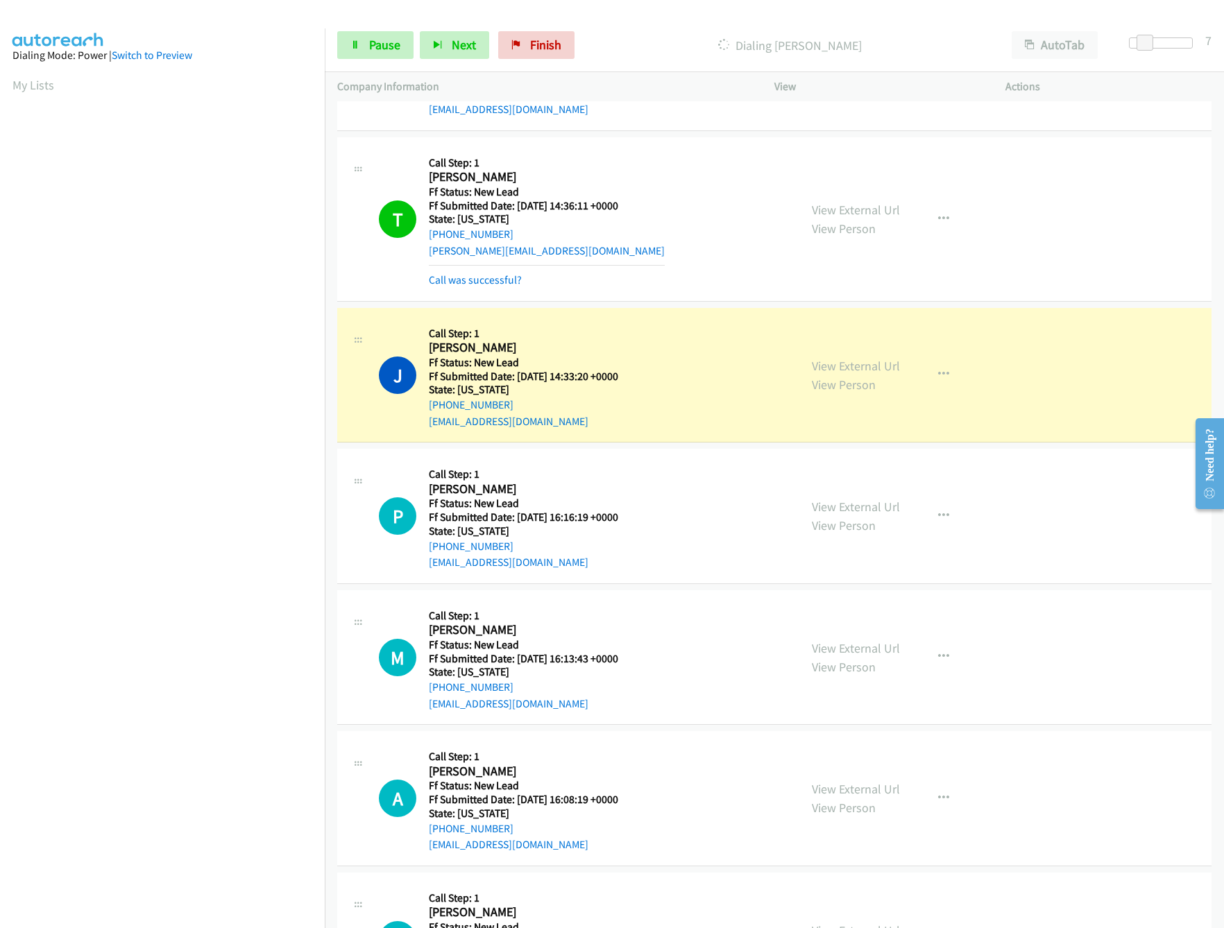
scroll to position [529, 0]
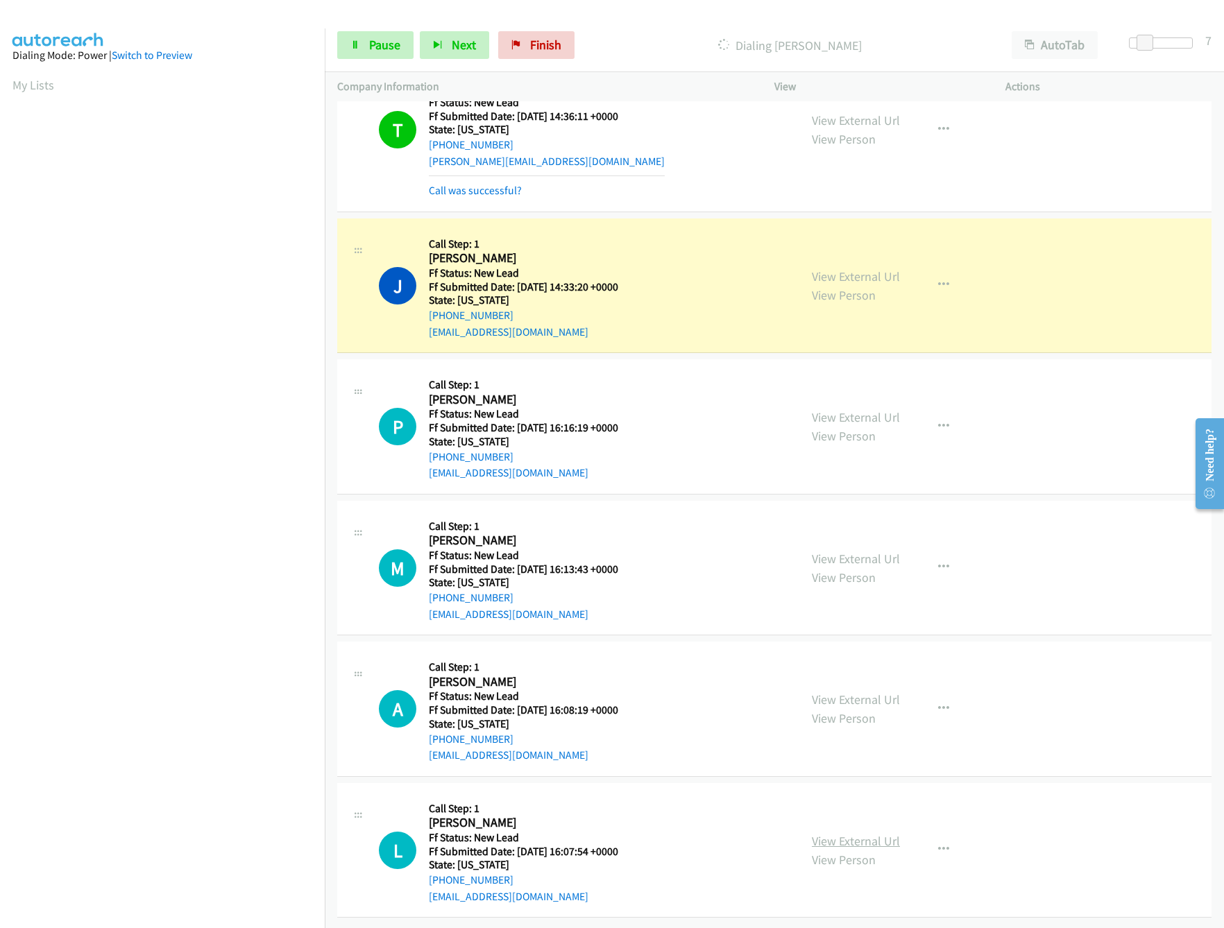
click at [835, 833] on link "View External Url" at bounding box center [856, 841] width 88 height 16
click at [865, 692] on link "View External Url" at bounding box center [856, 700] width 88 height 16
click at [864, 551] on link "View External Url" at bounding box center [856, 559] width 88 height 16
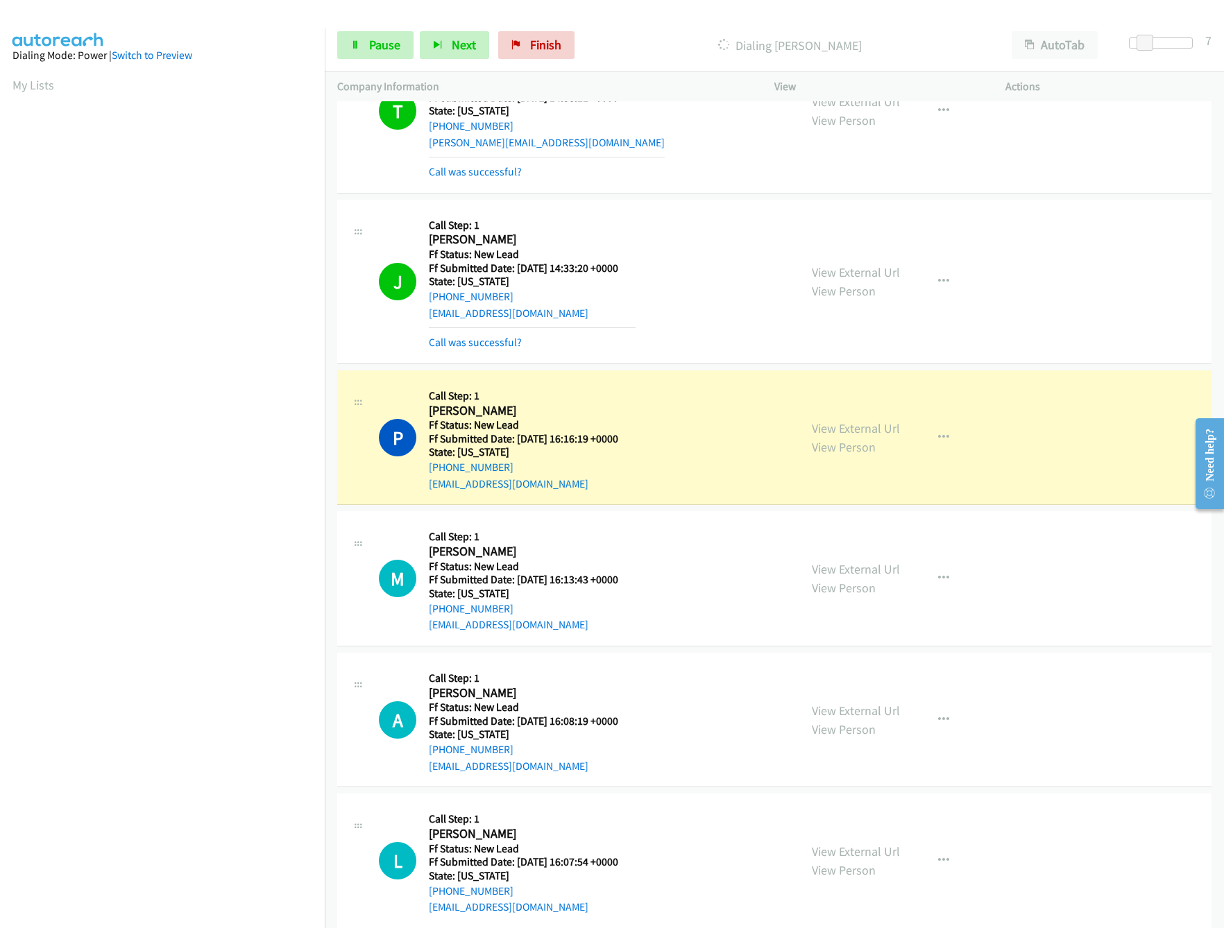
scroll to position [559, 0]
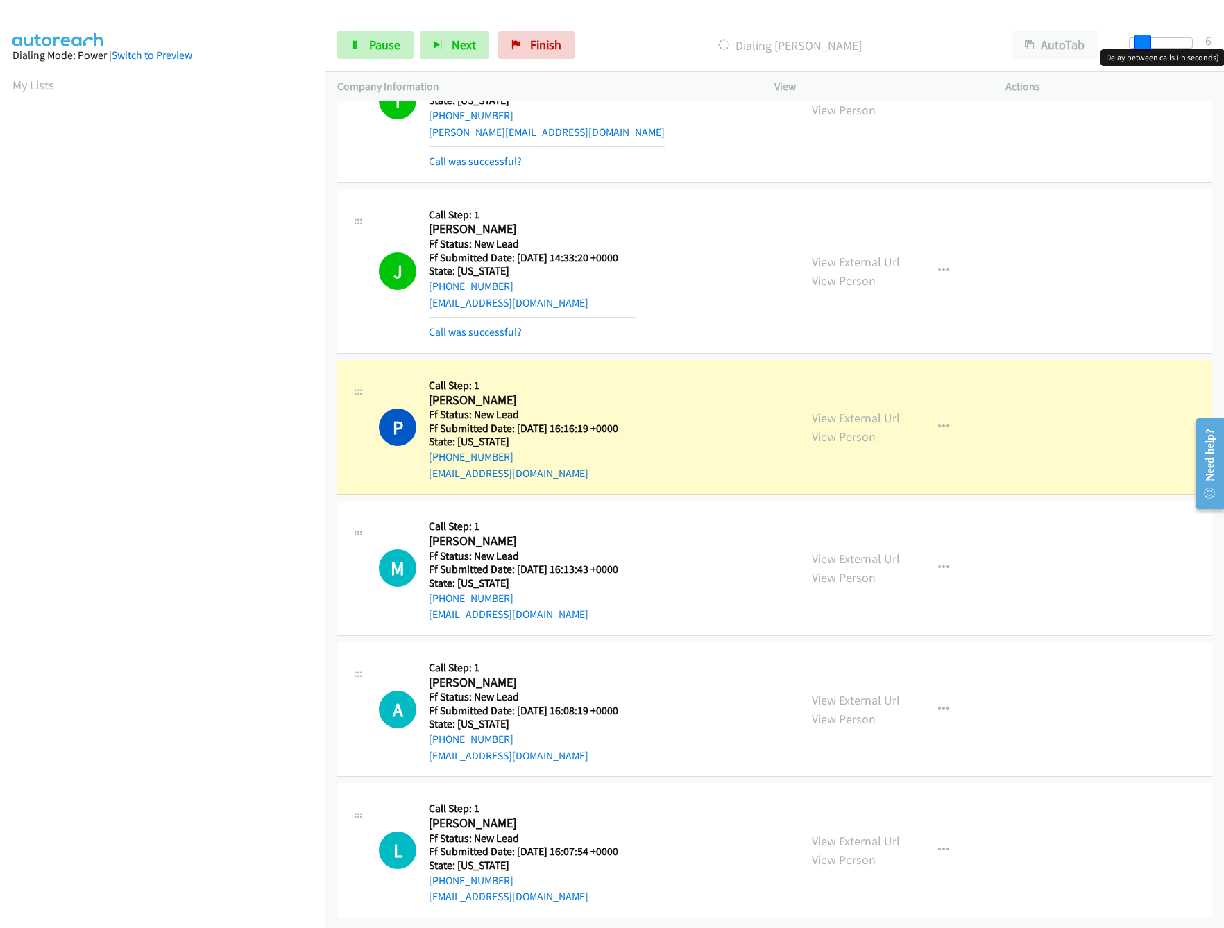
click at [1137, 36] on span at bounding box center [1143, 43] width 17 height 17
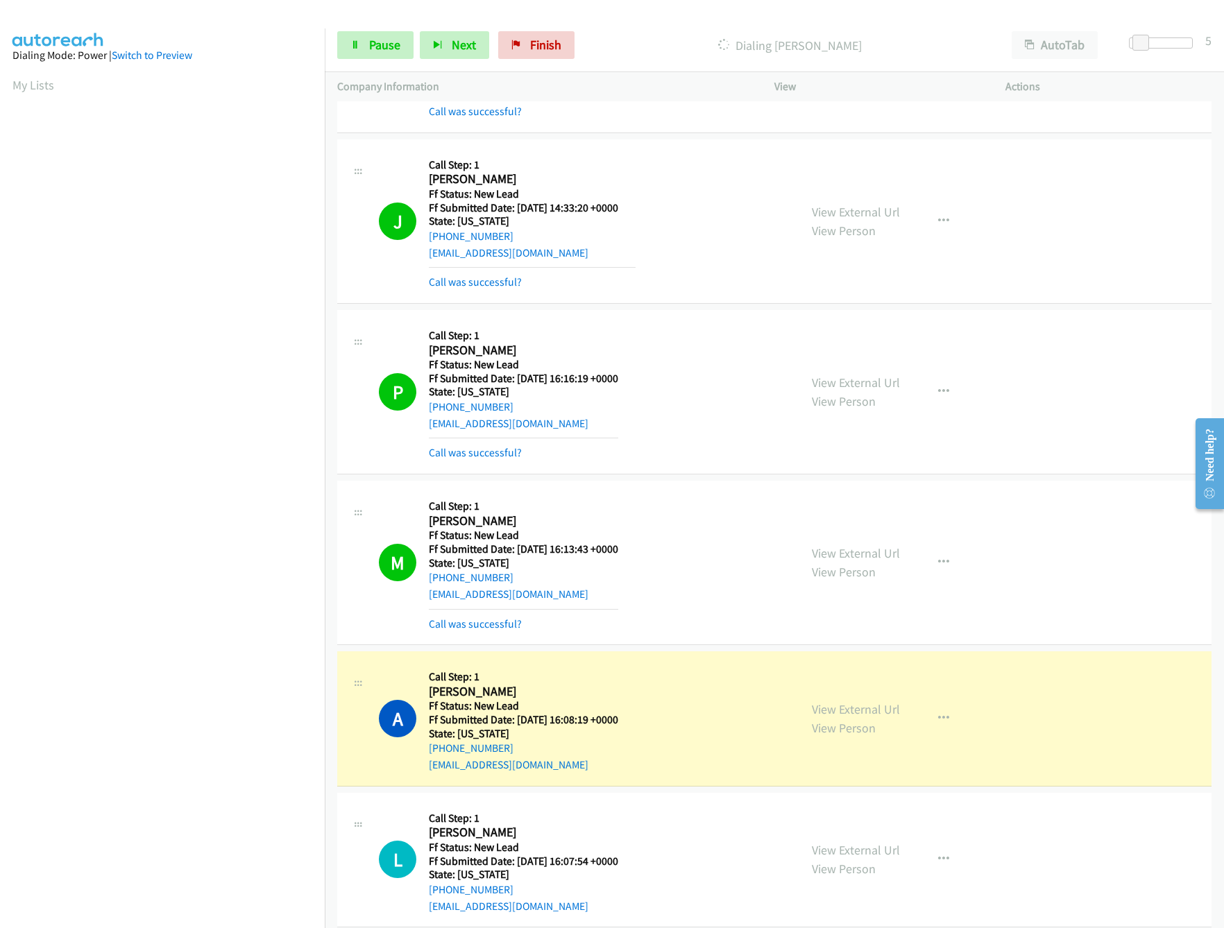
scroll to position [1043, 0]
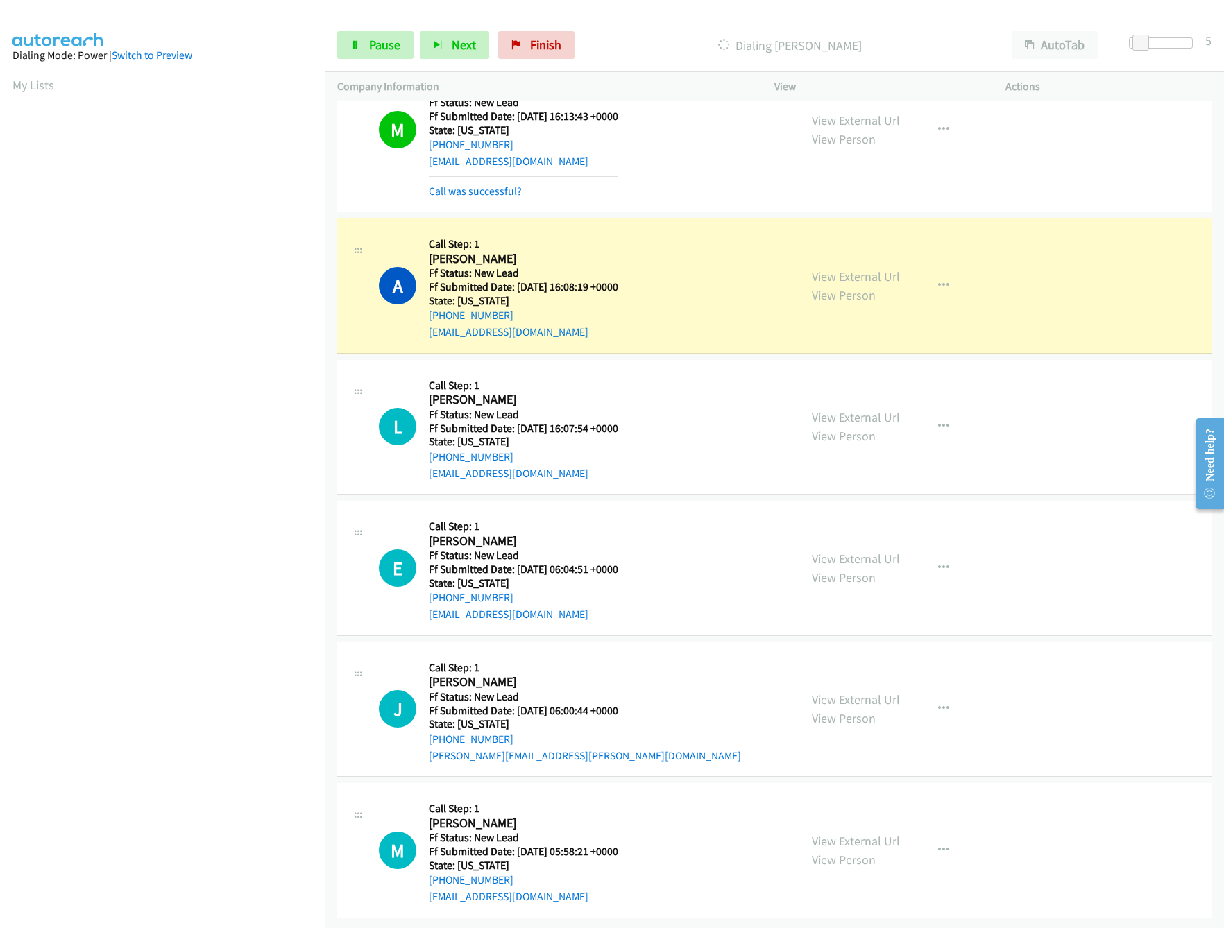
drag, startPoint x: 856, startPoint y: 684, endPoint x: 860, endPoint y: 650, distance: 34.3
click at [856, 692] on link "View External Url" at bounding box center [856, 700] width 88 height 16
click at [865, 551] on link "View External Url" at bounding box center [856, 559] width 88 height 16
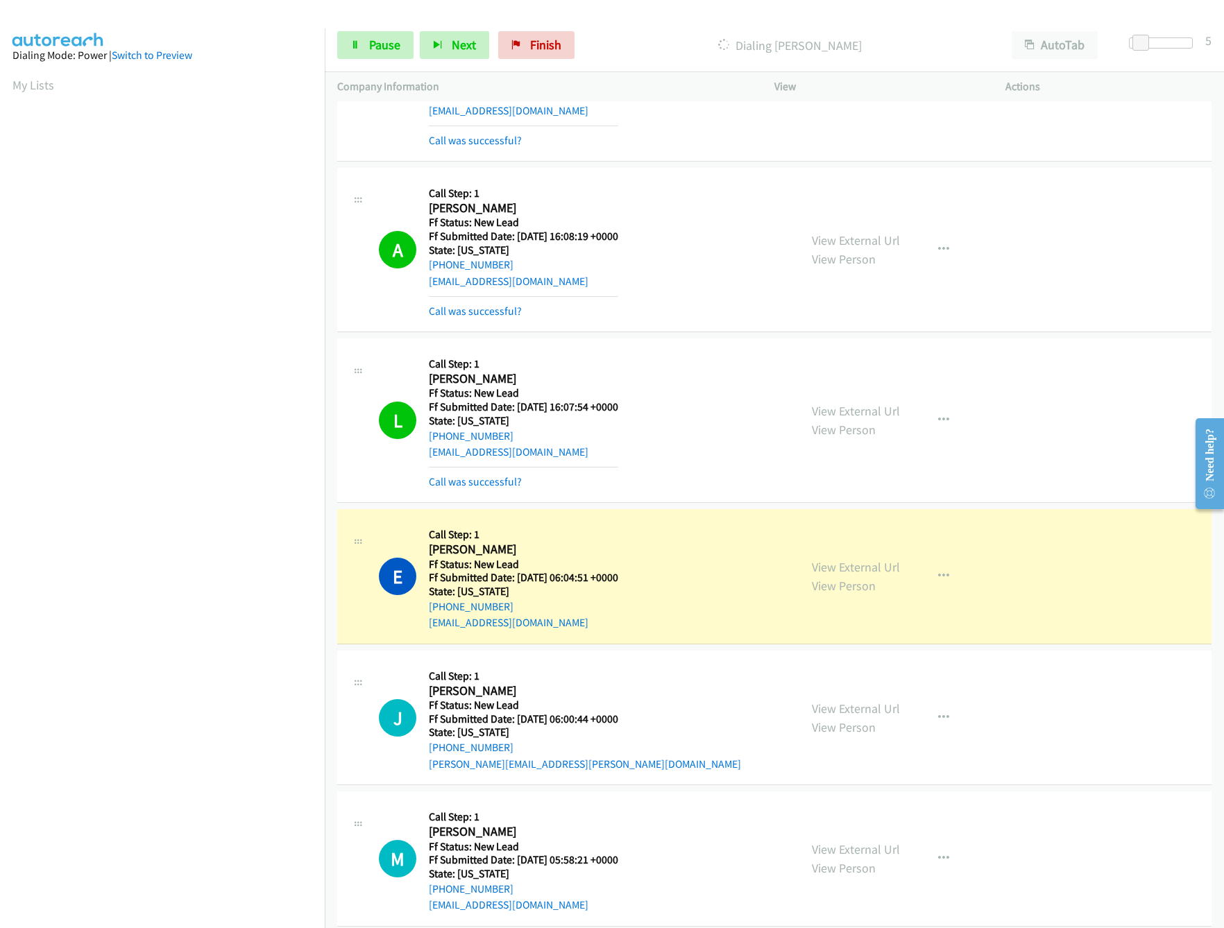
scroll to position [1103, 0]
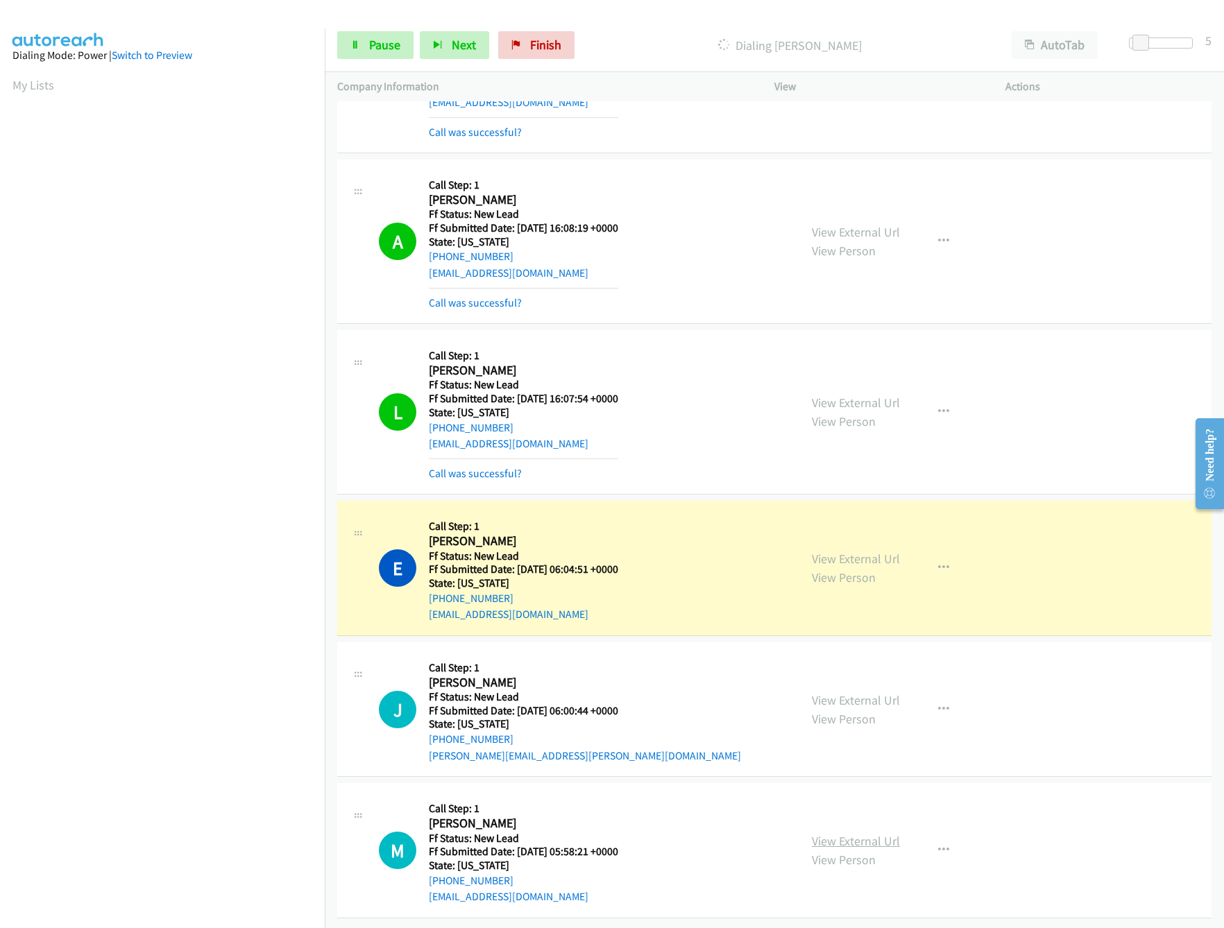
click at [846, 833] on link "View External Url" at bounding box center [856, 841] width 88 height 16
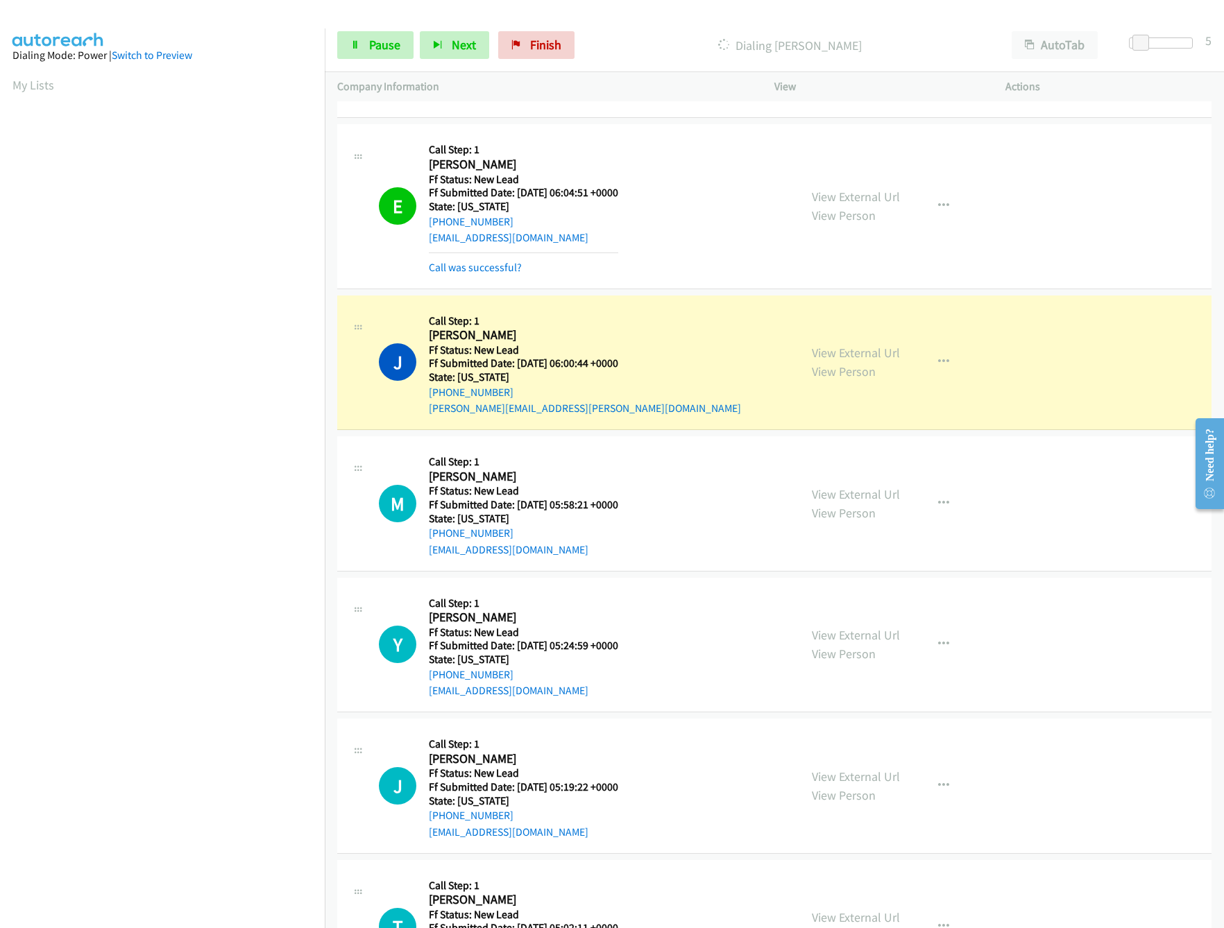
scroll to position [1558, 0]
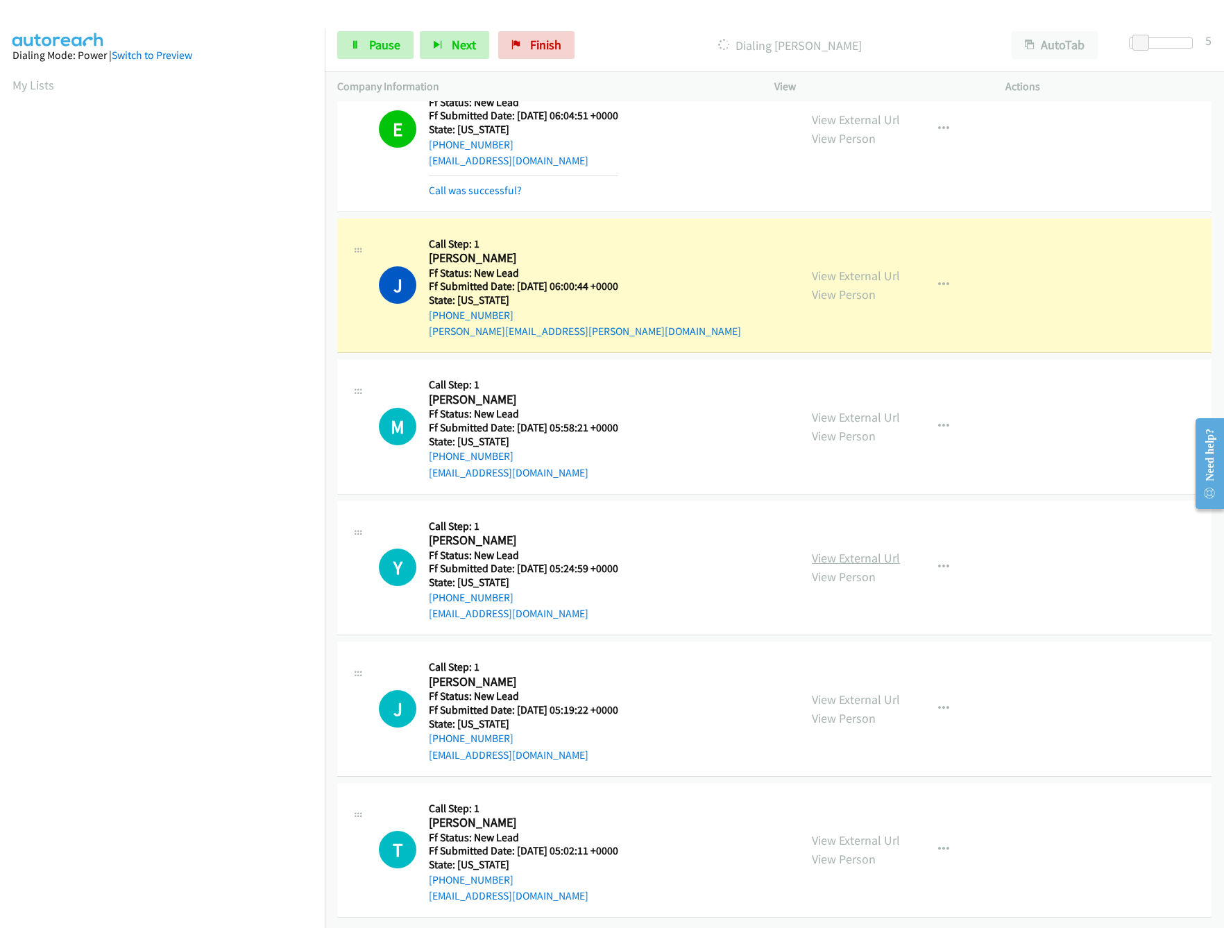
click at [843, 550] on link "View External Url" at bounding box center [856, 558] width 88 height 16
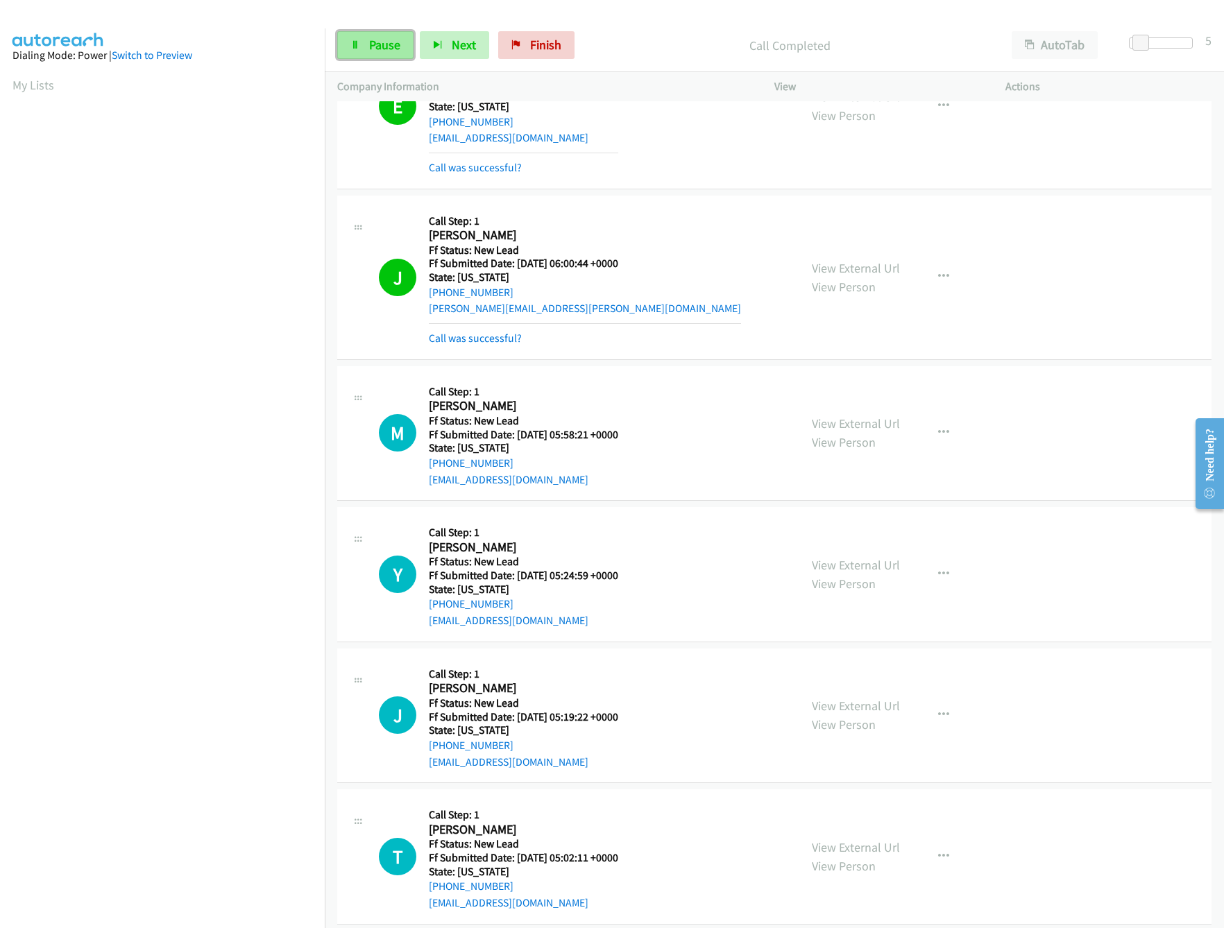
click at [402, 54] on link "Pause" at bounding box center [375, 45] width 76 height 28
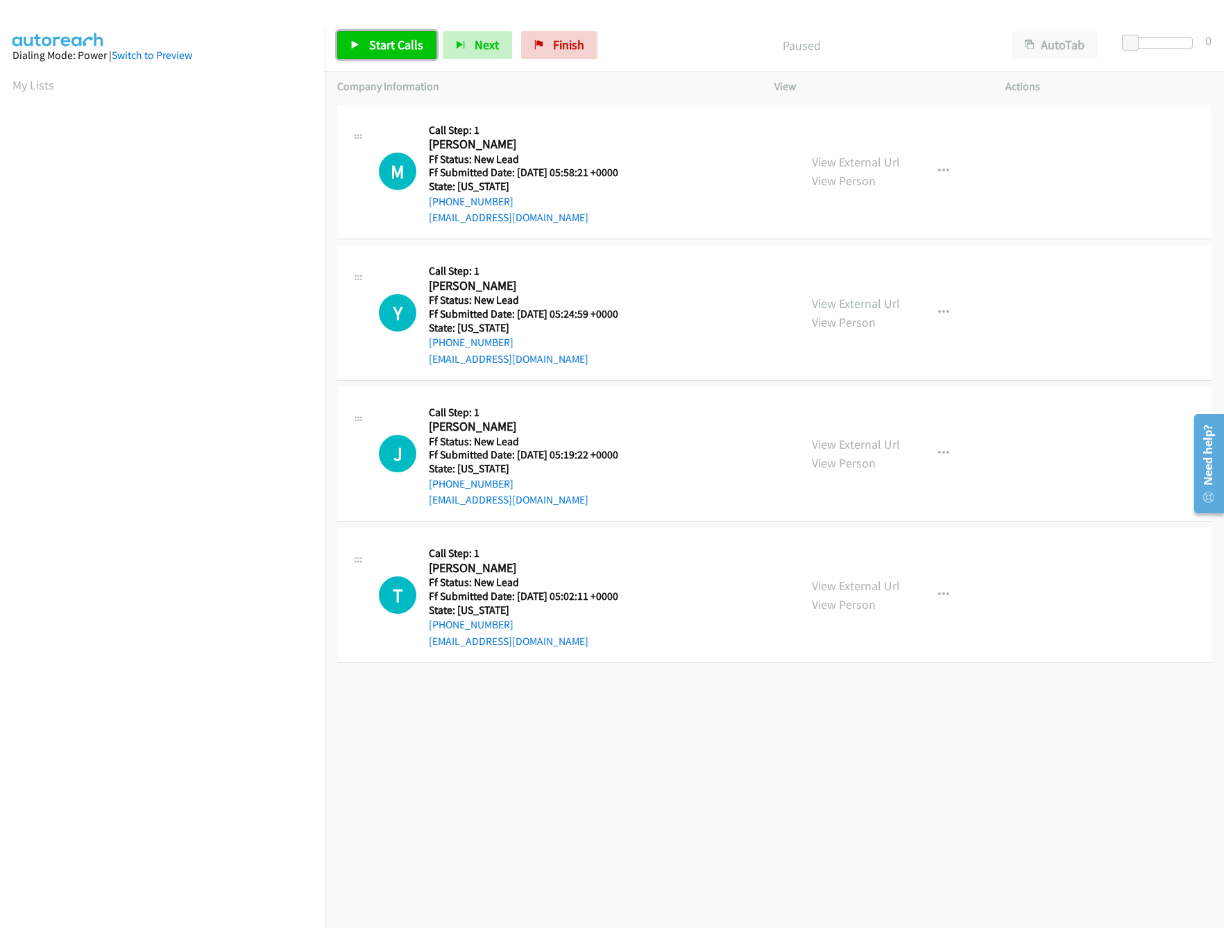
click at [358, 41] on icon at bounding box center [355, 46] width 10 height 10
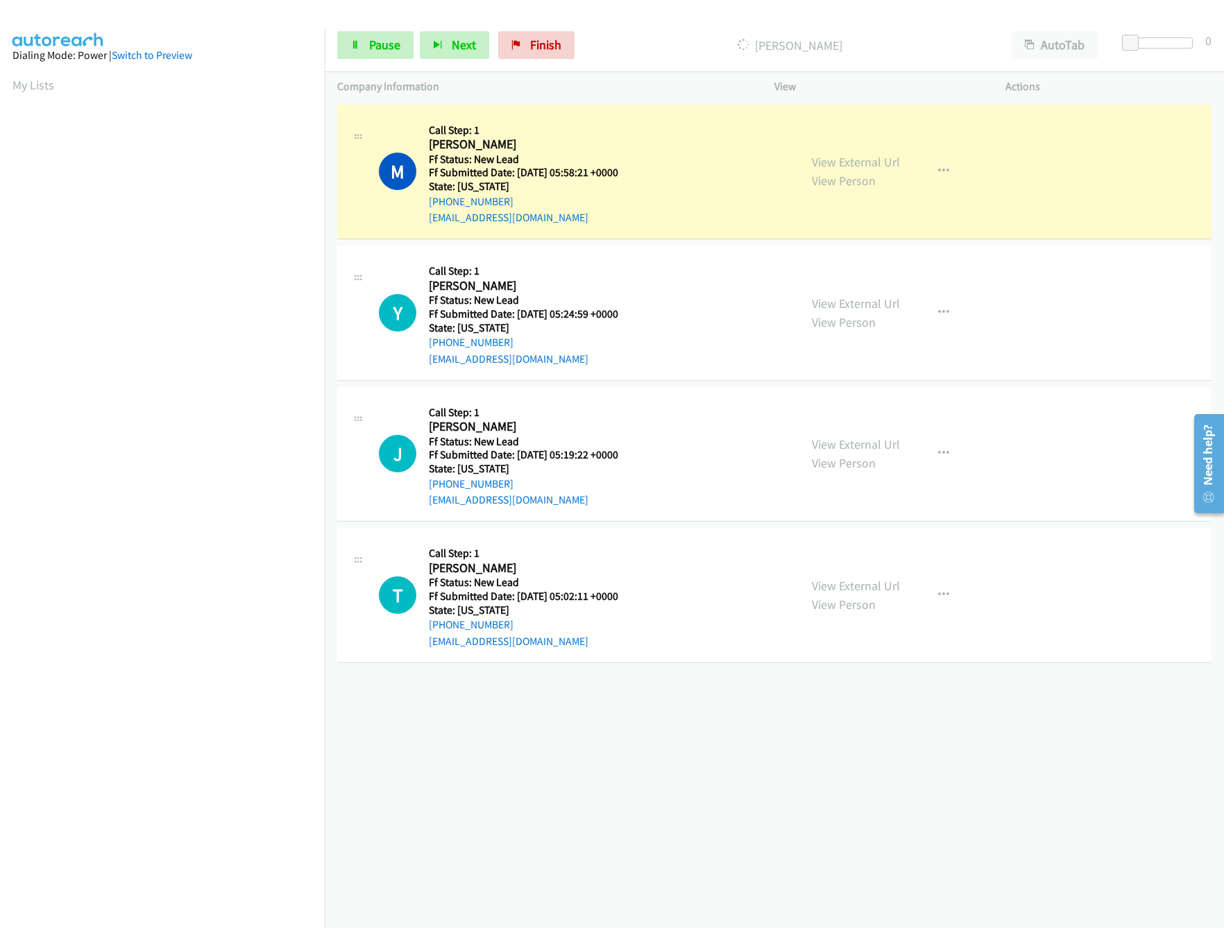
click at [561, 785] on div "[PHONE_NUMBER] Call failed - Please reload the list and try again The Callbar F…" at bounding box center [774, 514] width 899 height 827
click at [835, 591] on link "View External Url" at bounding box center [856, 586] width 88 height 16
click at [867, 443] on link "View External Url" at bounding box center [856, 444] width 88 height 16
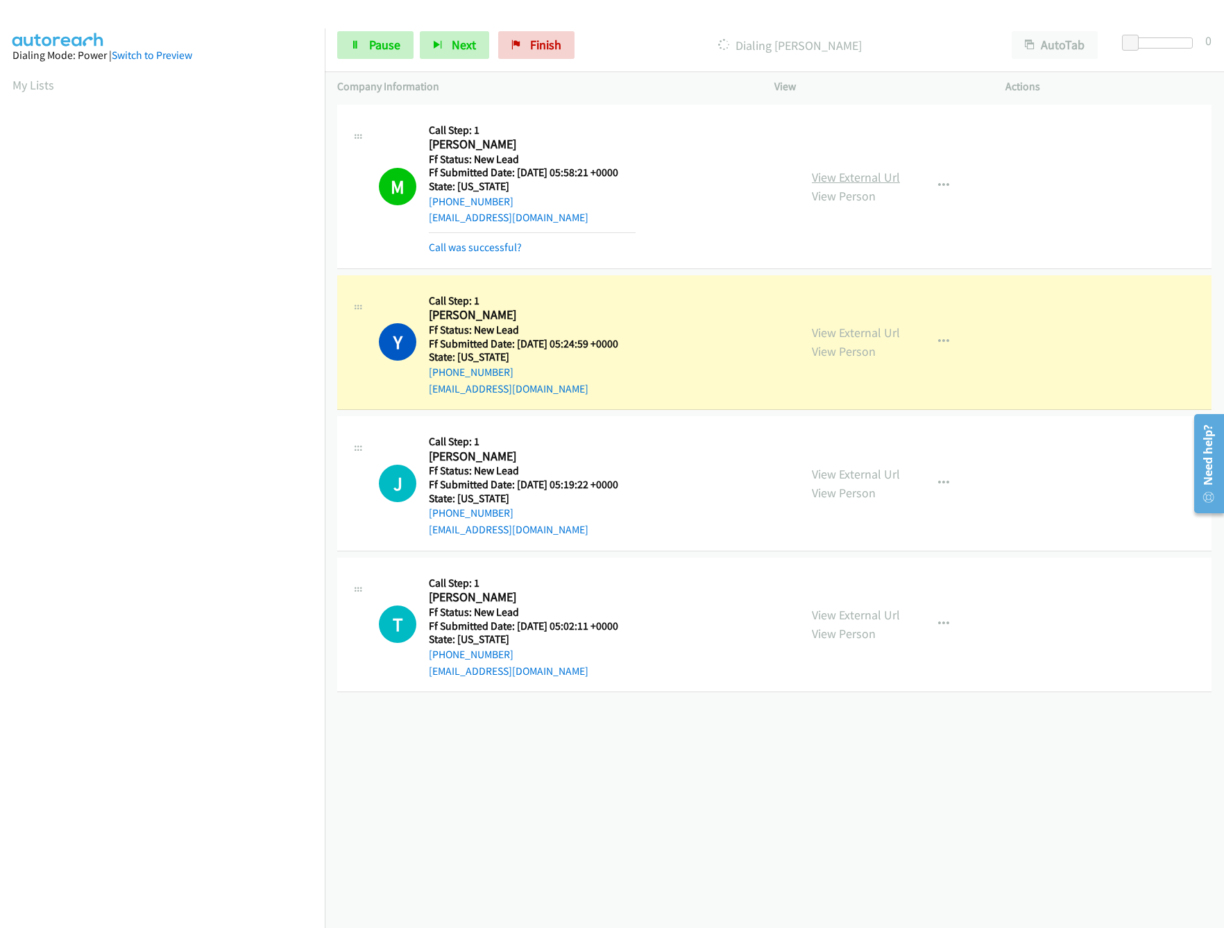
click at [870, 169] on link "View External Url" at bounding box center [856, 177] width 88 height 16
drag, startPoint x: 1133, startPoint y: 44, endPoint x: 1174, endPoint y: 38, distance: 41.3
click at [1174, 38] on span at bounding box center [1165, 43] width 17 height 17
drag, startPoint x: 1169, startPoint y: 44, endPoint x: 1214, endPoint y: 44, distance: 45.1
click at [1214, 44] on div "Start Calls Pause Next Finish [PERSON_NAME] AutoTab AutoTab 25" at bounding box center [774, 45] width 899 height 53
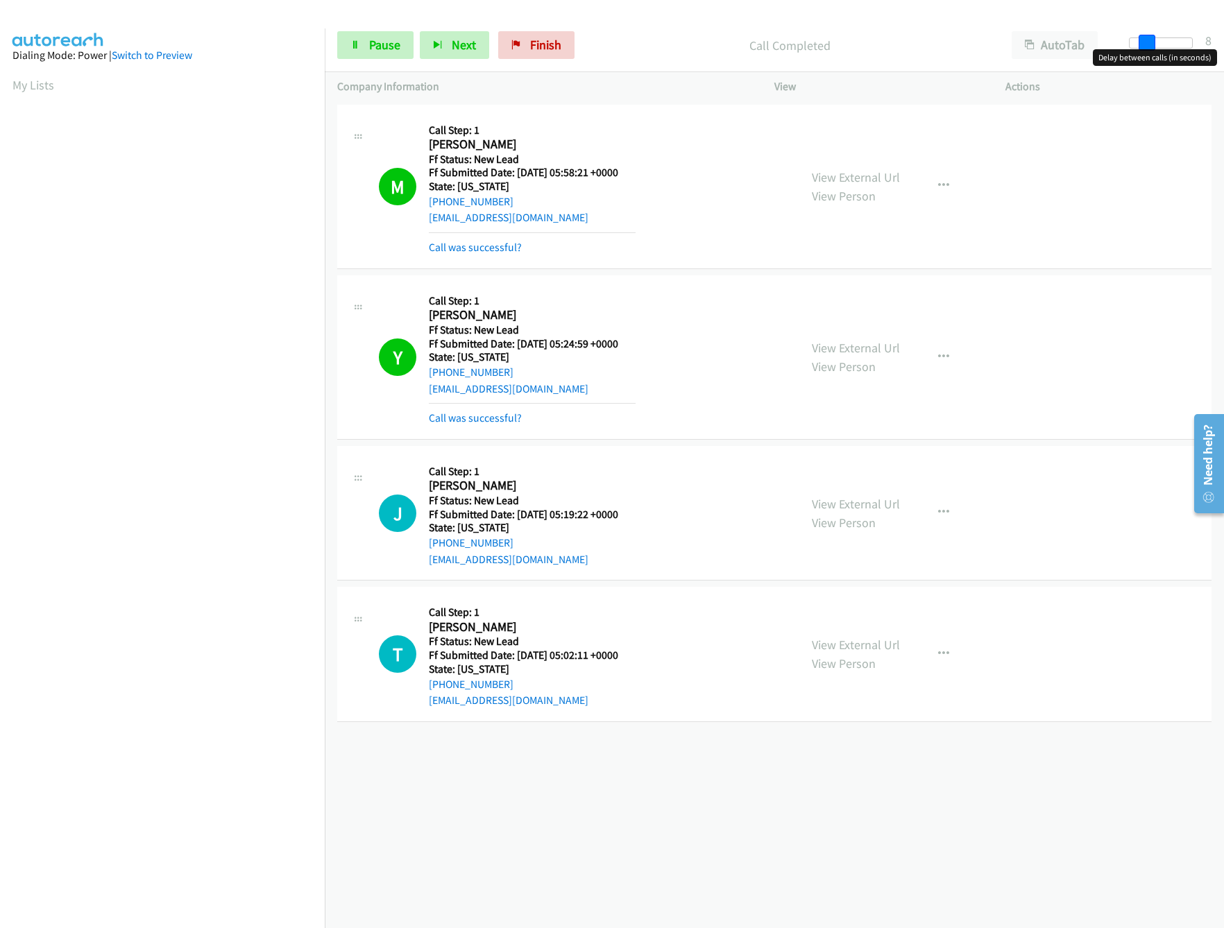
drag, startPoint x: 1191, startPoint y: 40, endPoint x: 1145, endPoint y: 57, distance: 48.7
click at [1145, 57] on body "Start Calls Pause Next Finish Call Completed AutoTab AutoTab 8 Company Informat…" at bounding box center [612, 33] width 1224 height 66
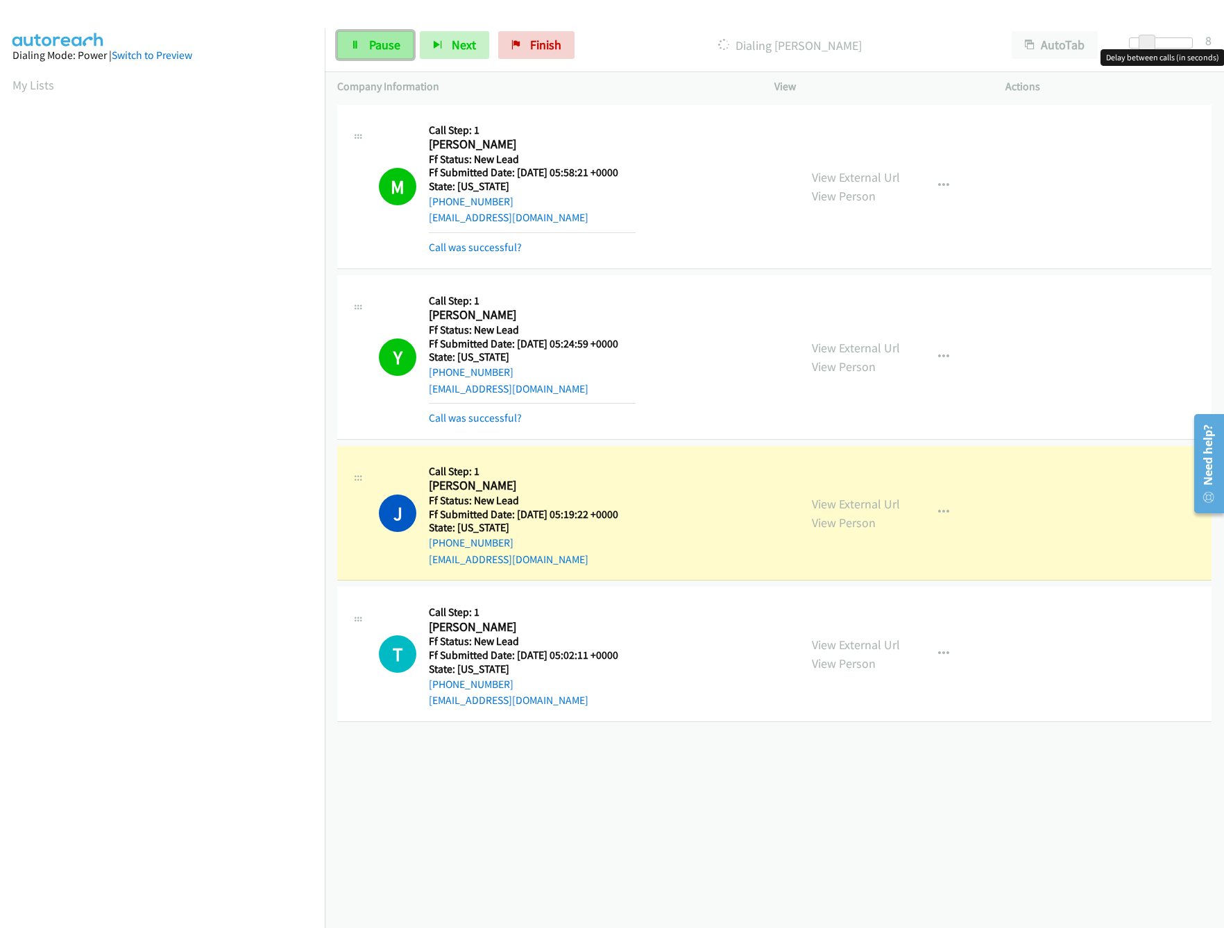
click at [364, 54] on link "Pause" at bounding box center [375, 45] width 76 height 28
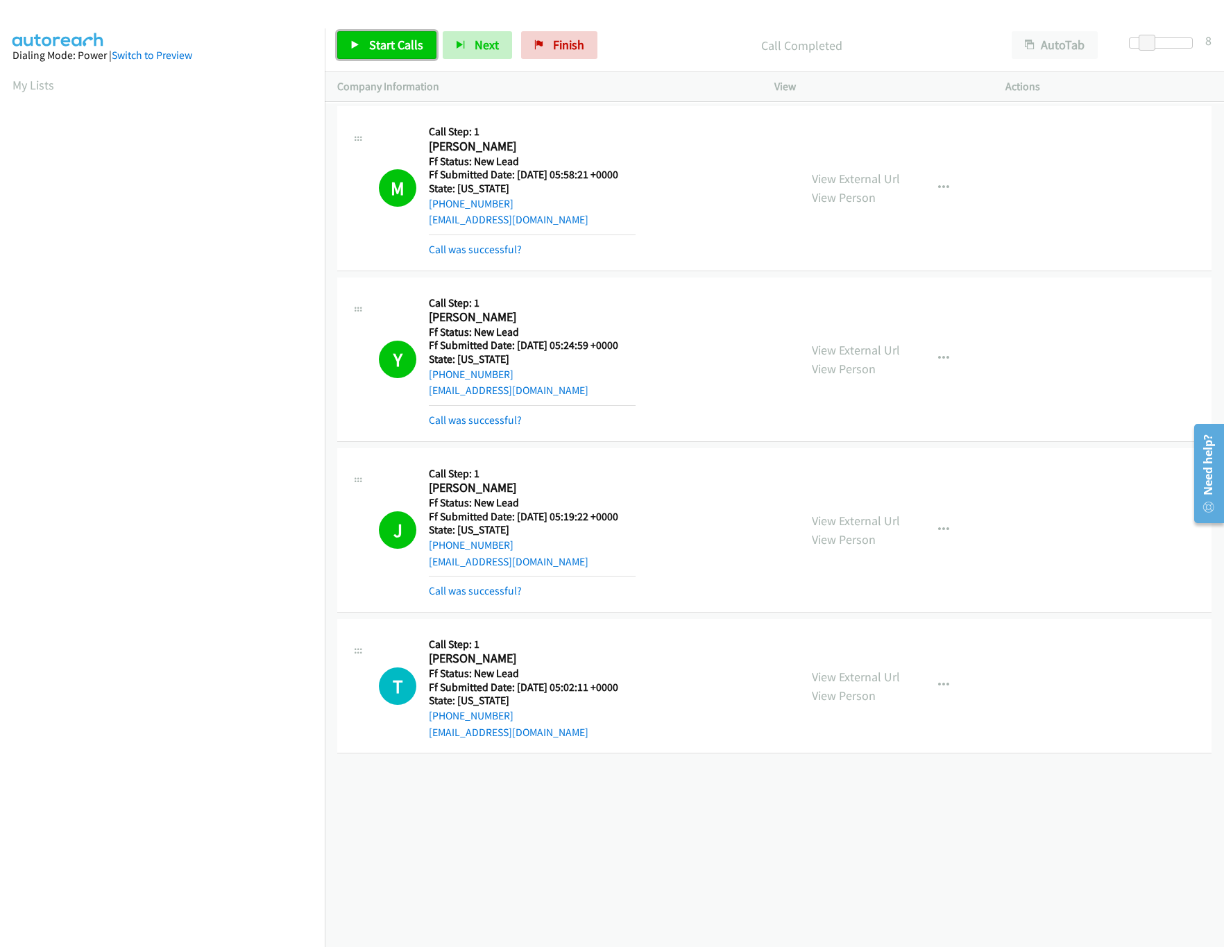
click at [358, 40] on link "Start Calls" at bounding box center [386, 45] width 99 height 28
click at [565, 877] on div "[PHONE_NUMBER] Call failed - Please reload the list and try again The Callbar F…" at bounding box center [774, 525] width 899 height 844
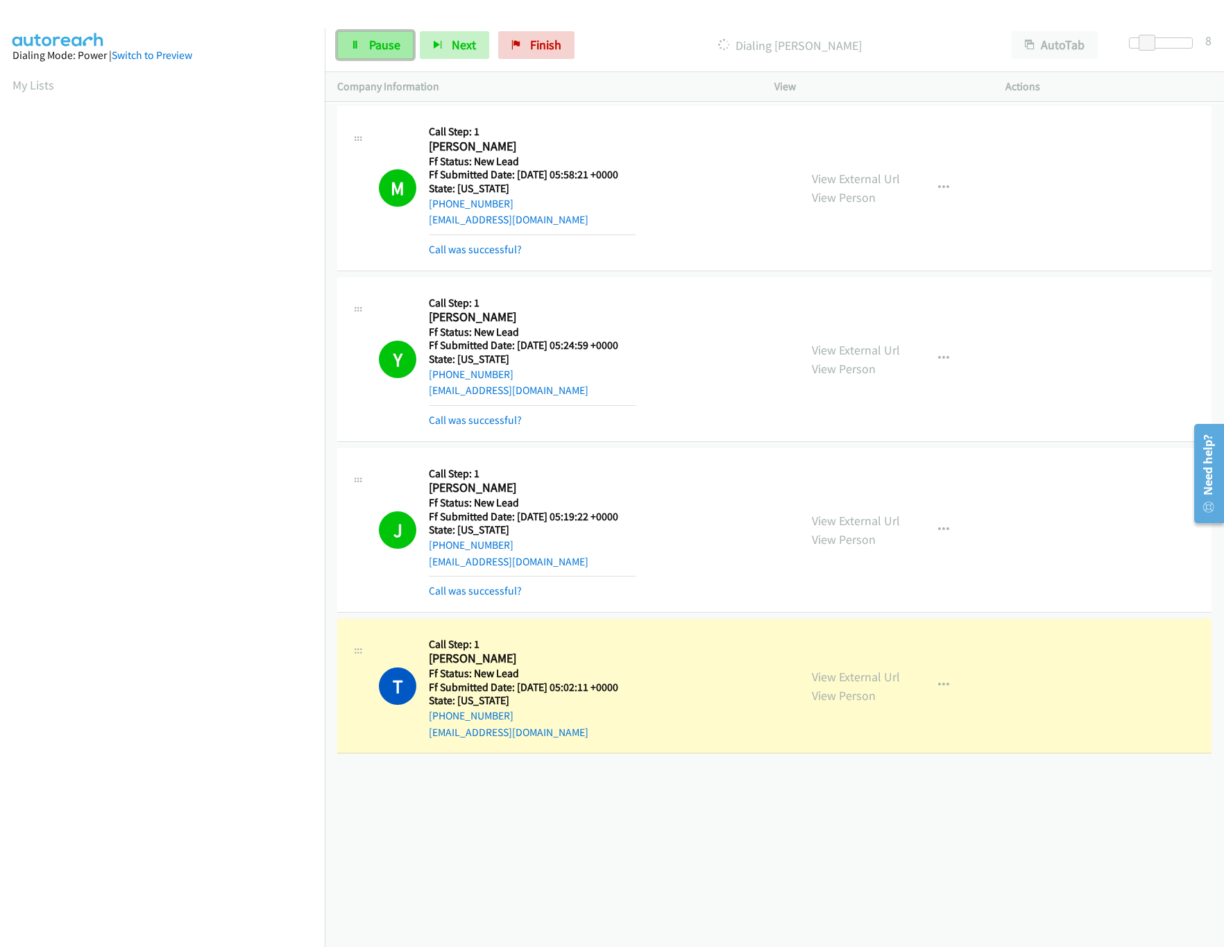
click at [363, 44] on link "Pause" at bounding box center [375, 45] width 76 height 28
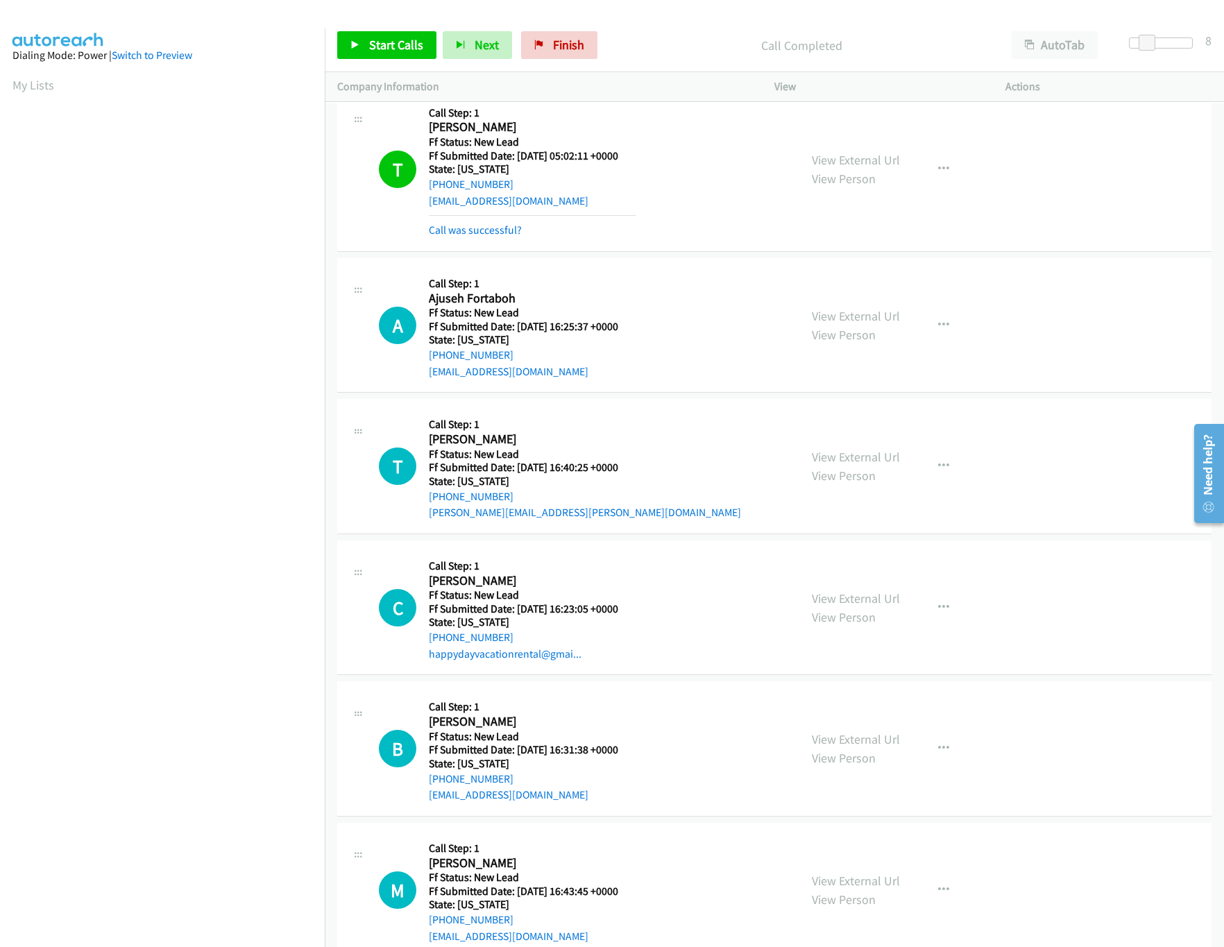
scroll to position [573, 0]
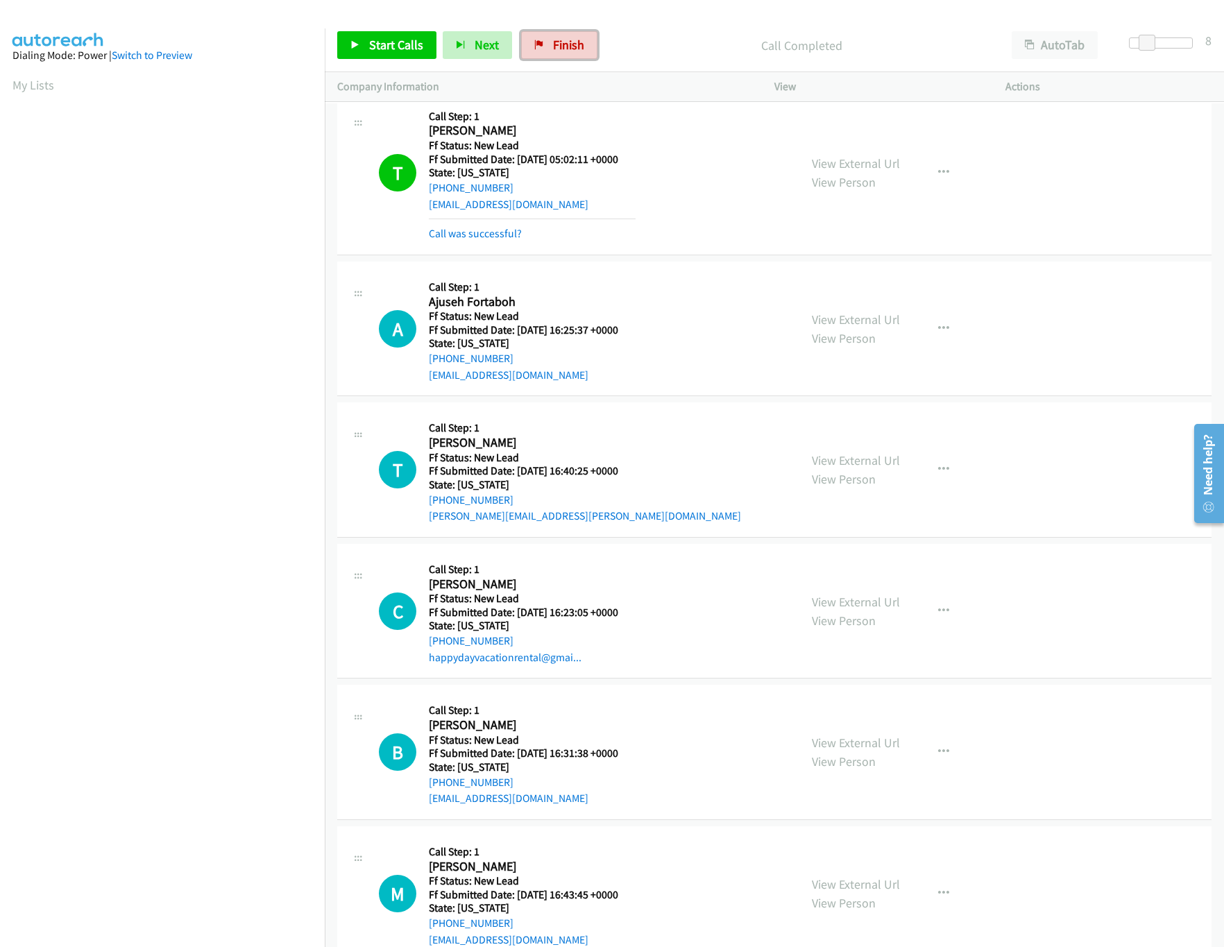
drag, startPoint x: 583, startPoint y: 36, endPoint x: 652, endPoint y: 62, distance: 73.6
click at [583, 36] on link "Finish" at bounding box center [559, 45] width 76 height 28
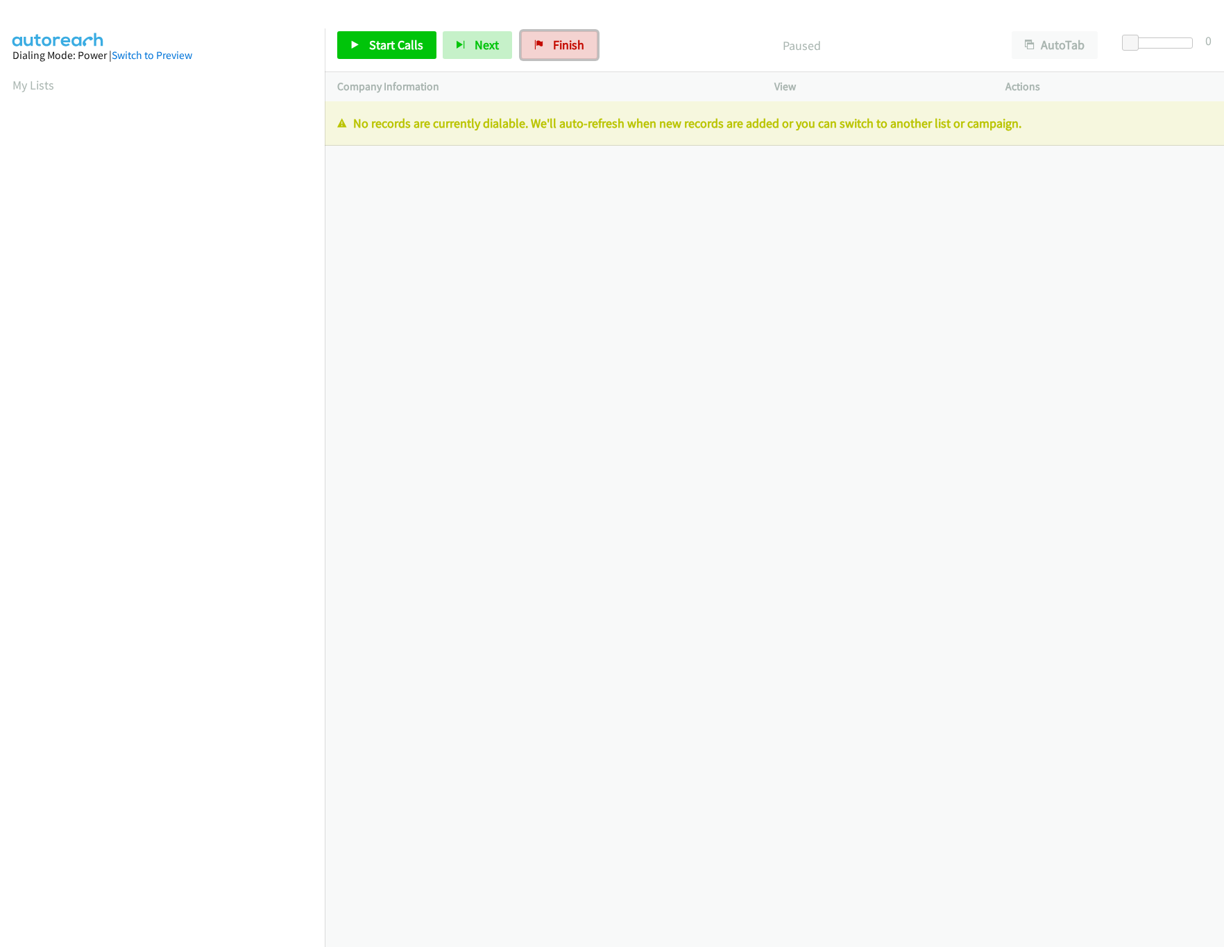
click at [546, 44] on link "Finish" at bounding box center [559, 45] width 76 height 28
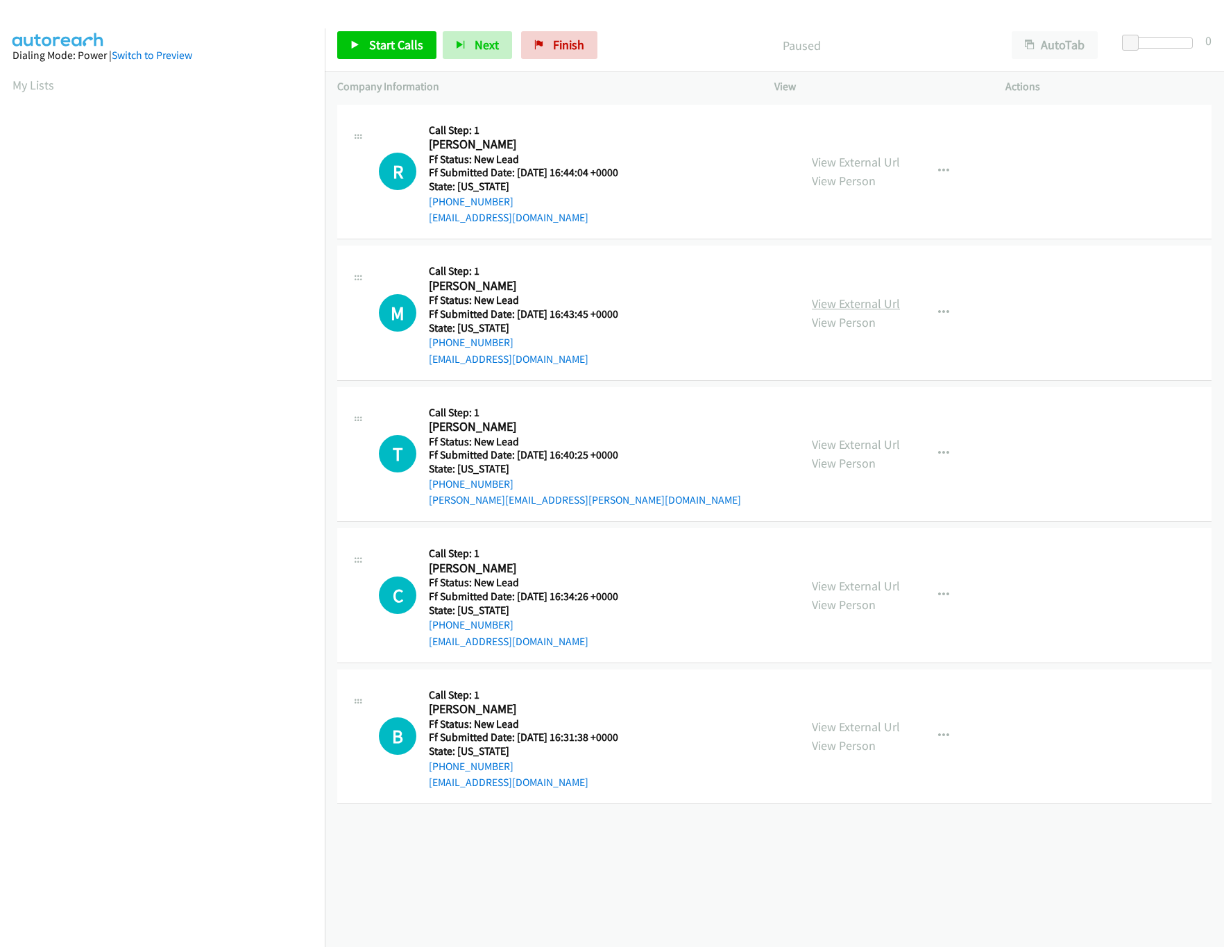
click at [852, 304] on link "View External Url" at bounding box center [856, 304] width 88 height 16
click at [866, 161] on link "View External Url" at bounding box center [856, 162] width 88 height 16
click at [394, 48] on span "Start Calls" at bounding box center [396, 45] width 54 height 16
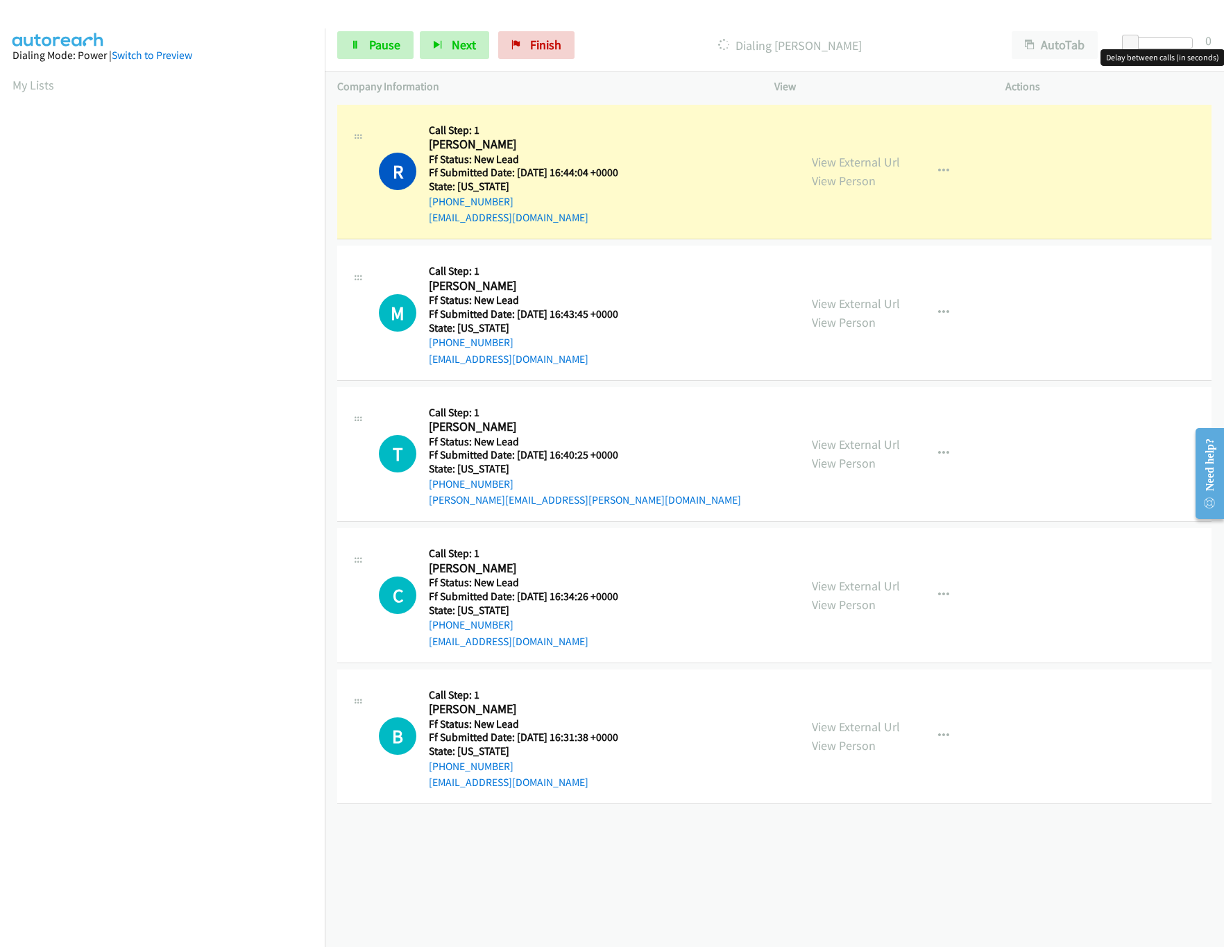
click div
drag, startPoint x: 525, startPoint y: 856, endPoint x: 540, endPoint y: 824, distance: 34.5
click div "+1 415-964-1034 Call failed - Please reload the list and try again The Callbar …"
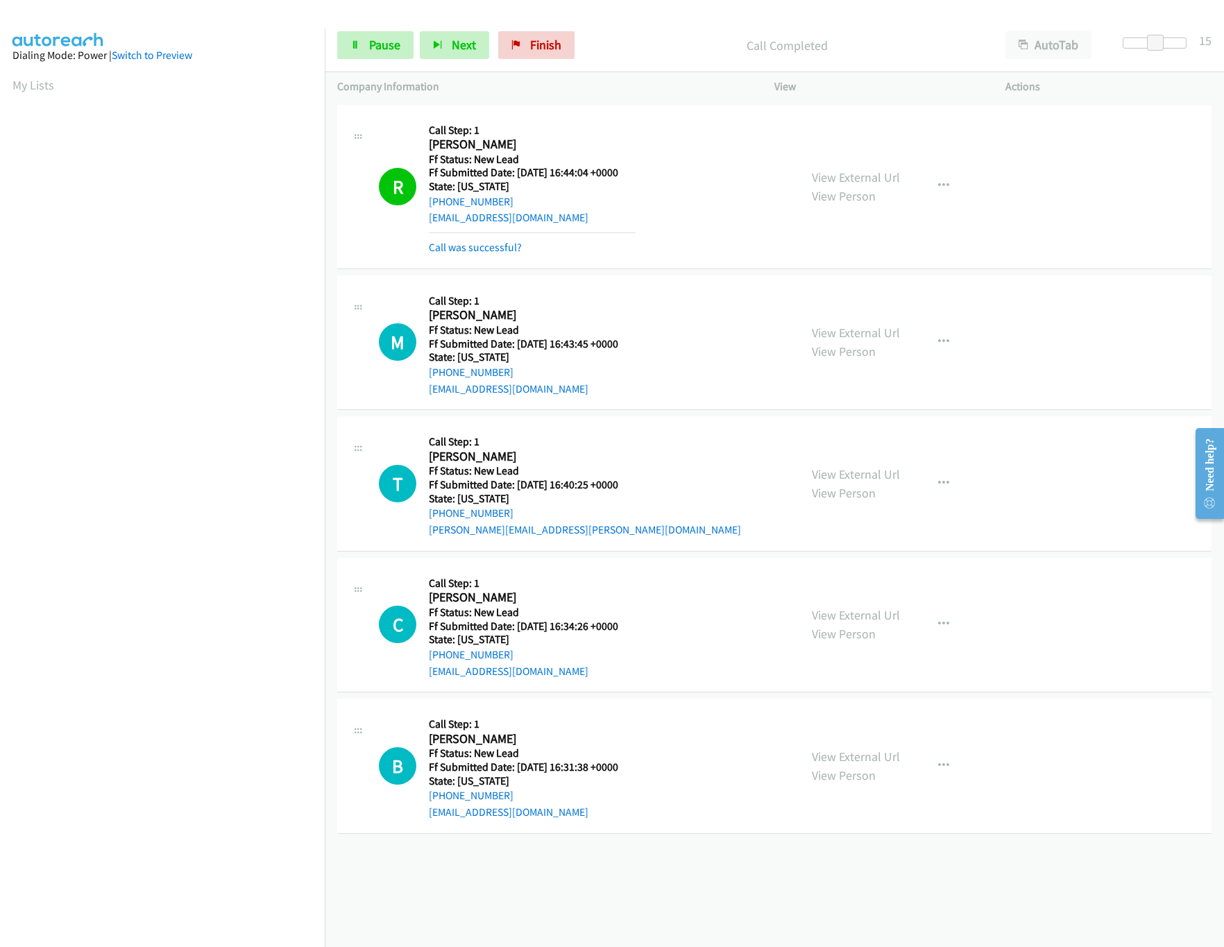
drag, startPoint x: 843, startPoint y: 614, endPoint x: 839, endPoint y: 602, distance: 13.2
click link "View External Url"
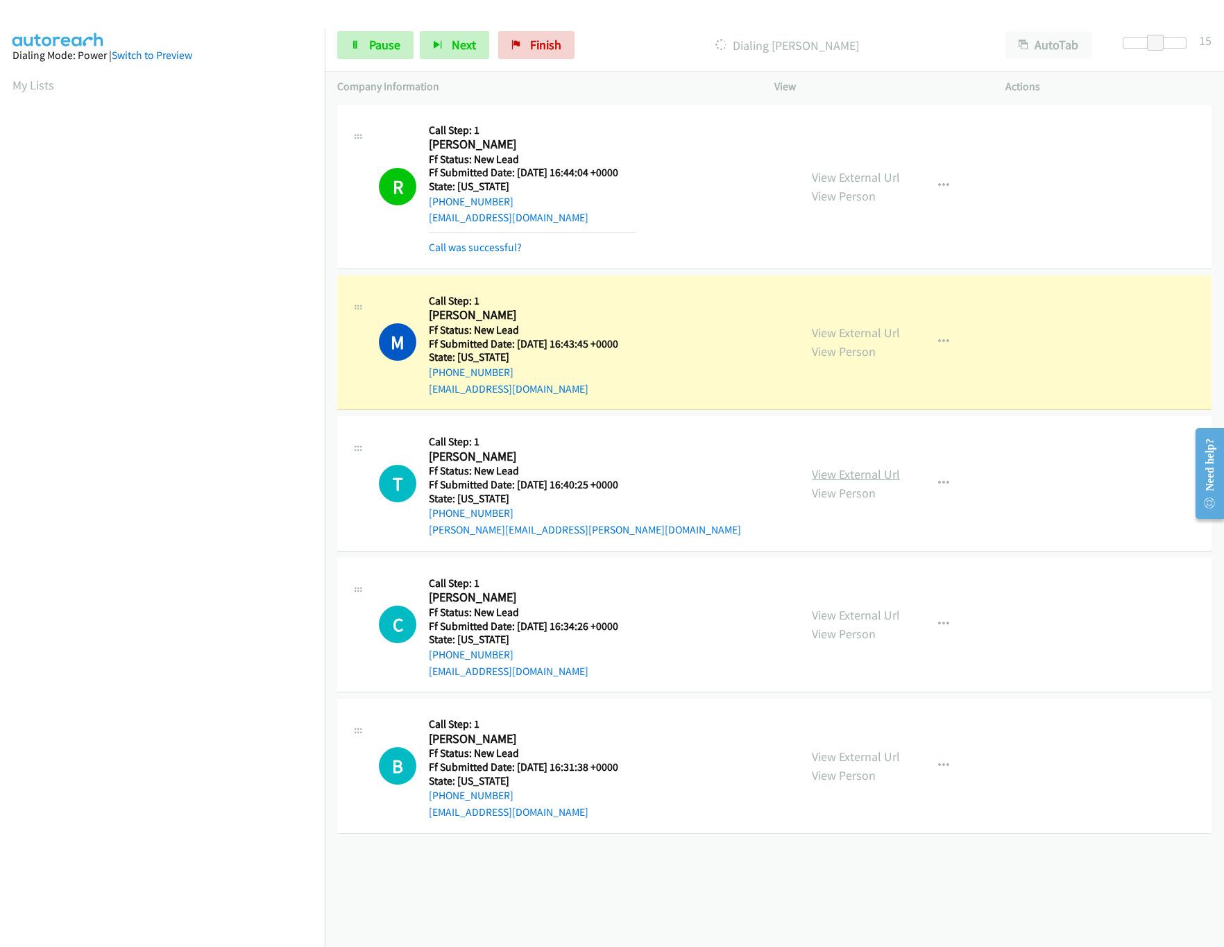
click link "View External Url"
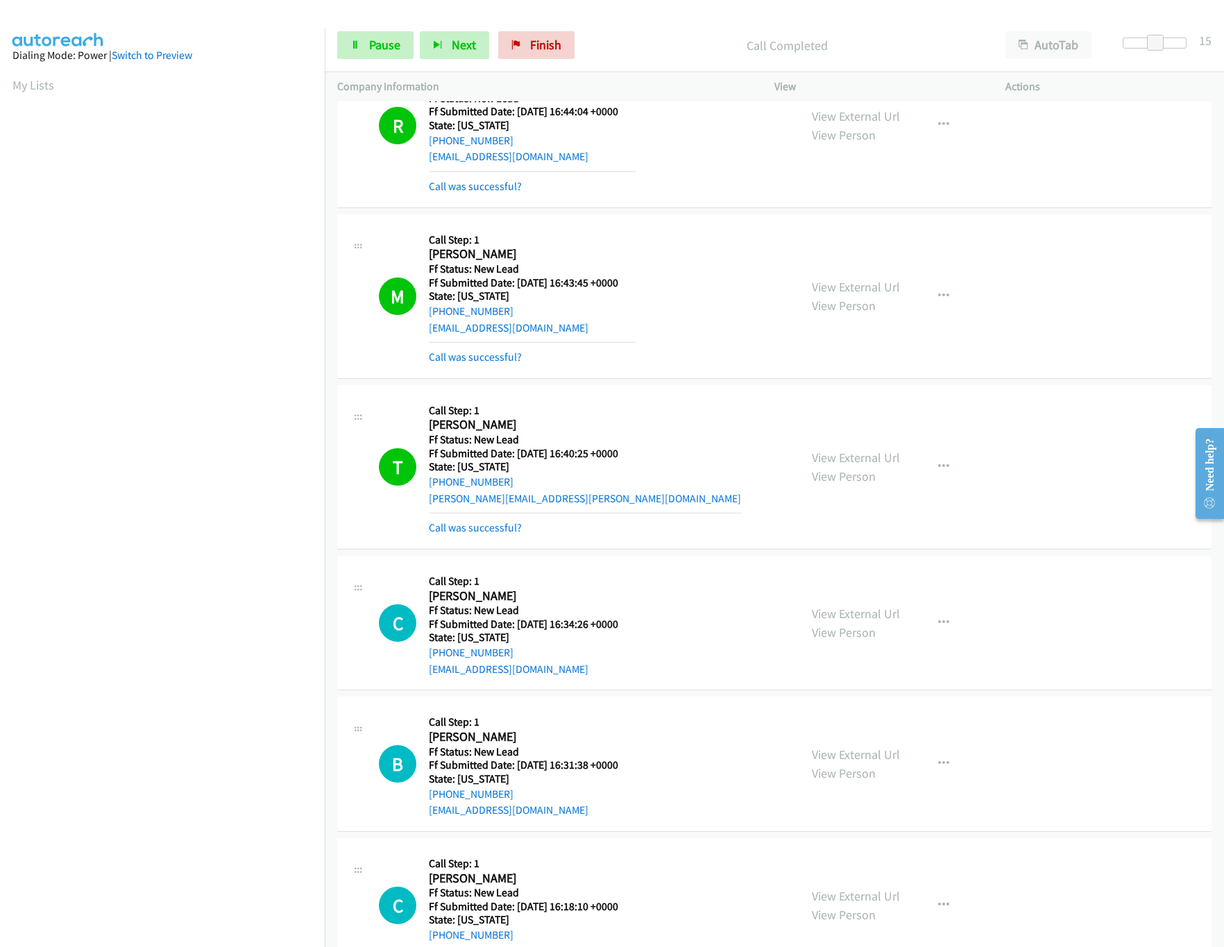
scroll to position [115, 0]
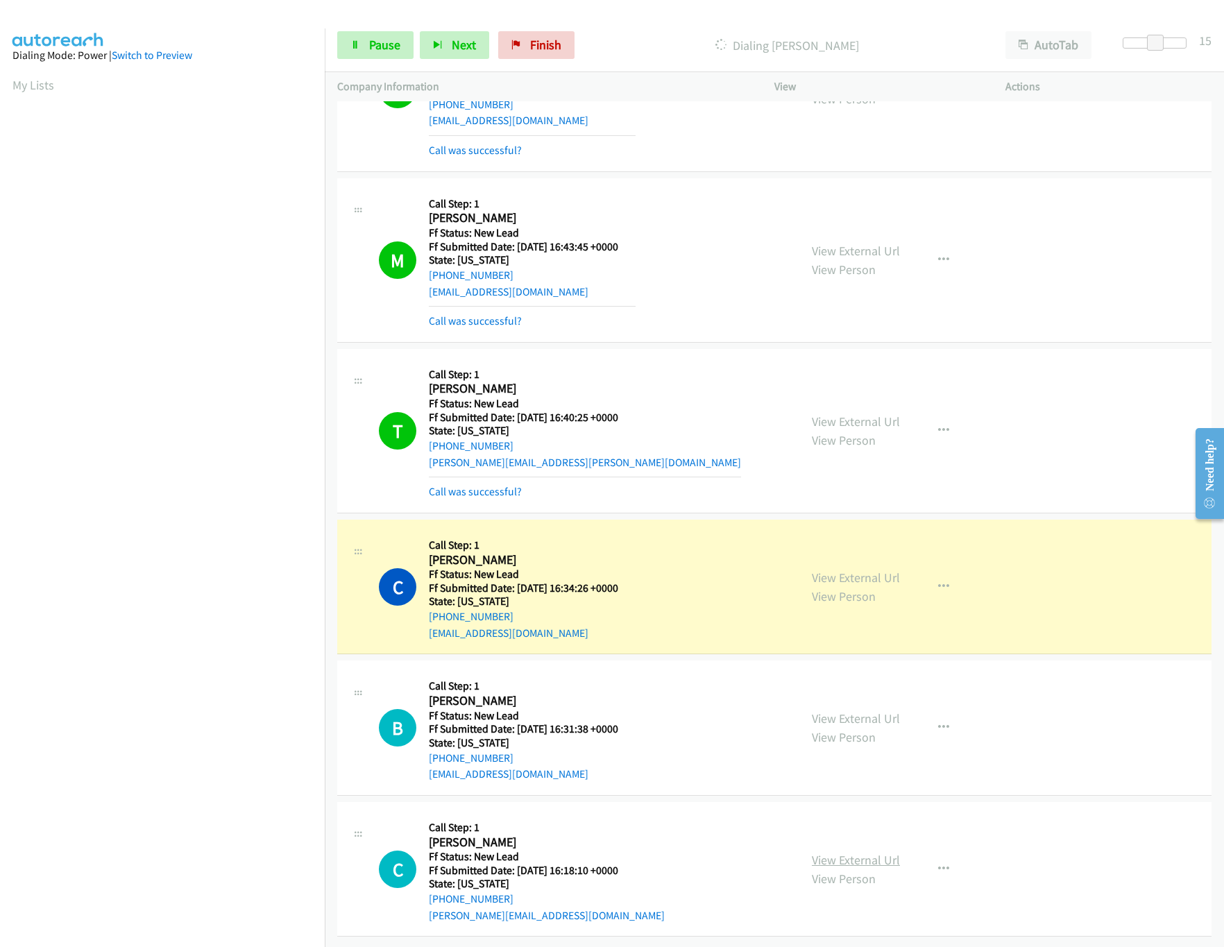
click link "View External Url"
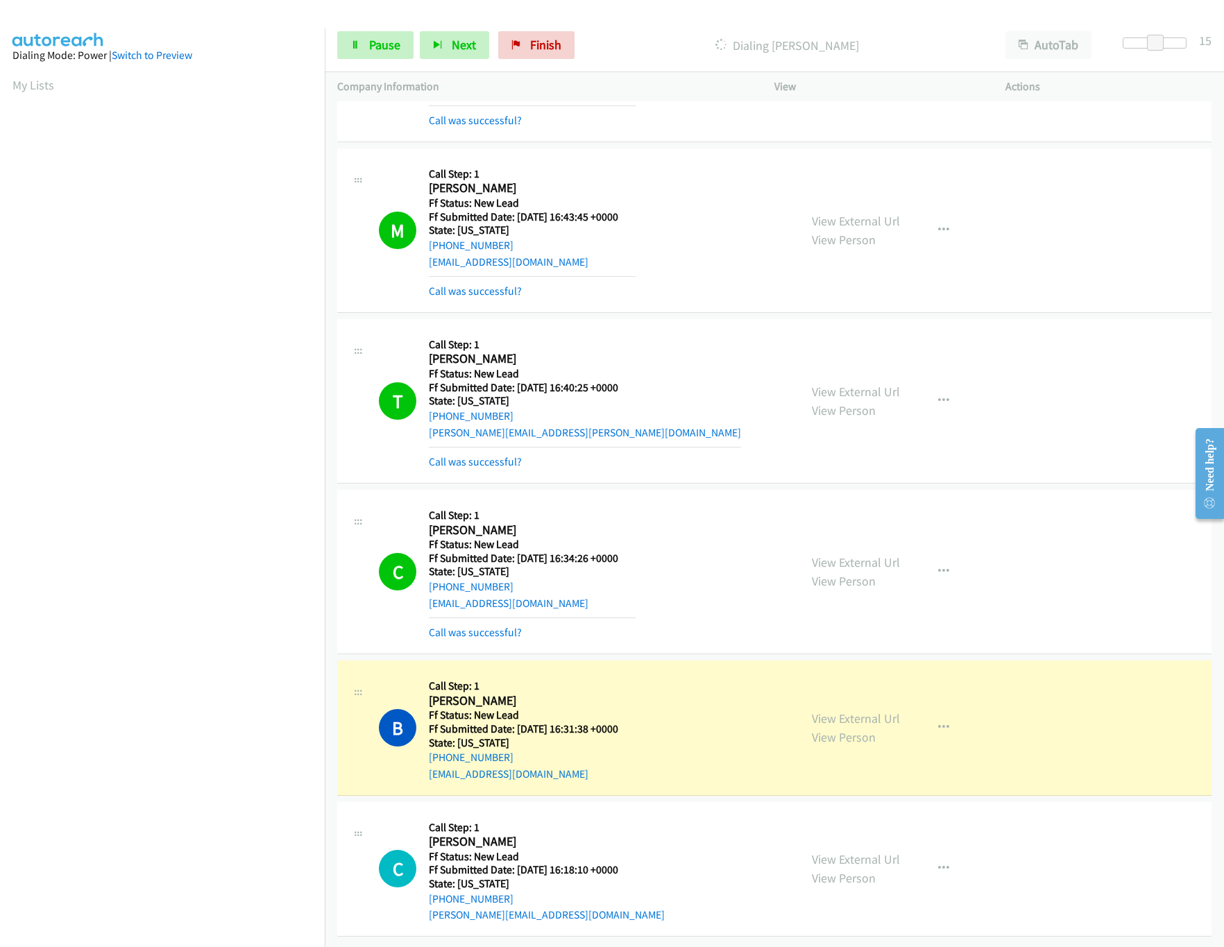
scroll to position [146, 0]
click div "Callback Scheduled Call Step: 1 Christine Raddatz Ciccone America/Los_Angeles F…"
click mb0 "Call was successful?"
click link "Call was successful?"
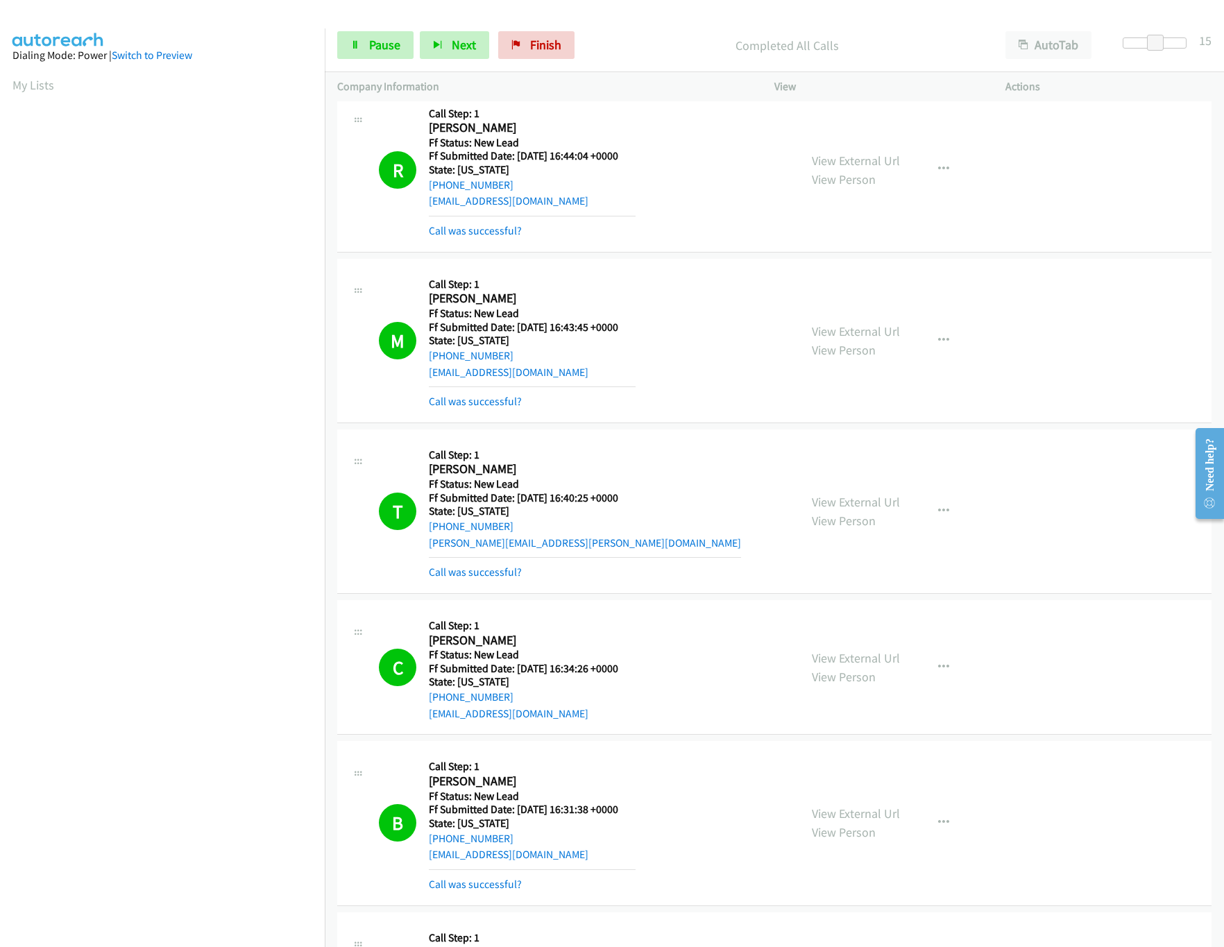
scroll to position [0, 0]
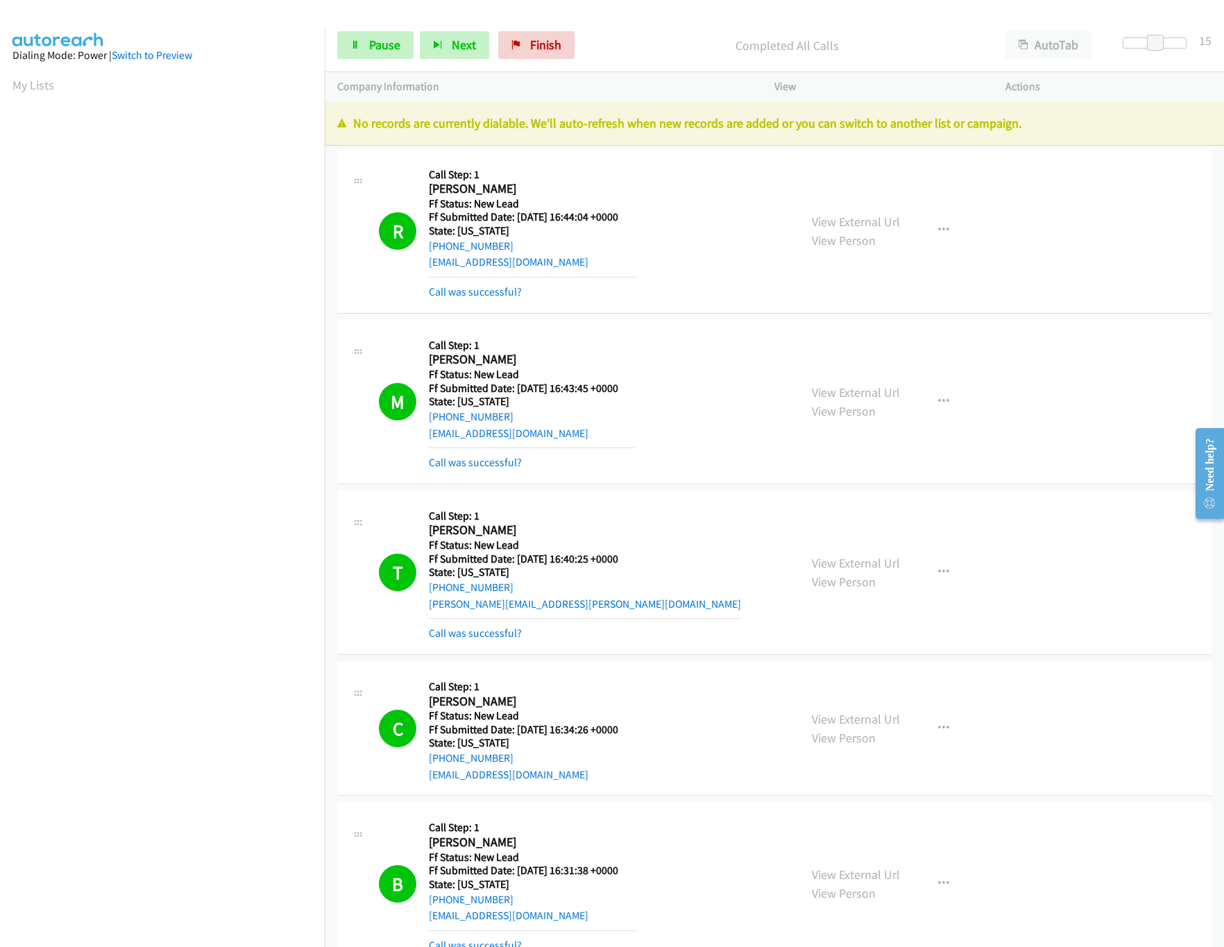
drag, startPoint x: 704, startPoint y: 198, endPoint x: 654, endPoint y: 153, distance: 66.8
click div "R Callback Scheduled Call Step: 1 Rocco Marando America/New_York Ff Status: New…"
click link "Pause"
drag, startPoint x: 602, startPoint y: 48, endPoint x: 565, endPoint y: 48, distance: 36.8
click div "Paused"
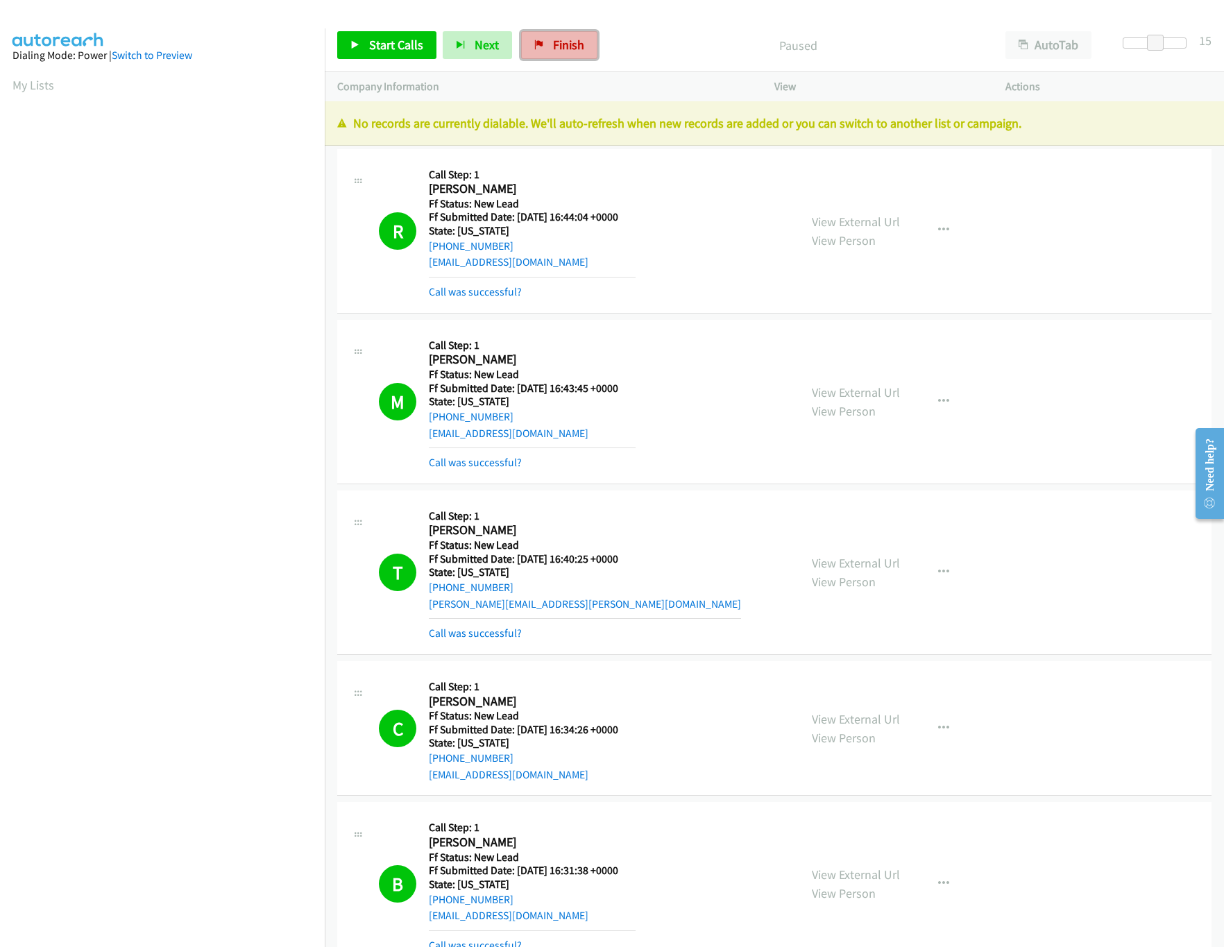
click span "Finish"
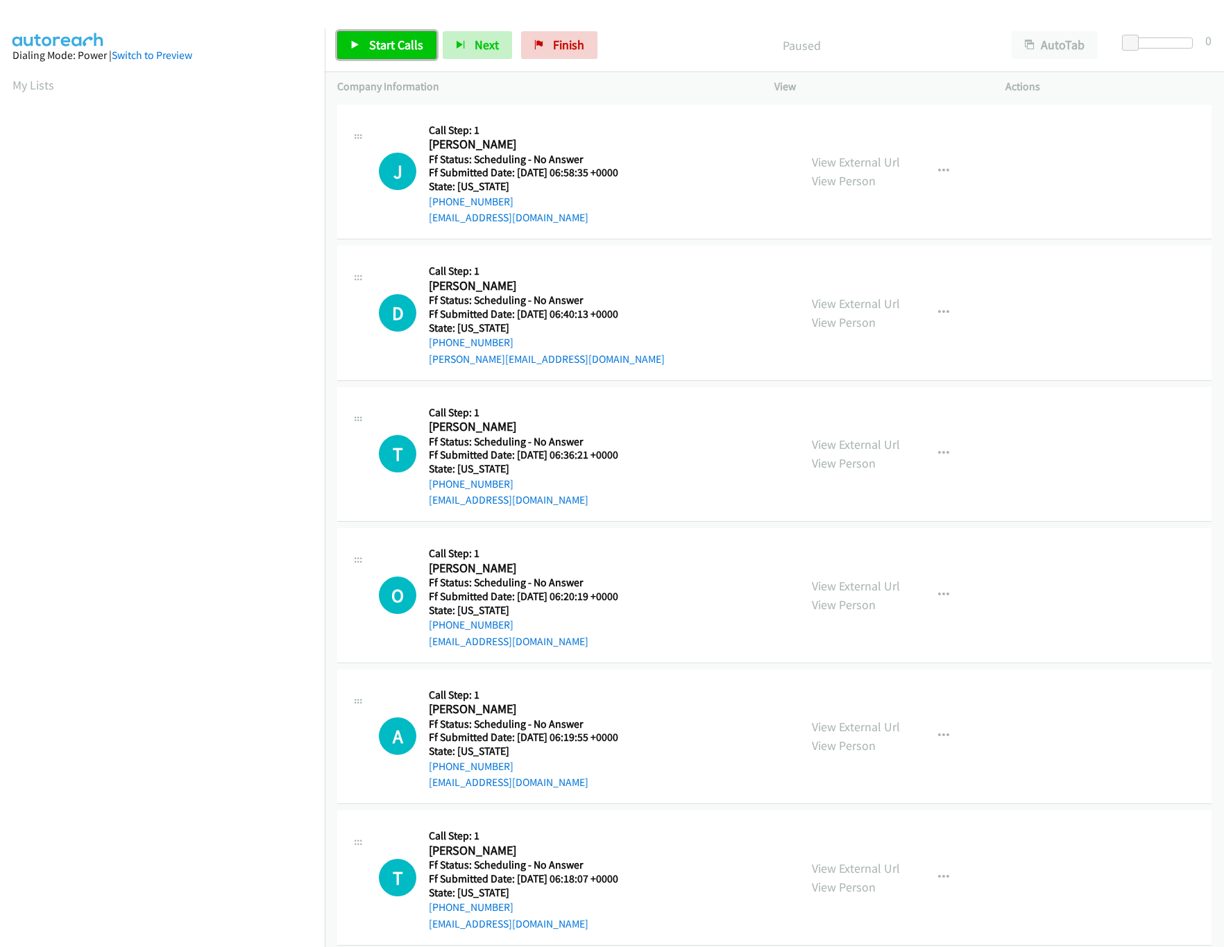
click at [365, 38] on link "Start Calls" at bounding box center [386, 45] width 99 height 28
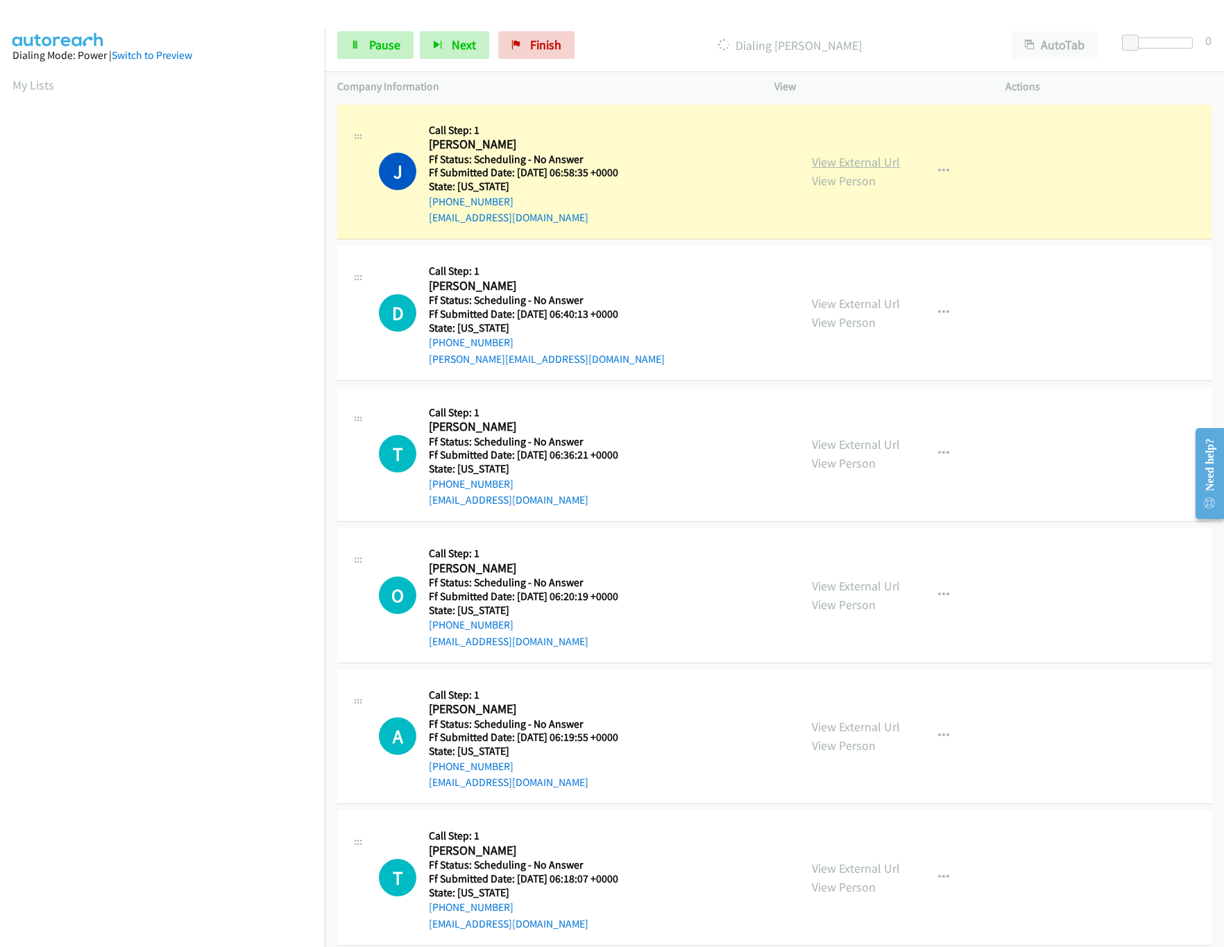
click at [829, 165] on link "View External Url" at bounding box center [856, 162] width 88 height 16
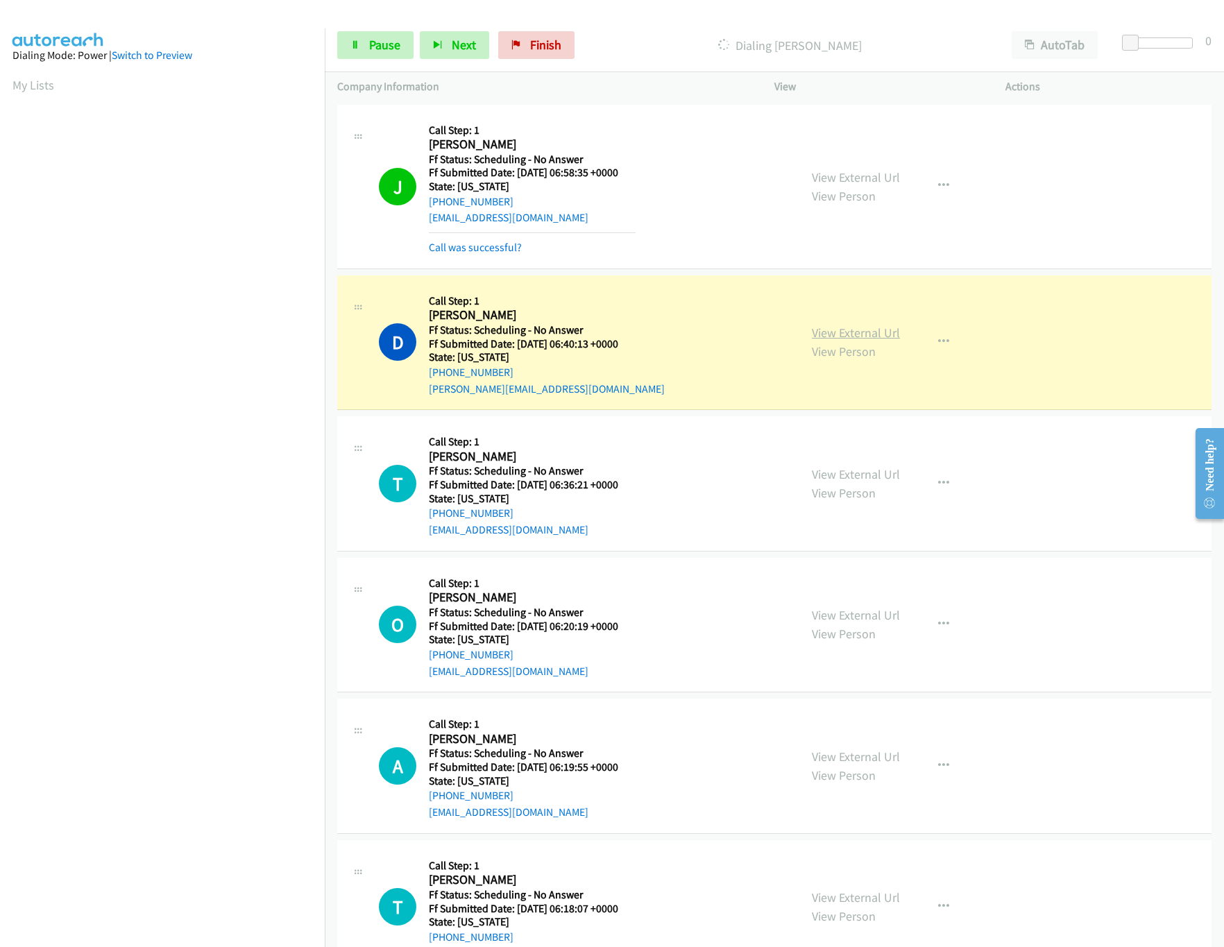
click at [847, 333] on link "View External Url" at bounding box center [856, 333] width 88 height 16
click at [892, 473] on div "View External Url View Person View External Url Email Schedule/Manage Callback …" at bounding box center [921, 484] width 244 height 110
click at [885, 479] on link "View External Url" at bounding box center [856, 474] width 88 height 16
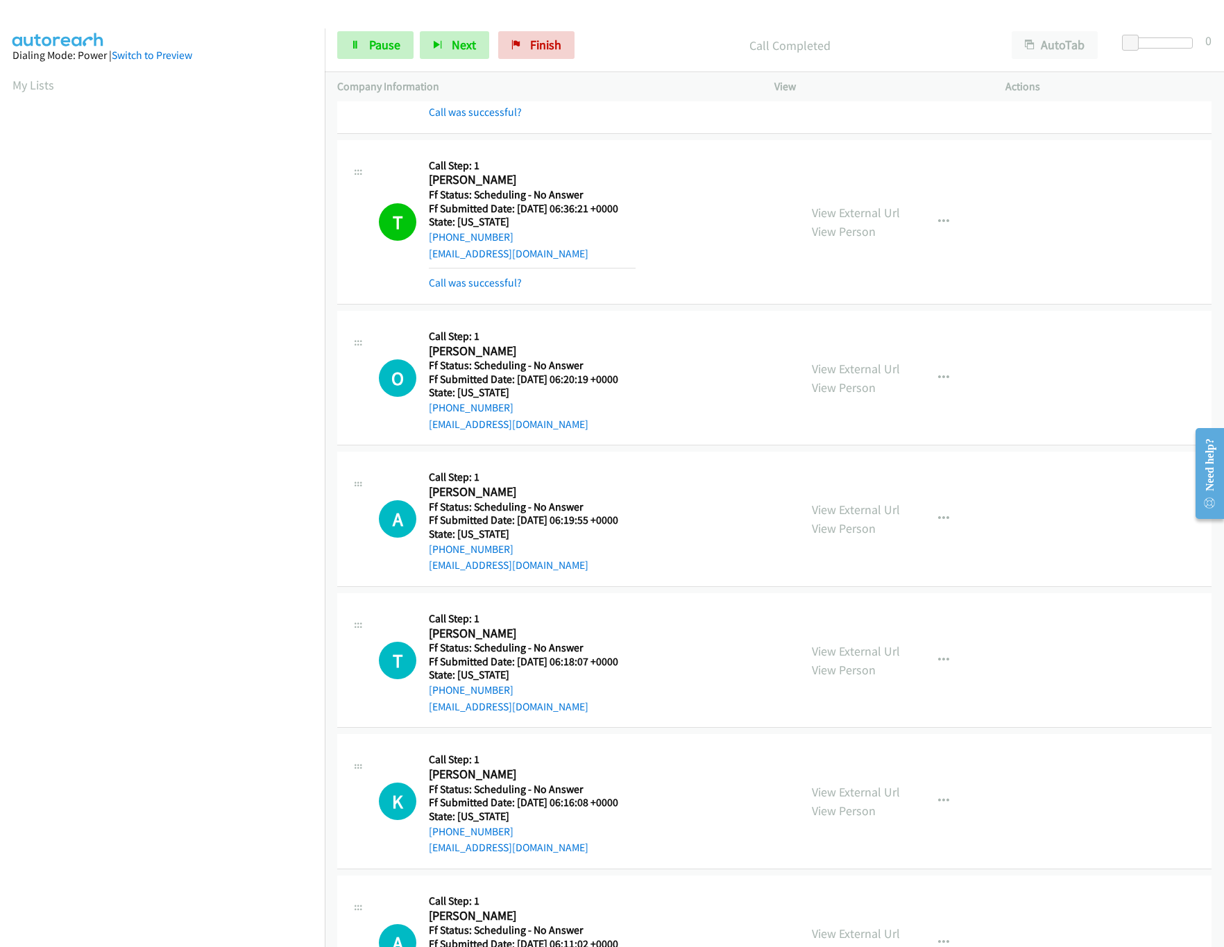
scroll to position [416, 0]
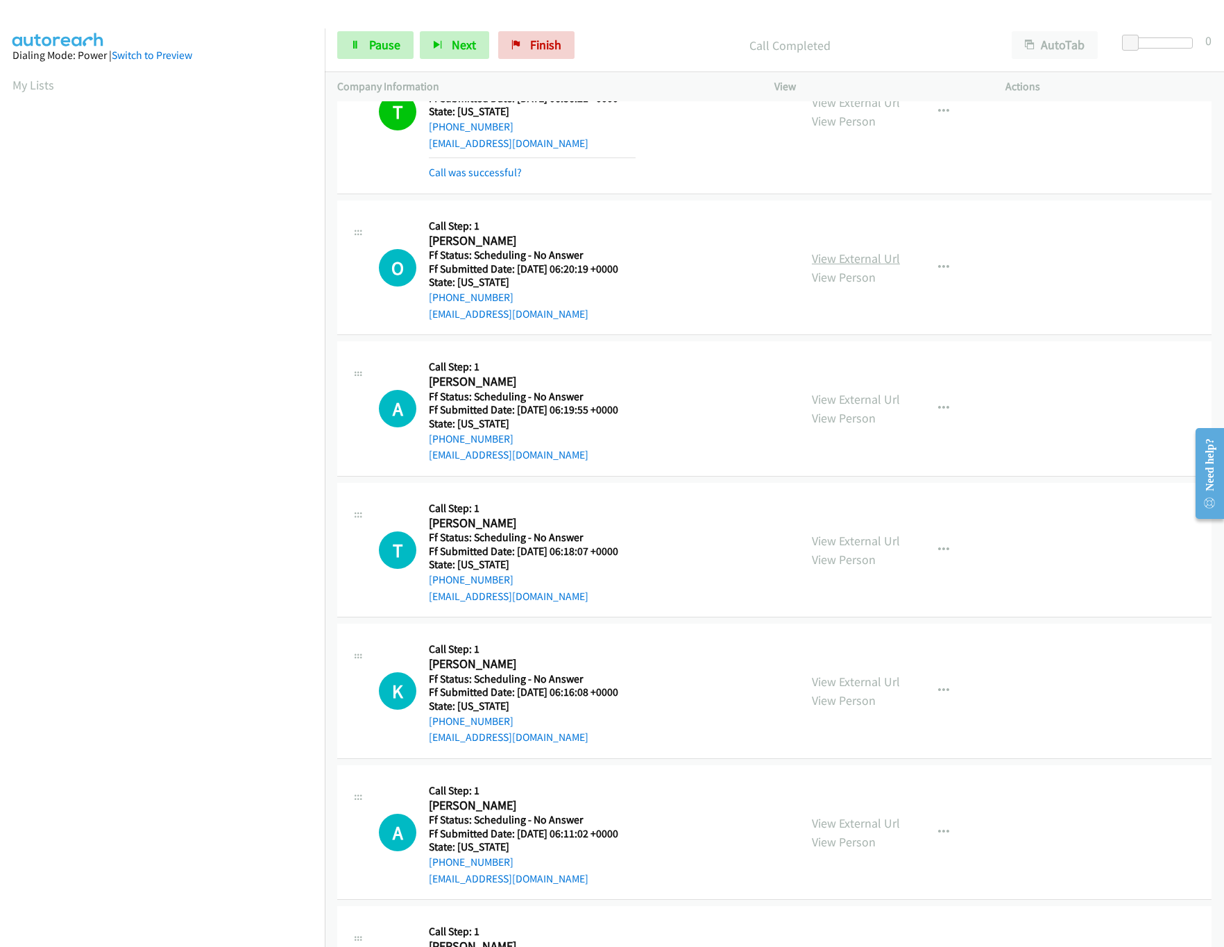
click at [847, 257] on link "View External Url" at bounding box center [856, 259] width 88 height 16
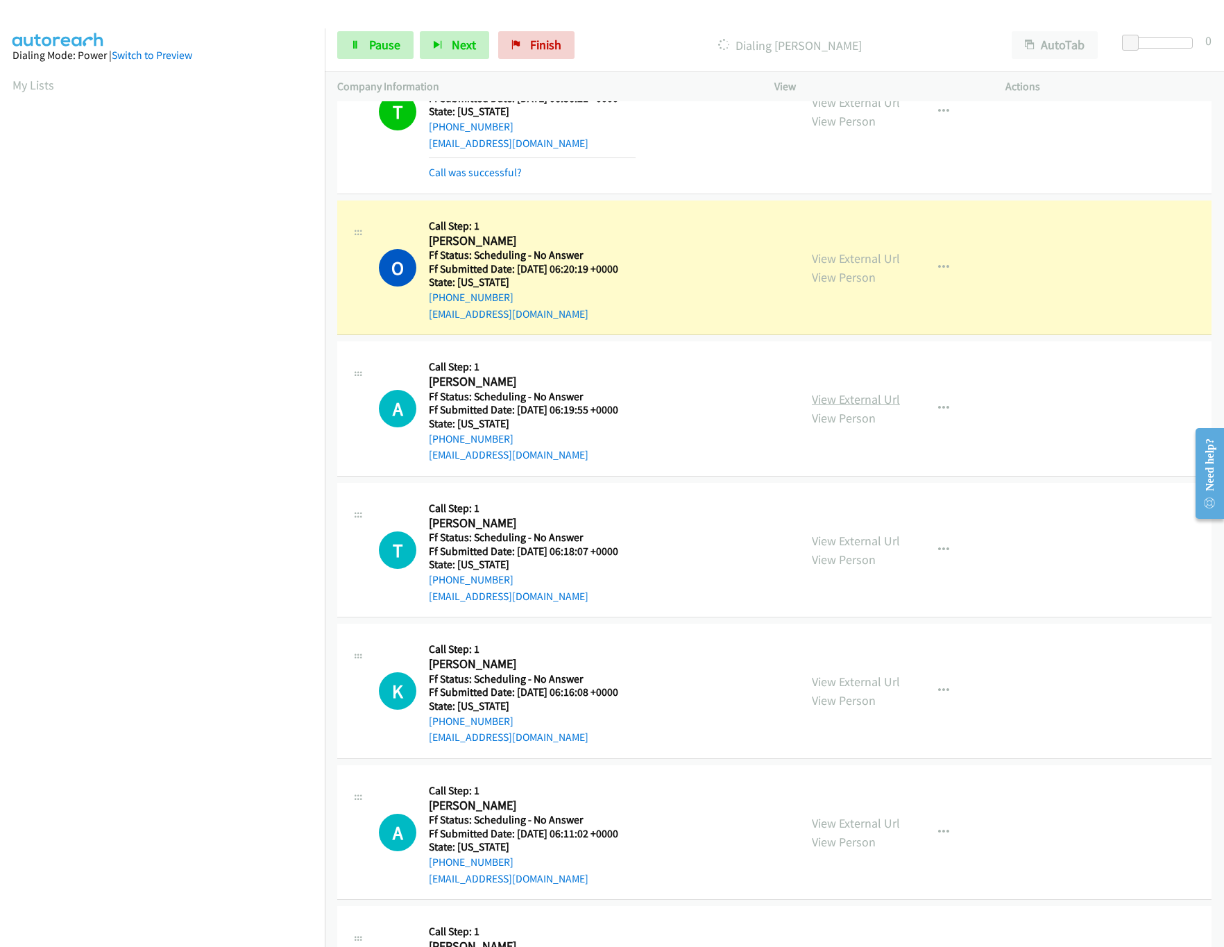
click at [856, 405] on link "View External Url" at bounding box center [856, 399] width 88 height 16
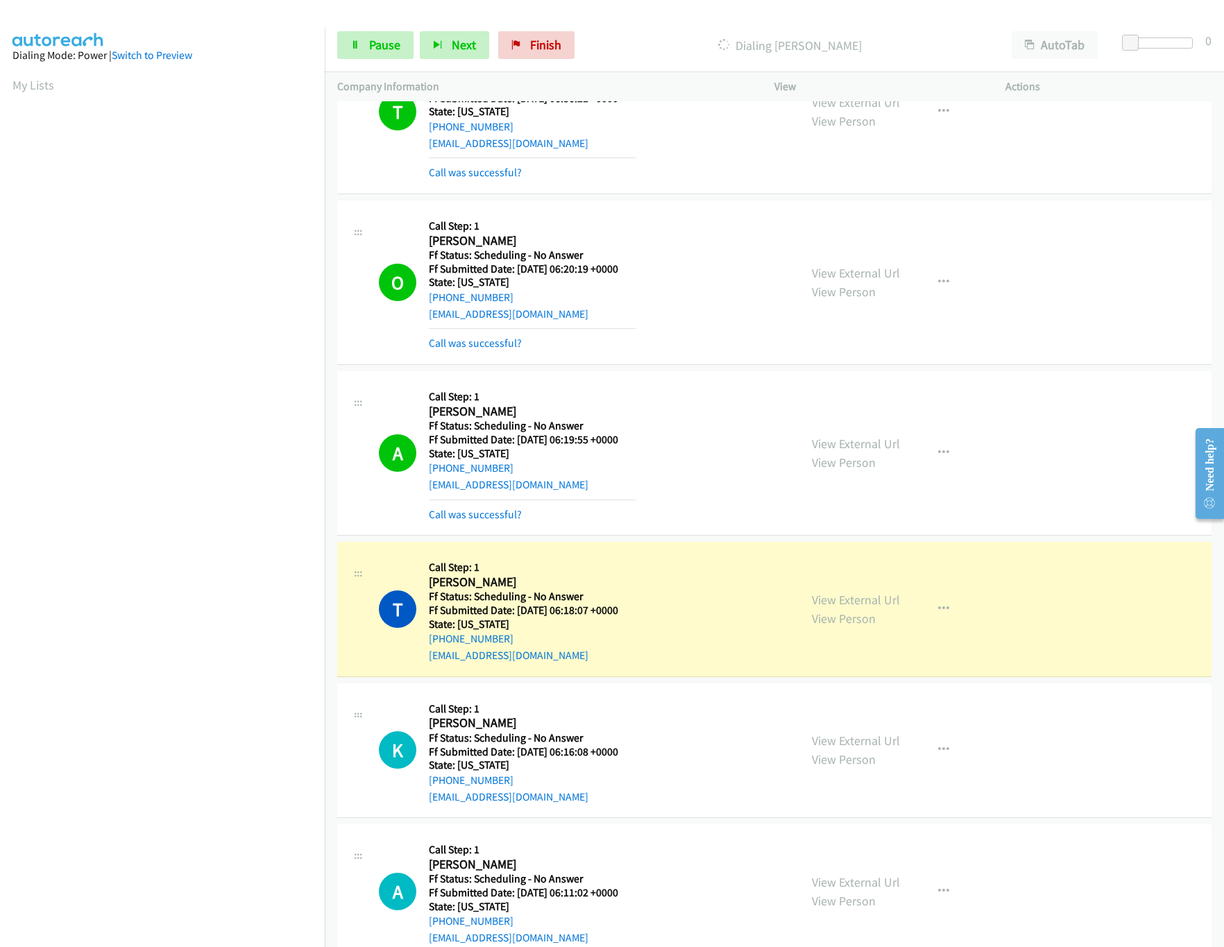
scroll to position [833, 0]
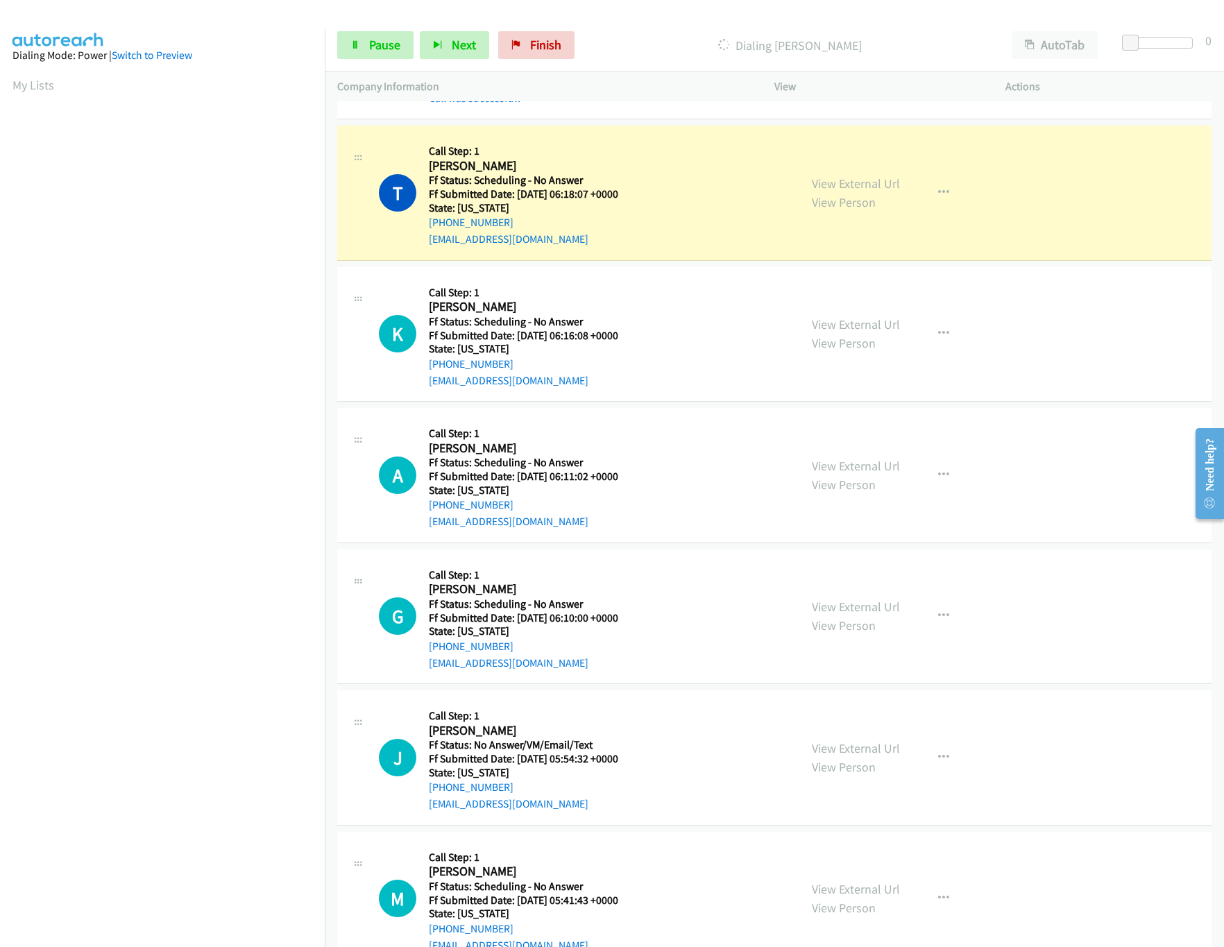
click at [873, 176] on div "View External Url View Person View External Url Email Schedule/Manage Callback …" at bounding box center [921, 193] width 244 height 110
click at [879, 183] on link "View External Url" at bounding box center [856, 184] width 88 height 16
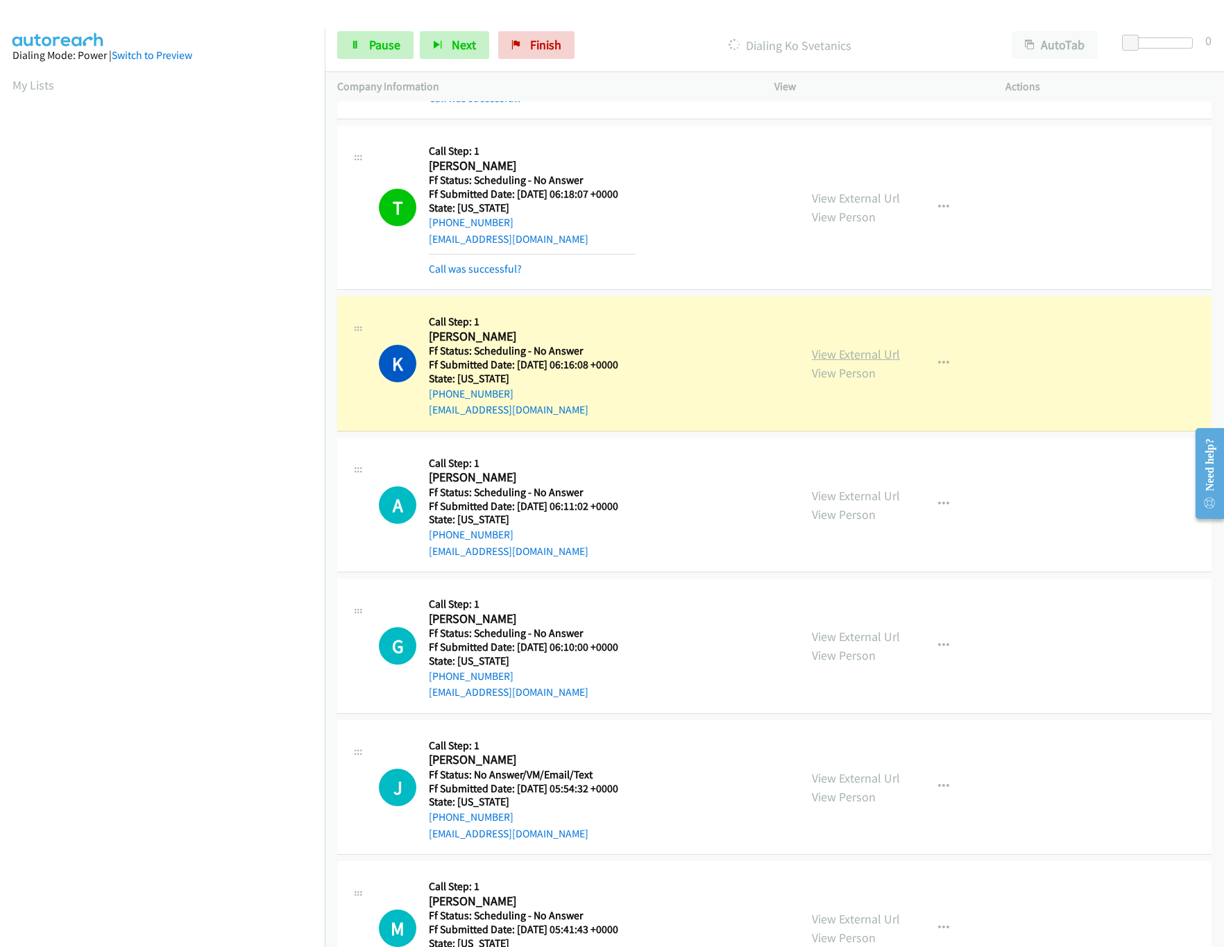
click at [833, 360] on link "View External Url" at bounding box center [856, 354] width 88 height 16
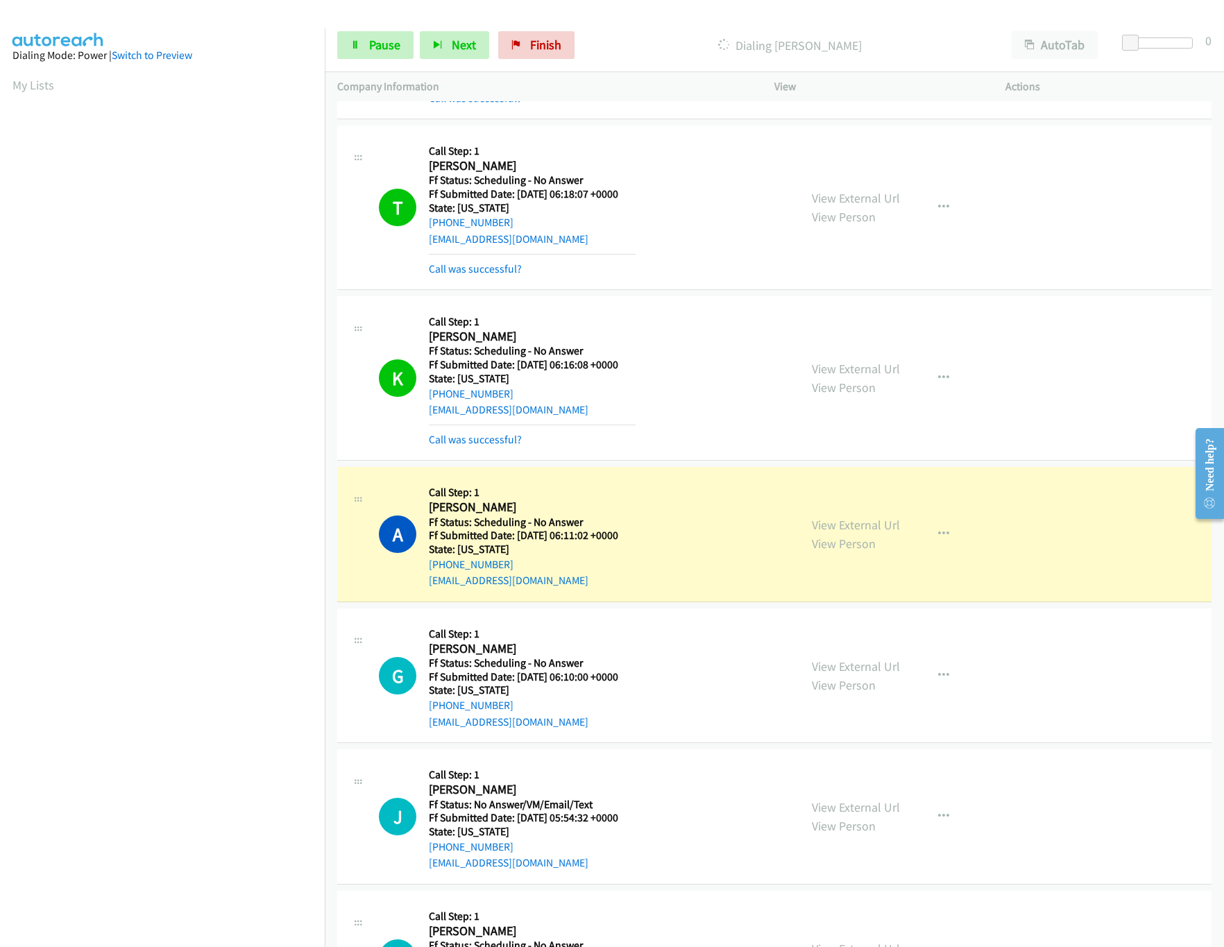
scroll to position [971, 0]
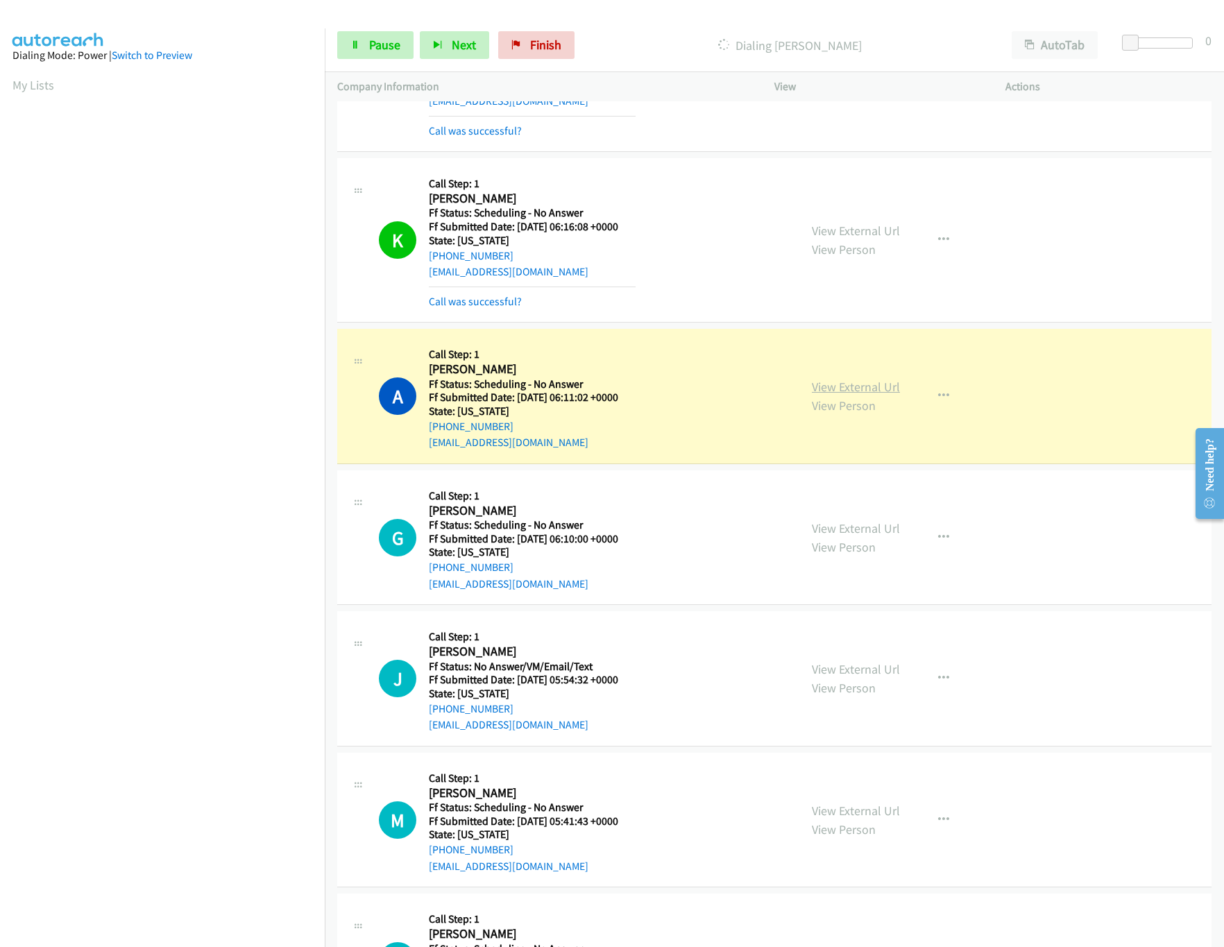
click at [812, 395] on link "View External Url" at bounding box center [856, 387] width 88 height 16
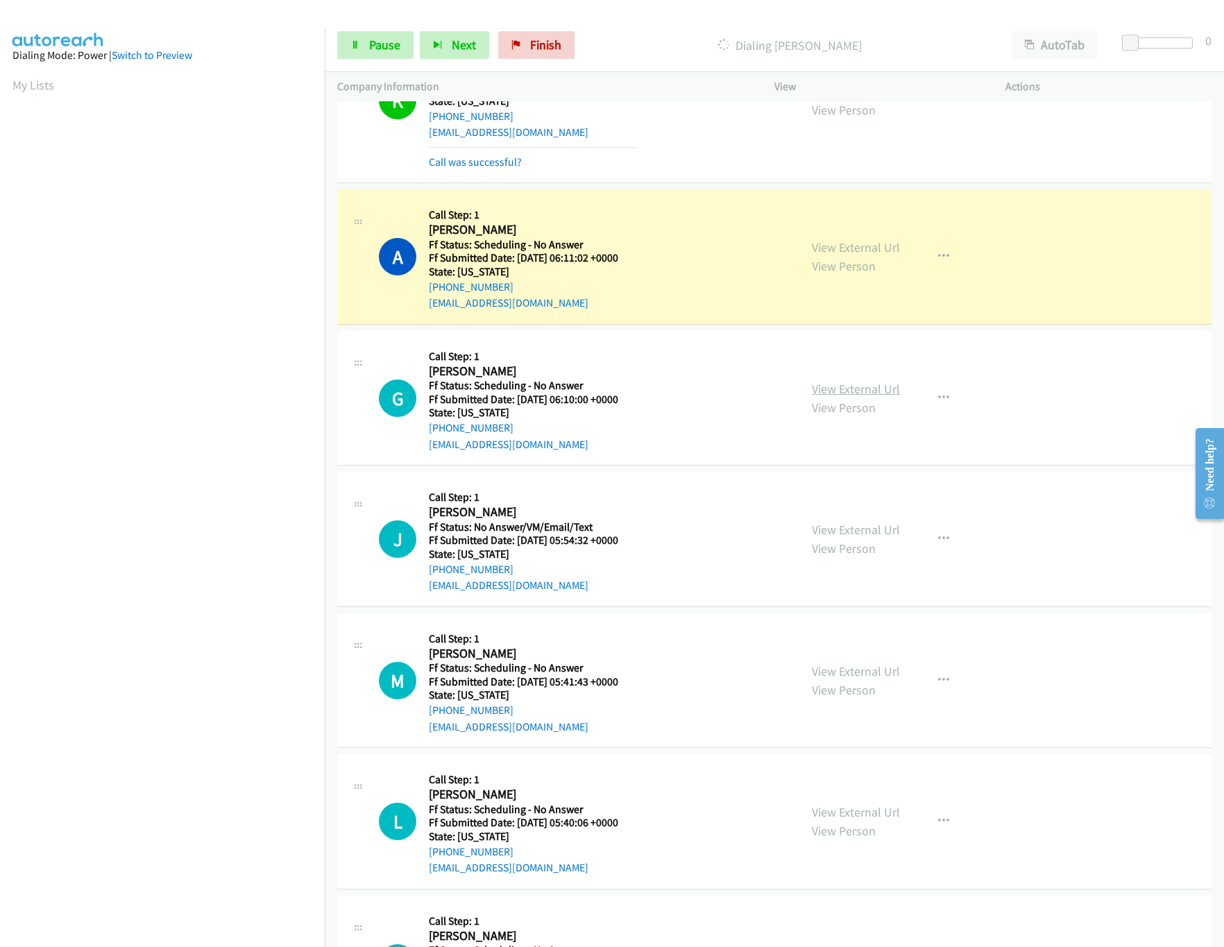
click at [833, 396] on link "View External Url" at bounding box center [856, 389] width 88 height 16
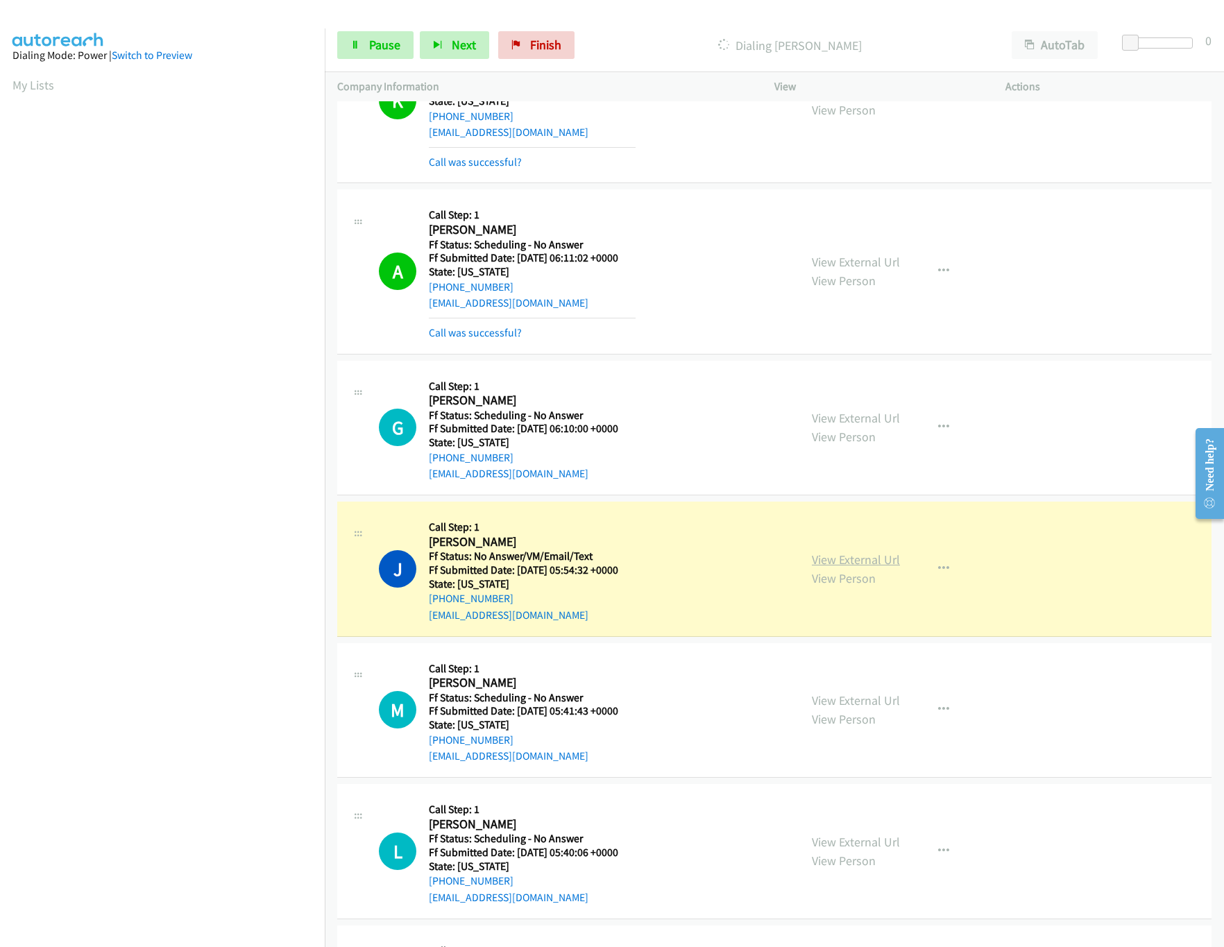
click at [879, 563] on link "View External Url" at bounding box center [856, 560] width 88 height 16
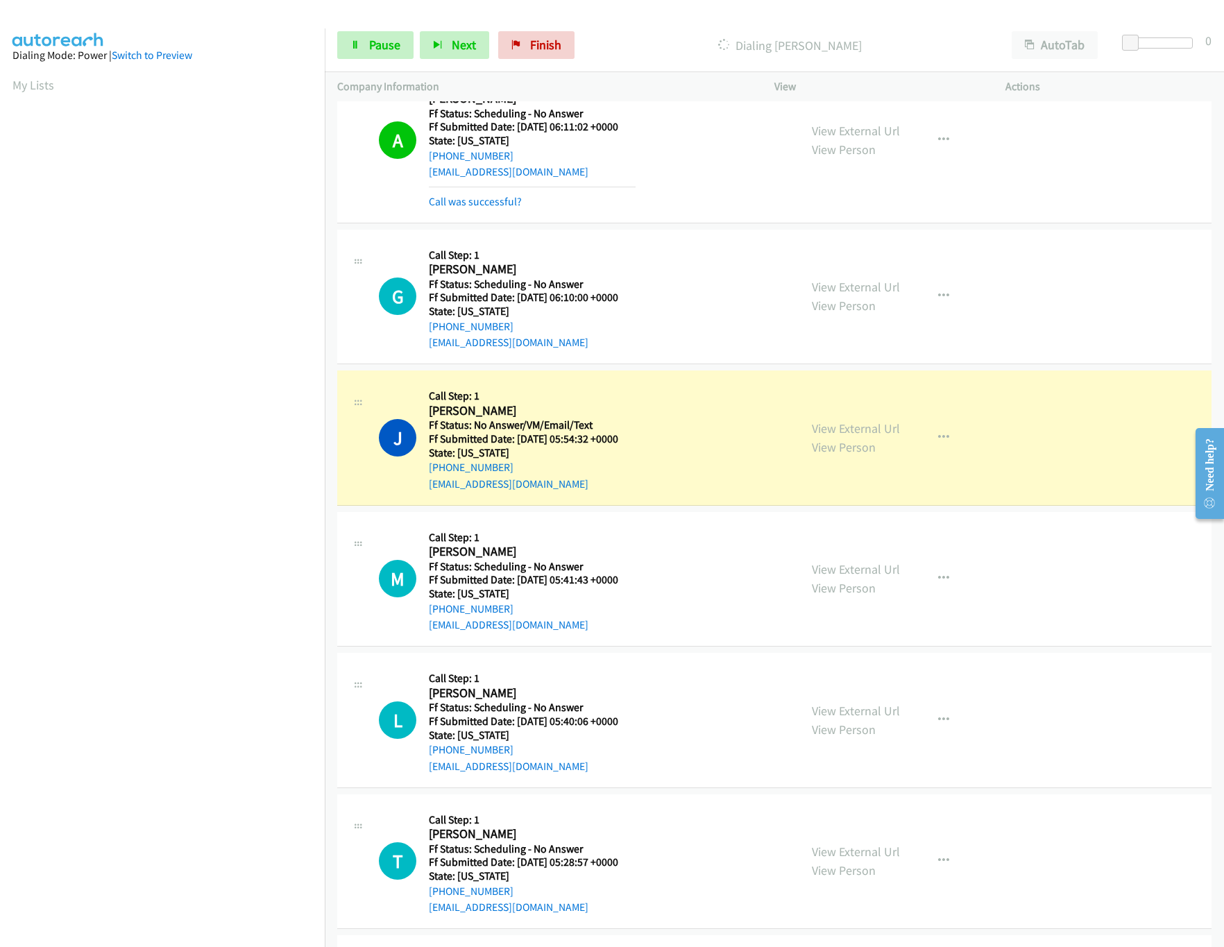
scroll to position [1387, 0]
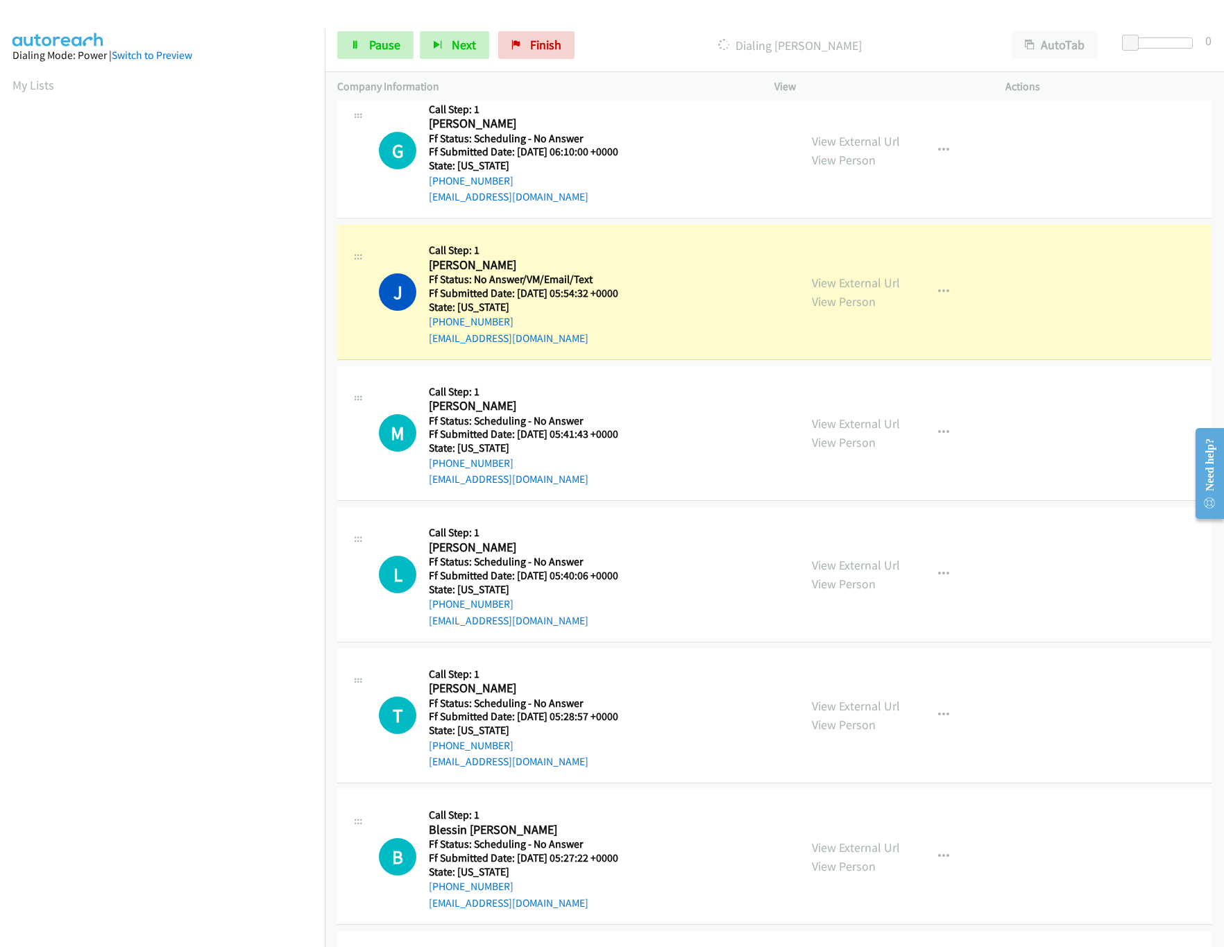
click at [771, 262] on div "J Callback Scheduled Call Step: 1 Jimmy Tong America/Los_Angeles Ff Status: No …" at bounding box center [583, 292] width 408 height 110
click at [823, 286] on link "View External Url" at bounding box center [856, 283] width 88 height 16
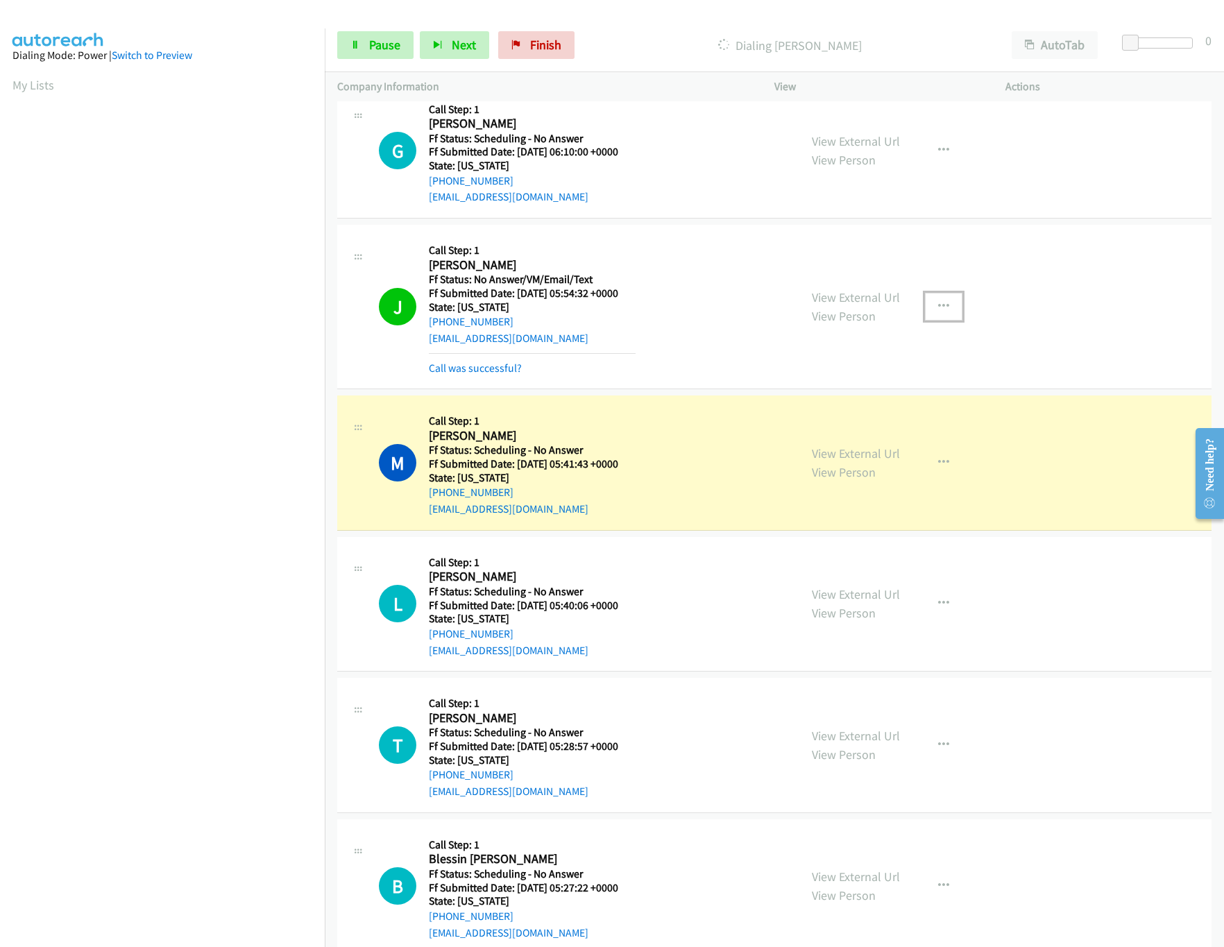
click at [928, 302] on button "button" at bounding box center [943, 307] width 37 height 28
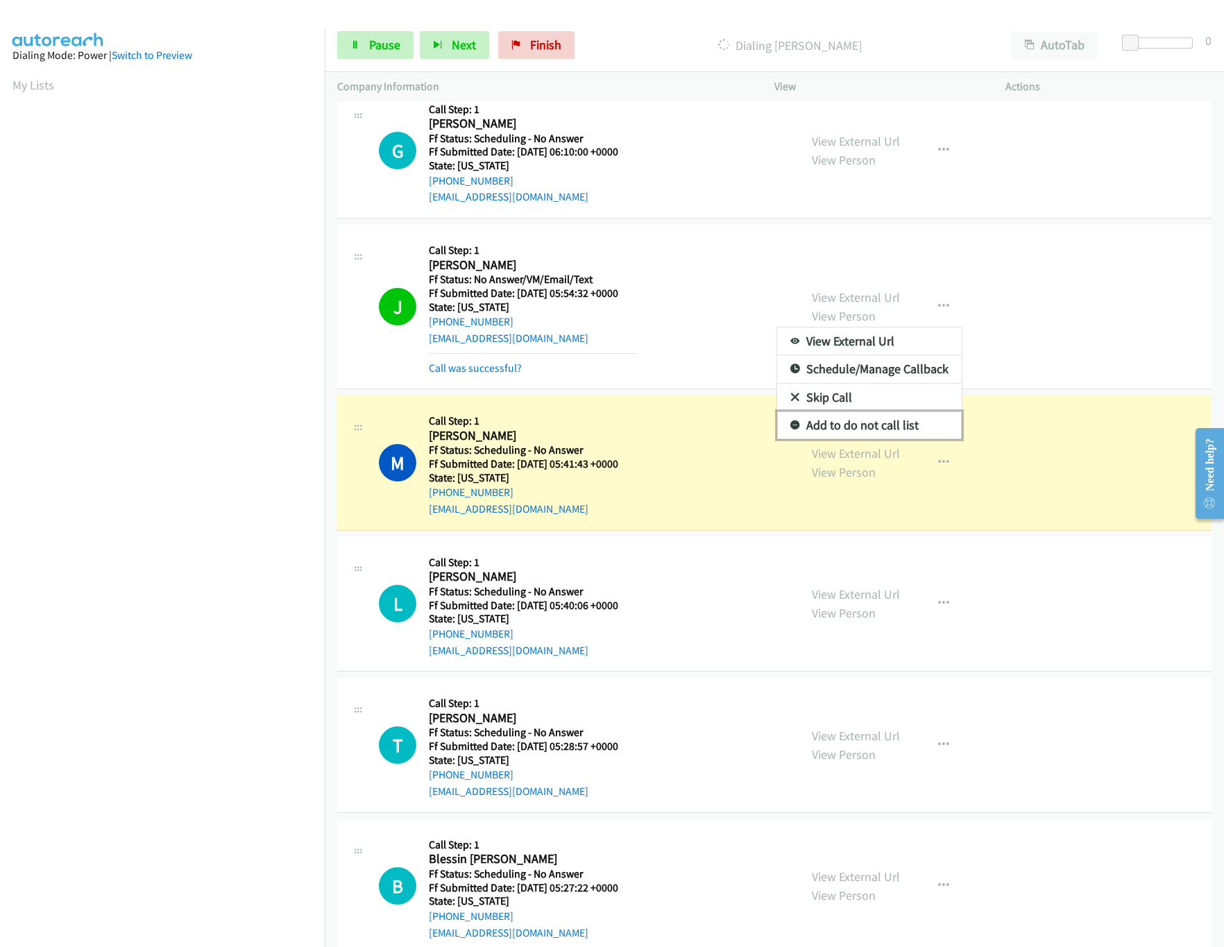
click at [827, 439] on link "Add to do not call list" at bounding box center [869, 426] width 185 height 28
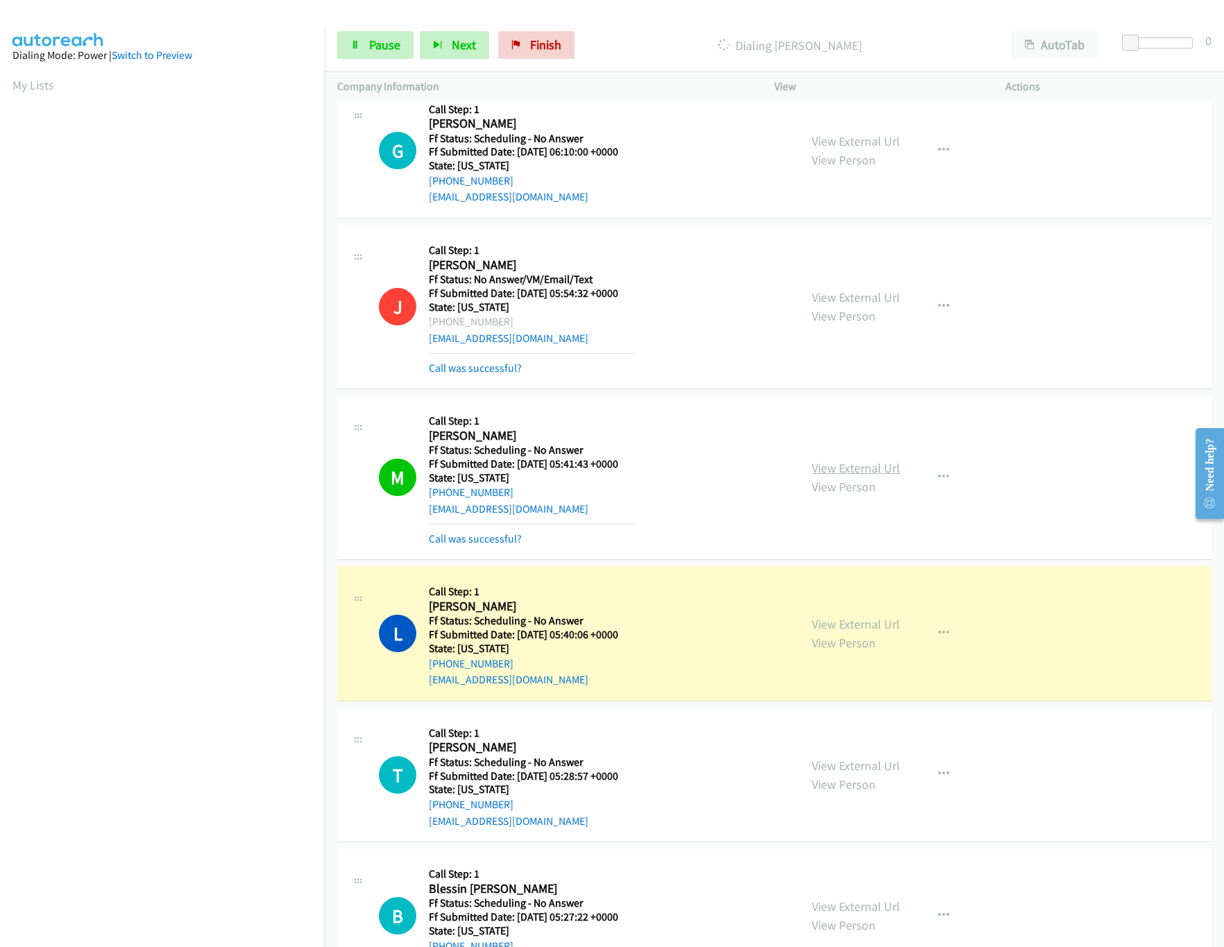
click at [847, 466] on link "View External Url" at bounding box center [856, 468] width 88 height 16
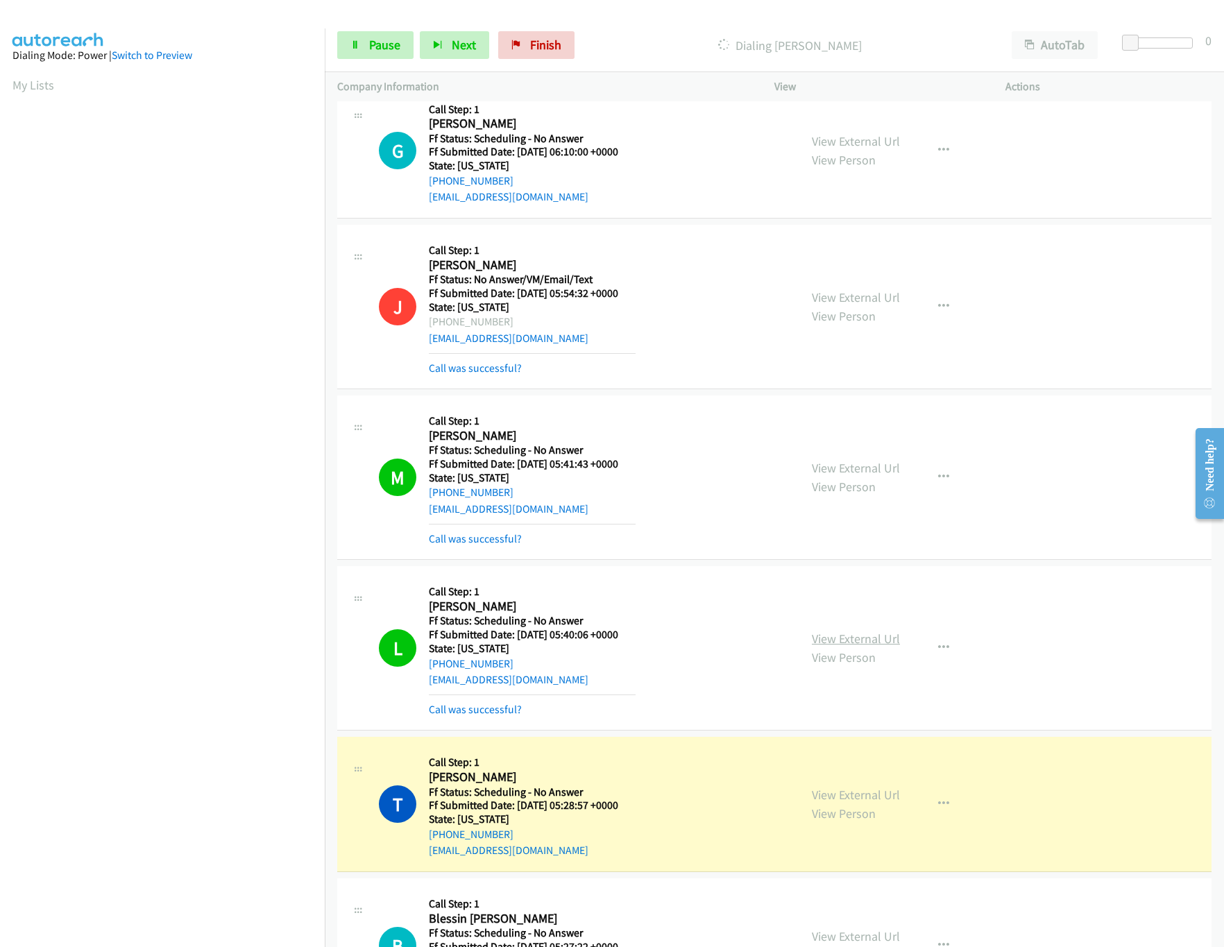
click at [873, 645] on link "View External Url" at bounding box center [856, 639] width 88 height 16
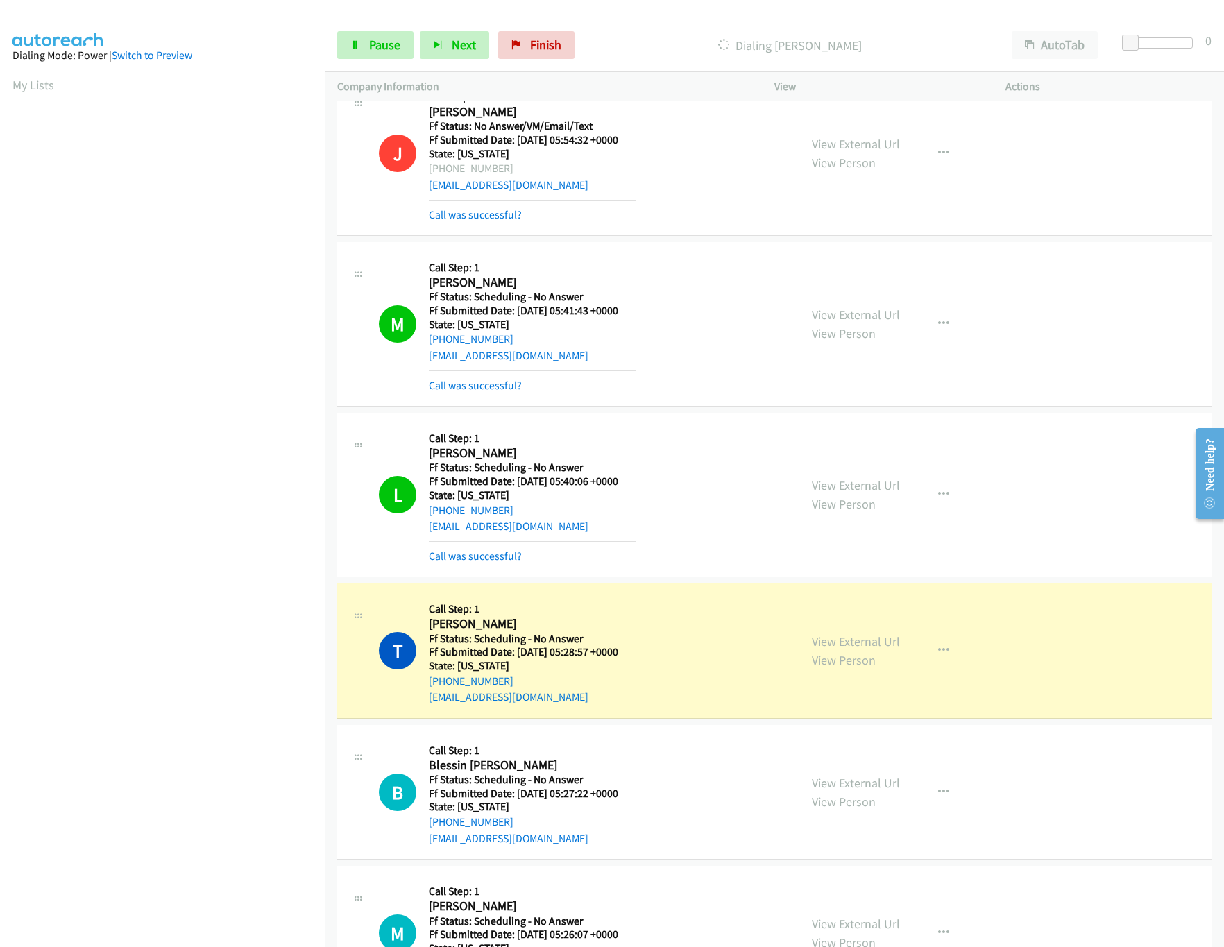
scroll to position [1665, 0]
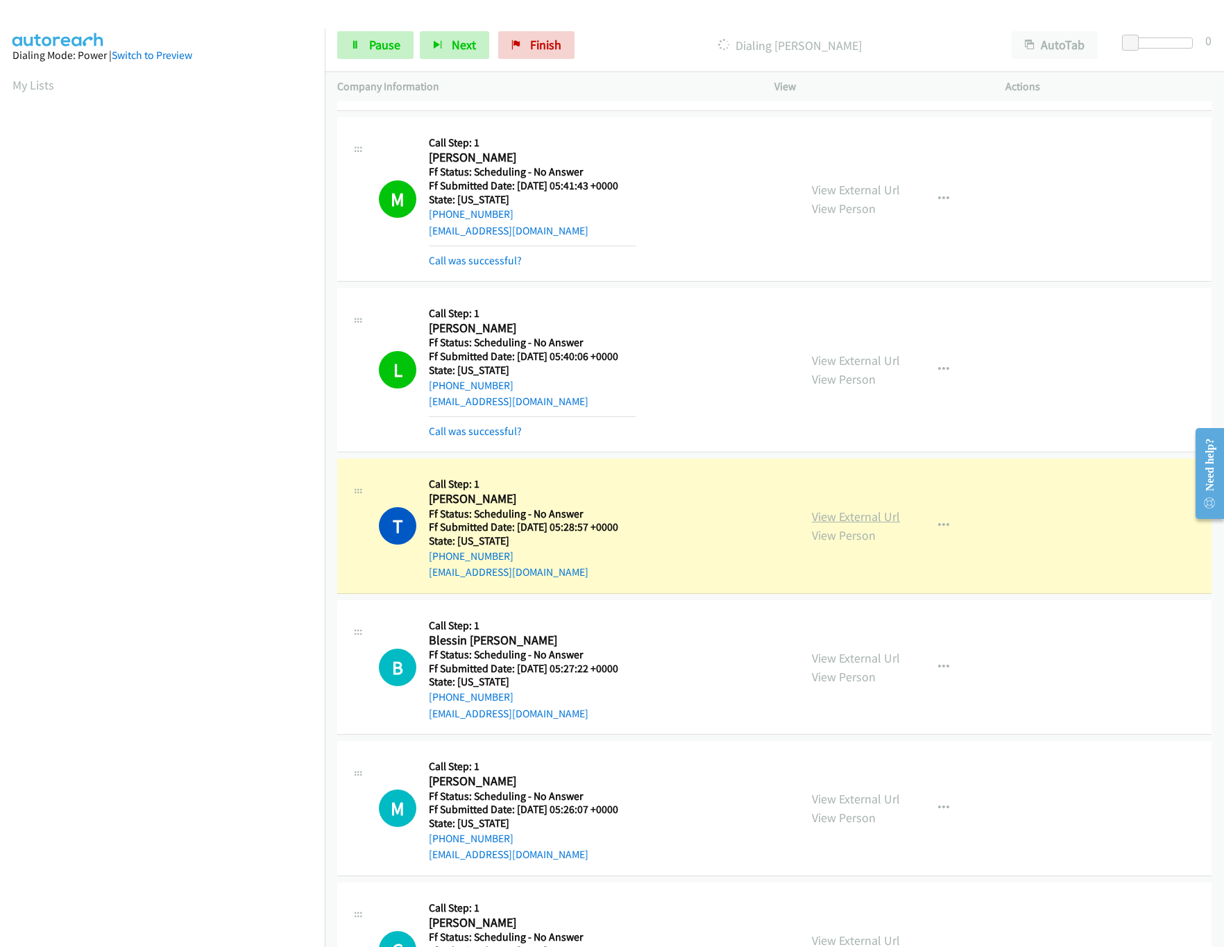
click at [875, 525] on link "View External Url" at bounding box center [856, 517] width 88 height 16
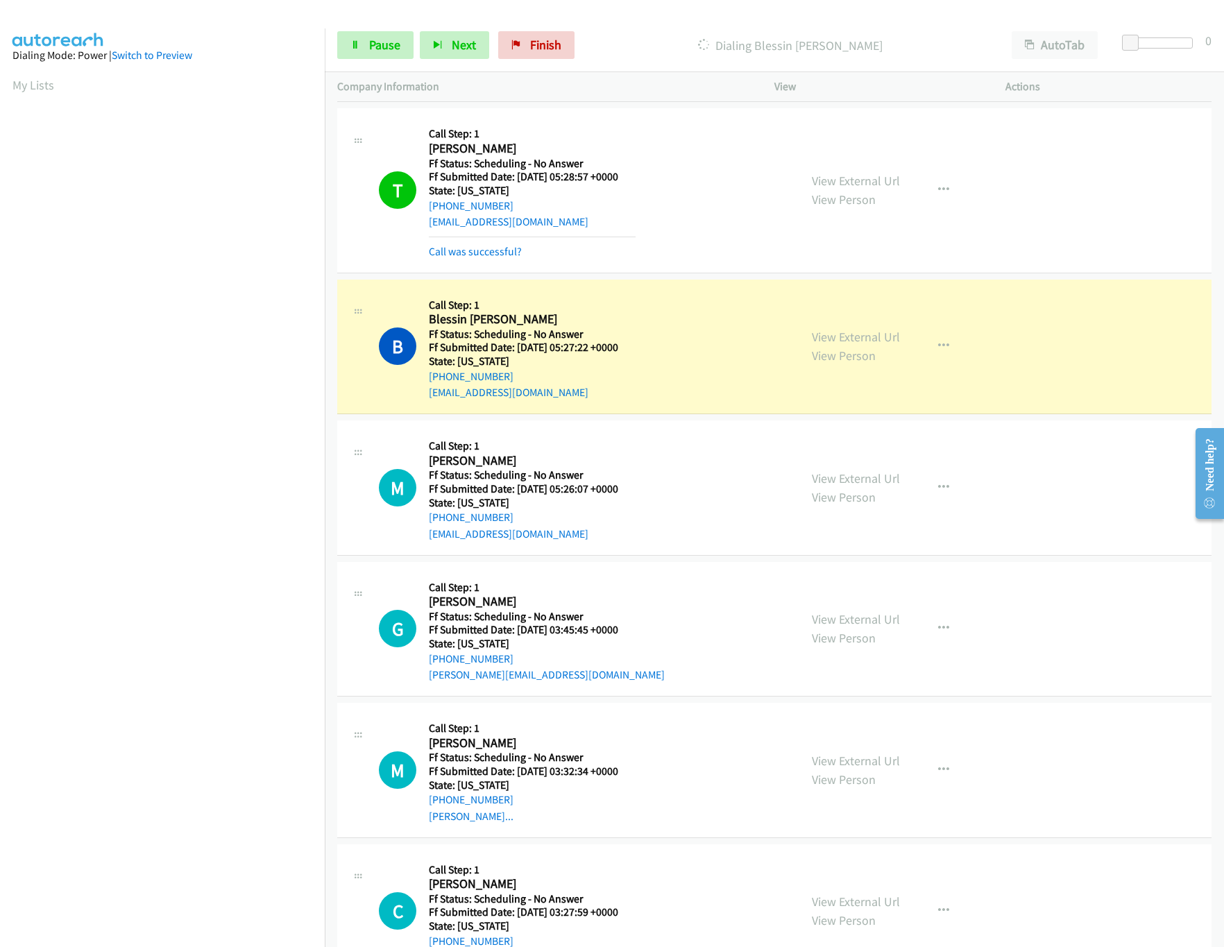
scroll to position [2220, 0]
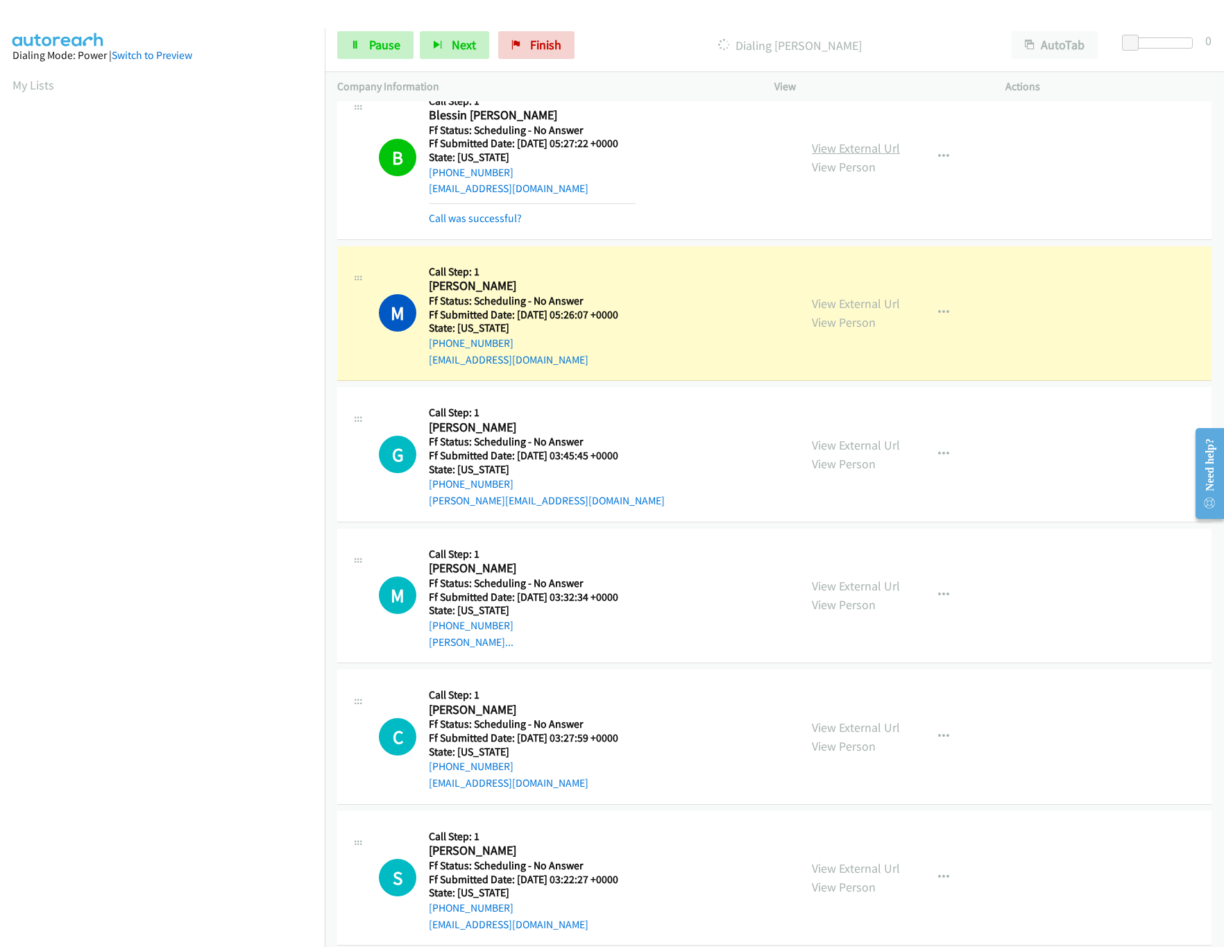
click at [821, 150] on link "View External Url" at bounding box center [856, 148] width 88 height 16
click at [371, 60] on div "Start Calls Pause Next Finish Dialing Molly Chapman AutoTab AutoTab 0" at bounding box center [774, 45] width 899 height 53
click at [373, 22] on div "Start Calls Pause Next Finish Dialing Molly Chapman AutoTab AutoTab 0" at bounding box center [774, 45] width 899 height 53
click at [373, 42] on span "Pause" at bounding box center [384, 45] width 31 height 16
click at [562, 40] on span "Finish" at bounding box center [568, 45] width 31 height 16
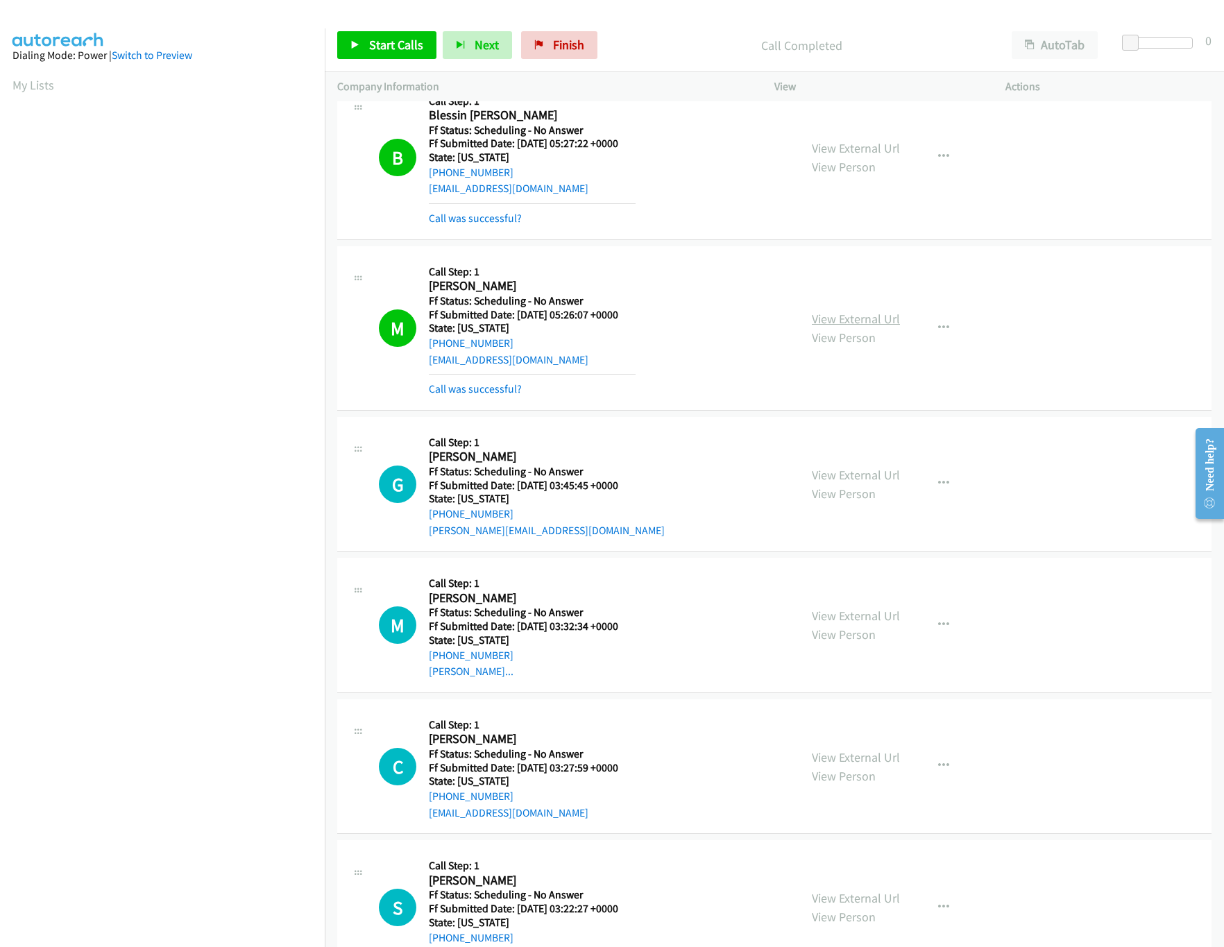
click at [833, 323] on link "View External Url" at bounding box center [856, 319] width 88 height 16
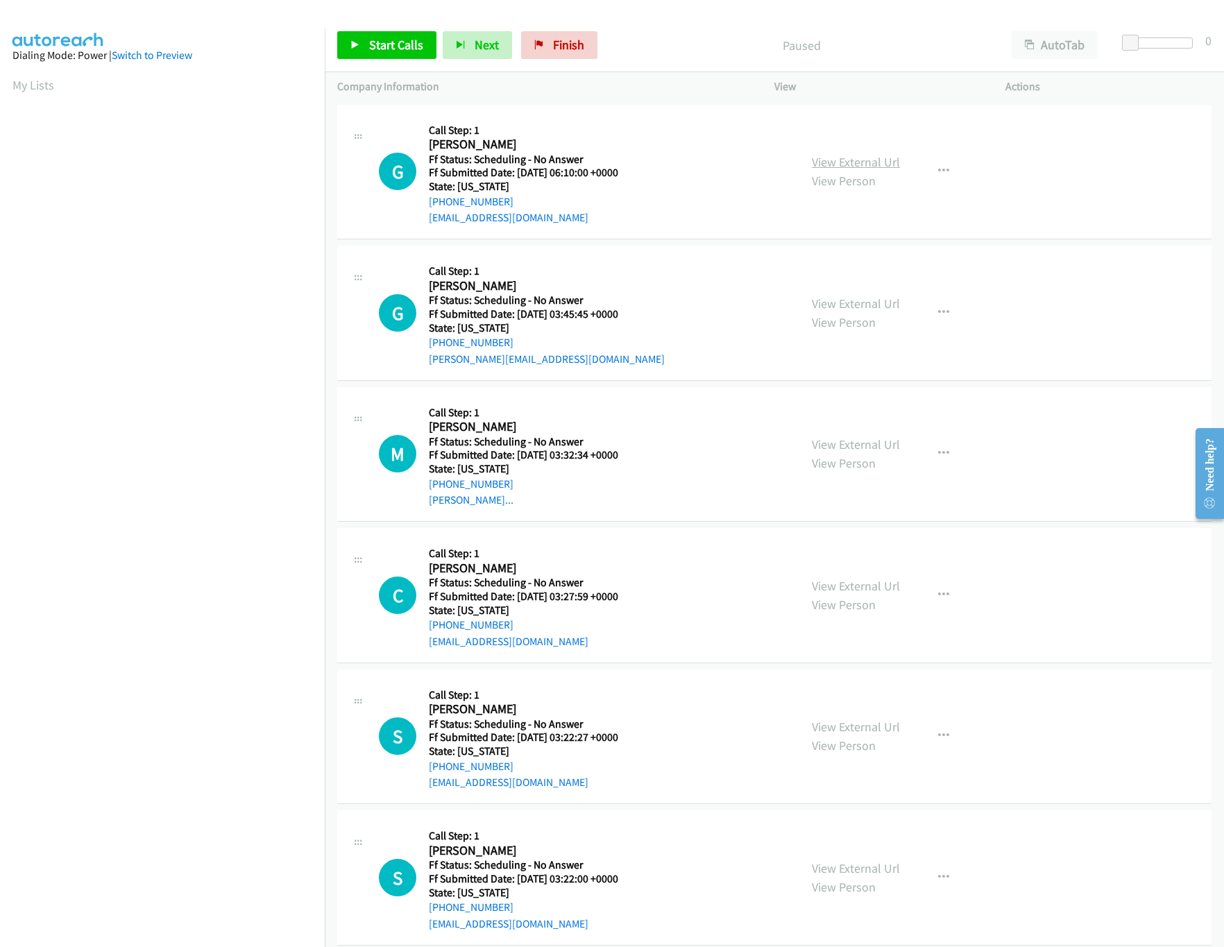
click at [852, 159] on link "View External Url" at bounding box center [856, 162] width 88 height 16
click at [383, 48] on span "Start Calls" at bounding box center [396, 45] width 54 height 16
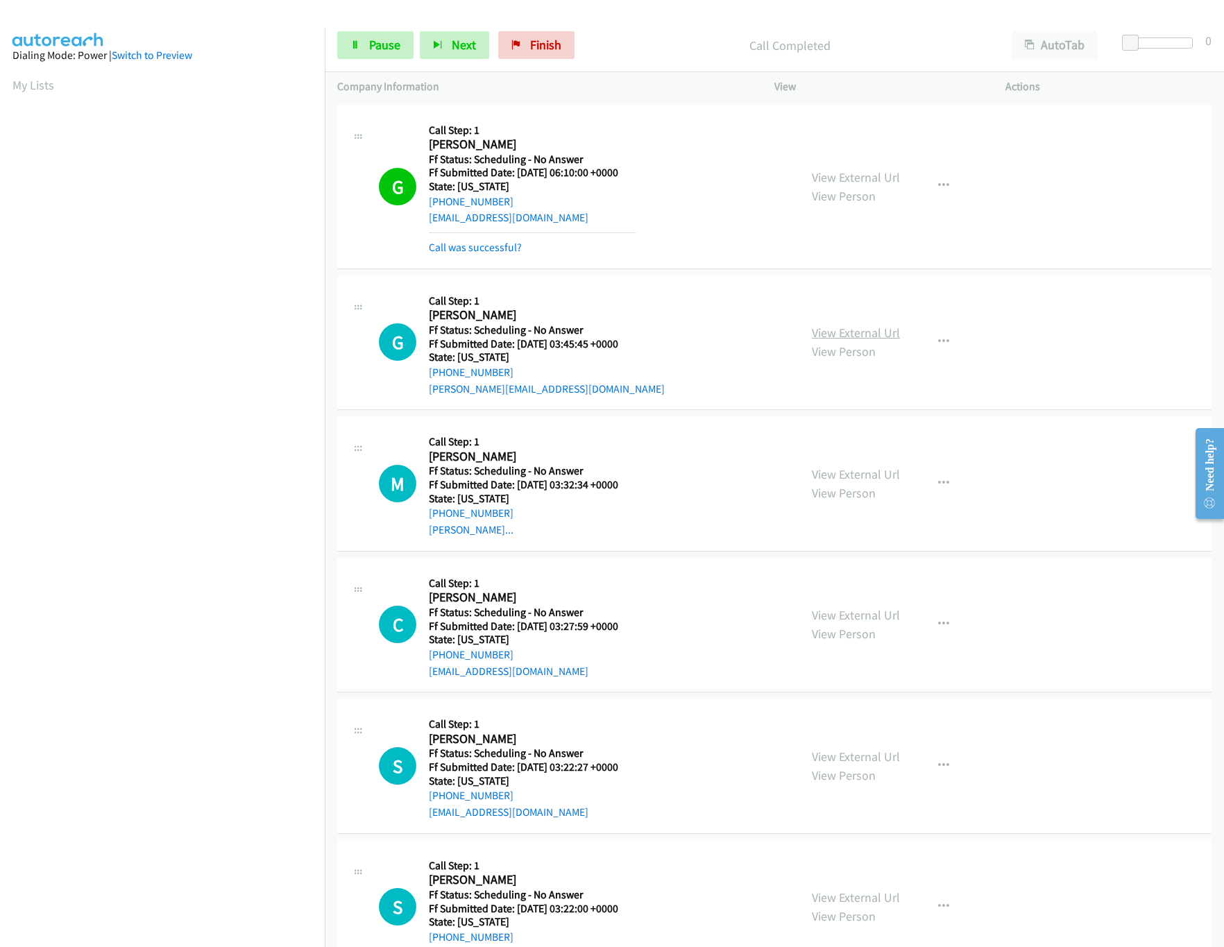
click at [826, 334] on link "View External Url" at bounding box center [856, 333] width 88 height 16
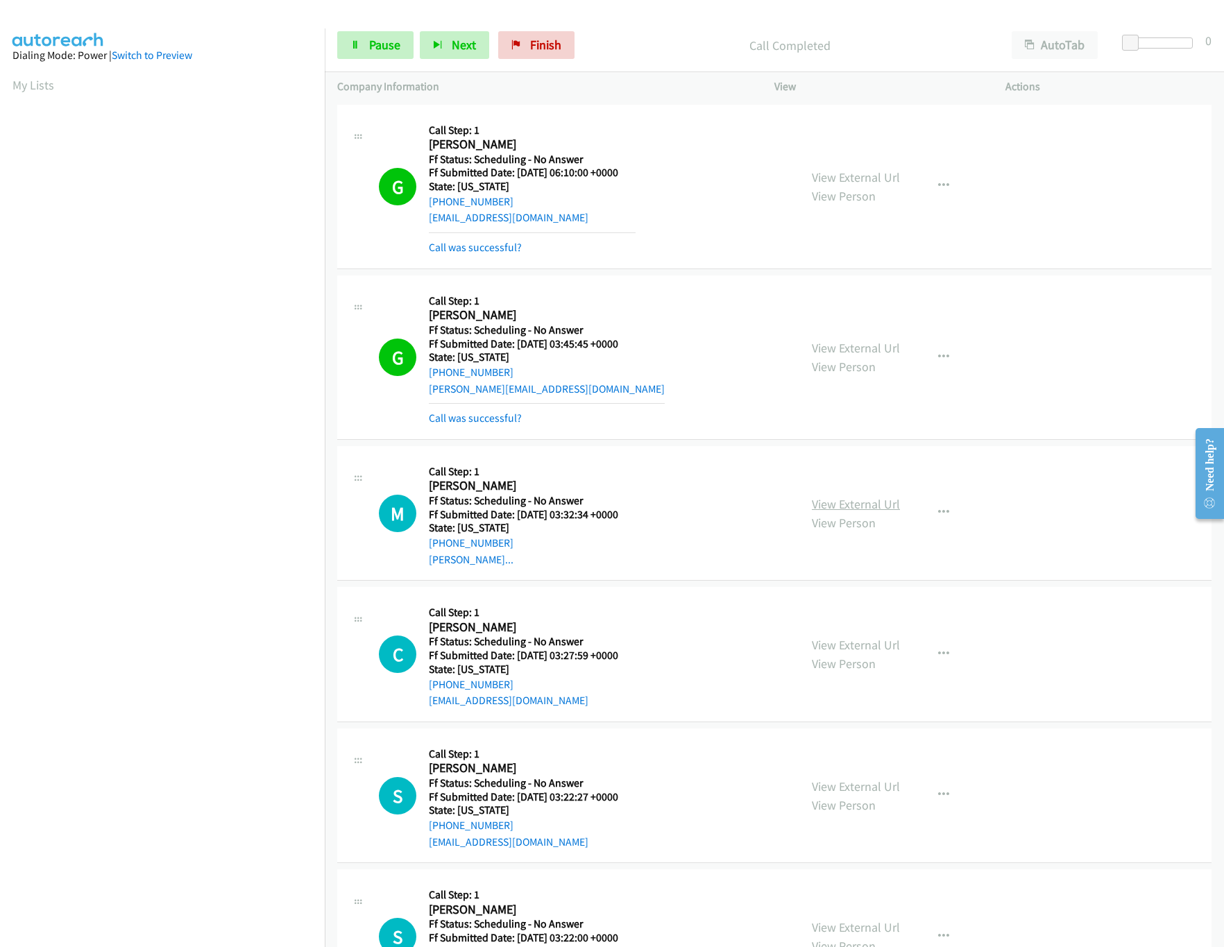
click at [845, 502] on link "View External Url" at bounding box center [856, 504] width 88 height 16
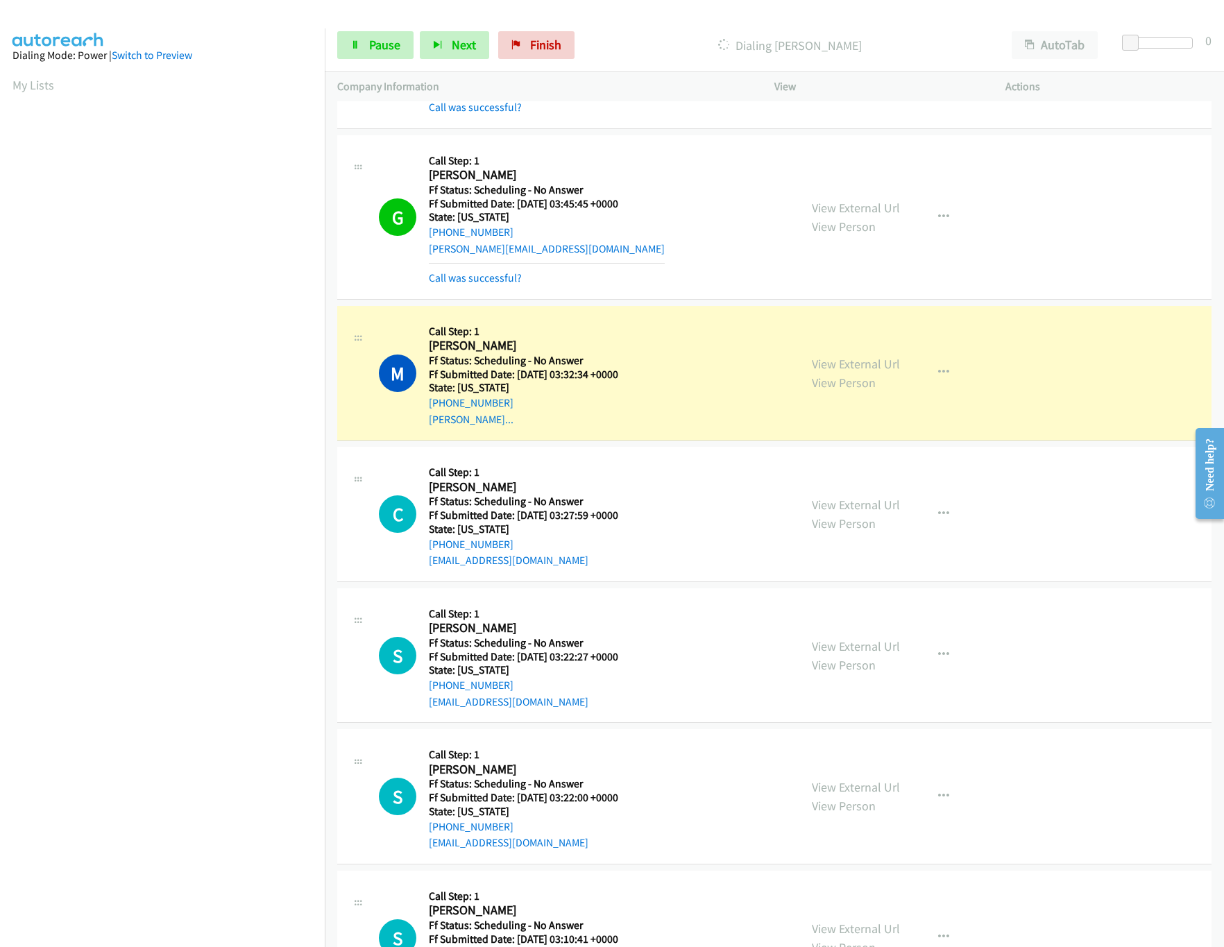
scroll to position [278, 0]
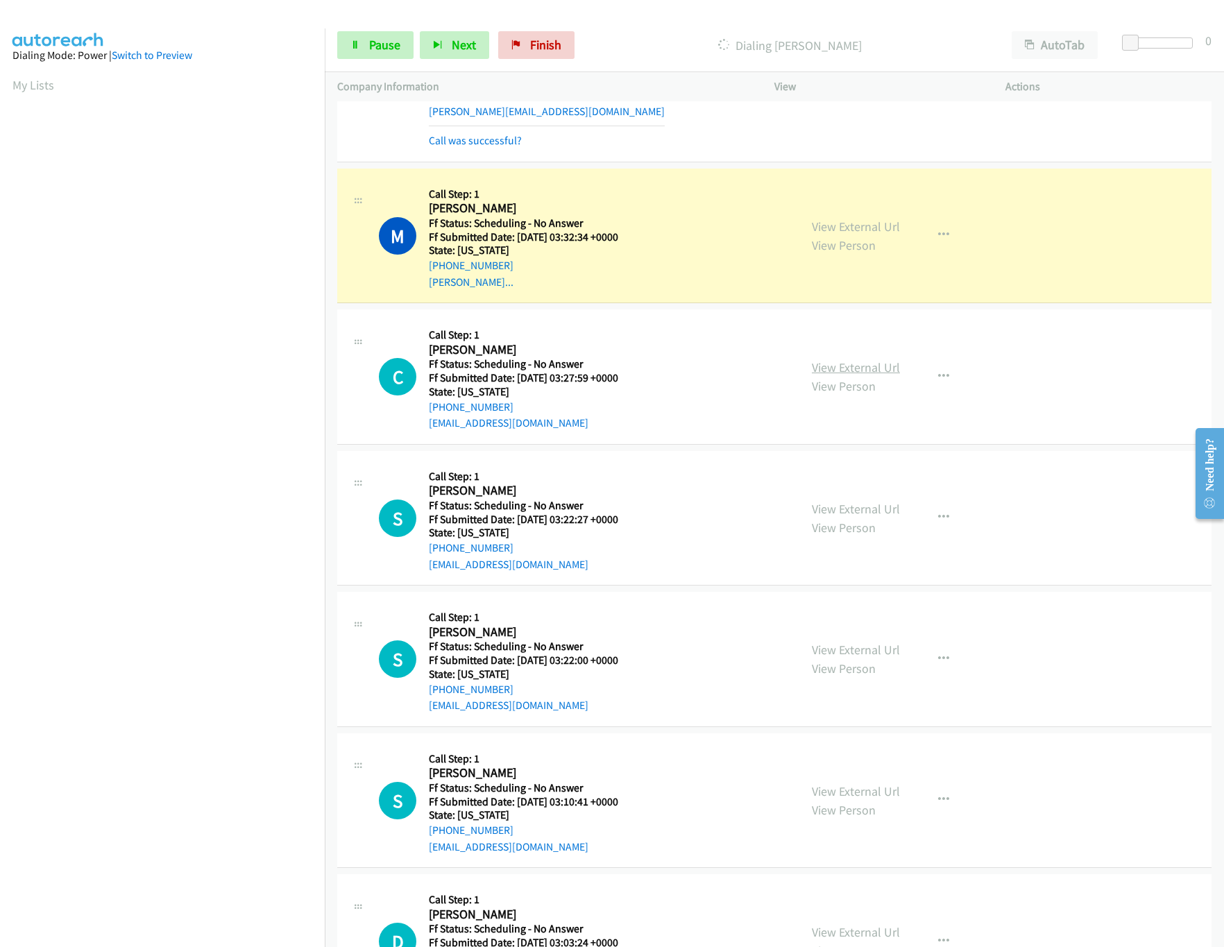
click at [825, 367] on link "View External Url" at bounding box center [856, 367] width 88 height 16
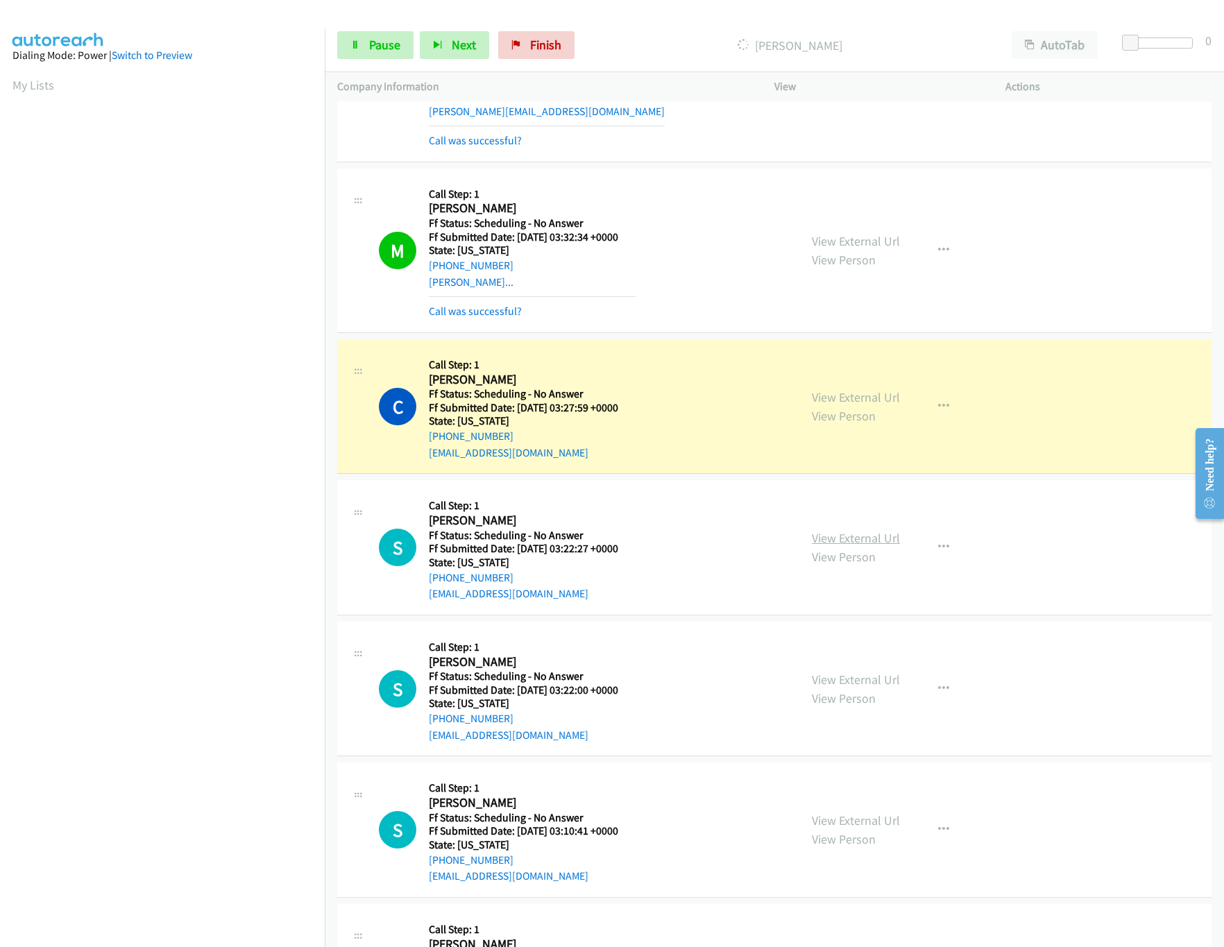
click at [819, 536] on link "View External Url" at bounding box center [856, 538] width 88 height 16
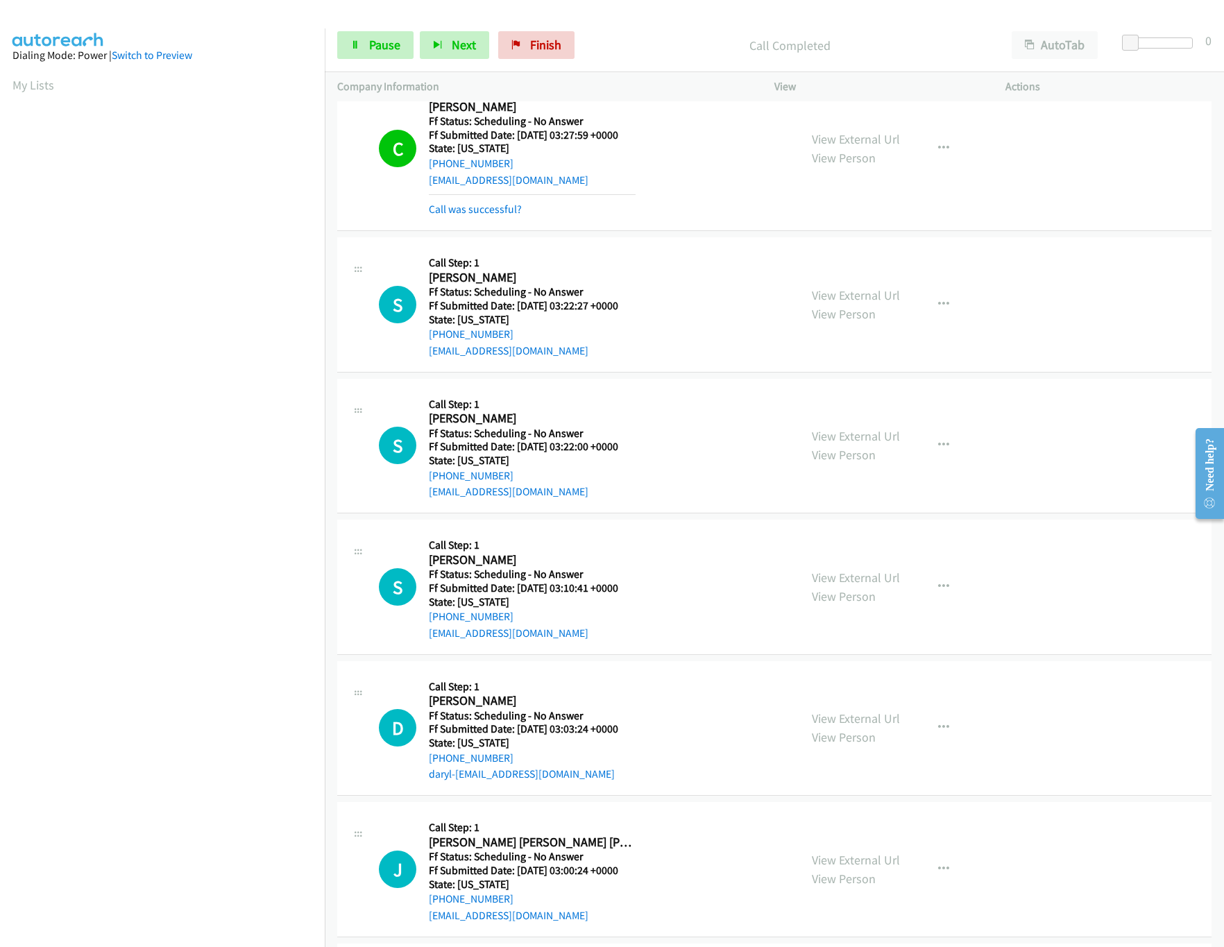
scroll to position [554, 0]
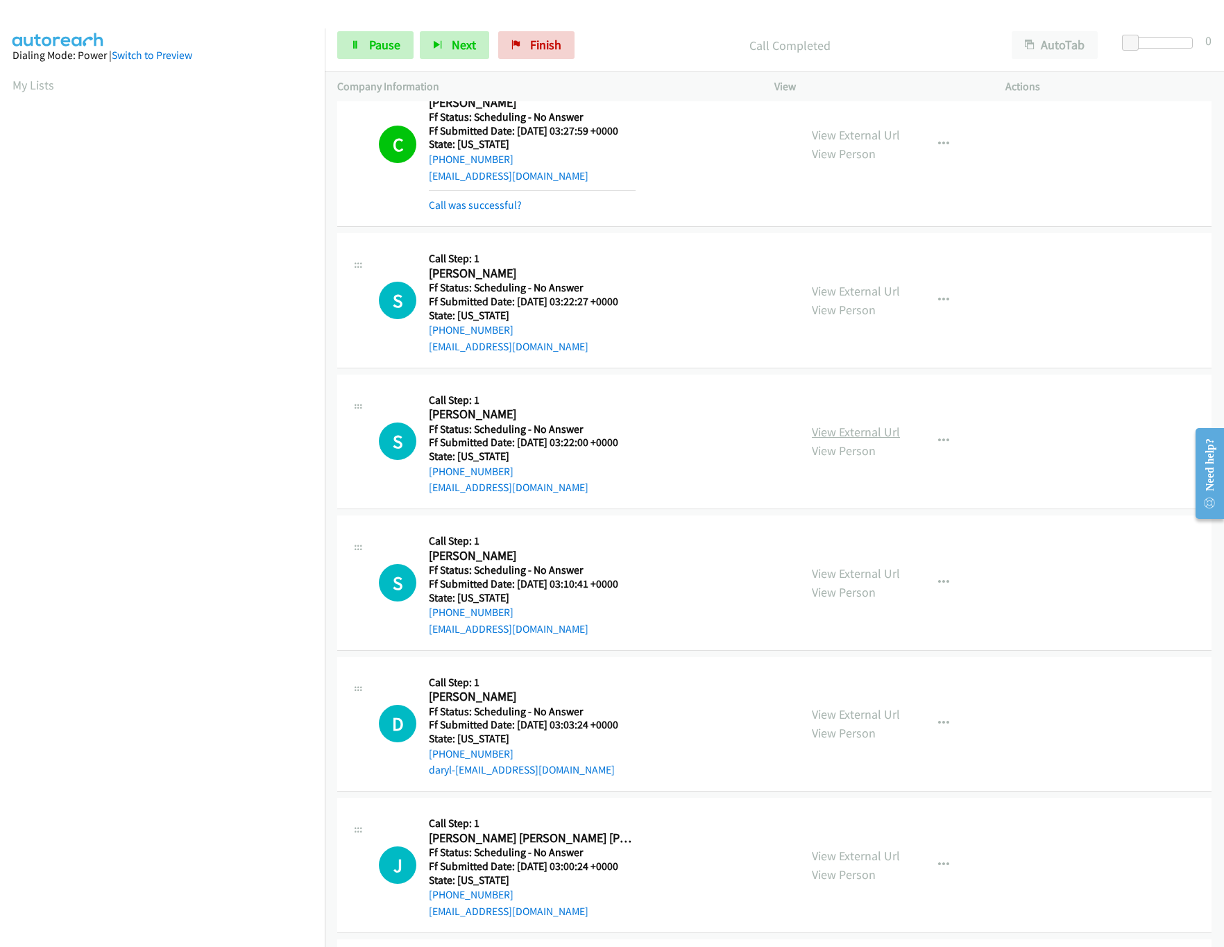
click at [839, 436] on link "View External Url" at bounding box center [856, 432] width 88 height 16
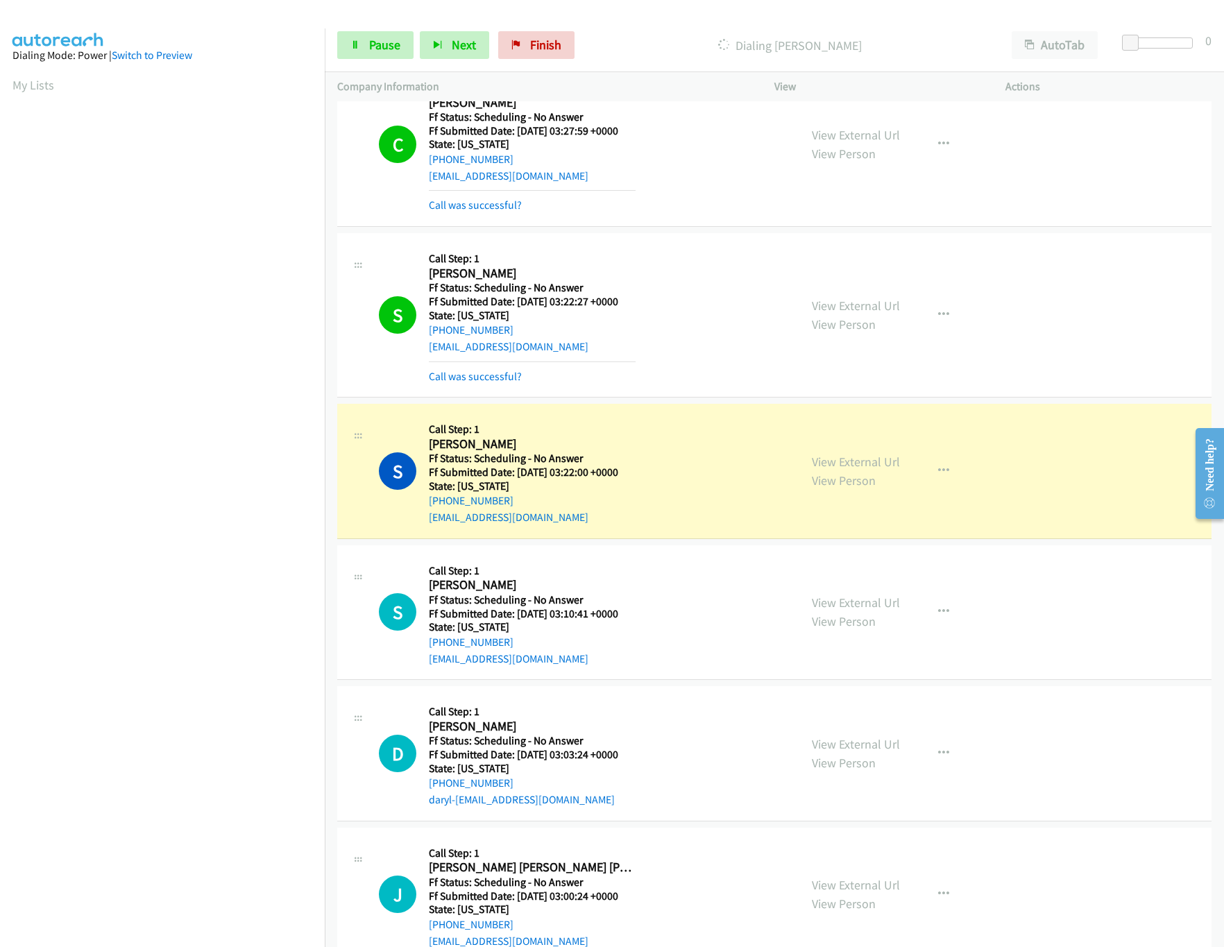
click at [223, 879] on nav "Dialing Mode: Power | Switch to Preview My Lists" at bounding box center [162, 501] width 325 height 947
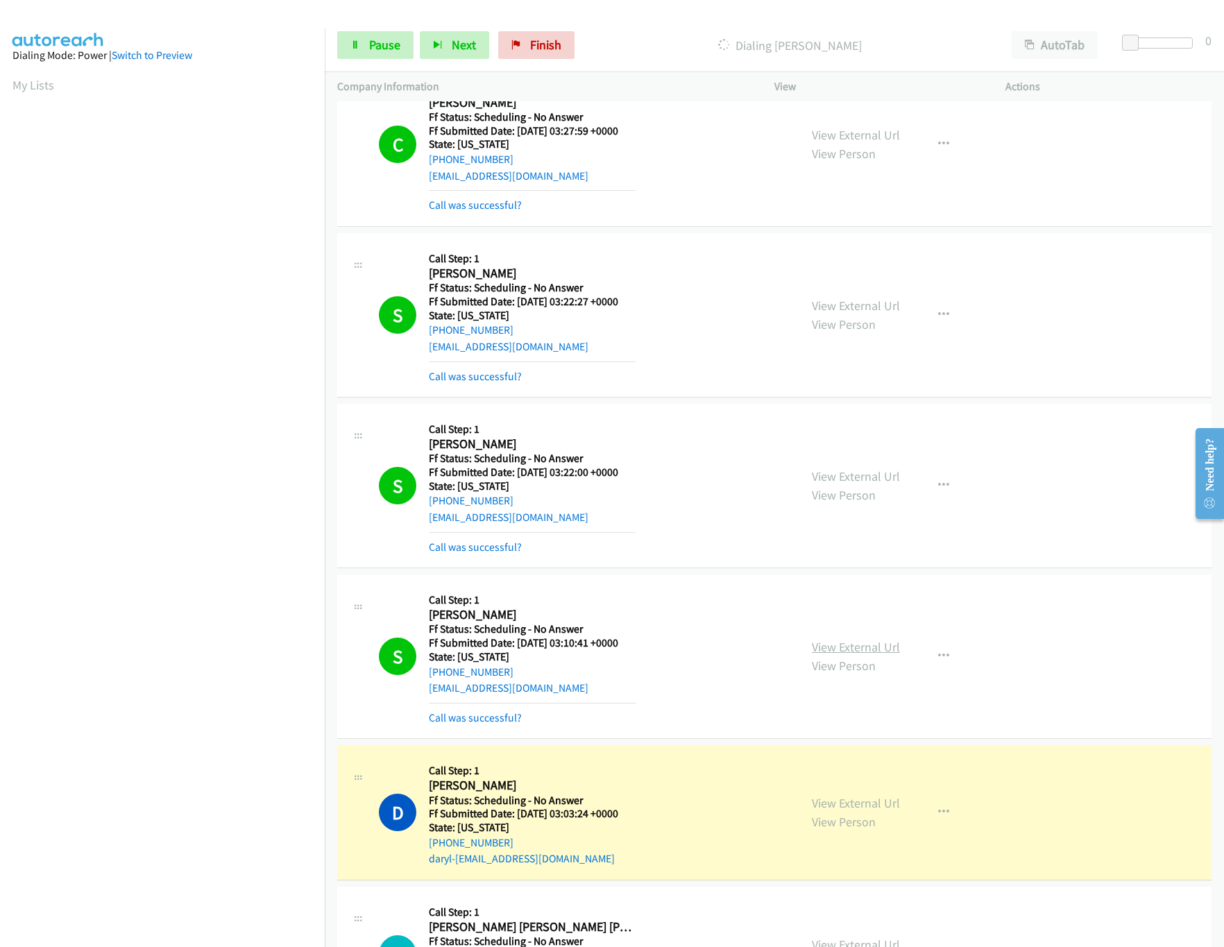
click at [838, 650] on link "View External Url" at bounding box center [856, 647] width 88 height 16
click at [866, 804] on link "View External Url" at bounding box center [856, 803] width 88 height 16
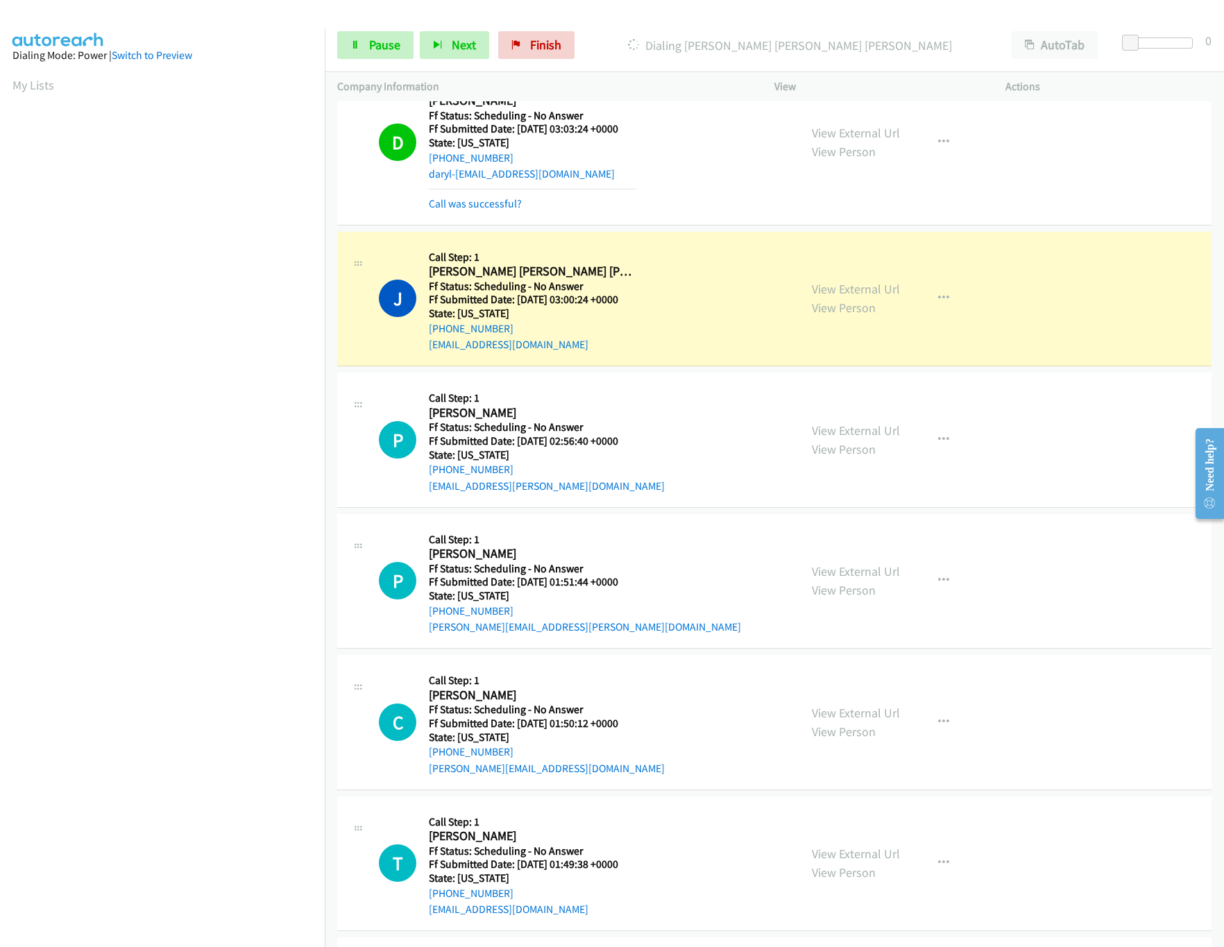
scroll to position [1249, 0]
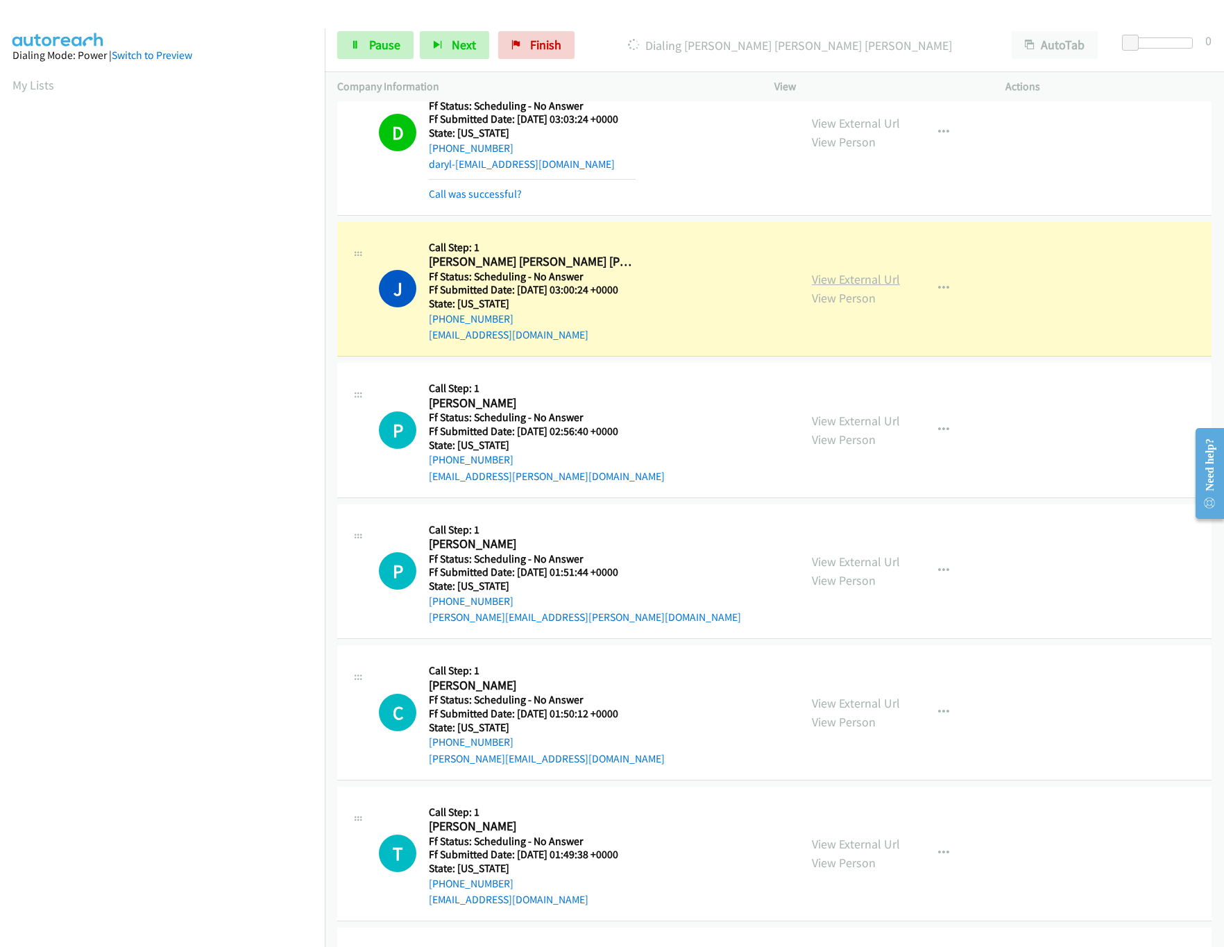
click at [840, 287] on link "View External Url" at bounding box center [856, 279] width 88 height 16
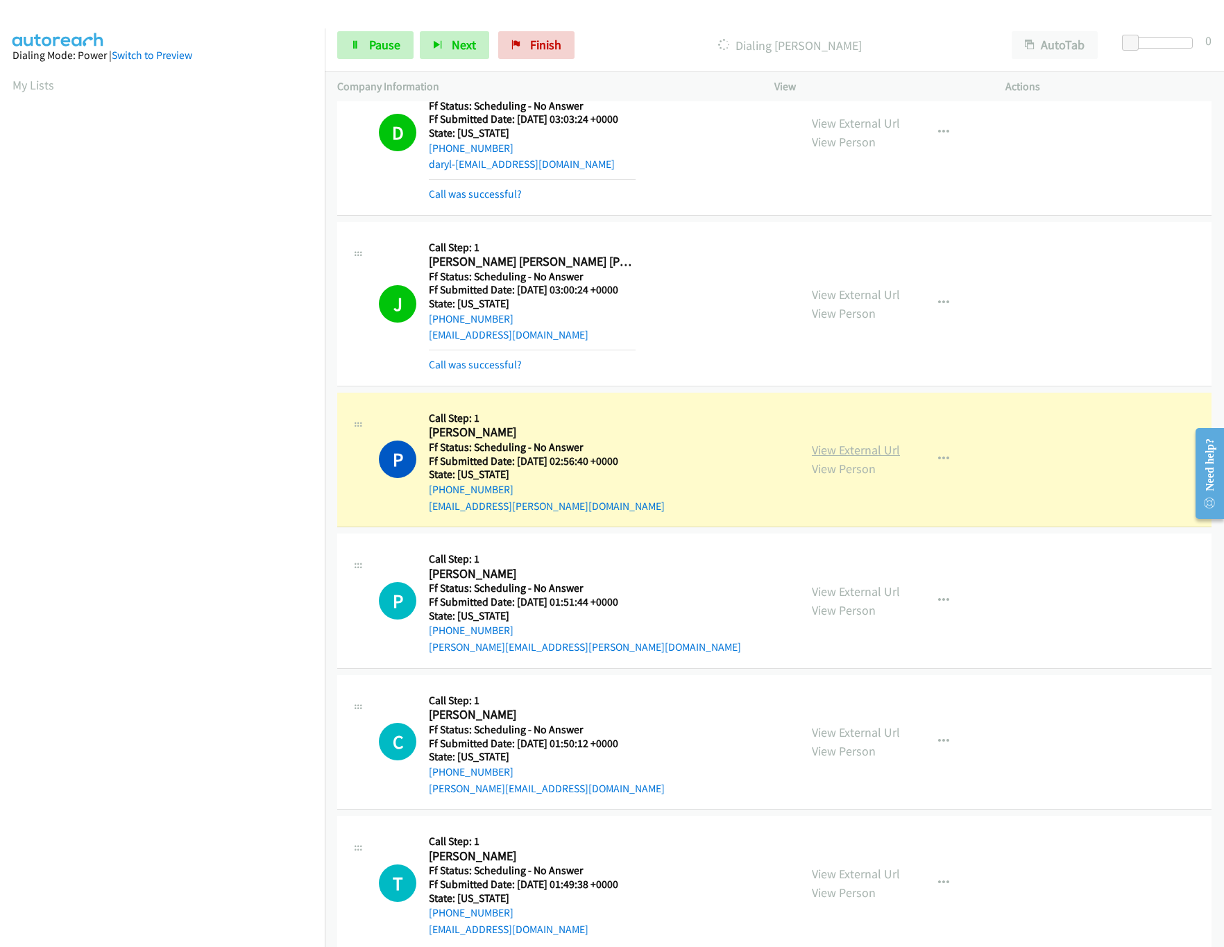
click at [869, 458] on link "View External Url" at bounding box center [856, 450] width 88 height 16
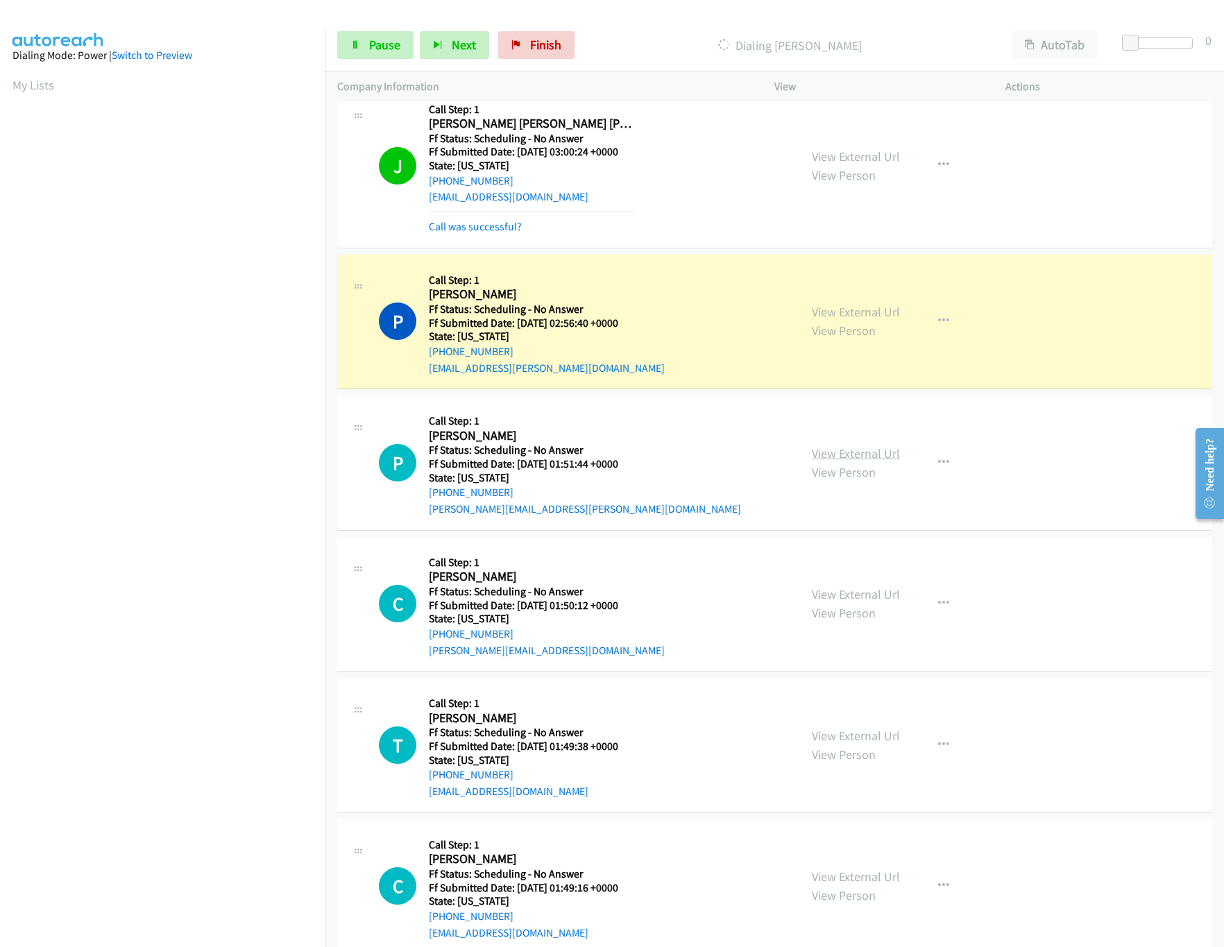
click at [848, 459] on link "View External Url" at bounding box center [856, 454] width 88 height 16
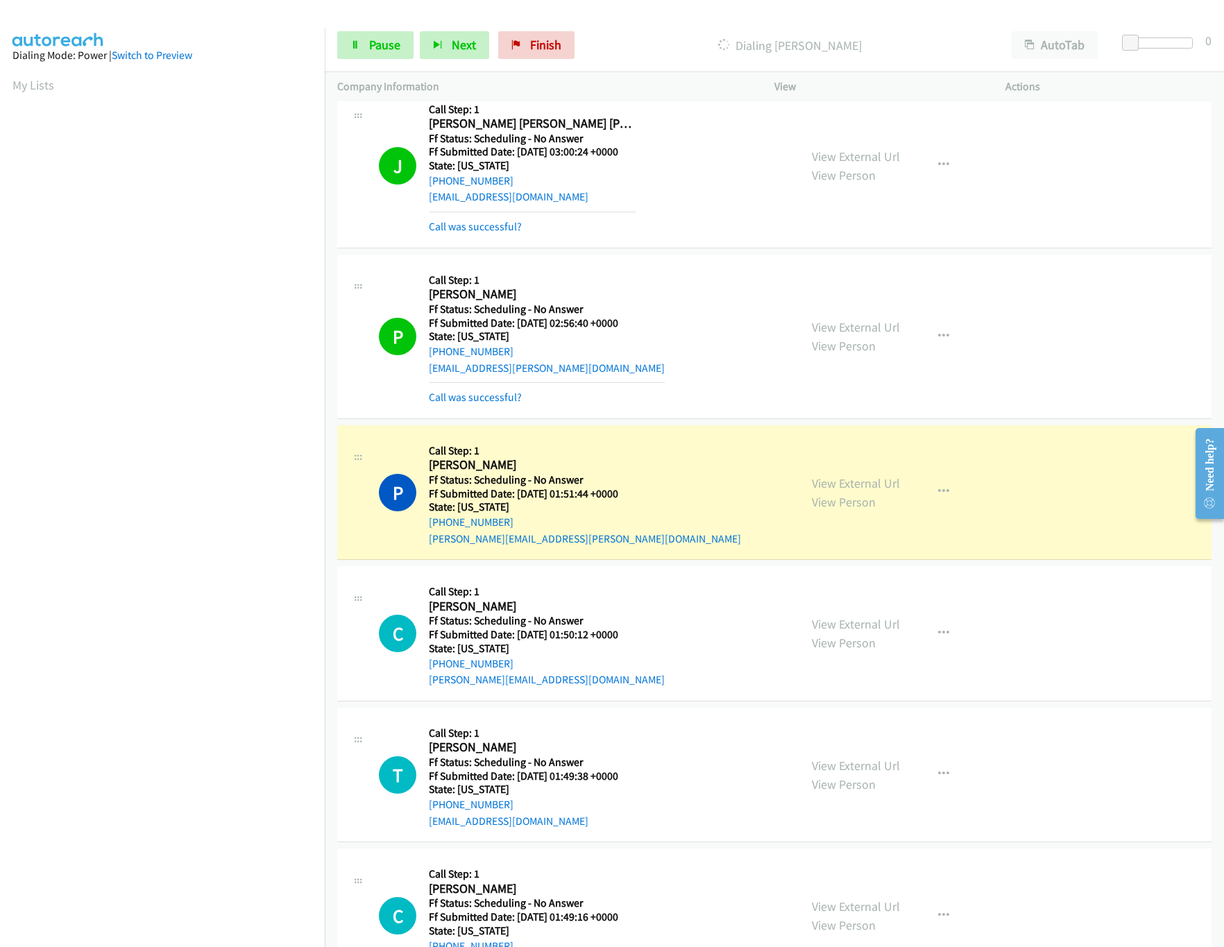
scroll to position [1527, 0]
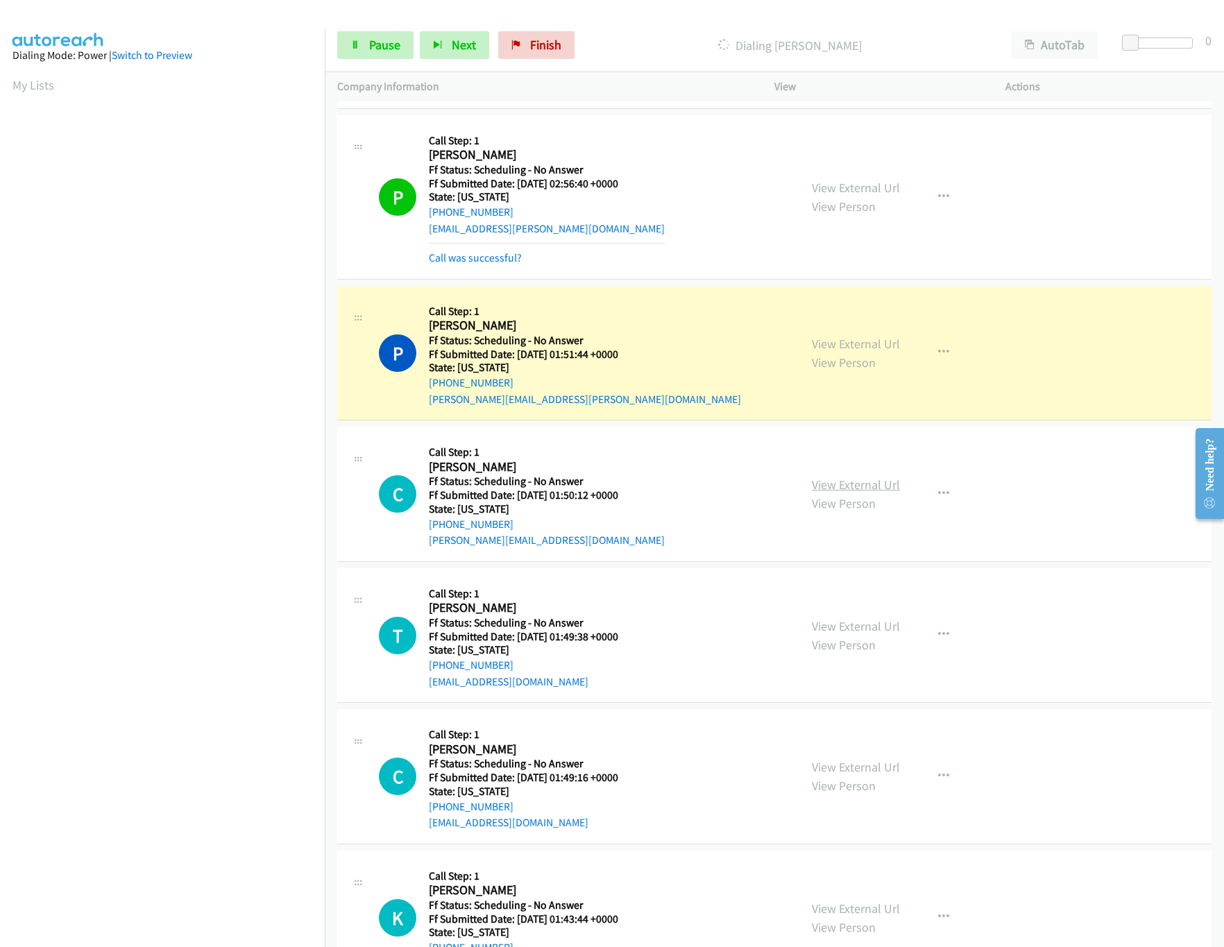
click at [838, 490] on link "View External Url" at bounding box center [856, 485] width 88 height 16
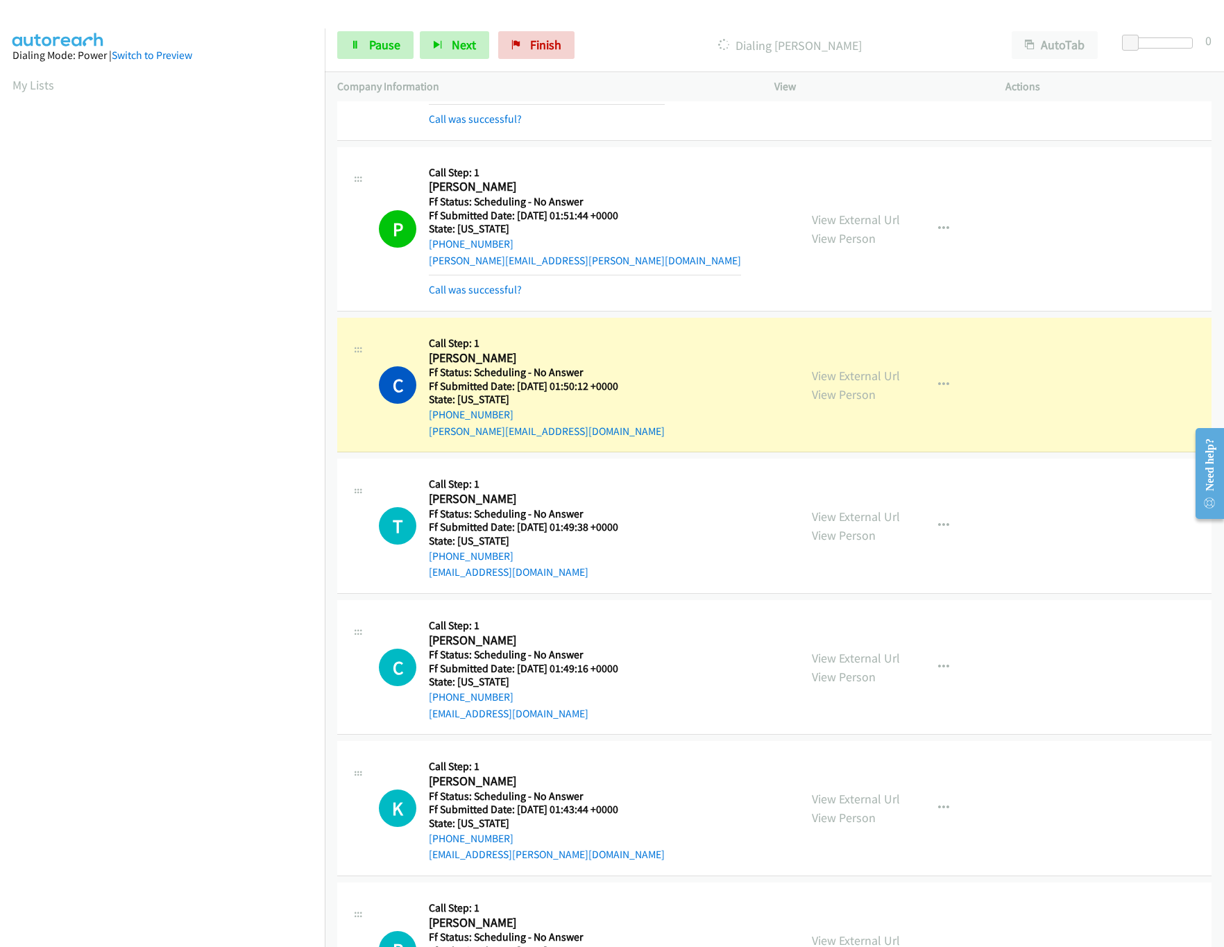
scroll to position [1804, 0]
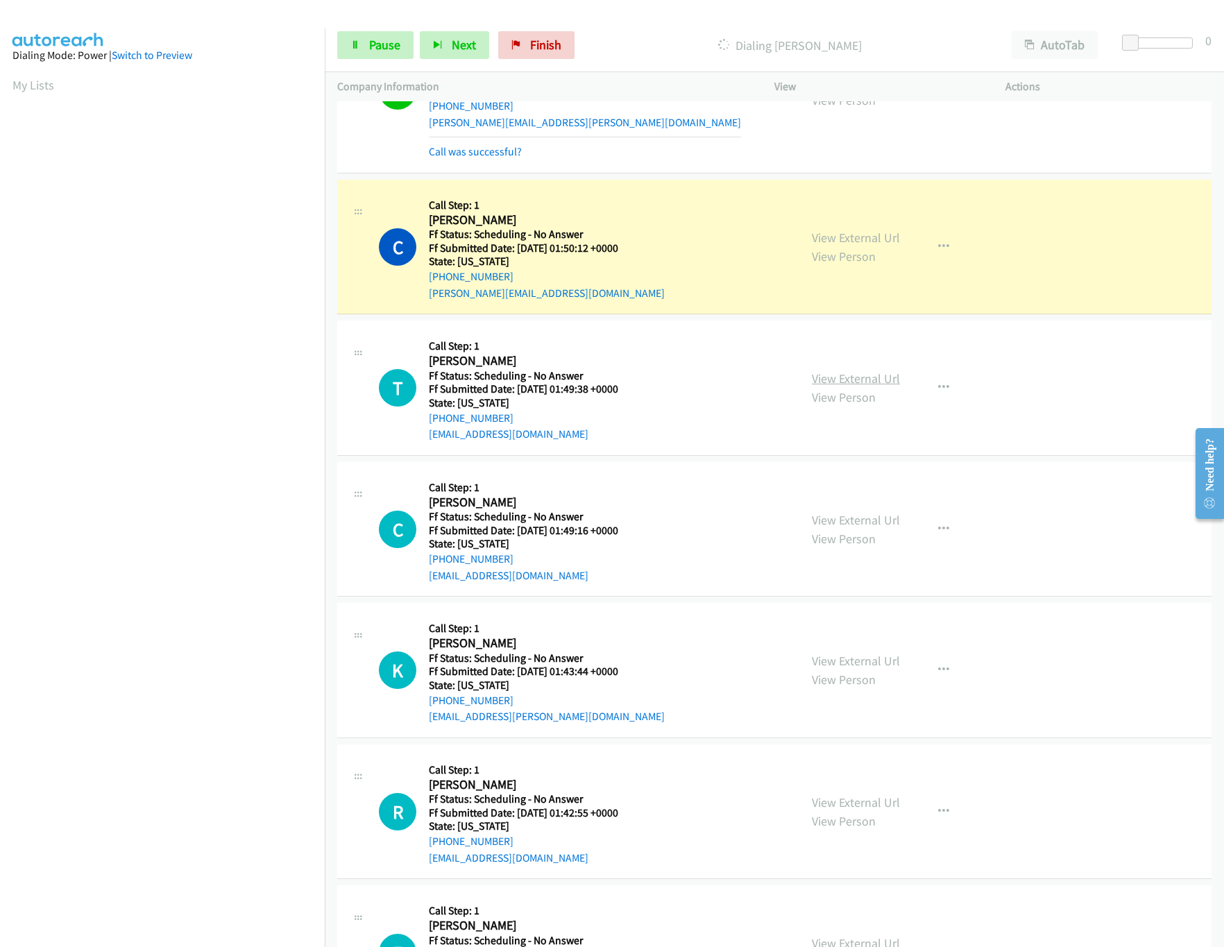
click at [860, 387] on link "View External Url" at bounding box center [856, 379] width 88 height 16
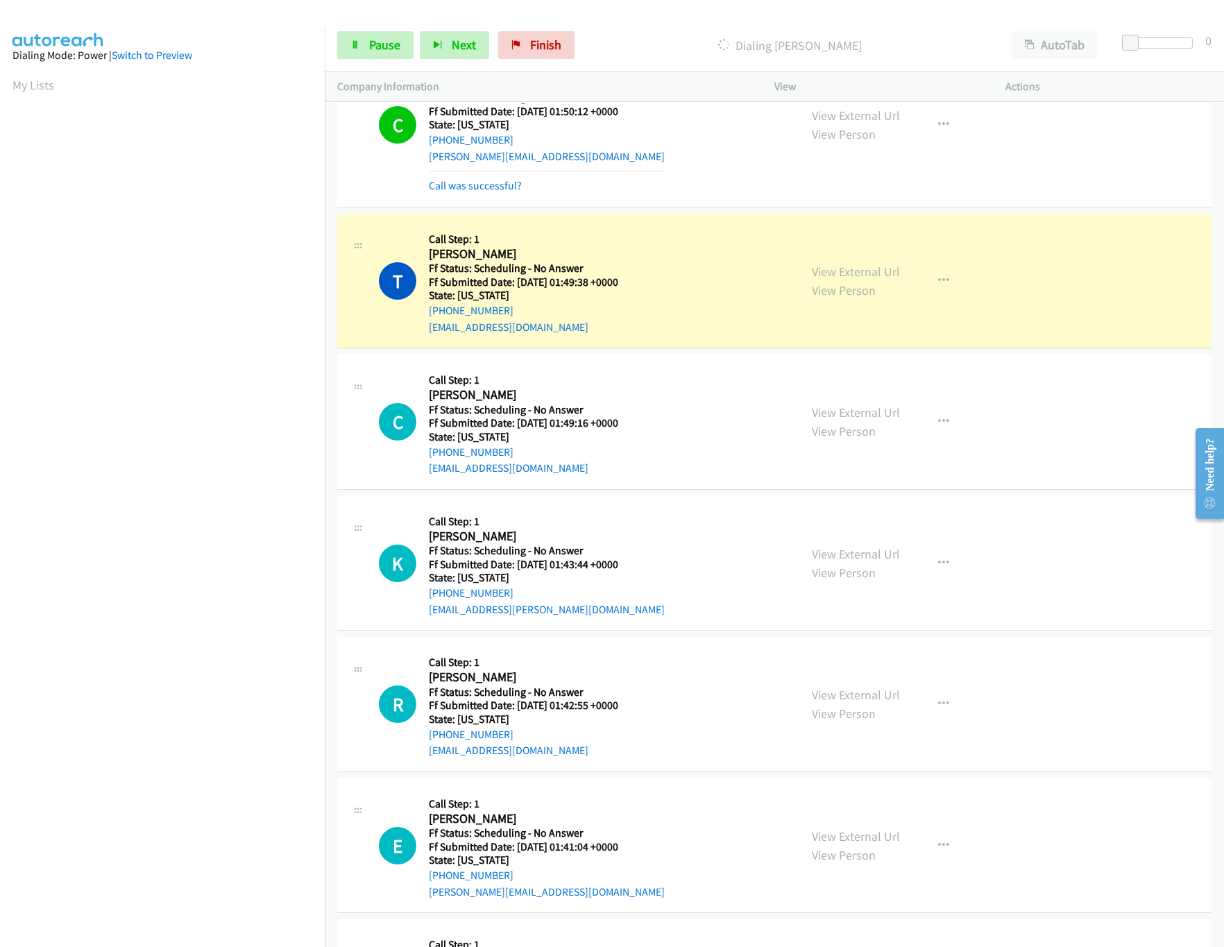
scroll to position [1943, 0]
click at [854, 420] on link "View External Url" at bounding box center [856, 412] width 88 height 16
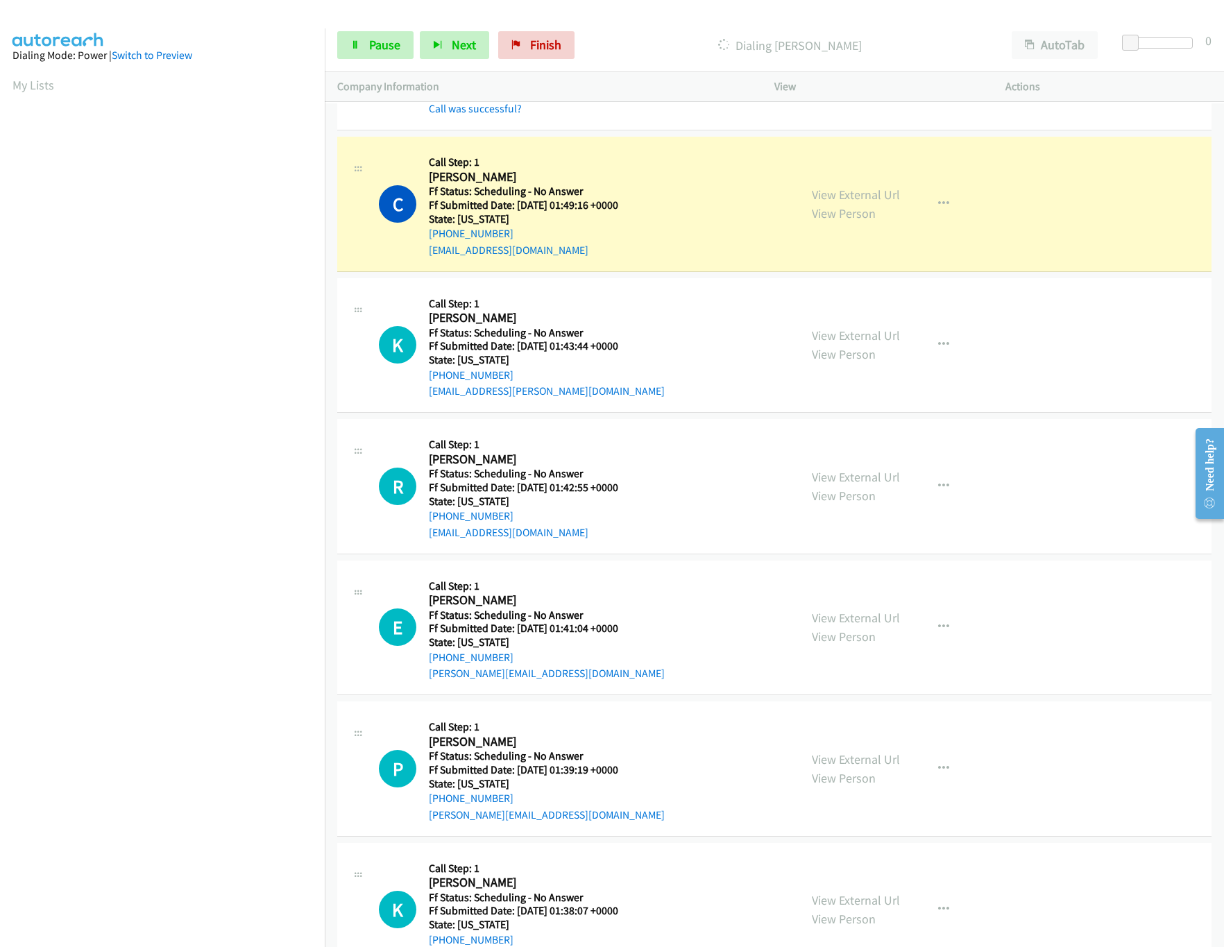
scroll to position [2220, 0]
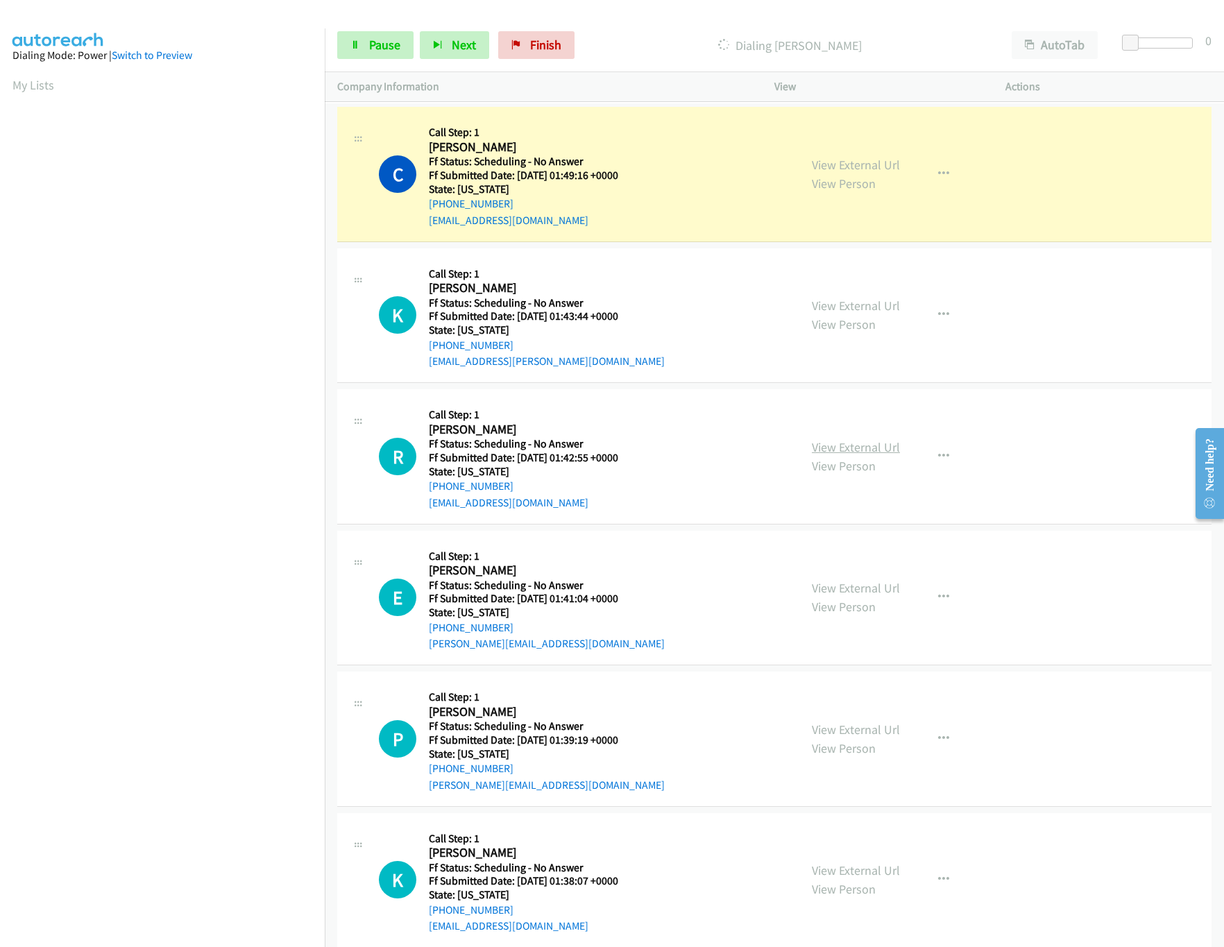
click at [864, 448] on link "View External Url" at bounding box center [856, 447] width 88 height 16
click at [870, 314] on link "View External Url" at bounding box center [856, 306] width 88 height 16
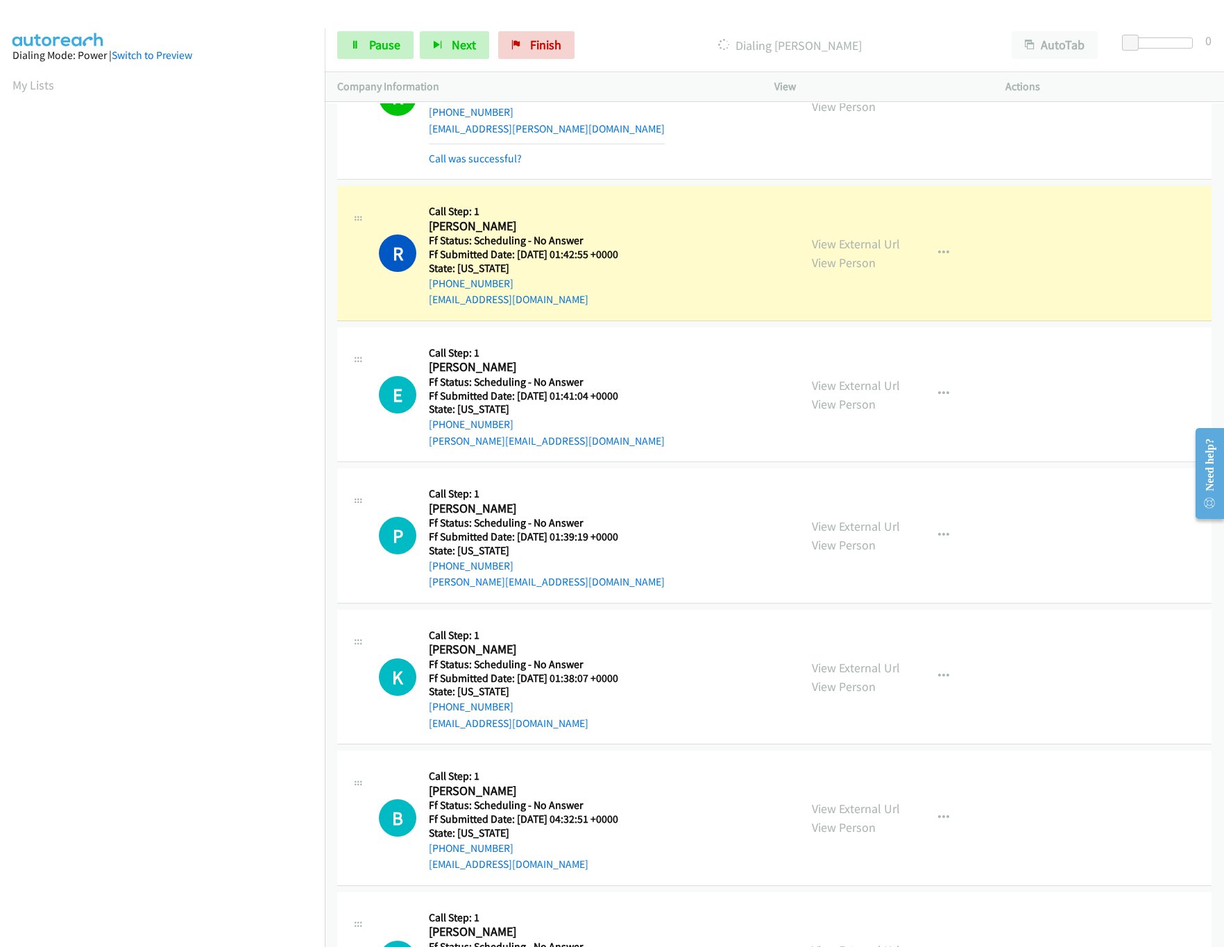
scroll to position [2498, 0]
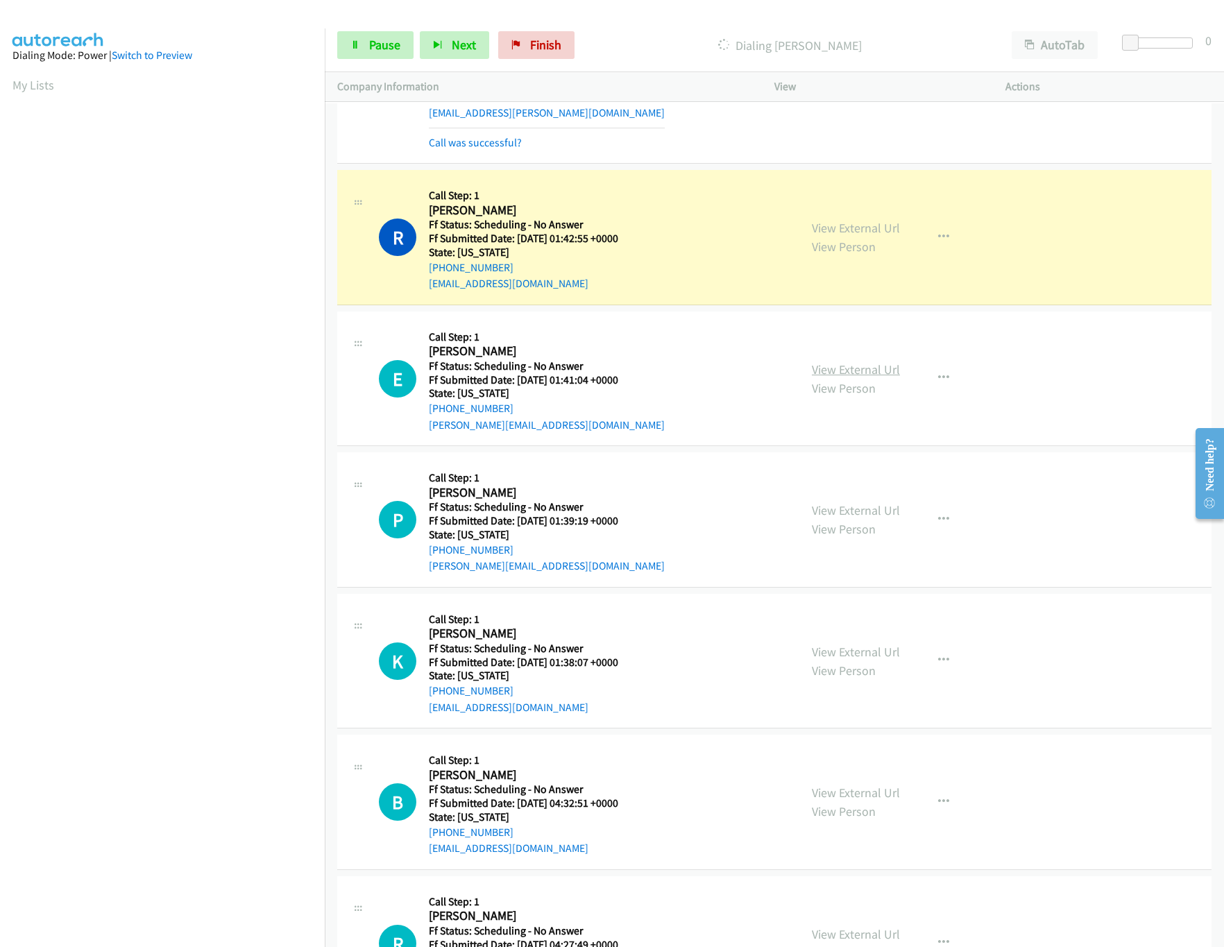
click at [874, 378] on link "View External Url" at bounding box center [856, 370] width 88 height 16
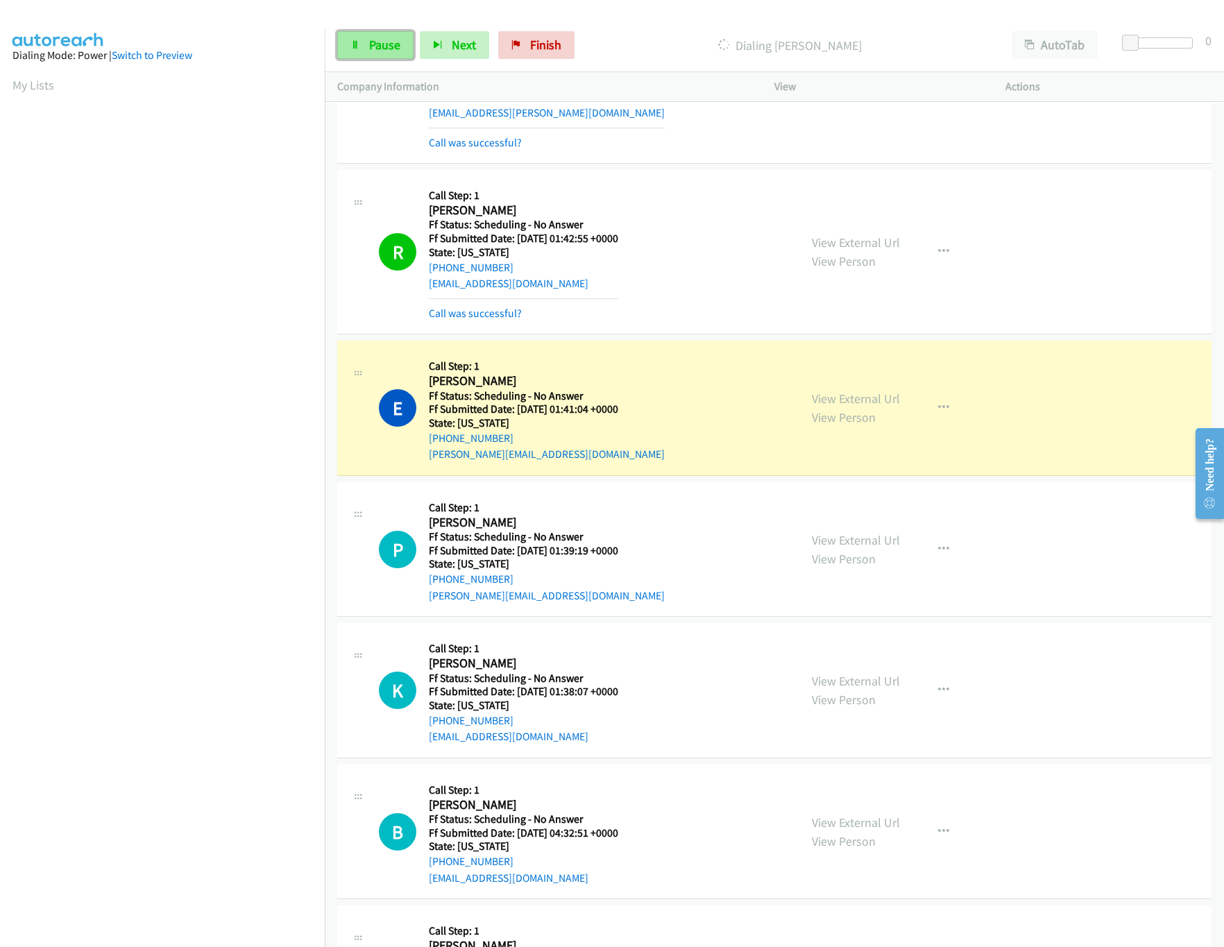
click at [366, 49] on link "Pause" at bounding box center [375, 45] width 76 height 28
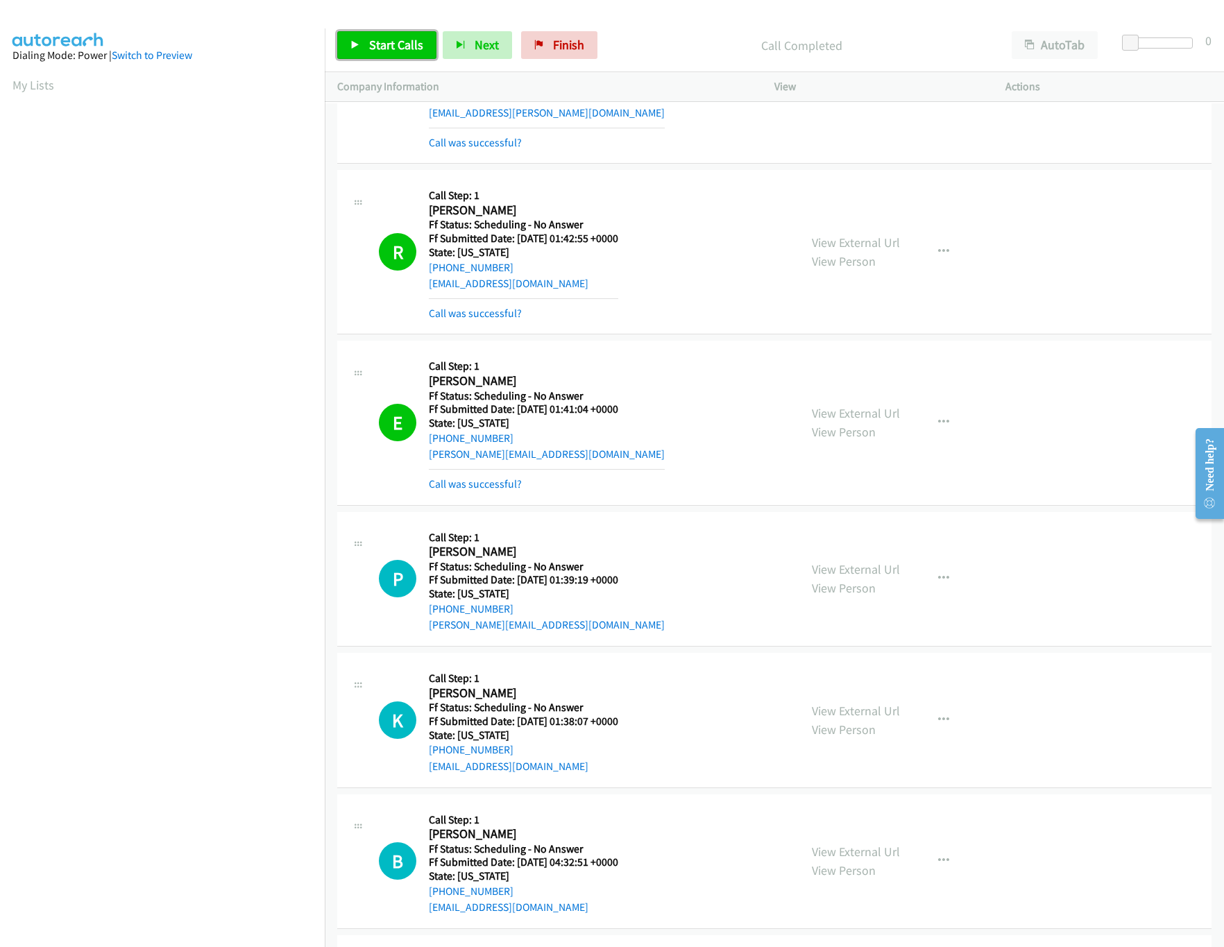
click at [380, 53] on link "Start Calls" at bounding box center [386, 45] width 99 height 28
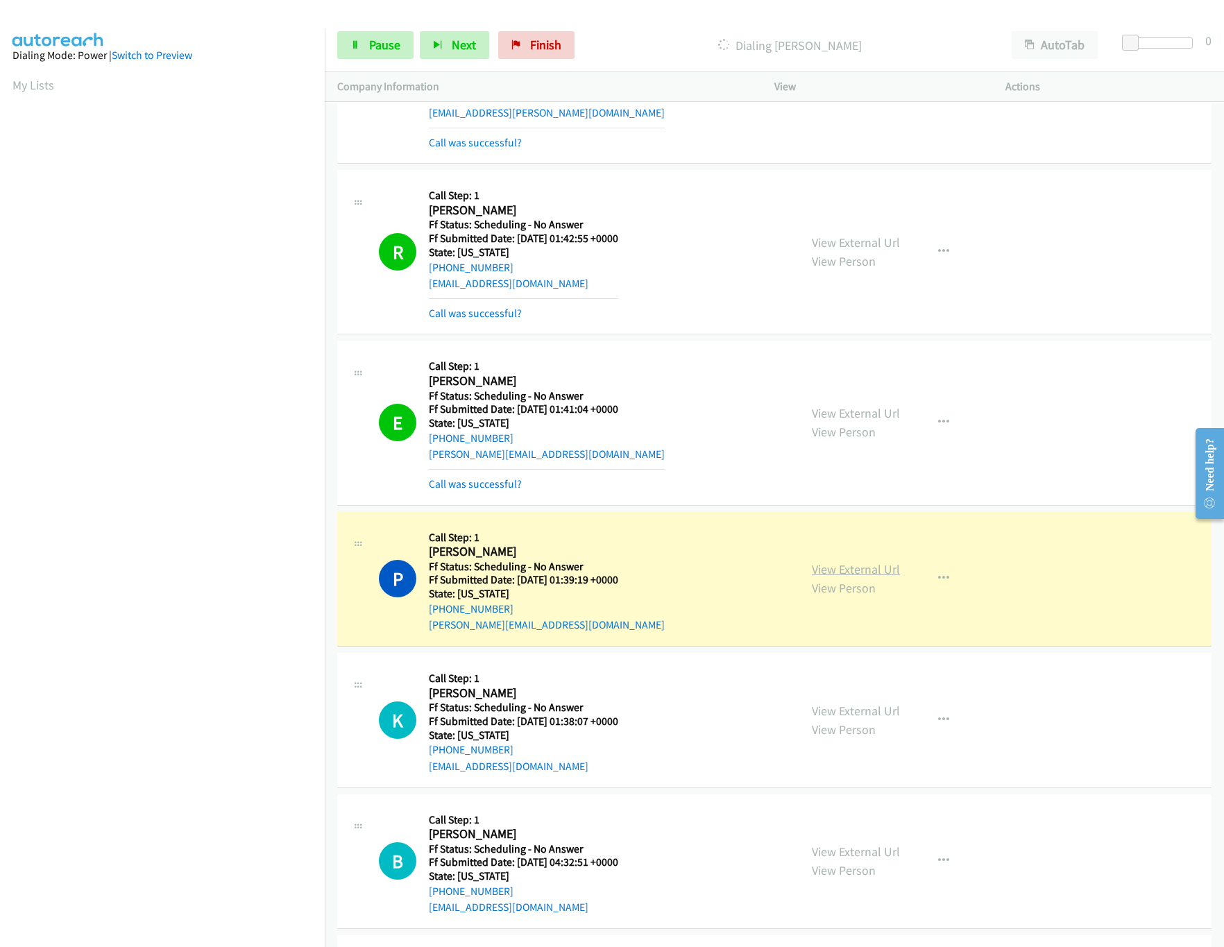
click at [835, 575] on link "View External Url" at bounding box center [856, 569] width 88 height 16
click at [388, 49] on span "Pause" at bounding box center [384, 45] width 31 height 16
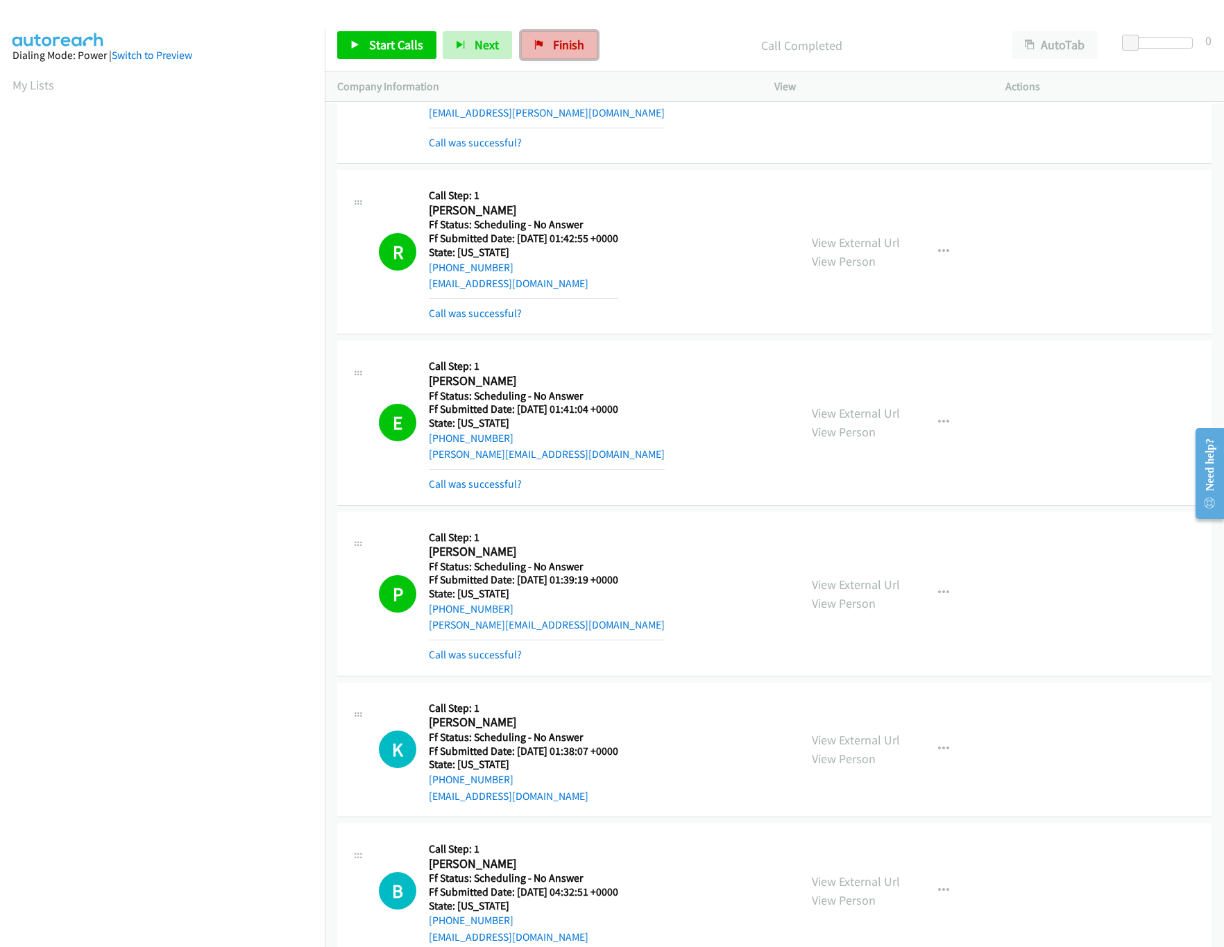
click at [558, 42] on span "Finish" at bounding box center [568, 45] width 31 height 16
click at [491, 661] on link "Call was successful?" at bounding box center [475, 654] width 93 height 13
